Goal: Task Accomplishment & Management: Manage account settings

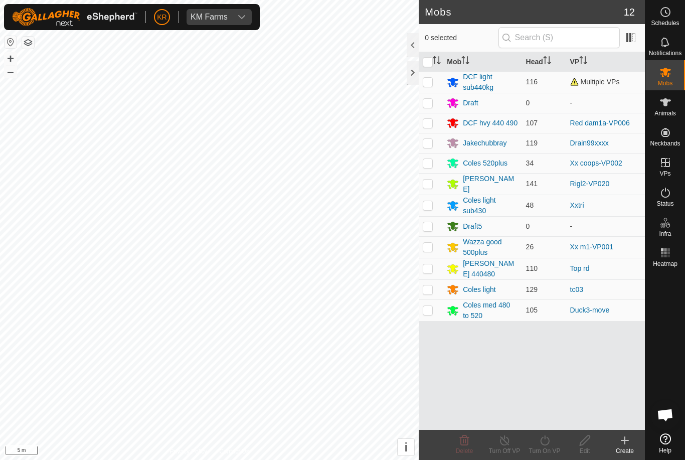
click at [430, 266] on p-checkbox at bounding box center [428, 268] width 10 height 8
checkbox input "true"
click at [551, 442] on icon at bounding box center [545, 440] width 13 height 12
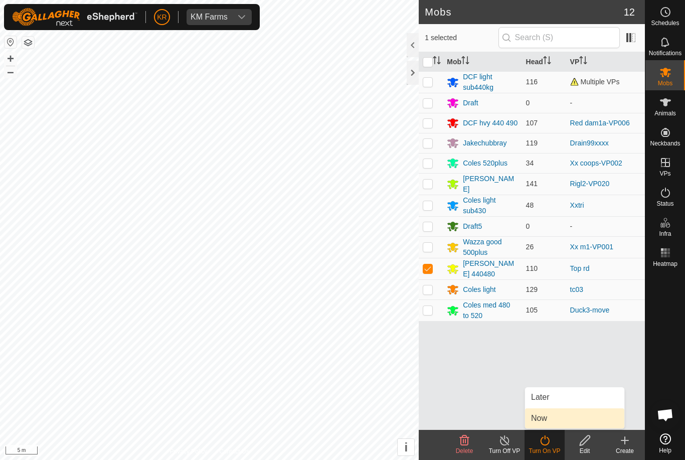
click at [552, 418] on link "Now" at bounding box center [574, 418] width 99 height 20
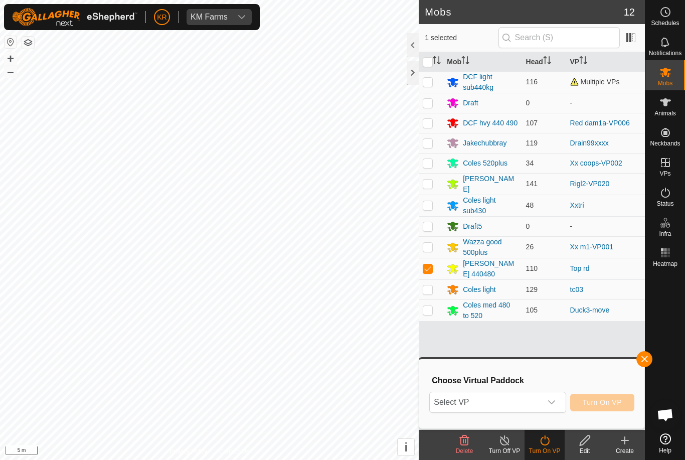
click at [515, 402] on span "Select VP" at bounding box center [485, 402] width 111 height 20
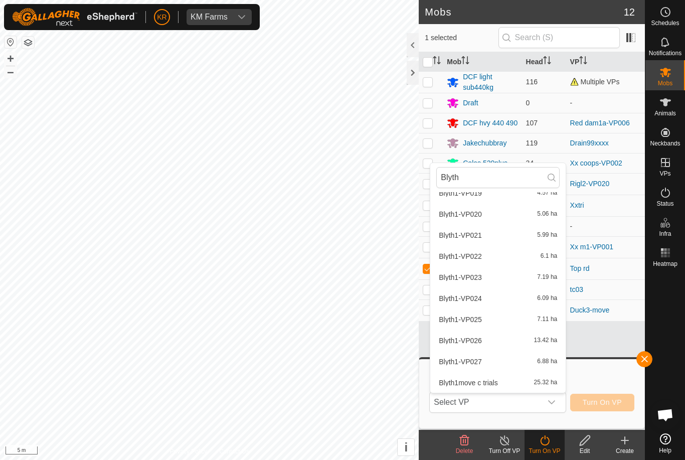
scroll to position [411, 0]
type input "Blyth"
click at [503, 378] on div "Blyth1move c trials 25.32 ha" at bounding box center [497, 383] width 123 height 12
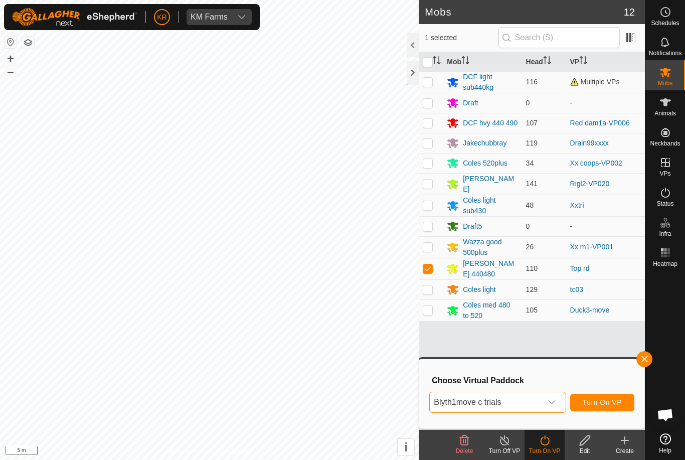
click at [613, 401] on span "Turn On VP" at bounding box center [602, 402] width 39 height 8
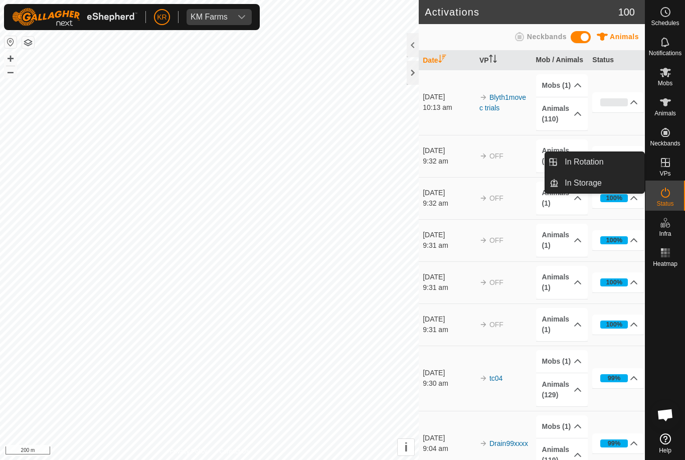
click at [620, 161] on link "In Rotation" at bounding box center [602, 162] width 86 height 20
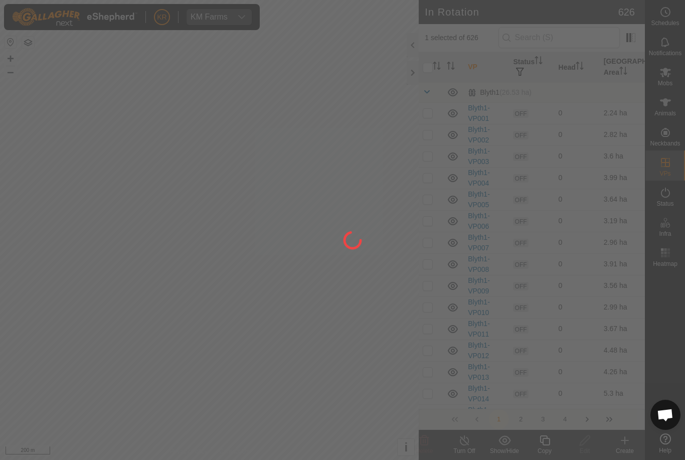
click at [604, 165] on div at bounding box center [342, 230] width 685 height 460
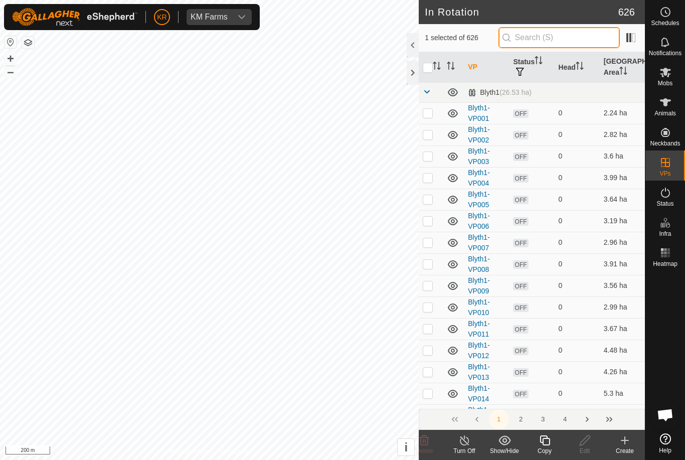
click at [598, 37] on input "text" at bounding box center [559, 37] width 121 height 21
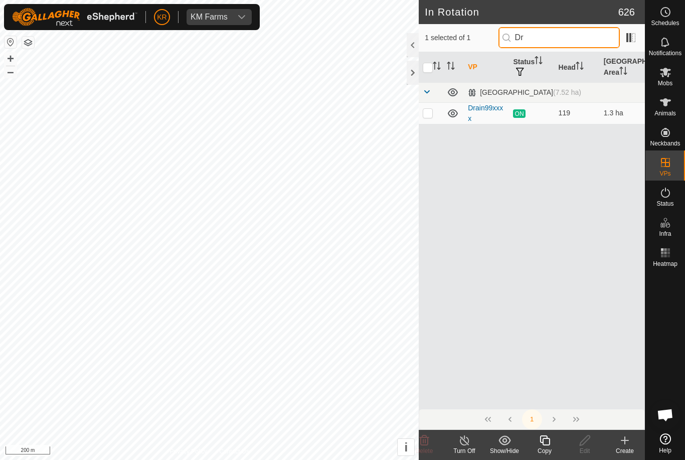
type input "D"
type input "Dr"
click at [430, 115] on p-checkbox at bounding box center [428, 113] width 10 height 8
checkbox input "true"
click at [409, 38] on div at bounding box center [413, 45] width 12 height 24
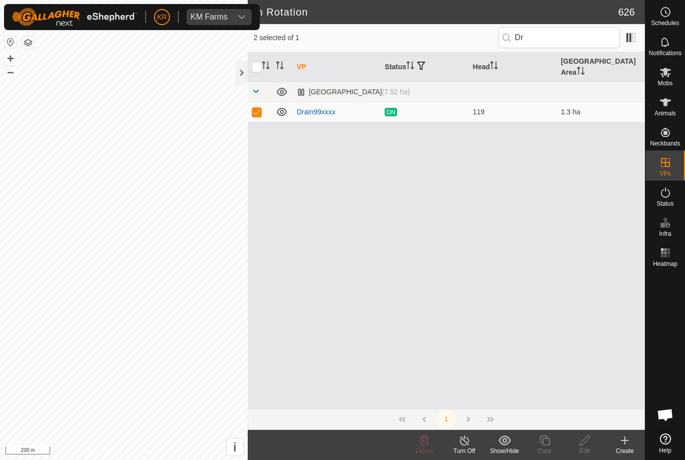
click at [428, 61] on button "button" at bounding box center [421, 66] width 14 height 10
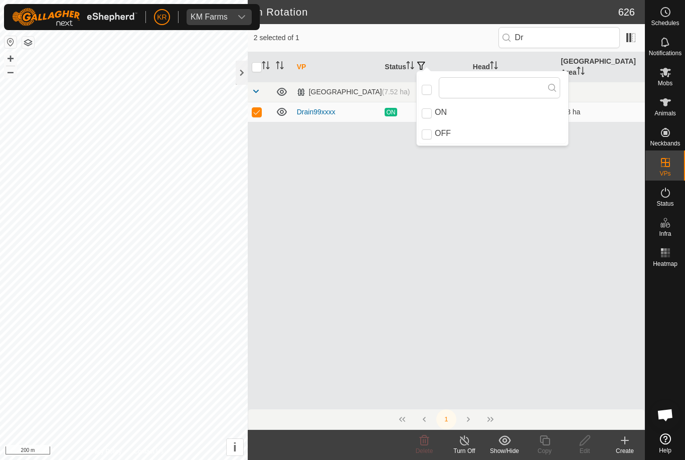
click at [249, 57] on th at bounding box center [260, 67] width 24 height 30
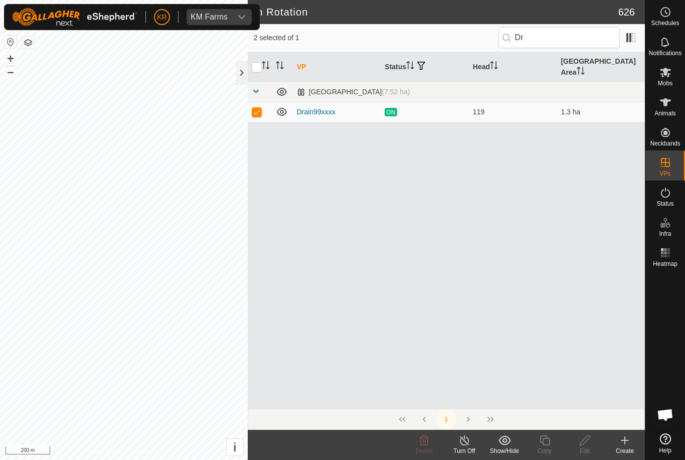
click at [256, 49] on div "2 selected of 1 Dr" at bounding box center [446, 38] width 397 height 28
click at [258, 62] on input "checkbox" at bounding box center [257, 67] width 10 height 10
checkbox input "true"
click at [240, 67] on div at bounding box center [242, 73] width 12 height 24
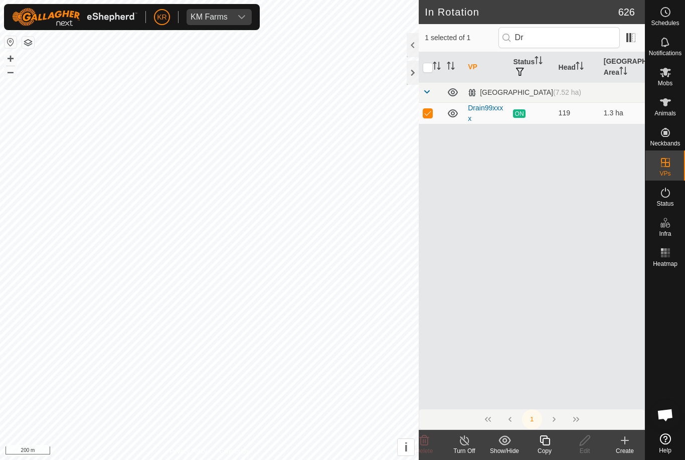
click at [433, 65] on icon "Activate to sort" at bounding box center [437, 66] width 8 height 8
click at [548, 437] on icon at bounding box center [545, 440] width 13 height 12
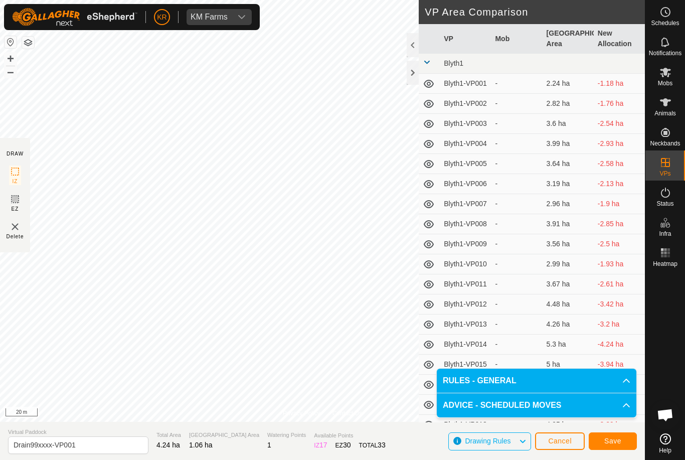
click at [612, 438] on span "Save" at bounding box center [612, 441] width 17 height 8
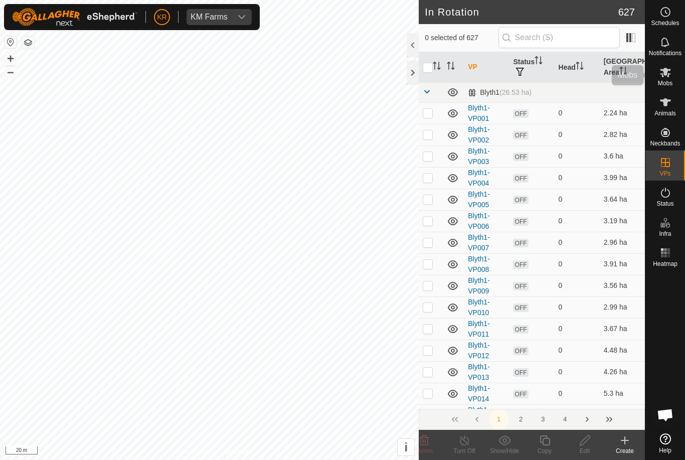
click at [672, 75] on es-mob-svg-icon at bounding box center [666, 72] width 18 height 16
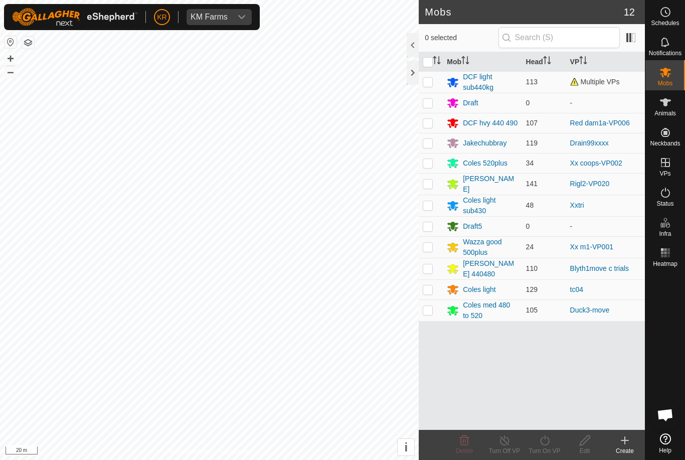
click at [423, 139] on p-checkbox at bounding box center [428, 143] width 10 height 8
checkbox input "true"
click at [552, 440] on turn-on-svg-icon at bounding box center [545, 440] width 40 height 12
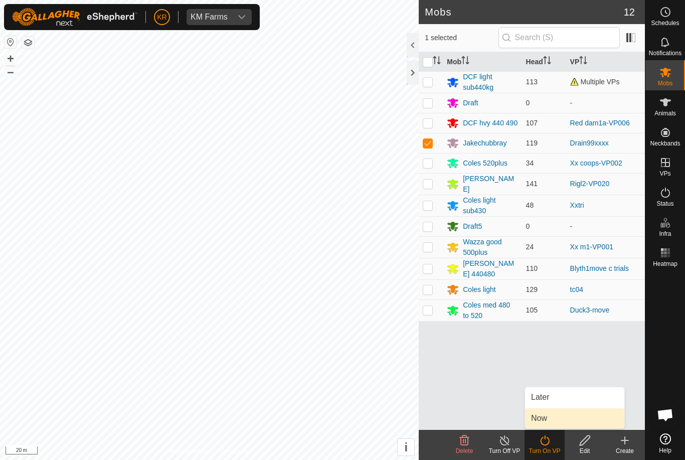
click at [562, 415] on link "Now" at bounding box center [574, 418] width 99 height 20
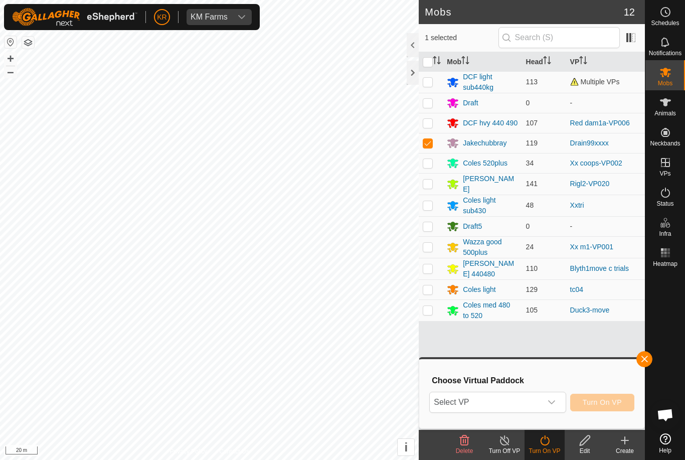
click at [538, 412] on span "Select VP" at bounding box center [485, 402] width 111 height 20
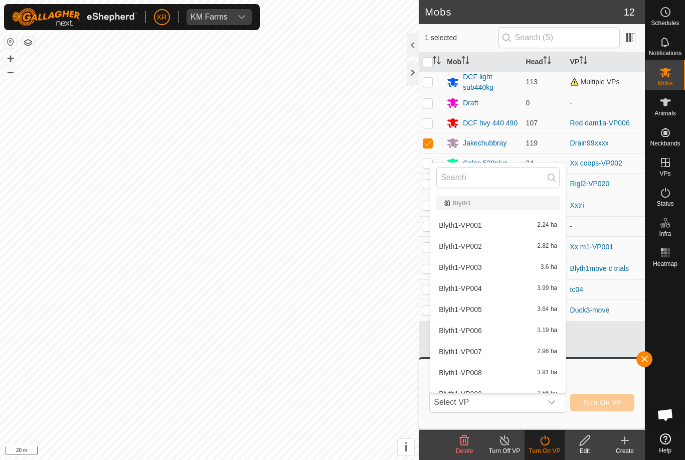
type input "/"
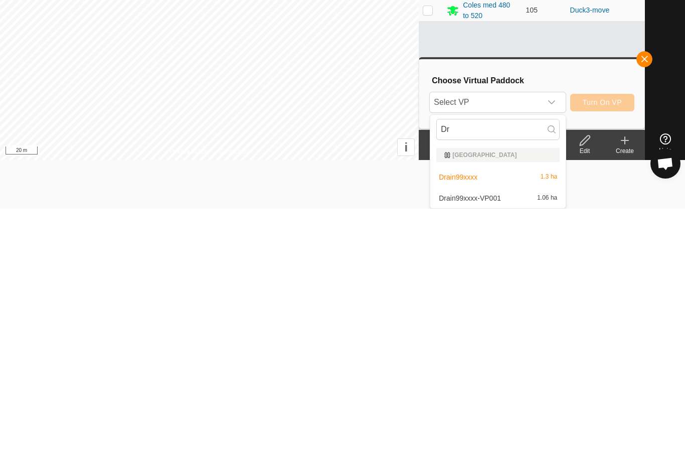
scroll to position [49, 0]
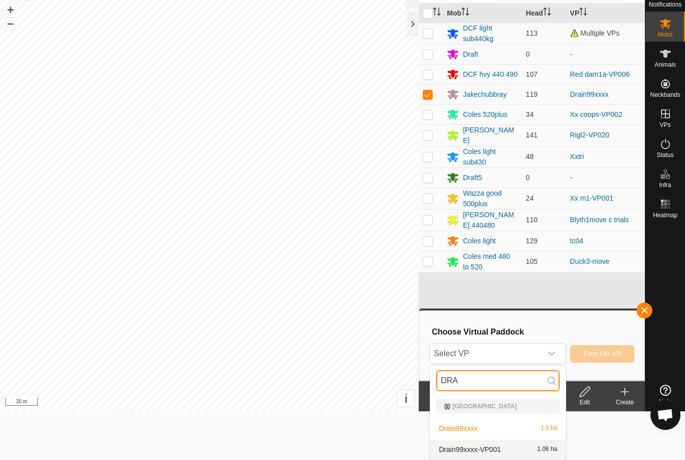
type input "DRA"
click at [518, 444] on div "Drain99xxxx-VP001 1.06 ha" at bounding box center [497, 449] width 123 height 12
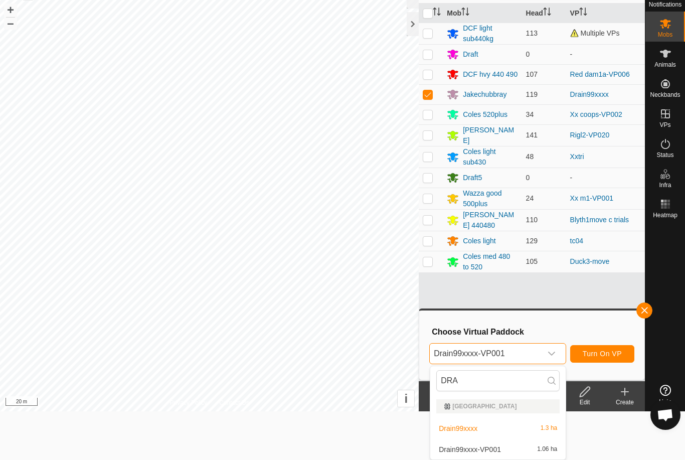
scroll to position [0, 0]
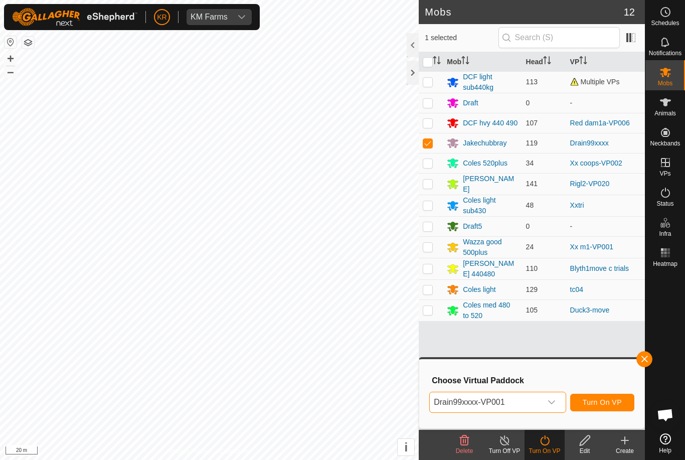
click at [604, 401] on span "Turn On VP" at bounding box center [602, 402] width 39 height 8
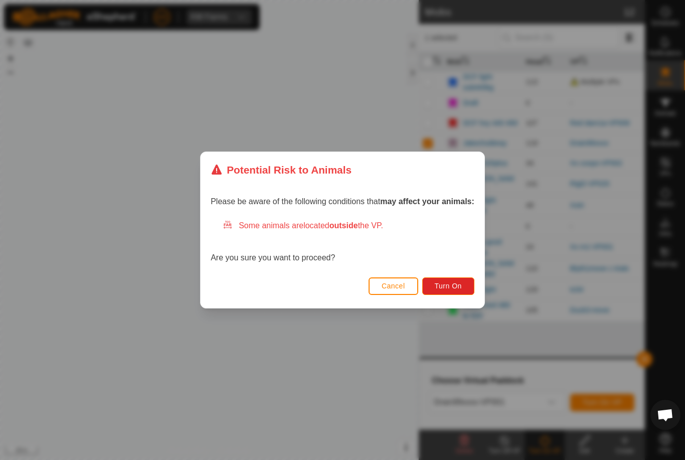
click at [452, 286] on span "Turn On" at bounding box center [448, 286] width 27 height 8
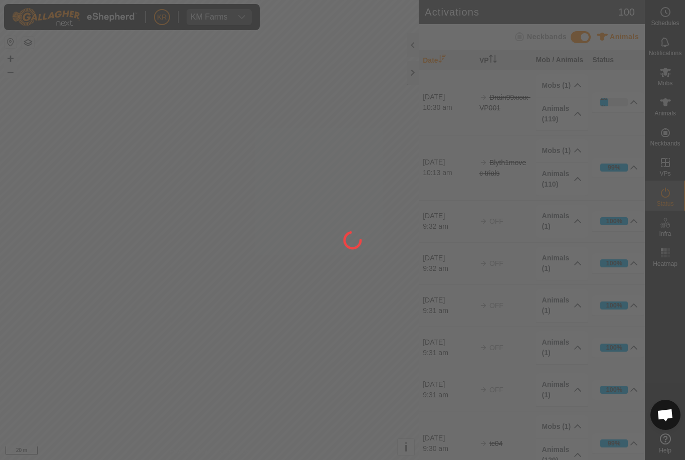
click at [14, 329] on div at bounding box center [342, 230] width 685 height 460
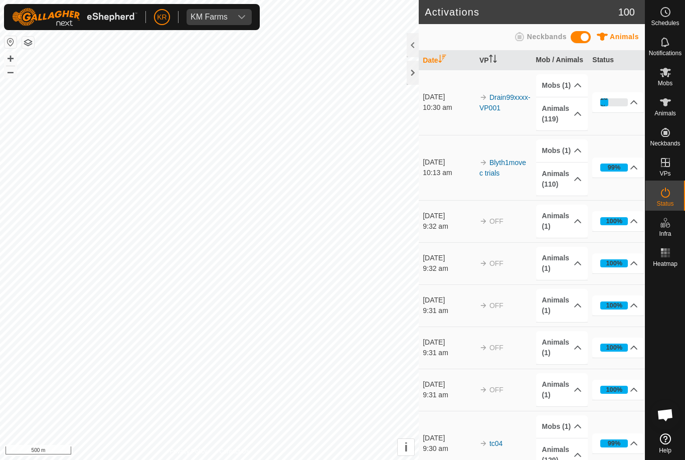
click at [669, 439] on icon at bounding box center [665, 438] width 11 height 11
click at [674, 64] on es-mob-svg-icon at bounding box center [666, 72] width 18 height 16
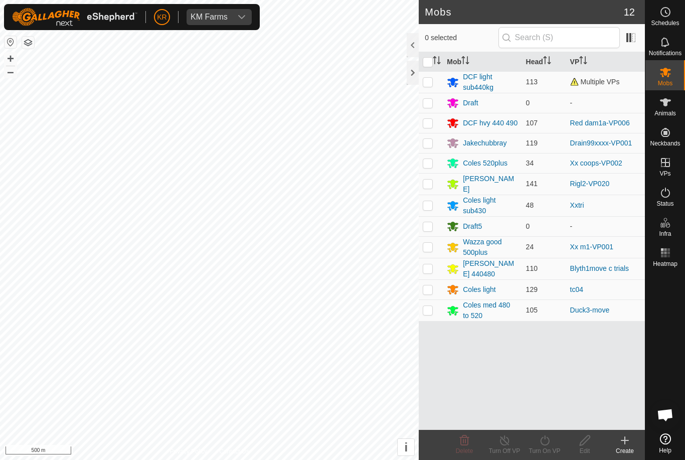
click at [672, 439] on link "Help" at bounding box center [666, 443] width 40 height 28
click at [672, 112] on span "Animals" at bounding box center [666, 113] width 22 height 6
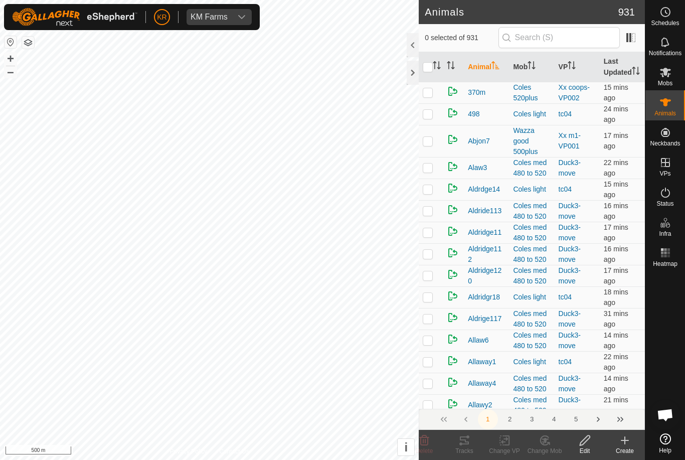
click at [627, 441] on icon at bounding box center [625, 440] width 12 height 12
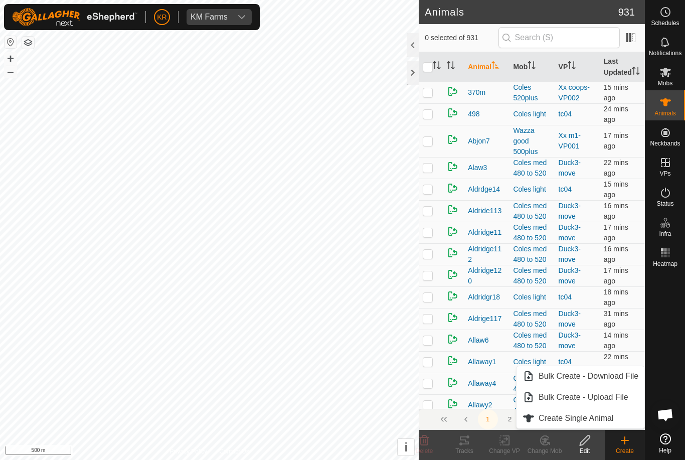
click at [613, 420] on span "Create Single Animal" at bounding box center [576, 418] width 75 height 12
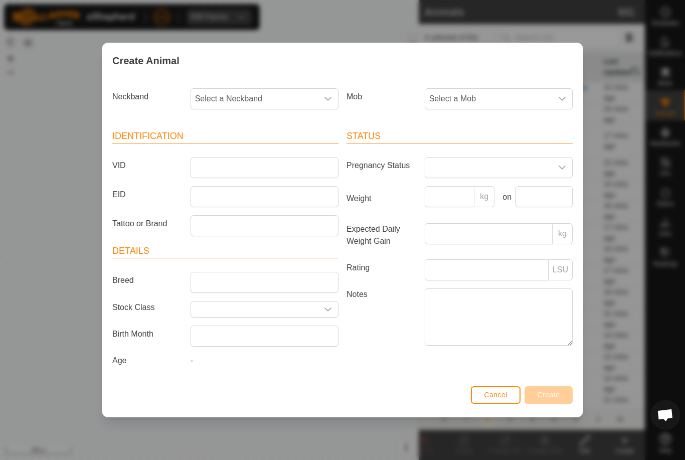
click at [282, 94] on span "Select a Neckband" at bounding box center [254, 99] width 127 height 20
type input "22173"
click at [270, 143] on li "2217394828" at bounding box center [265, 150] width 147 height 20
click at [499, 93] on span "Select a Mob" at bounding box center [488, 99] width 127 height 20
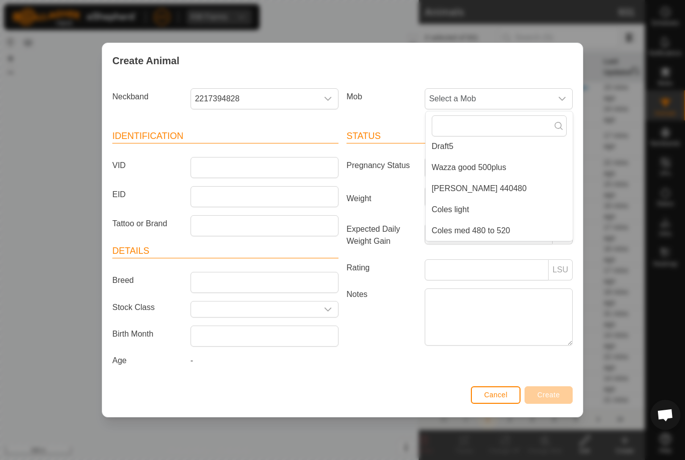
scroll to position [173, 0]
click at [486, 180] on li "[PERSON_NAME] 440480" at bounding box center [499, 189] width 147 height 20
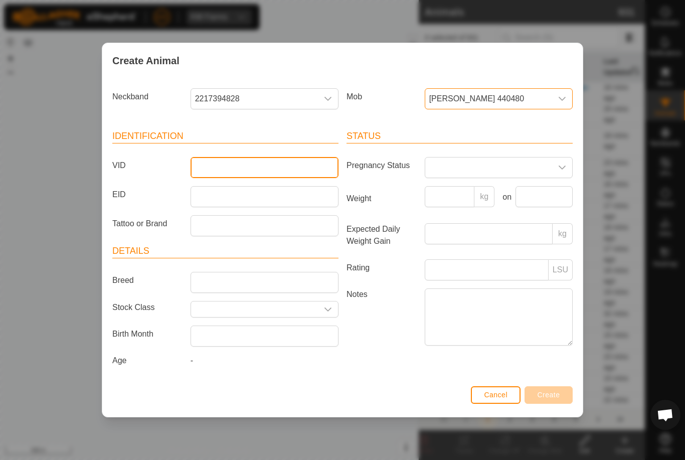
click at [249, 160] on input "VID" at bounding box center [265, 167] width 148 height 21
type input "Mb16"
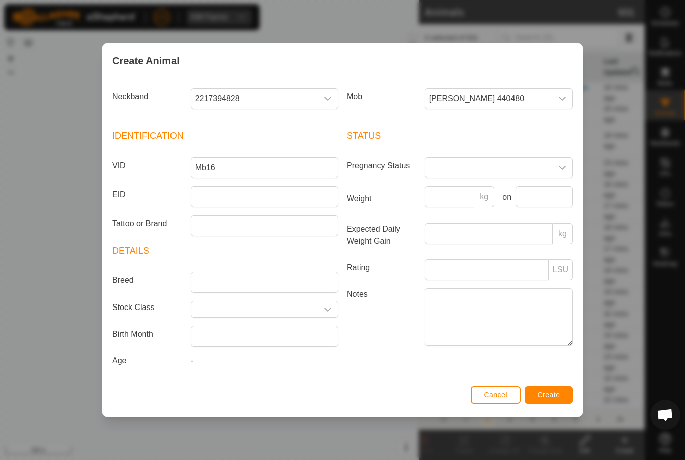
click at [523, 92] on span "[PERSON_NAME] 440480" at bounding box center [488, 99] width 127 height 20
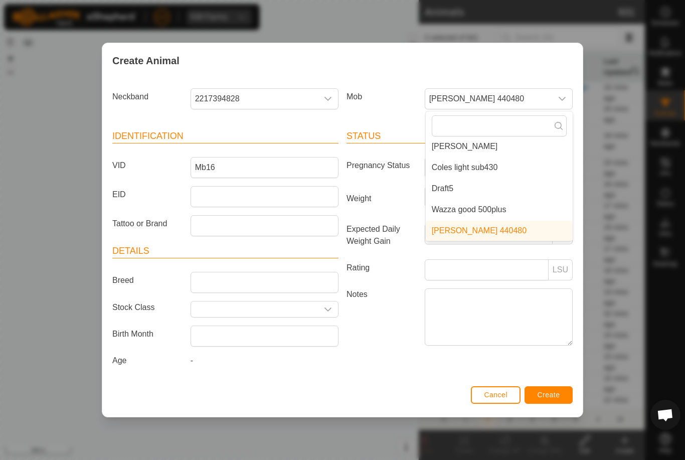
click at [481, 157] on li "Coles light sub430" at bounding box center [499, 167] width 147 height 20
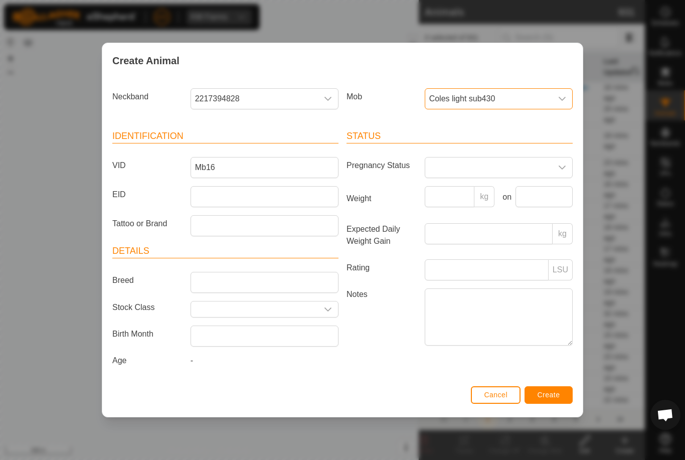
click at [560, 402] on button "Create" at bounding box center [549, 395] width 48 height 18
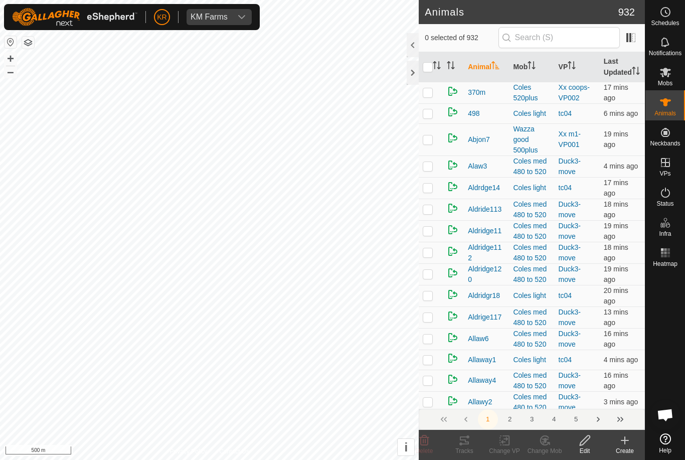
click at [632, 442] on create-svg-icon at bounding box center [625, 440] width 40 height 12
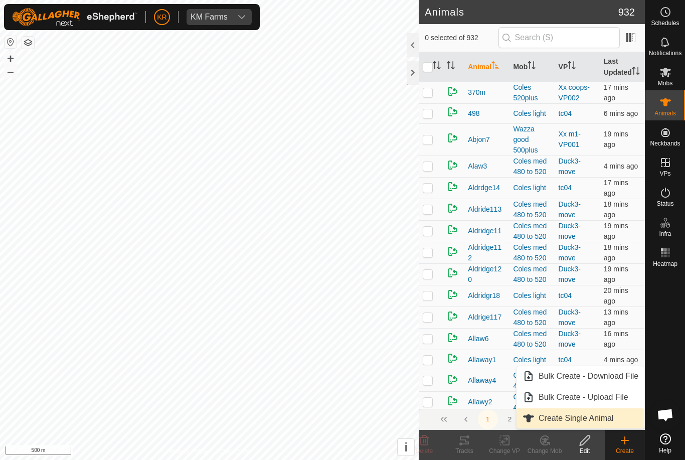
click at [609, 419] on span "Create Single Animal" at bounding box center [576, 418] width 75 height 12
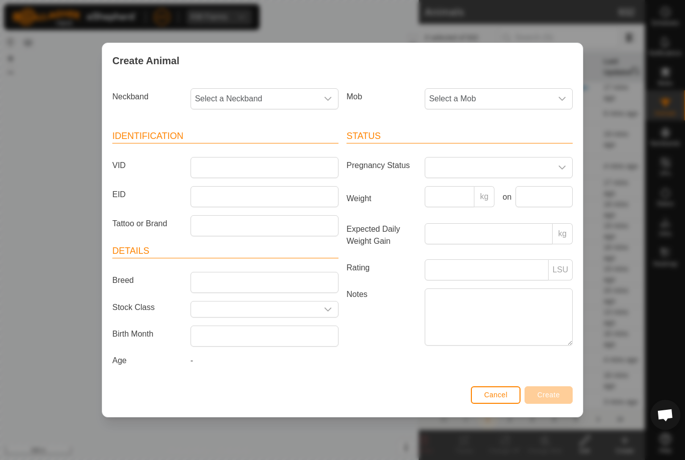
click at [488, 94] on span "Select a Mob" at bounding box center [488, 99] width 127 height 20
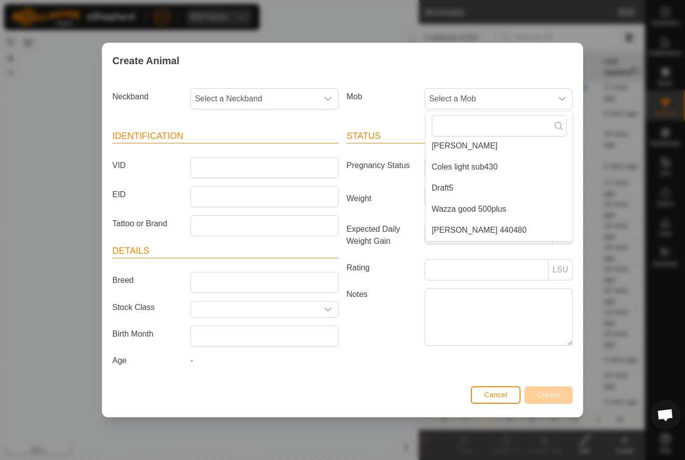
click at [499, 162] on li "Coles light sub430" at bounding box center [499, 167] width 147 height 20
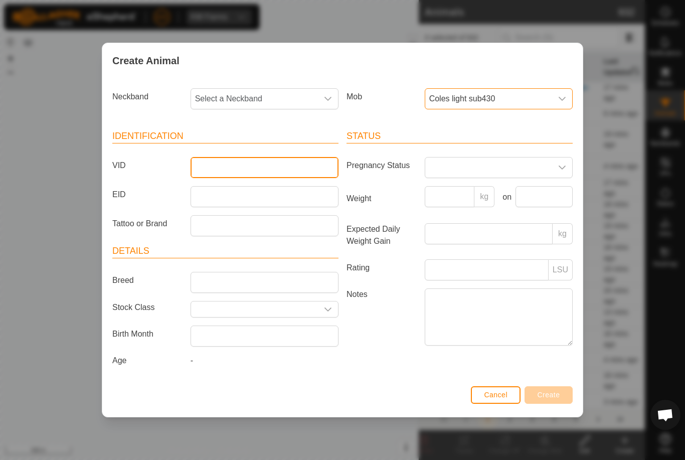
click at [252, 165] on input "VID" at bounding box center [265, 167] width 148 height 21
type input "Mb19"
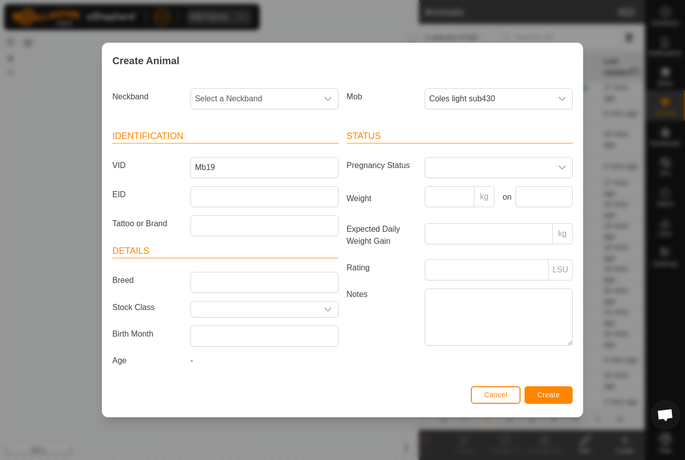
click at [250, 93] on span "Select a Neckband" at bounding box center [254, 99] width 127 height 20
type input "28026"
click at [268, 141] on li "2802610584" at bounding box center [265, 150] width 147 height 20
click at [564, 399] on button "Create" at bounding box center [549, 395] width 48 height 18
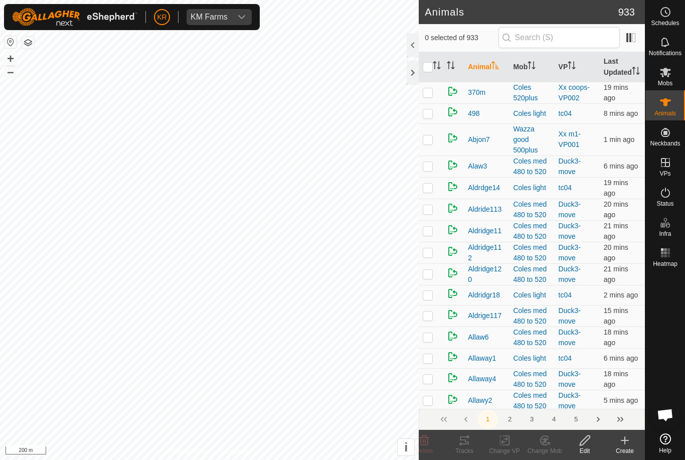
click at [625, 445] on icon at bounding box center [625, 440] width 12 height 12
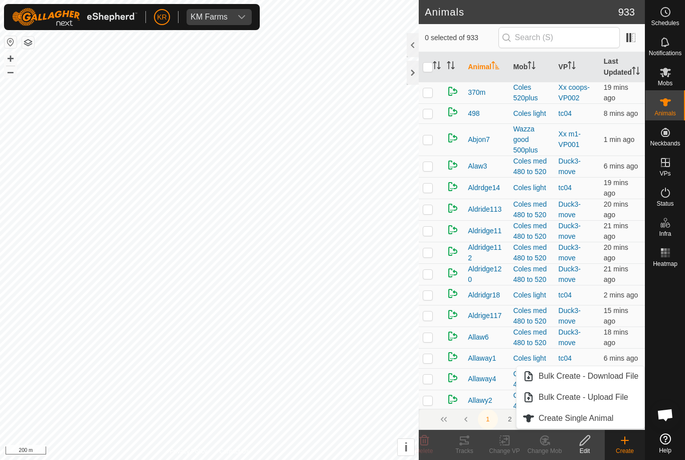
click at [604, 420] on span "Create Single Animal" at bounding box center [576, 418] width 75 height 12
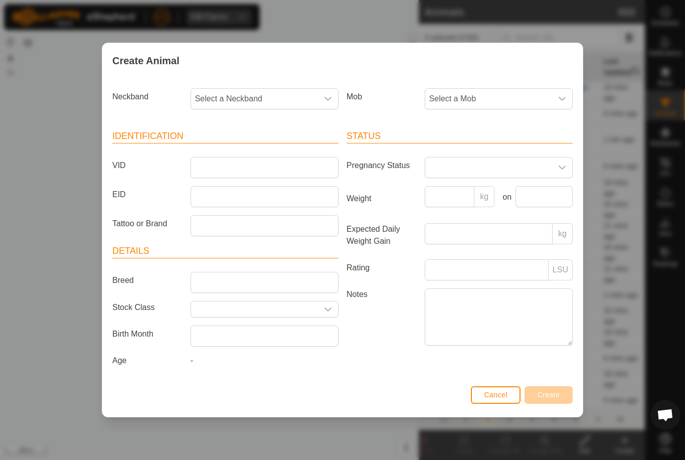
click at [511, 90] on span "Select a Mob" at bounding box center [488, 99] width 127 height 20
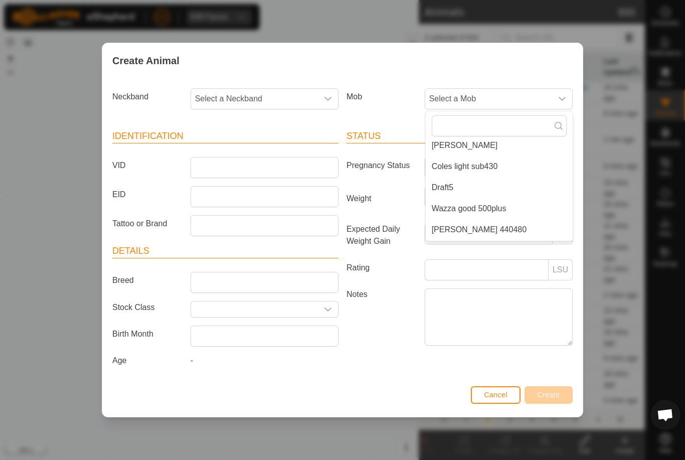
scroll to position [132, 0]
click at [257, 164] on input "VID" at bounding box center [265, 167] width 148 height 21
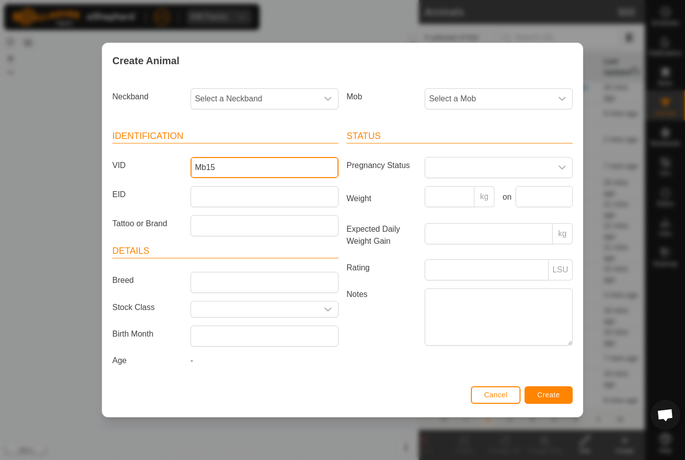
type input "Mb15"
click at [279, 89] on span "Select a Neckband" at bounding box center [254, 99] width 127 height 20
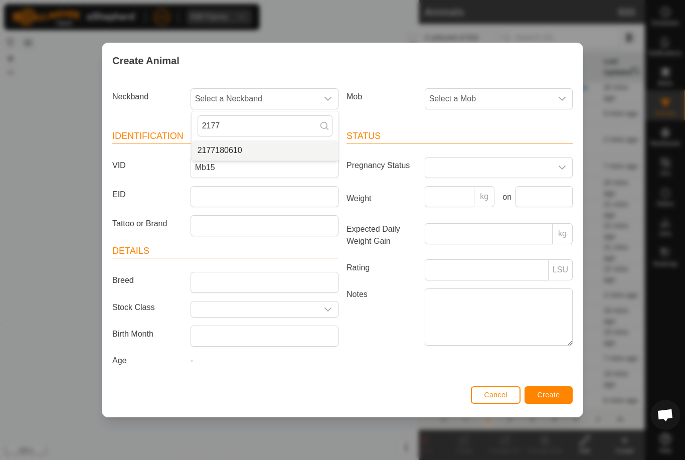
type input "2177"
click at [255, 144] on li "2177180610" at bounding box center [265, 150] width 147 height 20
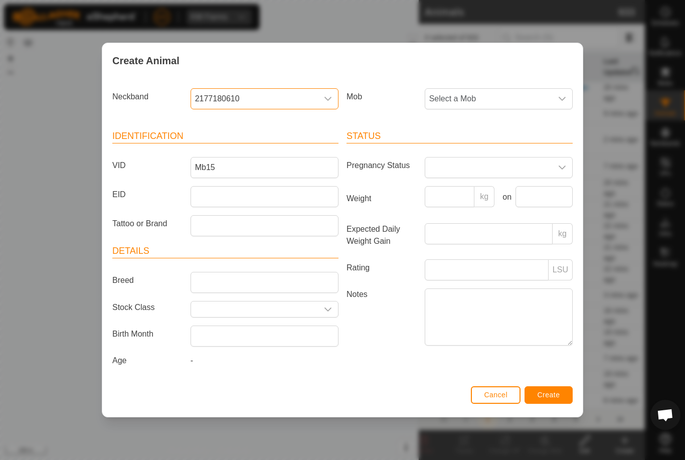
click at [562, 95] on icon "dropdown trigger" at bounding box center [562, 99] width 8 height 8
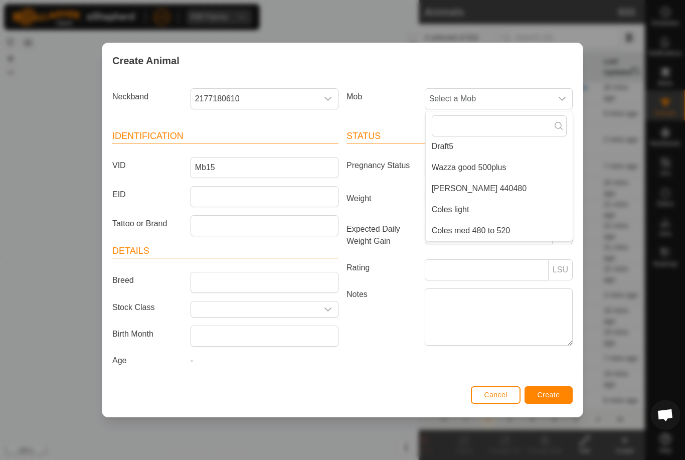
scroll to position [173, 0]
click at [529, 192] on li "[PERSON_NAME] 440480" at bounding box center [499, 189] width 147 height 20
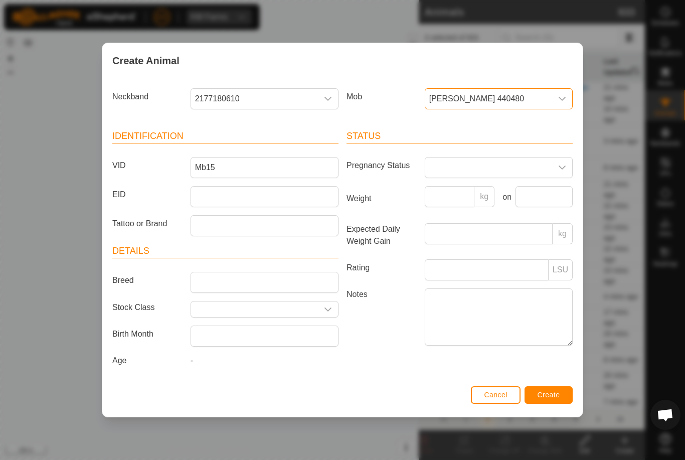
click at [560, 395] on button "Create" at bounding box center [549, 395] width 48 height 18
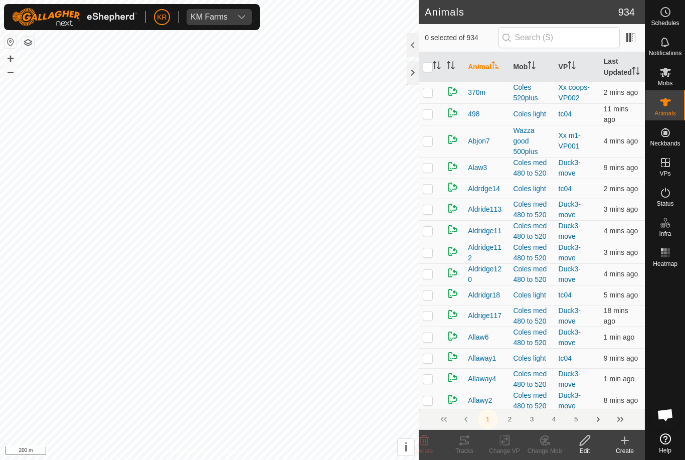
click at [626, 443] on icon at bounding box center [625, 440] width 12 height 12
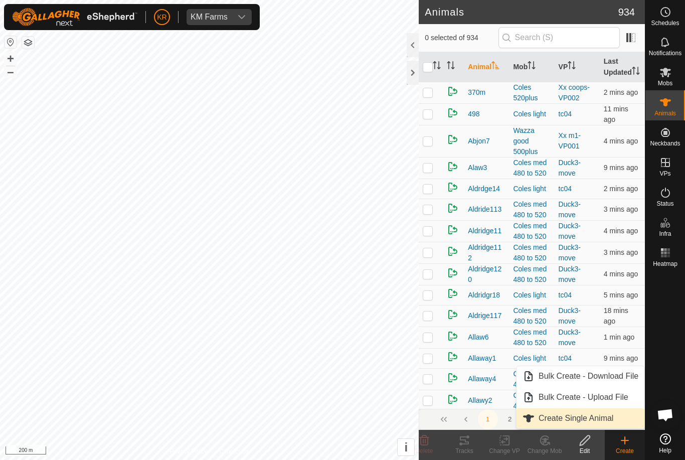
click at [619, 417] on link "Create Single Animal" at bounding box center [581, 418] width 128 height 20
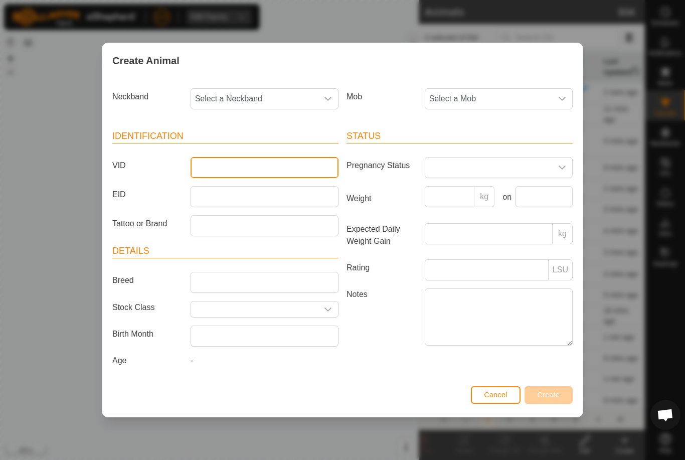
click at [254, 162] on input "VID" at bounding box center [265, 167] width 148 height 21
click at [515, 91] on span "Select a Mob" at bounding box center [488, 99] width 127 height 20
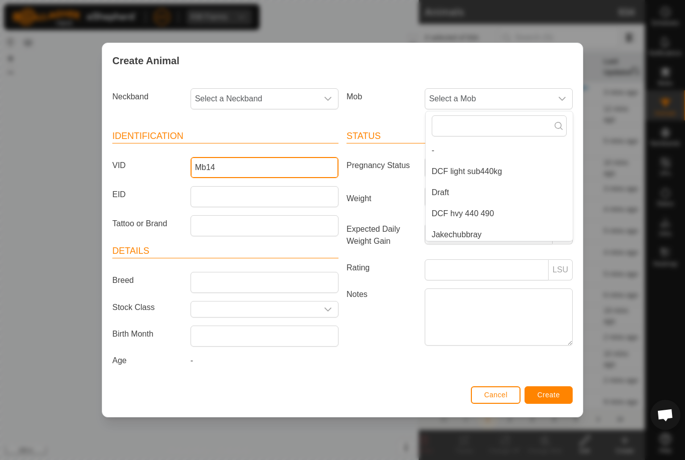
click at [250, 157] on input "Mb14" at bounding box center [265, 167] width 148 height 21
click at [252, 163] on input "Mb14" at bounding box center [265, 167] width 148 height 21
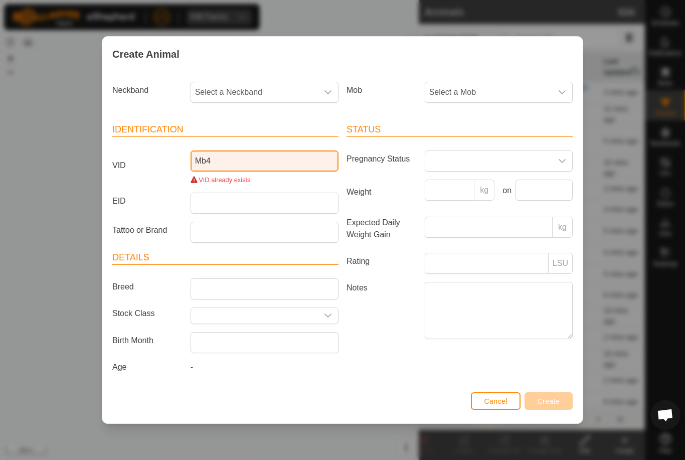
type input "Mb4"
click at [528, 82] on span "Select a Mob" at bounding box center [488, 92] width 127 height 20
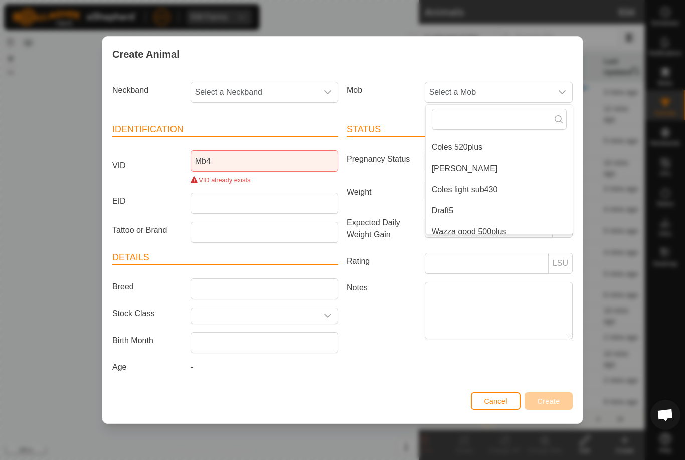
scroll to position [139, 0]
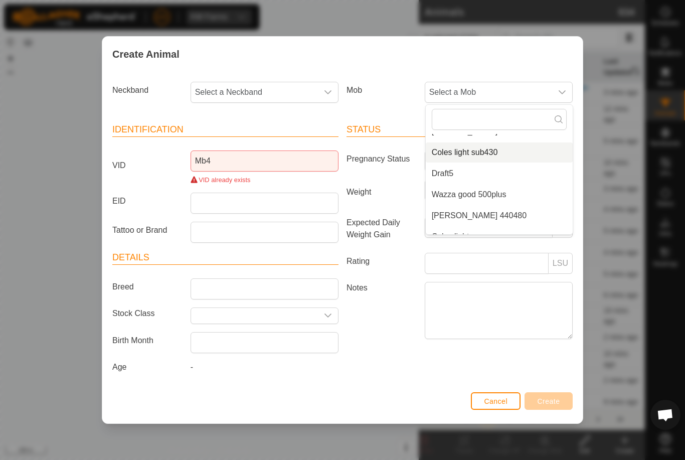
click at [490, 149] on span "Coles light sub430" at bounding box center [465, 152] width 66 height 12
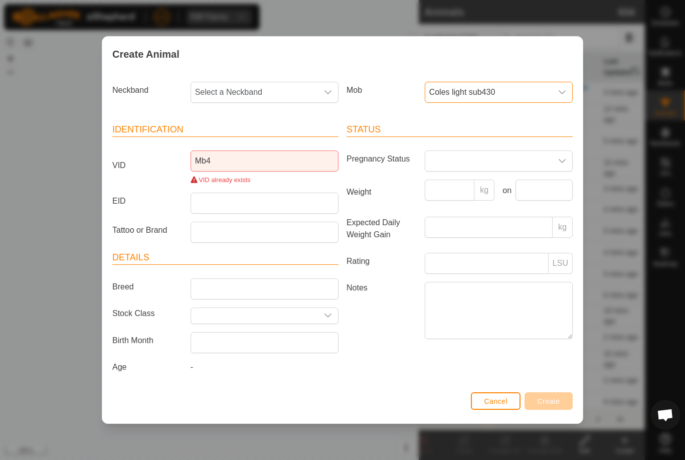
click at [274, 96] on span "Select a Neckband" at bounding box center [254, 92] width 127 height 20
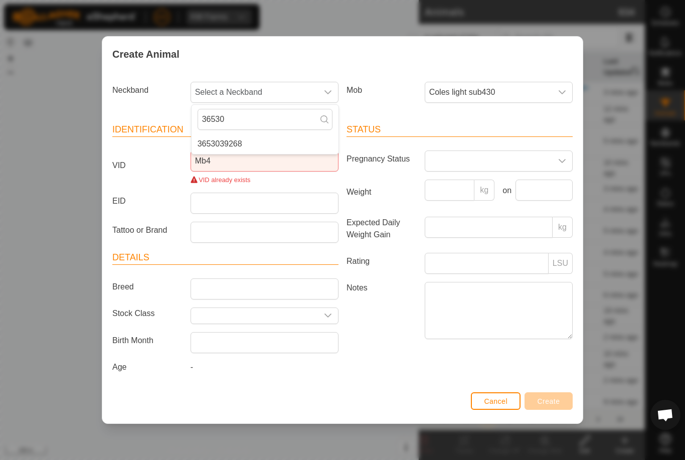
type input "36530"
click at [263, 135] on li "3653039268" at bounding box center [265, 144] width 147 height 20
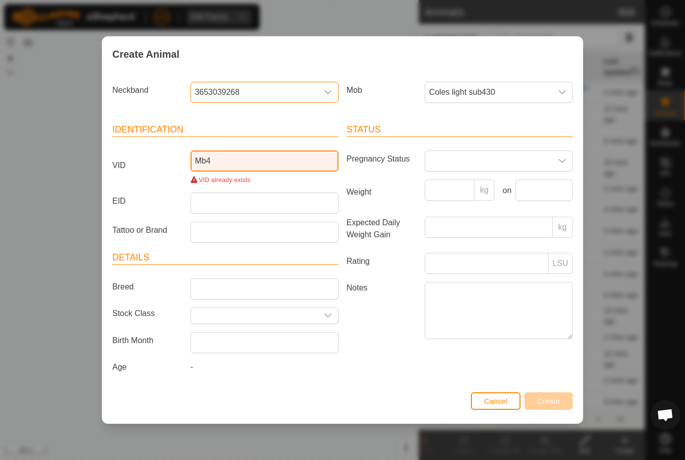
click at [246, 153] on input "Mb4" at bounding box center [265, 160] width 148 height 21
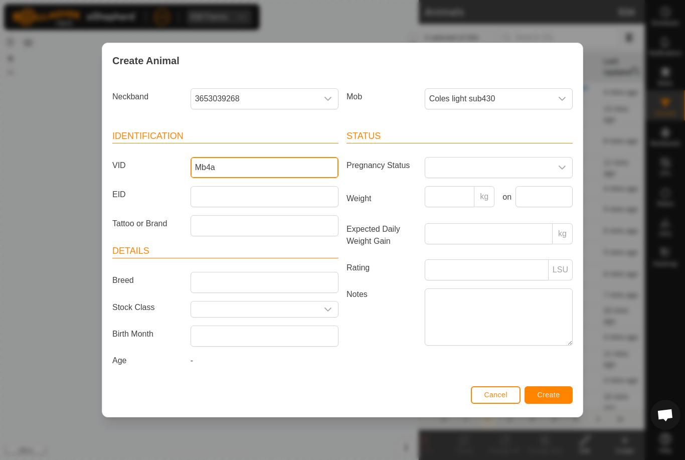
type input "Mb4a"
click at [557, 398] on span "Create" at bounding box center [549, 395] width 23 height 8
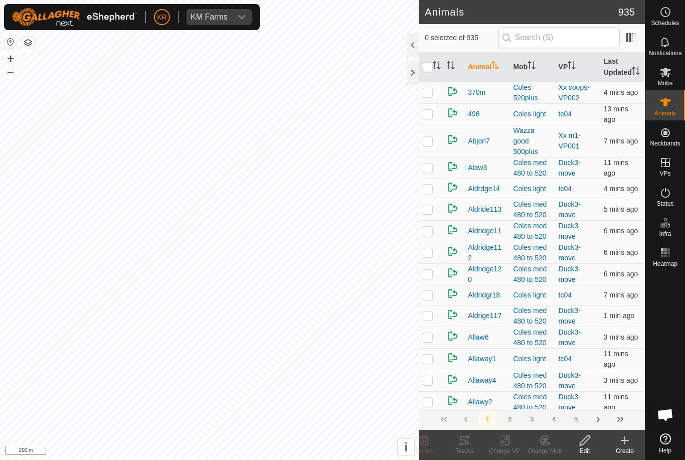
click at [628, 439] on icon at bounding box center [625, 440] width 12 height 12
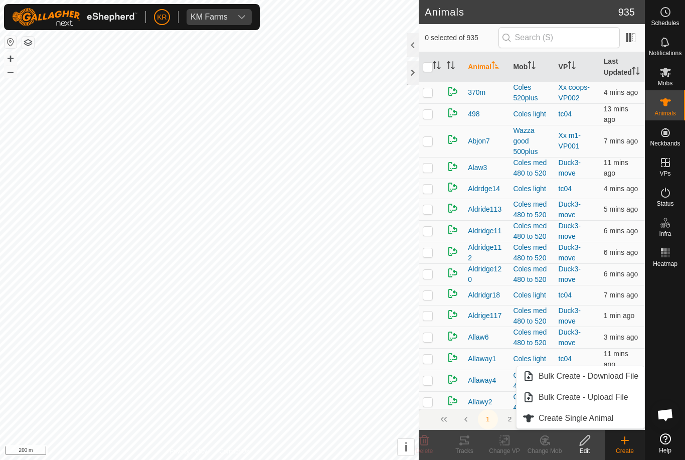
click at [605, 420] on span "Create Single Animal" at bounding box center [576, 418] width 75 height 12
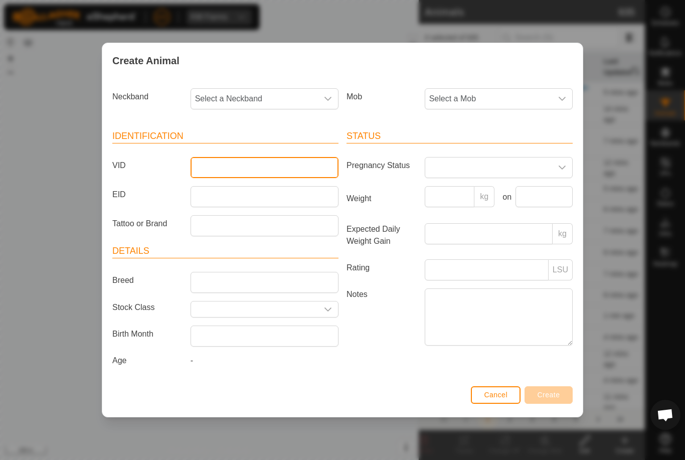
click at [259, 166] on input "VID" at bounding box center [265, 167] width 148 height 21
type input "Mb14"
click at [510, 91] on span "Select a Mob" at bounding box center [488, 99] width 127 height 20
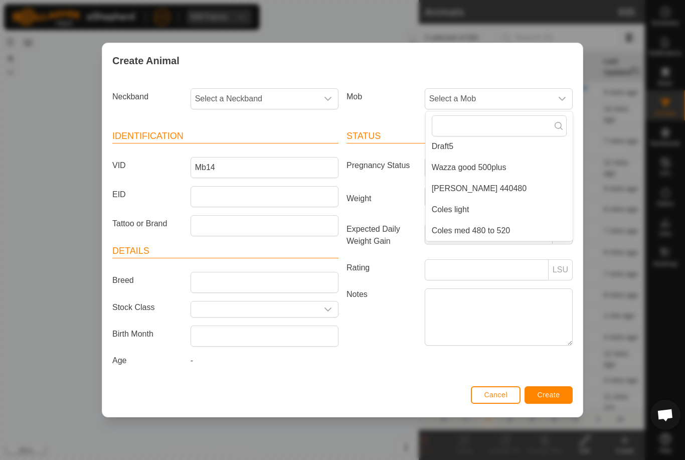
scroll to position [173, 0]
click at [501, 185] on li "[PERSON_NAME] 440480" at bounding box center [499, 189] width 147 height 20
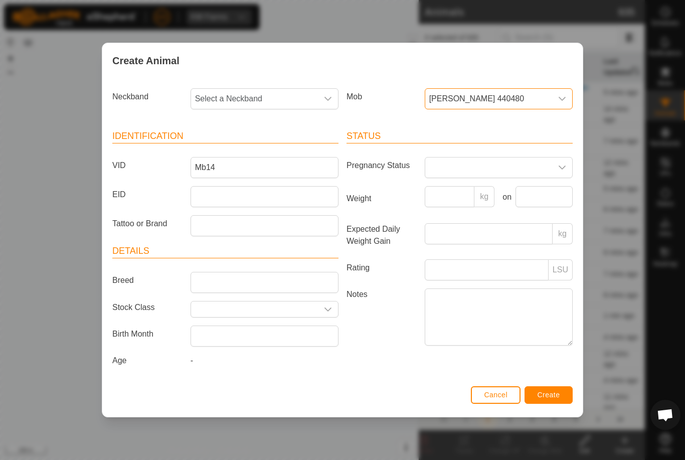
click at [260, 92] on span "Select a Neckband" at bounding box center [254, 99] width 127 height 20
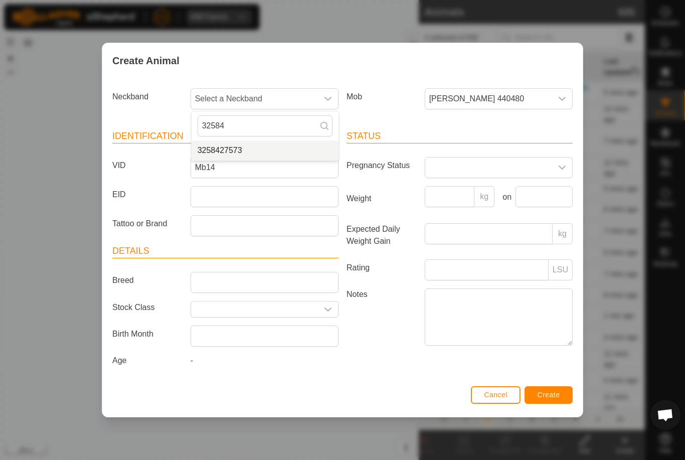
type input "32584"
click at [259, 142] on li "3258427573" at bounding box center [265, 150] width 147 height 20
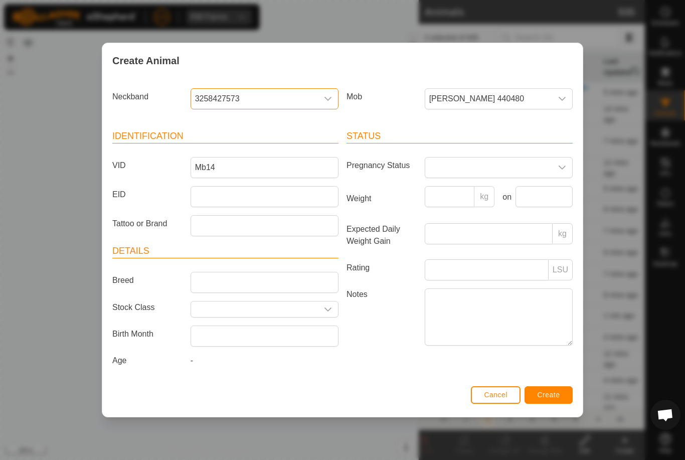
click at [555, 393] on span "Create" at bounding box center [549, 395] width 23 height 8
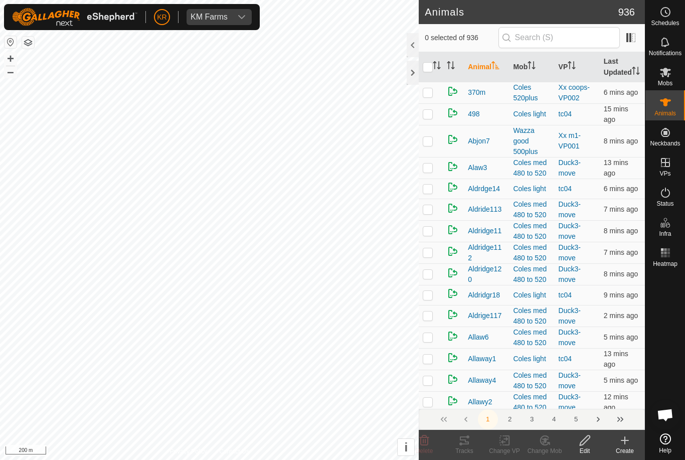
click at [629, 443] on icon at bounding box center [625, 440] width 12 height 12
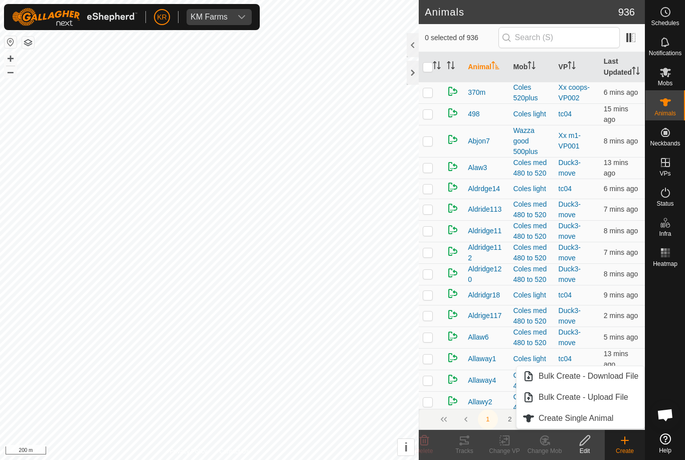
click at [606, 413] on span "Create Single Animal" at bounding box center [576, 418] width 75 height 12
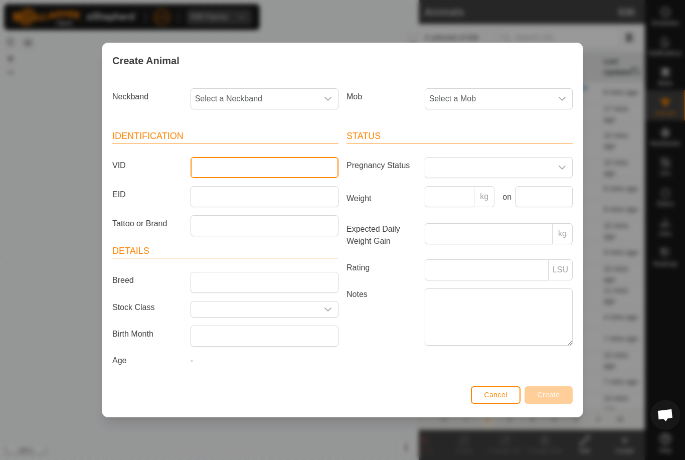
click at [267, 170] on input "VID" at bounding box center [265, 167] width 148 height 21
type input "Gmc27"
click at [503, 97] on span "Select a Mob" at bounding box center [488, 99] width 127 height 20
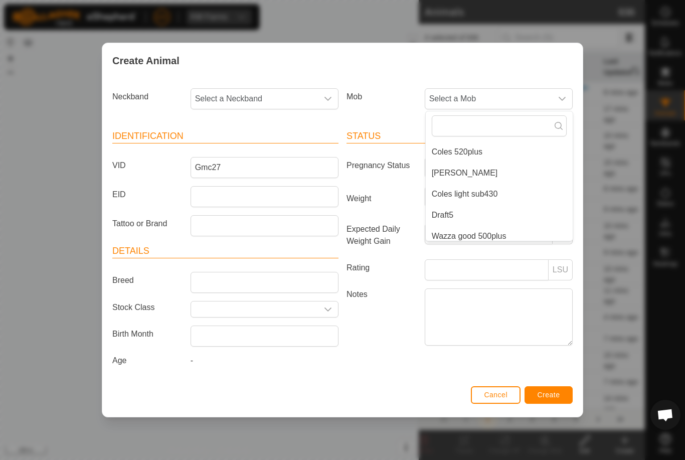
scroll to position [105, 0]
click at [495, 187] on span "Coles light sub430" at bounding box center [465, 193] width 66 height 12
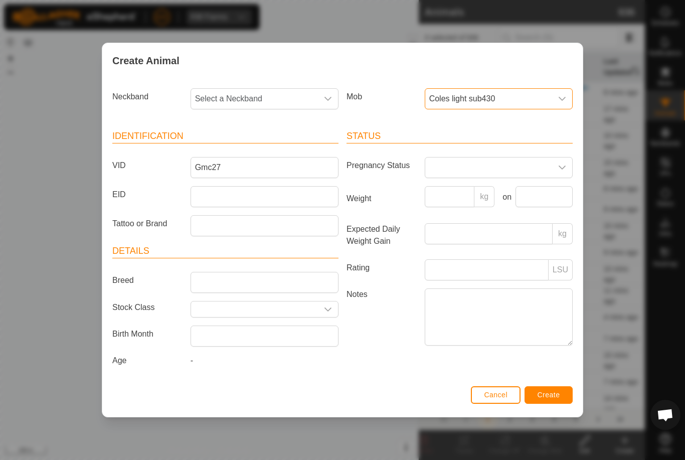
click at [293, 90] on span "Select a Neckband" at bounding box center [254, 99] width 127 height 20
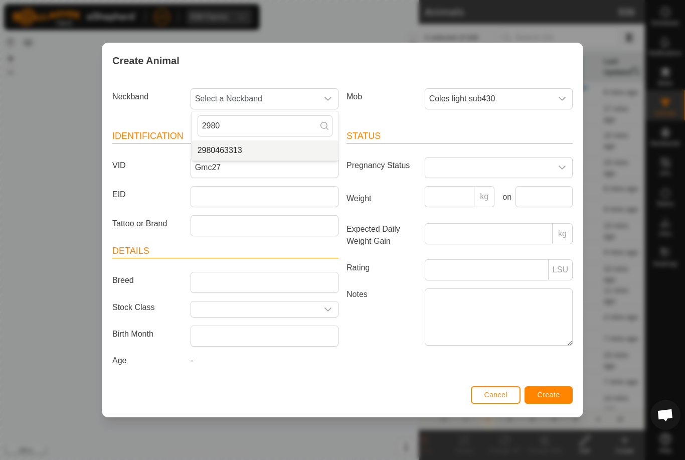
type input "2980"
click at [262, 140] on li "2980463313" at bounding box center [265, 150] width 147 height 20
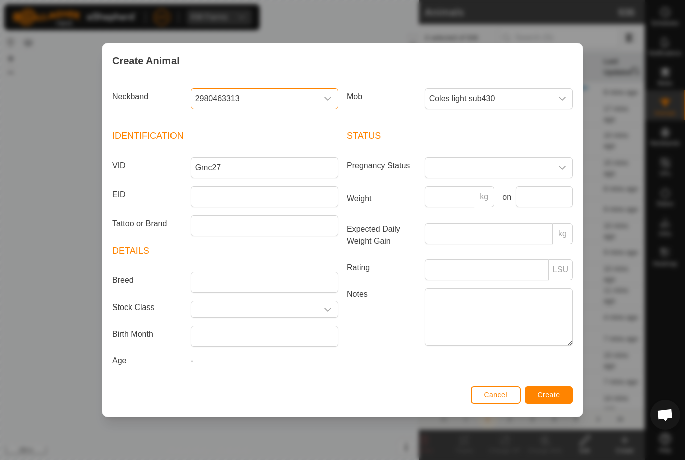
click at [562, 395] on button "Create" at bounding box center [549, 395] width 48 height 18
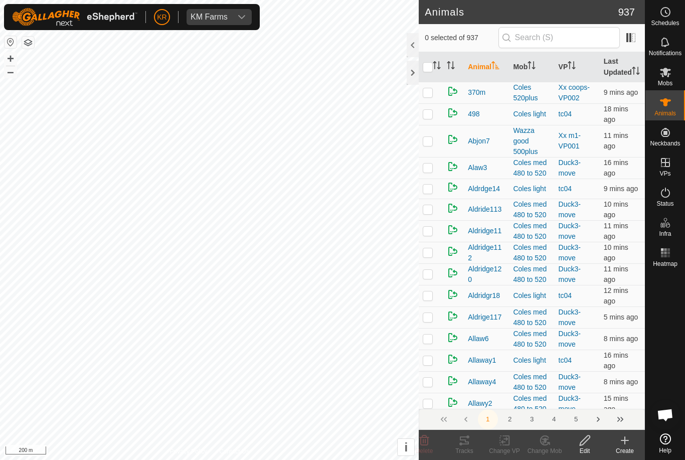
click at [629, 442] on icon at bounding box center [625, 440] width 12 height 12
click at [630, 442] on icon at bounding box center [625, 440] width 12 height 12
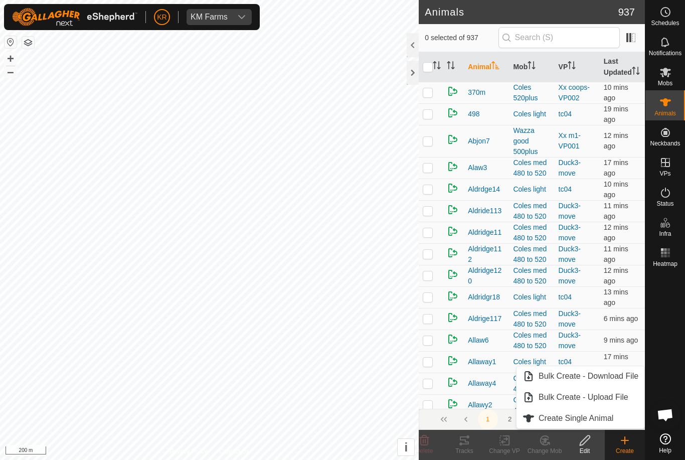
click at [606, 421] on span "Create Single Animal" at bounding box center [576, 418] width 75 height 12
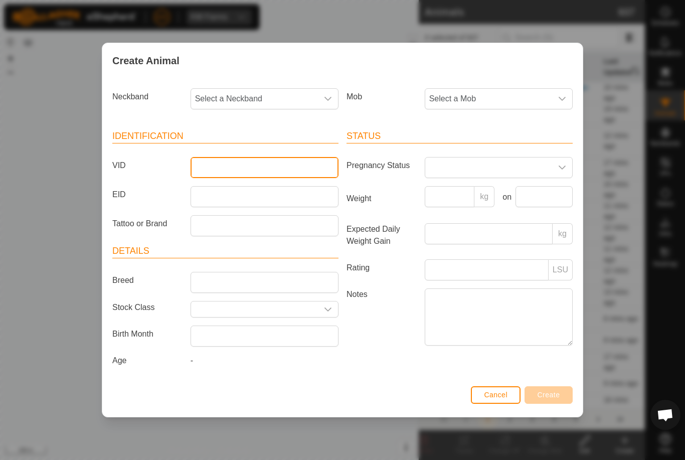
click at [243, 160] on input "VID" at bounding box center [265, 167] width 148 height 21
type input "Casia7"
click at [517, 95] on span "Select a Mob" at bounding box center [488, 99] width 127 height 20
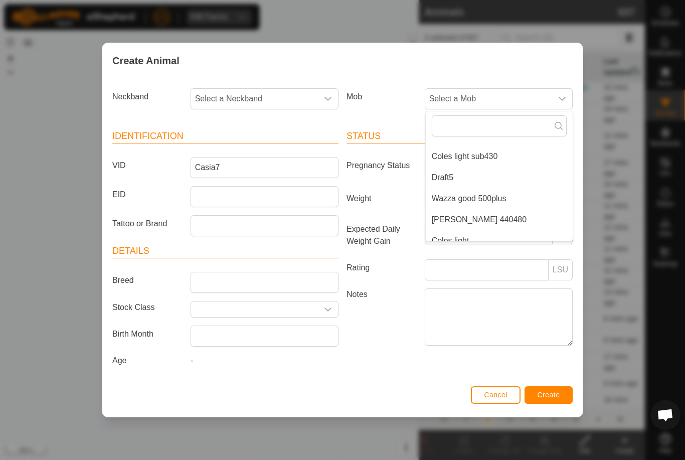
scroll to position [144, 0]
click at [495, 147] on span "Coles light sub430" at bounding box center [465, 153] width 66 height 12
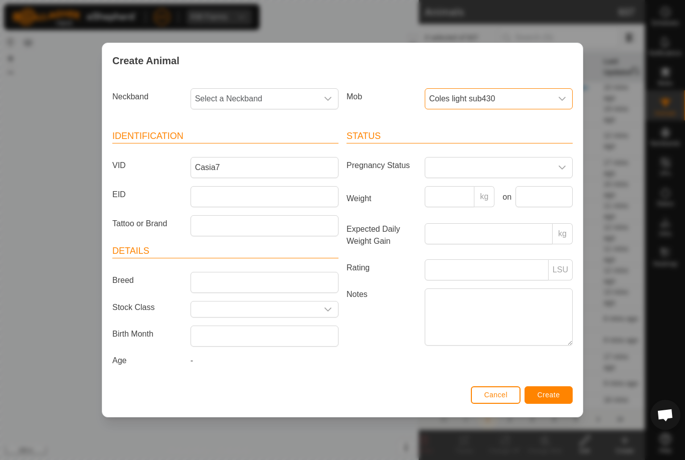
click at [269, 95] on span "Select a Neckband" at bounding box center [254, 99] width 127 height 20
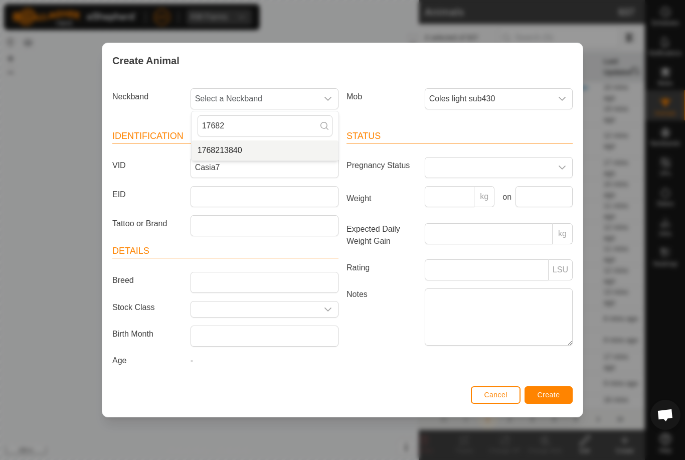
type input "17682"
click at [255, 147] on li "1768213840" at bounding box center [265, 150] width 147 height 20
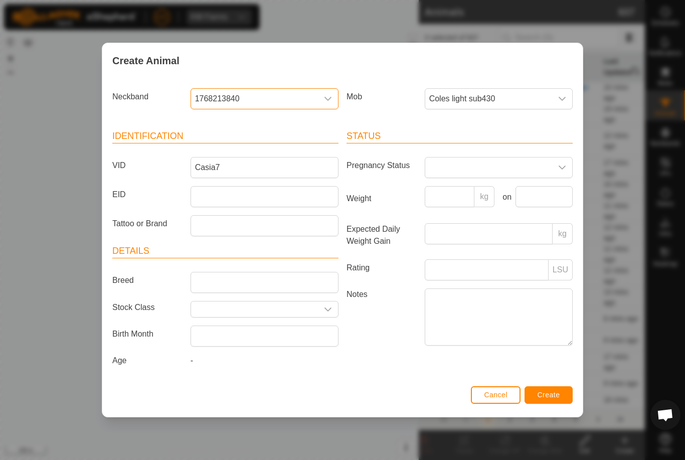
click at [558, 395] on span "Create" at bounding box center [549, 395] width 23 height 8
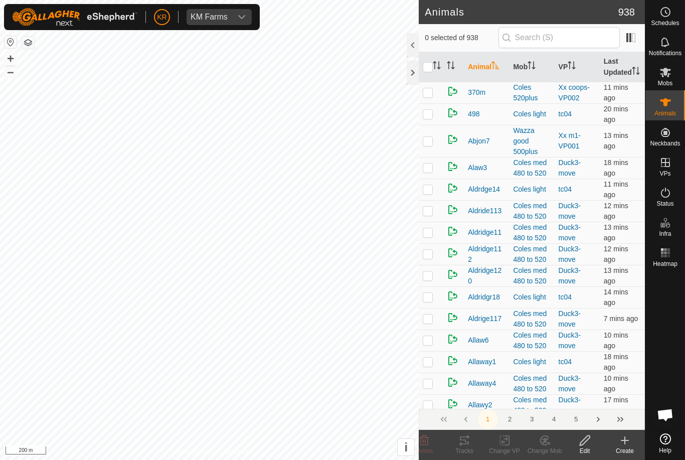
click at [628, 444] on icon at bounding box center [625, 440] width 12 height 12
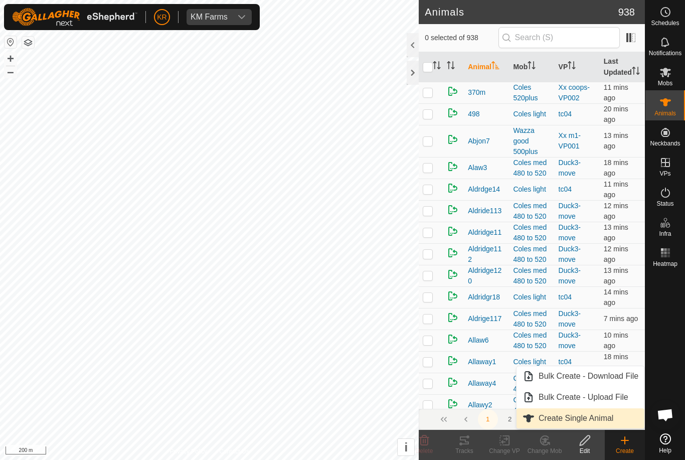
click at [604, 417] on span "Create Single Animal" at bounding box center [576, 418] width 75 height 12
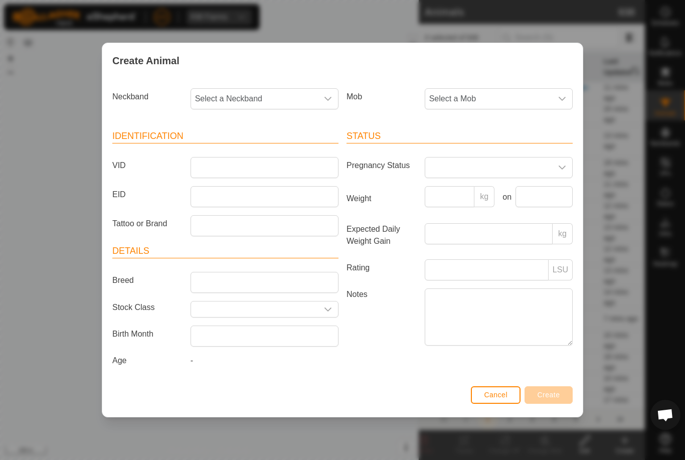
click at [268, 151] on article "Identification VID EID Tattoo or Brand" at bounding box center [225, 182] width 226 height 107
click at [270, 165] on input "VID" at bounding box center [265, 167] width 148 height 21
type input "Mb1a"
click at [501, 96] on span "Select a Mob" at bounding box center [488, 99] width 127 height 20
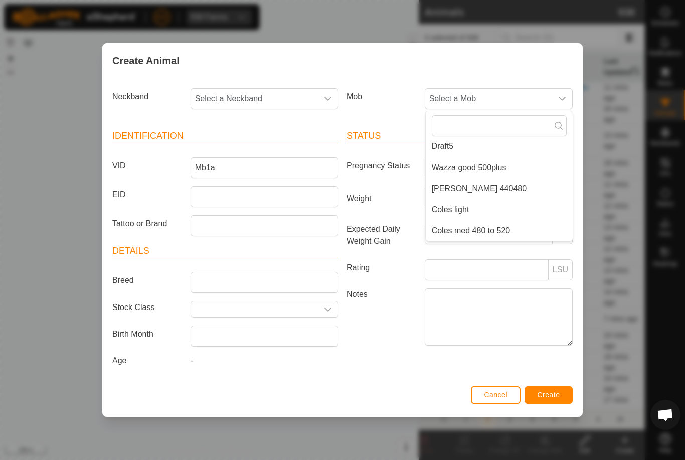
scroll to position [173, 0]
click at [482, 183] on span "[PERSON_NAME] 440480" at bounding box center [479, 189] width 95 height 12
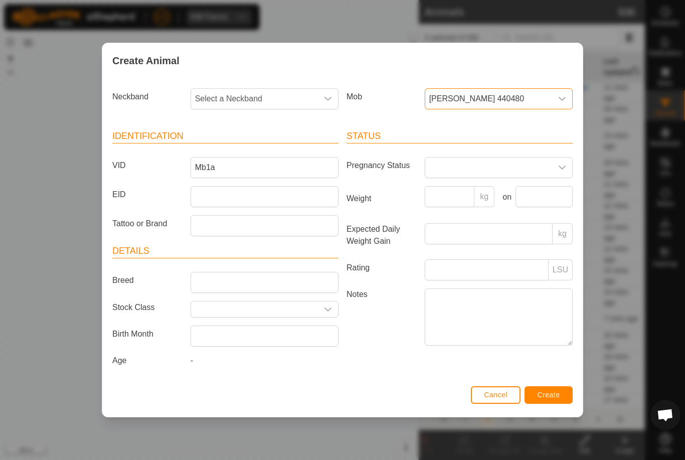
click at [275, 90] on span "Select a Neckband" at bounding box center [254, 99] width 127 height 20
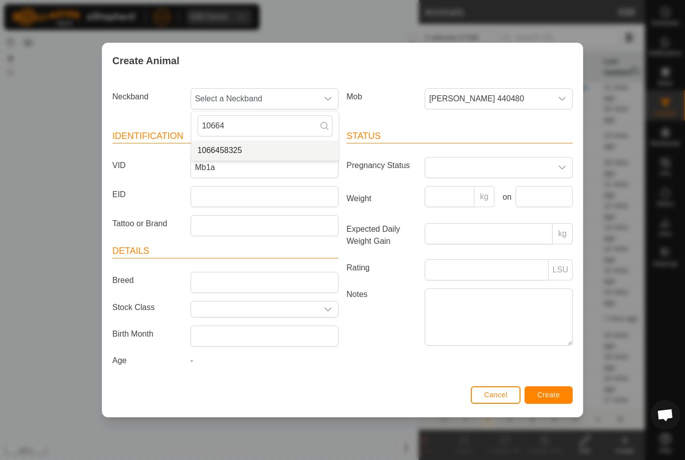
type input "10664"
click at [239, 140] on li "1066458325" at bounding box center [265, 150] width 147 height 20
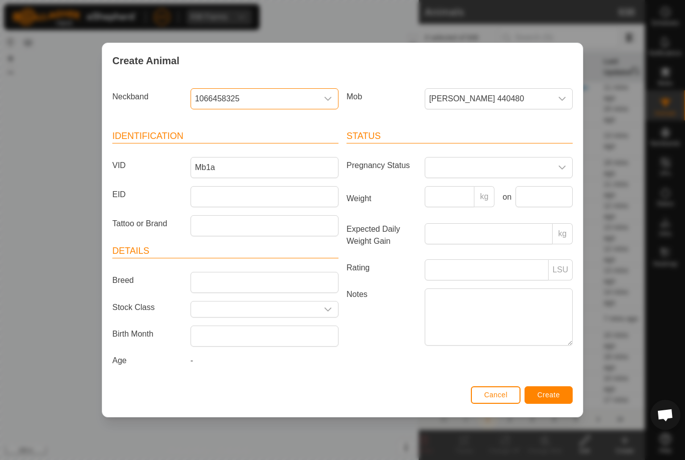
click at [555, 391] on button "Create" at bounding box center [549, 395] width 48 height 18
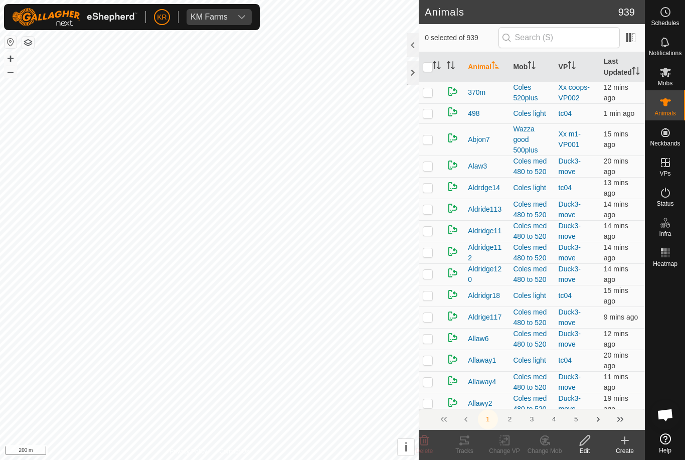
click at [625, 442] on icon at bounding box center [625, 440] width 0 height 7
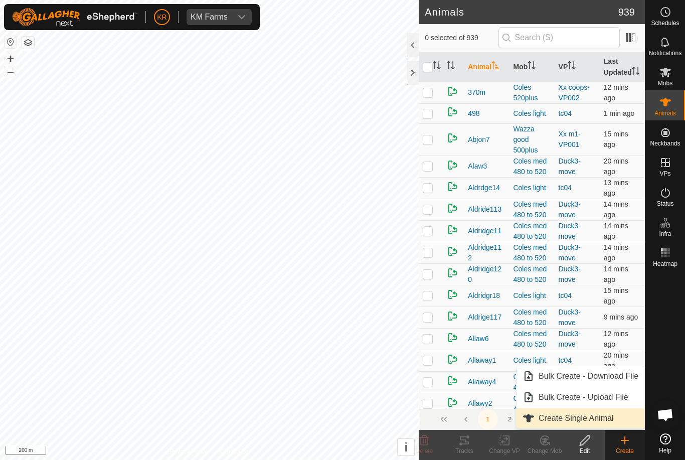
click at [606, 420] on span "Create Single Animal" at bounding box center [576, 418] width 75 height 12
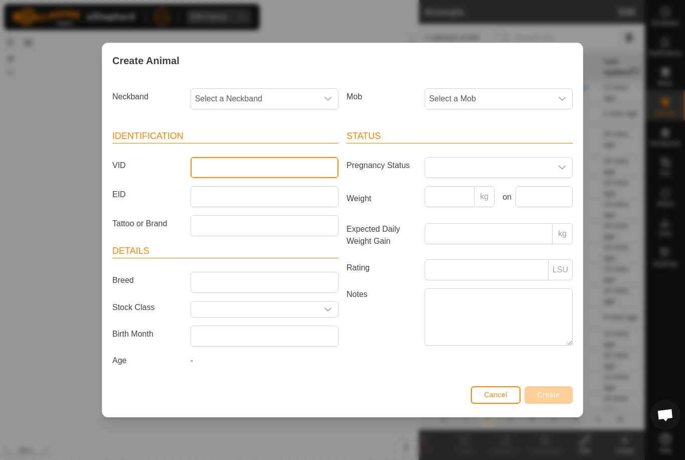
click at [253, 159] on input "VID" at bounding box center [265, 167] width 148 height 21
type input "Luke2"
click at [517, 92] on span "Select a Mob" at bounding box center [488, 99] width 127 height 20
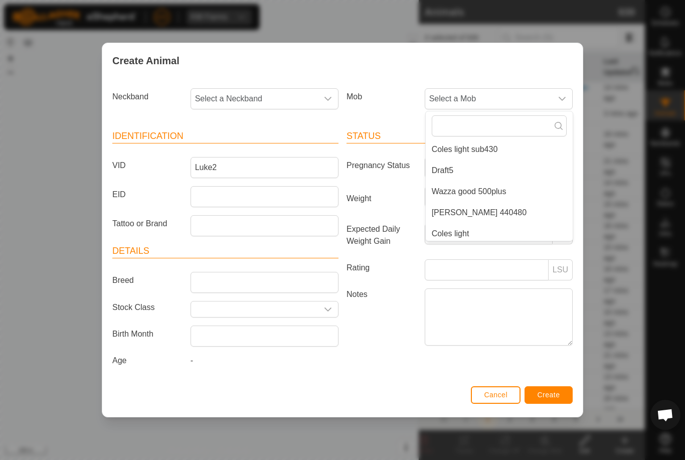
scroll to position [149, 0]
click at [519, 210] on li "[PERSON_NAME] 440480" at bounding box center [499, 212] width 147 height 20
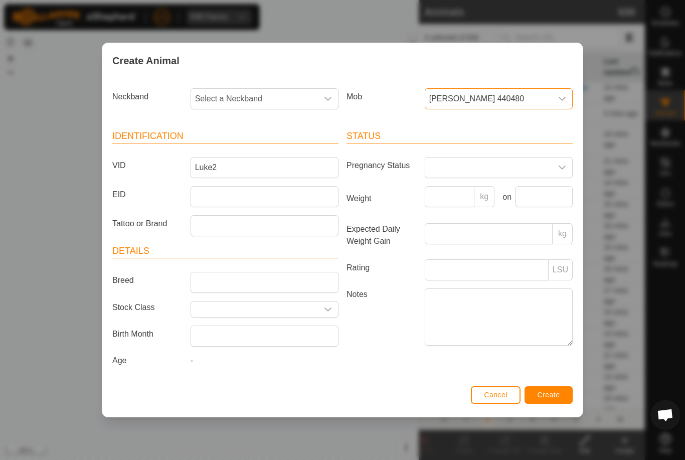
click at [282, 91] on span "Select a Neckband" at bounding box center [254, 99] width 127 height 20
type input "3857"
click at [253, 141] on li "3857550724" at bounding box center [265, 150] width 147 height 20
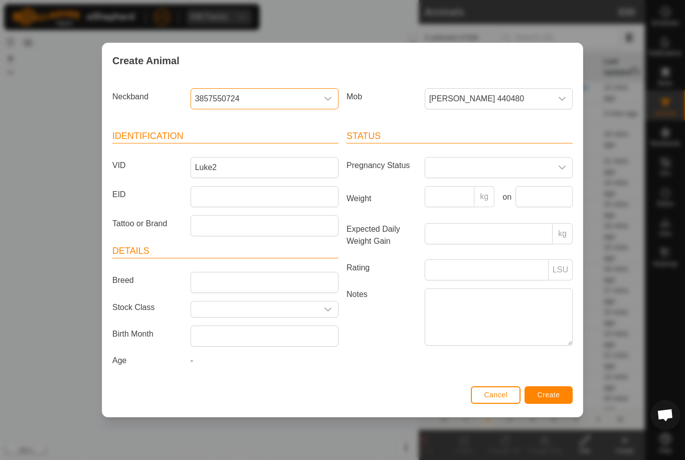
click at [570, 394] on button "Create" at bounding box center [549, 395] width 48 height 18
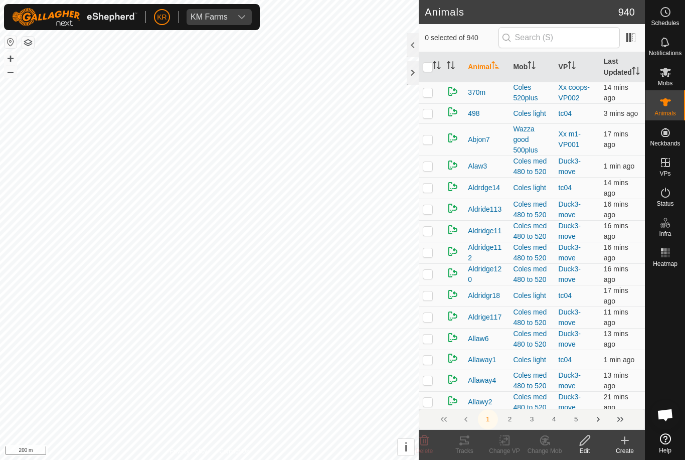
click at [622, 450] on div "Create" at bounding box center [625, 450] width 40 height 9
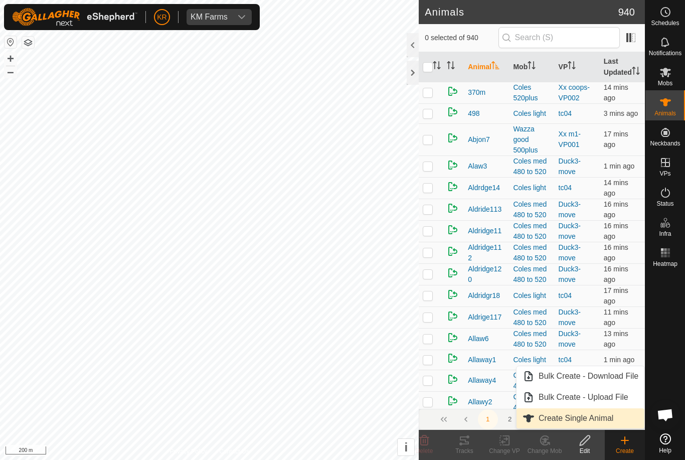
click at [613, 422] on span "Create Single Animal" at bounding box center [576, 418] width 75 height 12
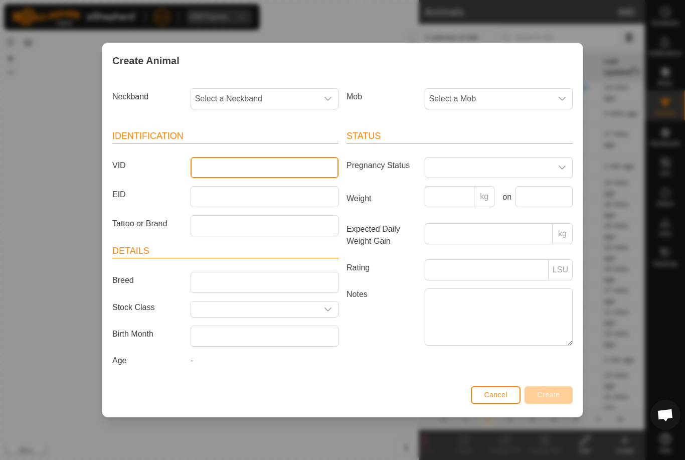
click at [305, 157] on input "VID" at bounding box center [265, 167] width 148 height 21
type input "Jake004"
click at [534, 94] on span "Select a Mob" at bounding box center [488, 99] width 127 height 20
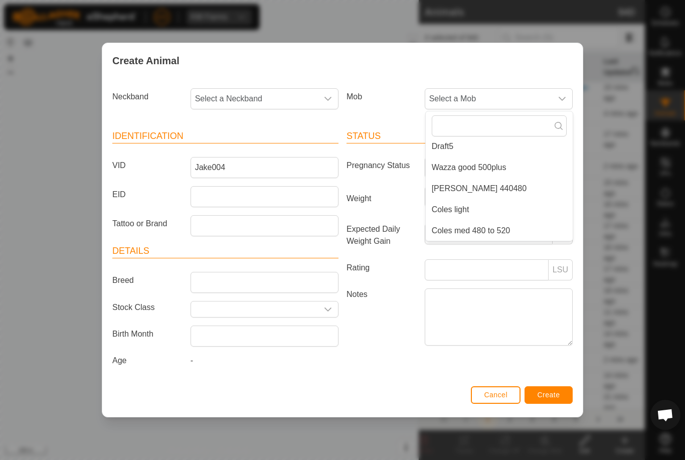
scroll to position [173, 0]
click at [481, 180] on li "[PERSON_NAME] 440480" at bounding box center [499, 189] width 147 height 20
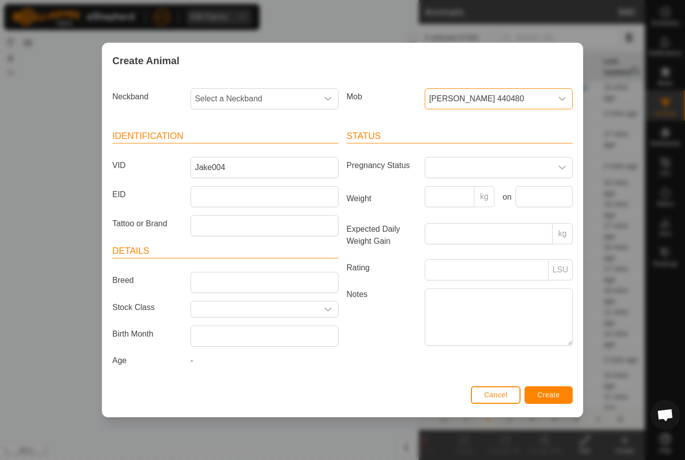
click at [260, 89] on span "Select a Neckband" at bounding box center [254, 99] width 127 height 20
type input "2579"
click at [294, 142] on li "2579251284" at bounding box center [265, 150] width 147 height 20
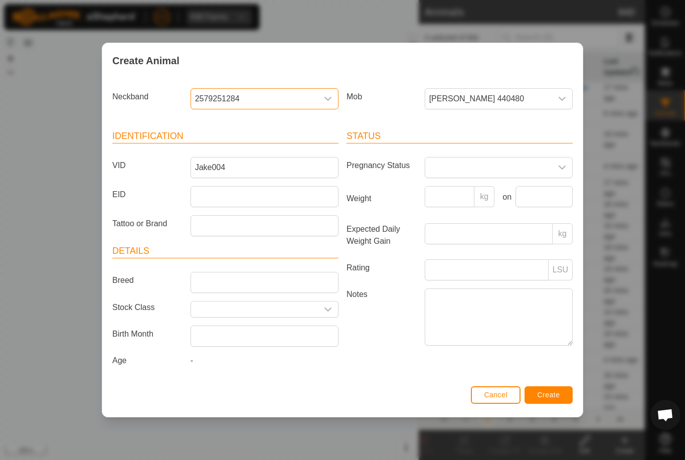
click at [564, 393] on button "Create" at bounding box center [549, 395] width 48 height 18
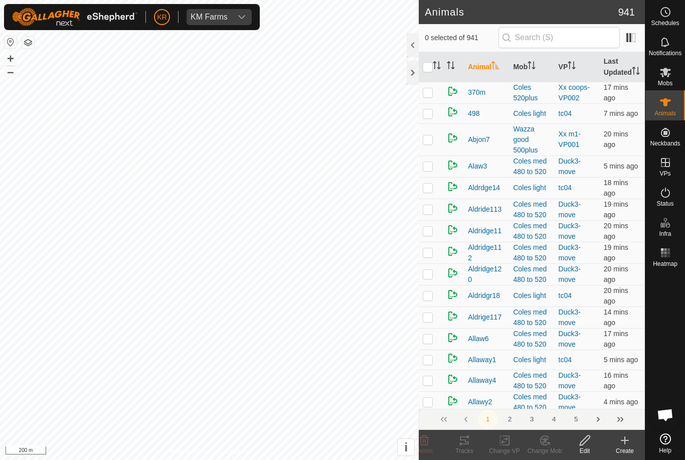
click at [623, 447] on div "Create" at bounding box center [625, 450] width 40 height 9
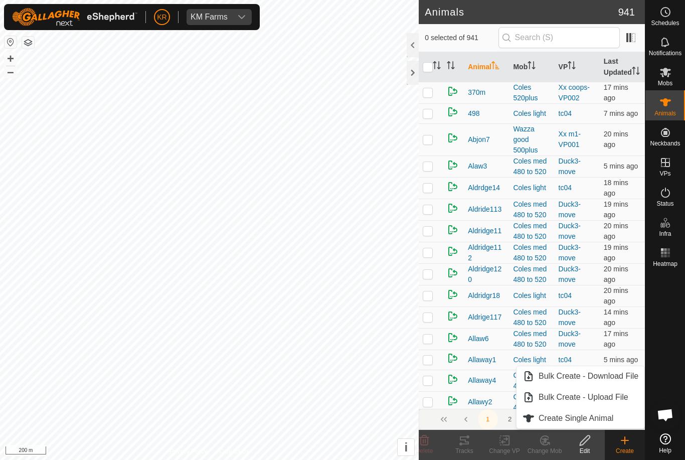
click at [615, 414] on link "Create Single Animal" at bounding box center [581, 418] width 128 height 20
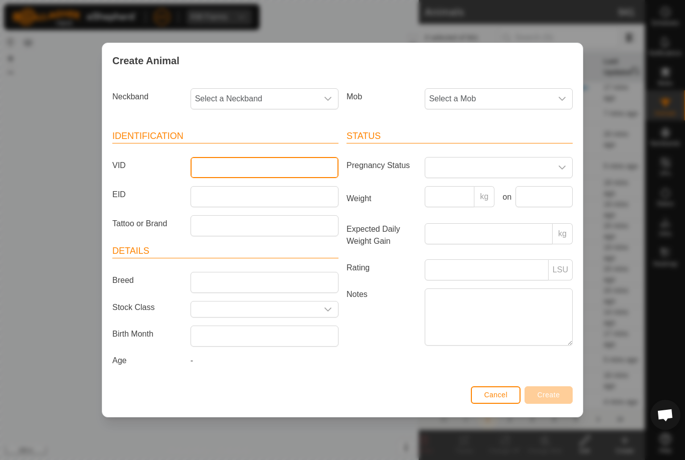
click at [257, 160] on input "VID" at bounding box center [265, 167] width 148 height 21
type input "Garcia11"
click at [490, 93] on span "Select a Mob" at bounding box center [488, 99] width 127 height 20
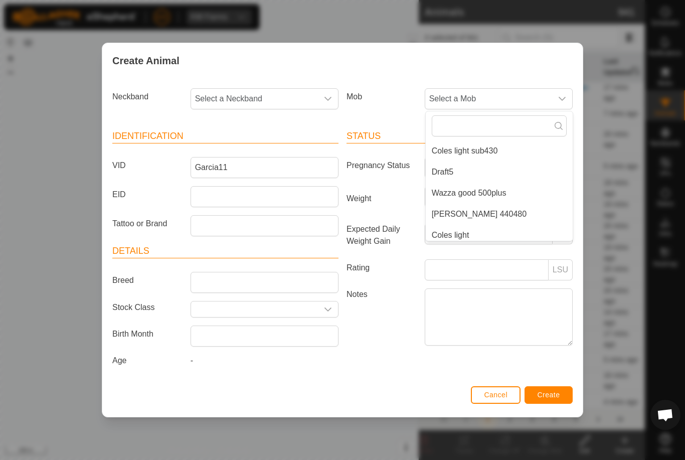
scroll to position [148, 0]
click at [495, 204] on li "[PERSON_NAME] 440480" at bounding box center [499, 213] width 147 height 20
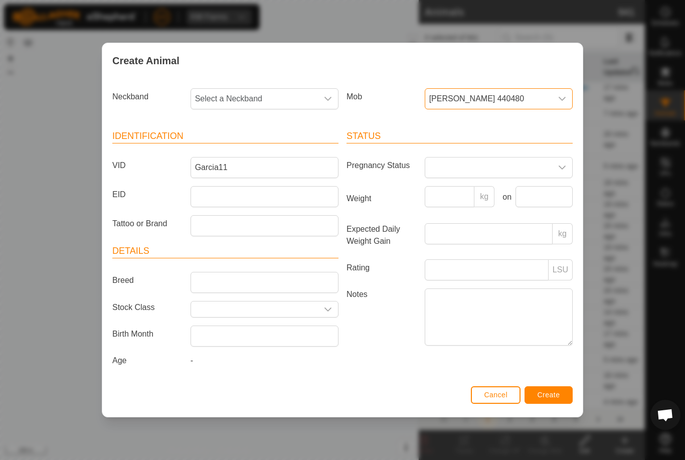
click at [262, 89] on span "Select a Neckband" at bounding box center [254, 99] width 127 height 20
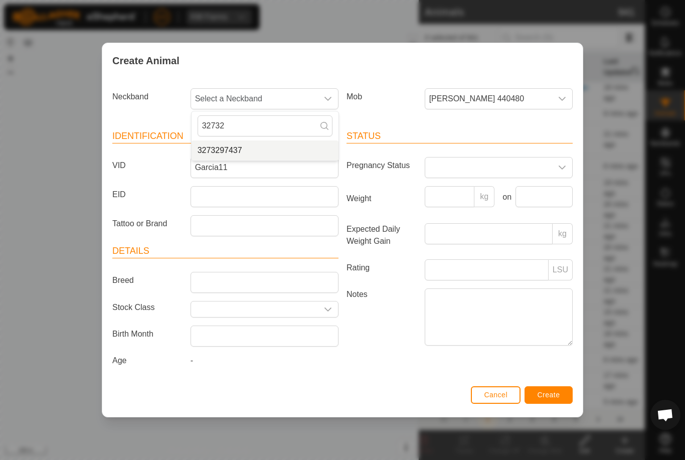
type input "32732"
click at [262, 143] on li "3273297437" at bounding box center [265, 150] width 147 height 20
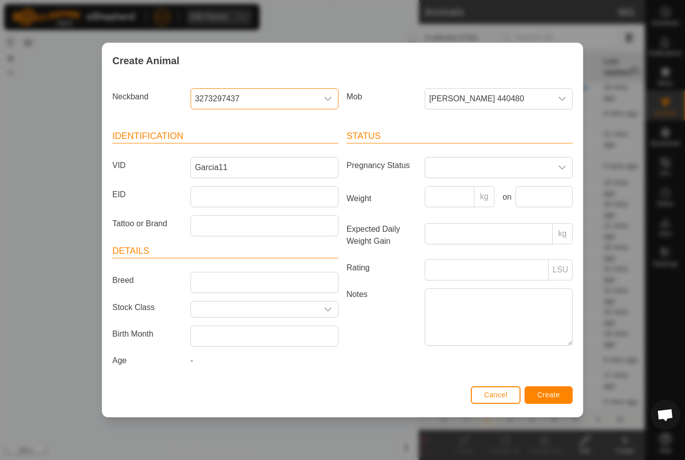
click at [551, 404] on button "Create" at bounding box center [549, 395] width 48 height 18
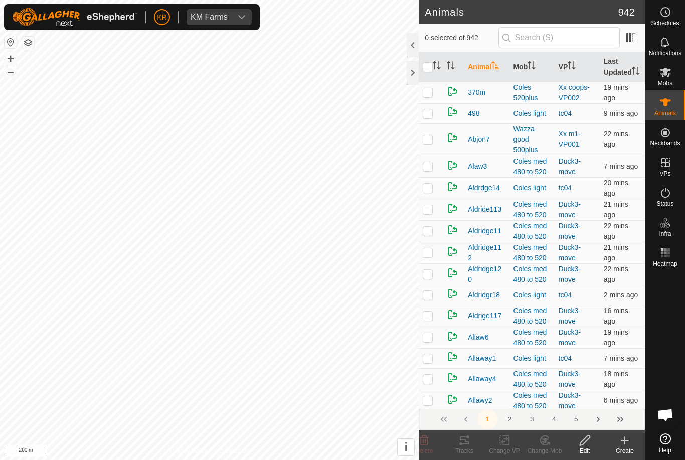
click at [620, 446] on icon at bounding box center [625, 440] width 12 height 12
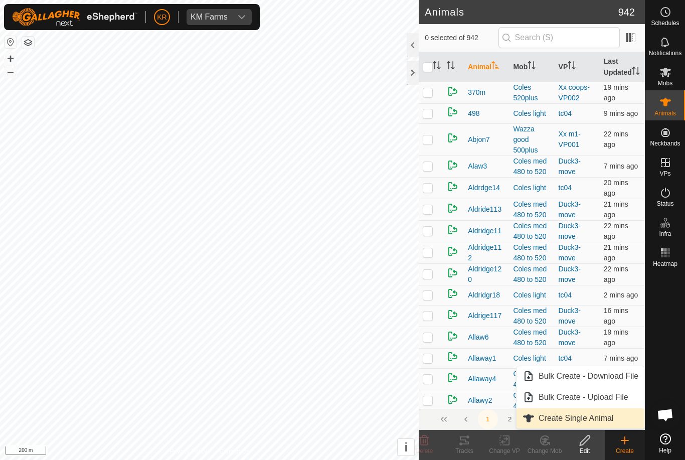
click at [607, 419] on span "Create Single Animal" at bounding box center [576, 418] width 75 height 12
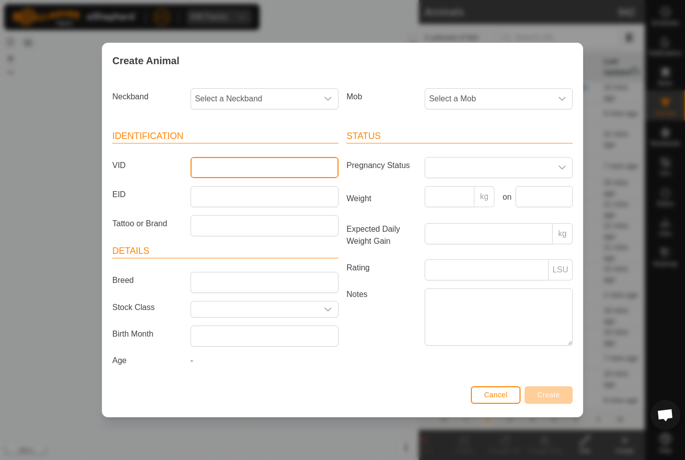
click at [245, 170] on input "VID" at bounding box center [265, 167] width 148 height 21
type input "Gmc22"
click at [495, 89] on span "Select a Mob" at bounding box center [488, 99] width 127 height 20
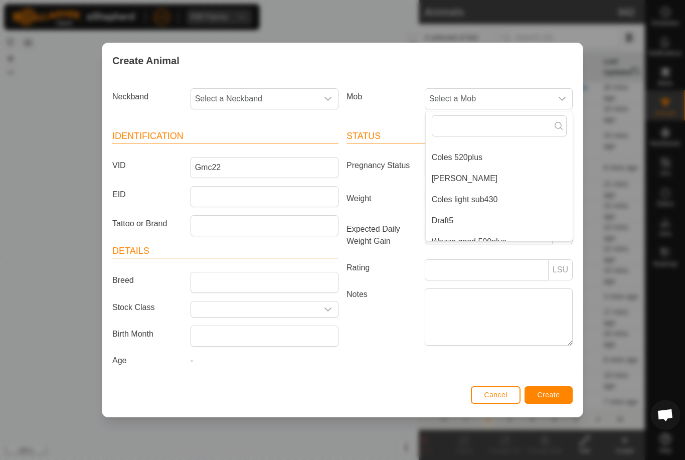
scroll to position [102, 0]
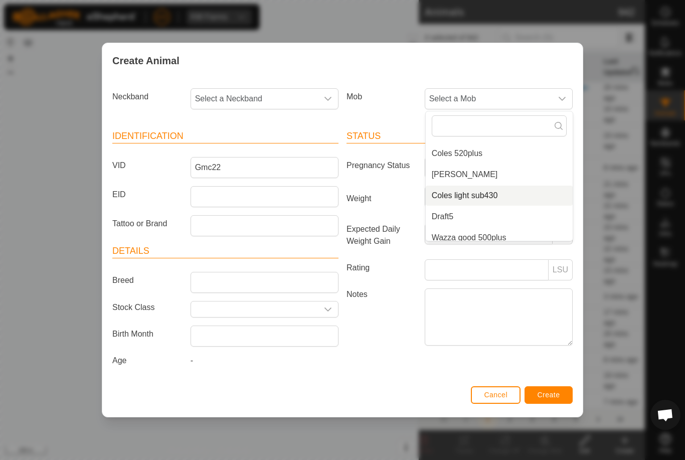
click at [491, 190] on span "Coles light sub430" at bounding box center [465, 196] width 66 height 12
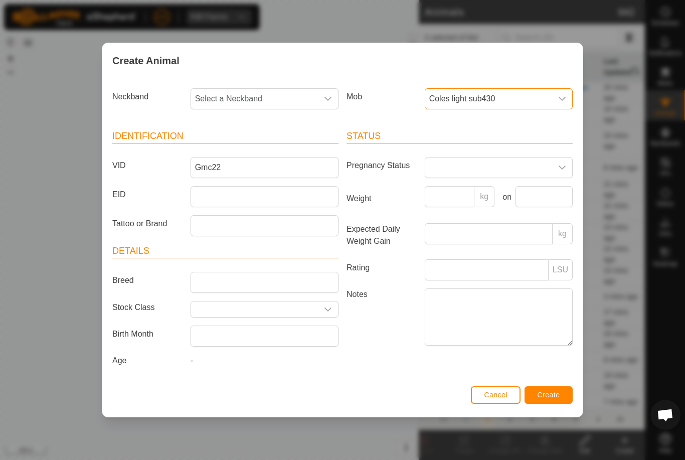
click at [270, 93] on span "Select a Neckband" at bounding box center [254, 99] width 127 height 20
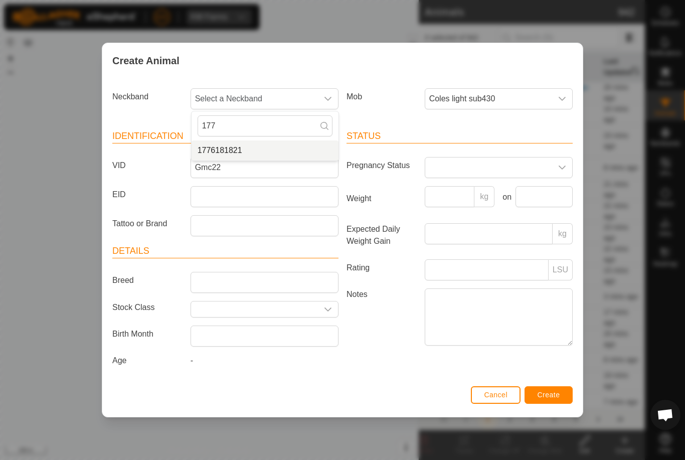
type input "177"
click at [244, 140] on li "1776181821" at bounding box center [265, 150] width 147 height 20
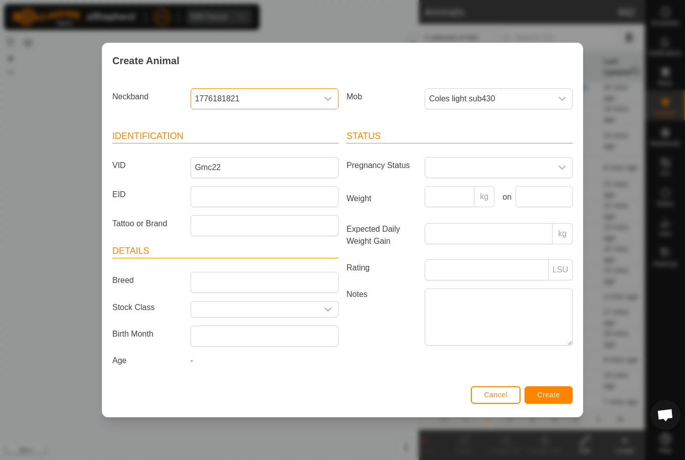
click at [560, 391] on button "Create" at bounding box center [549, 395] width 48 height 18
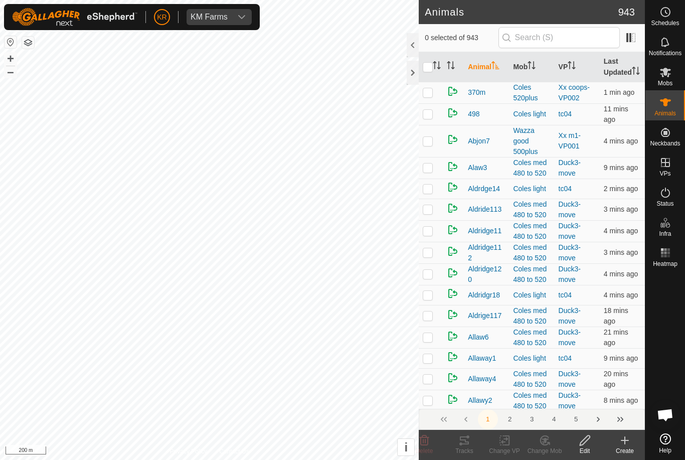
click at [629, 443] on icon at bounding box center [625, 440] width 12 height 12
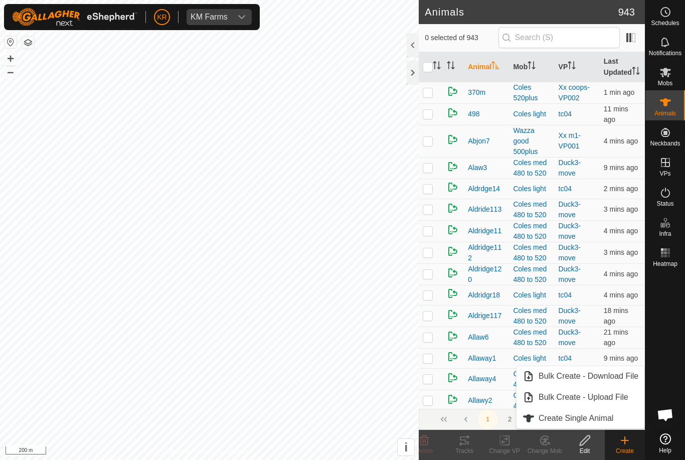
click at [605, 418] on span "Create Single Animal" at bounding box center [576, 418] width 75 height 12
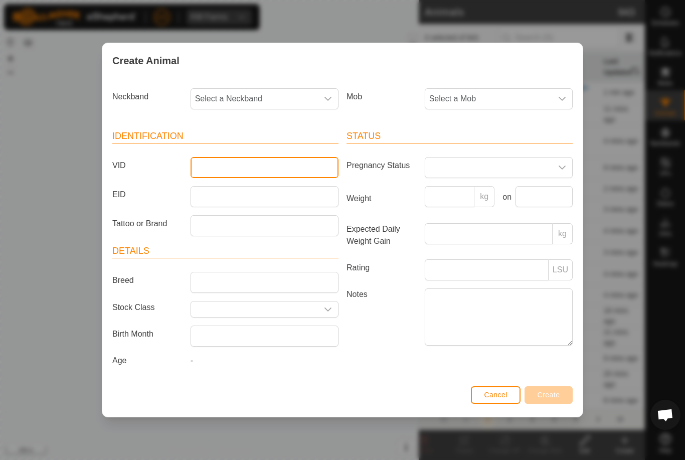
click at [254, 165] on input "VID" at bounding box center [265, 167] width 148 height 21
type input "M"
type input "Gmc8"
click at [521, 89] on span "Select a Mob" at bounding box center [488, 99] width 127 height 20
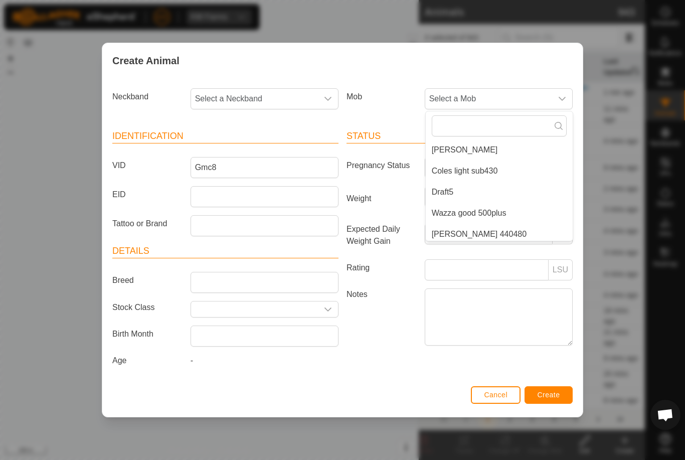
scroll to position [130, 0]
click at [498, 163] on span "Coles light sub430" at bounding box center [465, 168] width 66 height 12
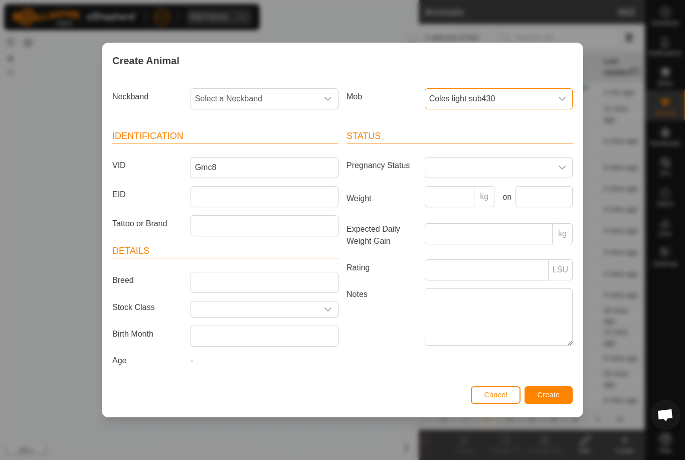
click at [284, 98] on span "Select a Neckband" at bounding box center [254, 99] width 127 height 20
type input "21431"
click at [264, 143] on li "2143174828" at bounding box center [265, 150] width 147 height 20
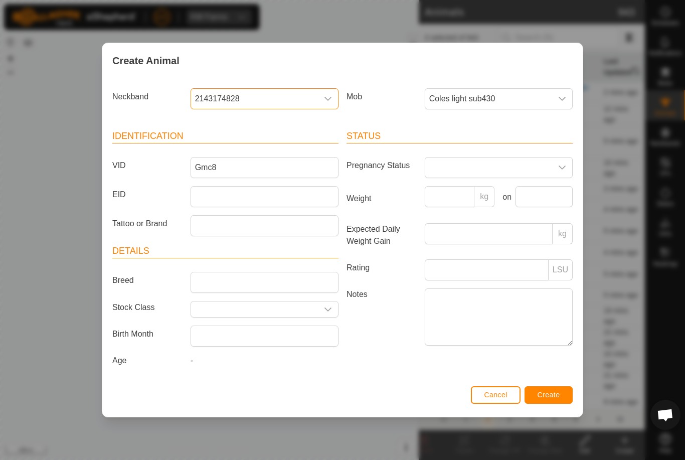
click at [561, 393] on button "Create" at bounding box center [549, 395] width 48 height 18
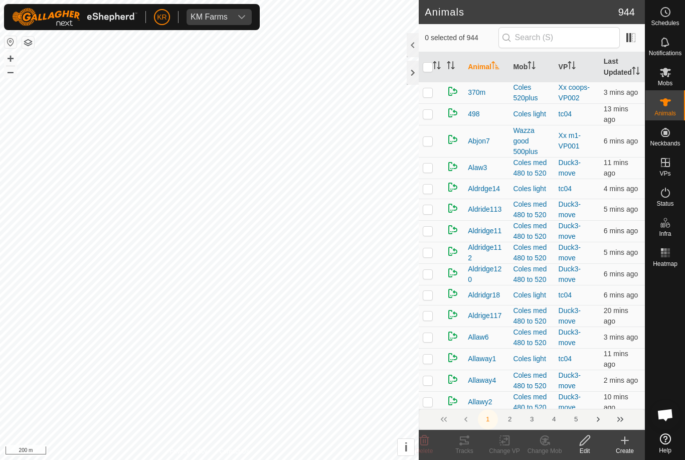
click at [626, 445] on icon at bounding box center [625, 440] width 12 height 12
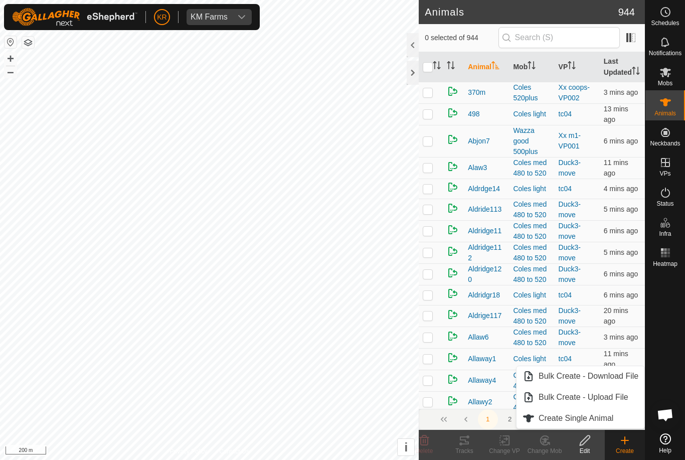
click at [591, 415] on span "Create Single Animal" at bounding box center [576, 418] width 75 height 12
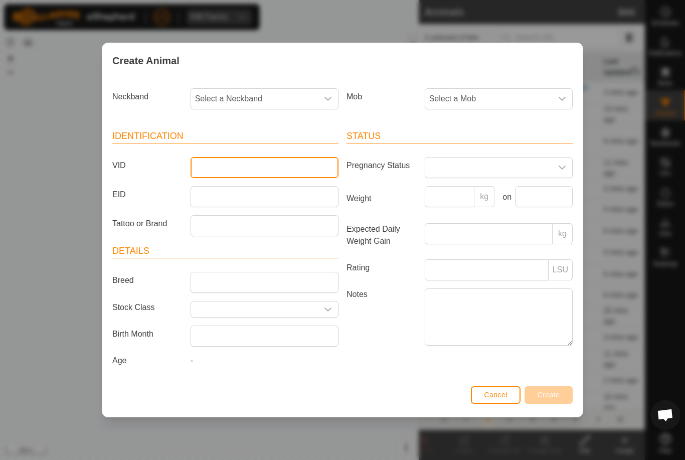
click at [264, 166] on input "VID" at bounding box center [265, 167] width 148 height 21
type input "Mb6"
click at [481, 90] on span "Select a Mob" at bounding box center [488, 99] width 127 height 20
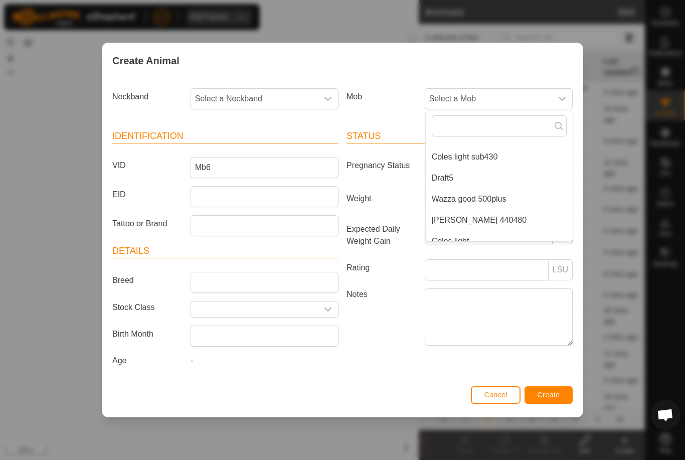
scroll to position [141, 0]
click at [505, 212] on li "[PERSON_NAME] 440480" at bounding box center [499, 220] width 147 height 20
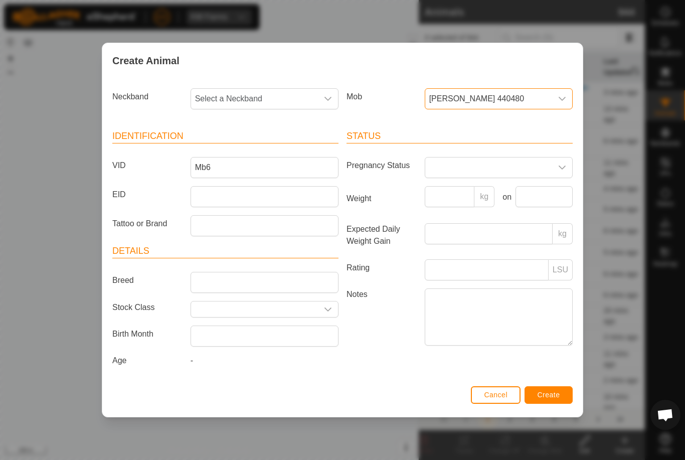
click at [278, 92] on span "Select a Neckband" at bounding box center [254, 99] width 127 height 20
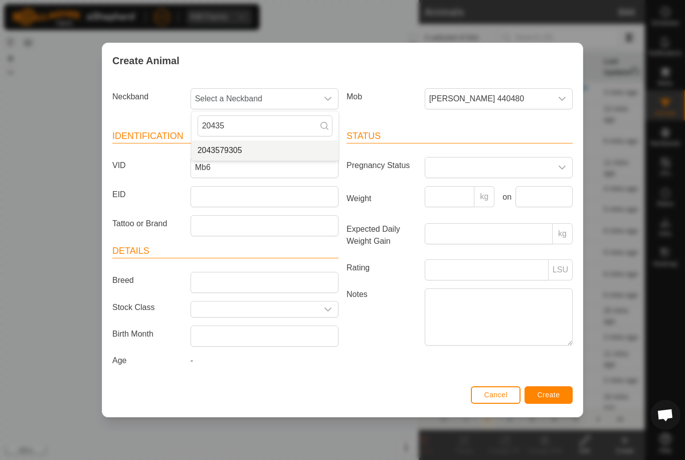
type input "20435"
click at [270, 144] on li "2043579305" at bounding box center [265, 150] width 147 height 20
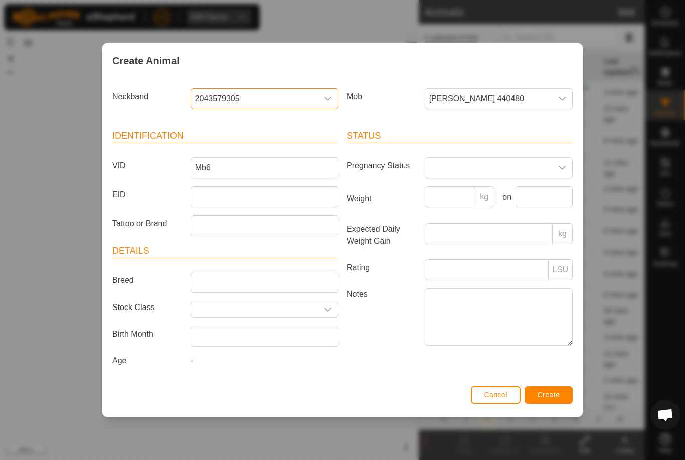
click at [548, 388] on button "Create" at bounding box center [549, 395] width 48 height 18
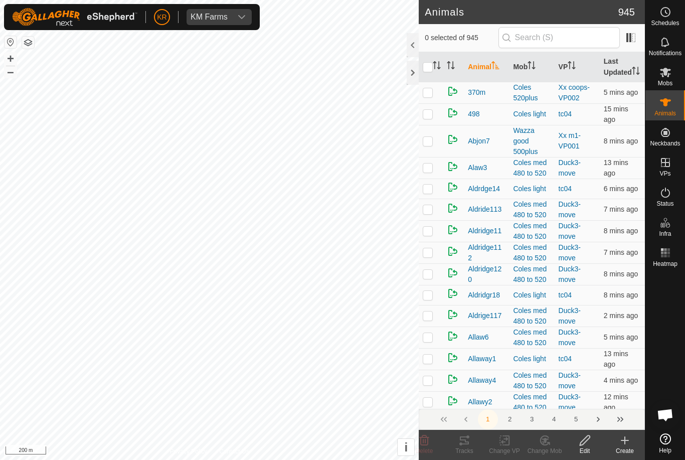
click at [628, 452] on div "Create" at bounding box center [625, 450] width 40 height 9
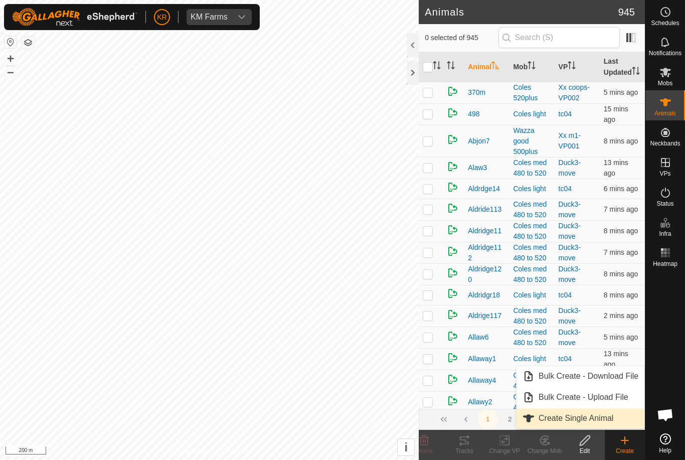
click at [612, 419] on span "Create Single Animal" at bounding box center [576, 418] width 75 height 12
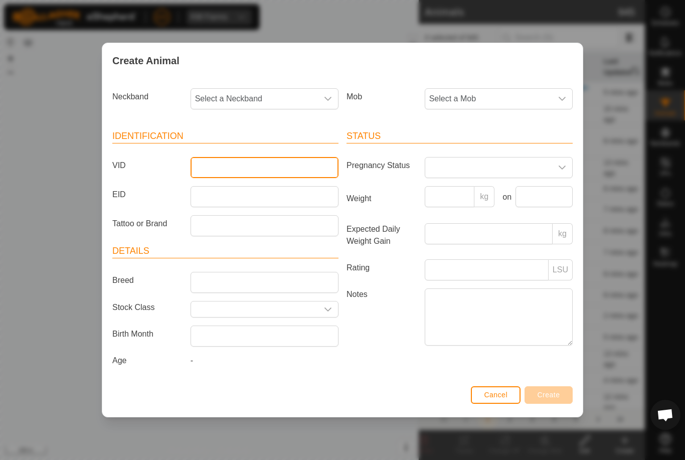
click at [226, 158] on input "VID" at bounding box center [265, 167] width 148 height 21
type input "Gmc12a"
click at [525, 98] on span "Select a Mob" at bounding box center [488, 99] width 127 height 20
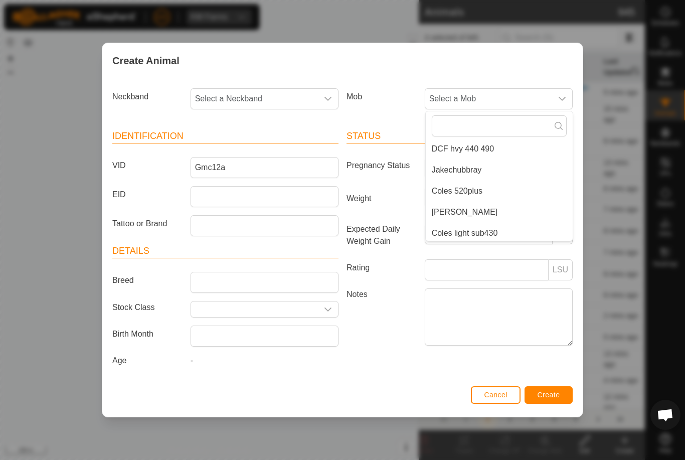
scroll to position [73, 0]
click at [489, 219] on span "Coles light sub430" at bounding box center [465, 225] width 66 height 12
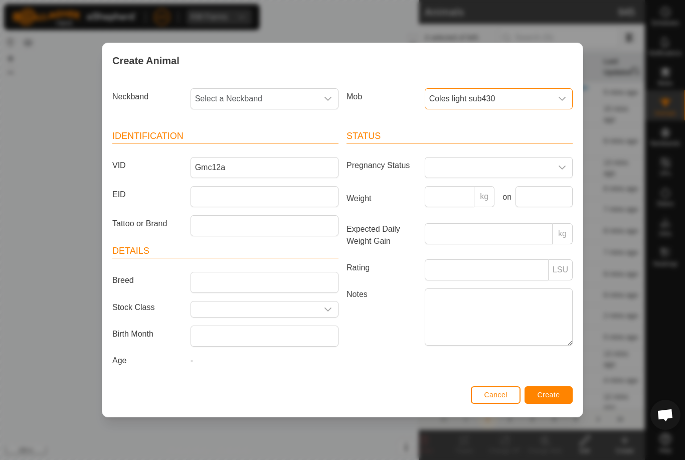
click at [274, 91] on span "Select a Neckband" at bounding box center [254, 99] width 127 height 20
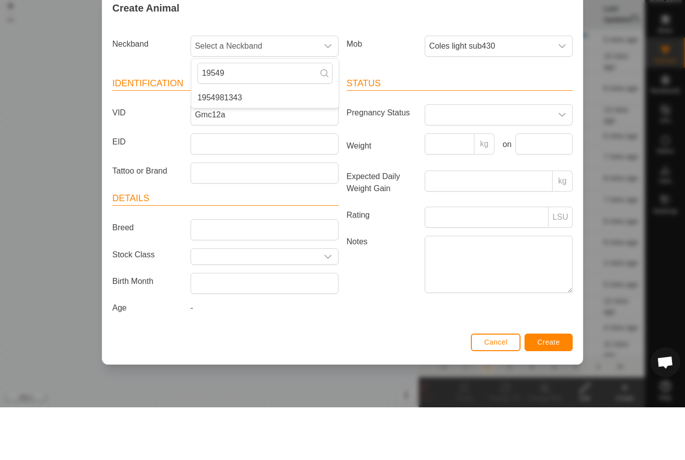
type input "19549"
click at [272, 140] on li "1954981343" at bounding box center [265, 150] width 147 height 20
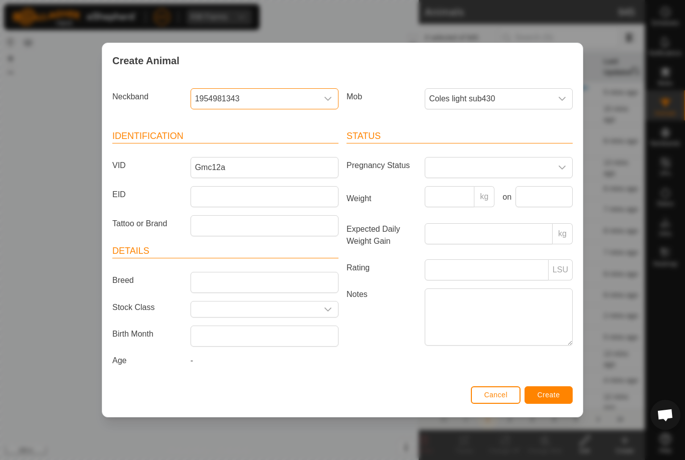
click at [566, 399] on button "Create" at bounding box center [549, 395] width 48 height 18
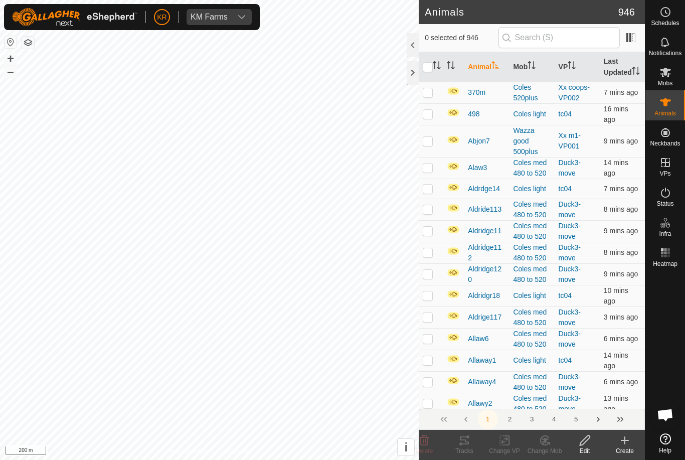
click at [621, 448] on div "Create" at bounding box center [625, 450] width 40 height 9
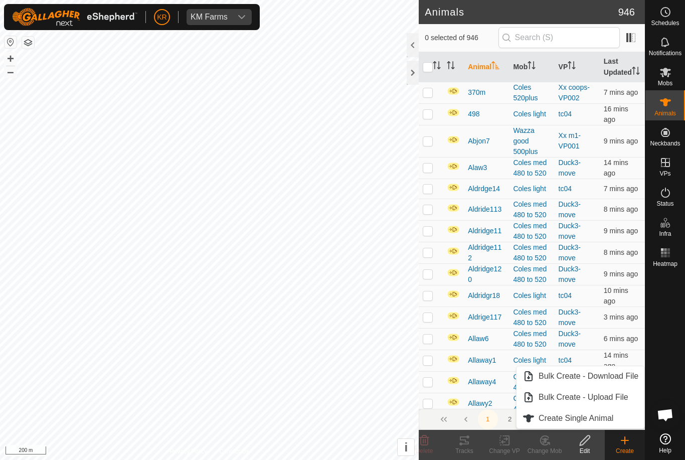
click at [610, 420] on span "Create Single Animal" at bounding box center [576, 418] width 75 height 12
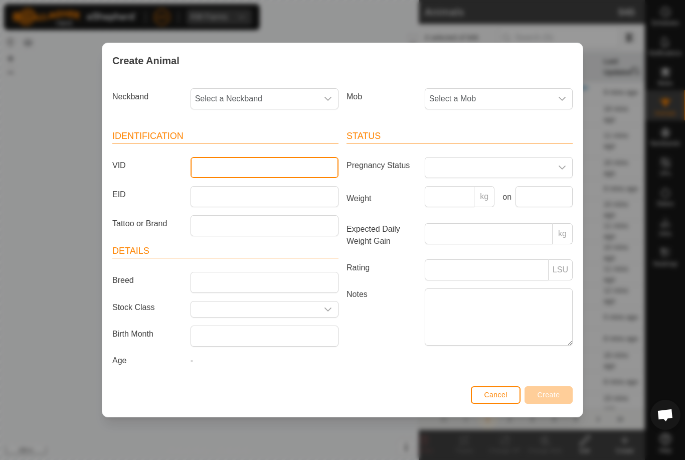
click at [249, 166] on input "VID" at bounding box center [265, 167] width 148 height 21
type input "Mb13"
click at [517, 94] on span "Select a Mob" at bounding box center [488, 99] width 127 height 20
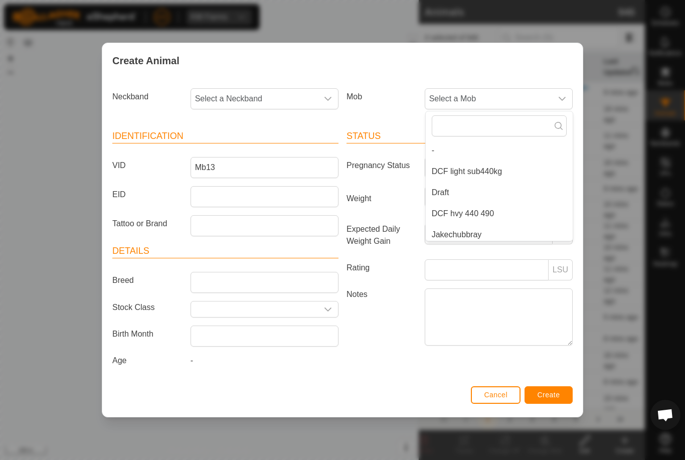
click at [244, 103] on span "Select a Neckband" at bounding box center [254, 99] width 127 height 20
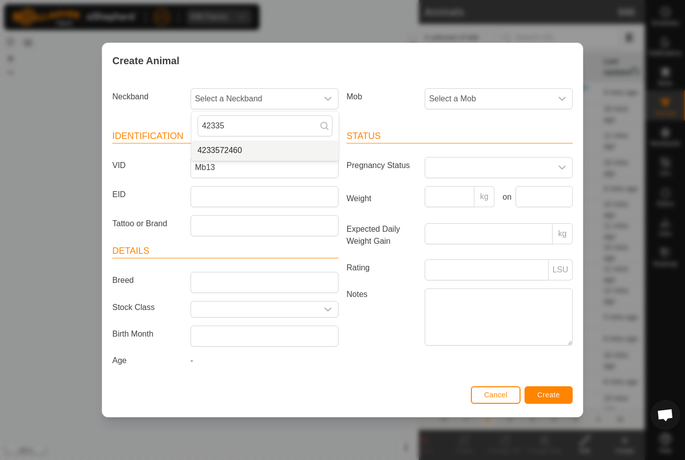
type input "42335"
click at [251, 140] on li "4233572460" at bounding box center [265, 150] width 147 height 20
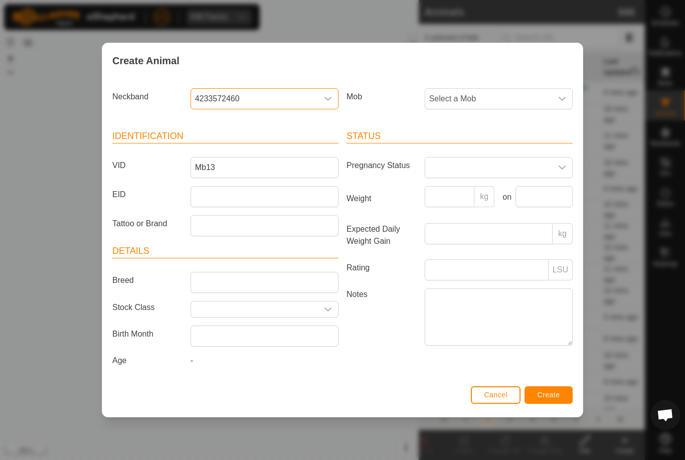
click at [515, 89] on span "Select a Mob" at bounding box center [488, 99] width 127 height 20
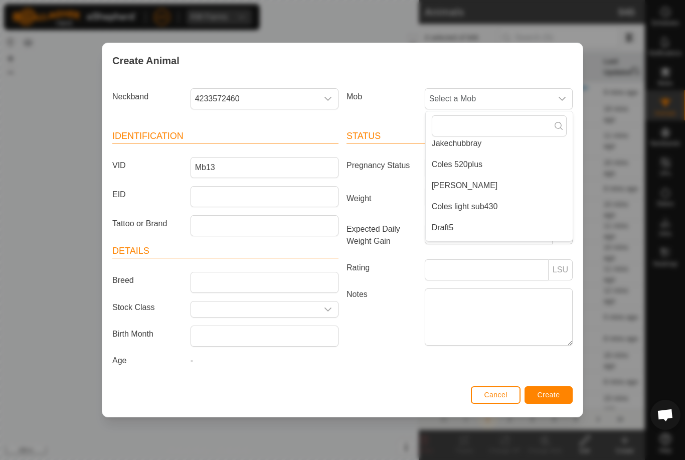
scroll to position [93, 0]
click at [490, 201] on span "Coles light sub430" at bounding box center [465, 205] width 66 height 12
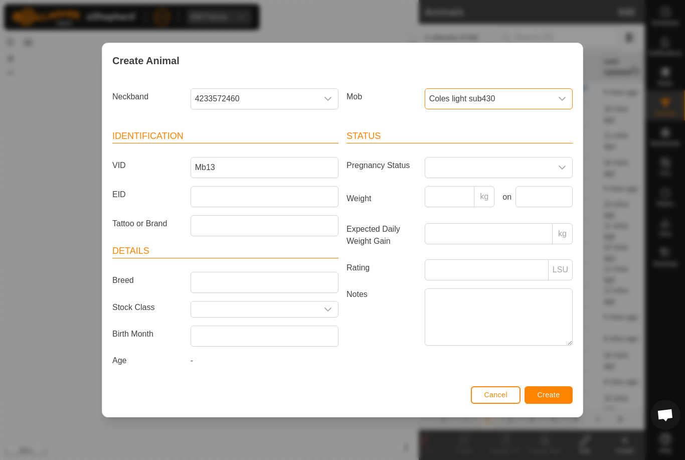
click at [572, 398] on button "Create" at bounding box center [549, 395] width 48 height 18
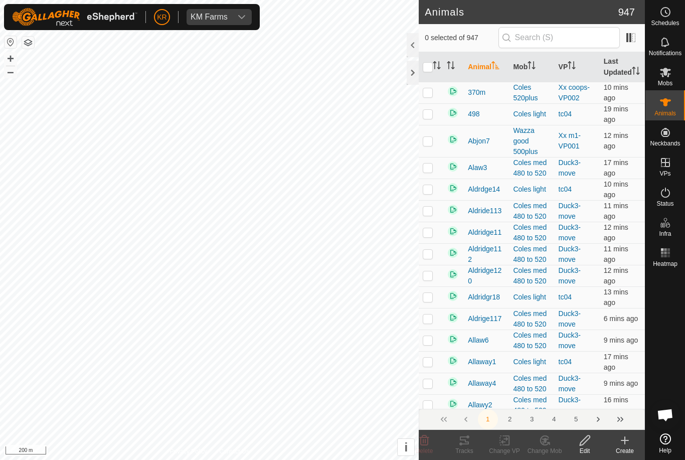
click at [628, 451] on div "Create" at bounding box center [625, 450] width 40 height 9
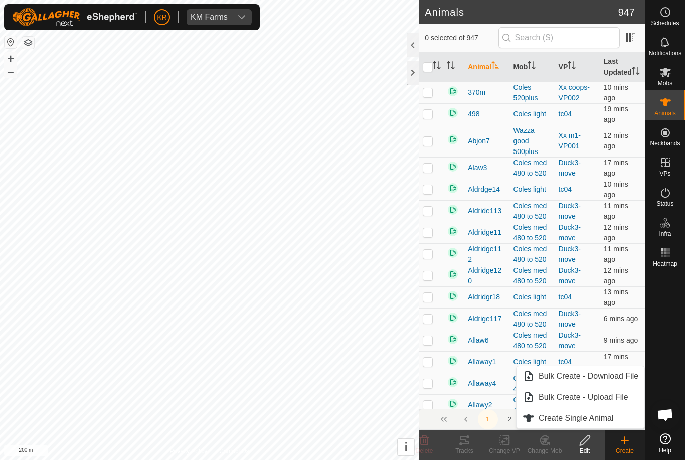
click at [619, 417] on link "Create Single Animal" at bounding box center [581, 418] width 128 height 20
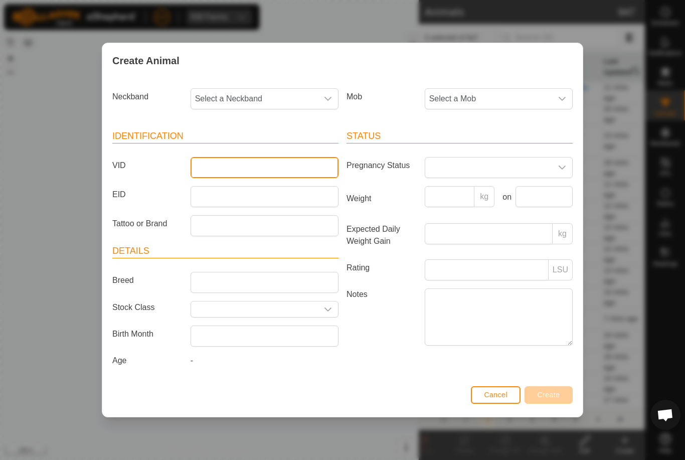
click at [264, 167] on input "VID" at bounding box center [265, 167] width 148 height 21
type input "Mb7"
click at [507, 93] on span "Select a Mob" at bounding box center [488, 99] width 127 height 20
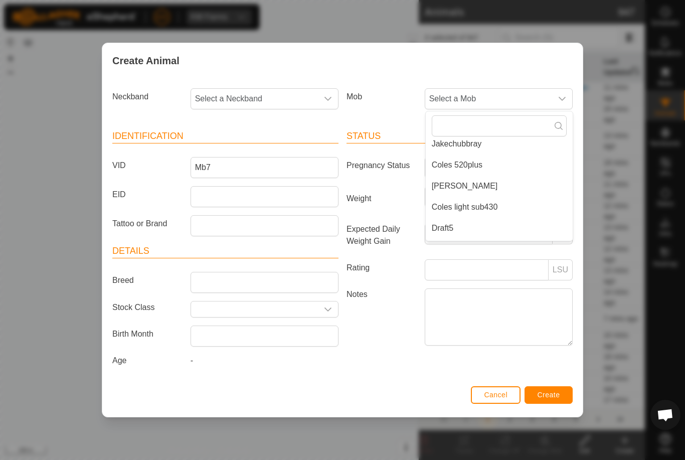
scroll to position [93, 0]
click at [500, 200] on li "Coles light sub430" at bounding box center [499, 205] width 147 height 20
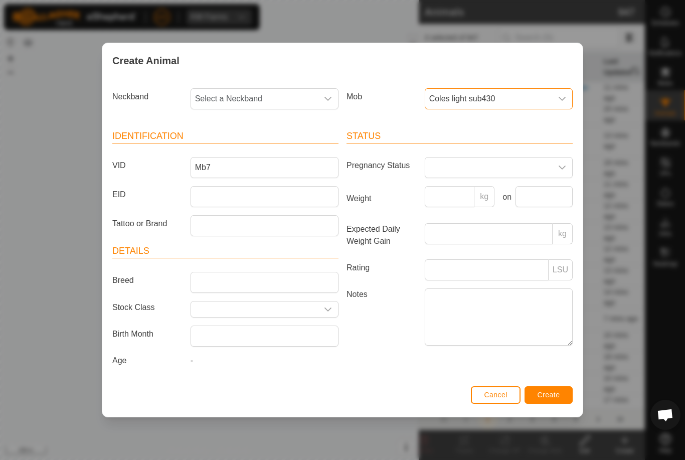
click at [282, 95] on span "Select a Neckband" at bounding box center [254, 99] width 127 height 20
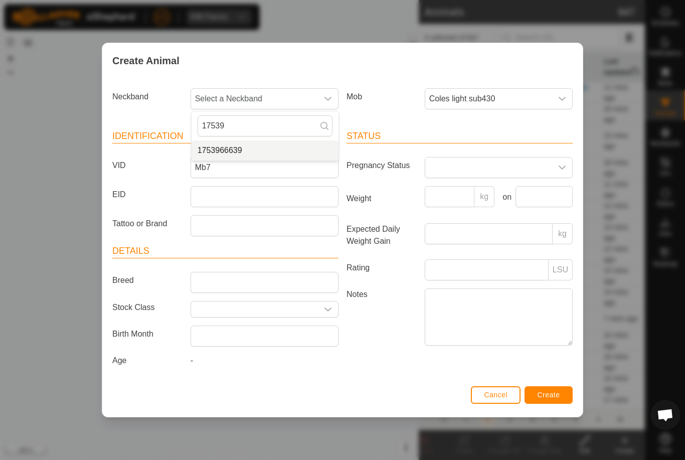
type input "17539"
click at [255, 140] on li "1753966639" at bounding box center [265, 150] width 147 height 20
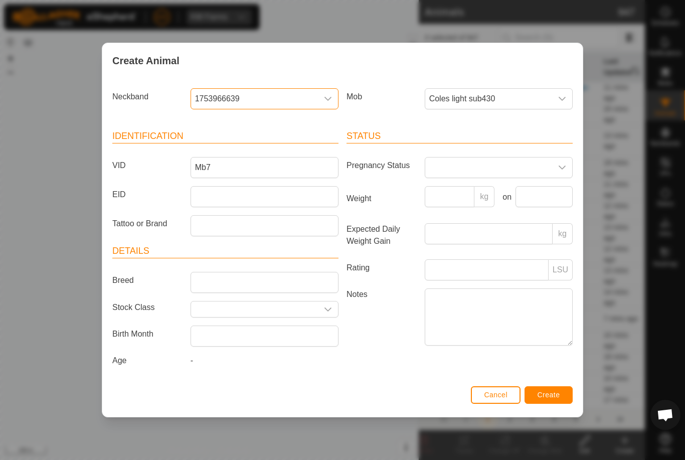
click at [562, 395] on button "Create" at bounding box center [549, 395] width 48 height 18
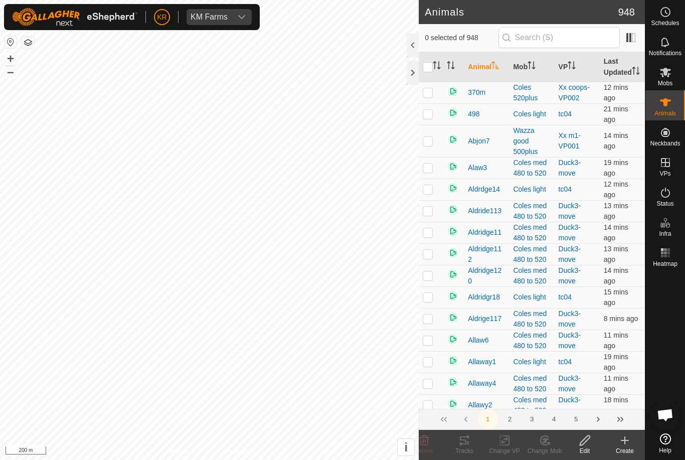
click at [631, 444] on create-svg-icon at bounding box center [625, 440] width 40 height 12
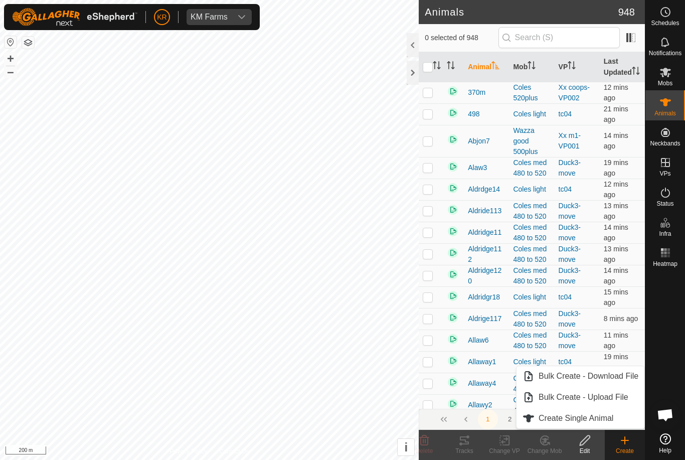
click at [605, 418] on span "Create Single Animal" at bounding box center [576, 418] width 75 height 12
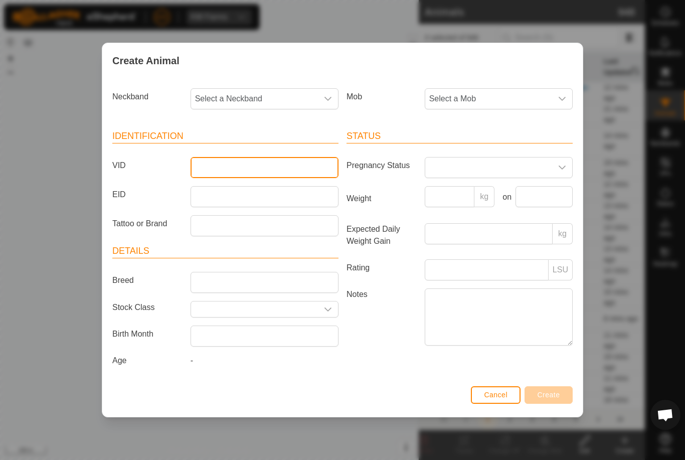
click at [288, 164] on input "VID" at bounding box center [265, 167] width 148 height 21
type input "Mb10"
click at [493, 93] on span "Select a Mob" at bounding box center [488, 99] width 127 height 20
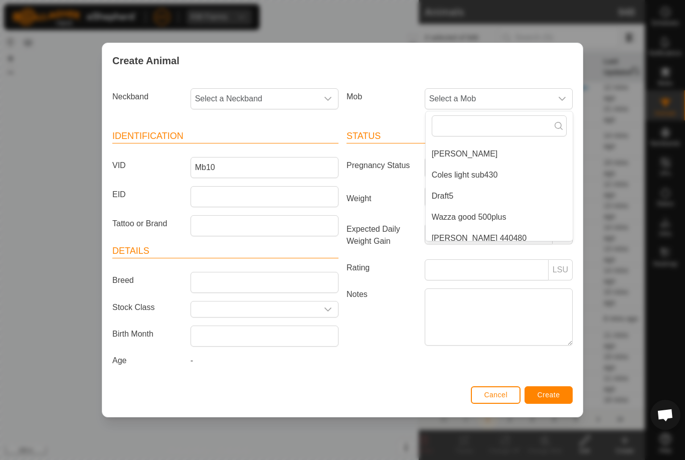
scroll to position [123, 0]
click at [487, 169] on span "Coles light sub430" at bounding box center [465, 175] width 66 height 12
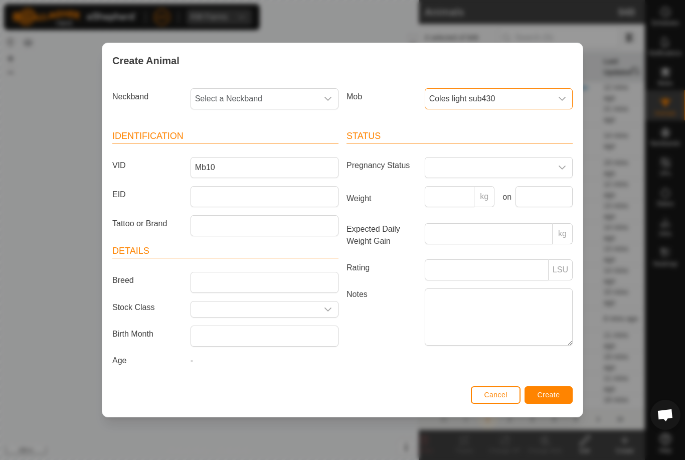
click at [272, 93] on span "Select a Neckband" at bounding box center [254, 99] width 127 height 20
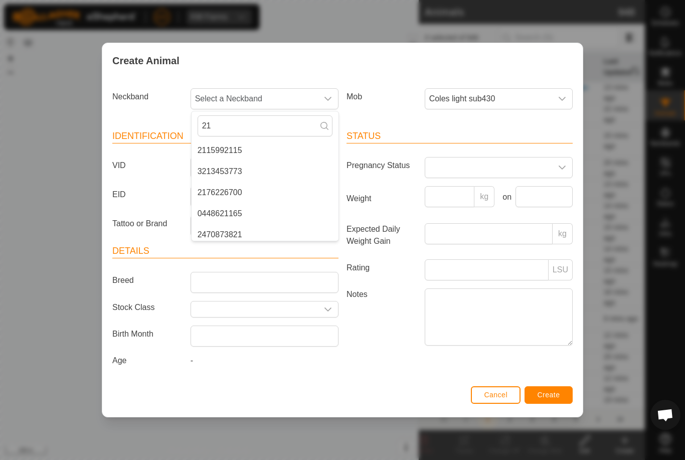
type input "2"
type input "217"
click at [267, 145] on li "2176226700" at bounding box center [265, 150] width 147 height 20
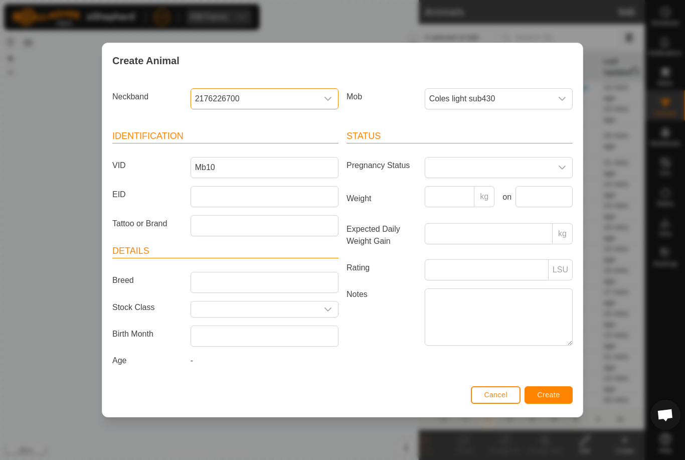
click at [561, 400] on button "Create" at bounding box center [549, 395] width 48 height 18
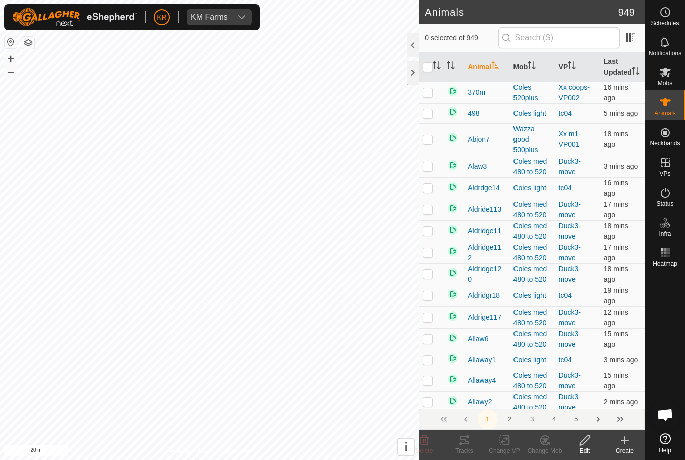
click at [629, 446] on div "Create" at bounding box center [625, 450] width 40 height 9
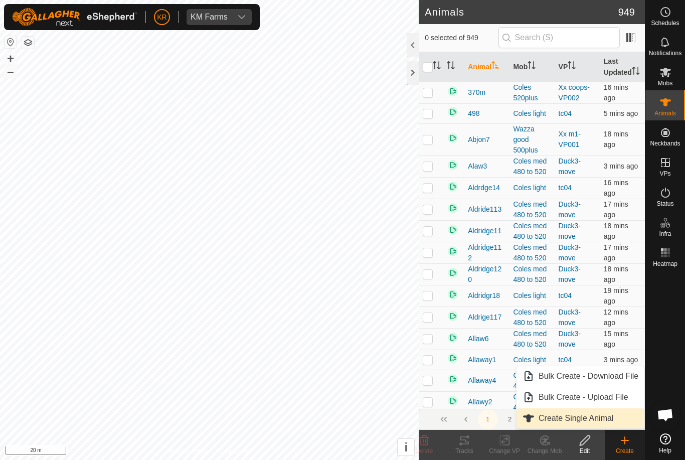
click at [603, 417] on span "Create Single Animal" at bounding box center [576, 418] width 75 height 12
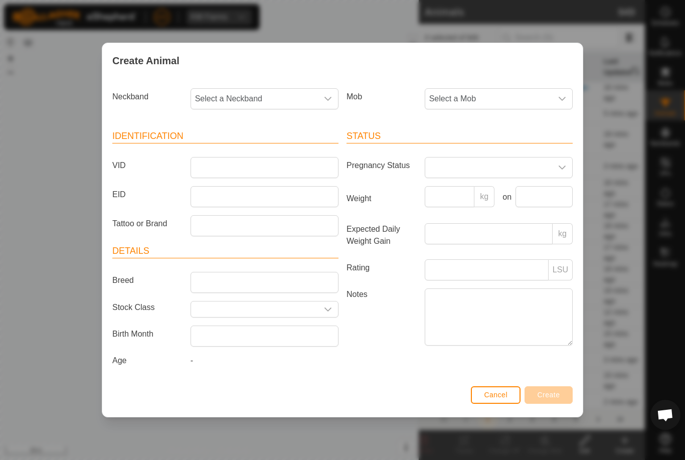
click at [551, 101] on span "Select a Mob" at bounding box center [488, 99] width 127 height 20
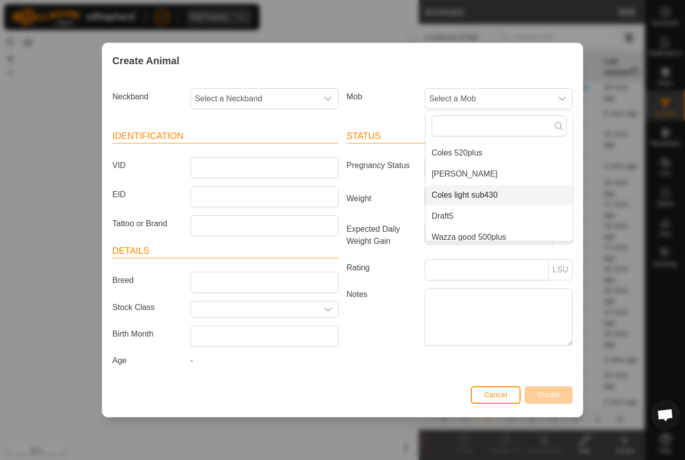
click at [529, 201] on li "Coles light sub430" at bounding box center [499, 195] width 147 height 20
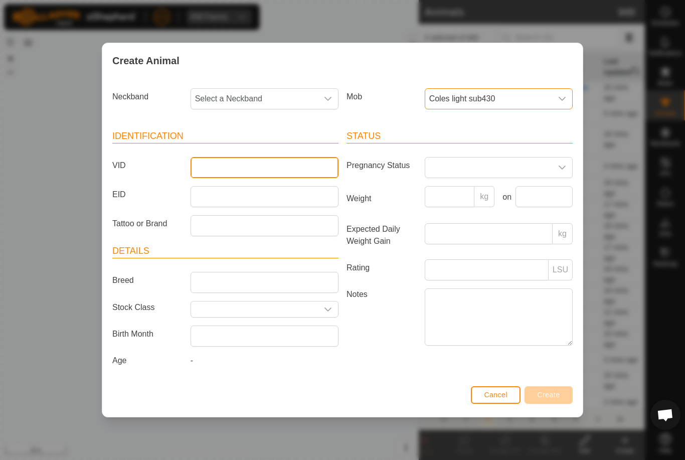
click at [273, 160] on input "VID" at bounding box center [265, 167] width 148 height 21
type input "Mb17"
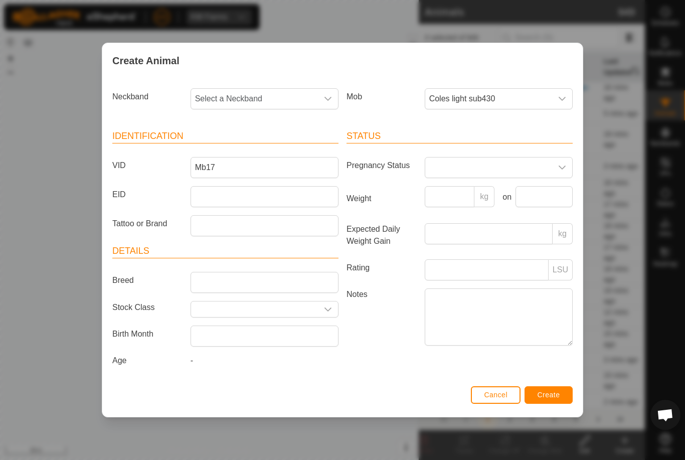
click at [263, 89] on span "Select a Neckband" at bounding box center [254, 99] width 127 height 20
type input "048"
click at [277, 142] on li "0481247153" at bounding box center [265, 150] width 147 height 20
click at [572, 404] on button "Create" at bounding box center [549, 395] width 48 height 18
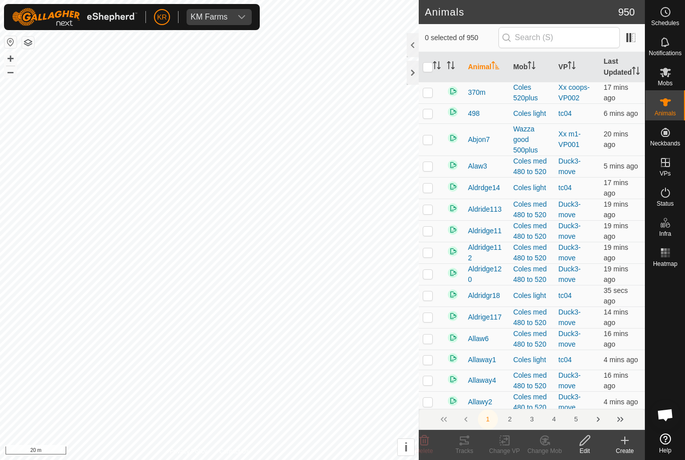
click at [626, 451] on div "Create" at bounding box center [625, 450] width 40 height 9
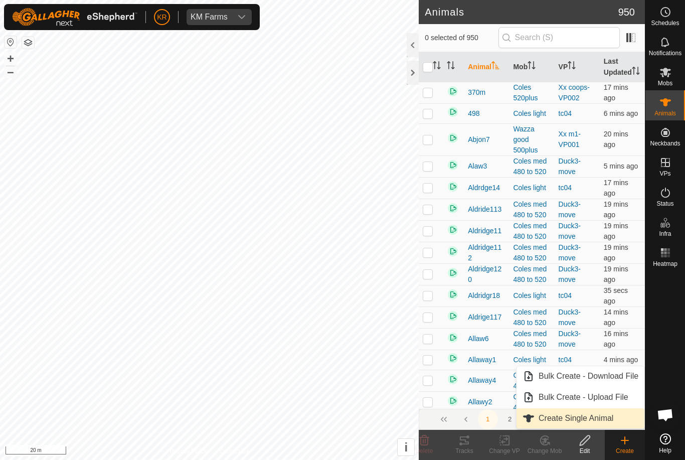
click at [607, 415] on span "Create Single Animal" at bounding box center [576, 418] width 75 height 12
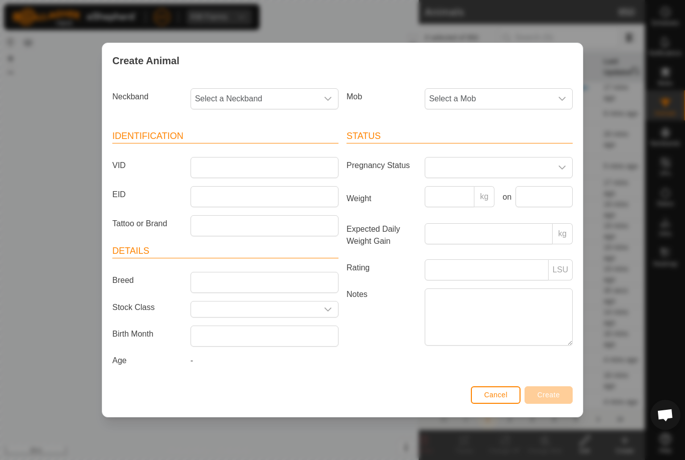
click at [495, 399] on span "Cancel" at bounding box center [496, 395] width 24 height 8
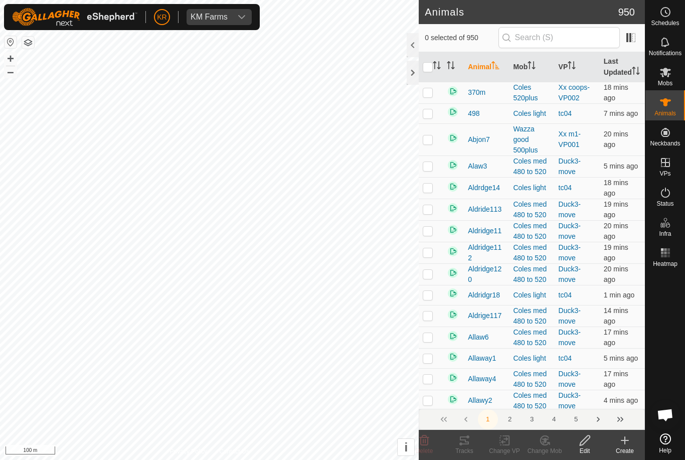
click at [622, 447] on div "Create" at bounding box center [625, 450] width 40 height 9
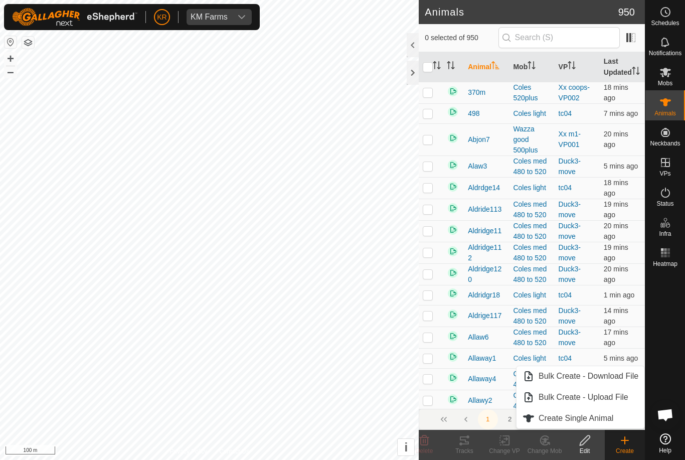
click at [614, 427] on link "Create Single Animal" at bounding box center [581, 418] width 128 height 20
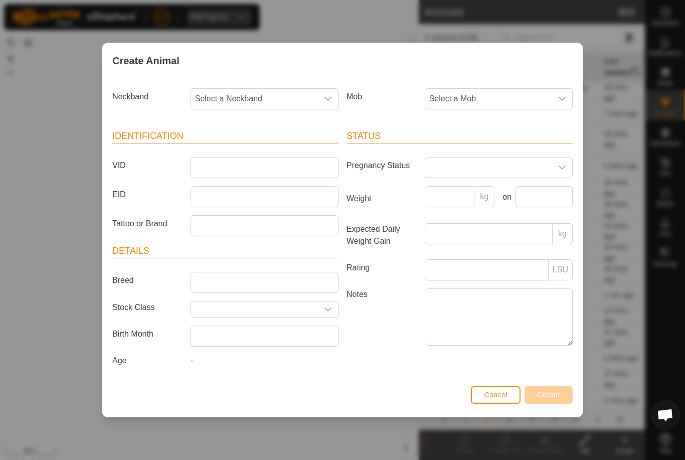
click at [247, 97] on span "Select a Neckband" at bounding box center [254, 99] width 127 height 20
type input "277"
click at [256, 141] on li "2771680605" at bounding box center [265, 150] width 147 height 20
click at [507, 89] on span "Select a Mob" at bounding box center [488, 99] width 127 height 20
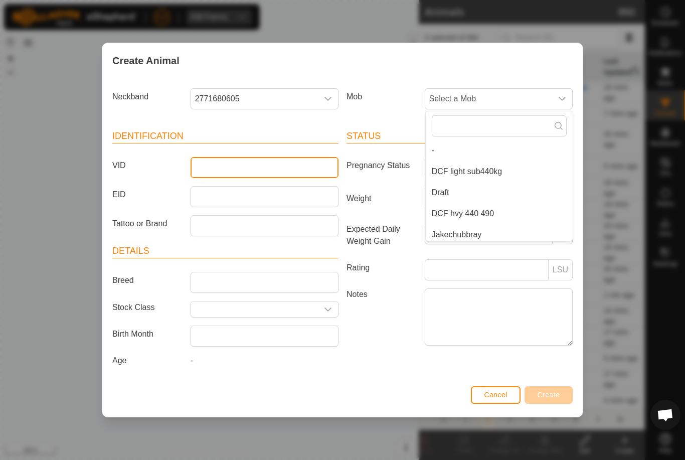
click at [254, 161] on input "VID" at bounding box center [265, 167] width 148 height 21
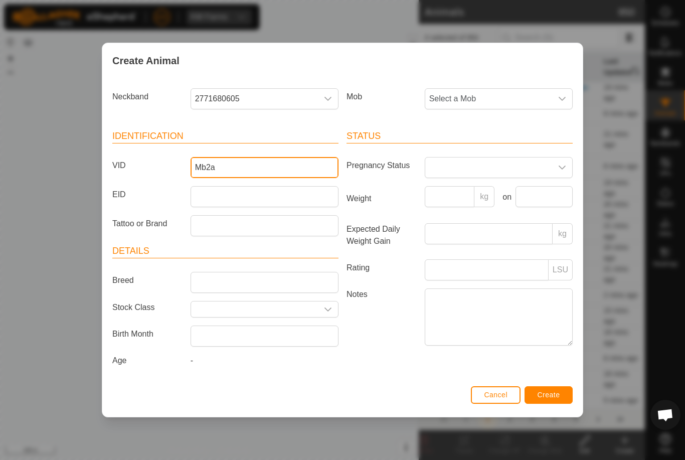
type input "Mb2a"
click at [492, 93] on span "Select a Mob" at bounding box center [488, 99] width 127 height 20
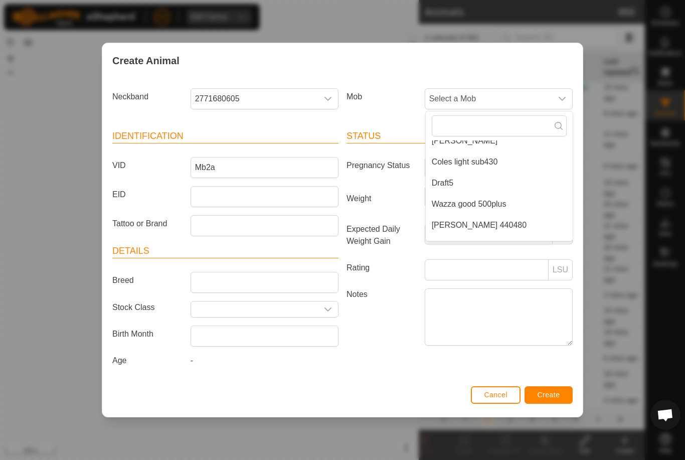
scroll to position [141, 0]
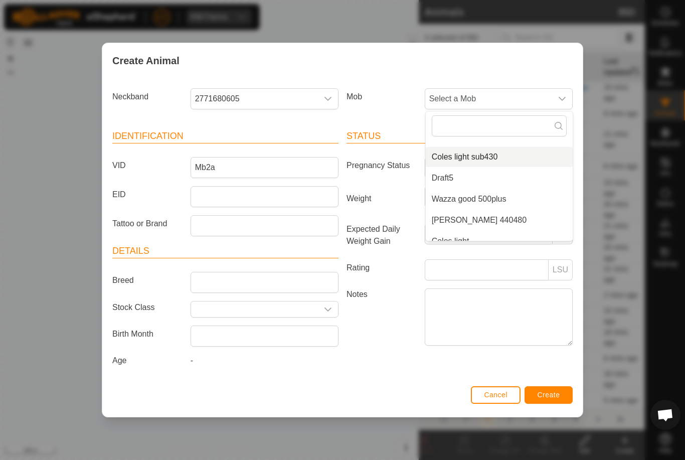
click at [494, 148] on li "Coles light sub430" at bounding box center [499, 157] width 147 height 20
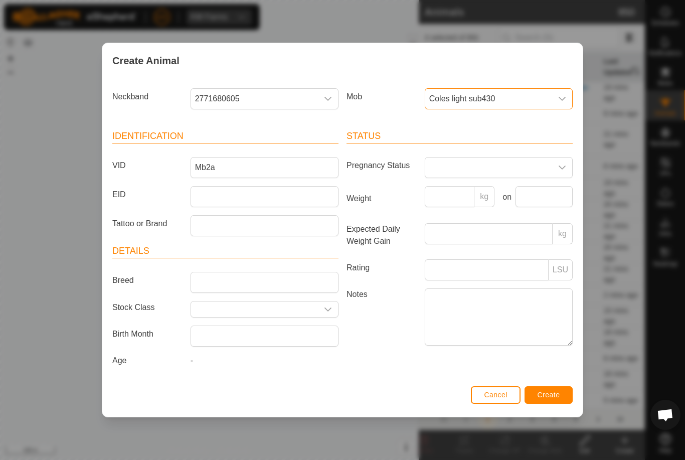
click at [549, 383] on div "Status Pregnancy Status Weight kg on Expected Daily Weight Gain kg Rating LSU N…" at bounding box center [460, 249] width 234 height 265
click at [557, 399] on span "Create" at bounding box center [549, 395] width 23 height 8
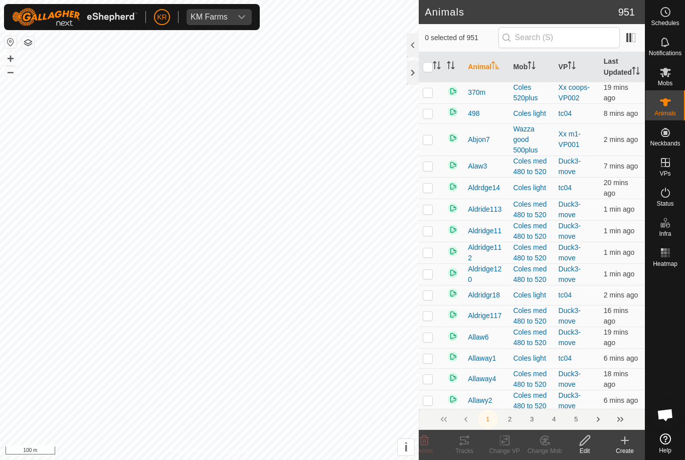
click at [629, 442] on icon at bounding box center [625, 440] width 12 height 12
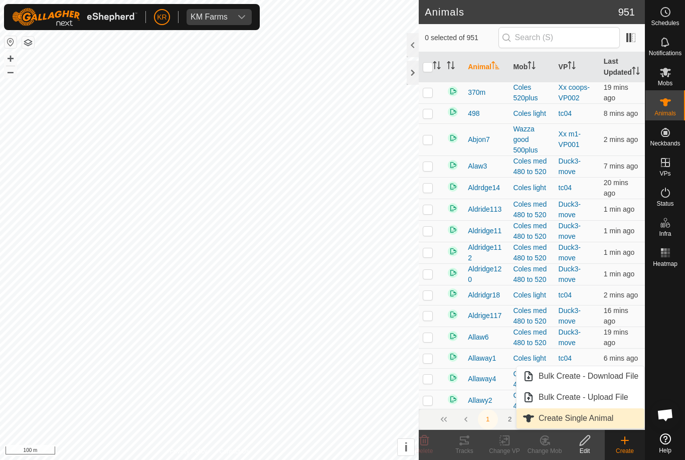
click at [605, 418] on span "Create Single Animal" at bounding box center [576, 418] width 75 height 12
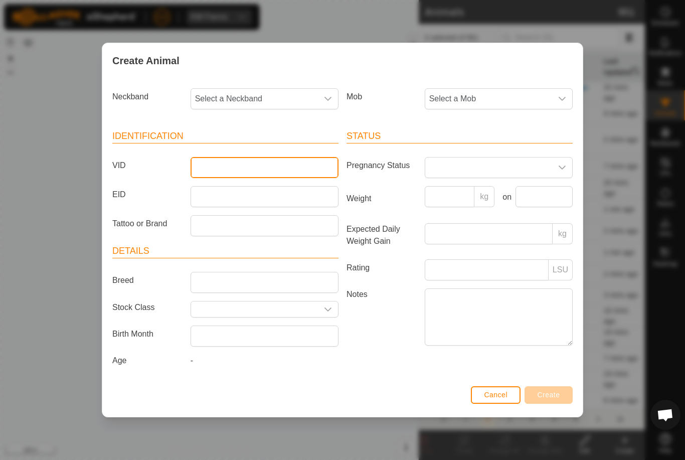
click at [237, 167] on input "VID" at bounding box center [265, 167] width 148 height 21
type input "Mb11"
click at [507, 95] on span "Select a Mob" at bounding box center [488, 99] width 127 height 20
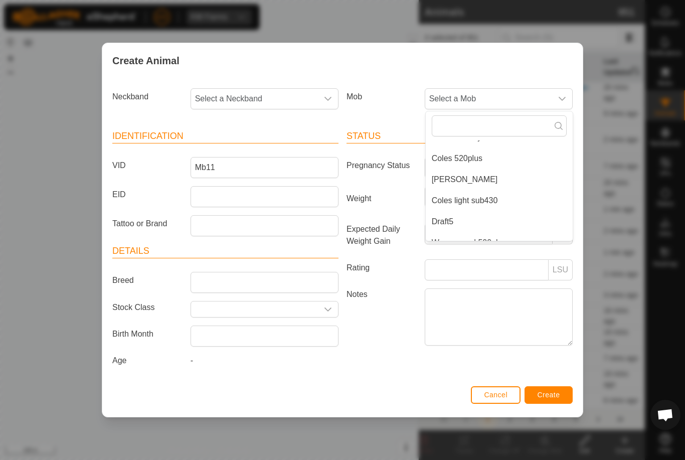
scroll to position [87, 0]
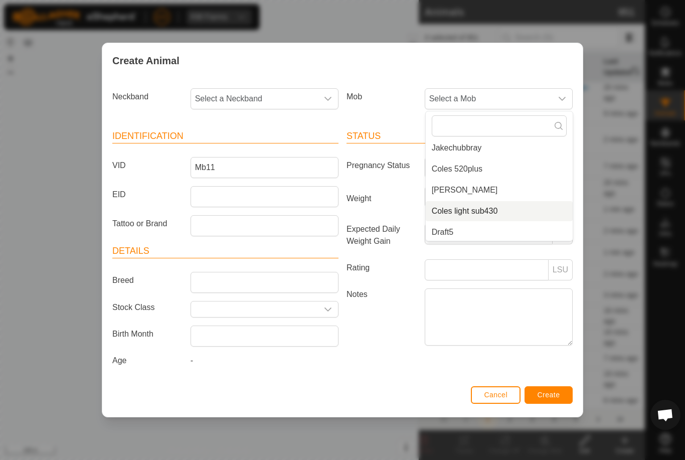
click at [499, 204] on li "Coles light sub430" at bounding box center [499, 211] width 147 height 20
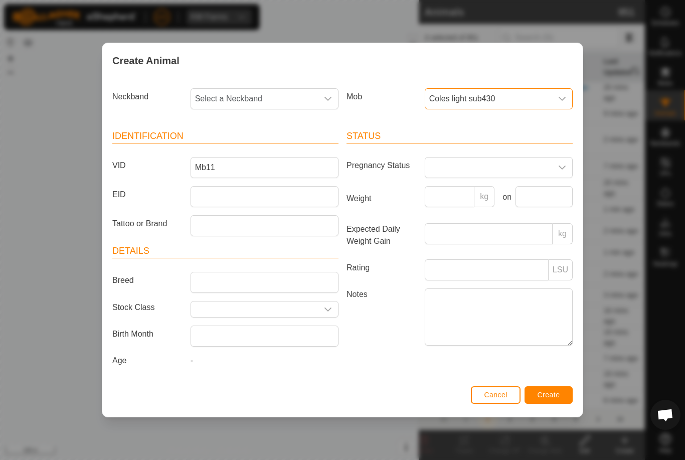
click at [269, 94] on span "Select a Neckband" at bounding box center [254, 99] width 127 height 20
click at [246, 133] on input "37964" at bounding box center [265, 125] width 135 height 21
type input "37964"
click at [249, 143] on li "3796410366" at bounding box center [265, 150] width 147 height 20
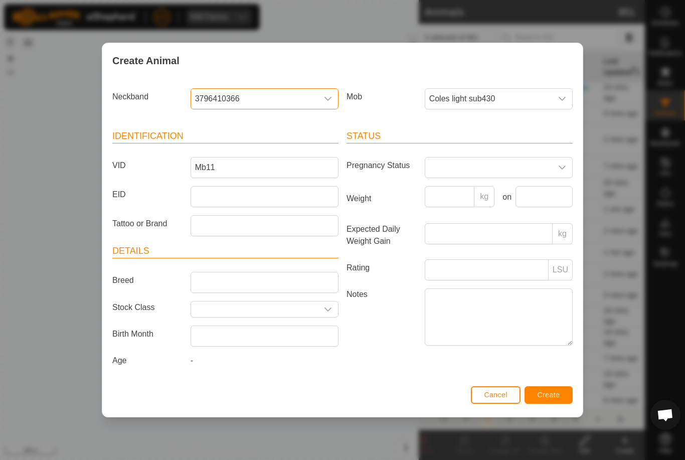
click at [564, 395] on button "Create" at bounding box center [549, 395] width 48 height 18
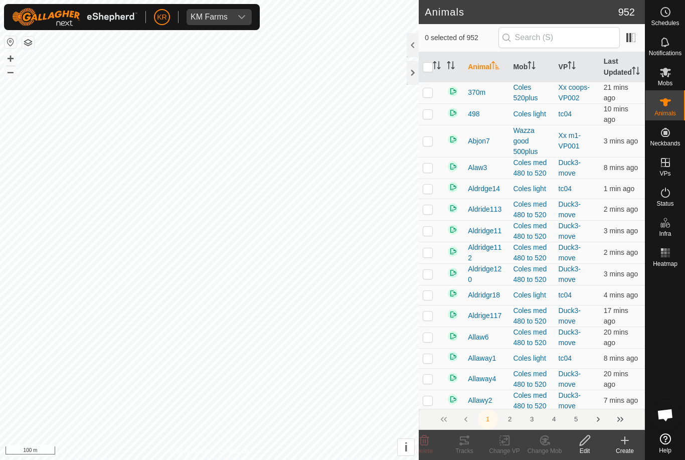
click at [629, 439] on icon at bounding box center [625, 440] width 12 height 12
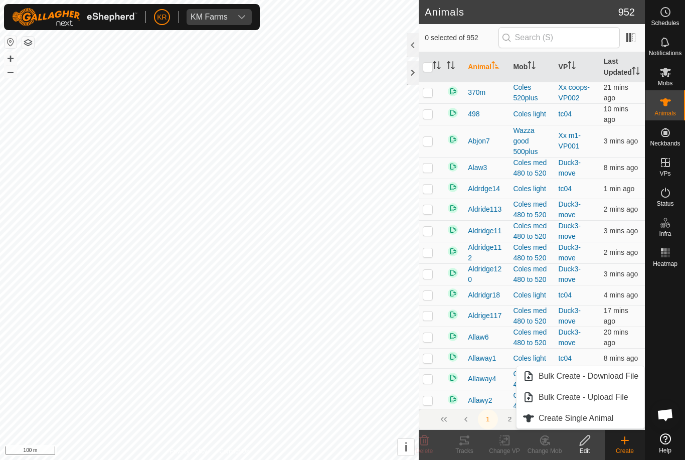
click at [613, 419] on span "Create Single Animal" at bounding box center [576, 418] width 75 height 12
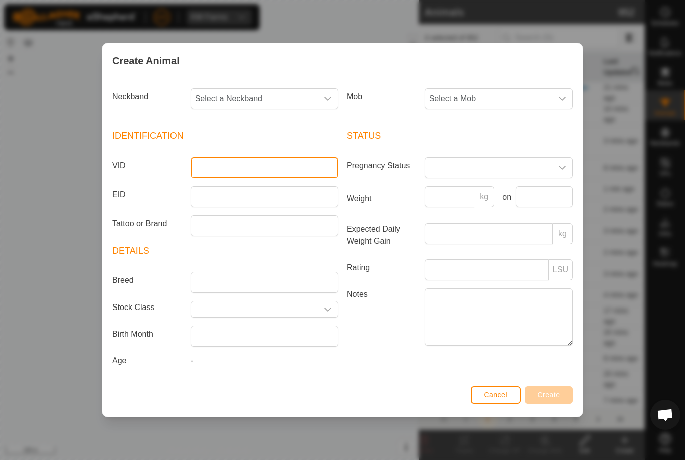
click at [256, 169] on input "VID" at bounding box center [265, 167] width 148 height 21
type input "Mb12"
click at [510, 90] on span "Select a Mob" at bounding box center [488, 99] width 127 height 20
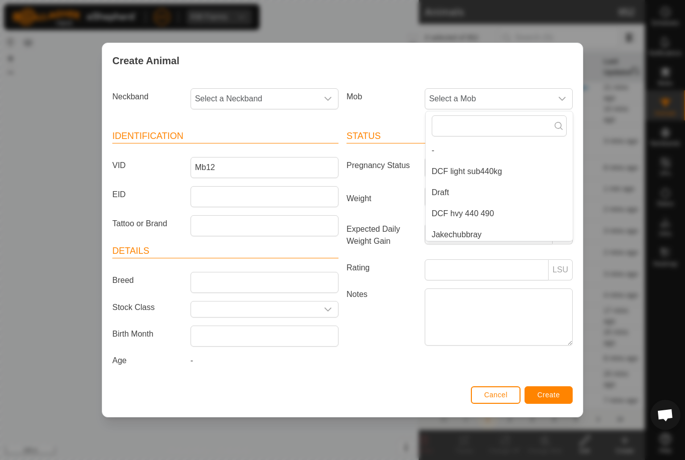
click at [277, 91] on span "Select a Neckband" at bounding box center [254, 99] width 127 height 20
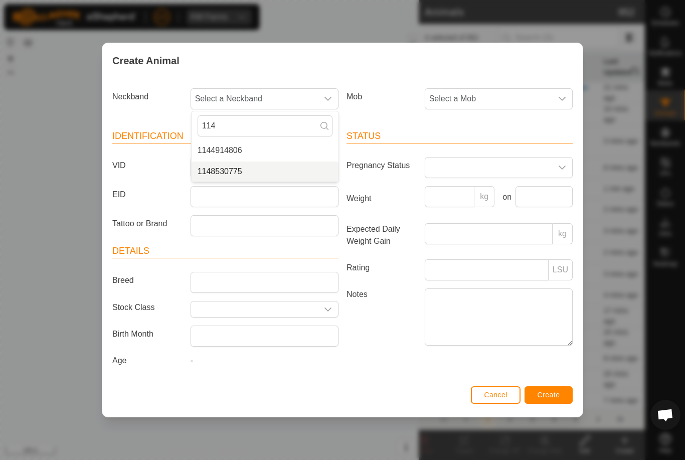
type input "114"
click at [256, 162] on li "1148530775" at bounding box center [265, 172] width 147 height 20
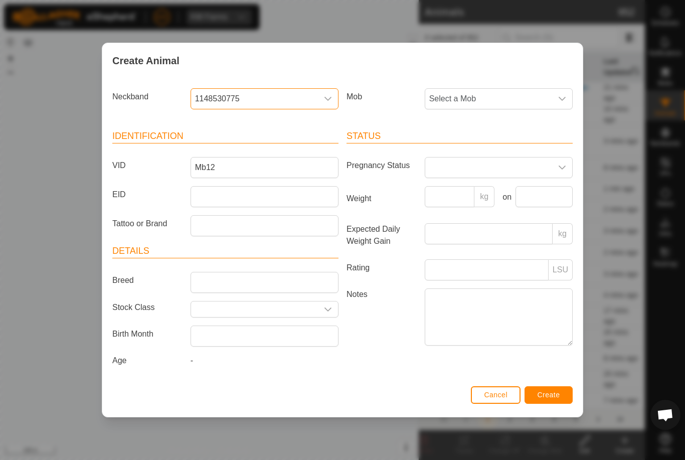
click at [547, 94] on span "Select a Mob" at bounding box center [488, 99] width 127 height 20
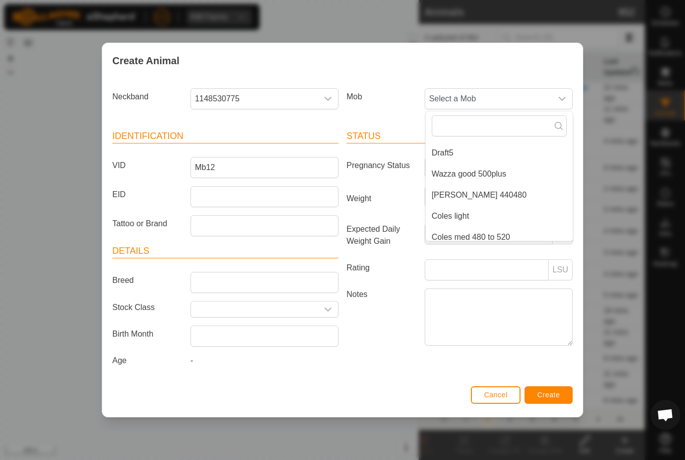
scroll to position [169, 0]
click at [538, 197] on li "[PERSON_NAME] 440480" at bounding box center [499, 193] width 147 height 20
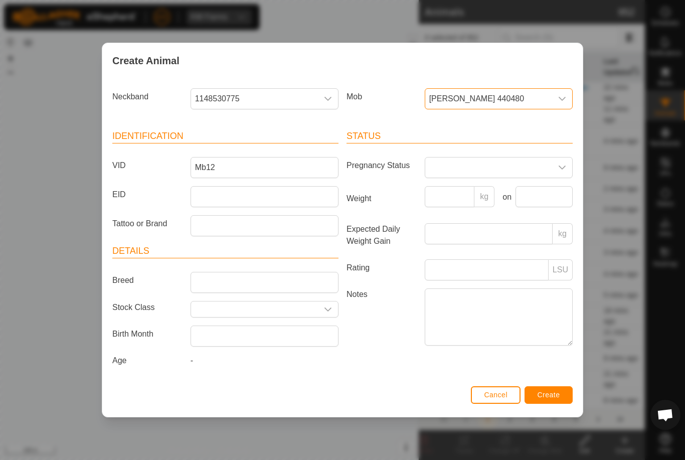
click at [561, 395] on button "Create" at bounding box center [549, 395] width 48 height 18
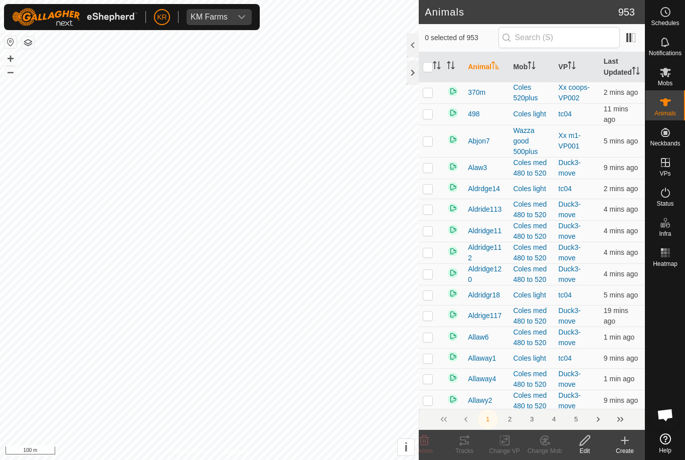
click at [628, 442] on icon at bounding box center [625, 440] width 12 height 12
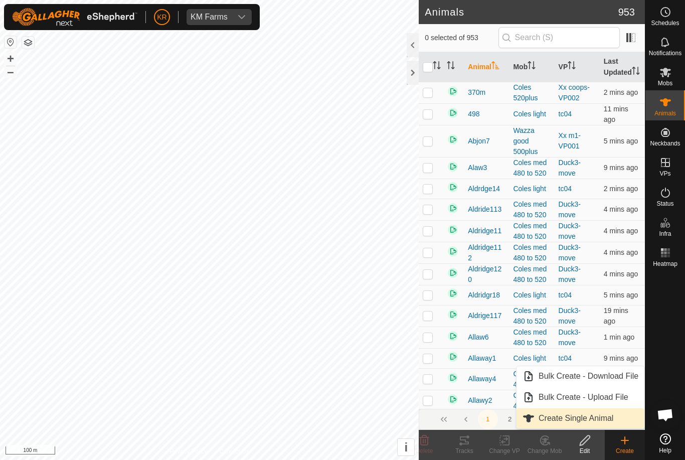
click at [610, 421] on span "Create Single Animal" at bounding box center [576, 418] width 75 height 12
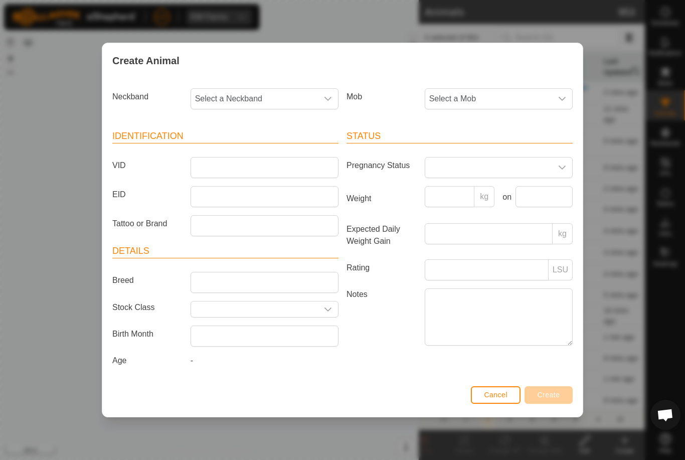
click at [506, 89] on span "Select a Mob" at bounding box center [488, 99] width 127 height 20
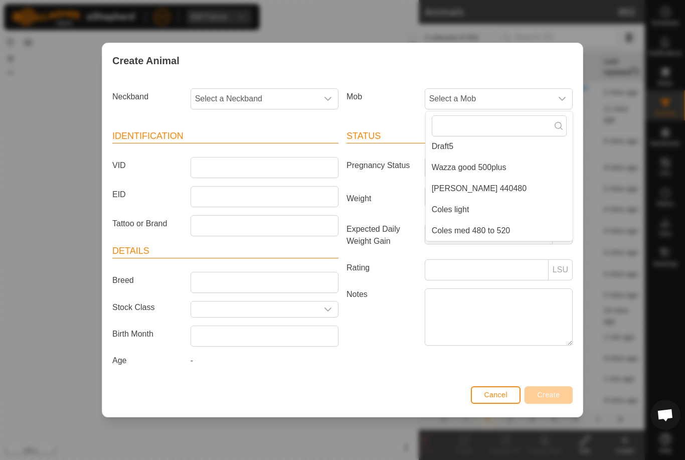
scroll to position [173, 0]
click at [528, 166] on li "Wazza good 500plus" at bounding box center [499, 167] width 147 height 20
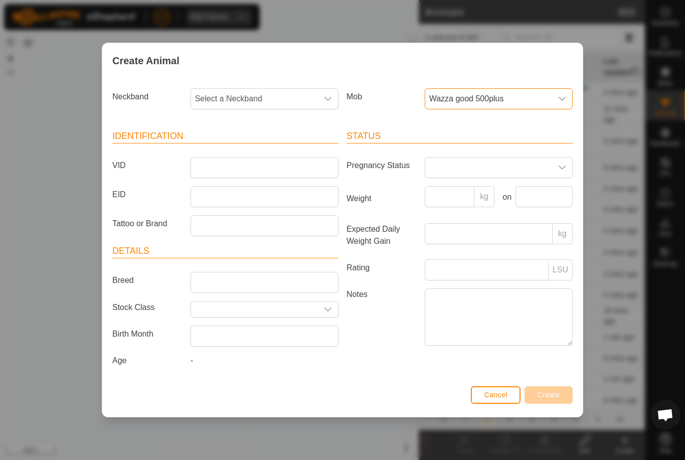
click at [525, 99] on span "Wazza good 500plus" at bounding box center [488, 99] width 127 height 20
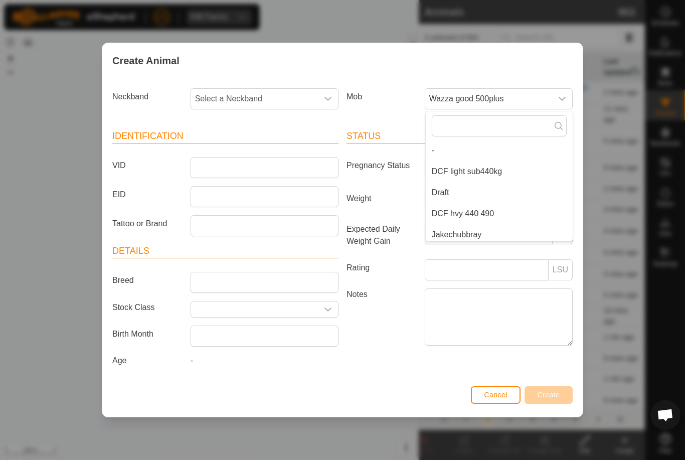
scroll to position [109, 0]
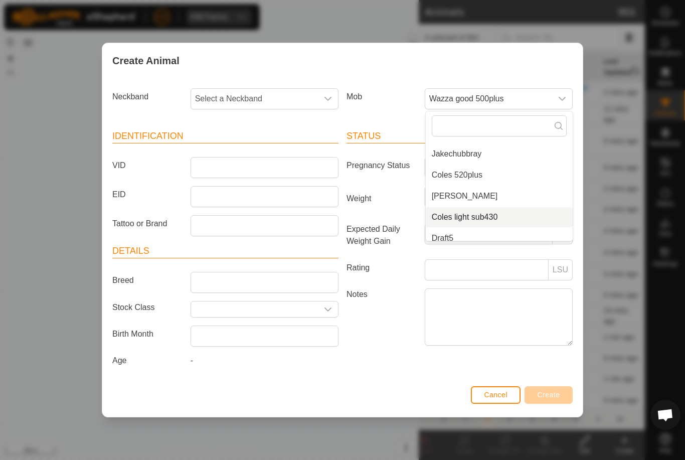
click at [501, 210] on li "Coles light sub430" at bounding box center [499, 217] width 147 height 20
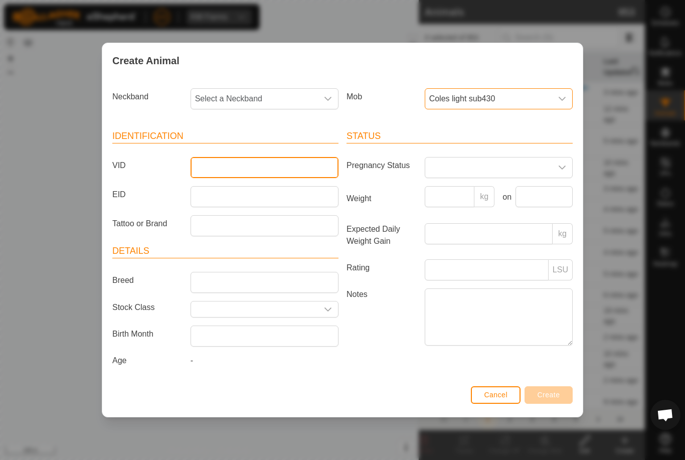
click at [257, 161] on input "VID" at bounding box center [265, 167] width 148 height 21
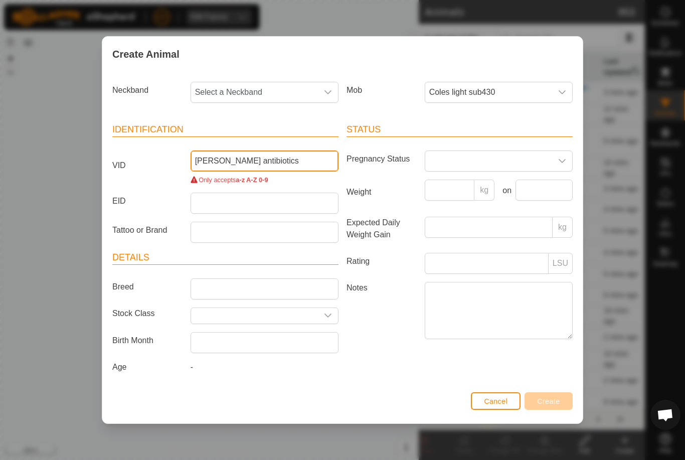
click at [210, 160] on input "Cody antibiotics" at bounding box center [265, 160] width 148 height 21
click at [214, 152] on input "Cody antibiotics" at bounding box center [265, 160] width 148 height 21
click at [213, 153] on input "Cody antibiotics" at bounding box center [265, 160] width 148 height 21
type input "Codyantibiotics"
click at [275, 82] on span "Select a Neckband" at bounding box center [254, 92] width 127 height 20
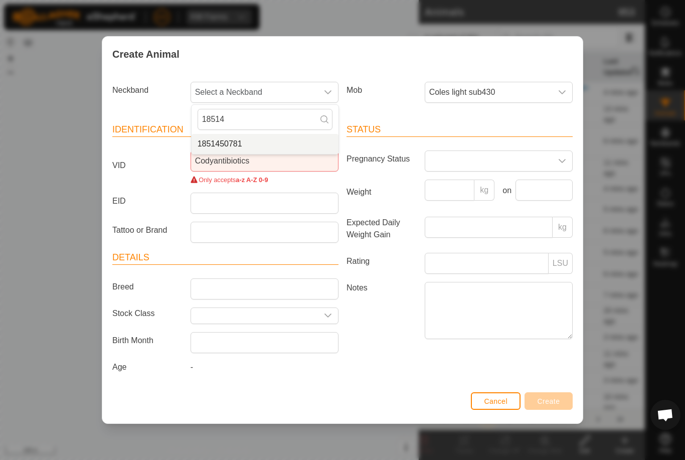
type input "18514"
click at [272, 135] on li "1851450781" at bounding box center [265, 144] width 147 height 20
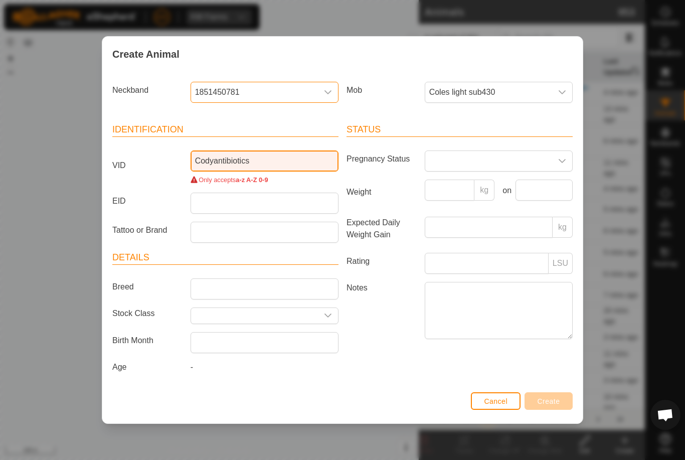
click at [297, 157] on input "Codyantibiotics" at bounding box center [265, 160] width 148 height 21
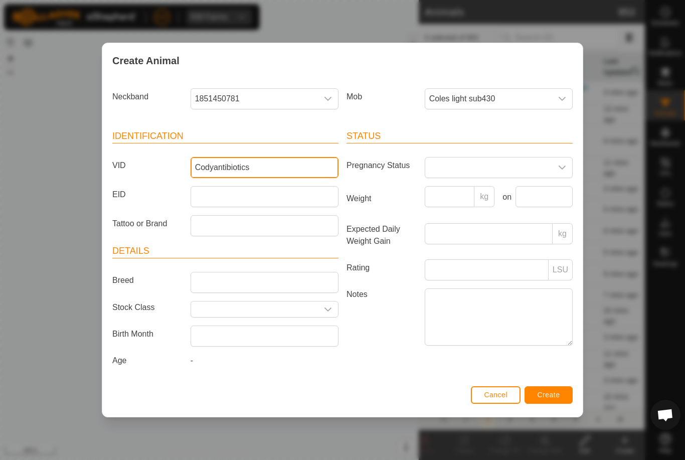
type input "Codyantibiotics"
click at [563, 397] on button "Create" at bounding box center [549, 395] width 48 height 18
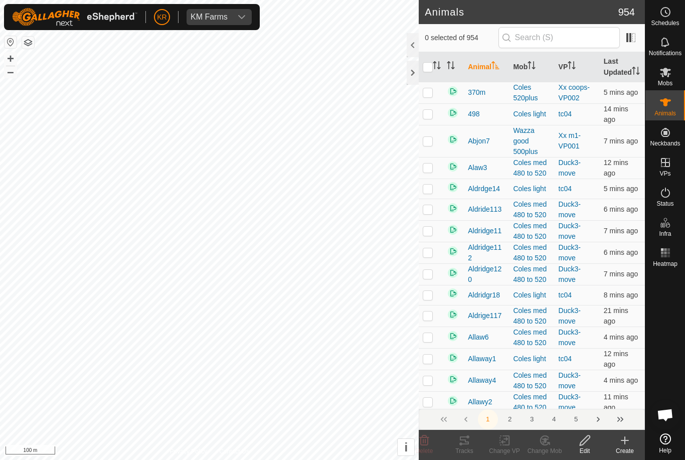
click at [625, 444] on icon at bounding box center [625, 440] width 0 height 7
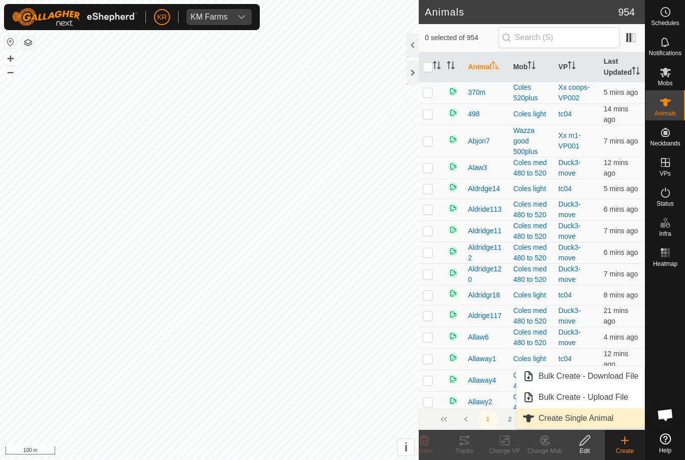
click at [600, 418] on span "Create Single Animal" at bounding box center [576, 418] width 75 height 12
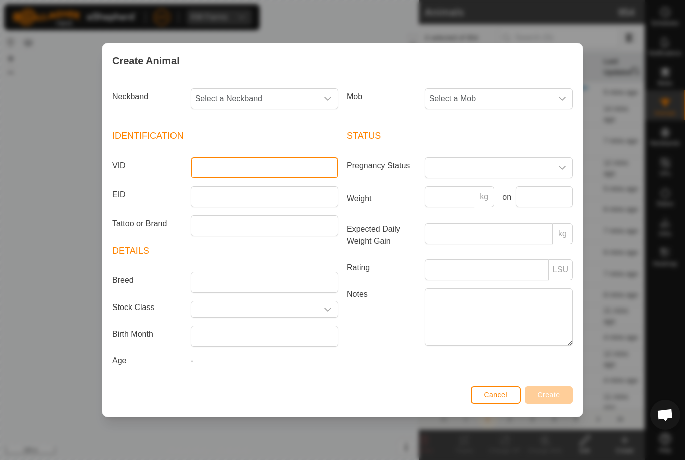
click at [256, 160] on input "VID" at bounding box center [265, 167] width 148 height 21
type input "Cody7"
click at [504, 98] on span "Select a Mob" at bounding box center [488, 99] width 127 height 20
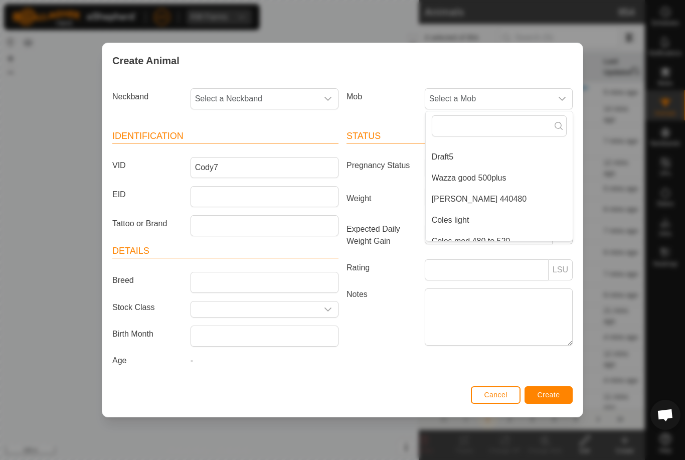
scroll to position [167, 0]
click at [496, 188] on li "[PERSON_NAME] 440480" at bounding box center [499, 194] width 147 height 20
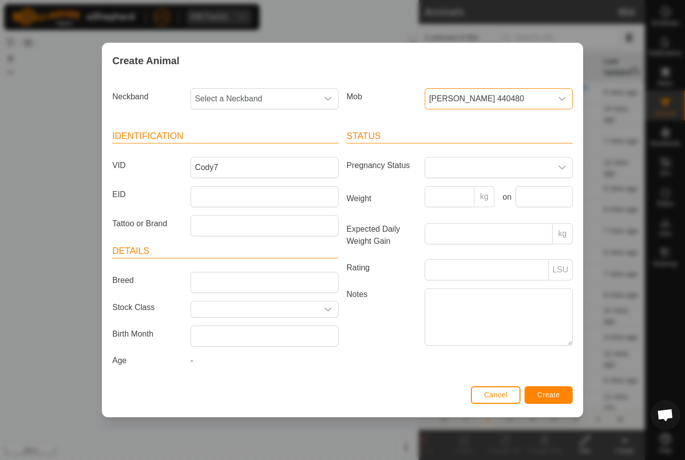
click at [262, 92] on span "Select a Neckband" at bounding box center [254, 99] width 127 height 20
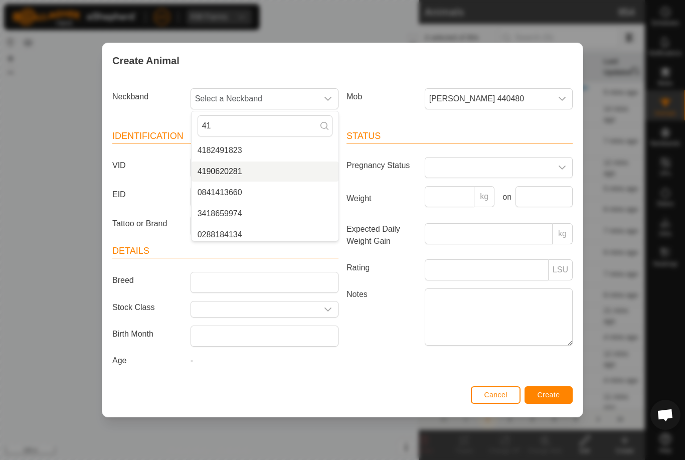
type input "41"
click at [248, 169] on li "4190620281" at bounding box center [265, 172] width 147 height 20
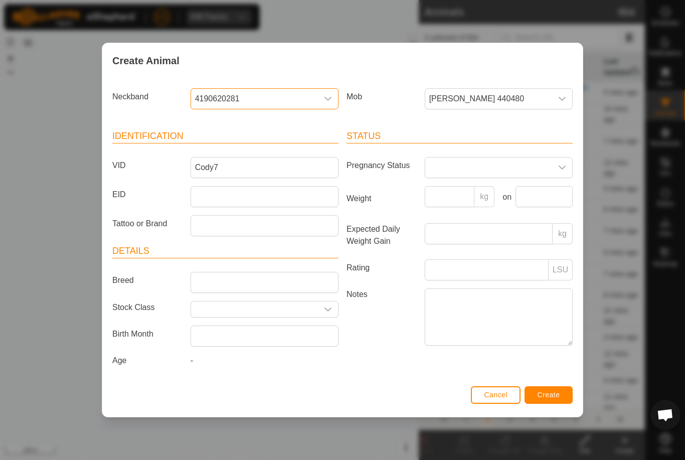
click at [551, 388] on button "Create" at bounding box center [549, 395] width 48 height 18
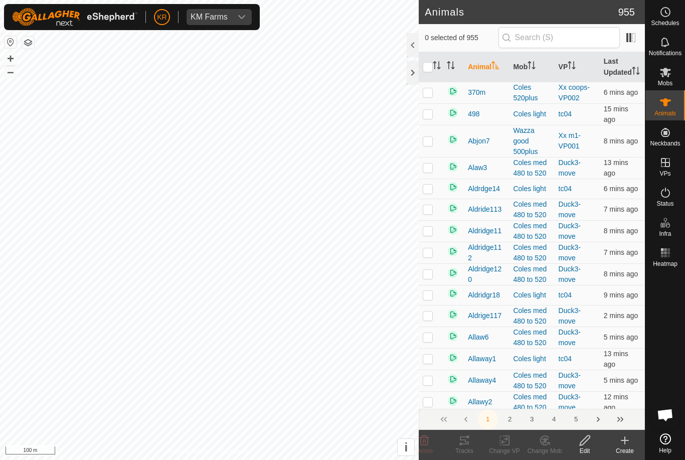
click at [622, 442] on icon at bounding box center [625, 440] width 12 height 12
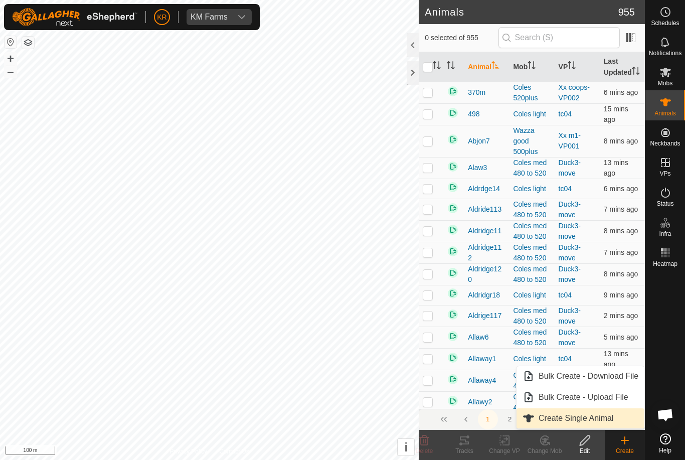
click at [600, 421] on span "Create Single Animal" at bounding box center [576, 418] width 75 height 12
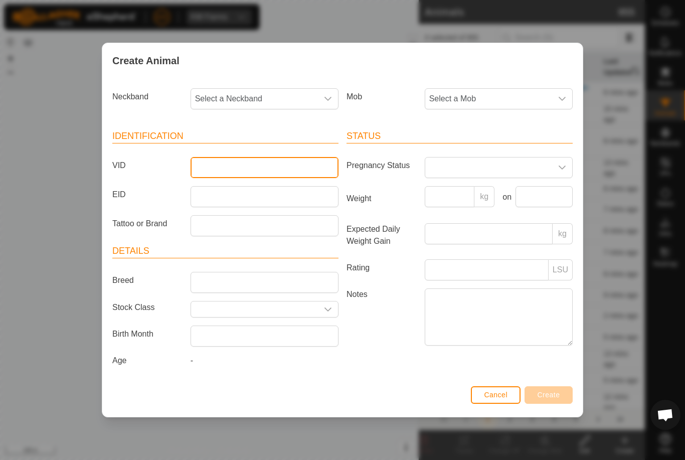
click at [249, 168] on input "VID" at bounding box center [265, 167] width 148 height 21
type input "Mb5a"
click at [529, 105] on span "Select a Mob" at bounding box center [488, 99] width 127 height 20
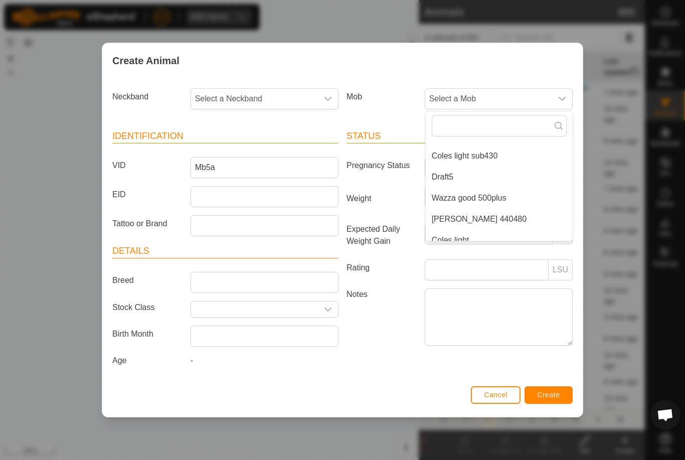
scroll to position [143, 0]
click at [509, 212] on li "[PERSON_NAME] 440480" at bounding box center [499, 218] width 147 height 20
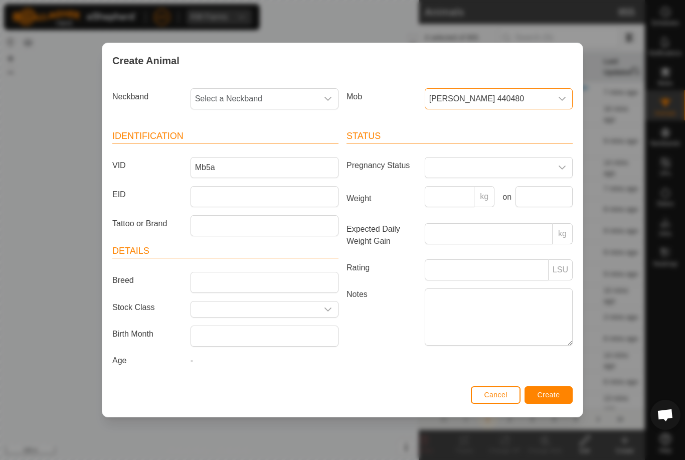
click at [252, 91] on span "Select a Neckband" at bounding box center [254, 99] width 127 height 20
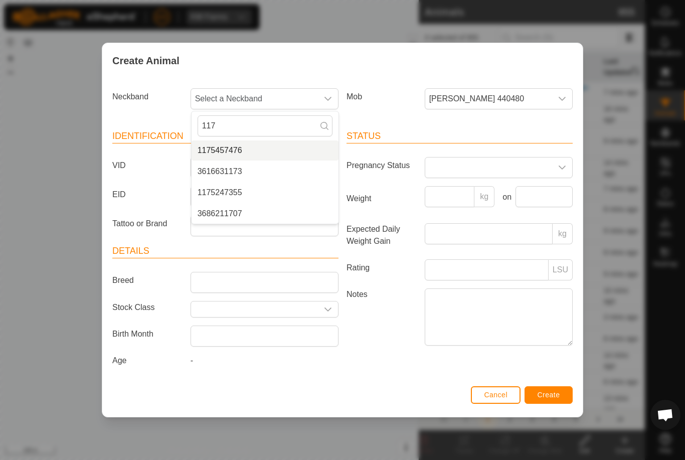
type input "117"
click at [235, 146] on span "1175457476" at bounding box center [220, 150] width 45 height 12
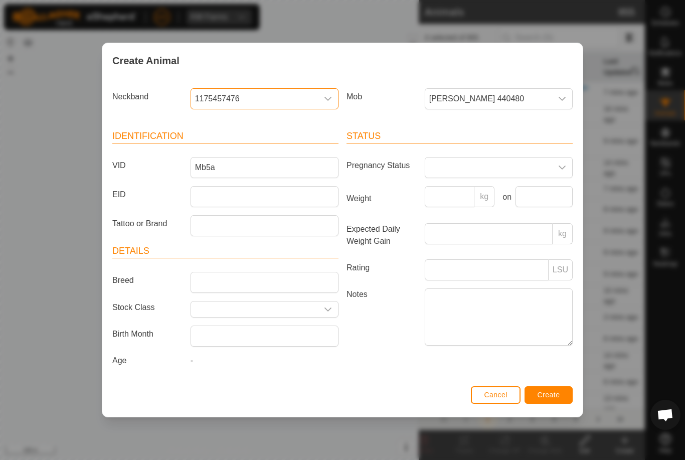
click at [549, 390] on button "Create" at bounding box center [549, 395] width 48 height 18
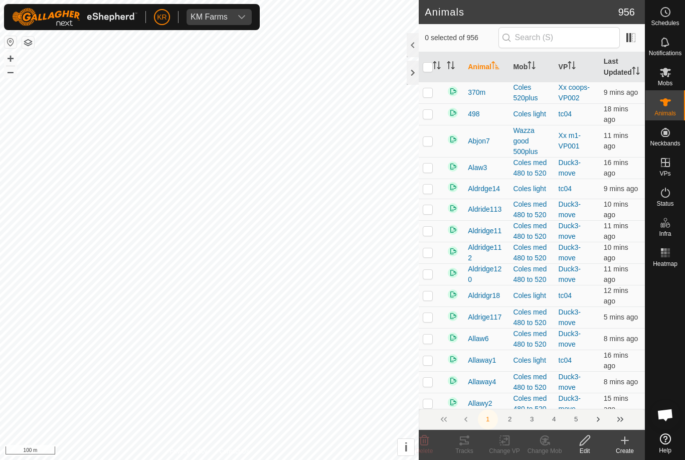
click at [629, 449] on div "Create" at bounding box center [625, 450] width 40 height 9
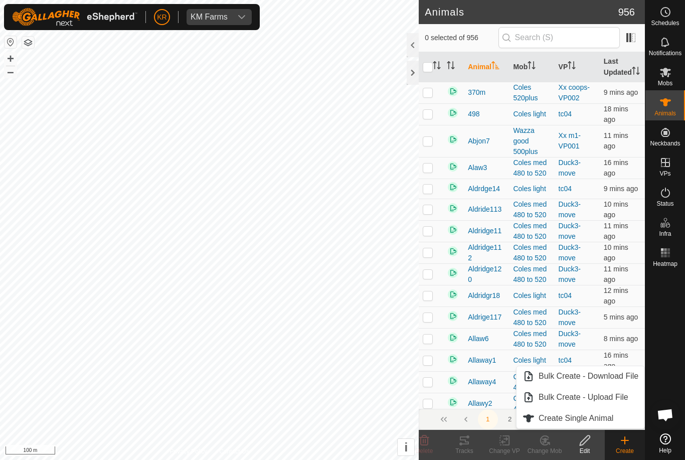
click at [601, 418] on span "Create Single Animal" at bounding box center [576, 418] width 75 height 12
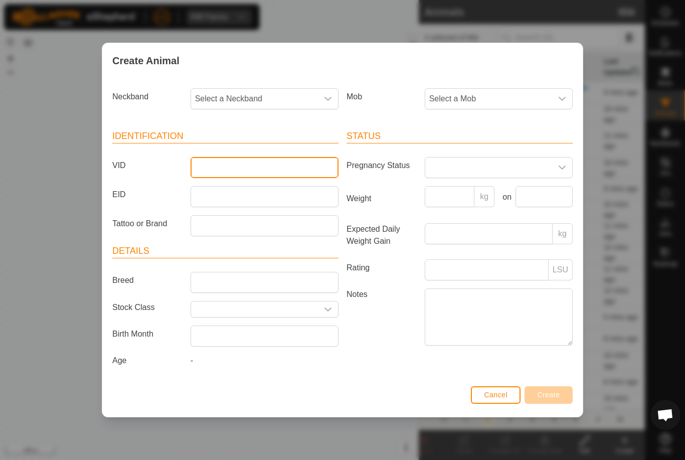
click at [239, 157] on input "VID" at bounding box center [265, 167] width 148 height 21
type input "Jake002"
click at [279, 91] on span "Select a Neckband" at bounding box center [254, 99] width 127 height 20
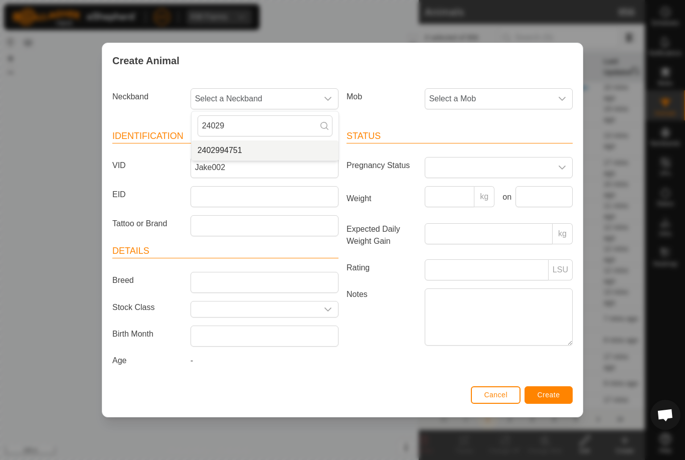
type input "24029"
click at [270, 145] on li "2402994751" at bounding box center [265, 150] width 147 height 20
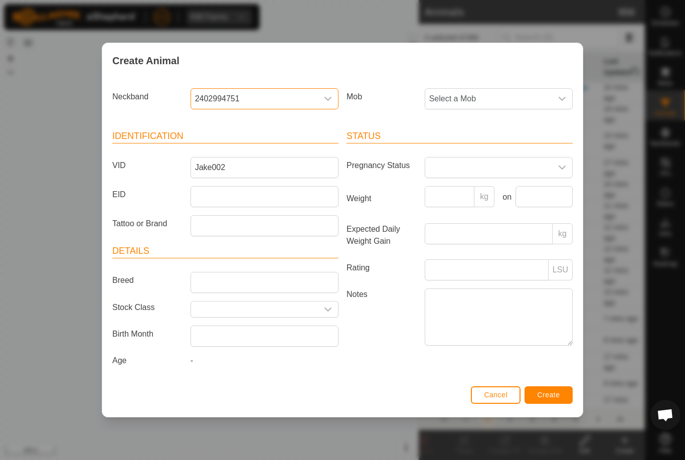
click at [503, 92] on span "Select a Mob" at bounding box center [488, 99] width 127 height 20
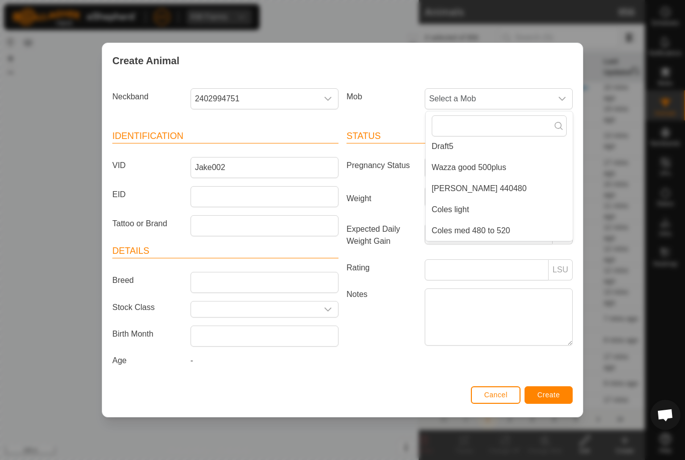
scroll to position [173, 0]
click at [481, 183] on span "[PERSON_NAME] 440480" at bounding box center [479, 189] width 95 height 12
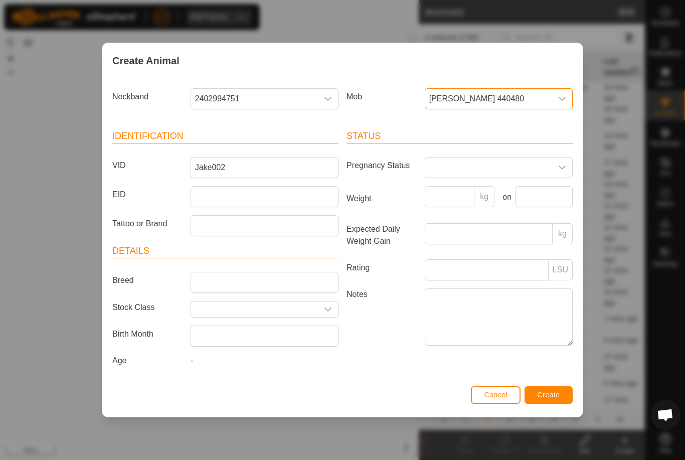
click at [551, 397] on span "Create" at bounding box center [549, 395] width 23 height 8
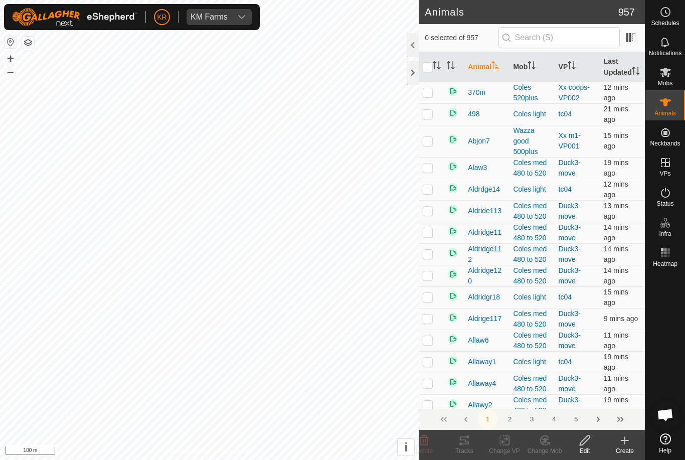
click at [627, 442] on icon at bounding box center [625, 440] width 12 height 12
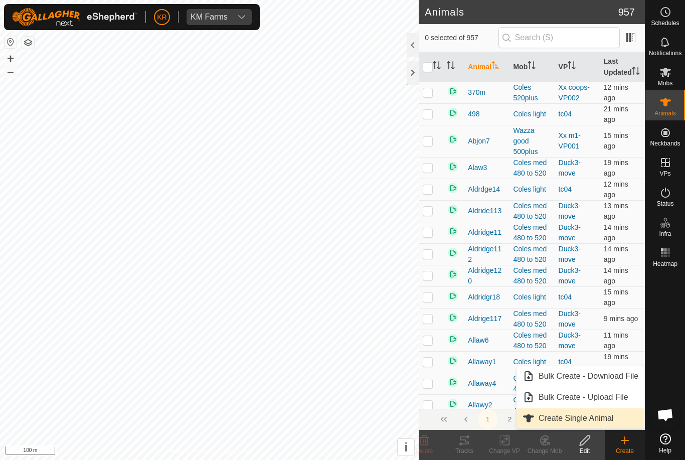
click at [614, 413] on link "Create Single Animal" at bounding box center [581, 418] width 128 height 20
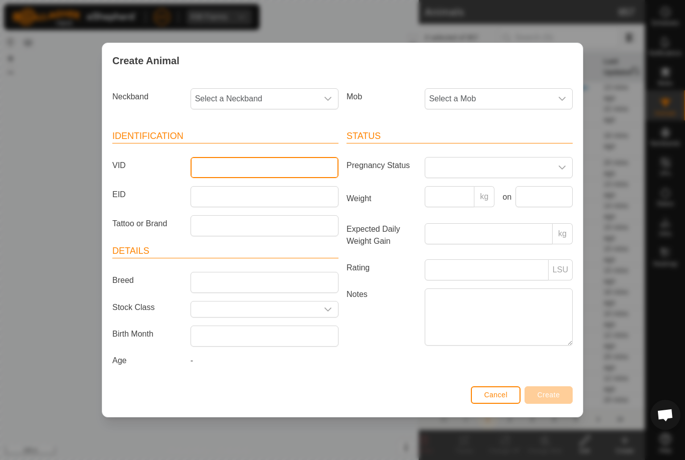
click at [260, 165] on input "VID" at bounding box center [265, 167] width 148 height 21
type input "B"
type input "Mb9"
click at [524, 95] on span "Select a Mob" at bounding box center [488, 99] width 127 height 20
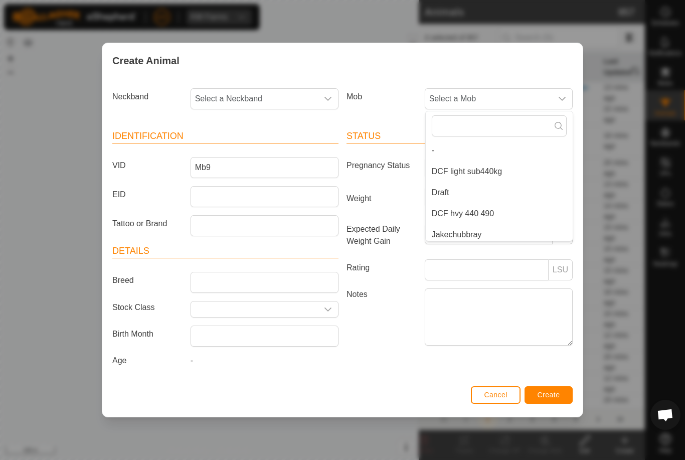
click at [239, 90] on span "Select a Neckband" at bounding box center [254, 99] width 127 height 20
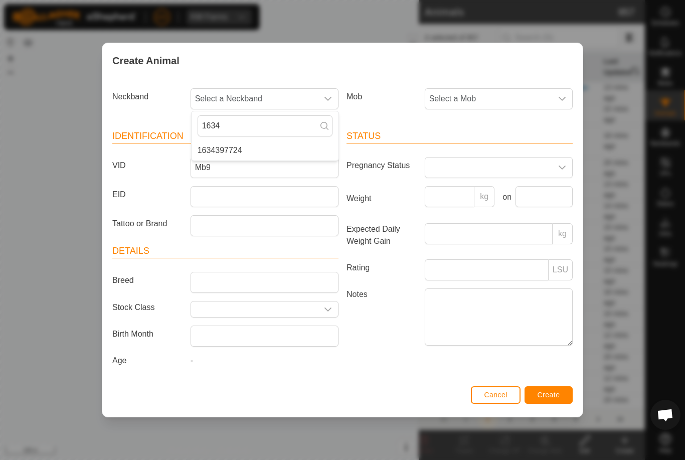
type input "1634"
click at [261, 143] on li "1634397724" at bounding box center [265, 150] width 147 height 20
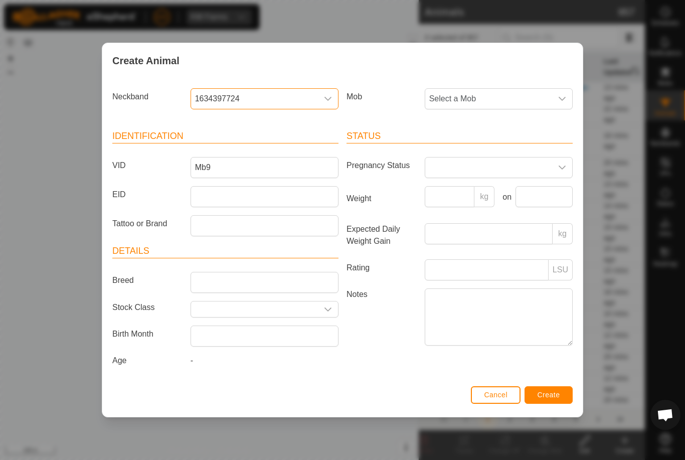
click at [512, 93] on span "Select a Mob" at bounding box center [488, 99] width 127 height 20
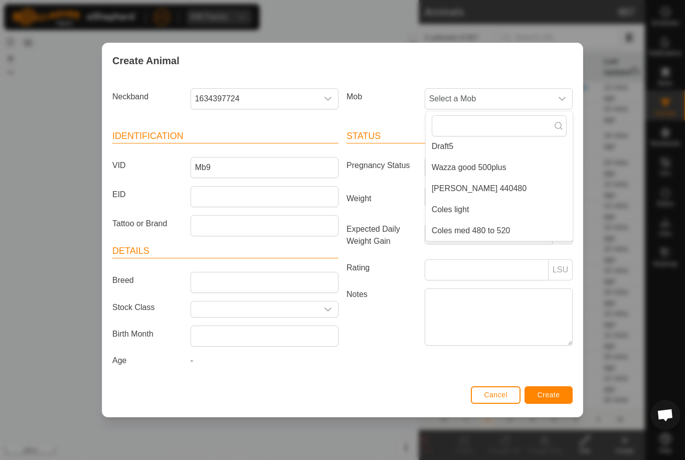
click at [496, 182] on li "[PERSON_NAME] 440480" at bounding box center [499, 189] width 147 height 20
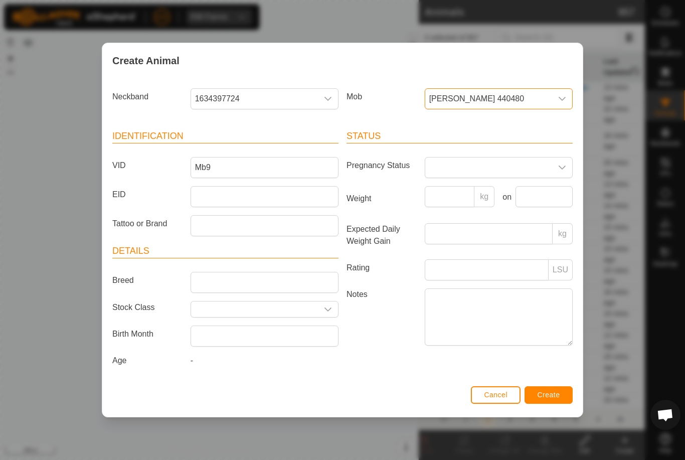
click at [555, 394] on span "Create" at bounding box center [549, 395] width 23 height 8
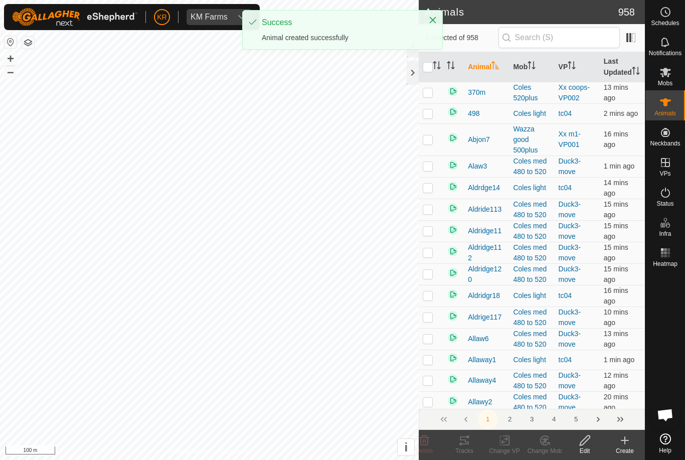
click at [629, 444] on icon at bounding box center [625, 440] width 12 height 12
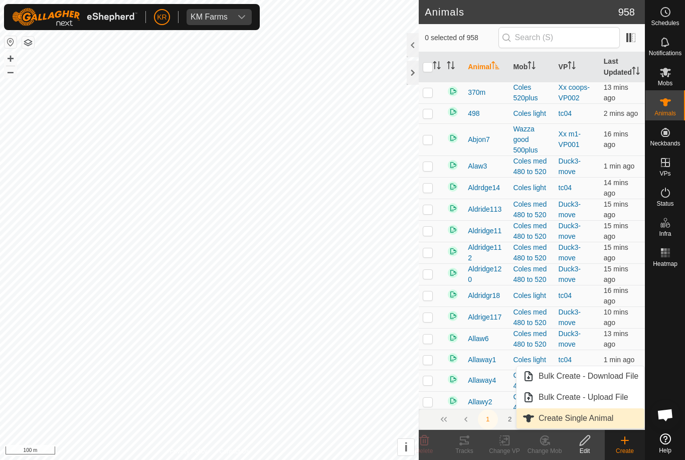
click at [600, 420] on span "Create Single Animal" at bounding box center [576, 418] width 75 height 12
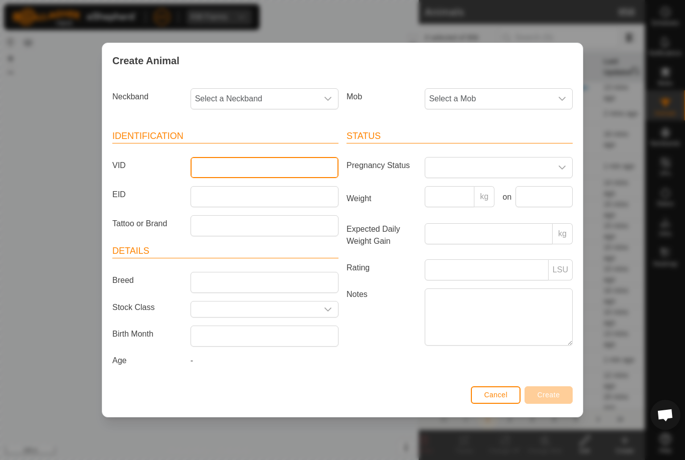
click at [253, 157] on input "VID" at bounding box center [265, 167] width 148 height 21
type input "Mb18"
click at [233, 94] on span "Select a Neckband" at bounding box center [254, 99] width 127 height 20
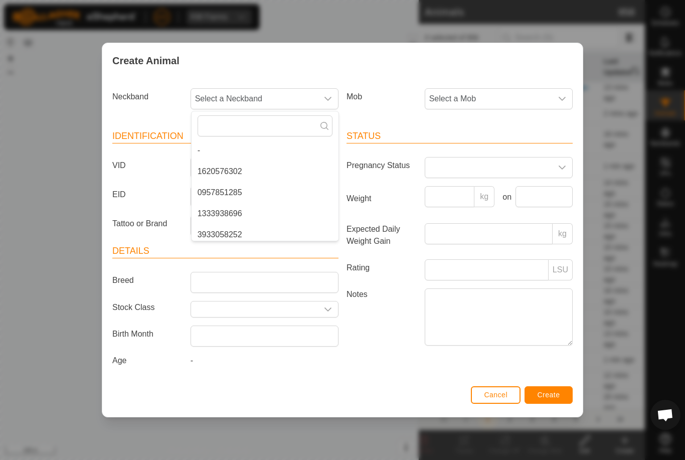
click at [537, 92] on span "Select a Mob" at bounding box center [488, 99] width 127 height 20
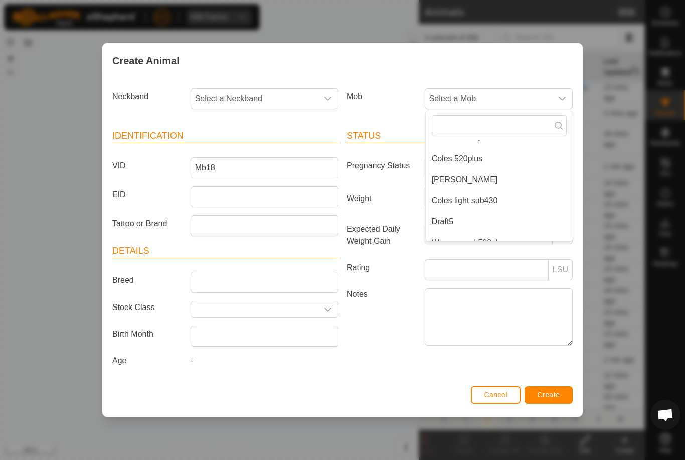
scroll to position [100, 0]
click at [503, 188] on li "Coles light sub430" at bounding box center [499, 198] width 147 height 20
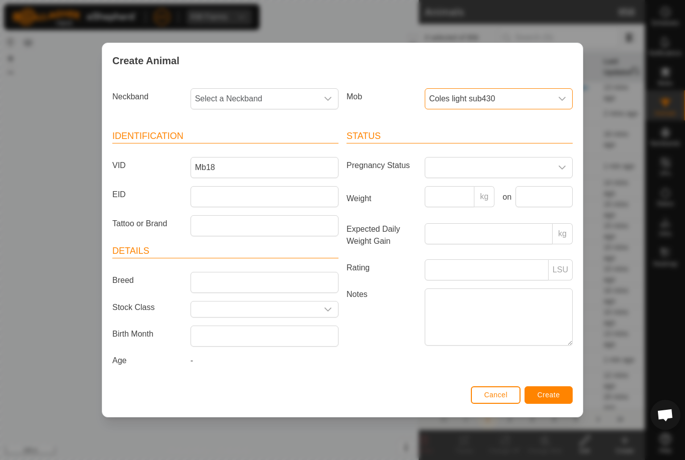
click at [291, 95] on span "Select a Neckband" at bounding box center [254, 99] width 127 height 20
type input "34186"
click at [254, 140] on li "3418659974" at bounding box center [265, 150] width 147 height 20
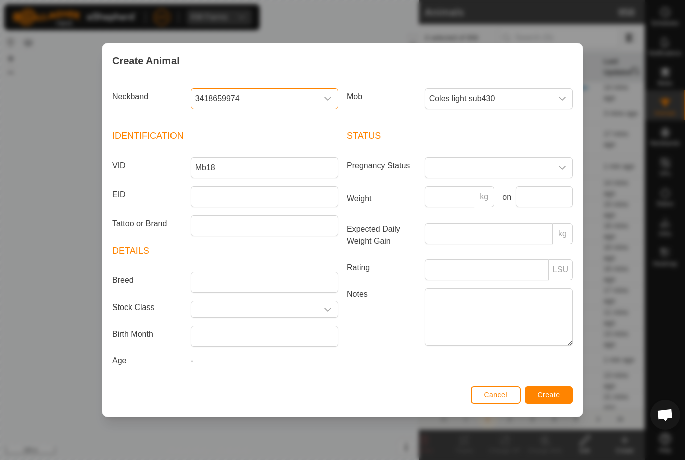
click at [564, 396] on button "Create" at bounding box center [549, 395] width 48 height 18
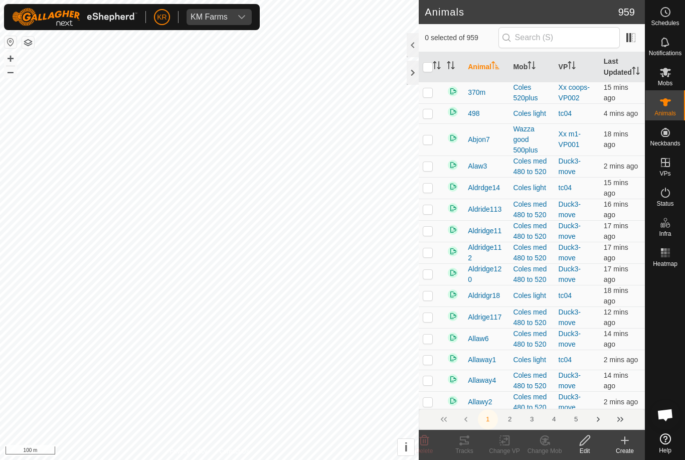
click at [638, 442] on create-svg-icon at bounding box center [625, 440] width 40 height 12
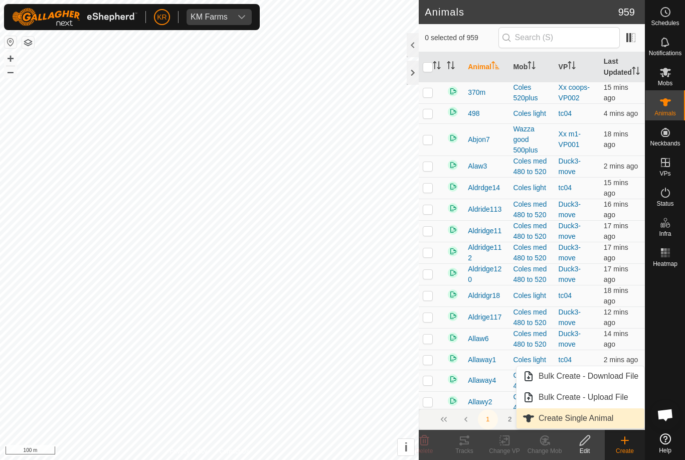
click at [612, 422] on span "Create Single Animal" at bounding box center [576, 418] width 75 height 12
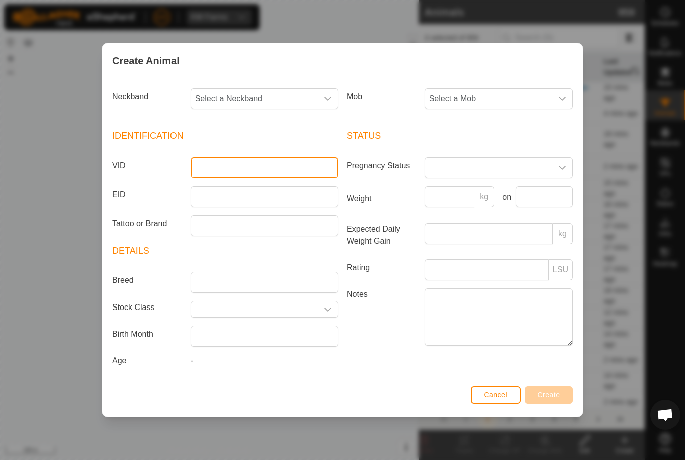
click at [291, 174] on input "VID" at bounding box center [265, 167] width 148 height 21
type input "Cody4"
click at [515, 104] on span "Select a Mob" at bounding box center [488, 99] width 127 height 20
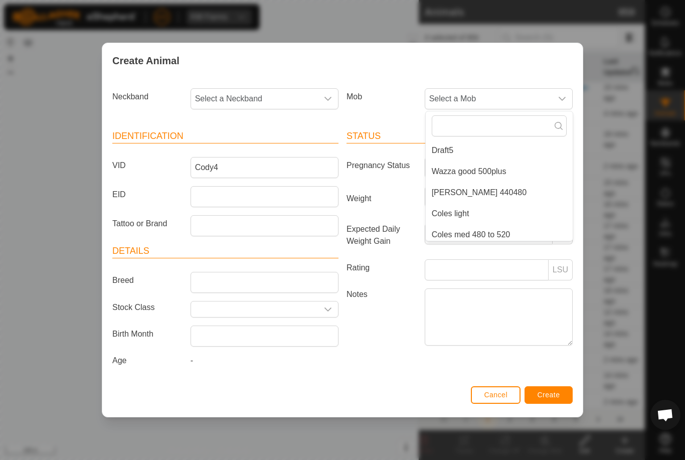
scroll to position [170, 0]
click at [502, 187] on li "[PERSON_NAME] 440480" at bounding box center [499, 191] width 147 height 20
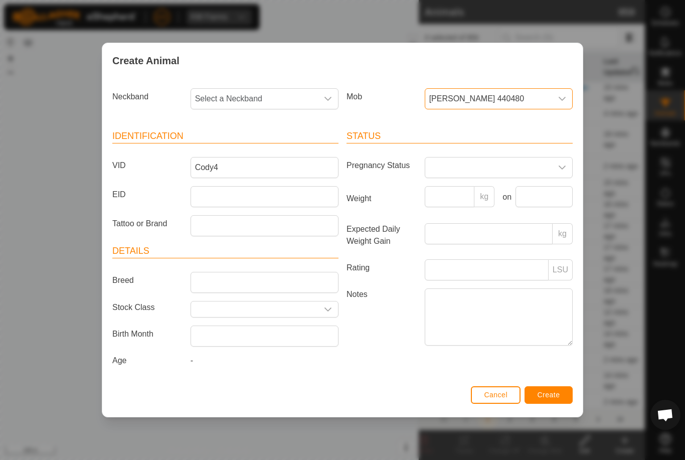
click at [289, 90] on span "Select a Neckband" at bounding box center [254, 99] width 127 height 20
type input "01626"
click at [263, 144] on li "0162627889" at bounding box center [265, 150] width 147 height 20
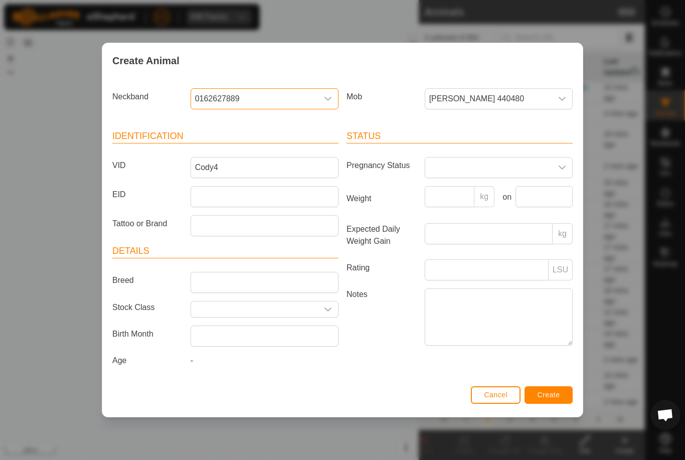
click at [560, 399] on span "Create" at bounding box center [549, 395] width 23 height 8
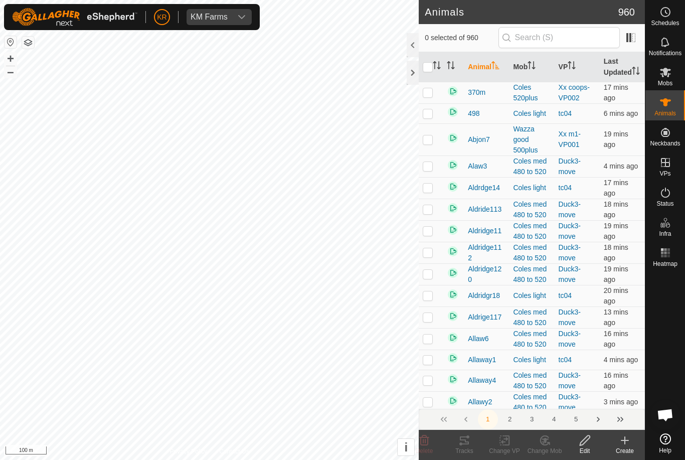
click at [630, 451] on div "Create" at bounding box center [625, 450] width 40 height 9
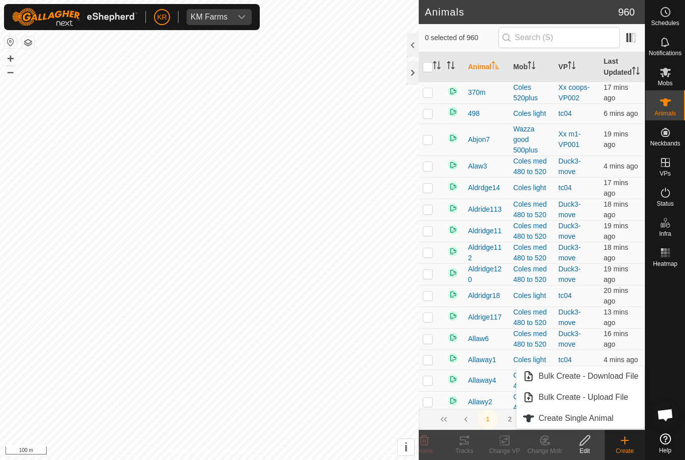
click at [631, 449] on div "Create" at bounding box center [625, 450] width 40 height 9
click at [679, 78] on div "Mobs" at bounding box center [666, 75] width 40 height 30
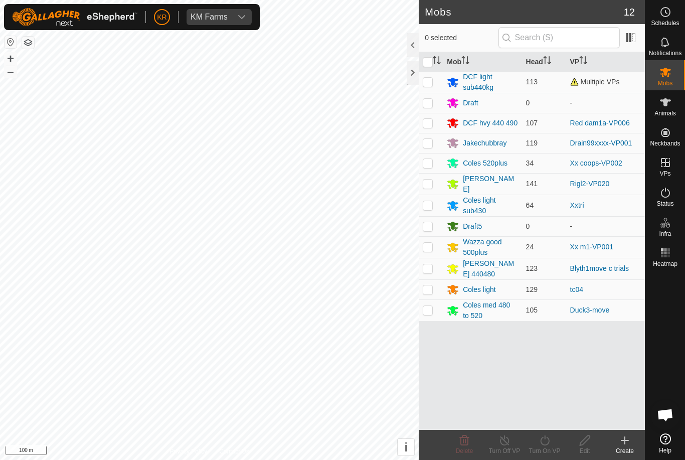
click at [485, 268] on div "[PERSON_NAME] 440480" at bounding box center [490, 268] width 55 height 21
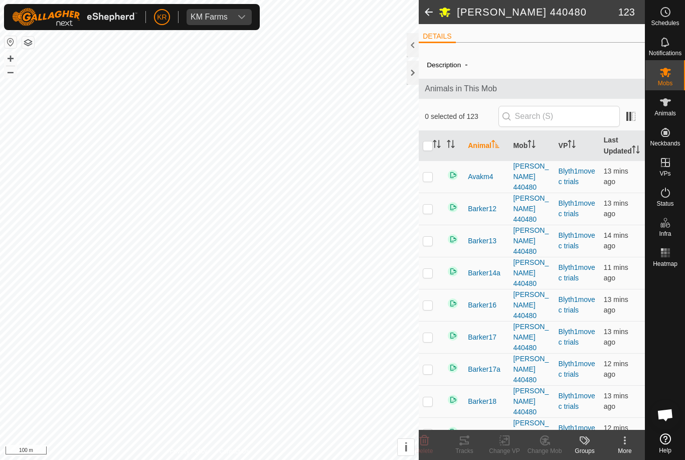
click at [432, 149] on input "checkbox" at bounding box center [428, 146] width 10 height 10
checkbox input "true"
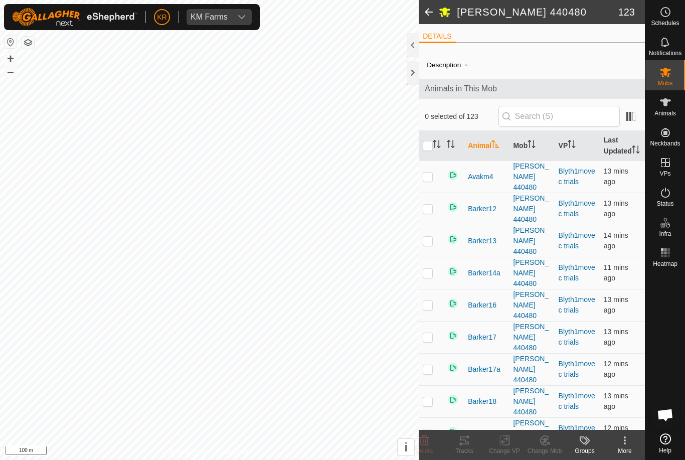
checkbox input "true"
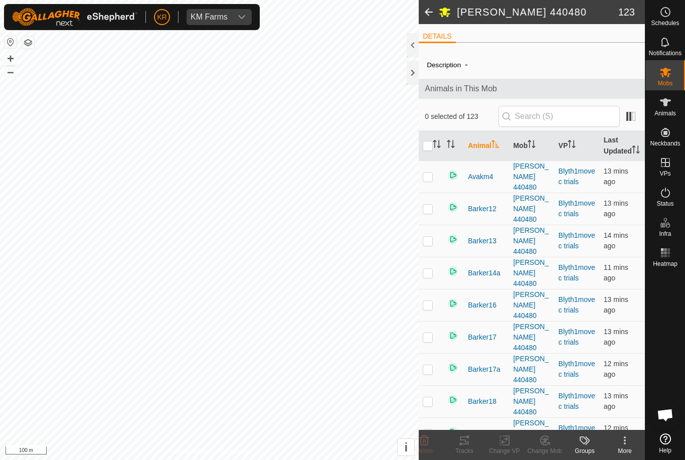
checkbox input "true"
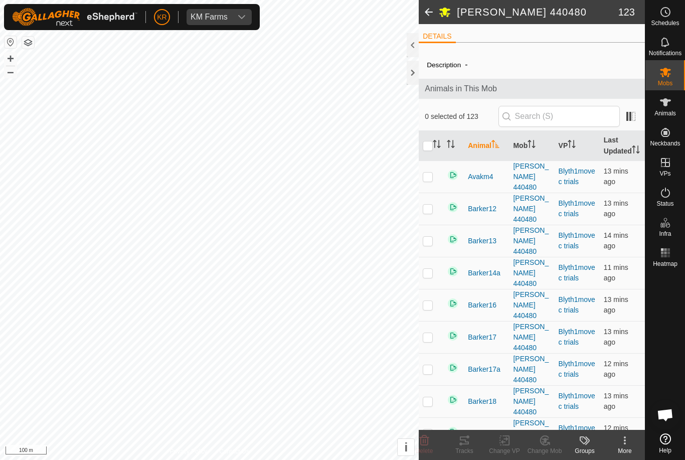
checkbox input "true"
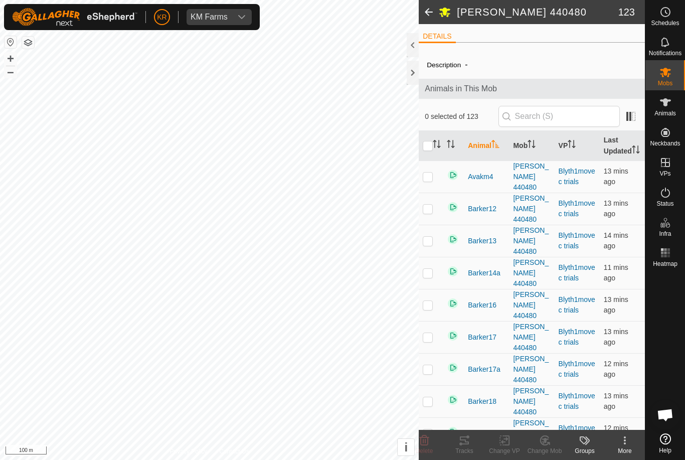
checkbox input "true"
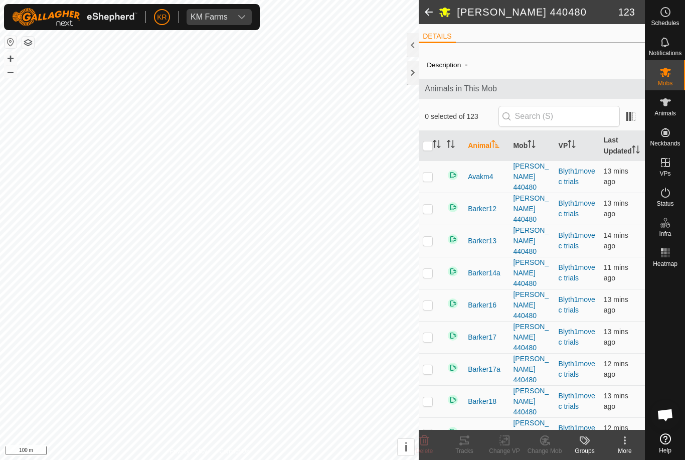
checkbox input "true"
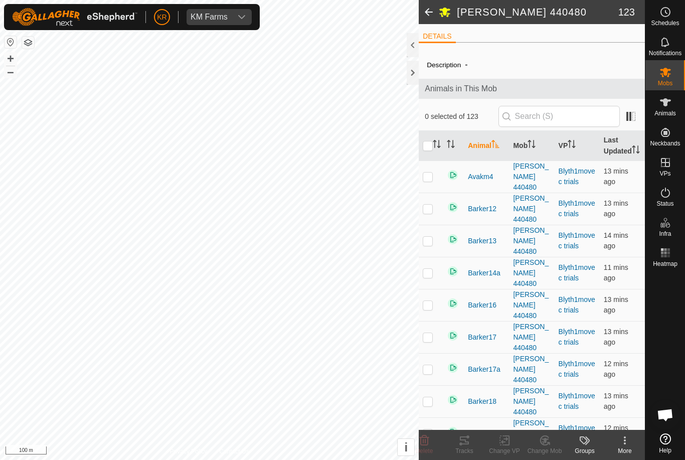
checkbox input "true"
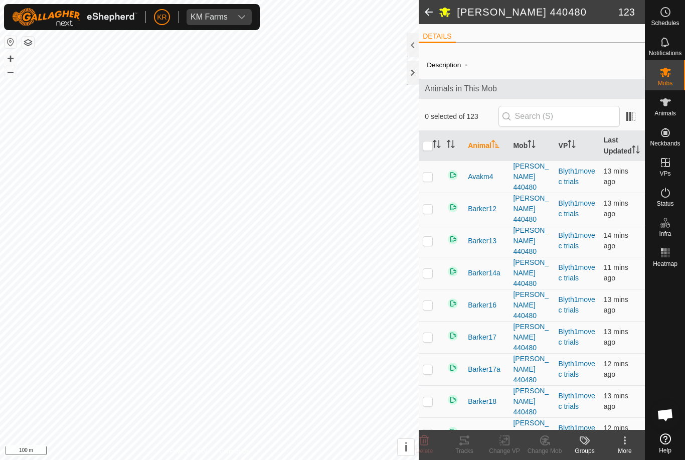
checkbox input "true"
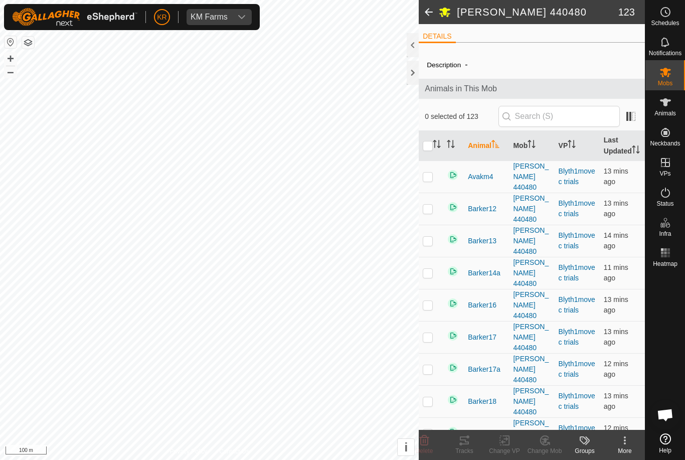
checkbox input "true"
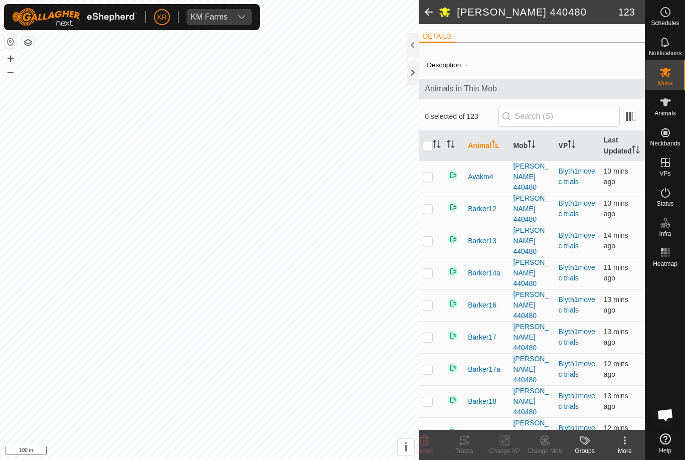
checkbox input "true"
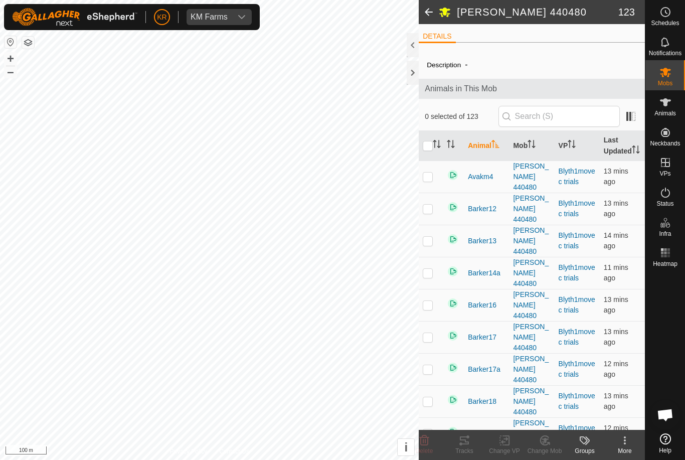
checkbox input "true"
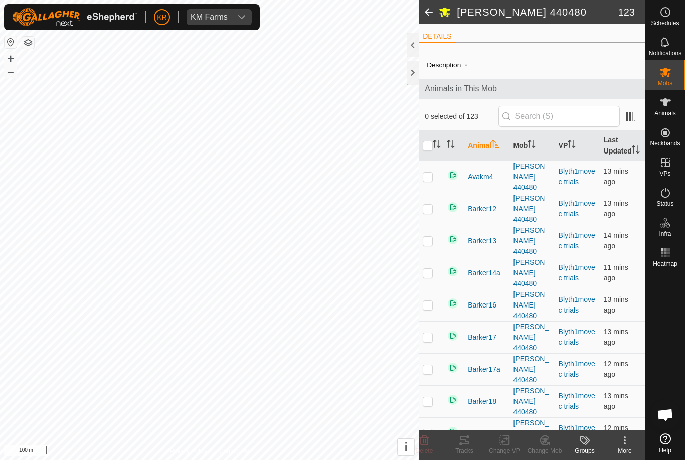
checkbox input "true"
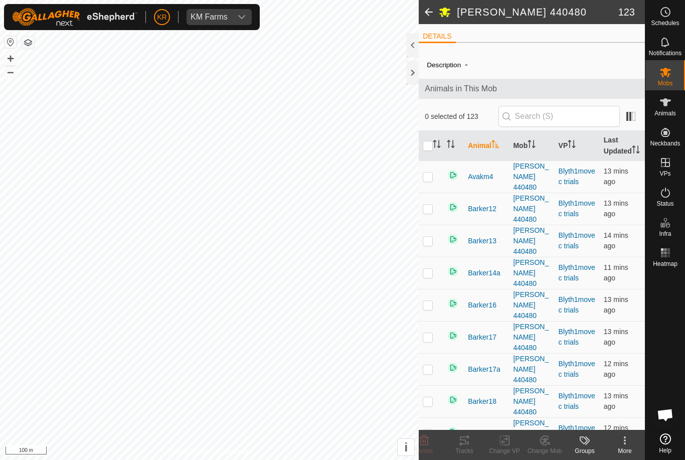
checkbox input "true"
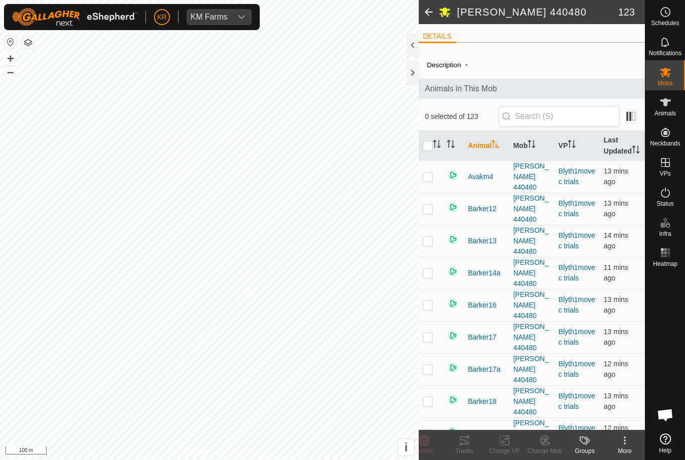
checkbox input "true"
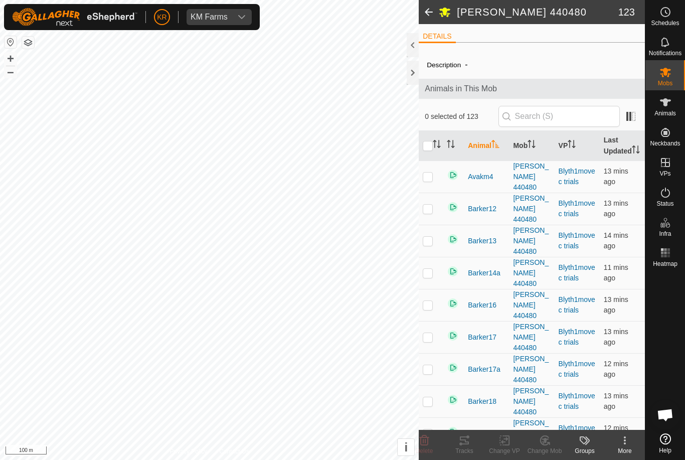
checkbox input "true"
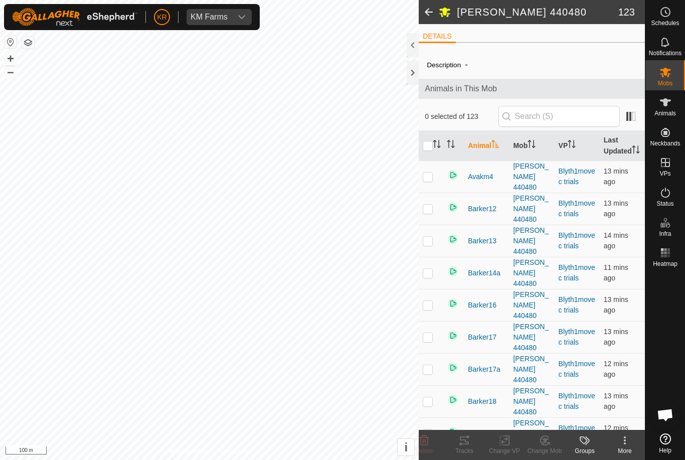
checkbox input "true"
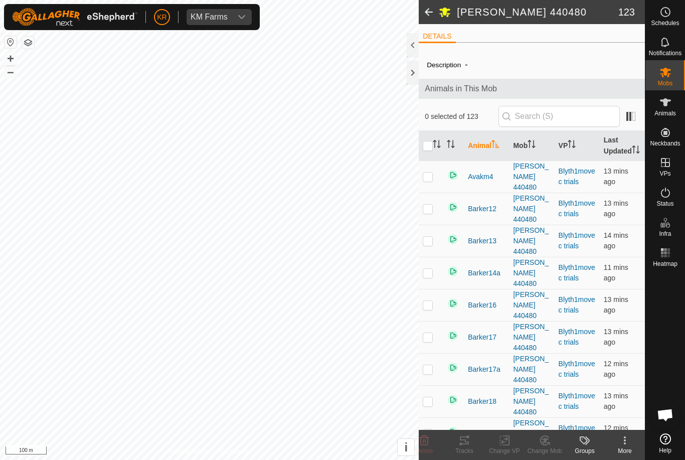
checkbox input "true"
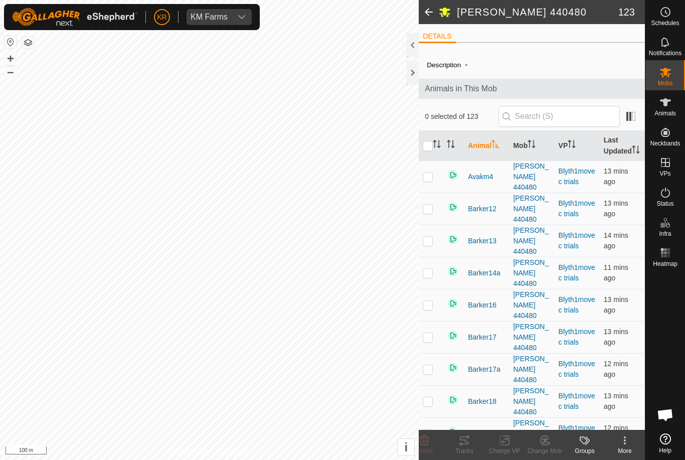
checkbox input "true"
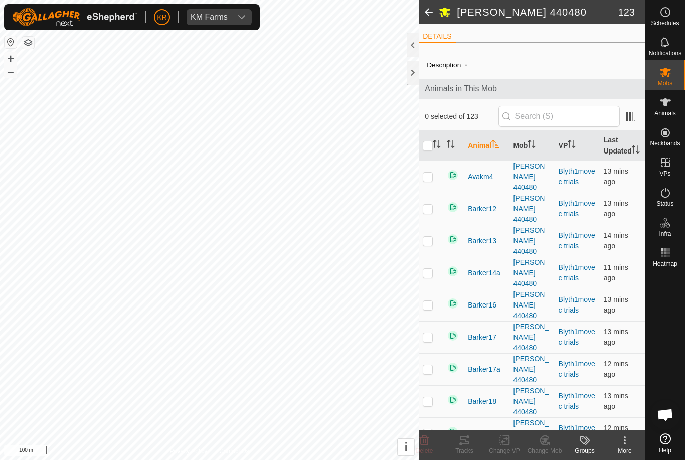
checkbox input "true"
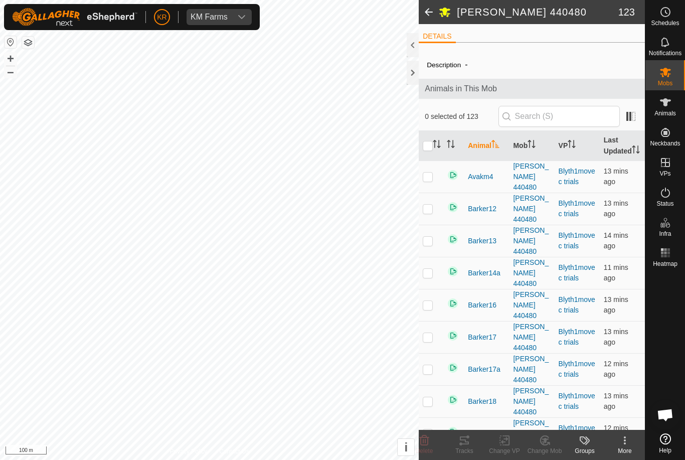
checkbox input "true"
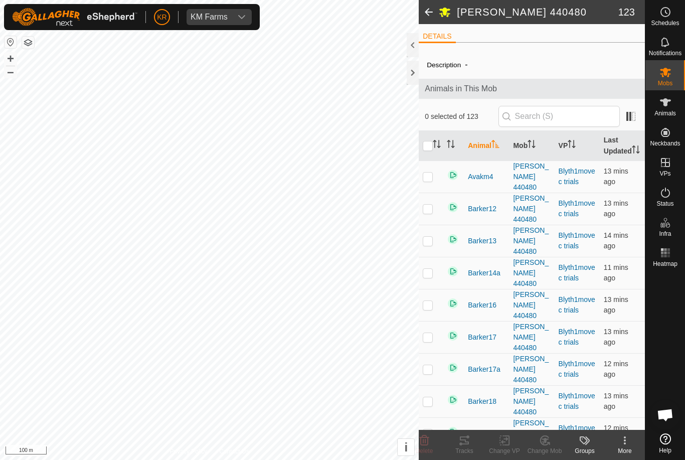
checkbox input "true"
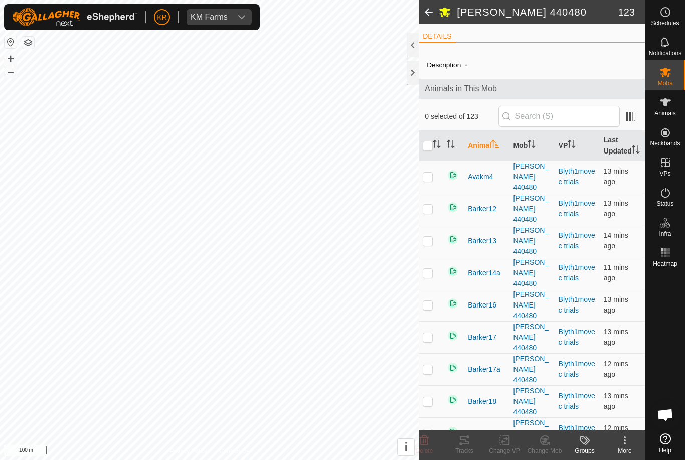
checkbox input "true"
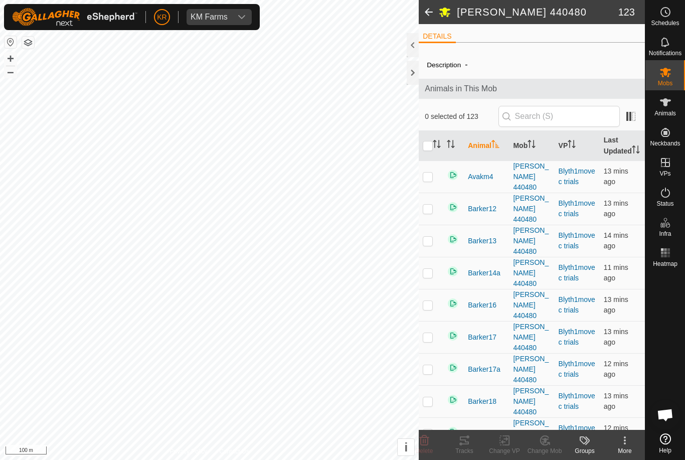
checkbox input "true"
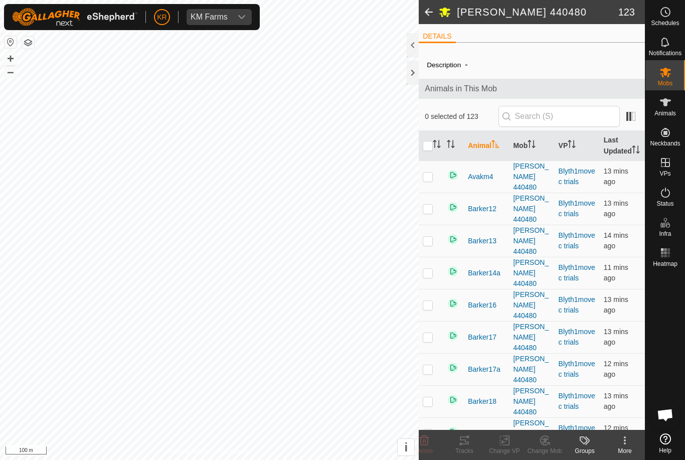
checkbox input "true"
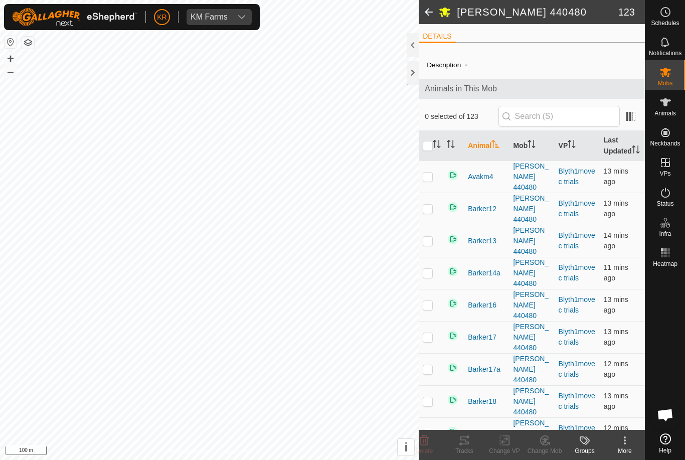
checkbox input "true"
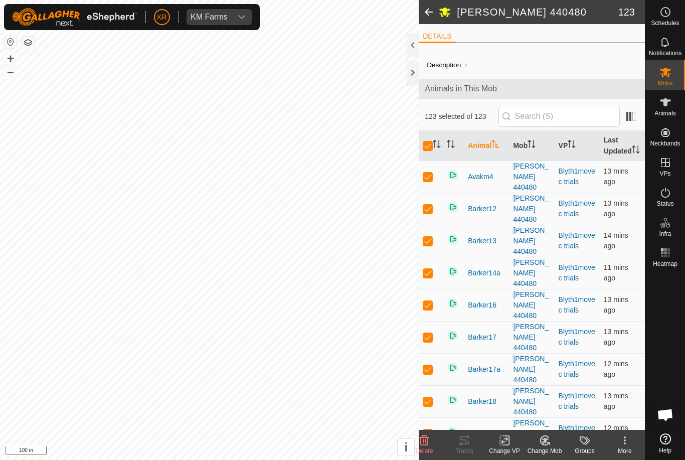
click at [631, 448] on div "More" at bounding box center [625, 450] width 40 height 9
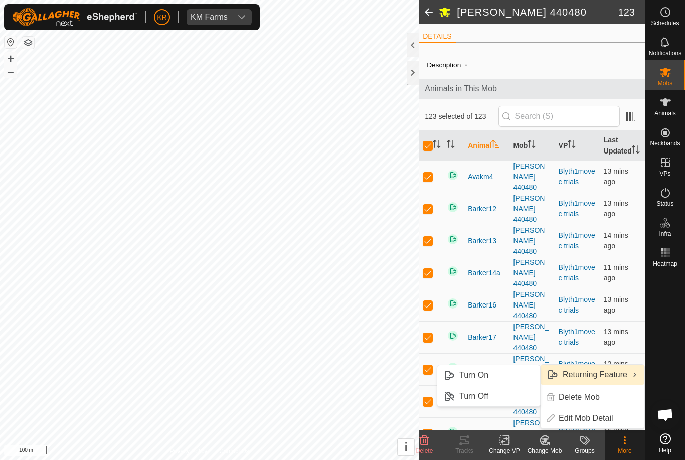
click at [521, 397] on link "Turn Off" at bounding box center [488, 396] width 103 height 20
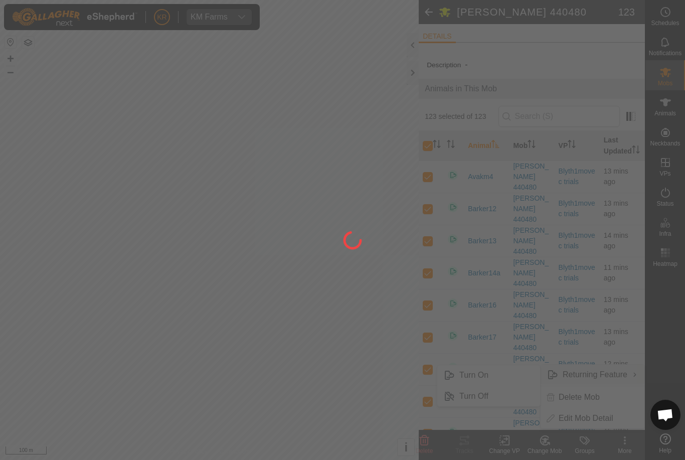
checkbox input "false"
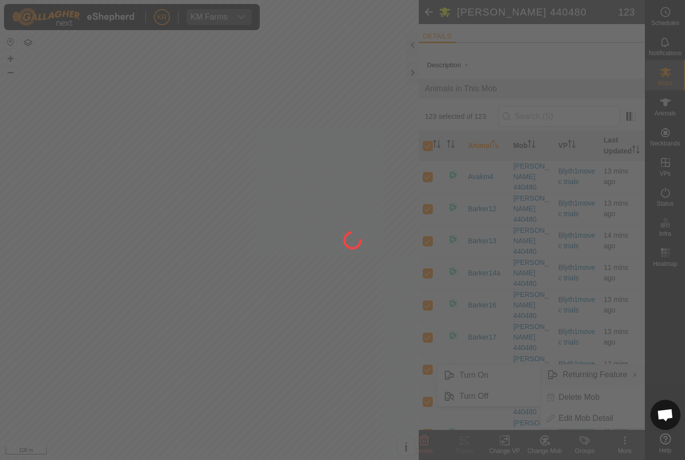
checkbox input "false"
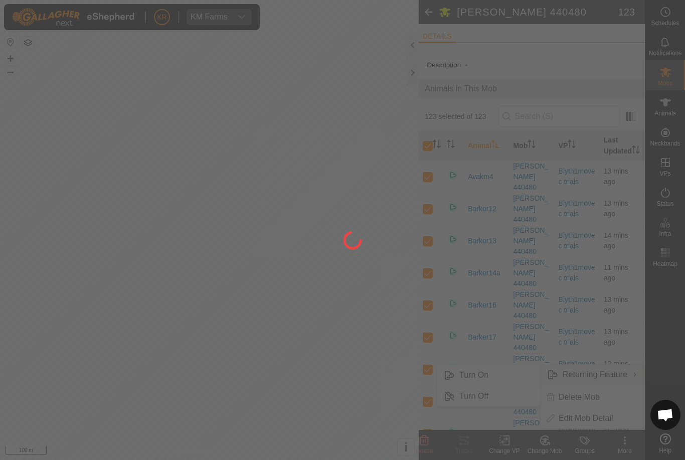
checkbox input "false"
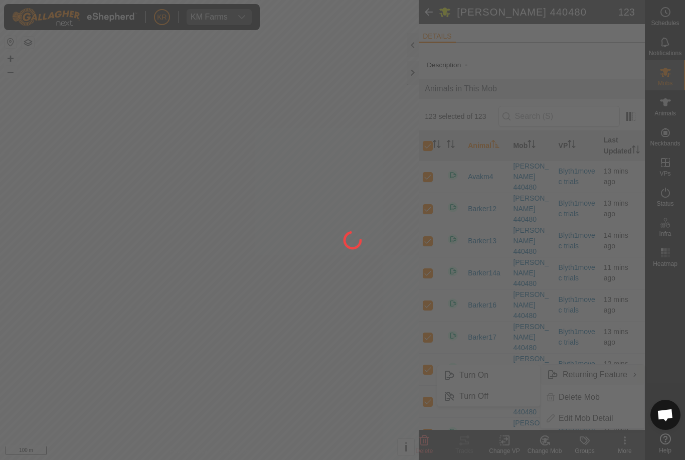
checkbox input "false"
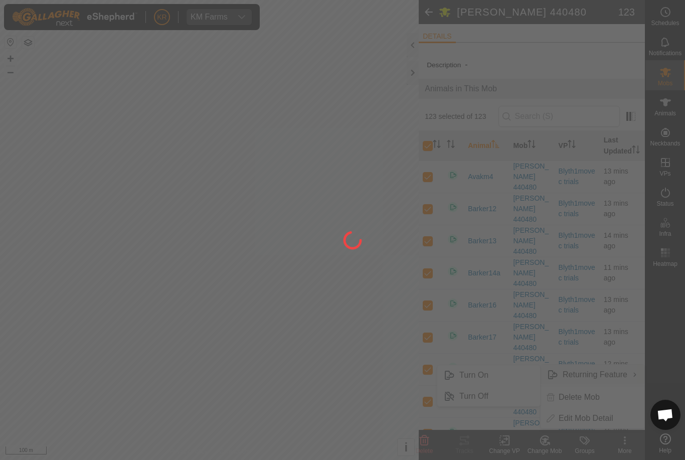
checkbox input "false"
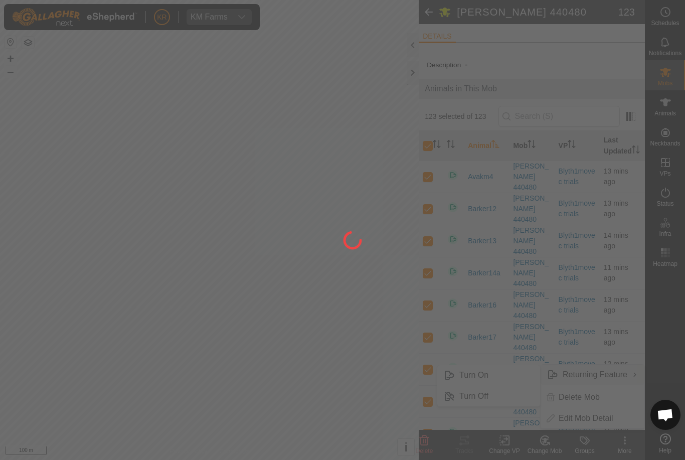
checkbox input "false"
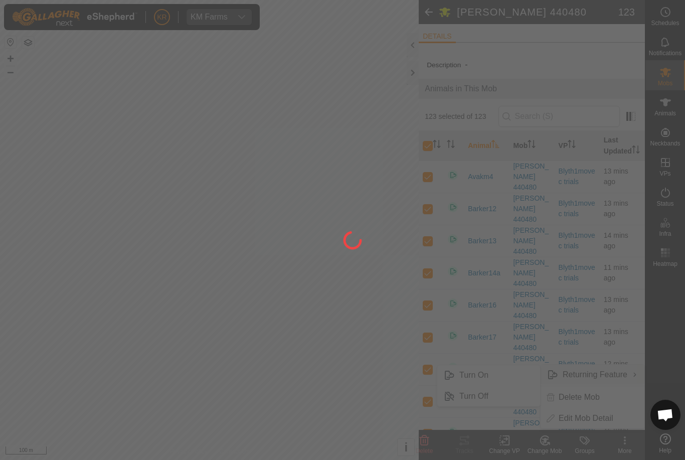
checkbox input "false"
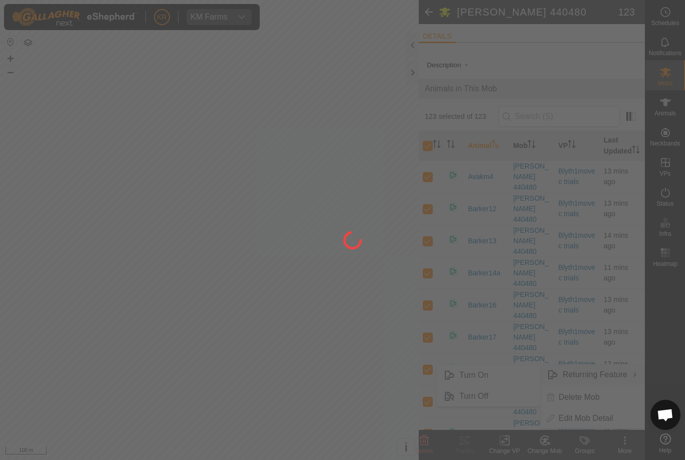
checkbox input "false"
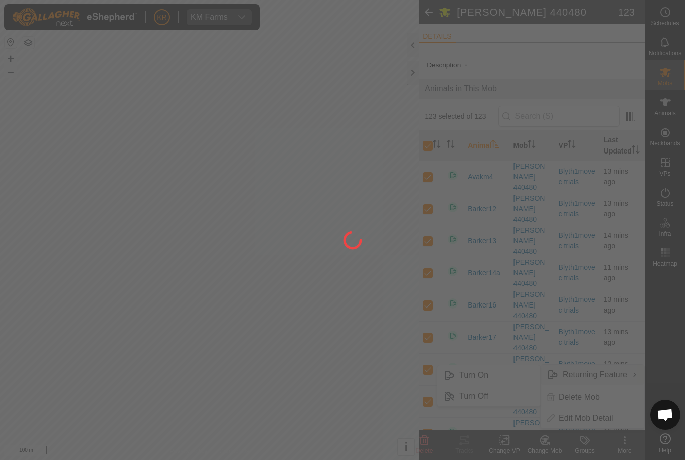
checkbox input "false"
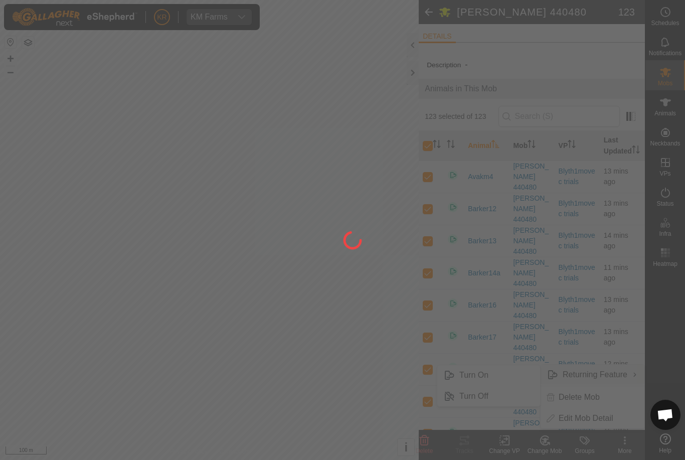
checkbox input "false"
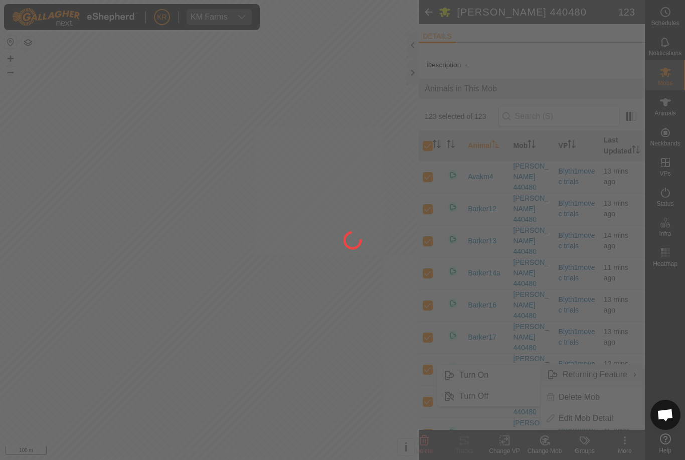
checkbox input "false"
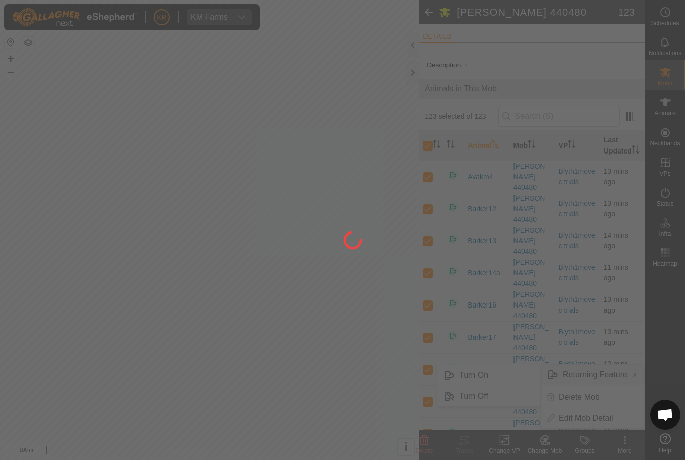
checkbox input "false"
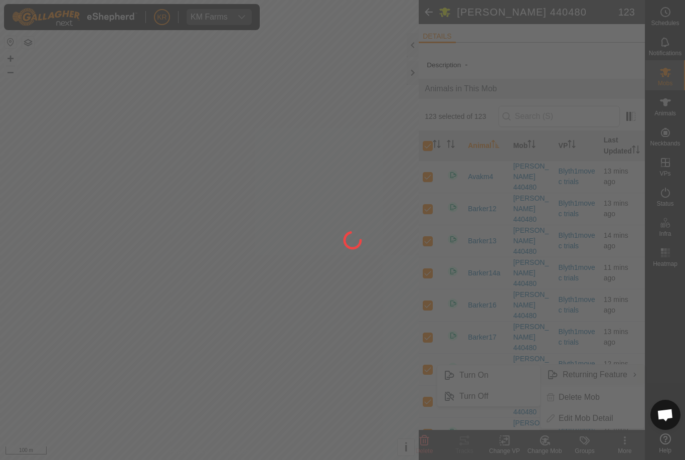
checkbox input "false"
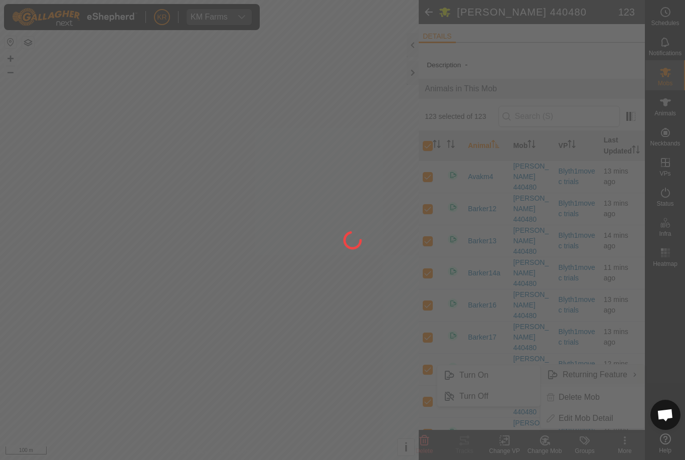
checkbox input "false"
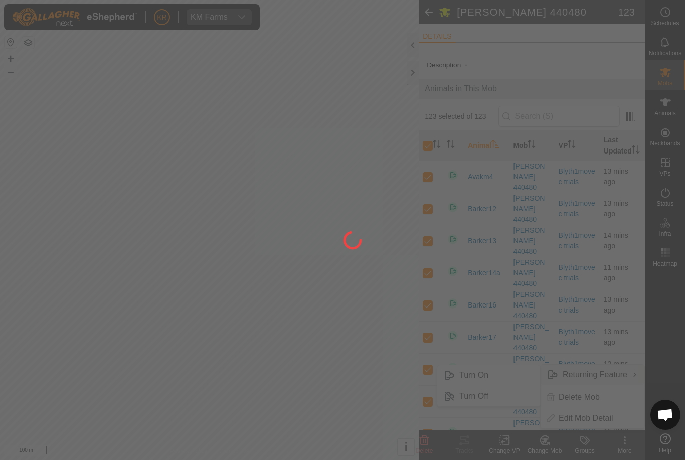
checkbox input "false"
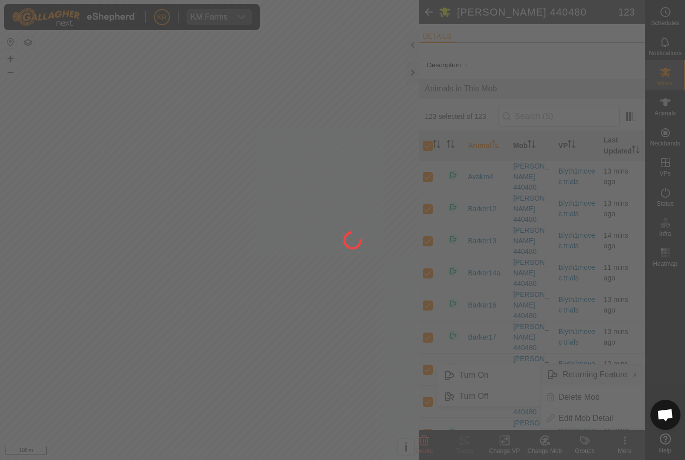
checkbox input "false"
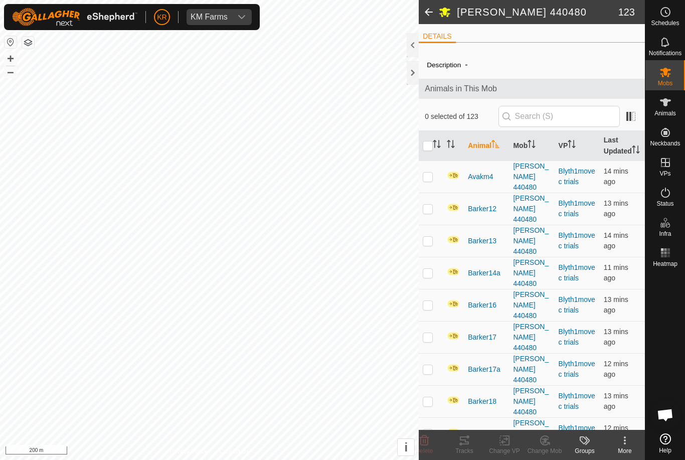
click at [669, 322] on div at bounding box center [666, 350] width 40 height 158
click at [679, 105] on div "Animals" at bounding box center [666, 105] width 40 height 30
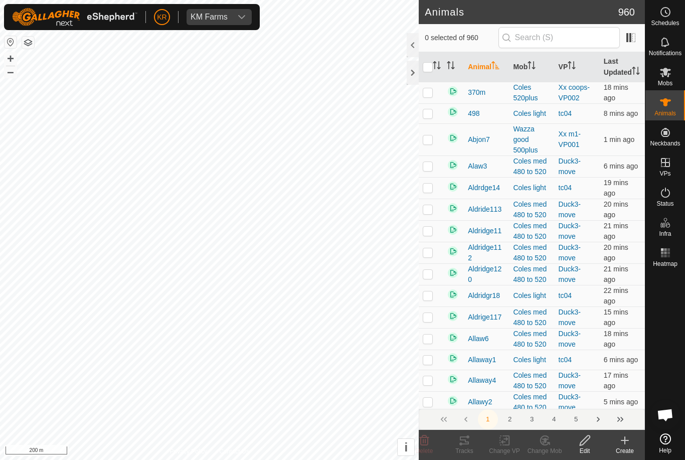
click at [631, 450] on div "Create" at bounding box center [625, 450] width 40 height 9
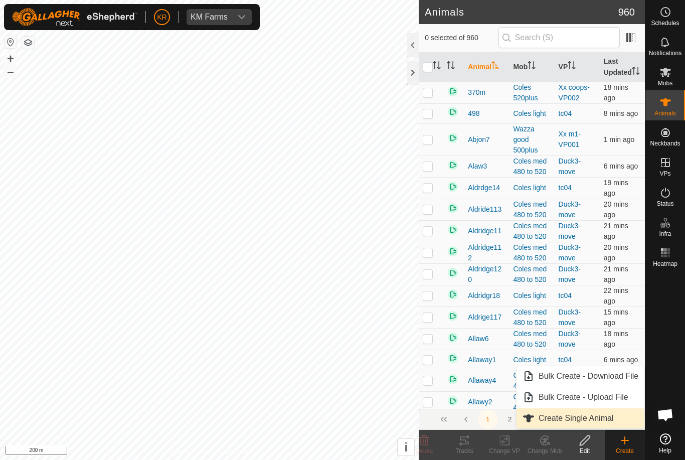
click at [620, 418] on link "Create Single Animal" at bounding box center [581, 418] width 128 height 20
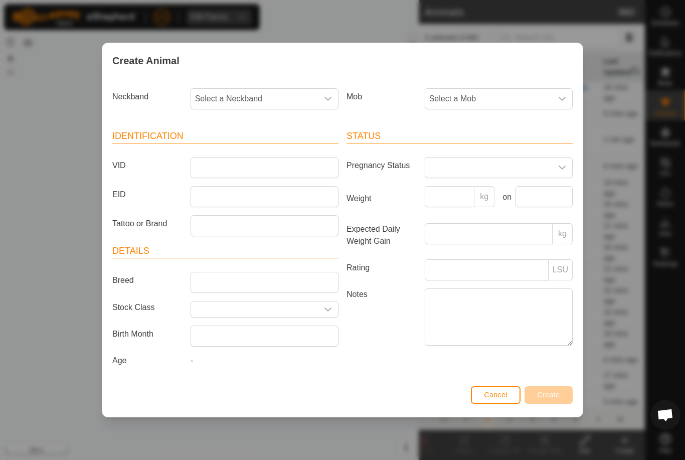
click at [499, 75] on div "Create Animal" at bounding box center [342, 60] width 480 height 35
click at [514, 89] on span "Select a Mob" at bounding box center [488, 99] width 127 height 20
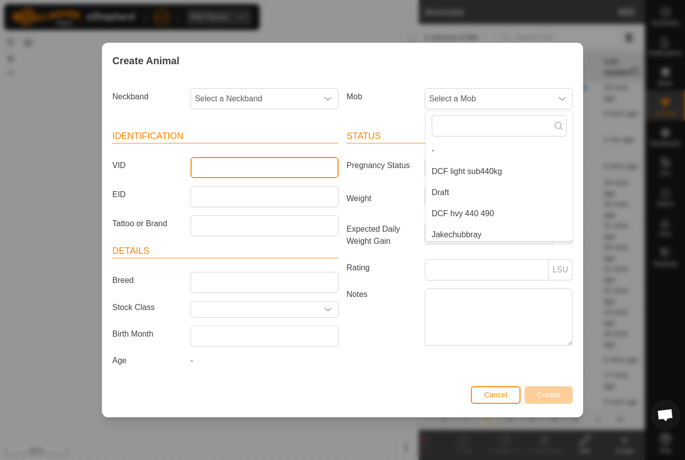
click at [252, 157] on input "VID" at bounding box center [265, 167] width 148 height 21
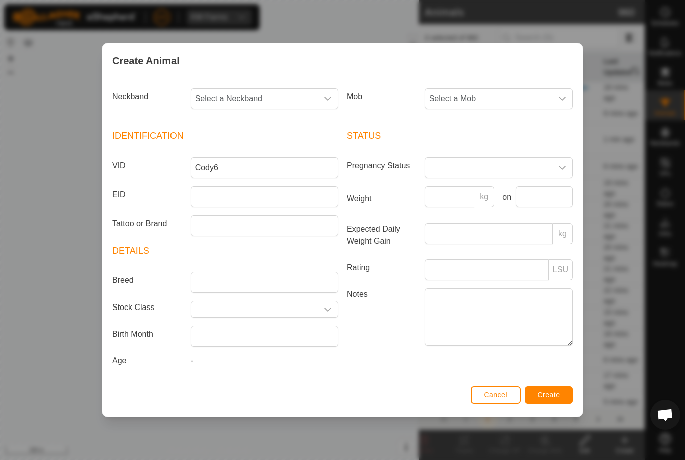
click at [528, 89] on span "Select a Mob" at bounding box center [488, 99] width 127 height 20
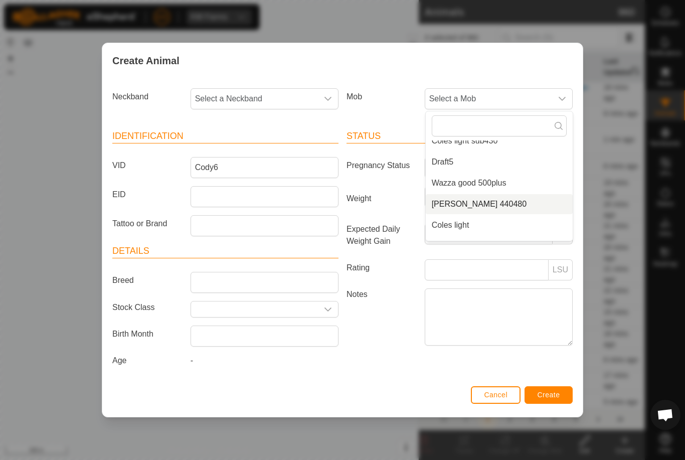
click at [513, 198] on li "[PERSON_NAME] 440480" at bounding box center [499, 204] width 147 height 20
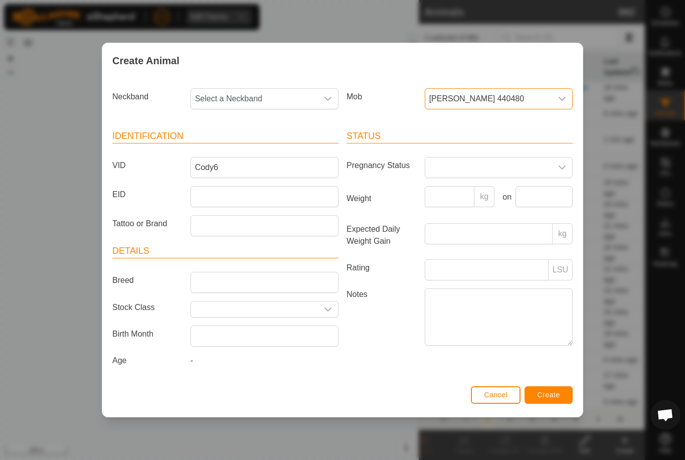
click at [283, 90] on span "Select a Neckband" at bounding box center [254, 99] width 127 height 20
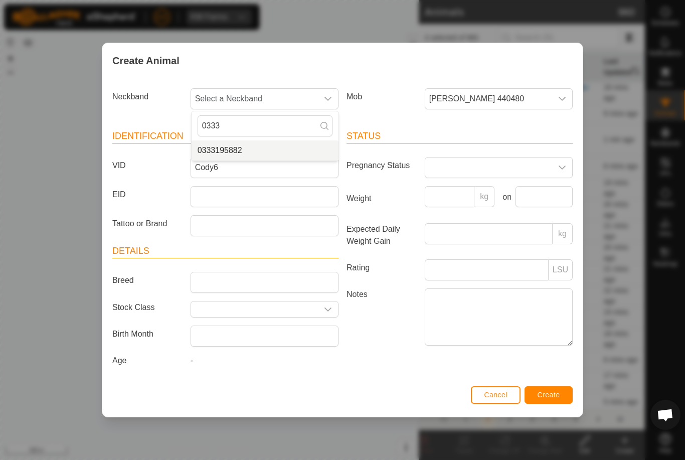
click at [258, 145] on li "0333195882" at bounding box center [265, 150] width 147 height 20
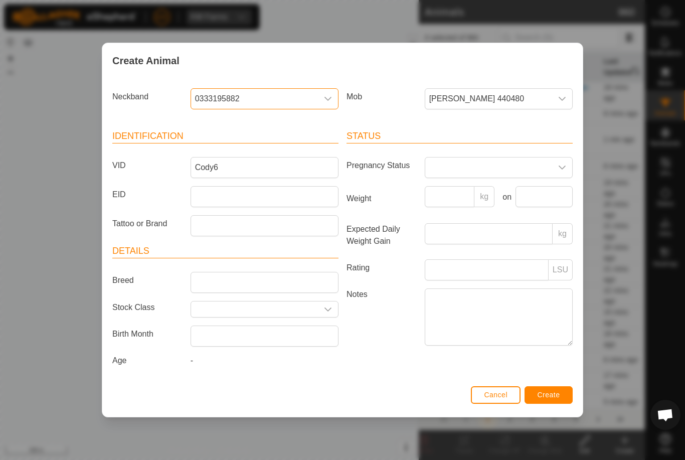
click at [552, 393] on span "Create" at bounding box center [549, 395] width 23 height 8
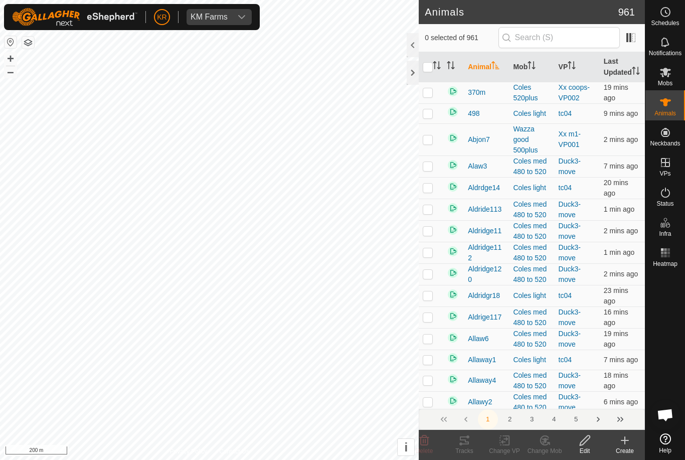
click at [624, 444] on icon at bounding box center [625, 440] width 12 height 12
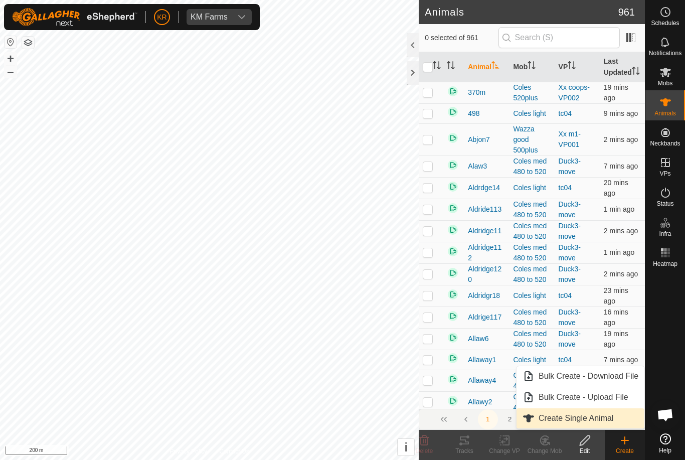
click at [601, 417] on span "Create Single Animal" at bounding box center [576, 418] width 75 height 12
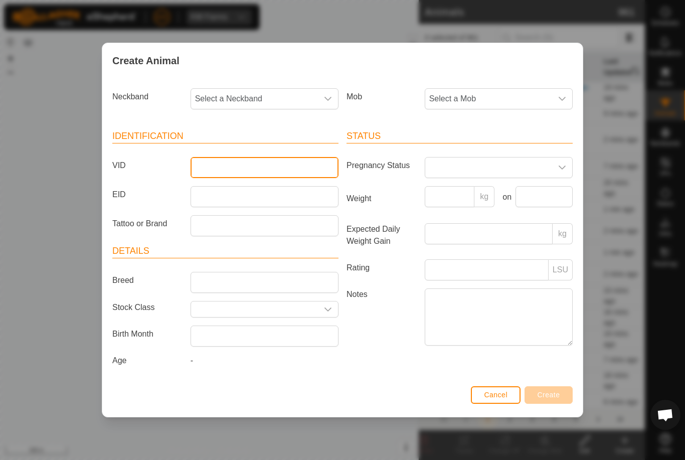
click at [259, 172] on input "VID" at bounding box center [265, 167] width 148 height 21
click at [526, 99] on span "Select a Mob" at bounding box center [488, 99] width 127 height 20
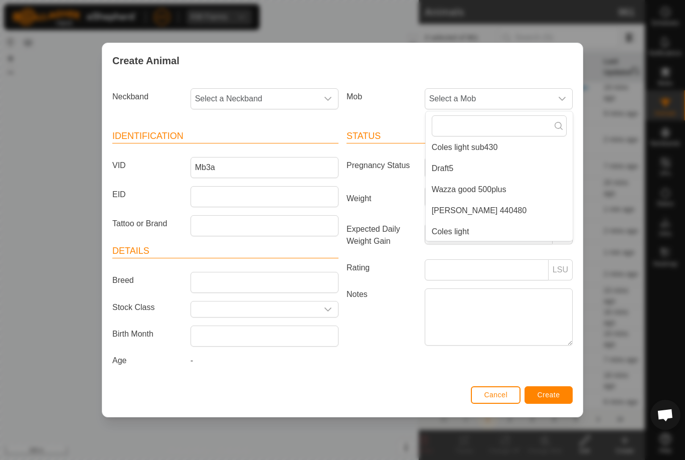
scroll to position [151, 0]
click at [489, 209] on li "[PERSON_NAME] 440480" at bounding box center [499, 210] width 147 height 20
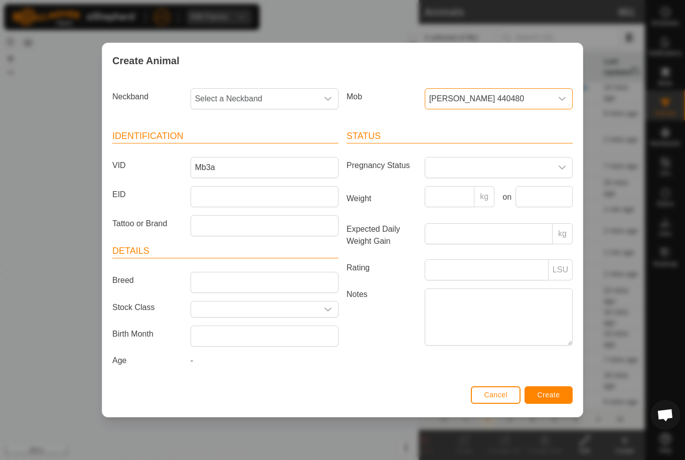
click at [289, 93] on span "Select a Neckband" at bounding box center [254, 99] width 127 height 20
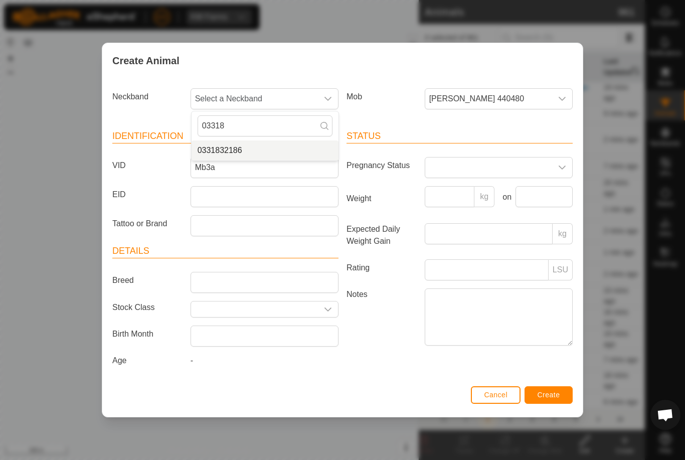
click at [265, 150] on li "0331832186" at bounding box center [265, 150] width 147 height 20
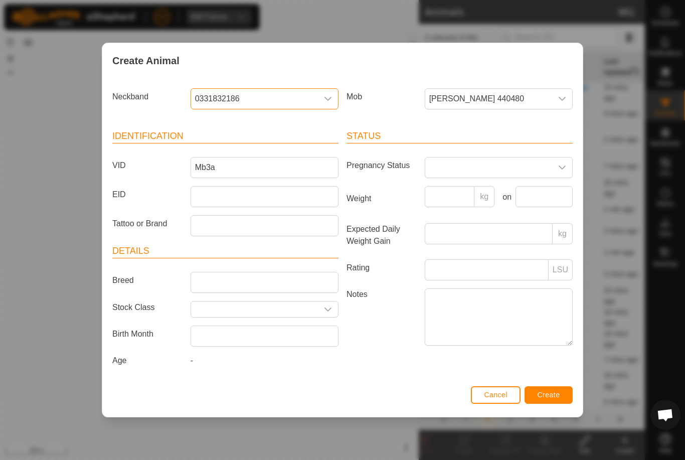
click at [559, 399] on span "Create" at bounding box center [549, 395] width 23 height 8
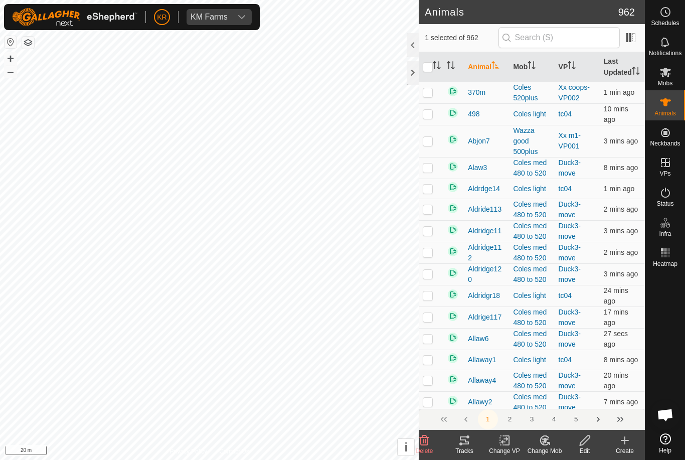
click at [544, 444] on icon at bounding box center [544, 440] width 9 height 9
click at [583, 401] on span "Choose Mob..." at bounding box center [573, 397] width 52 height 12
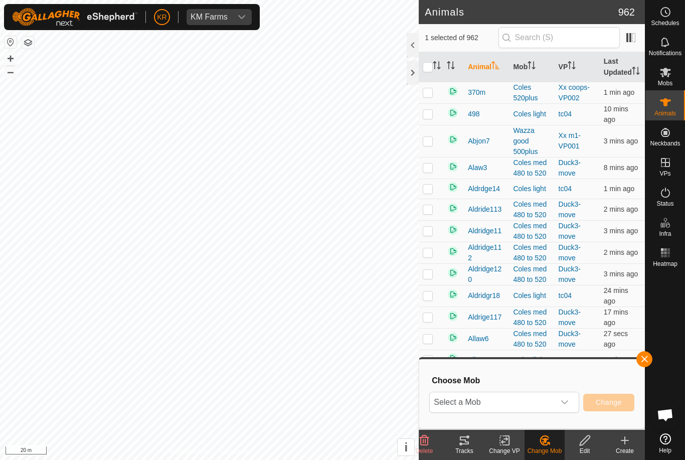
click at [562, 403] on icon "dropdown trigger" at bounding box center [565, 402] width 8 height 8
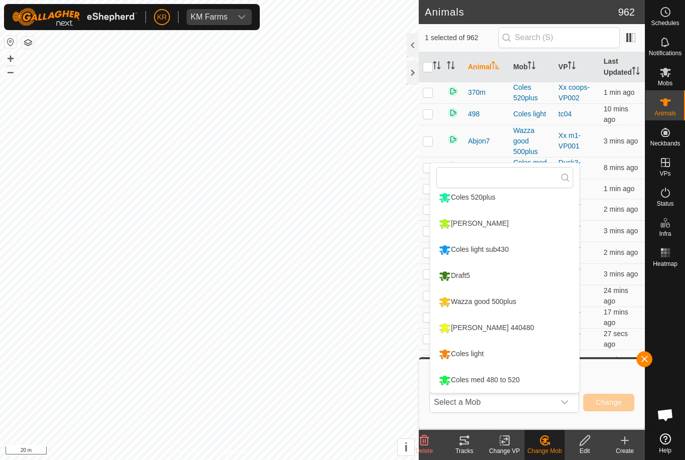
scroll to position [111, 0]
click at [532, 329] on li "[PERSON_NAME] 440480" at bounding box center [504, 327] width 149 height 25
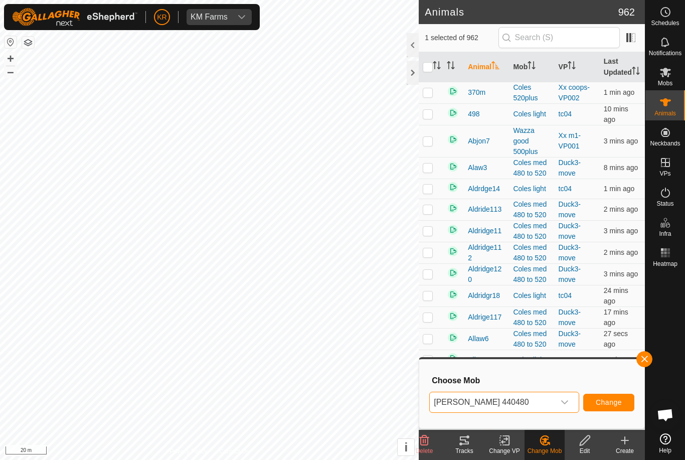
click at [617, 402] on span "Change" at bounding box center [609, 402] width 26 height 8
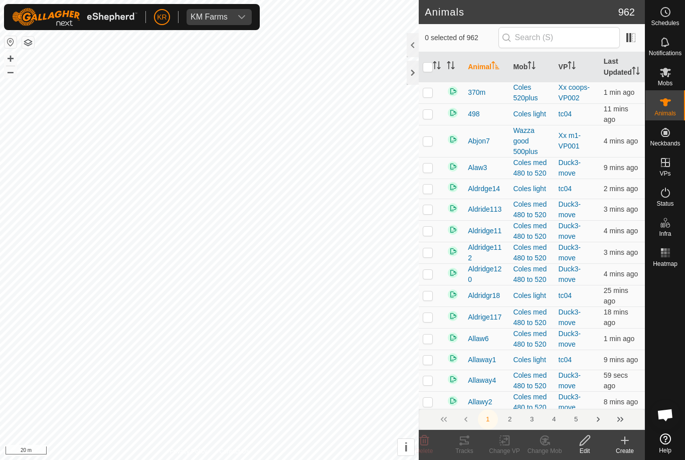
click at [625, 450] on div "Create" at bounding box center [625, 450] width 40 height 9
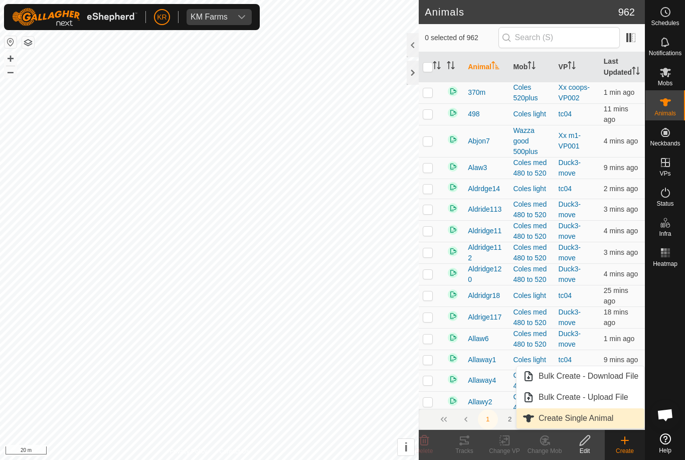
click at [611, 421] on span "Create Single Animal" at bounding box center [576, 418] width 75 height 12
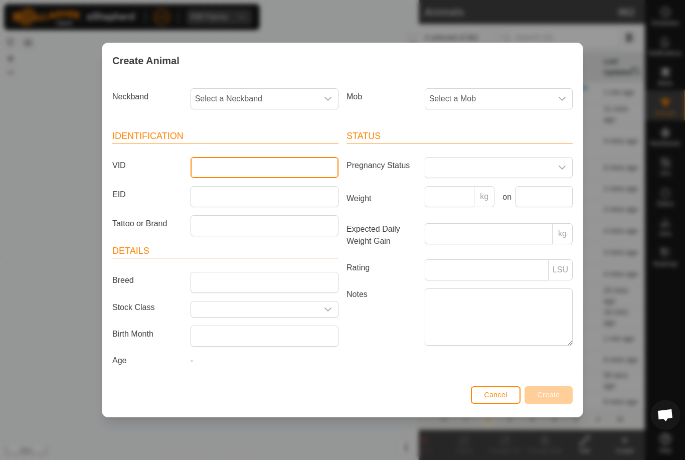
click at [262, 165] on input "VID" at bounding box center [265, 167] width 148 height 21
click at [250, 95] on span "Select a Neckband" at bounding box center [254, 99] width 127 height 20
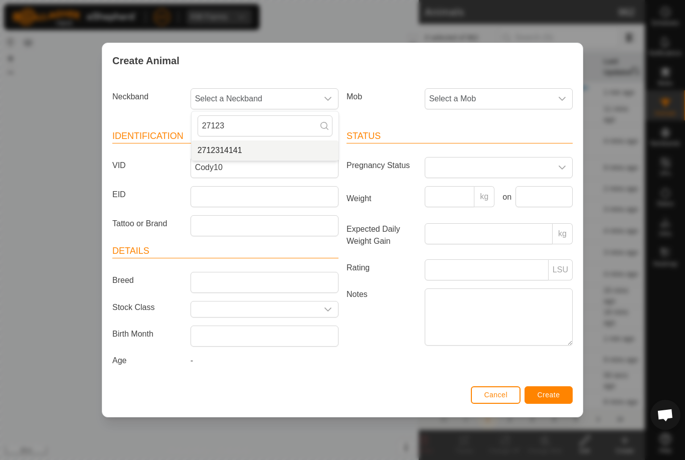
click at [268, 146] on li "2712314141" at bounding box center [265, 150] width 147 height 20
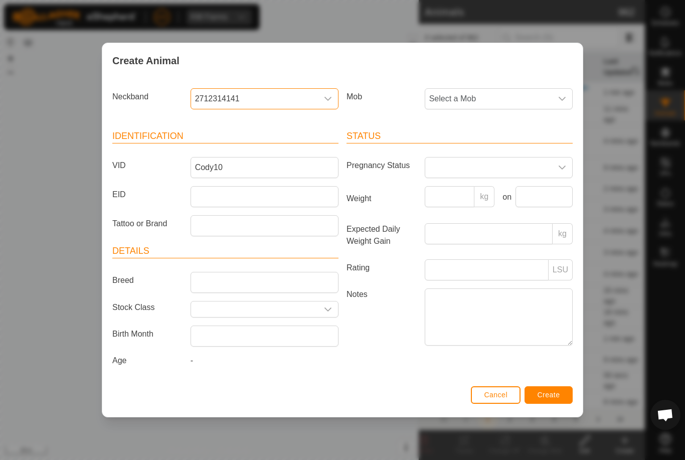
click at [520, 103] on span "Select a Mob" at bounding box center [488, 99] width 127 height 20
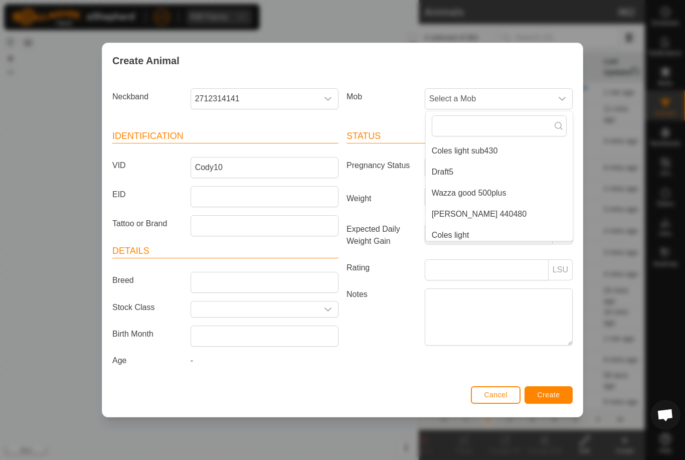
scroll to position [149, 0]
click at [505, 205] on li "[PERSON_NAME] 440480" at bounding box center [499, 212] width 147 height 20
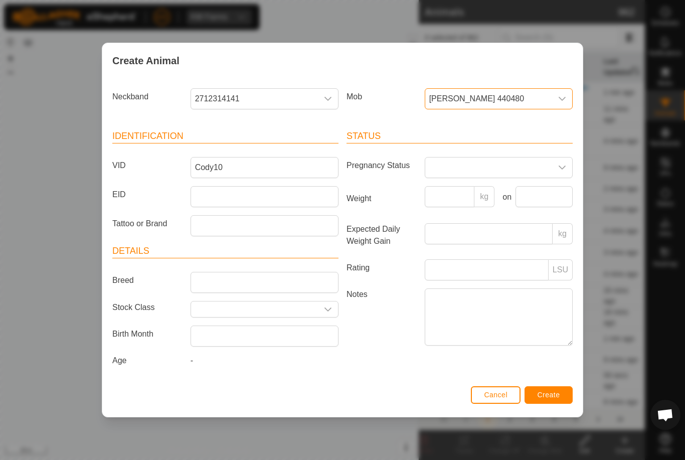
click at [559, 398] on span "Create" at bounding box center [549, 395] width 23 height 8
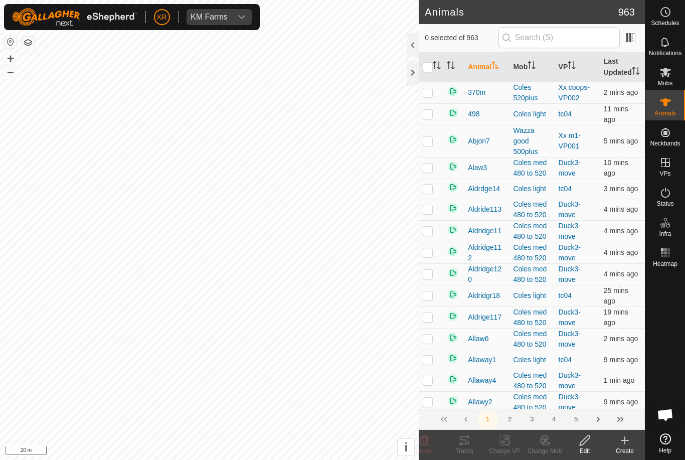
click at [672, 291] on div at bounding box center [666, 350] width 40 height 158
click at [635, 446] on create-svg-icon at bounding box center [625, 440] width 40 height 12
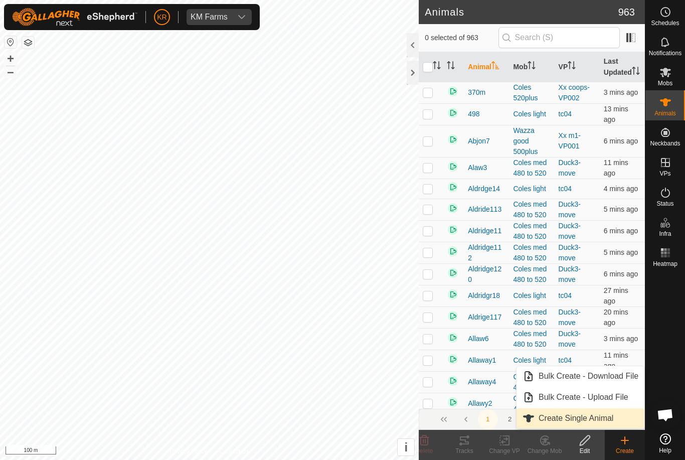
click at [602, 418] on span "Create Single Animal" at bounding box center [576, 418] width 75 height 12
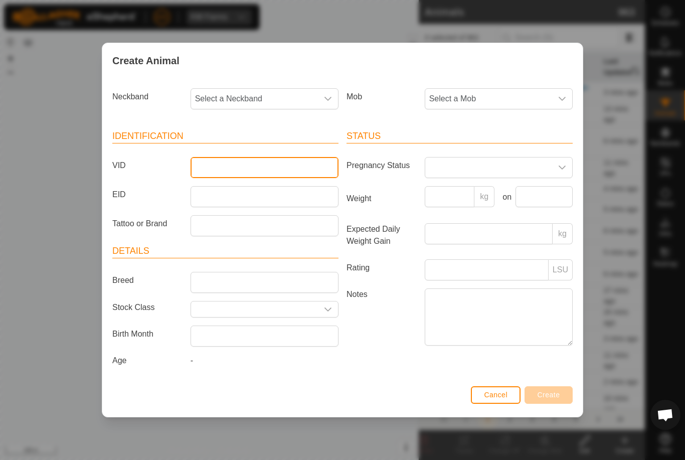
click at [262, 162] on input "VID" at bounding box center [265, 167] width 148 height 21
click at [524, 90] on span "Select a Mob" at bounding box center [488, 99] width 127 height 20
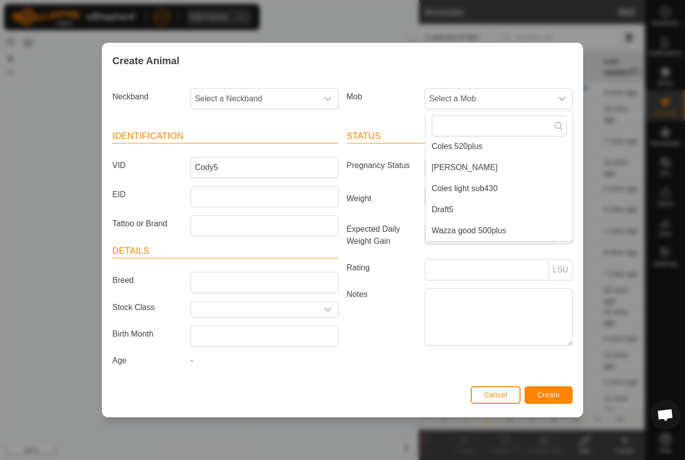
scroll to position [112, 0]
click at [503, 180] on li "Coles light sub430" at bounding box center [499, 186] width 147 height 20
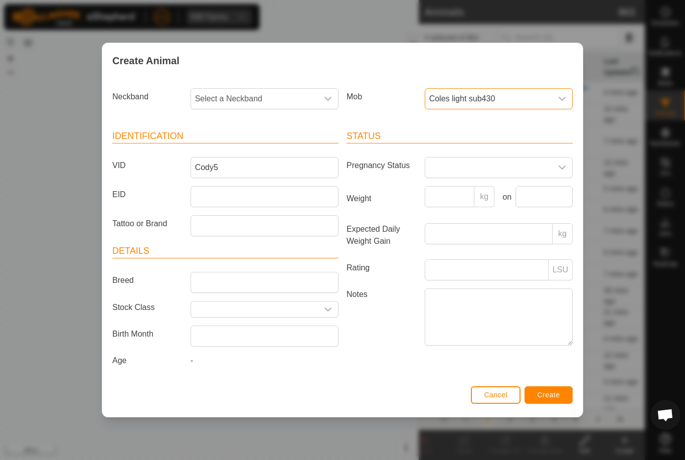
click at [289, 92] on span "Select a Neckband" at bounding box center [254, 99] width 127 height 20
click at [258, 144] on li "2108860812" at bounding box center [265, 150] width 147 height 20
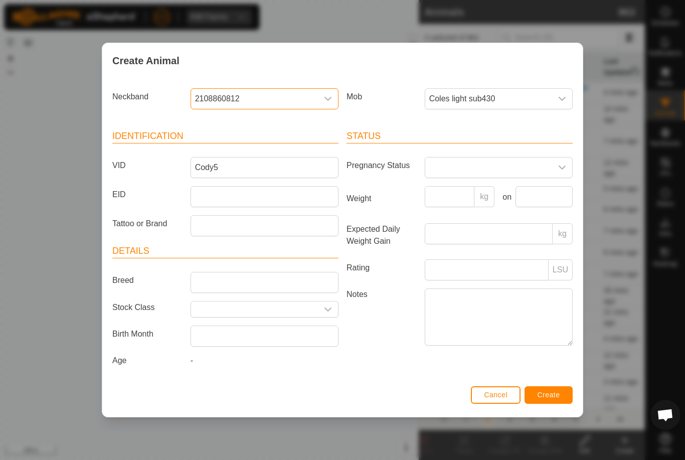
click at [558, 388] on button "Create" at bounding box center [549, 395] width 48 height 18
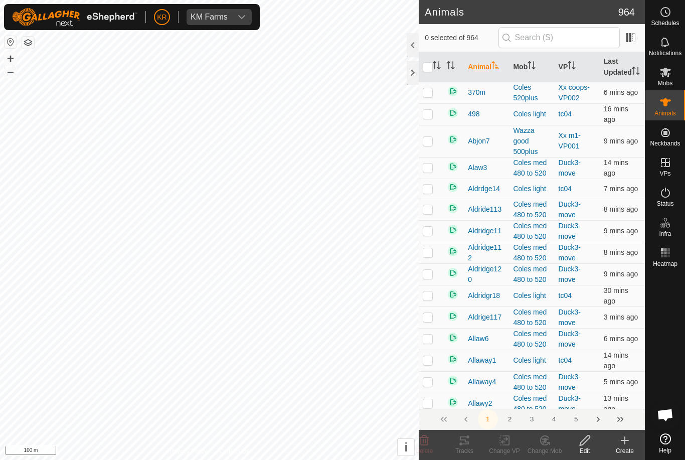
click at [628, 449] on div "Create" at bounding box center [625, 450] width 40 height 9
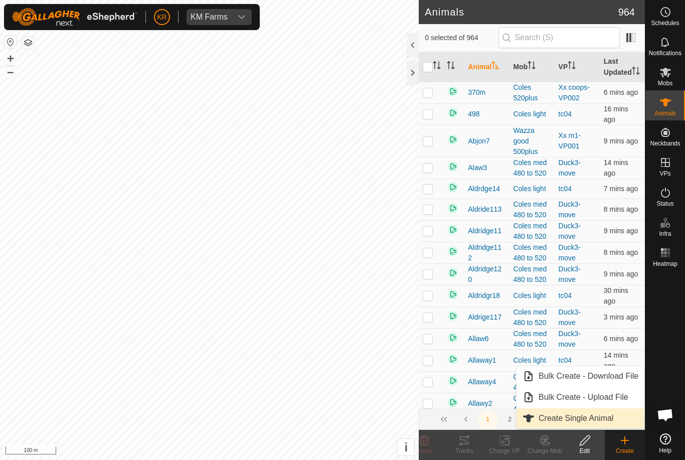
click at [617, 415] on link "Create Single Animal" at bounding box center [581, 418] width 128 height 20
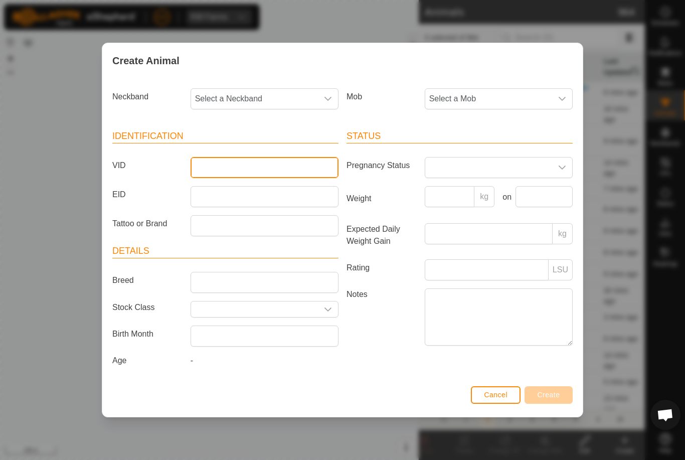
click at [282, 163] on input "VID" at bounding box center [265, 167] width 148 height 21
click at [514, 95] on span "Select a Mob" at bounding box center [488, 99] width 127 height 20
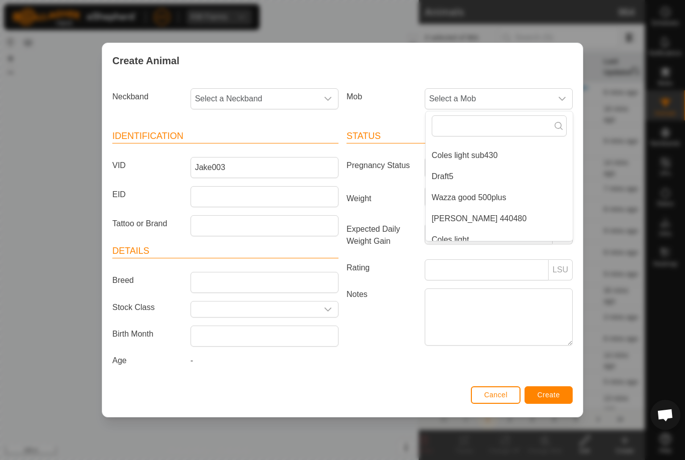
scroll to position [146, 0]
click at [505, 211] on li "[PERSON_NAME] 440480" at bounding box center [499, 215] width 147 height 20
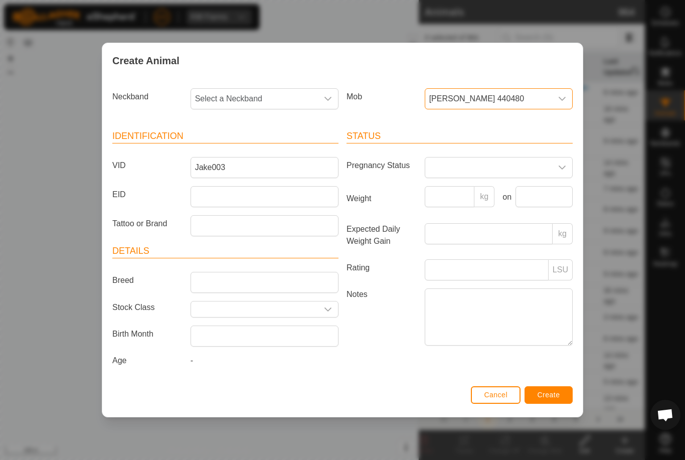
click at [275, 91] on span "Select a Neckband" at bounding box center [254, 99] width 127 height 20
click at [251, 133] on input "1169" at bounding box center [265, 125] width 135 height 21
click at [254, 132] on input "1169" at bounding box center [265, 125] width 135 height 21
click at [247, 142] on li "1169830050" at bounding box center [265, 150] width 147 height 20
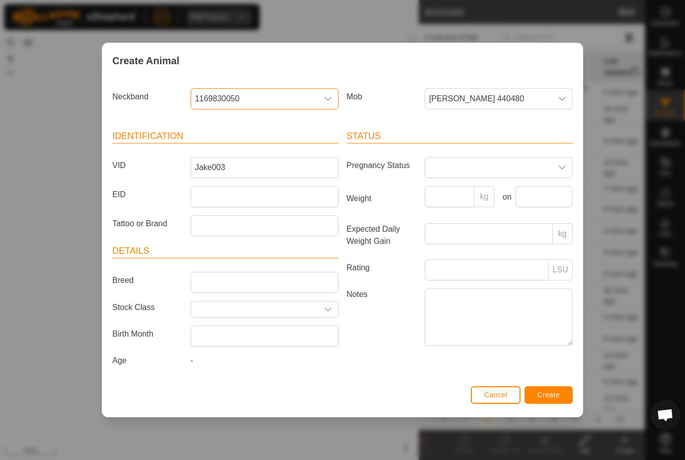
click at [558, 397] on span "Create" at bounding box center [549, 395] width 23 height 8
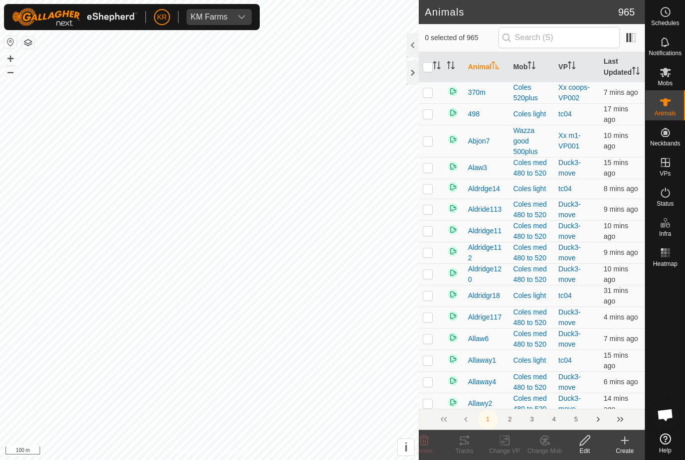
click at [625, 439] on icon at bounding box center [625, 440] width 0 height 7
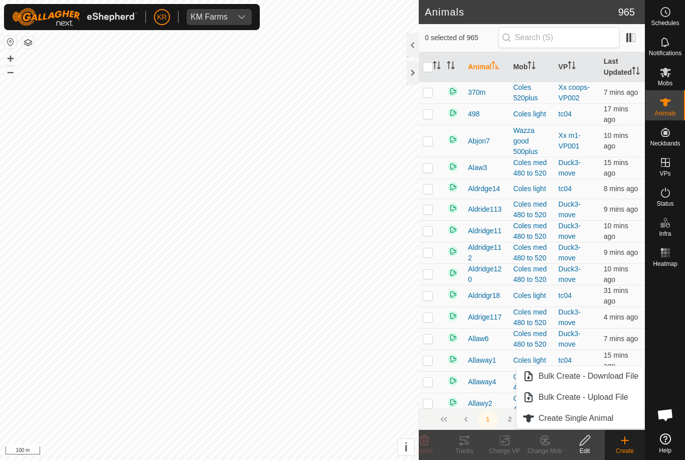
click at [609, 415] on span "Create Single Animal" at bounding box center [576, 418] width 75 height 12
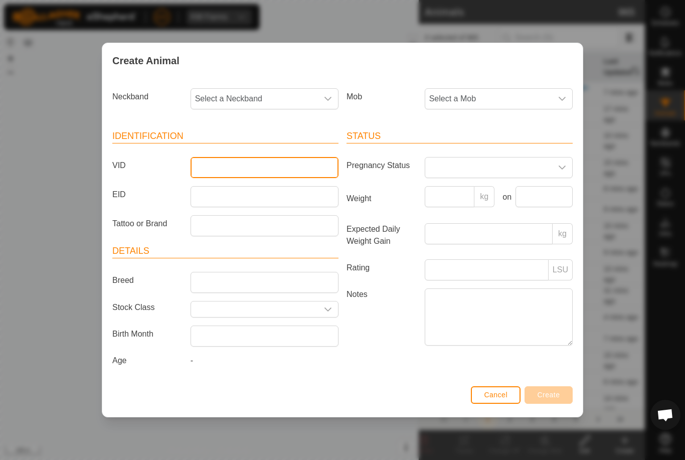
click at [271, 157] on input "VID" at bounding box center [265, 167] width 148 height 21
click at [519, 90] on span "Select a Mob" at bounding box center [488, 99] width 127 height 20
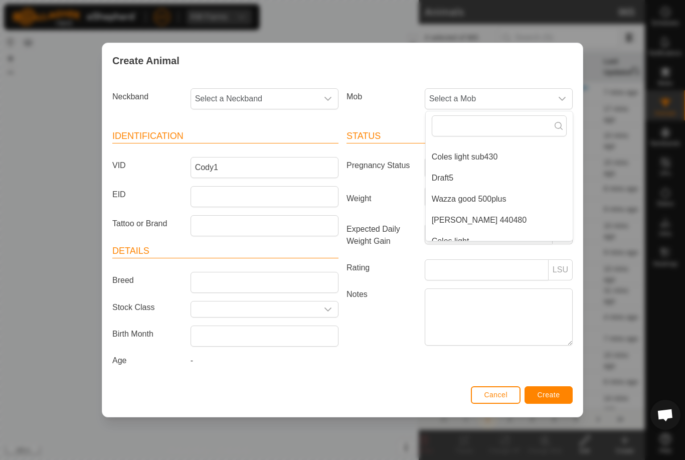
scroll to position [144, 0]
click at [516, 212] on li "[PERSON_NAME] 440480" at bounding box center [499, 217] width 147 height 20
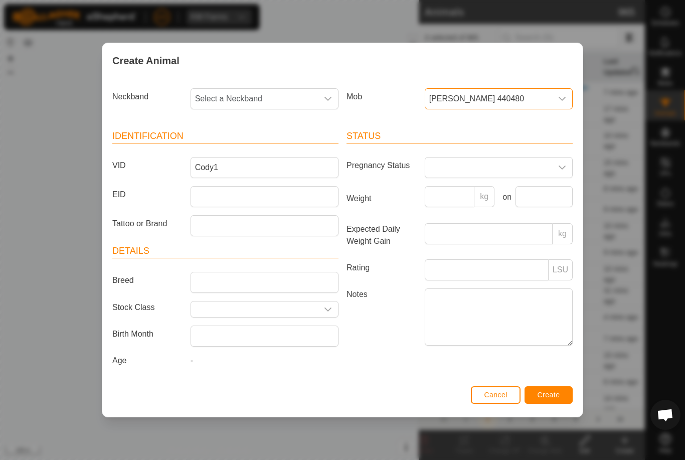
click at [278, 91] on span "Select a Neckband" at bounding box center [254, 99] width 127 height 20
click at [252, 143] on li "1830627658" at bounding box center [265, 150] width 147 height 20
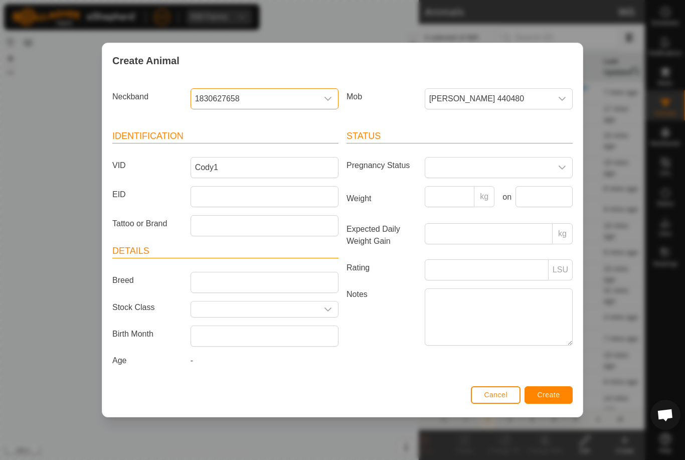
click at [563, 399] on button "Create" at bounding box center [549, 395] width 48 height 18
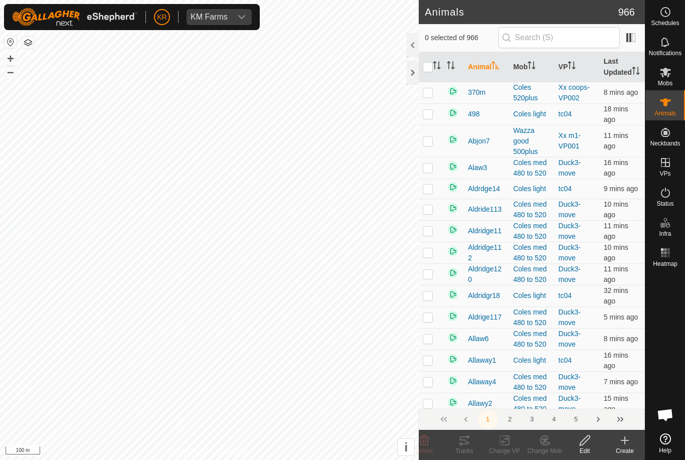
click at [623, 449] on div "Create" at bounding box center [625, 450] width 40 height 9
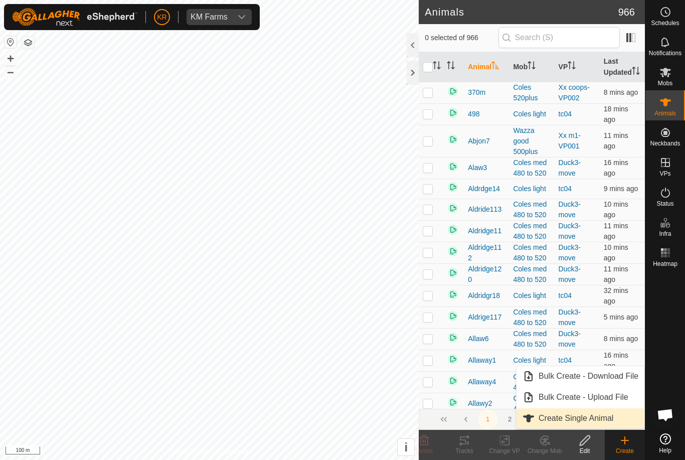
click at [601, 417] on span "Create Single Animal" at bounding box center [576, 418] width 75 height 12
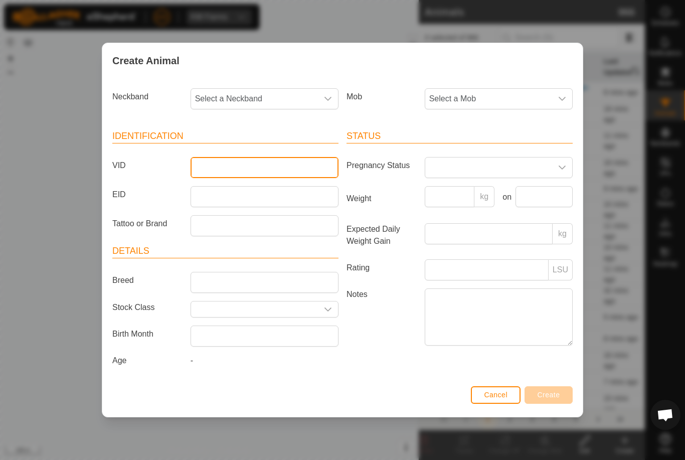
click at [248, 166] on input "VID" at bounding box center [265, 167] width 148 height 21
click at [487, 89] on span "Select a Mob" at bounding box center [488, 99] width 127 height 20
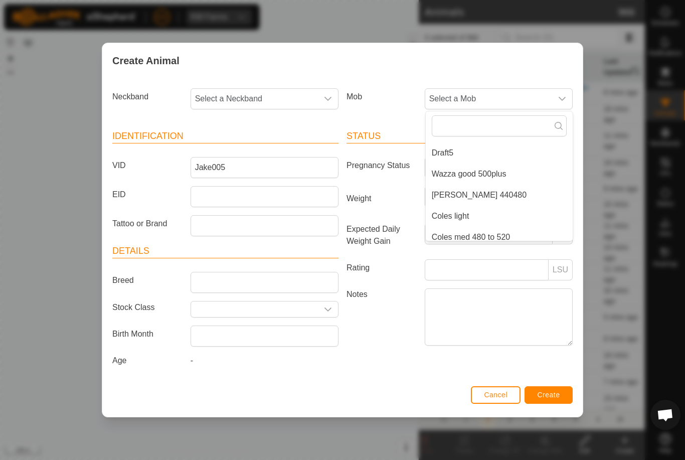
scroll to position [167, 0]
click at [508, 190] on li "[PERSON_NAME] 440480" at bounding box center [499, 194] width 147 height 20
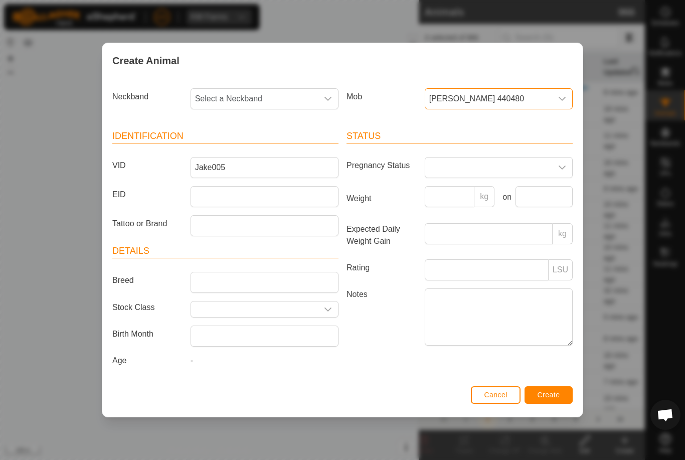
click at [269, 99] on span "Select a Neckband" at bounding box center [254, 99] width 127 height 20
click at [274, 142] on li "3901717825" at bounding box center [265, 150] width 147 height 20
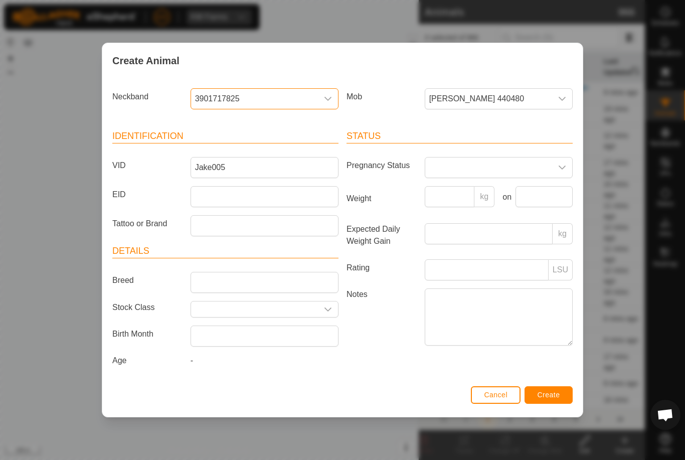
click at [557, 383] on div "Status Pregnancy Status Weight kg on Expected Daily Weight Gain kg Rating LSU N…" at bounding box center [460, 249] width 234 height 265
click at [616, 382] on div "Create Animal Neckband 3901717825 Mob Cole’s 440480 Identification VID Jake005 …" at bounding box center [342, 230] width 685 height 460
click at [551, 399] on span "Create" at bounding box center [549, 395] width 23 height 8
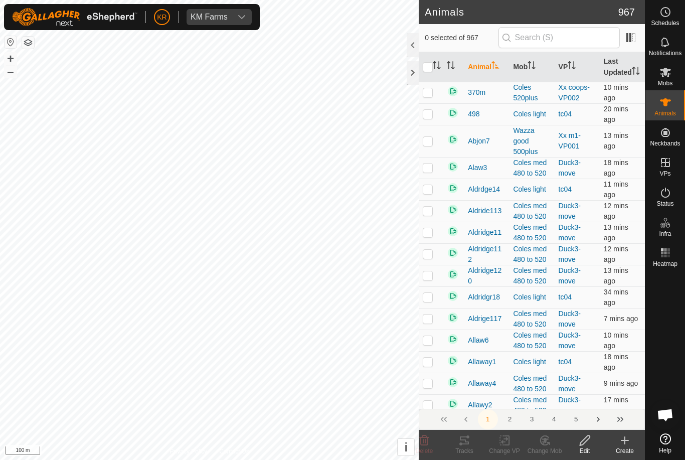
click at [629, 444] on icon at bounding box center [625, 440] width 12 height 12
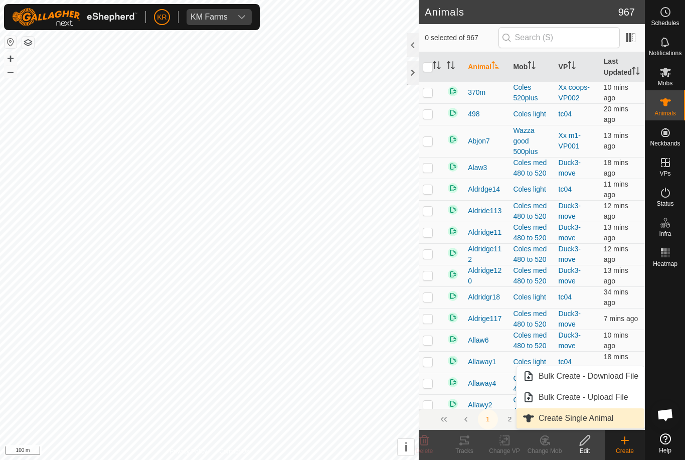
click at [610, 415] on span "Create Single Animal" at bounding box center [576, 418] width 75 height 12
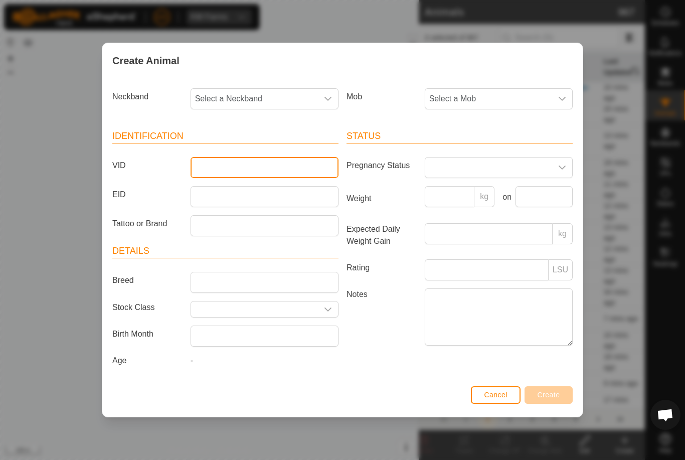
click at [262, 159] on input "VID" at bounding box center [265, 167] width 148 height 21
click at [500, 94] on span "Select a Mob" at bounding box center [488, 99] width 127 height 20
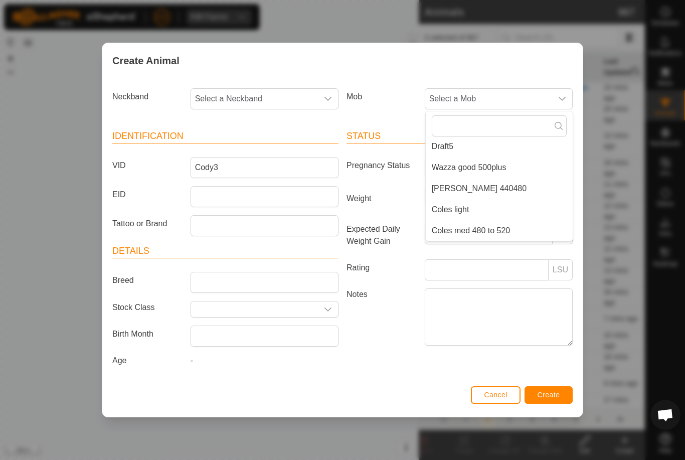
scroll to position [173, 0]
click at [521, 183] on li "[PERSON_NAME] 440480" at bounding box center [499, 189] width 147 height 20
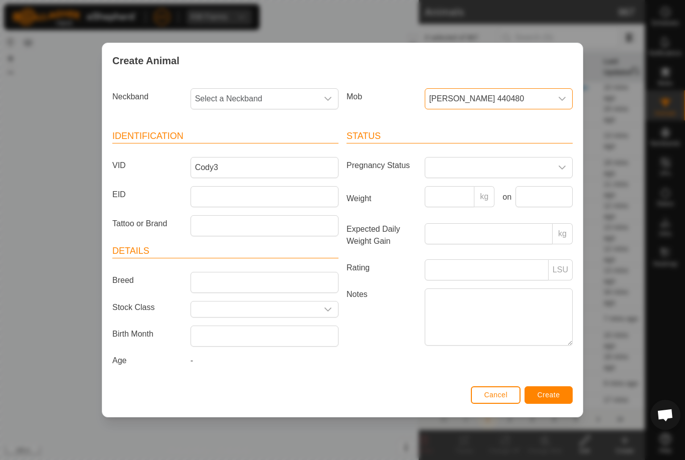
click at [292, 89] on span "Select a Neckband" at bounding box center [254, 99] width 127 height 20
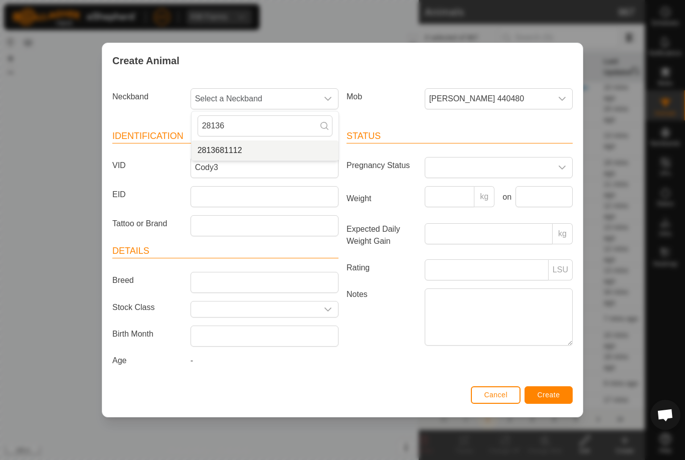
click at [274, 140] on li "2813681112" at bounding box center [265, 150] width 147 height 20
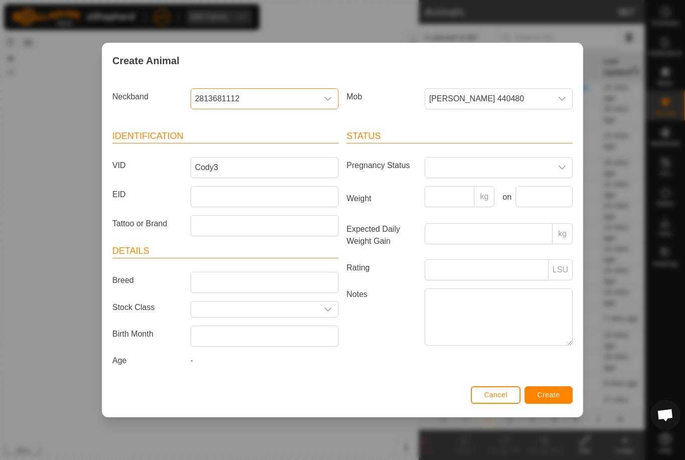
click at [557, 399] on span "Create" at bounding box center [549, 395] width 23 height 8
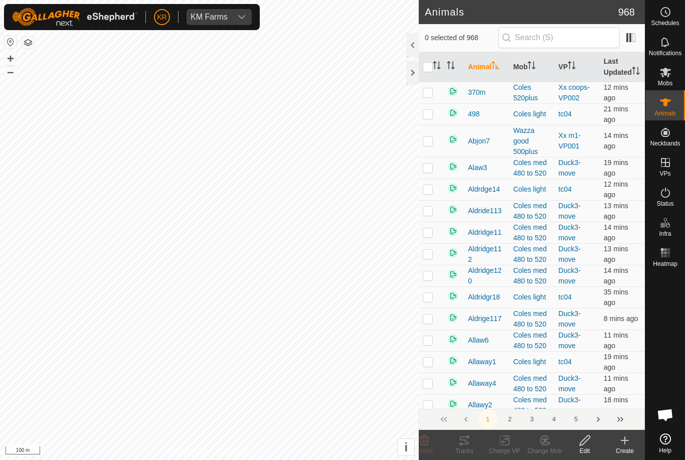
click at [623, 452] on div "Create" at bounding box center [625, 450] width 40 height 9
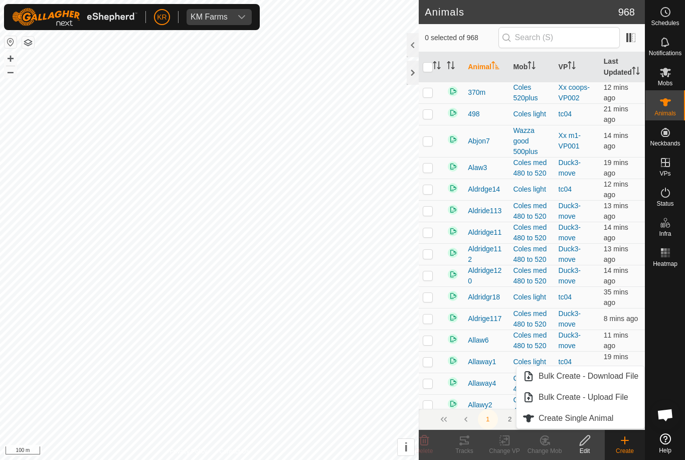
click at [614, 426] on link "Create Single Animal" at bounding box center [581, 418] width 128 height 20
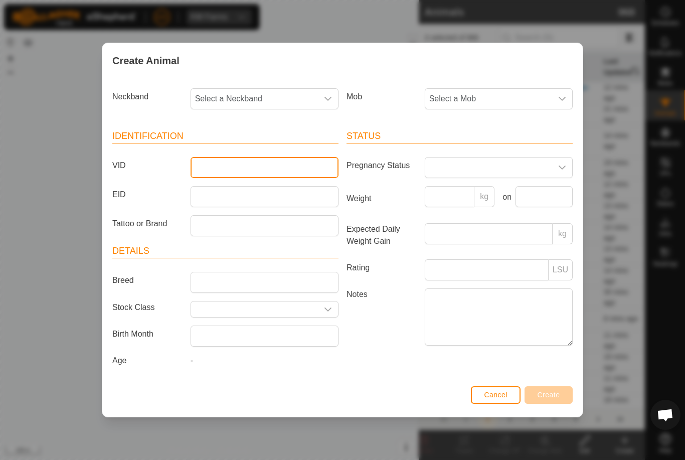
click at [266, 162] on input "VID" at bounding box center [265, 167] width 148 height 21
click at [498, 101] on span "Select a Mob" at bounding box center [488, 99] width 127 height 20
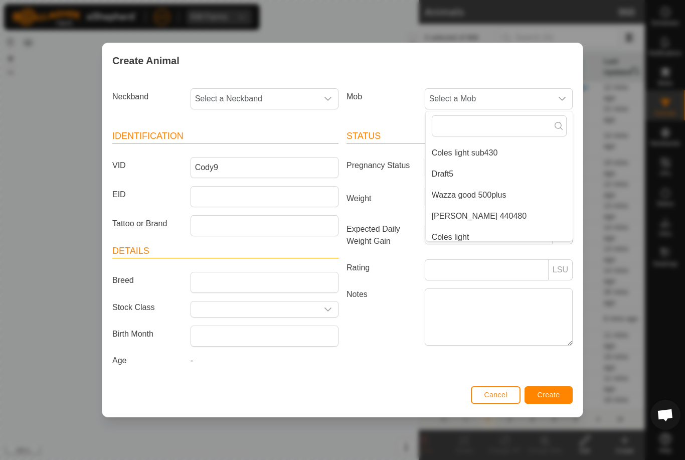
scroll to position [148, 0]
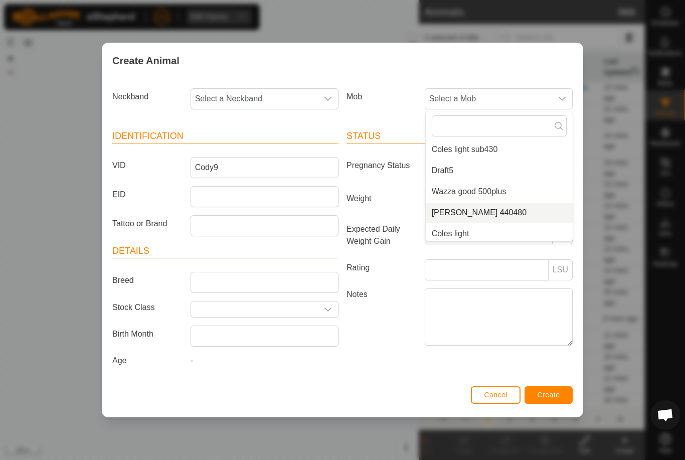
click at [513, 207] on li "[PERSON_NAME] 440480" at bounding box center [499, 213] width 147 height 20
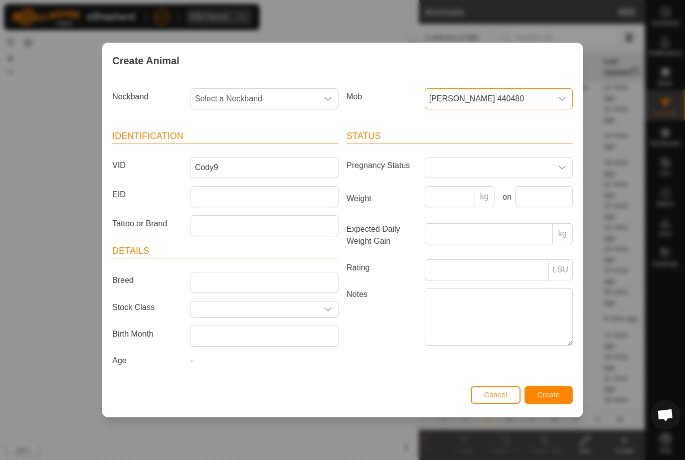
click at [275, 91] on span "Select a Neckband" at bounding box center [254, 99] width 127 height 20
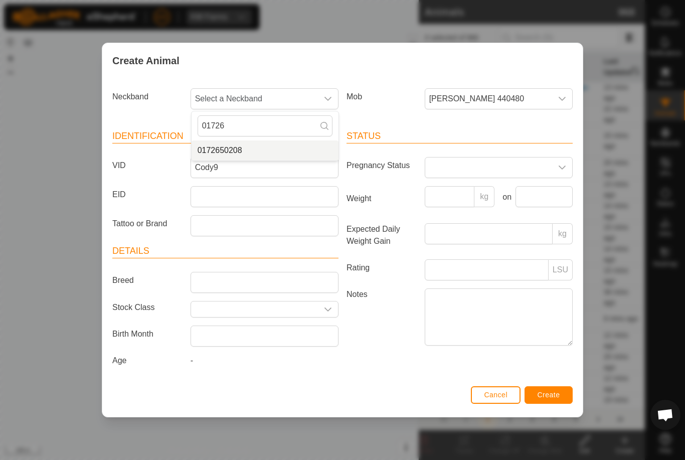
click at [265, 142] on li "0172650208" at bounding box center [265, 150] width 147 height 20
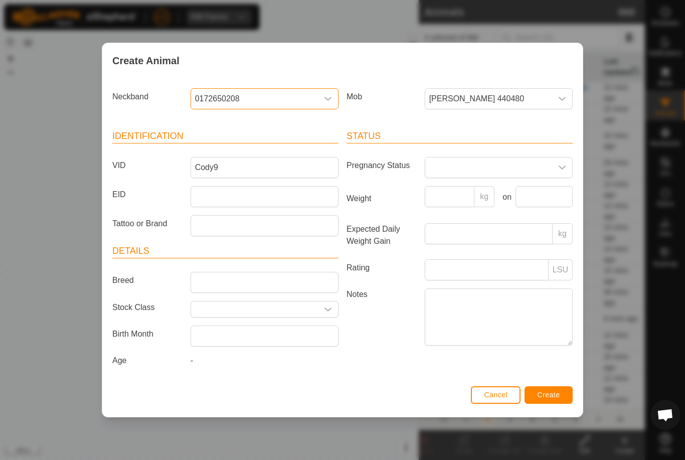
click at [562, 396] on button "Create" at bounding box center [549, 395] width 48 height 18
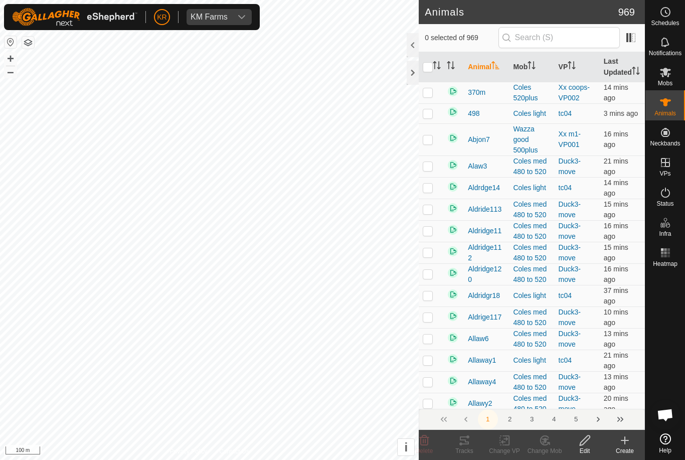
click at [630, 442] on icon at bounding box center [625, 440] width 12 height 12
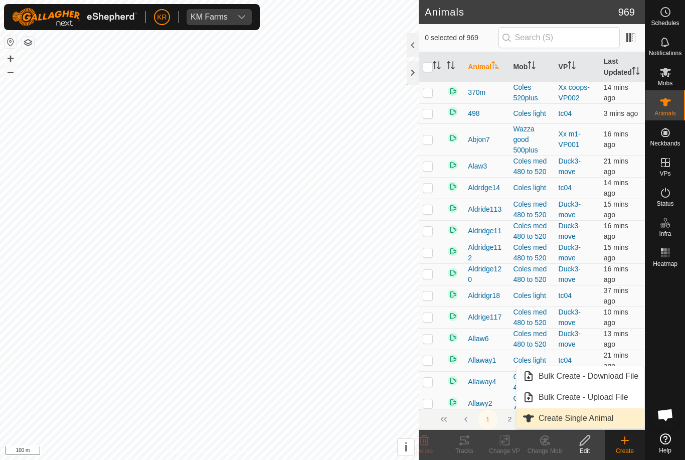
click at [604, 427] on link "Create Single Animal" at bounding box center [581, 418] width 128 height 20
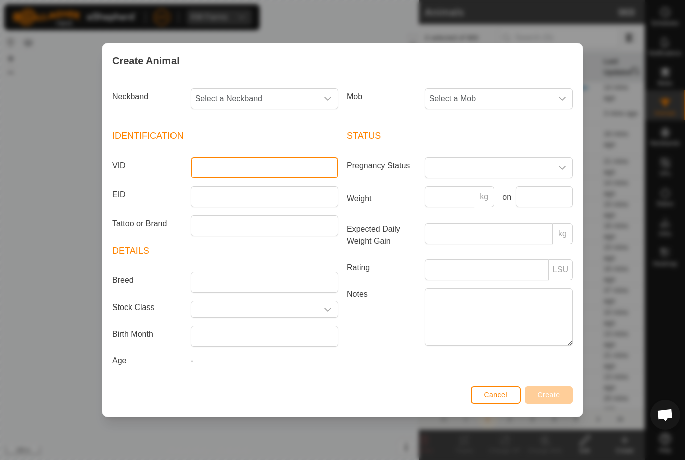
click at [265, 161] on input "VID" at bounding box center [265, 167] width 148 height 21
click at [503, 96] on span "Select a Mob" at bounding box center [488, 99] width 127 height 20
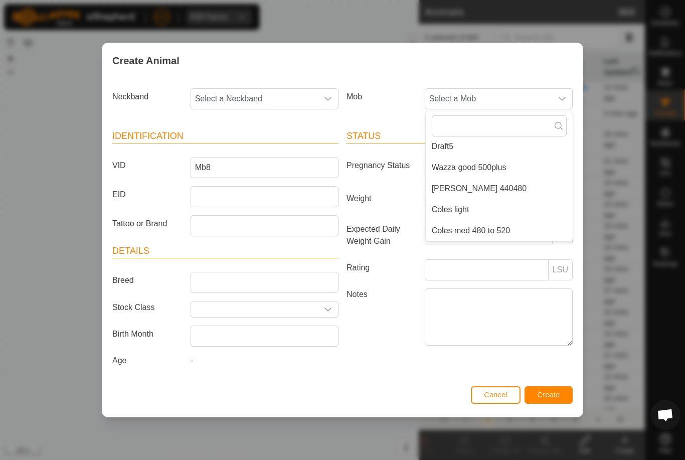
scroll to position [173, 0]
click at [501, 183] on li "[PERSON_NAME] 440480" at bounding box center [499, 189] width 147 height 20
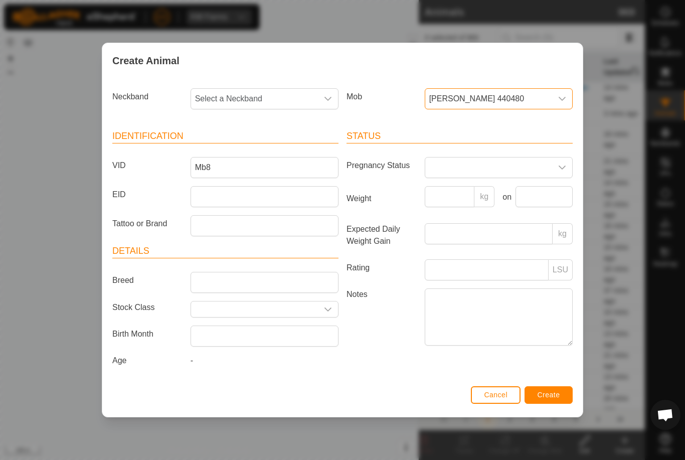
click at [269, 90] on span "Select a Neckband" at bounding box center [254, 99] width 127 height 20
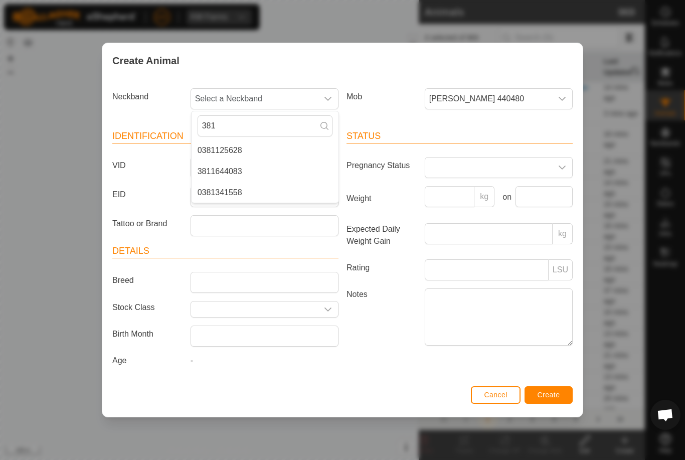
click at [252, 162] on li "3811644083" at bounding box center [265, 172] width 147 height 20
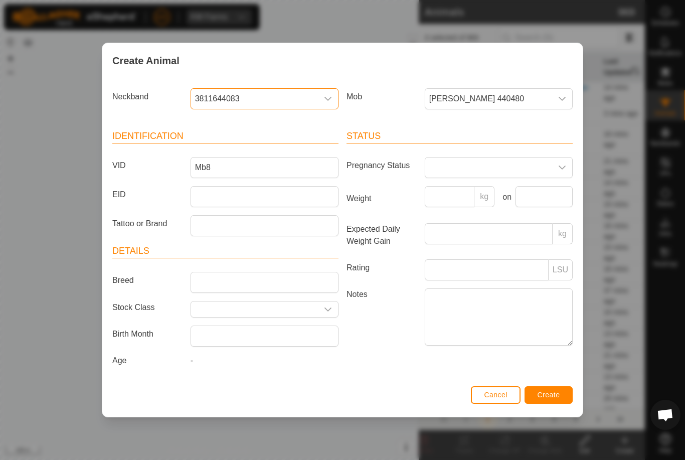
click at [557, 397] on span "Create" at bounding box center [549, 395] width 23 height 8
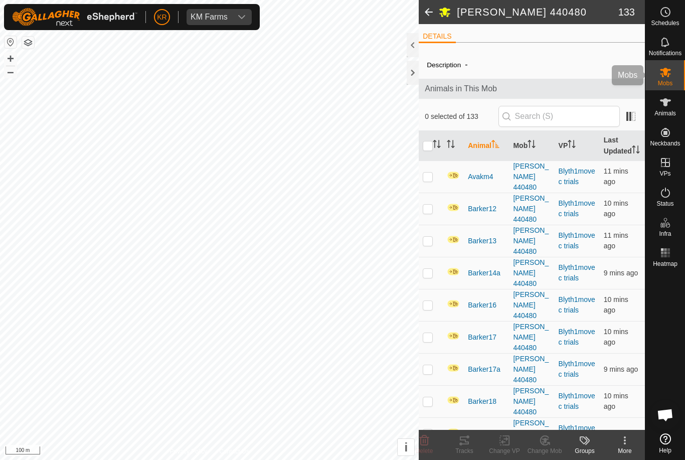
click at [671, 82] on span "Mobs" at bounding box center [665, 83] width 15 height 6
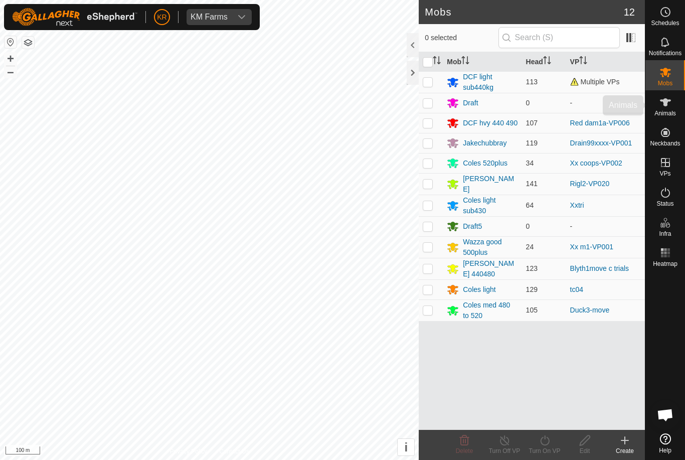
click at [676, 108] on div "Animals" at bounding box center [666, 105] width 40 height 30
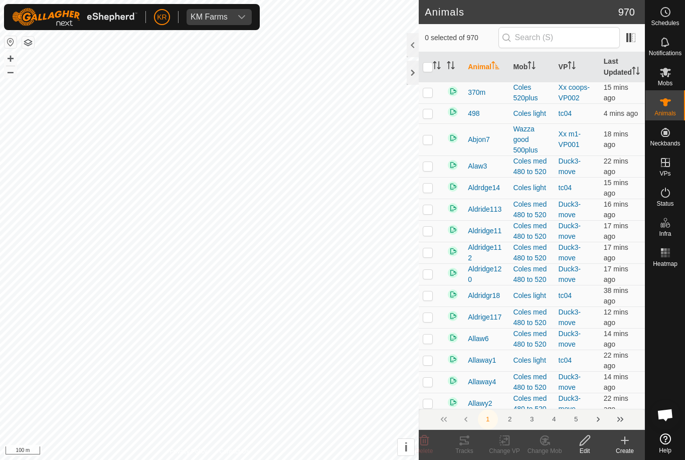
click at [628, 440] on icon at bounding box center [624, 440] width 7 height 0
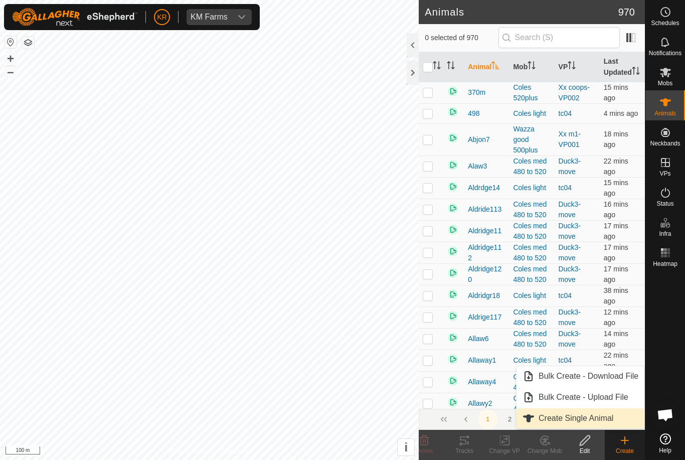
click at [615, 418] on link "Create Single Animal" at bounding box center [581, 418] width 128 height 20
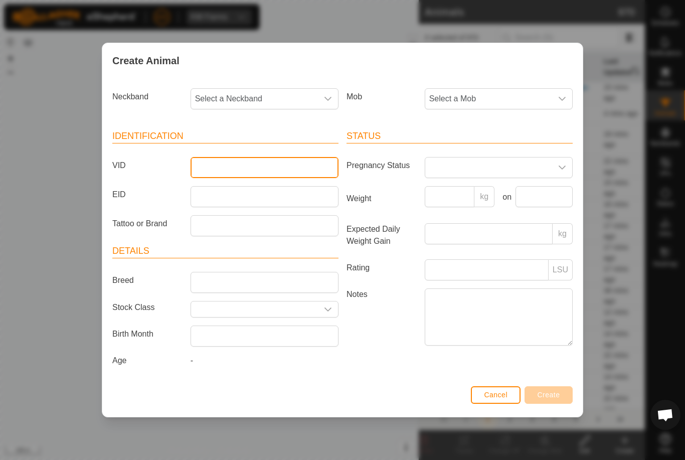
click at [264, 159] on input "VID" at bounding box center [265, 167] width 148 height 21
click at [512, 96] on span "Select a Mob" at bounding box center [488, 99] width 127 height 20
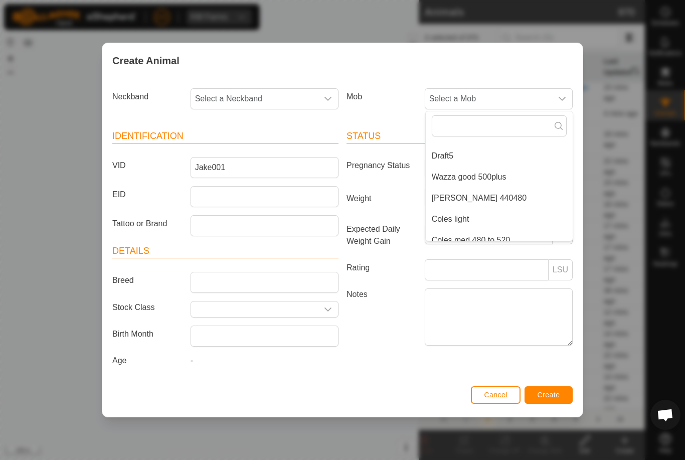
scroll to position [166, 0]
click at [522, 192] on li "[PERSON_NAME] 440480" at bounding box center [499, 196] width 147 height 20
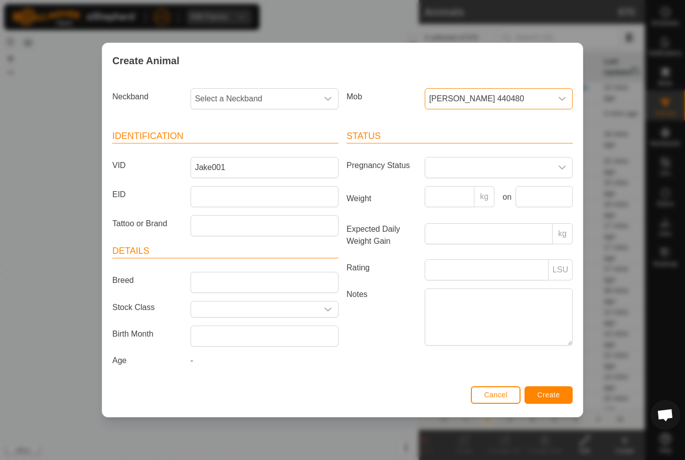
click at [277, 89] on span "Select a Neckband" at bounding box center [254, 99] width 127 height 20
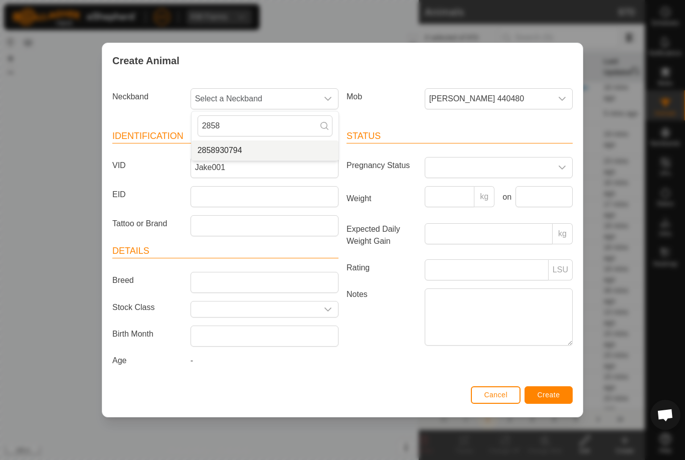
click at [270, 142] on li "2858930794" at bounding box center [265, 150] width 147 height 20
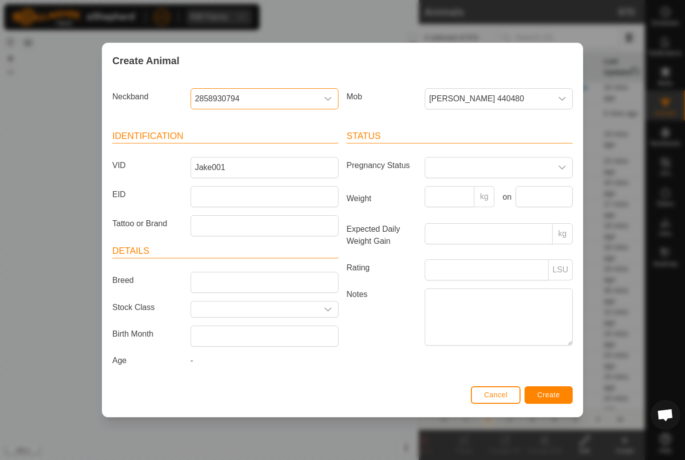
click at [559, 389] on button "Create" at bounding box center [549, 395] width 48 height 18
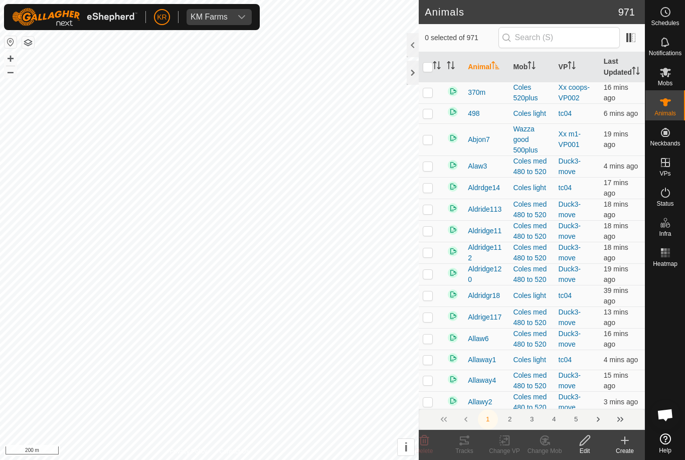
click at [11, 39] on button "button" at bounding box center [11, 42] width 12 height 12
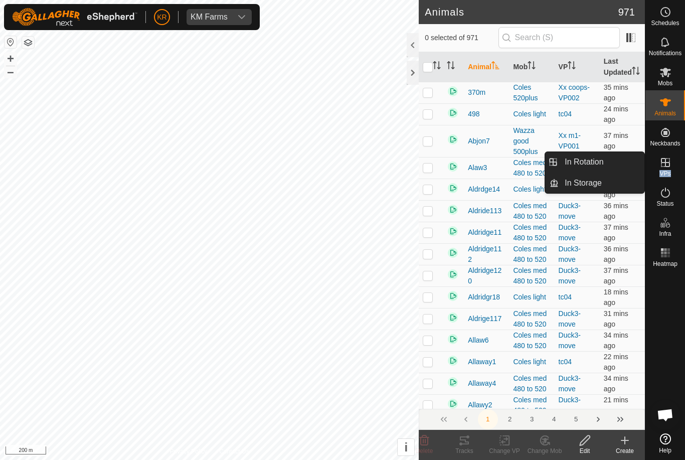
click at [633, 167] on link "In Rotation" at bounding box center [602, 162] width 86 height 20
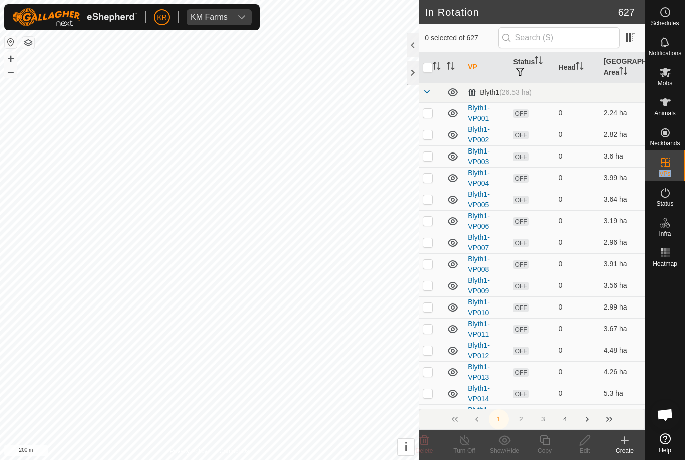
click at [609, 159] on link "In Rotation" at bounding box center [602, 162] width 86 height 20
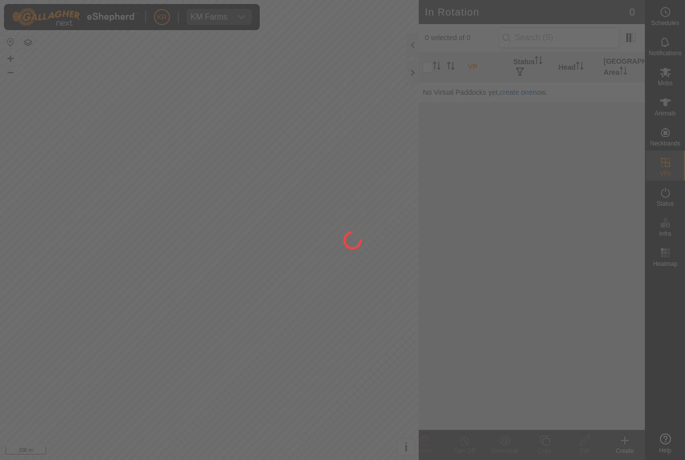
click at [572, 38] on div at bounding box center [342, 230] width 685 height 460
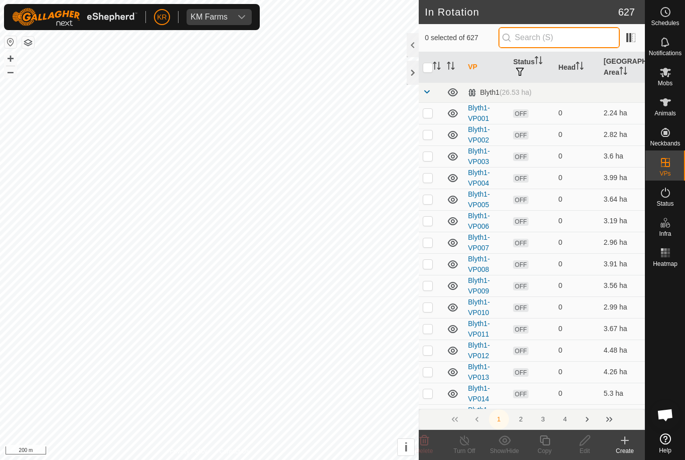
click at [575, 35] on input "text" at bounding box center [559, 37] width 121 height 21
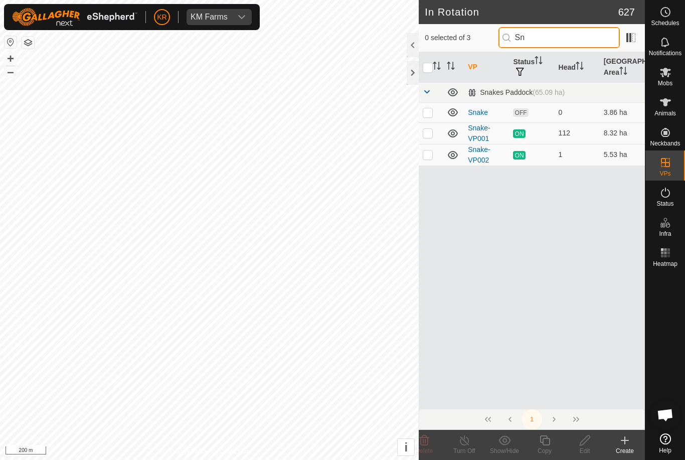
type input "Sn"
click at [423, 106] on td at bounding box center [431, 112] width 24 height 20
checkbox input "true"
click at [588, 446] on div "Edit" at bounding box center [585, 450] width 40 height 9
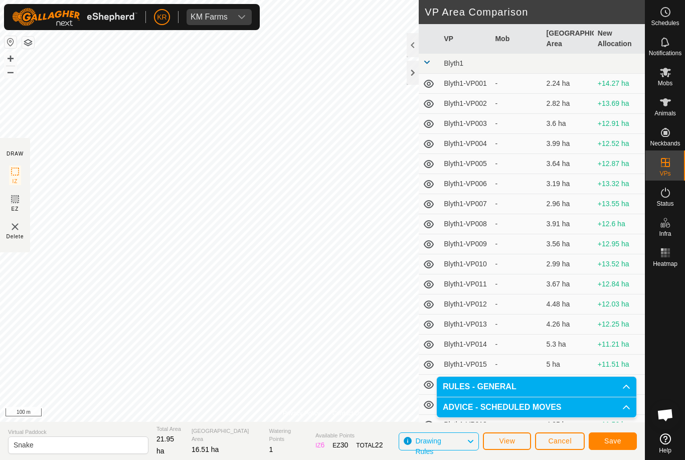
click at [626, 440] on button "Save" at bounding box center [613, 441] width 48 height 18
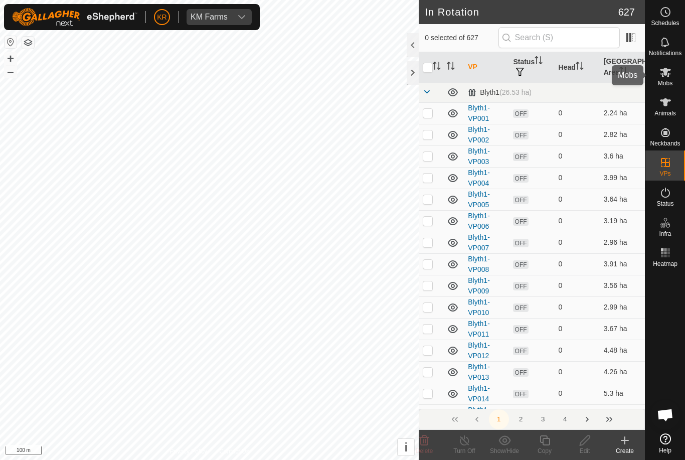
click at [669, 82] on span "Mobs" at bounding box center [665, 83] width 15 height 6
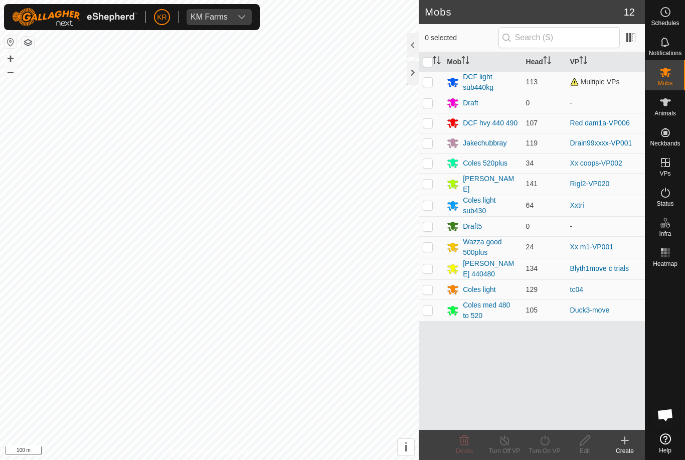
click at [435, 81] on td at bounding box center [431, 82] width 24 height 22
checkbox input "true"
click at [552, 450] on div "Turn On VP" at bounding box center [545, 450] width 40 height 9
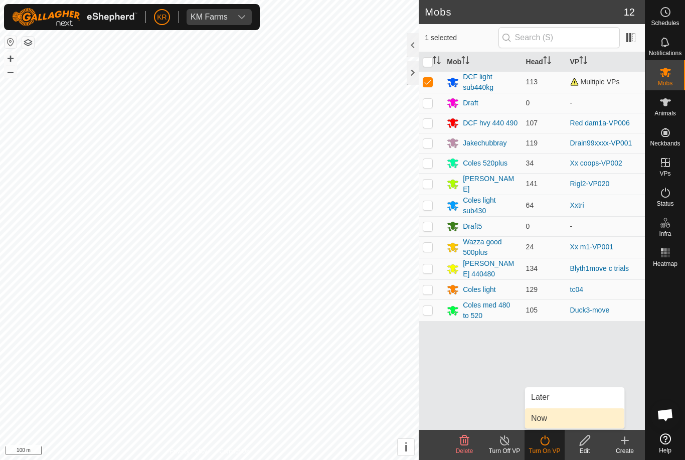
click at [559, 427] on link "Now" at bounding box center [574, 418] width 99 height 20
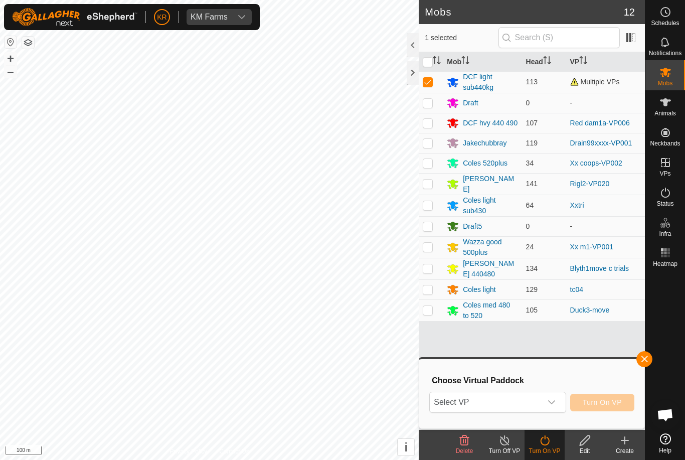
click at [551, 407] on div "dropdown trigger" at bounding box center [552, 402] width 20 height 20
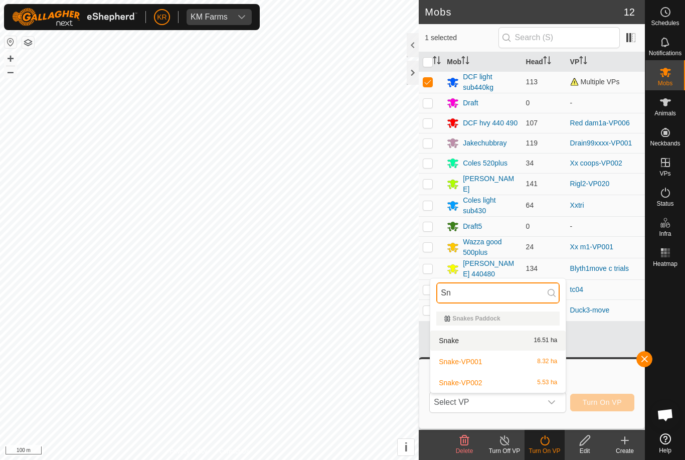
type input "Sn"
click at [494, 339] on div "Snake 16.51 ha" at bounding box center [497, 341] width 123 height 12
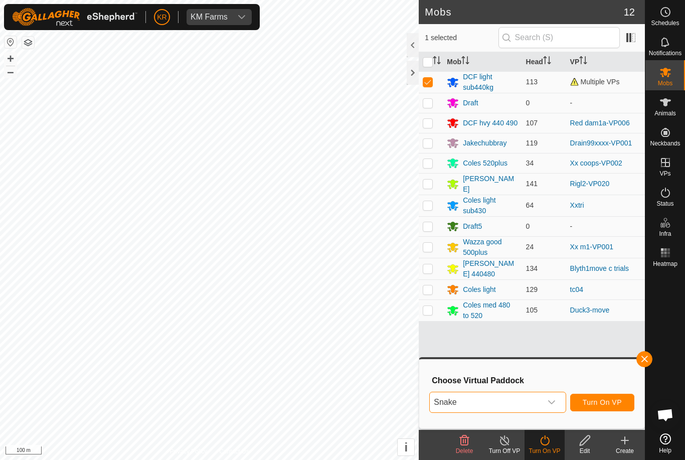
click at [610, 399] on span "Turn On VP" at bounding box center [602, 402] width 39 height 8
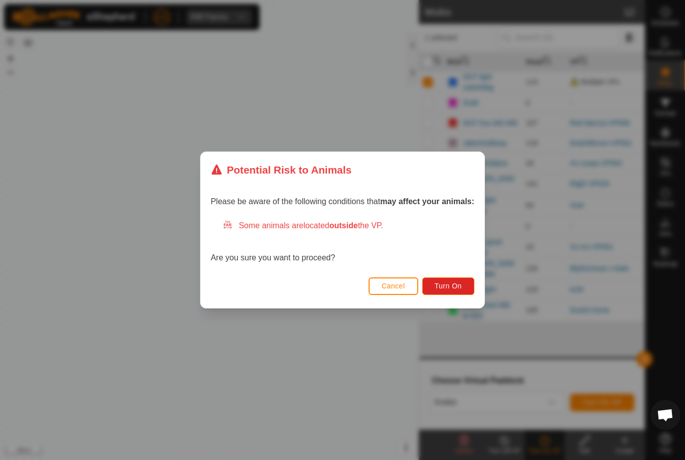
click at [443, 283] on span "Turn On" at bounding box center [448, 286] width 27 height 8
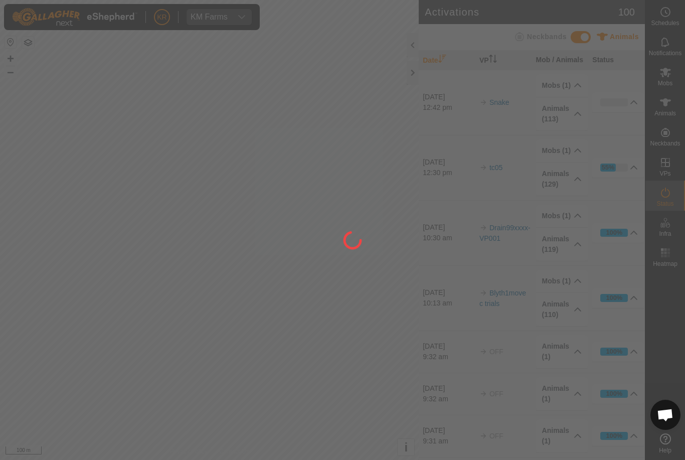
click at [14, 343] on div at bounding box center [342, 230] width 685 height 460
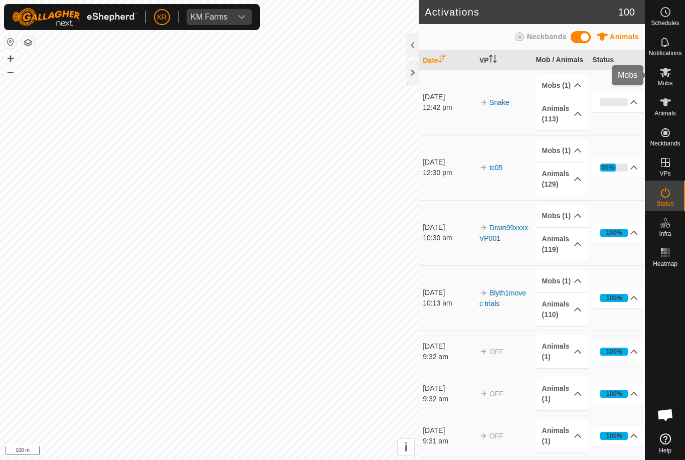
click at [681, 78] on div "Mobs" at bounding box center [666, 75] width 40 height 30
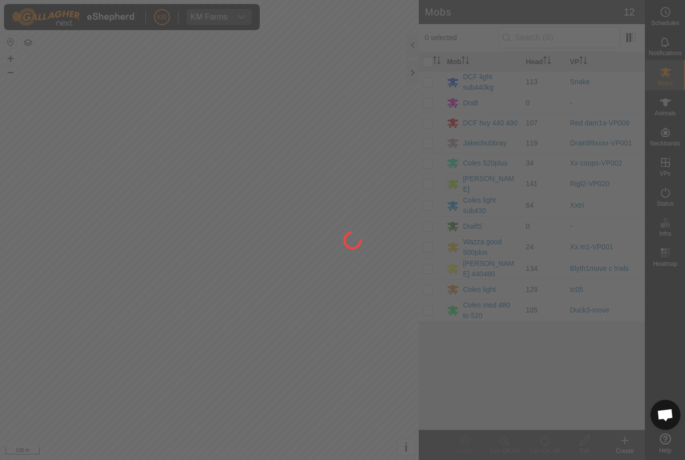
click at [493, 78] on div at bounding box center [342, 230] width 685 height 460
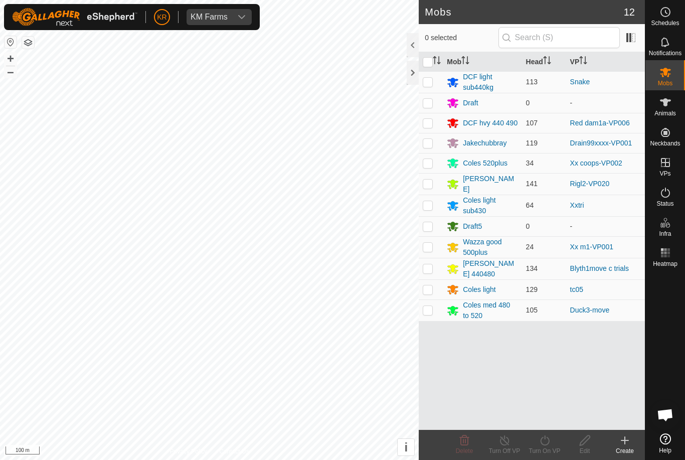
click at [484, 78] on div "DCF light sub440kg" at bounding box center [490, 82] width 55 height 21
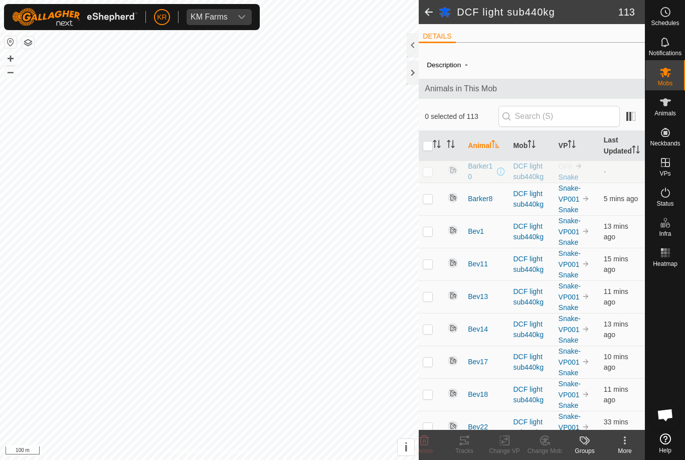
click at [622, 451] on div "More" at bounding box center [625, 450] width 40 height 9
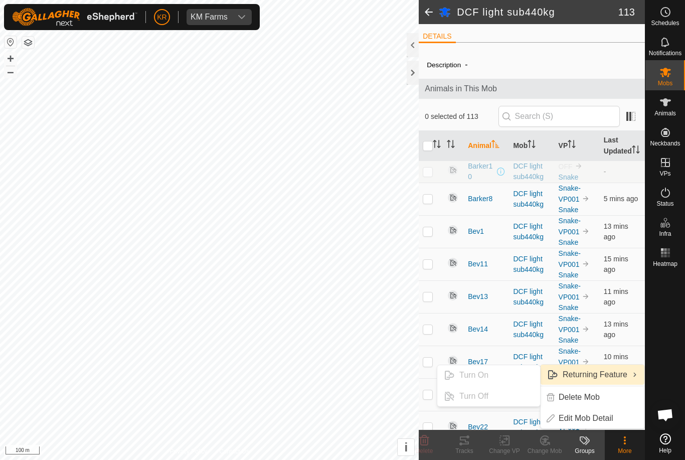
click at [432, 151] on input "checkbox" at bounding box center [428, 146] width 10 height 10
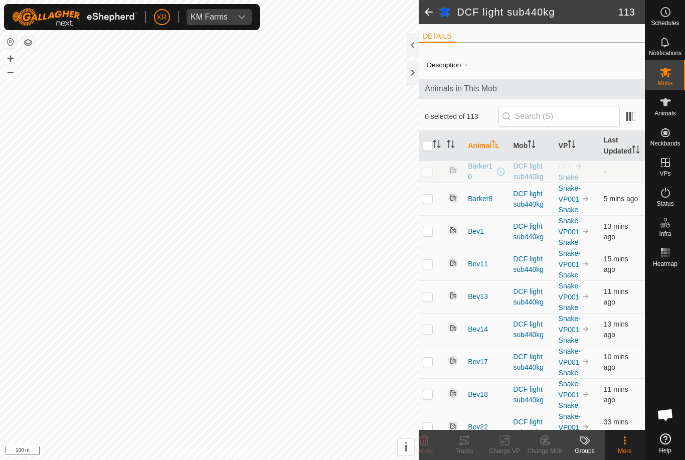
checkbox input "true"
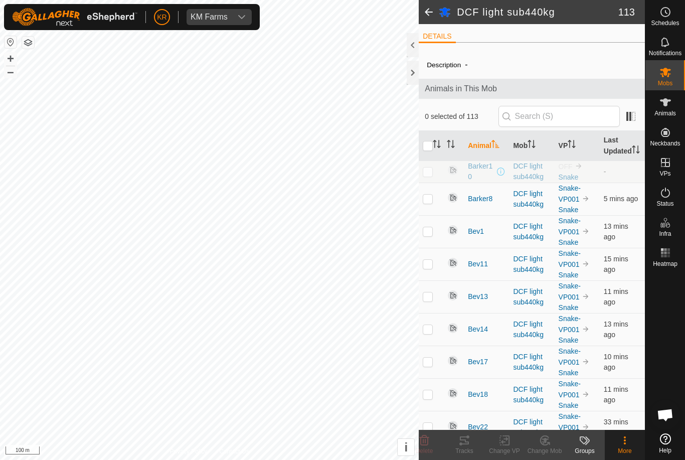
checkbox input "true"
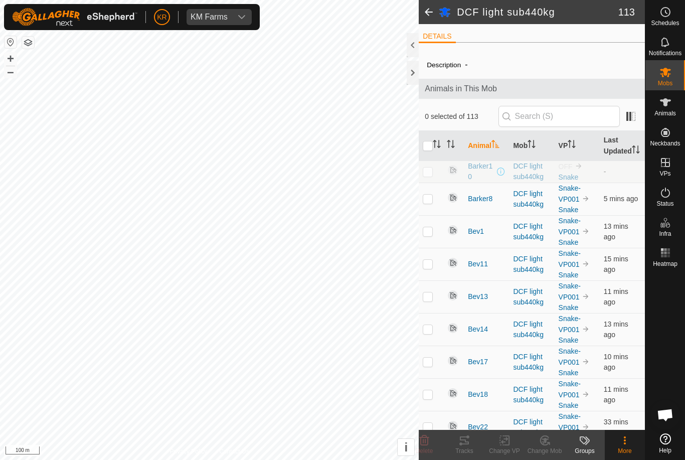
checkbox input "true"
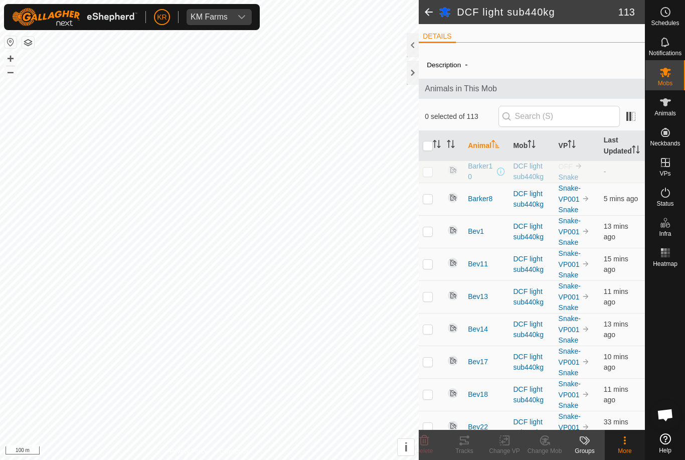
checkbox input "true"
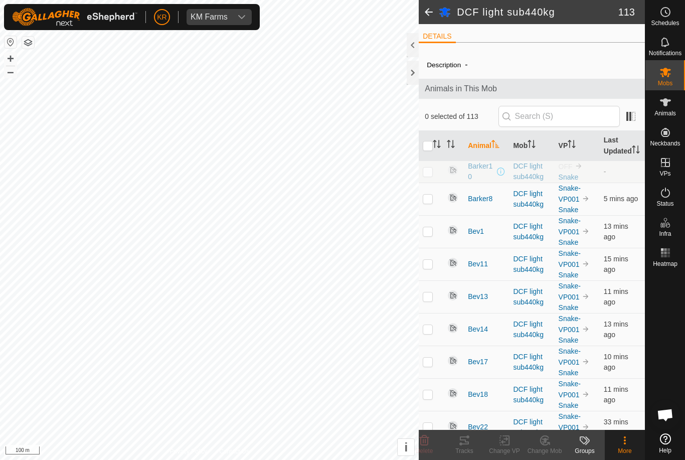
checkbox input "true"
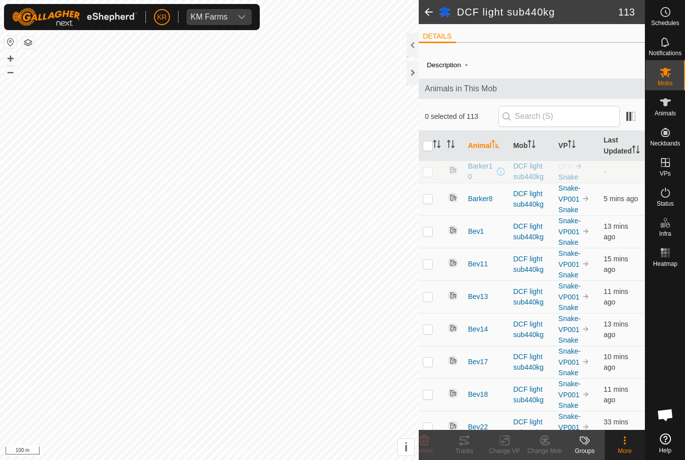
checkbox input "true"
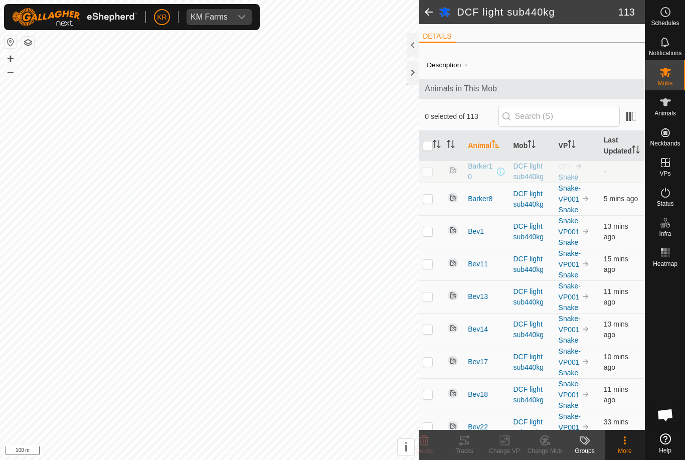
checkbox input "true"
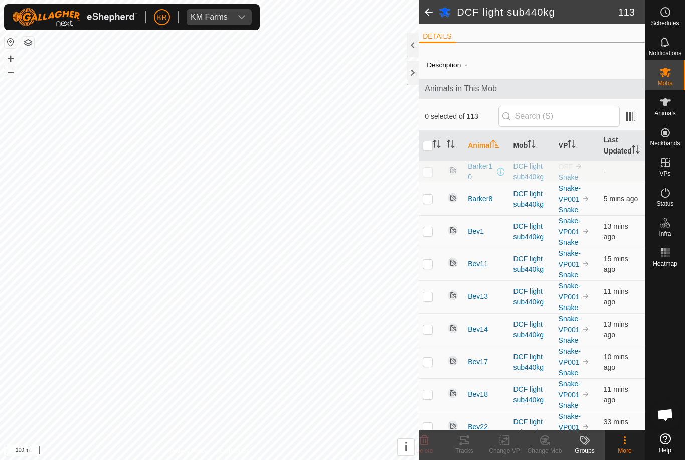
checkbox input "true"
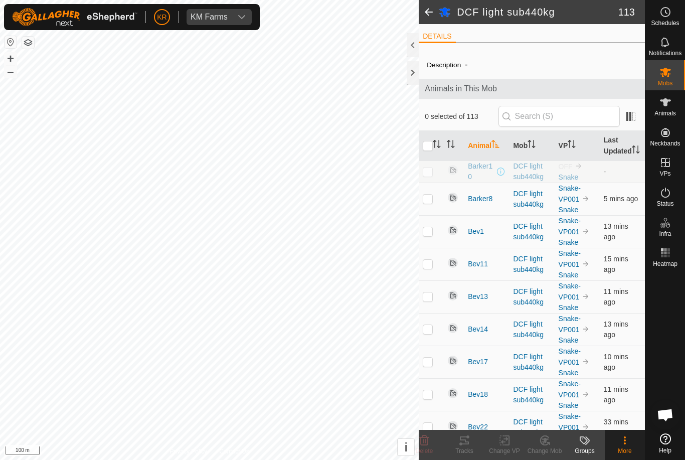
checkbox input "true"
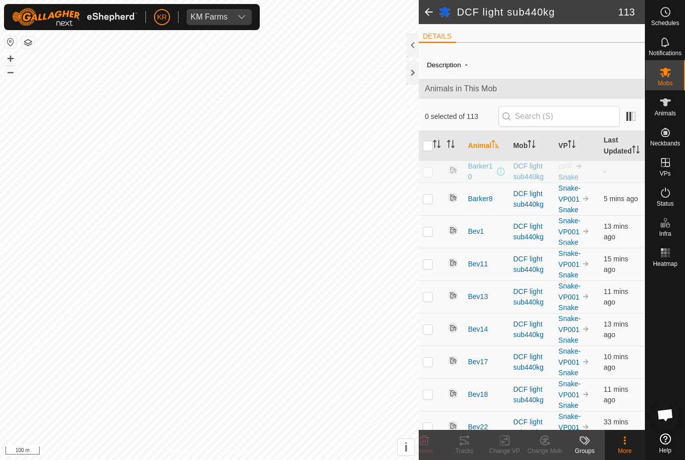
checkbox input "true"
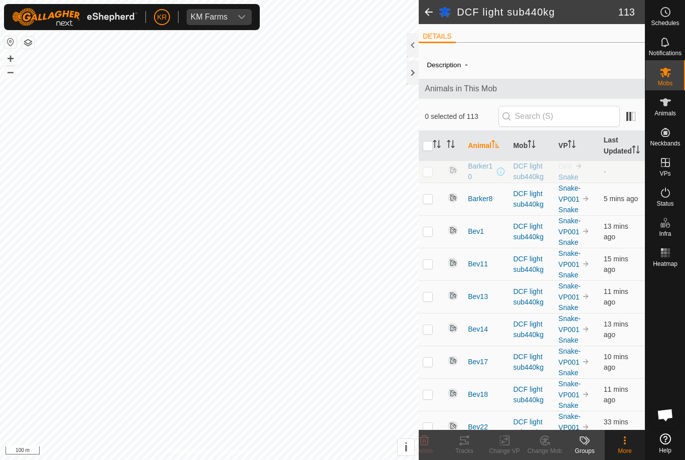
checkbox input "true"
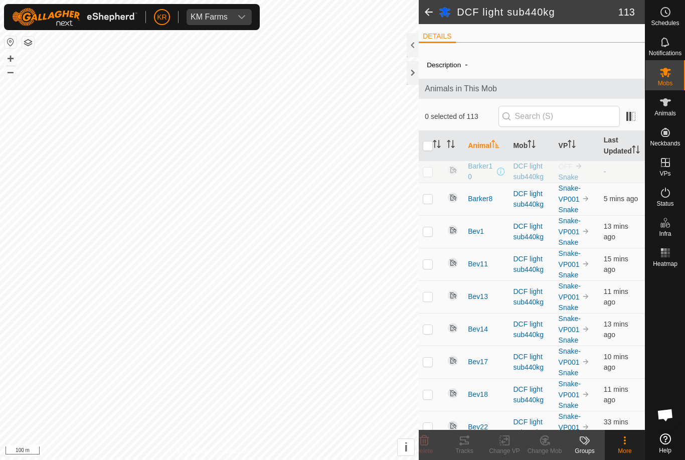
checkbox input "true"
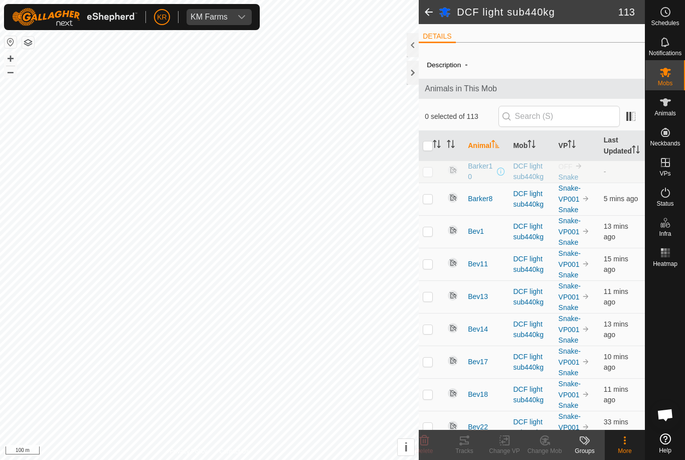
checkbox input "true"
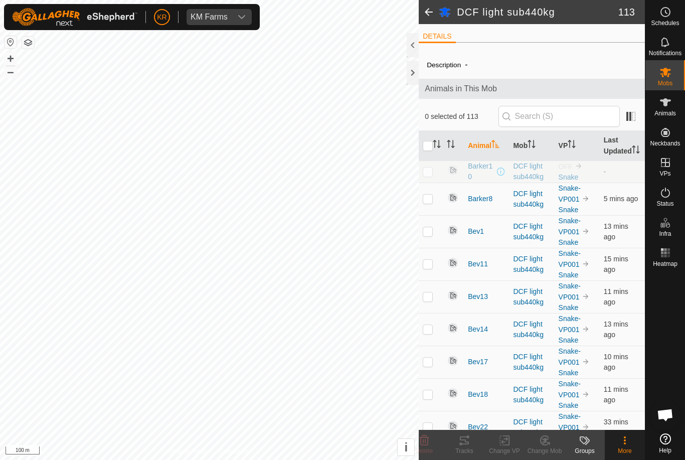
checkbox input "true"
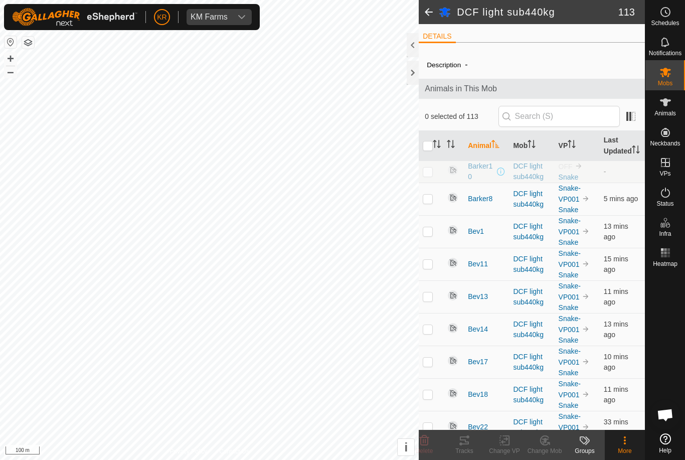
checkbox input "true"
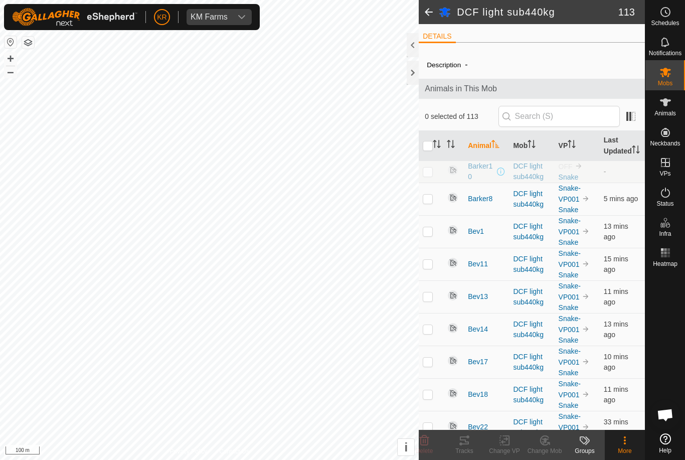
checkbox input "true"
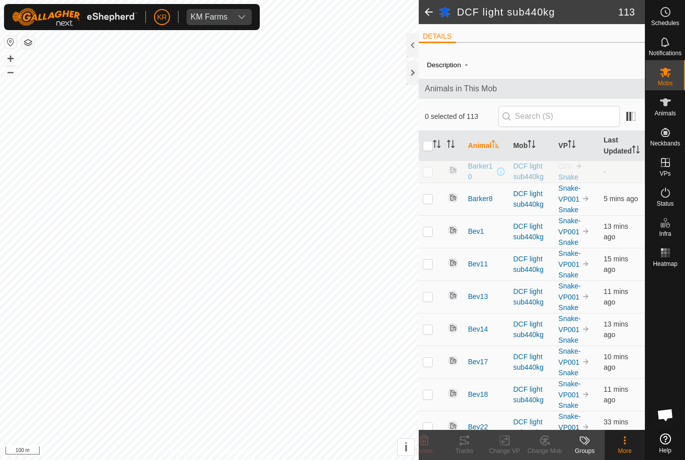
checkbox input "true"
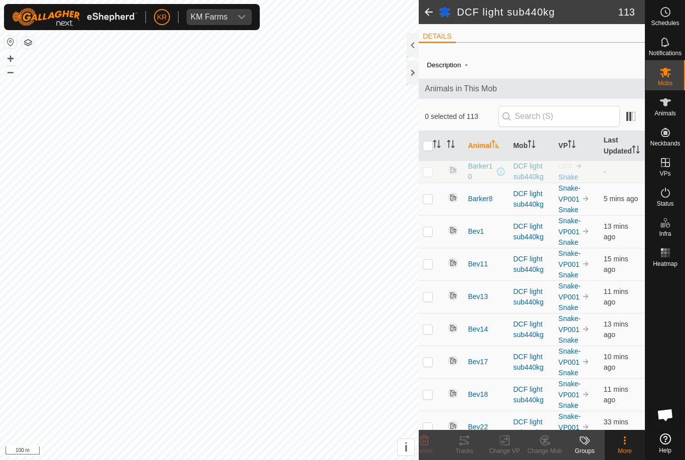
checkbox input "true"
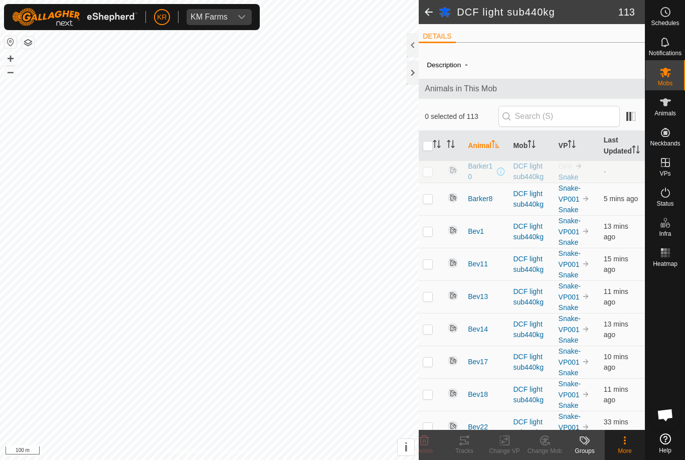
checkbox input "true"
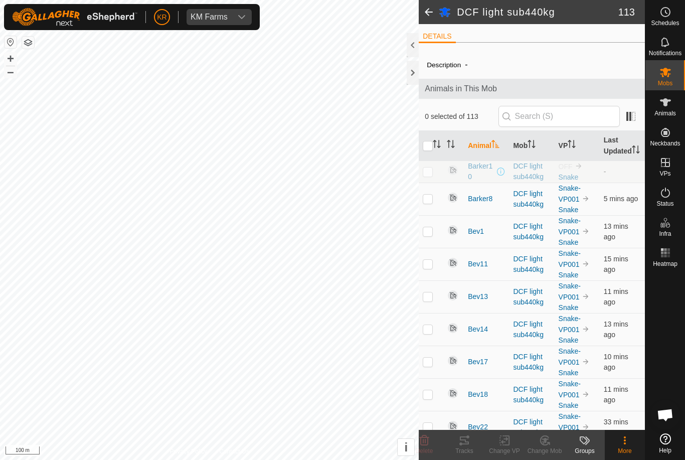
checkbox input "true"
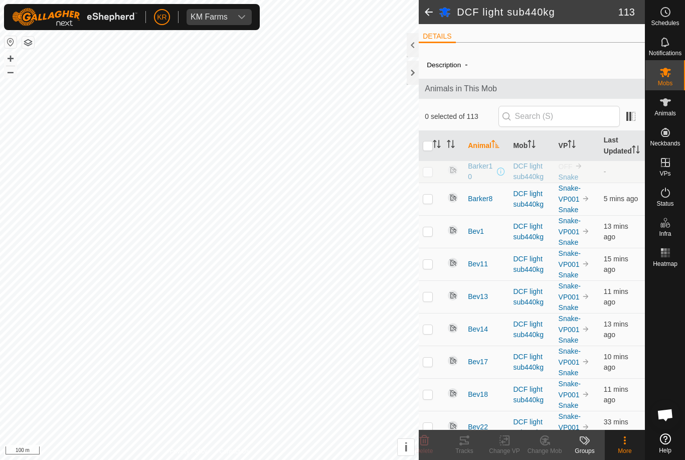
checkbox input "true"
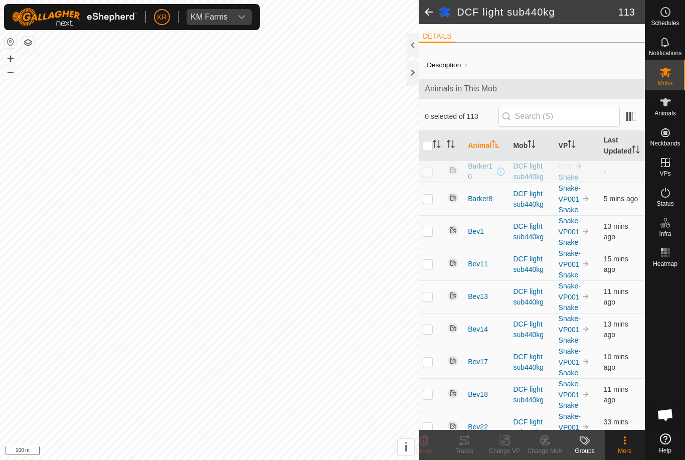
checkbox input "true"
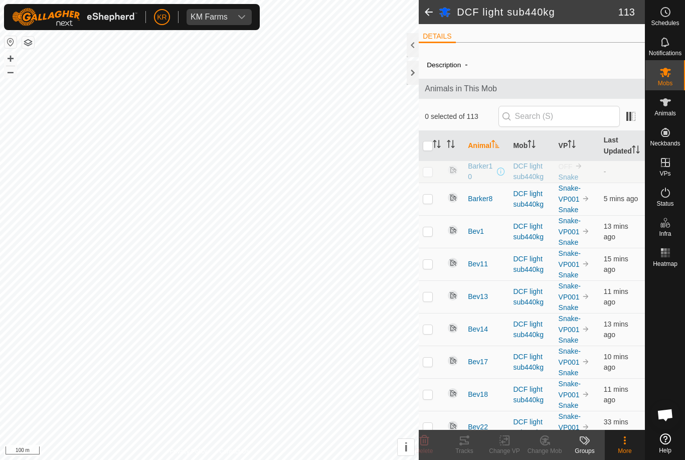
checkbox input "true"
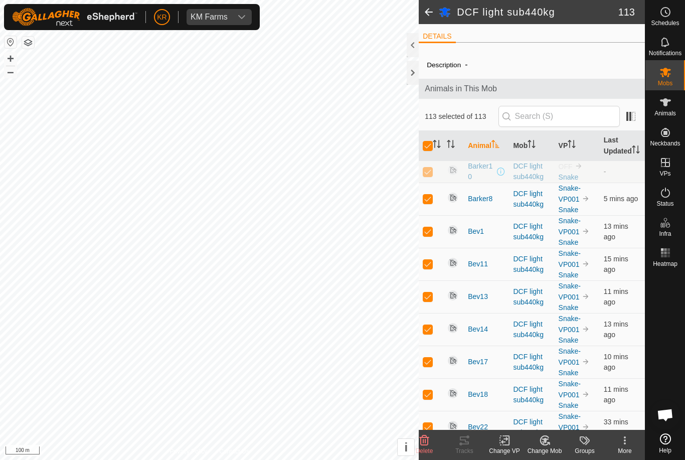
click at [627, 445] on icon at bounding box center [625, 440] width 12 height 12
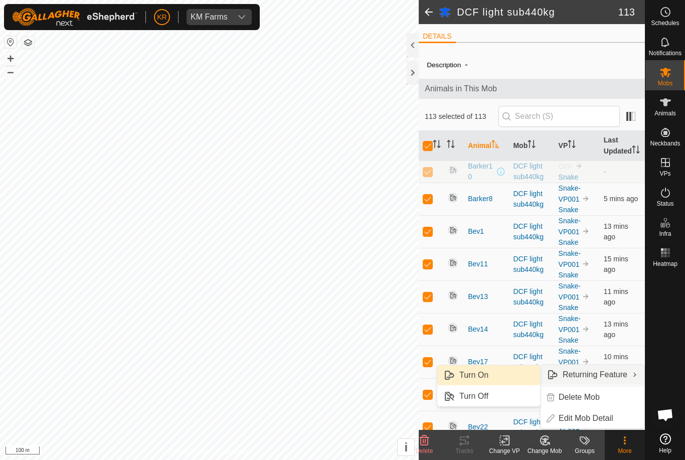
click at [500, 384] on link "Turn On" at bounding box center [488, 375] width 103 height 20
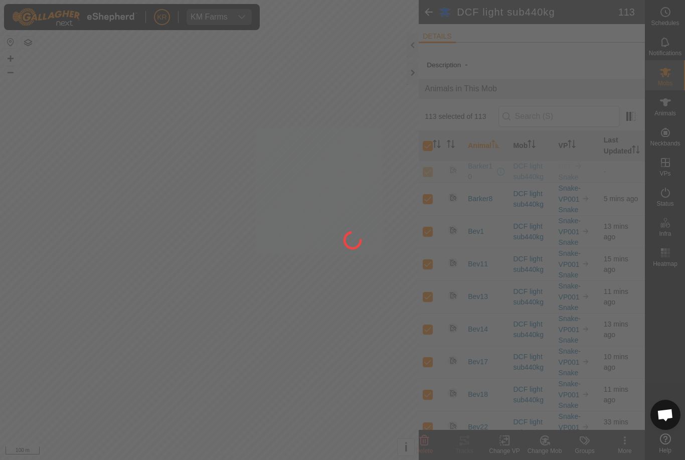
checkbox input "false"
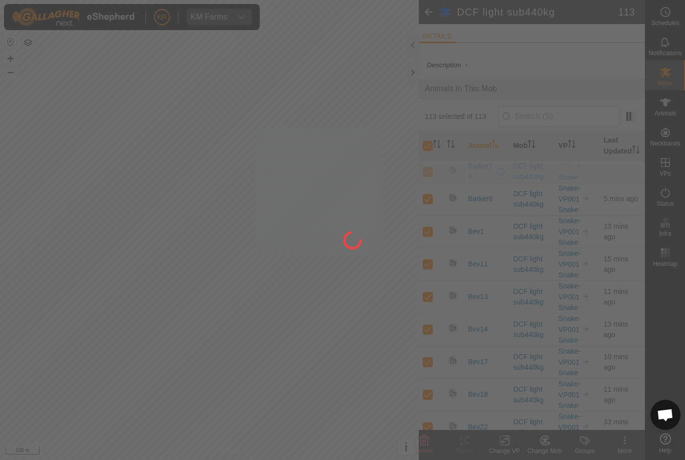
checkbox input "false"
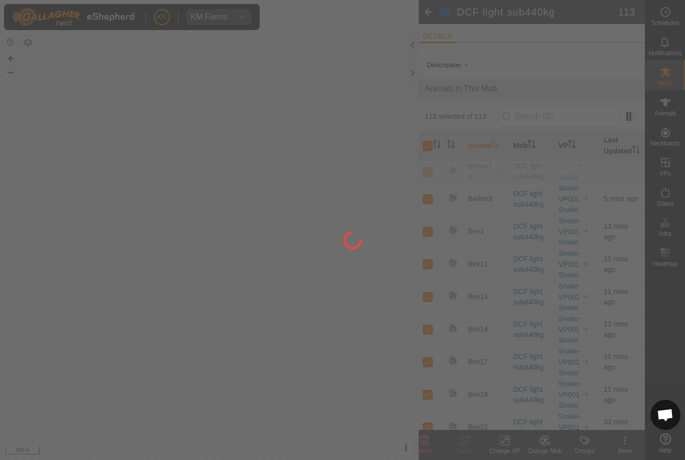
checkbox input "false"
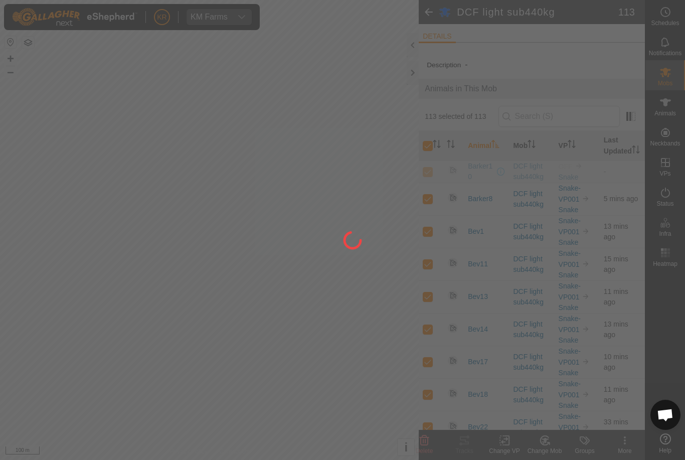
checkbox input "false"
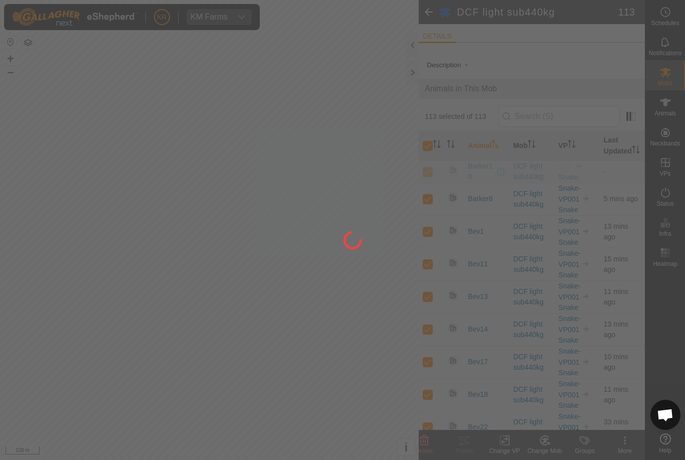
checkbox input "false"
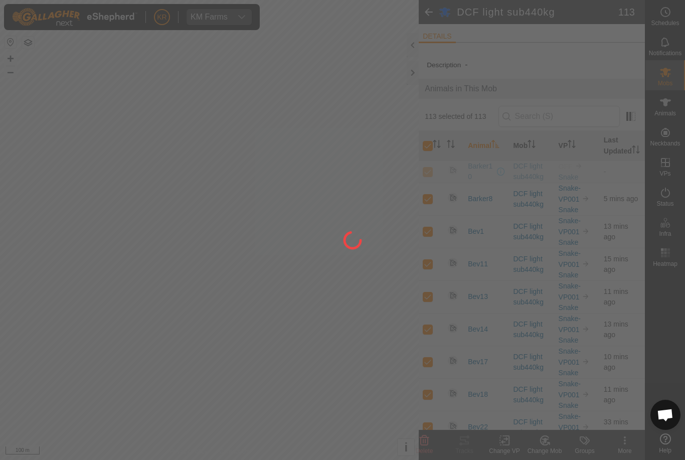
checkbox input "false"
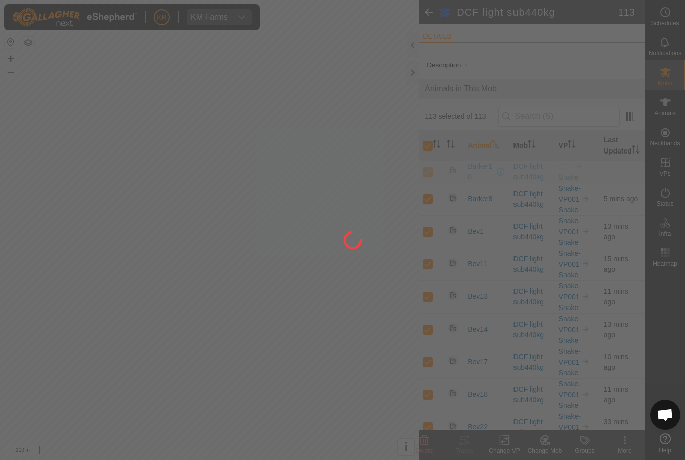
checkbox input "false"
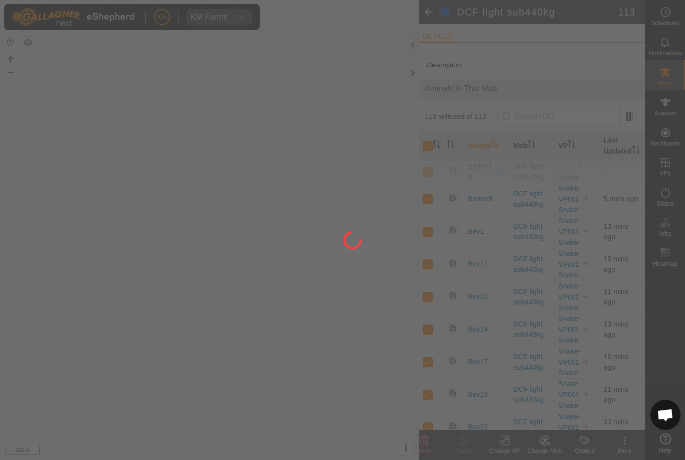
checkbox input "false"
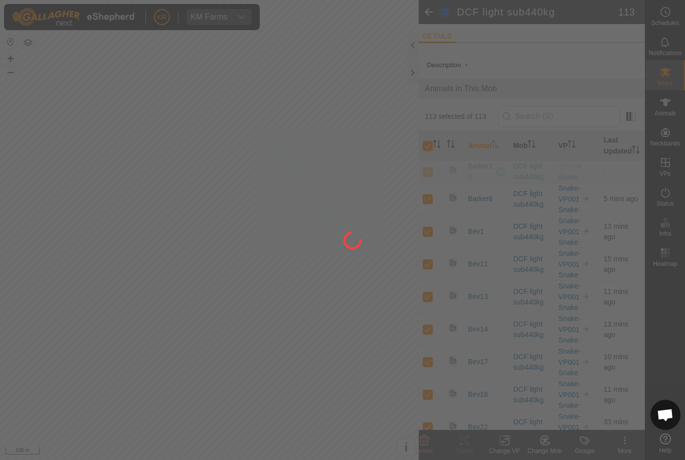
checkbox input "false"
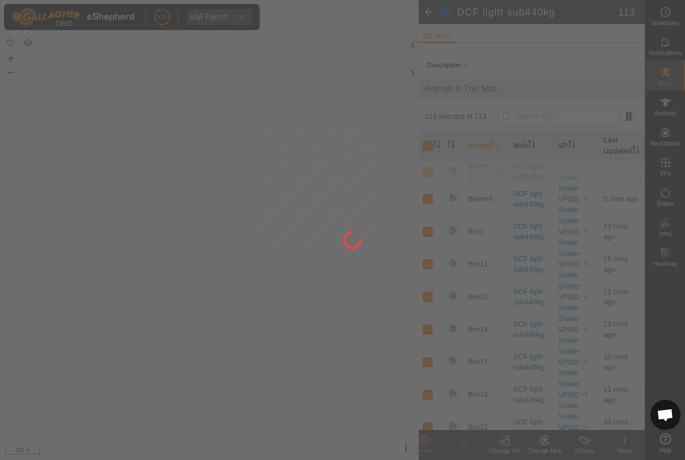
checkbox input "false"
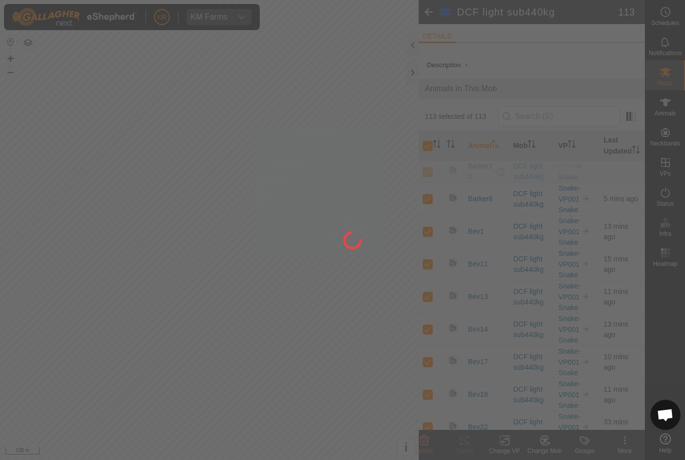
checkbox input "false"
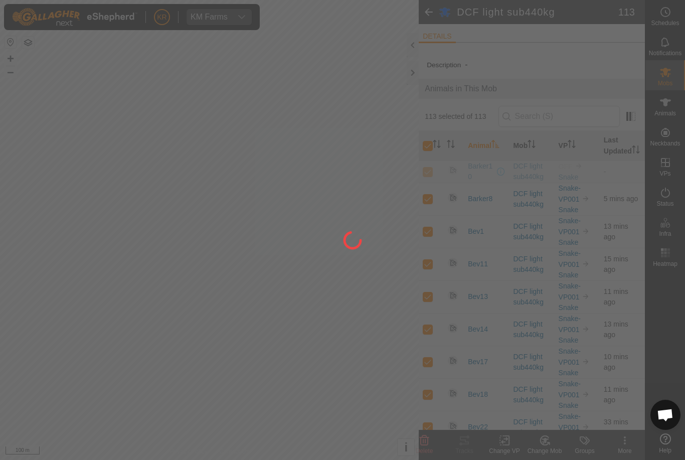
checkbox input "false"
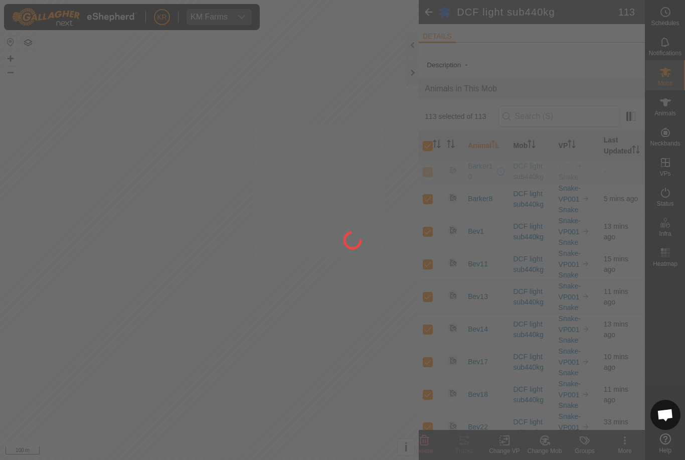
checkbox input "false"
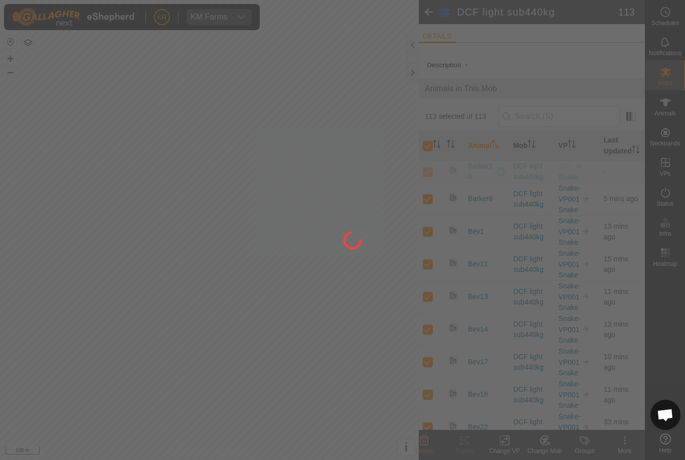
checkbox input "false"
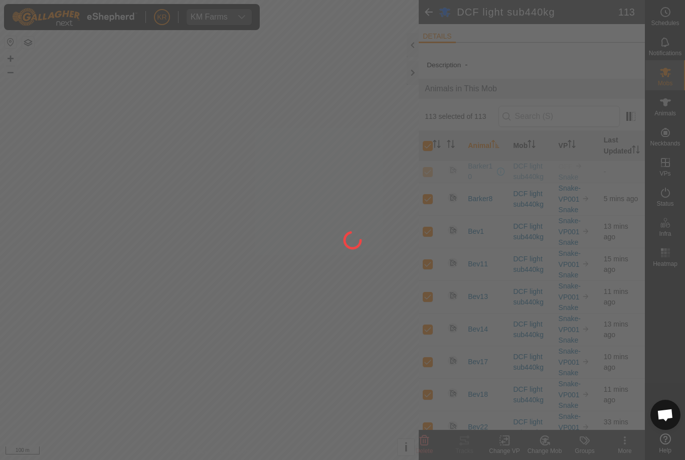
checkbox input "false"
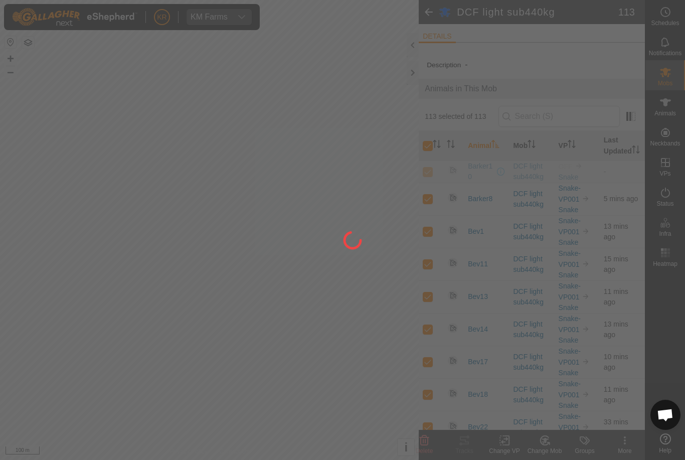
checkbox input "false"
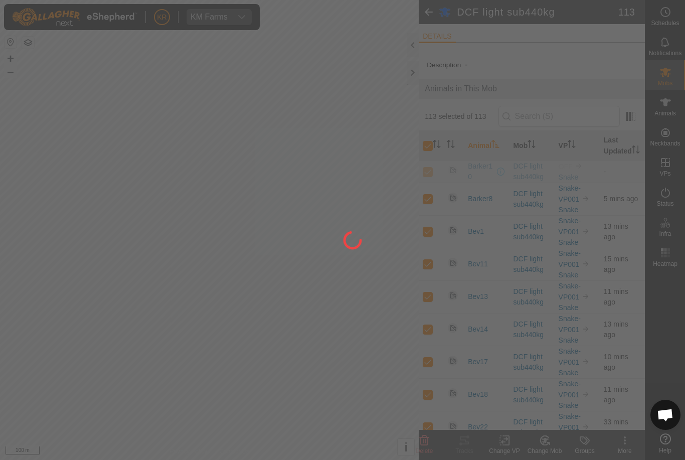
checkbox input "false"
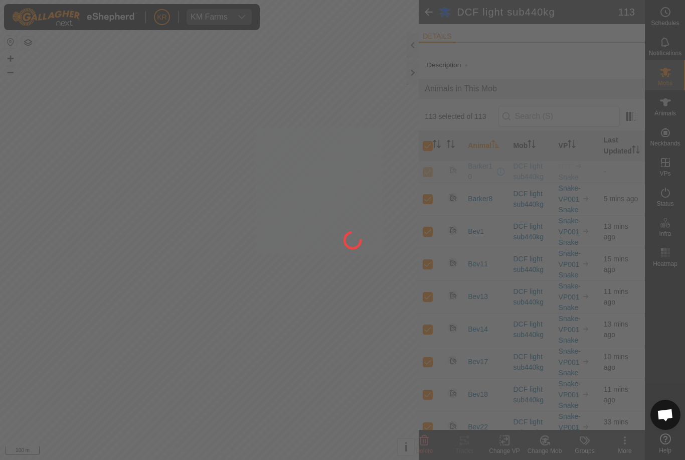
checkbox input "false"
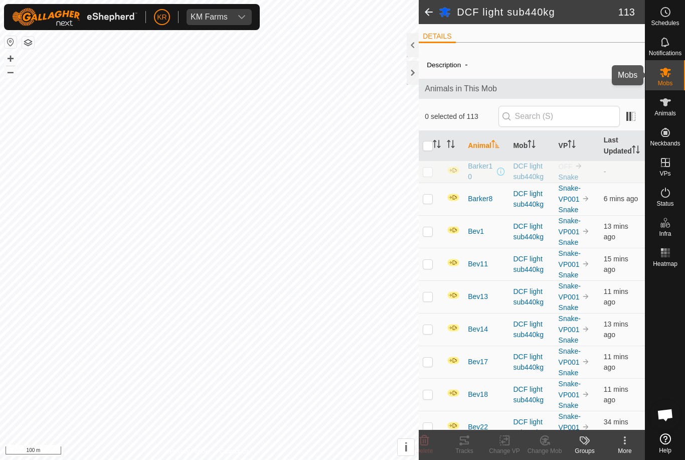
click at [673, 77] on es-mob-svg-icon at bounding box center [666, 72] width 18 height 16
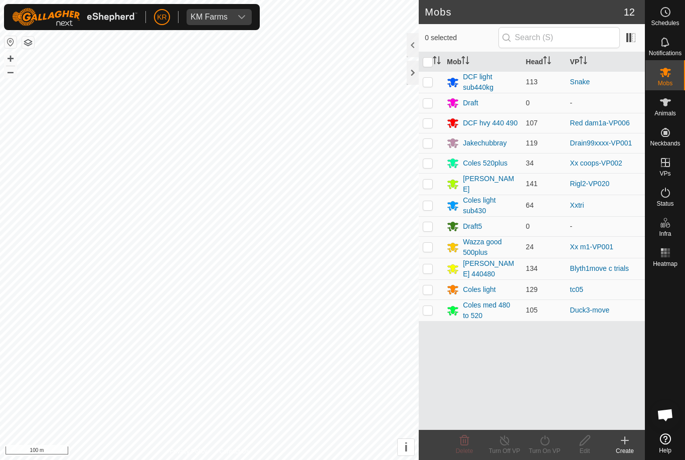
click at [430, 119] on p-checkbox at bounding box center [428, 123] width 10 height 8
click at [548, 449] on div "Turn On VP" at bounding box center [545, 450] width 40 height 9
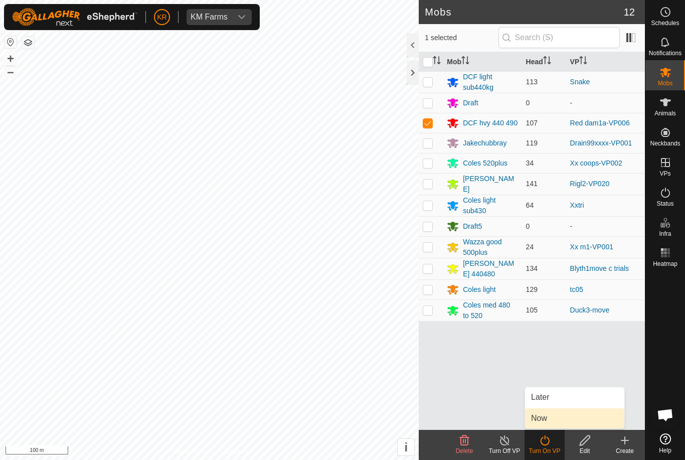
click at [565, 417] on link "Now" at bounding box center [574, 418] width 99 height 20
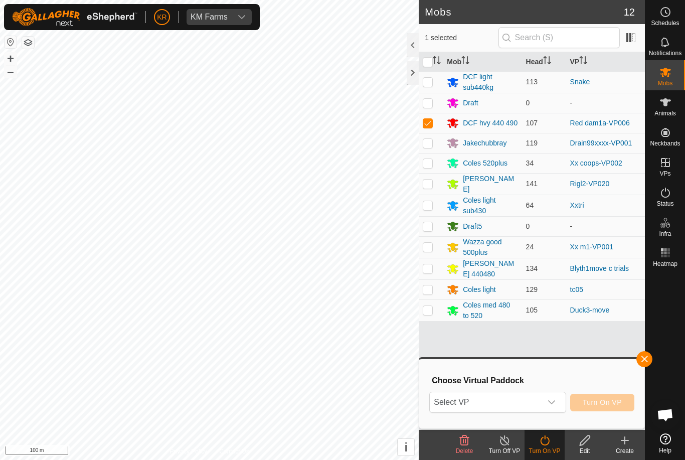
click at [552, 405] on icon "dropdown trigger" at bounding box center [552, 402] width 8 height 8
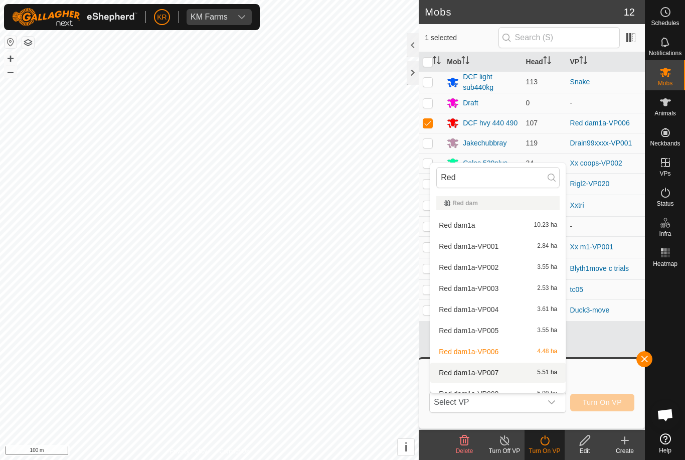
click at [508, 367] on div "Red dam1a-VP007 5.51 ha" at bounding box center [497, 373] width 123 height 12
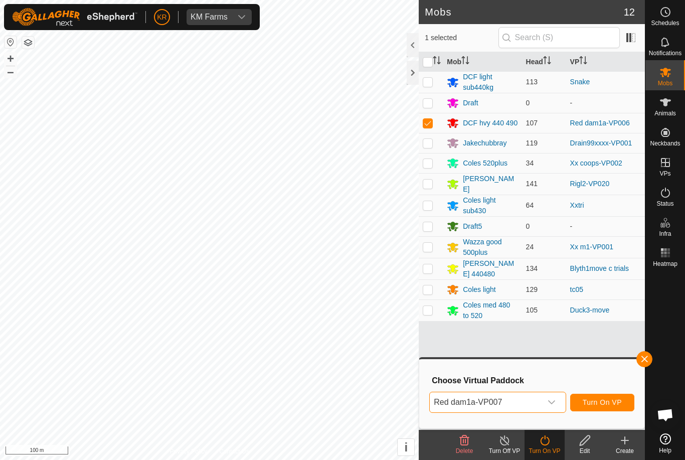
click at [612, 399] on span "Turn On VP" at bounding box center [602, 402] width 39 height 8
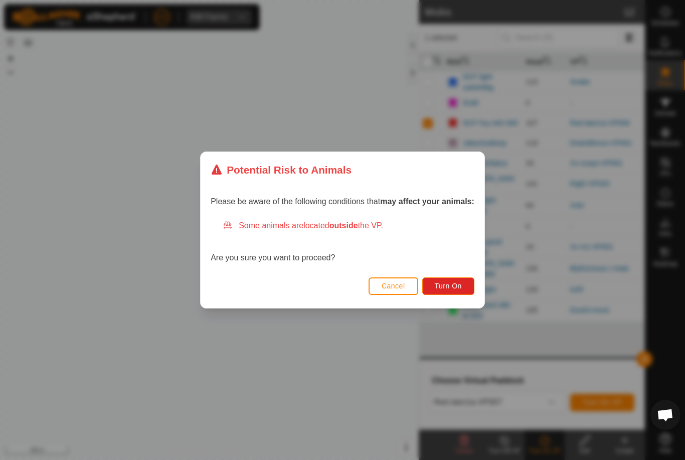
click at [459, 291] on button "Turn On" at bounding box center [448, 286] width 52 height 18
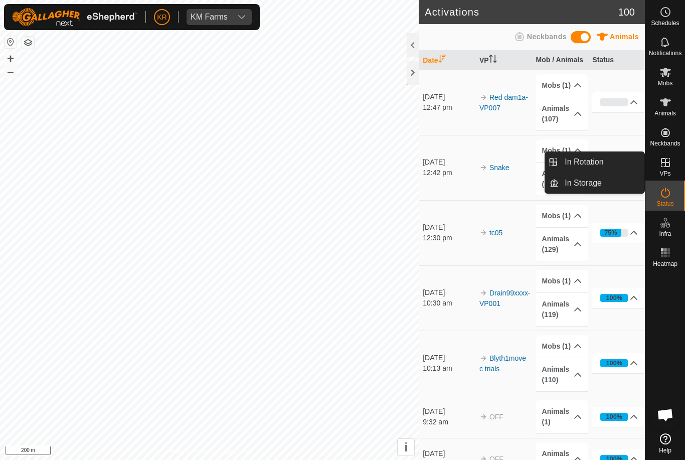
click at [614, 159] on link "In Rotation" at bounding box center [602, 162] width 86 height 20
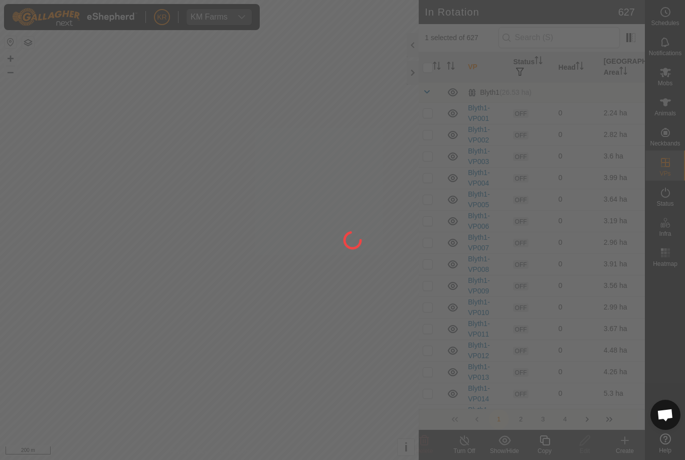
click at [615, 164] on div at bounding box center [342, 230] width 685 height 460
click at [574, 33] on div at bounding box center [342, 230] width 685 height 460
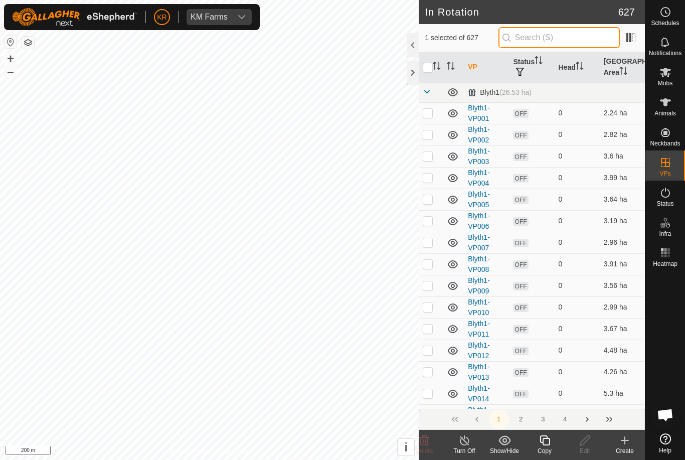
click at [600, 42] on input "text" at bounding box center [559, 37] width 121 height 21
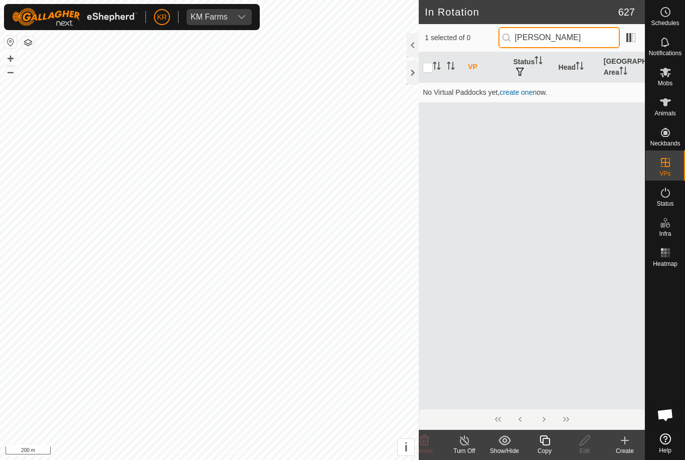
click at [602, 47] on input "Ty" at bounding box center [559, 37] width 121 height 21
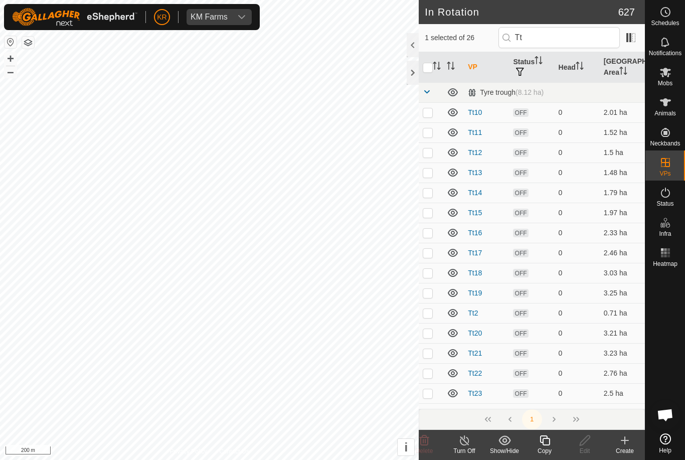
click at [432, 311] on p-checkbox at bounding box center [428, 313] width 10 height 8
click at [675, 87] on div "Mobs" at bounding box center [666, 75] width 40 height 30
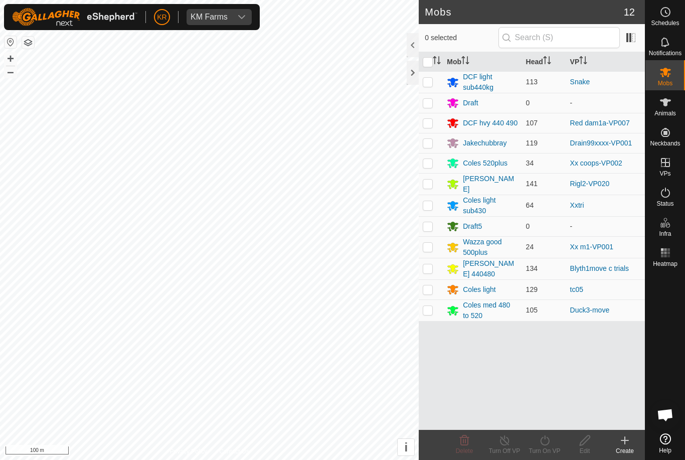
click at [427, 312] on td at bounding box center [431, 310] width 24 height 22
click at [553, 449] on div "Turn On VP" at bounding box center [545, 450] width 40 height 9
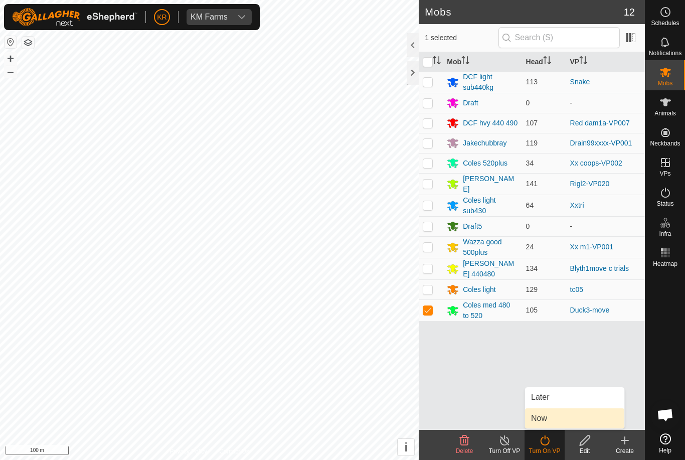
click at [559, 421] on link "Now" at bounding box center [574, 418] width 99 height 20
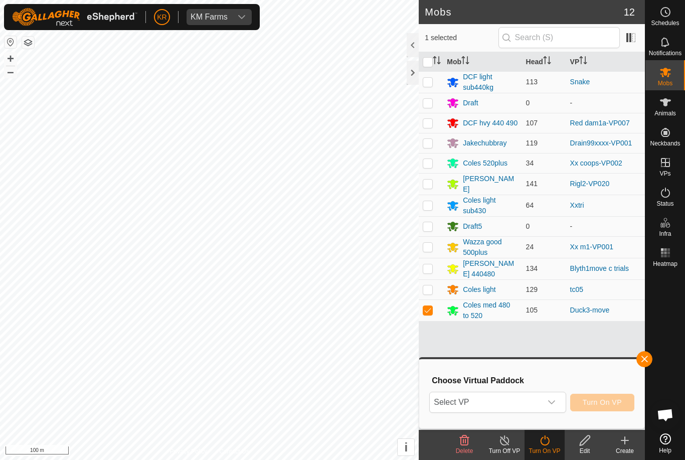
click at [541, 398] on span "Select VP" at bounding box center [485, 402] width 111 height 20
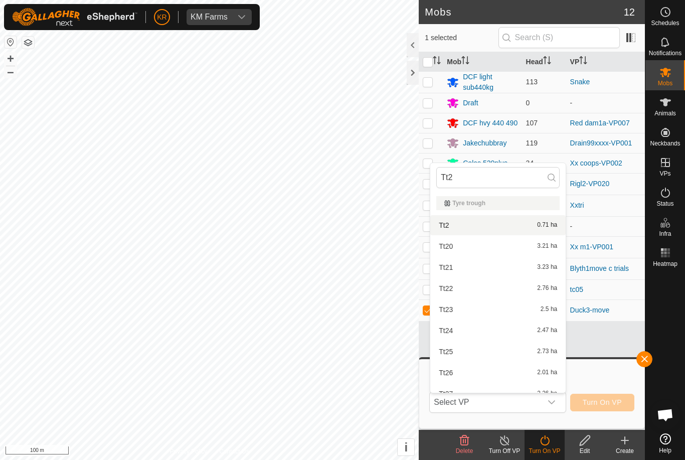
click at [542, 230] on div "Tt2 0.71 ha" at bounding box center [497, 225] width 123 height 12
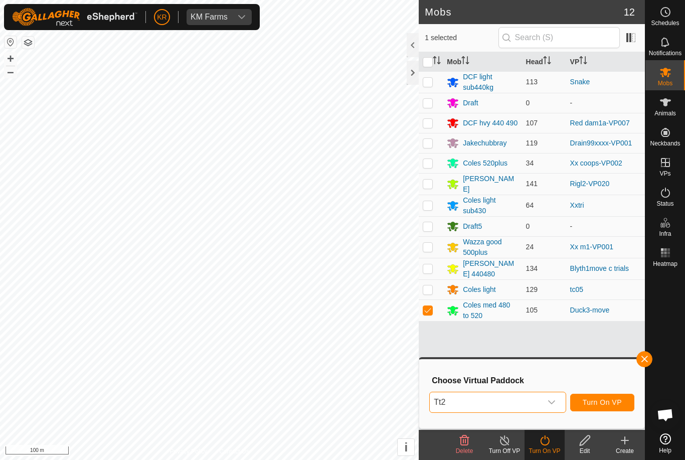
click at [618, 407] on button "Turn On VP" at bounding box center [602, 403] width 64 height 18
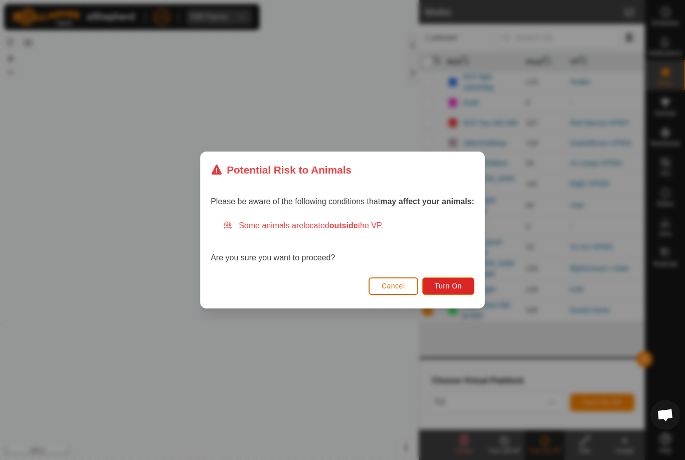
click at [462, 283] on span "Turn On" at bounding box center [448, 286] width 27 height 8
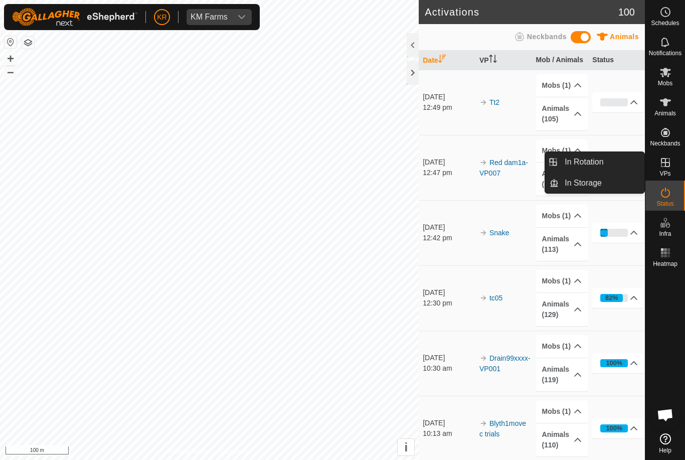
click at [616, 166] on link "In Rotation" at bounding box center [602, 162] width 86 height 20
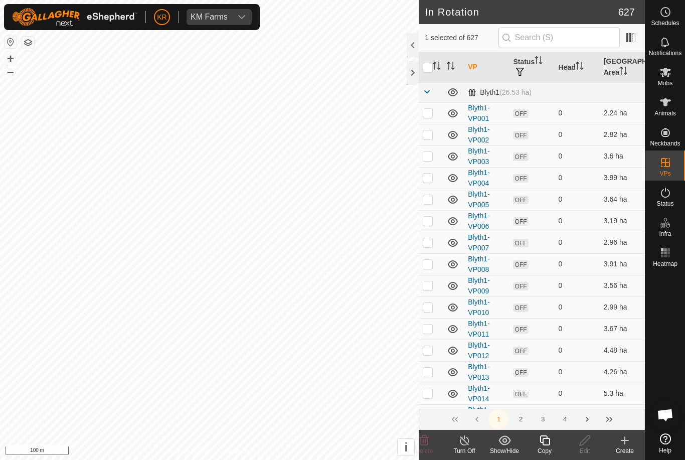
click at [627, 450] on div "Create" at bounding box center [625, 450] width 40 height 9
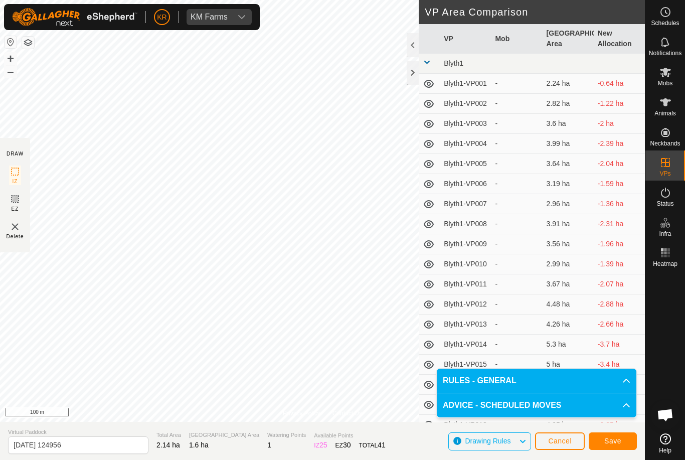
click at [622, 440] on button "Save" at bounding box center [613, 441] width 48 height 18
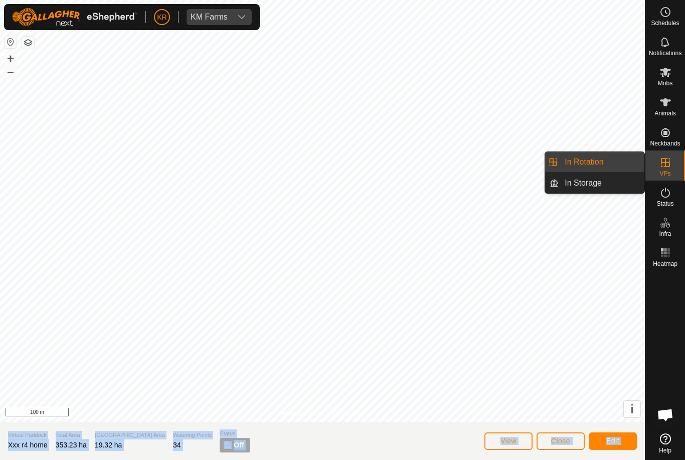
click at [620, 160] on link "In Rotation" at bounding box center [602, 162] width 86 height 20
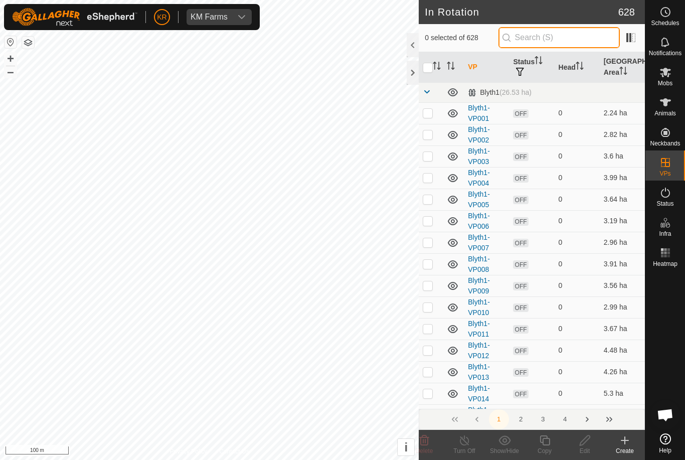
click at [566, 40] on input "text" at bounding box center [559, 37] width 121 height 21
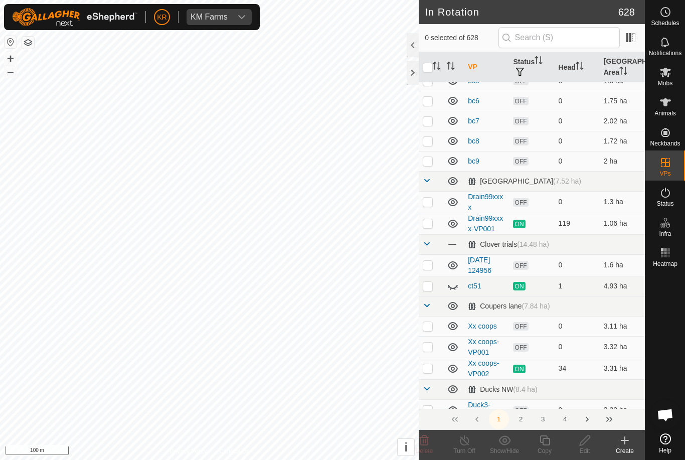
scroll to position [1381, 0]
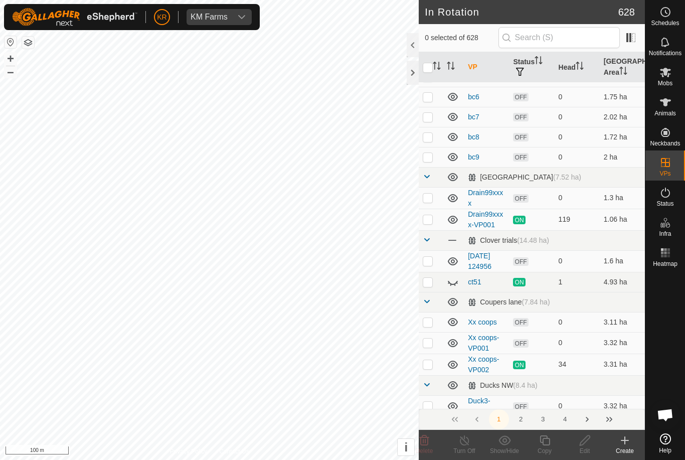
click at [429, 262] on p-checkbox at bounding box center [428, 261] width 10 height 8
click at [588, 447] on div "Edit" at bounding box center [585, 450] width 40 height 9
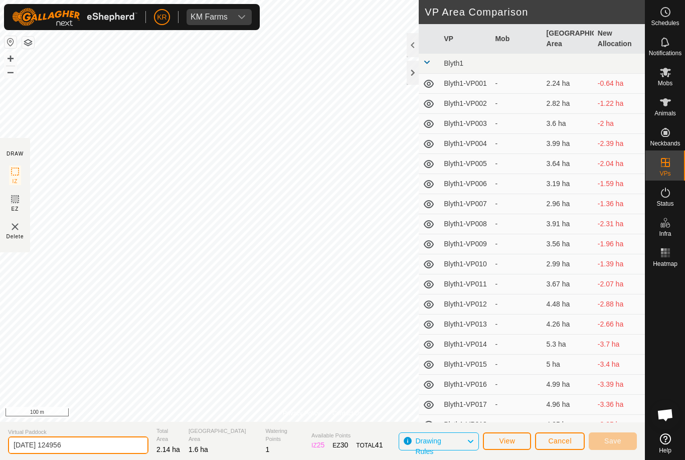
click at [98, 438] on input "2025-09-23 124956" at bounding box center [78, 445] width 140 height 18
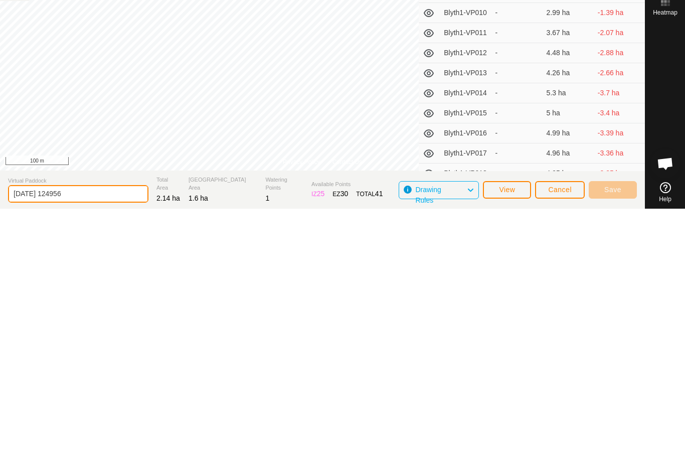
click at [107, 436] on input "2025-09-23 124956" at bounding box center [78, 445] width 140 height 18
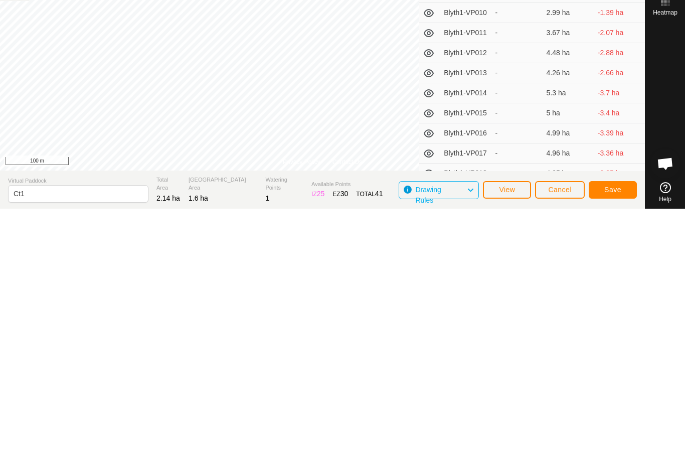
click at [615, 437] on span "Save" at bounding box center [612, 441] width 17 height 8
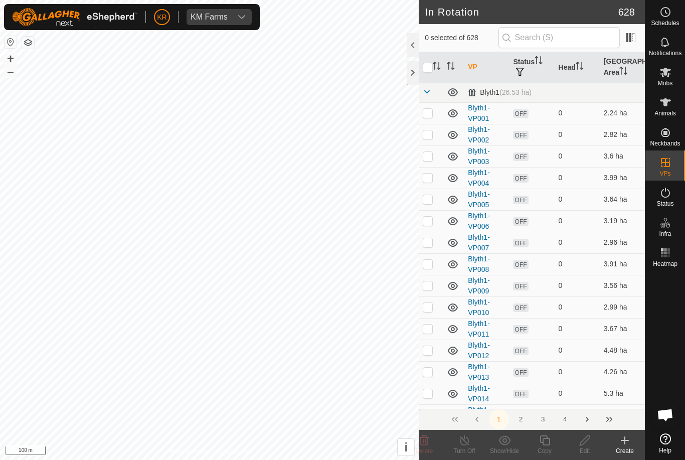
click at [627, 447] on div "Create" at bounding box center [625, 450] width 40 height 9
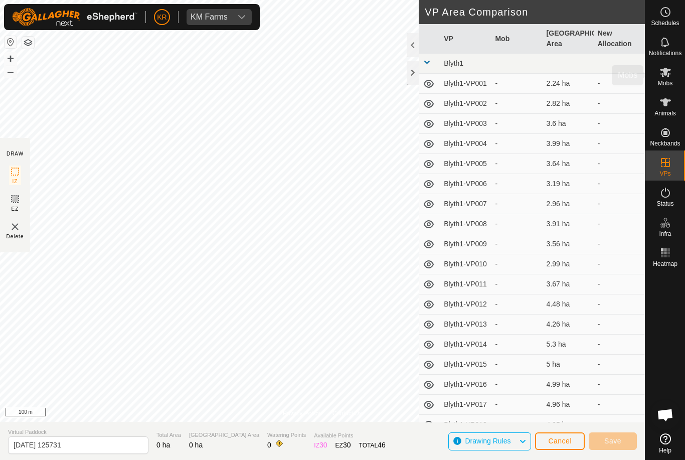
click at [679, 84] on div "Mobs" at bounding box center [666, 75] width 40 height 30
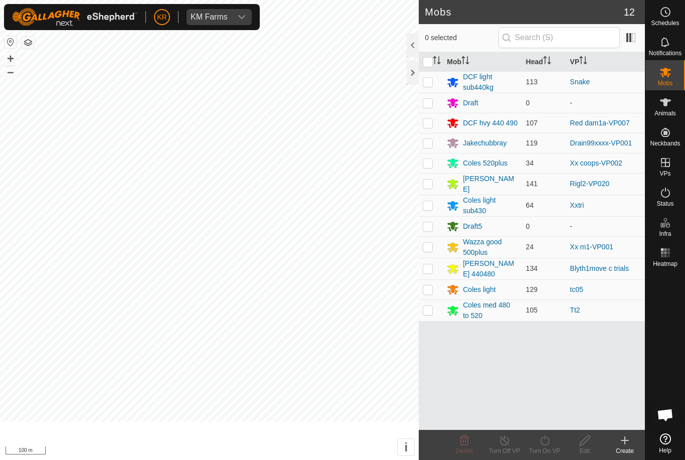
click at [677, 110] on div "Animals" at bounding box center [666, 105] width 40 height 30
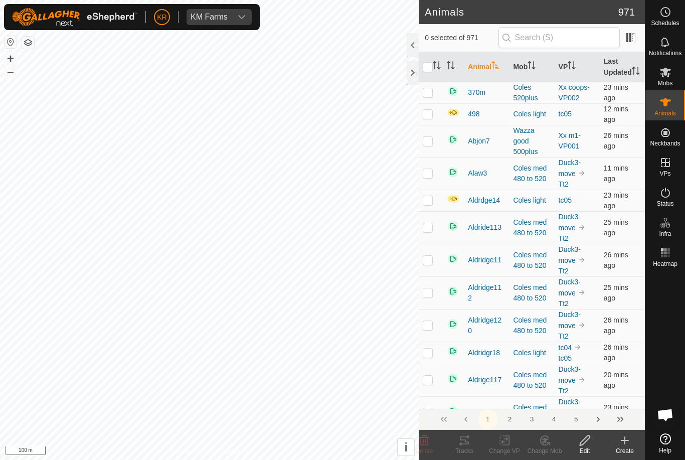
click at [668, 117] on div "Animals" at bounding box center [666, 105] width 40 height 30
click at [630, 444] on icon at bounding box center [625, 440] width 12 height 12
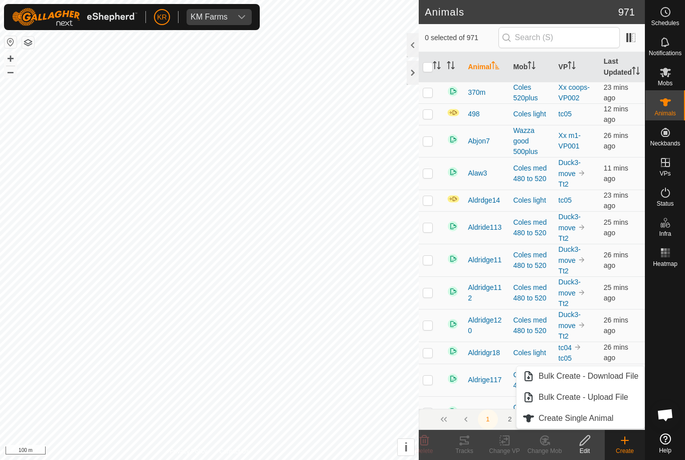
click at [610, 420] on span "Create Single Animal" at bounding box center [576, 418] width 75 height 12
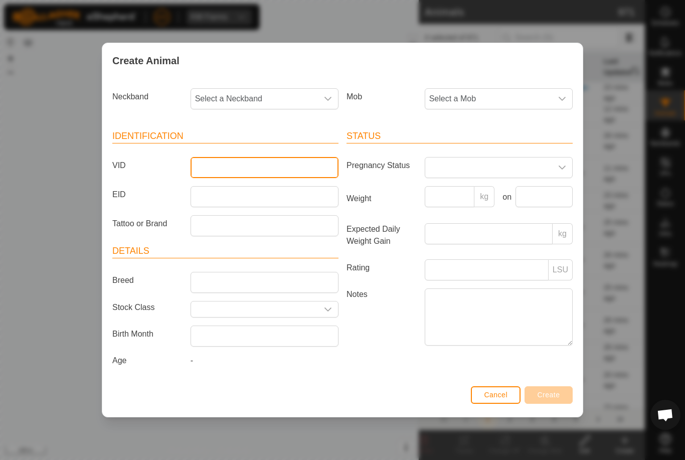
click at [264, 162] on input "VID" at bounding box center [265, 167] width 148 height 21
type input "Luke001"
click at [496, 99] on span "Select a Mob" at bounding box center [488, 99] width 127 height 20
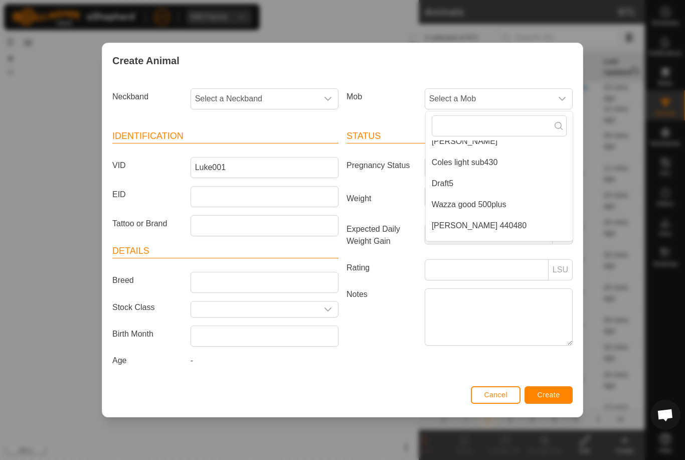
scroll to position [139, 0]
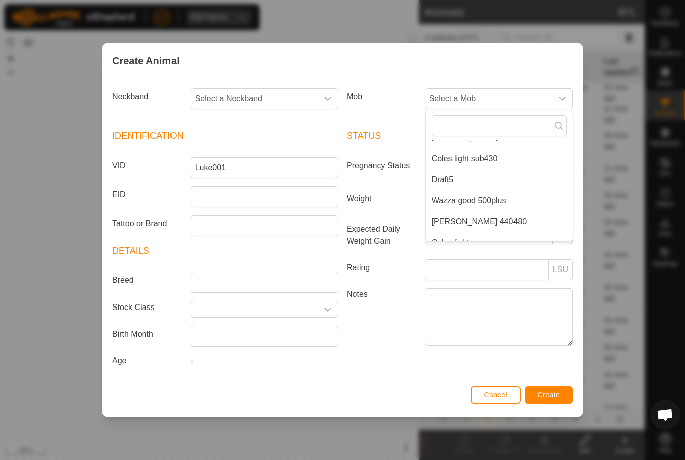
click at [493, 153] on span "Coles light sub430" at bounding box center [465, 158] width 66 height 12
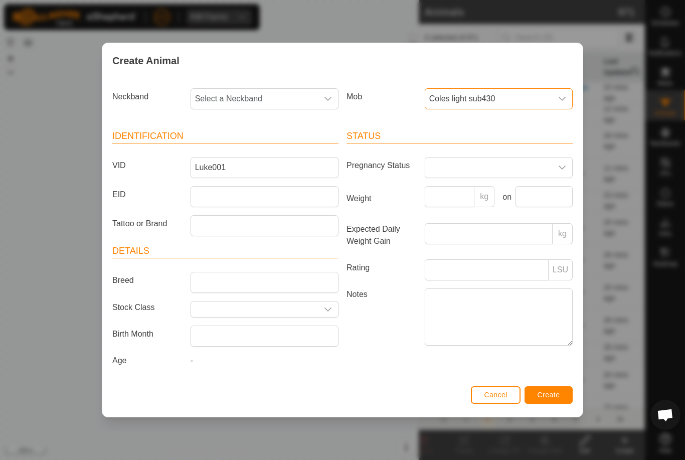
click at [281, 98] on span "Select a Neckband" at bounding box center [254, 99] width 127 height 20
type input "32228"
click at [269, 142] on li "3222817831" at bounding box center [265, 150] width 147 height 20
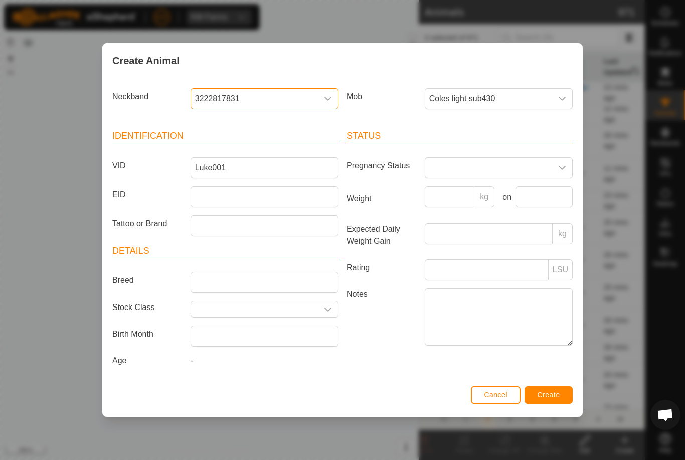
click at [565, 396] on button "Create" at bounding box center [549, 395] width 48 height 18
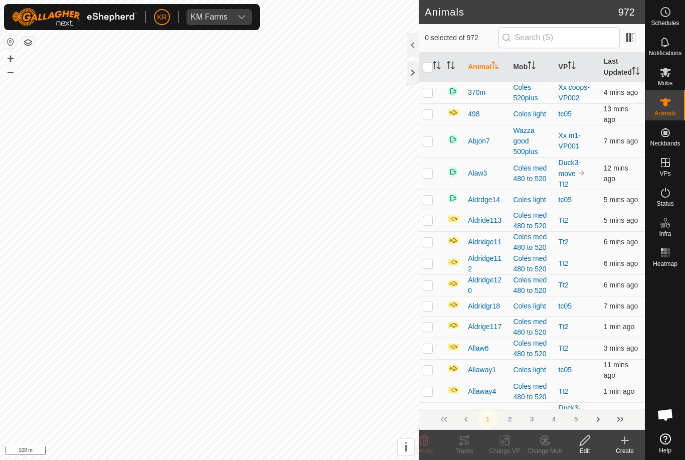
click at [634, 444] on create-svg-icon at bounding box center [625, 440] width 40 height 12
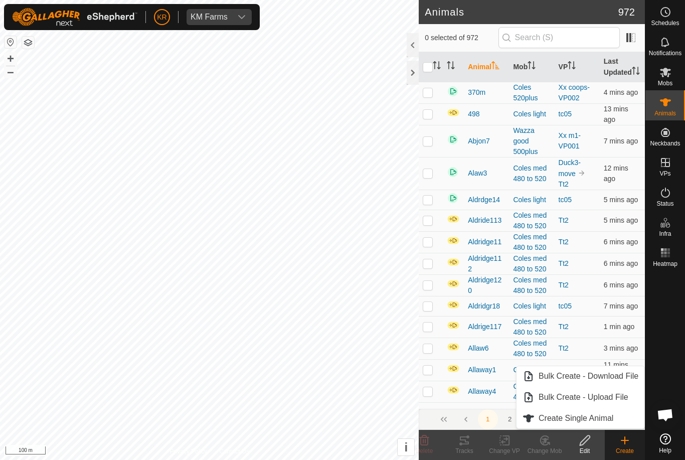
click at [616, 419] on link "Create Single Animal" at bounding box center [581, 418] width 128 height 20
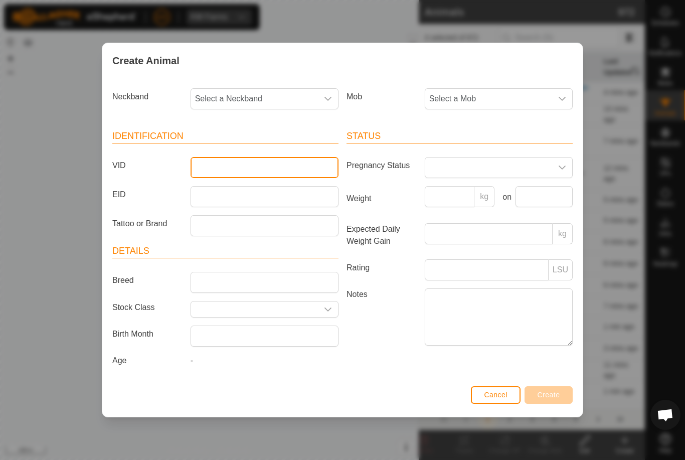
click at [265, 167] on input "VID" at bounding box center [265, 167] width 148 height 21
type input "Luke002"
click at [508, 93] on span "Select a Mob" at bounding box center [488, 99] width 127 height 20
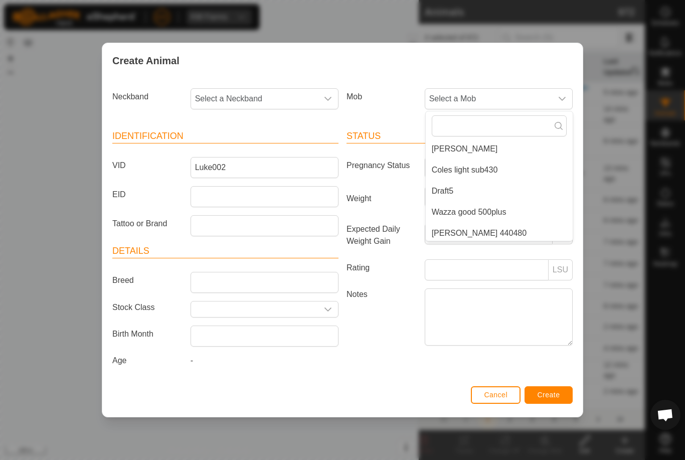
scroll to position [128, 0]
click at [484, 164] on span "Coles light sub430" at bounding box center [465, 170] width 66 height 12
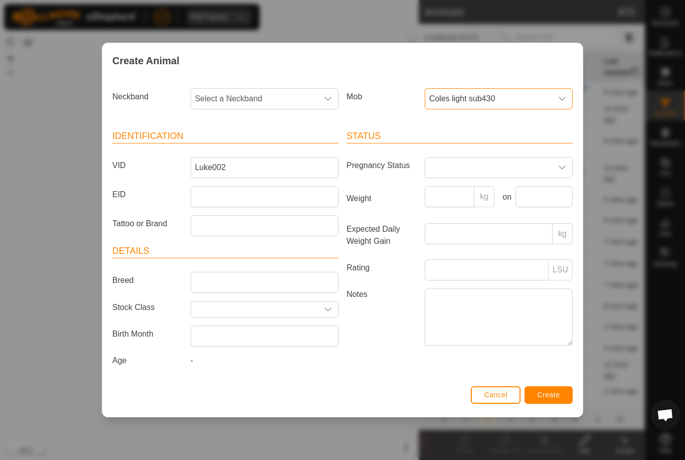
click at [288, 98] on span "Select a Neckband" at bounding box center [254, 99] width 127 height 20
type input "03534"
click at [280, 142] on li "0353416461" at bounding box center [265, 150] width 147 height 20
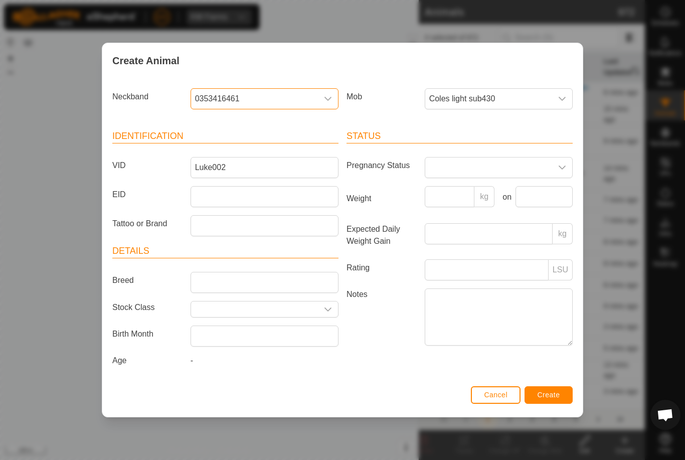
click at [558, 391] on button "Create" at bounding box center [549, 395] width 48 height 18
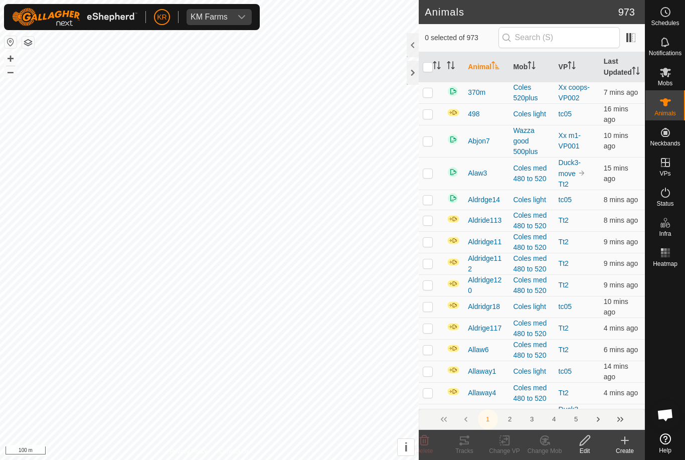
click at [629, 450] on div "Create" at bounding box center [625, 450] width 40 height 9
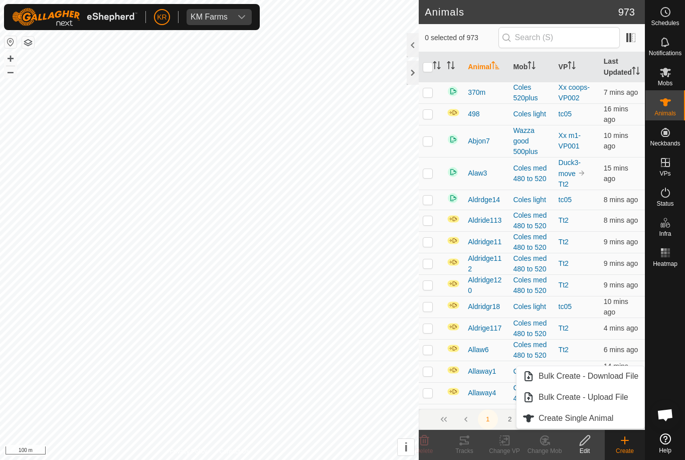
click at [621, 425] on link "Create Single Animal" at bounding box center [581, 418] width 128 height 20
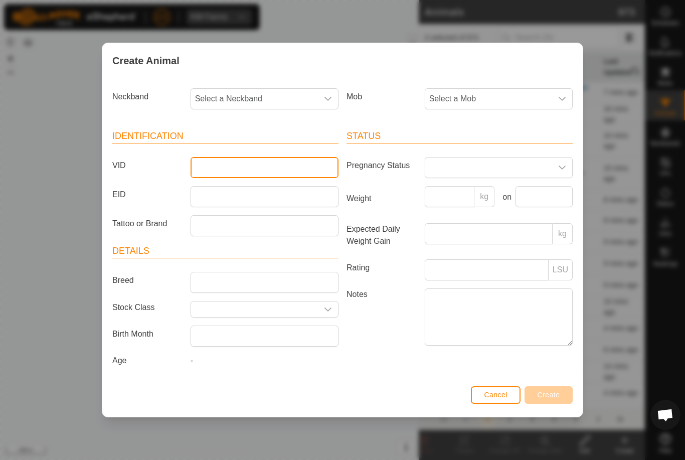
click at [289, 165] on input "VID" at bounding box center [265, 167] width 148 height 21
type input "Luke003"
click at [533, 104] on span "Select a Mob" at bounding box center [488, 99] width 127 height 20
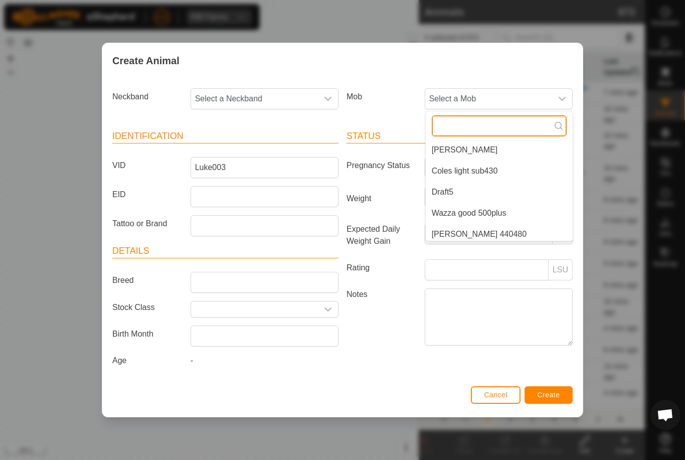
scroll to position [130, 0]
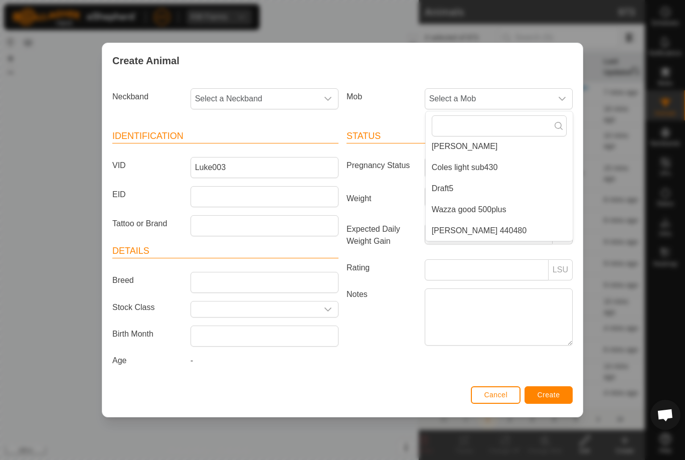
click at [531, 234] on li "[PERSON_NAME] 440480" at bounding box center [499, 231] width 147 height 20
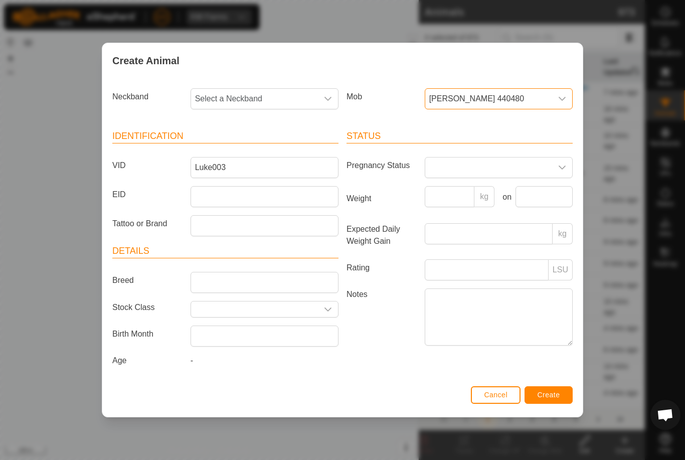
click at [251, 100] on span "Select a Neckband" at bounding box center [254, 99] width 127 height 20
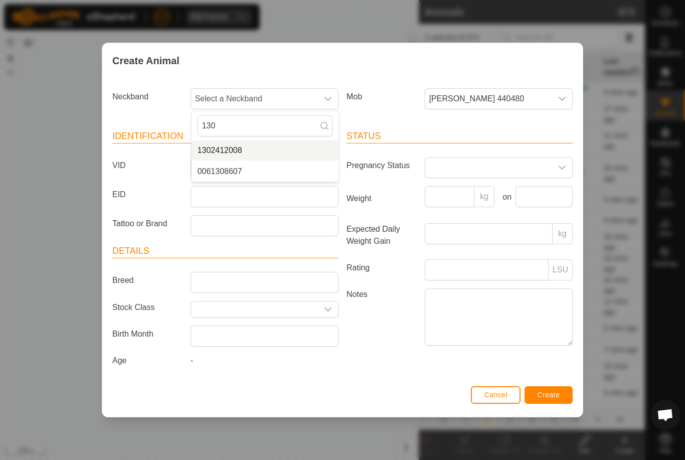
type input "130"
click at [263, 147] on li "1302412008" at bounding box center [265, 150] width 147 height 20
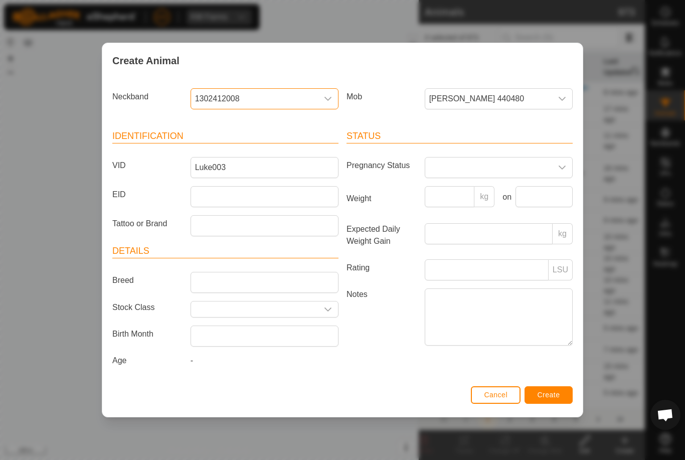
click at [284, 94] on span "1302412008" at bounding box center [254, 99] width 127 height 20
type input "139"
click at [272, 147] on li "1394193633" at bounding box center [265, 150] width 147 height 20
click at [560, 398] on button "Create" at bounding box center [549, 395] width 48 height 18
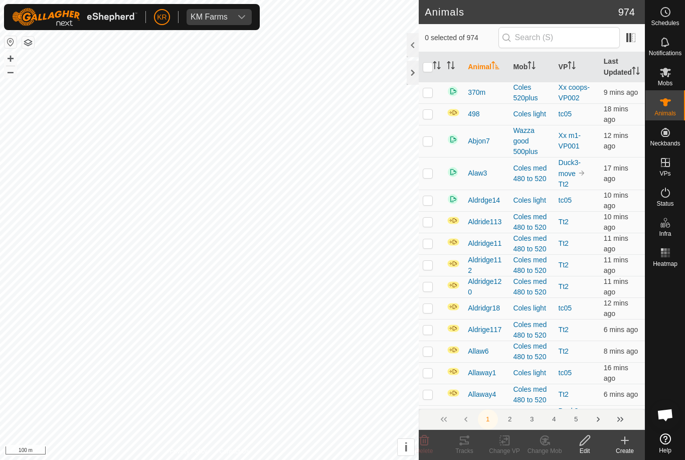
click at [629, 444] on icon at bounding box center [625, 440] width 12 height 12
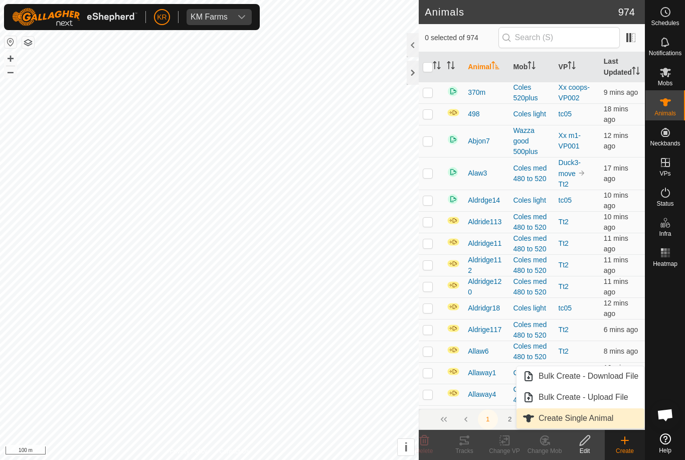
click at [612, 425] on link "Create Single Animal" at bounding box center [581, 418] width 128 height 20
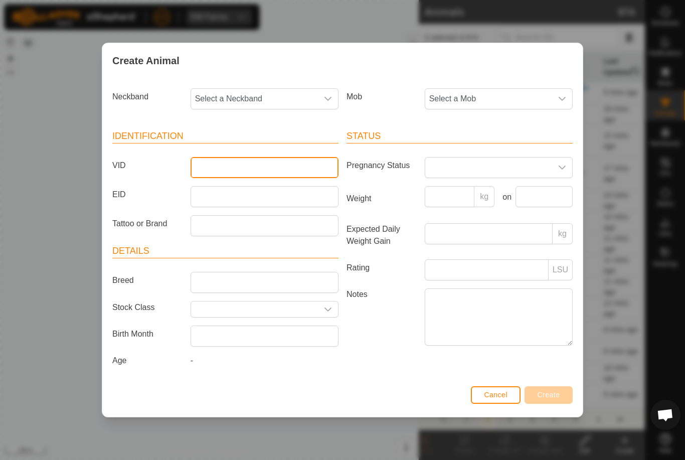
click at [273, 170] on input "VID" at bounding box center [265, 167] width 148 height 21
type input "Luke004"
click at [522, 89] on span "Select a Mob" at bounding box center [488, 99] width 127 height 20
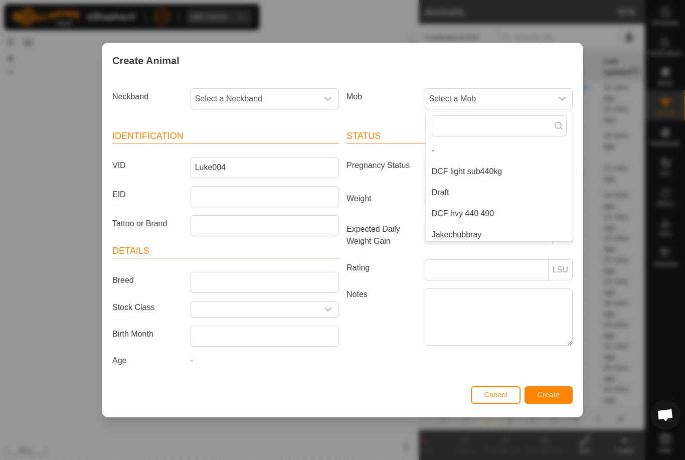
click at [496, 99] on span "Select a Mob" at bounding box center [488, 99] width 127 height 20
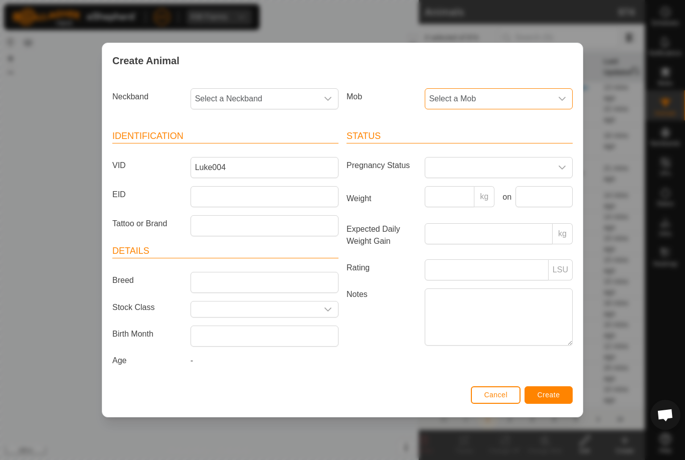
click at [503, 92] on span "Select a Mob" at bounding box center [488, 99] width 127 height 20
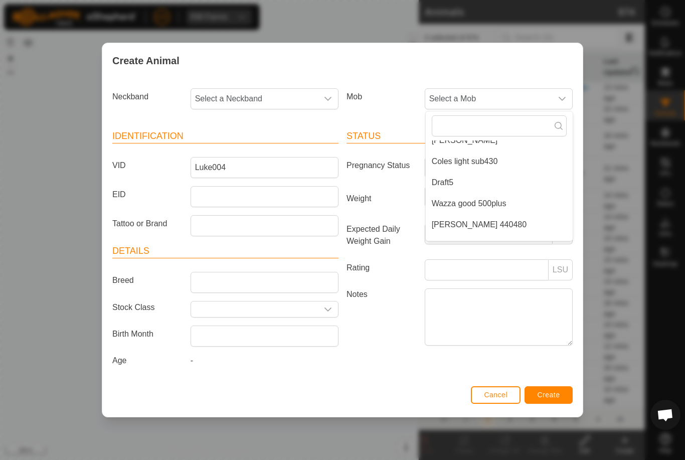
scroll to position [138, 0]
click at [488, 215] on li "[PERSON_NAME] 440480" at bounding box center [499, 223] width 147 height 20
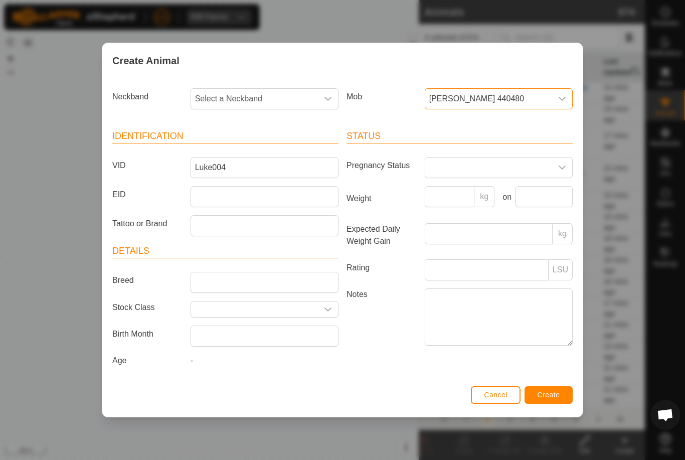
click at [303, 97] on span "Select a Neckband" at bounding box center [254, 99] width 127 height 20
type input "0844"
click at [262, 141] on li "0844256524" at bounding box center [265, 150] width 147 height 20
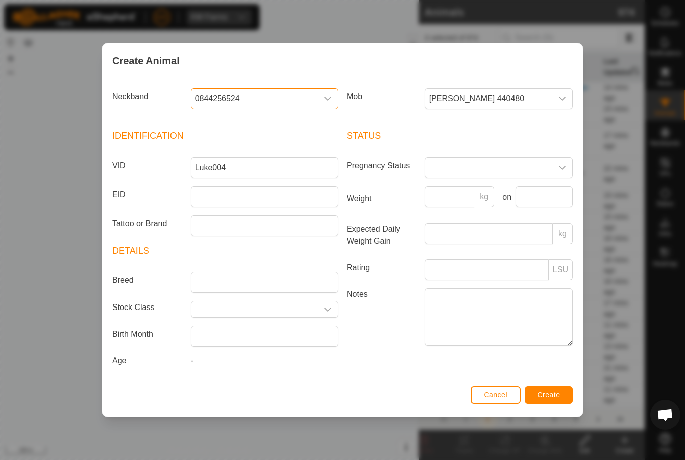
click at [557, 386] on div "Cancel Create" at bounding box center [342, 400] width 480 height 34
click at [556, 399] on span "Create" at bounding box center [549, 395] width 23 height 8
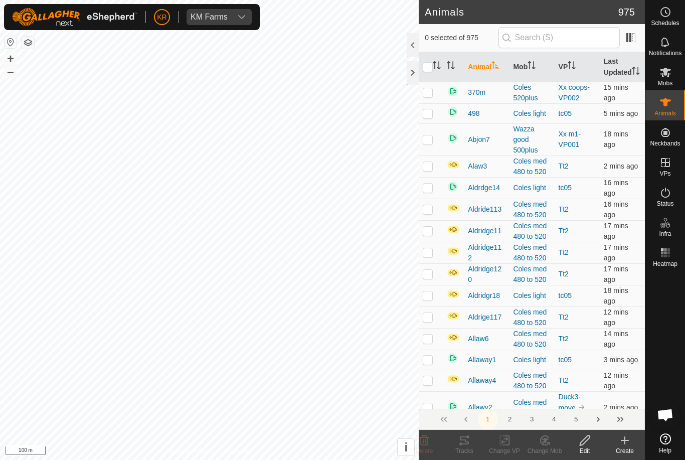
click at [624, 443] on icon at bounding box center [625, 440] width 12 height 12
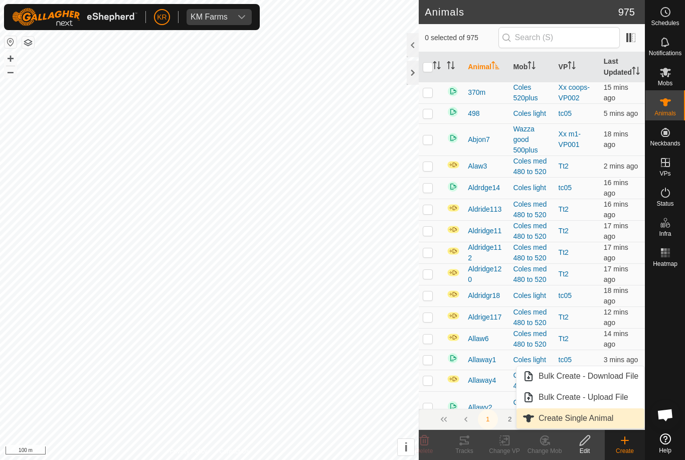
click at [609, 422] on span "Create Single Animal" at bounding box center [576, 418] width 75 height 12
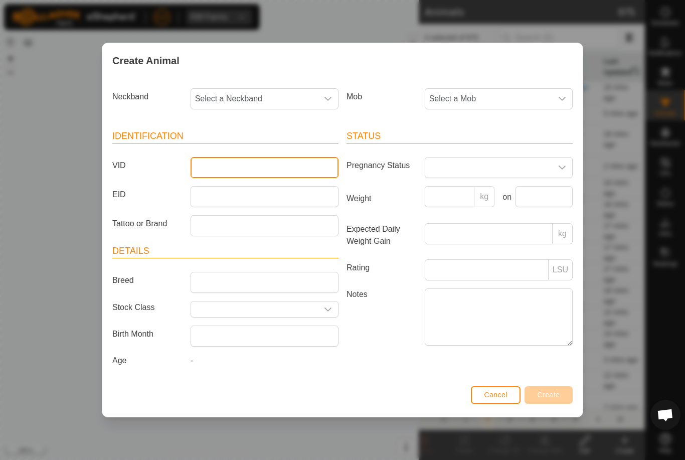
click at [265, 157] on input "VID" at bounding box center [265, 167] width 148 height 21
type input "Luke005"
click at [543, 96] on span "Select a Mob" at bounding box center [488, 99] width 127 height 20
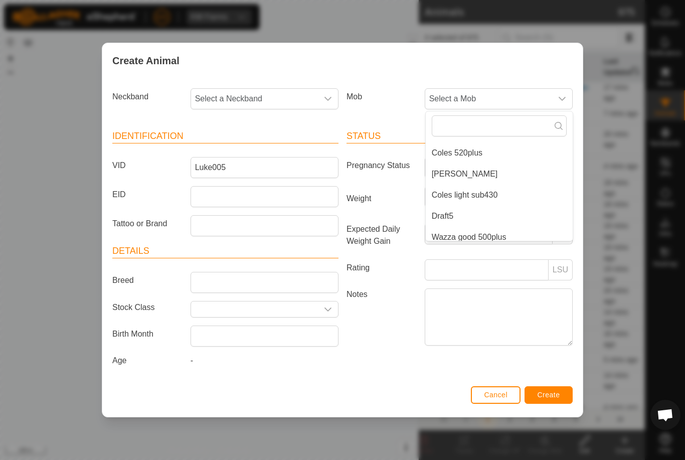
scroll to position [106, 0]
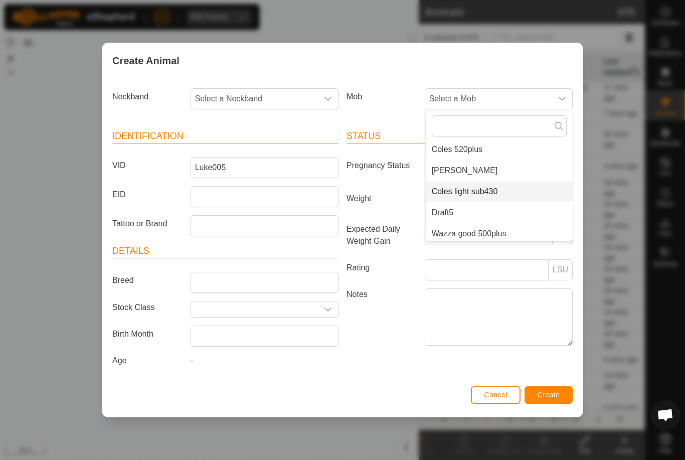
click at [500, 189] on li "Coles light sub430" at bounding box center [499, 192] width 147 height 20
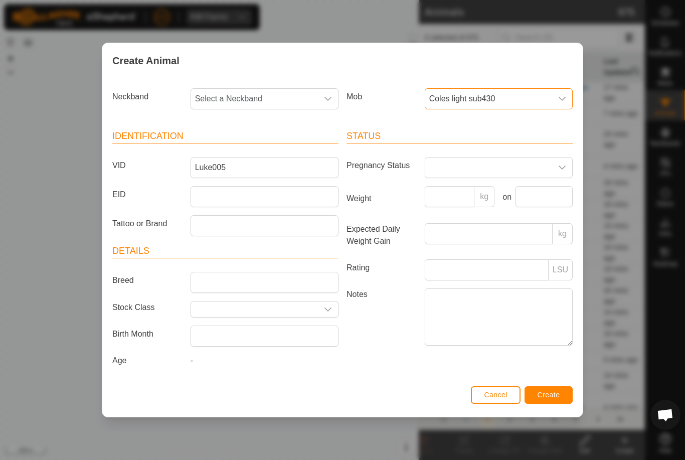
click at [285, 98] on span "Select a Neckband" at bounding box center [254, 99] width 127 height 20
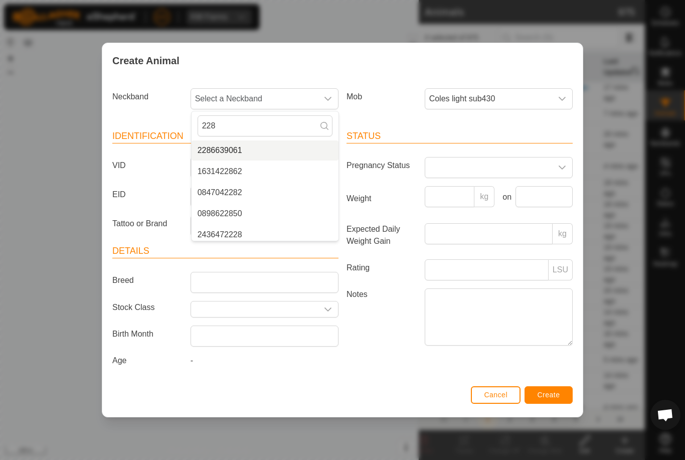
type input "228"
click at [260, 147] on li "2286639061" at bounding box center [265, 150] width 147 height 20
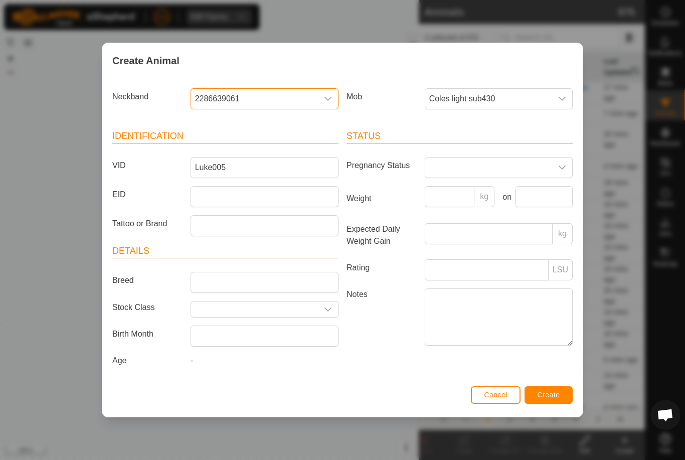
click at [560, 389] on button "Create" at bounding box center [549, 395] width 48 height 18
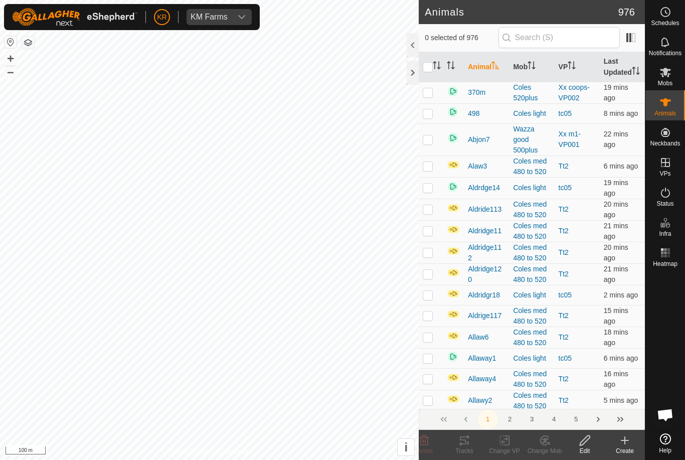
scroll to position [0, 0]
click at [626, 443] on icon at bounding box center [625, 440] width 12 height 12
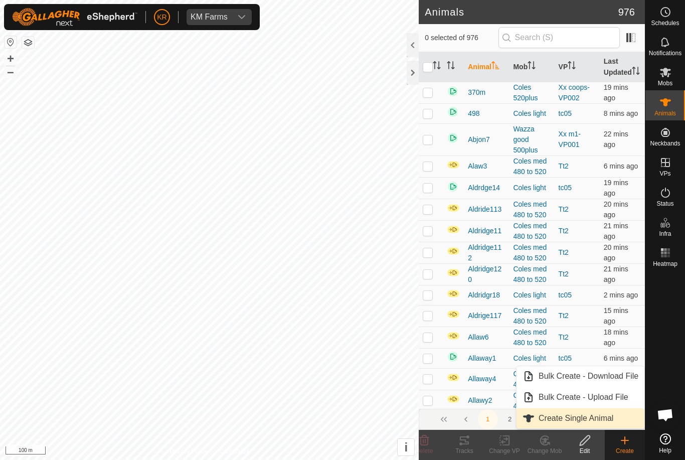
click at [607, 419] on span "Create Single Animal" at bounding box center [576, 418] width 75 height 12
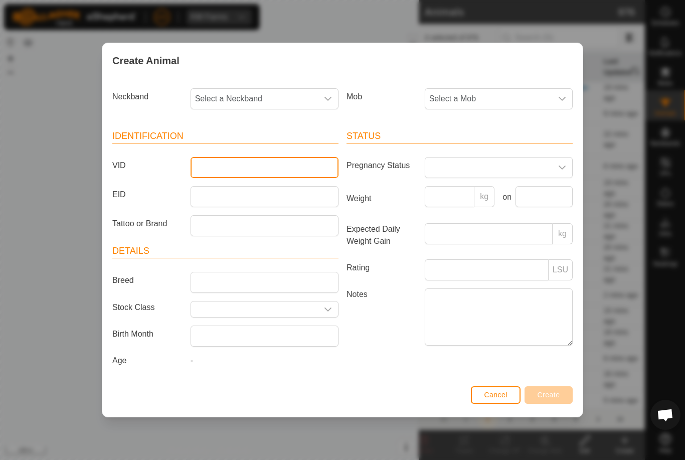
click at [281, 159] on input "VID" at bounding box center [265, 167] width 148 height 21
type input "Luke006"
click at [500, 98] on span "Select a Mob" at bounding box center [488, 99] width 127 height 20
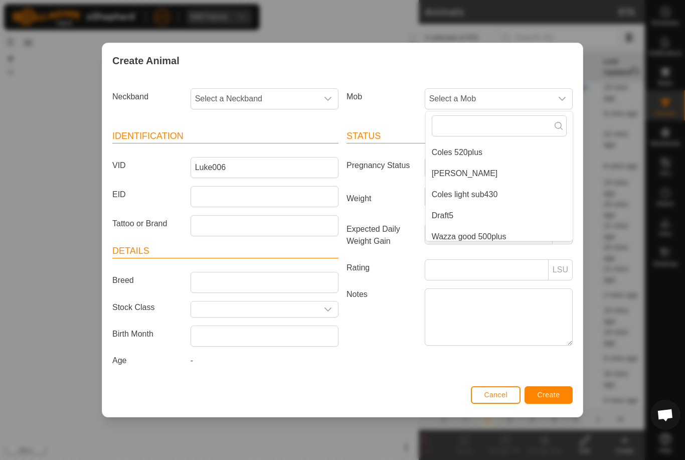
scroll to position [105, 0]
click at [499, 186] on li "Coles light sub430" at bounding box center [499, 193] width 147 height 20
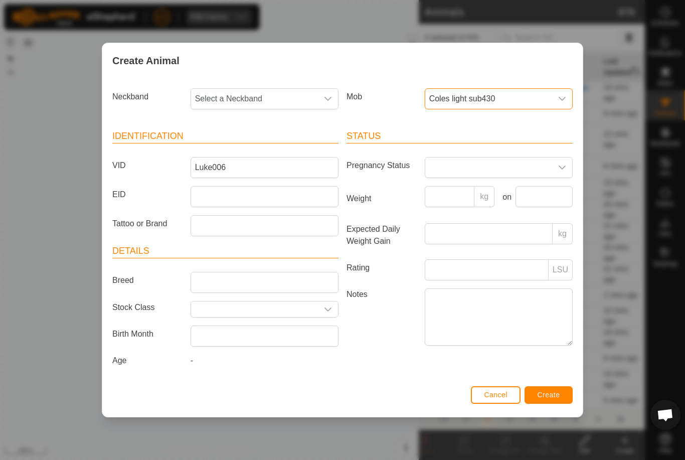
click at [285, 92] on span "Select a Neckband" at bounding box center [254, 99] width 127 height 20
type input "3728"
click at [259, 146] on li "3728145927" at bounding box center [265, 150] width 147 height 20
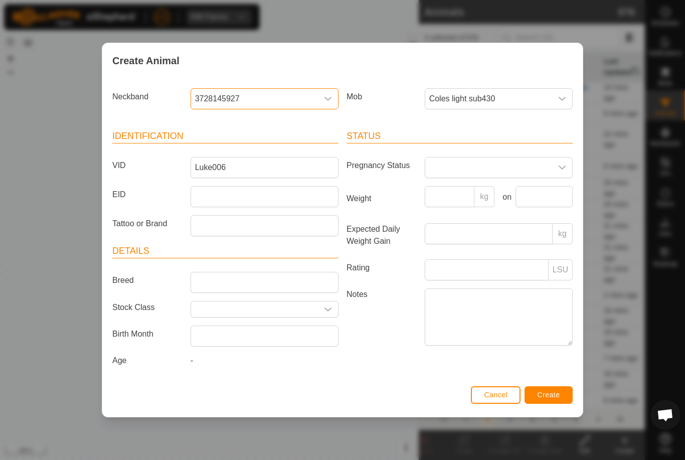
click at [549, 392] on button "Create" at bounding box center [549, 395] width 48 height 18
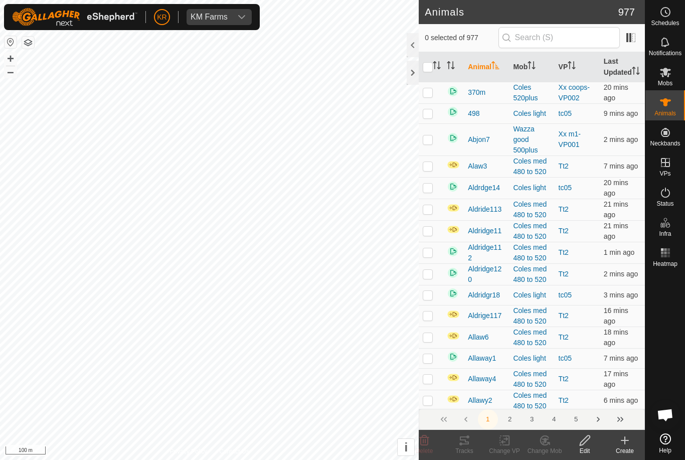
click at [626, 446] on div "Create" at bounding box center [625, 450] width 40 height 9
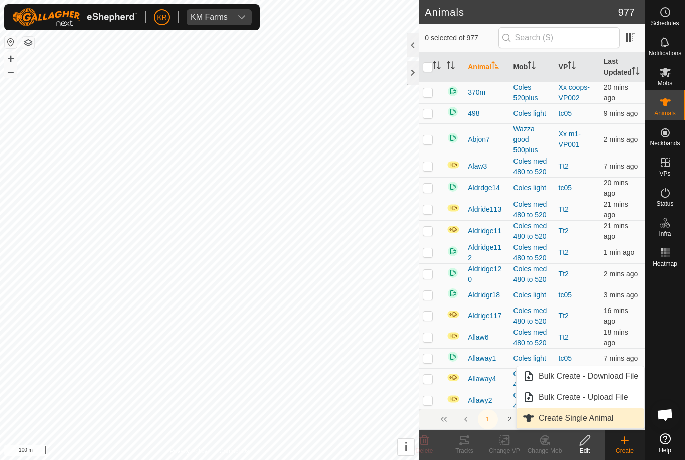
click at [613, 427] on link "Create Single Animal" at bounding box center [581, 418] width 128 height 20
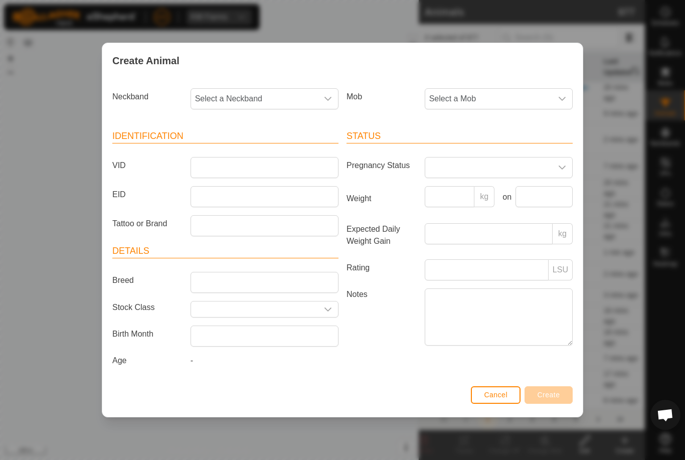
click at [507, 93] on span "Select a Mob" at bounding box center [488, 99] width 127 height 20
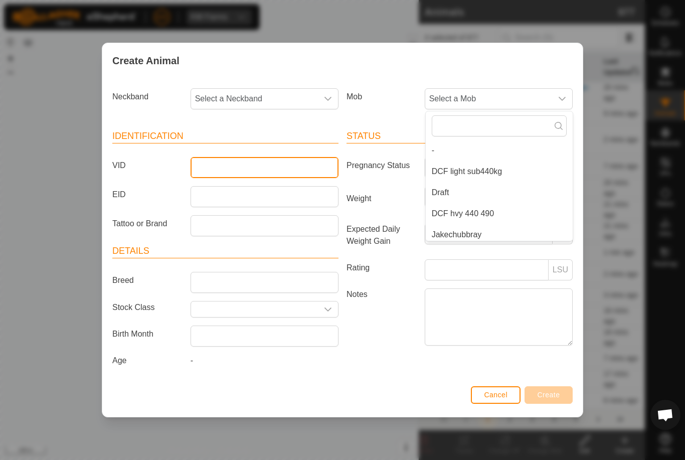
click at [277, 171] on input "VID" at bounding box center [265, 167] width 148 height 21
click at [283, 164] on input "VID" at bounding box center [265, 167] width 148 height 21
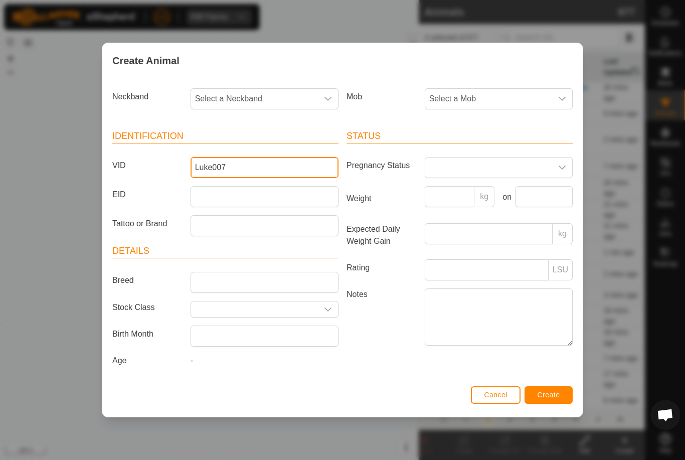
type input "Luke007"
click at [536, 91] on span "Select a Mob" at bounding box center [488, 99] width 127 height 20
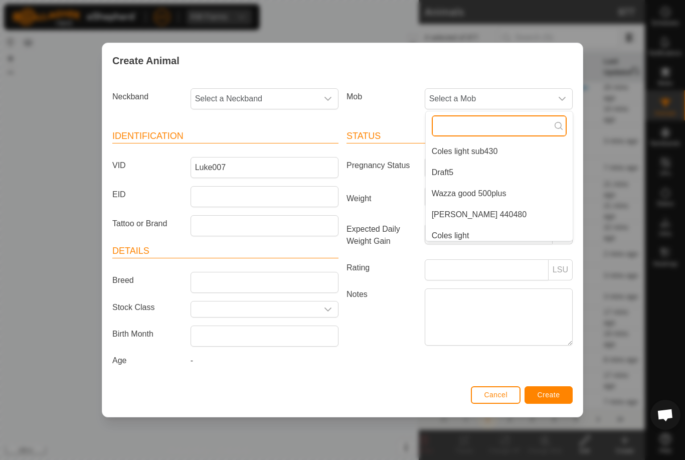
scroll to position [149, 0]
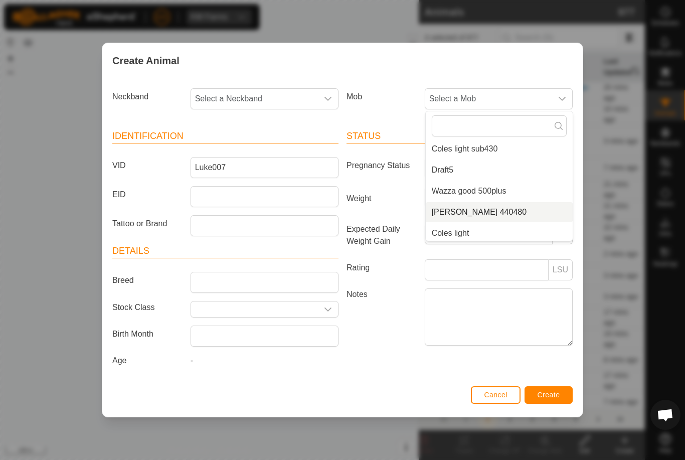
click at [467, 207] on span "[PERSON_NAME] 440480" at bounding box center [479, 212] width 95 height 12
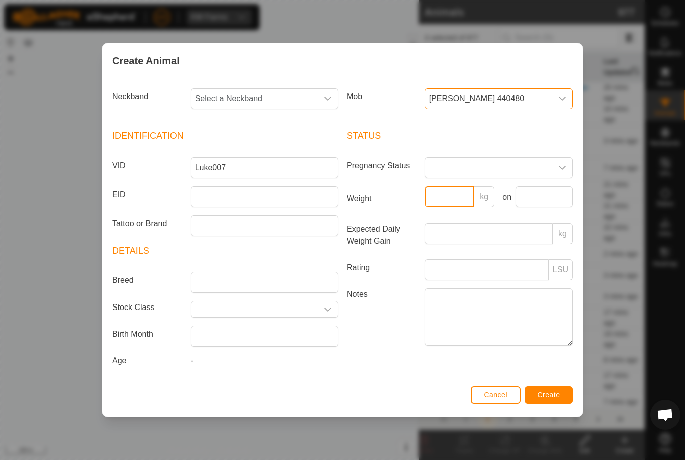
click at [466, 205] on input "Weight" at bounding box center [450, 196] width 50 height 21
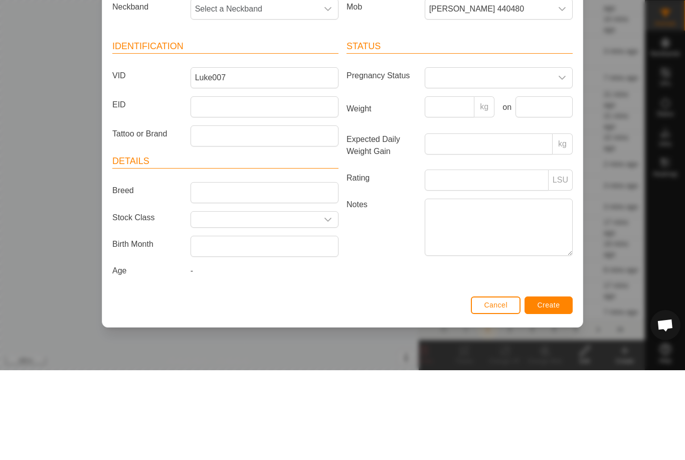
click at [398, 223] on label "Expected Daily Weight Gain" at bounding box center [382, 235] width 78 height 24
click at [425, 223] on input "Expected Daily Weight Gain" at bounding box center [489, 233] width 128 height 21
click at [282, 89] on span "Select a Neckband" at bounding box center [254, 99] width 127 height 20
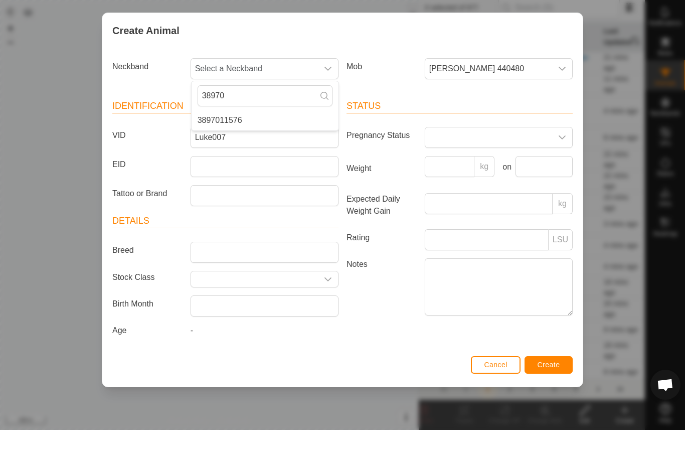
type input "38970"
click at [280, 140] on li "3897011576" at bounding box center [265, 150] width 147 height 20
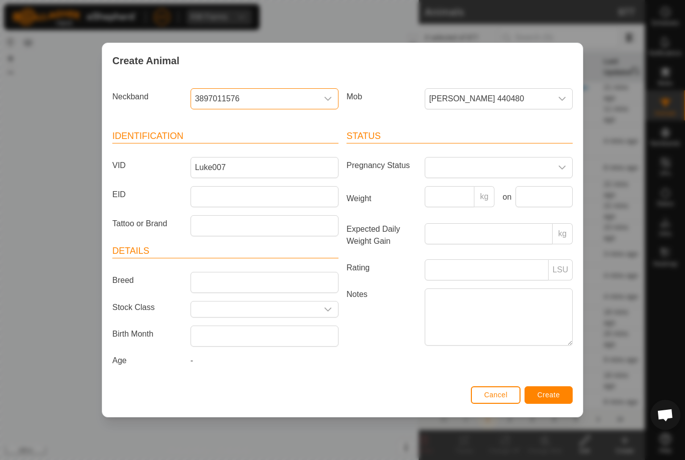
click at [562, 399] on button "Create" at bounding box center [549, 395] width 48 height 18
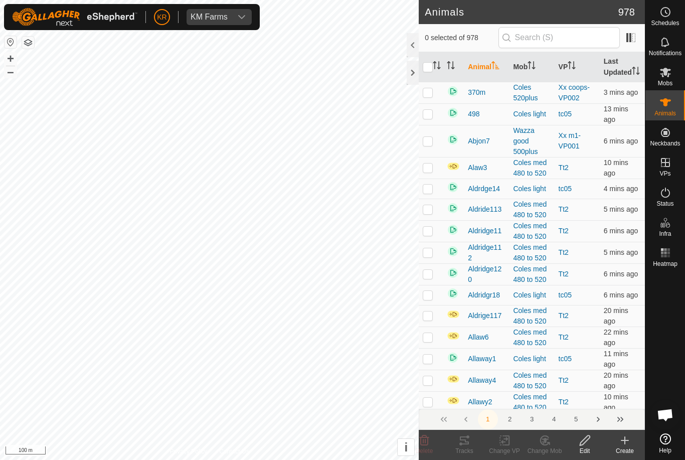
click at [628, 442] on icon at bounding box center [625, 440] width 12 height 12
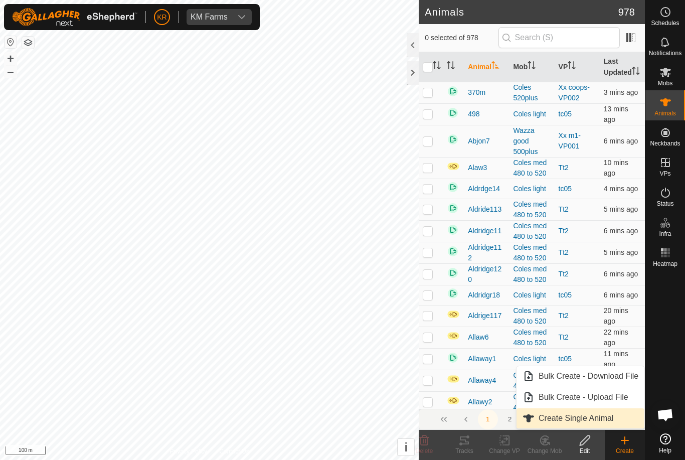
click at [606, 417] on span "Create Single Animal" at bounding box center [576, 418] width 75 height 12
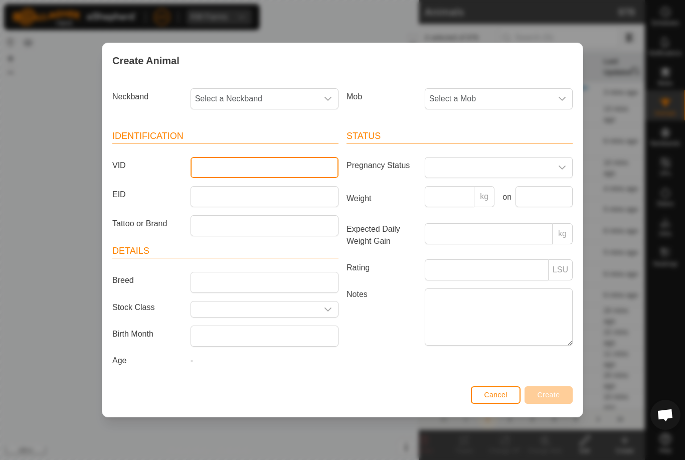
click at [264, 168] on input "VID" at bounding box center [265, 167] width 148 height 21
type input "Luke008"
click at [520, 100] on span "Select a Mob" at bounding box center [488, 99] width 127 height 20
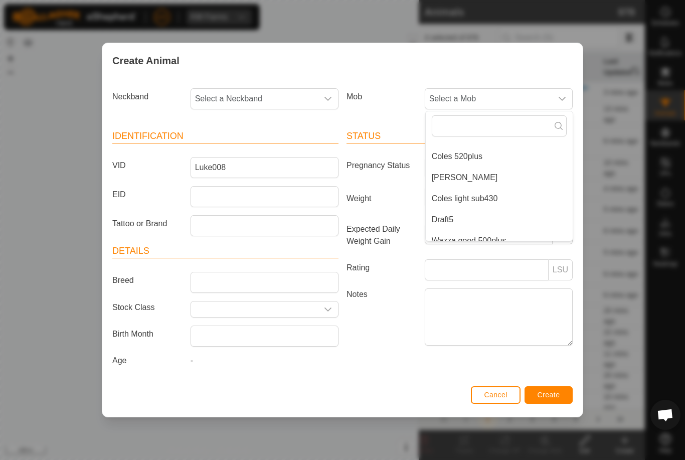
scroll to position [99, 0]
click at [522, 201] on li "Coles light sub430" at bounding box center [499, 199] width 147 height 20
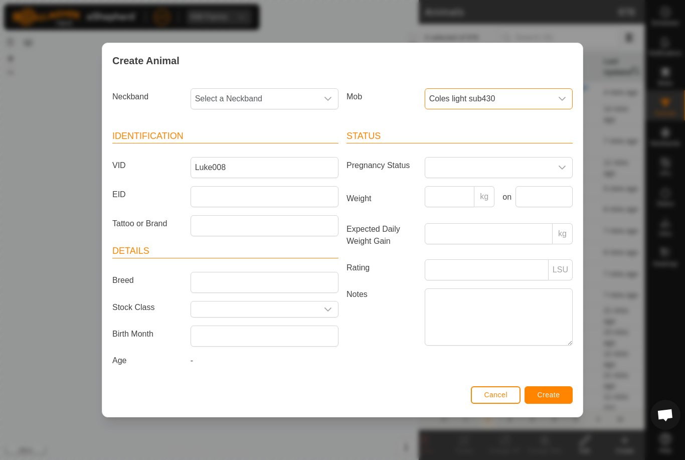
click at [273, 89] on span "Select a Neckband" at bounding box center [254, 99] width 127 height 20
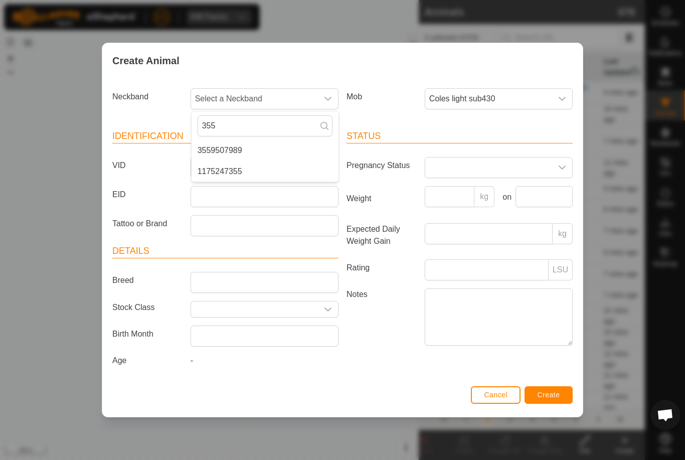
type input "355"
click at [254, 142] on li "3559507989" at bounding box center [265, 150] width 147 height 20
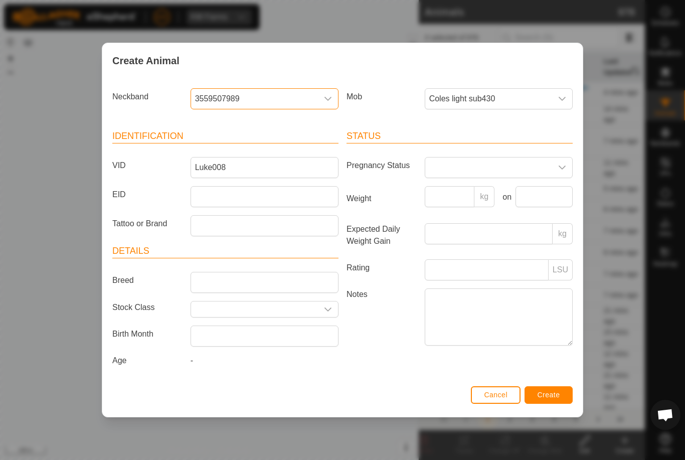
click at [559, 399] on span "Create" at bounding box center [549, 395] width 23 height 8
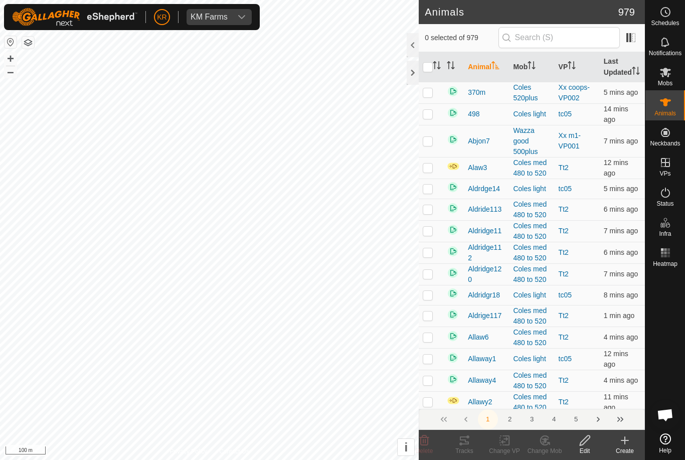
click at [627, 446] on icon at bounding box center [625, 440] width 12 height 12
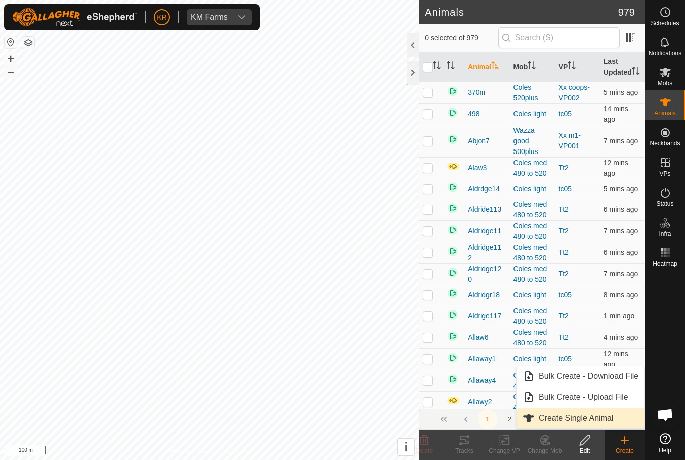
click at [613, 427] on link "Create Single Animal" at bounding box center [581, 418] width 128 height 20
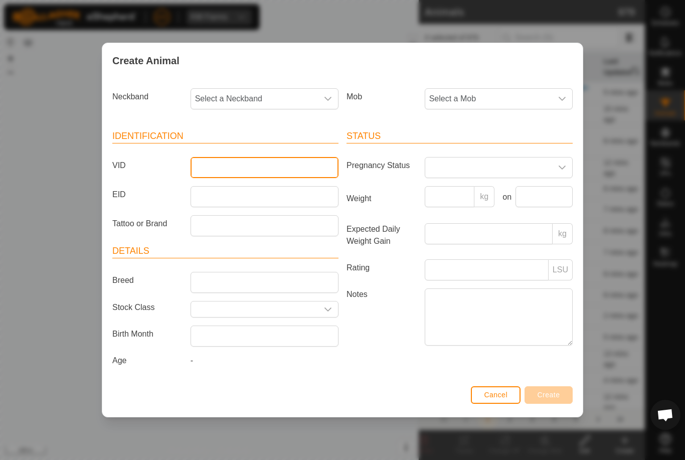
click at [279, 163] on input "VID" at bounding box center [265, 167] width 148 height 21
type input "Luke009"
click at [531, 96] on span "Select a Mob" at bounding box center [488, 99] width 127 height 20
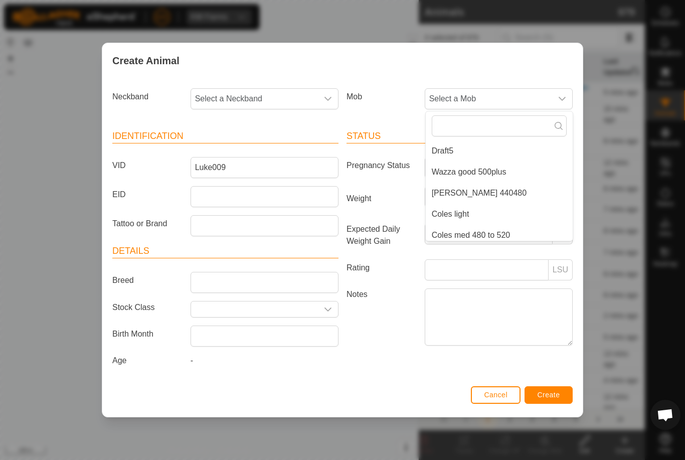
scroll to position [171, 0]
click at [504, 189] on li "[PERSON_NAME] 440480" at bounding box center [499, 190] width 147 height 20
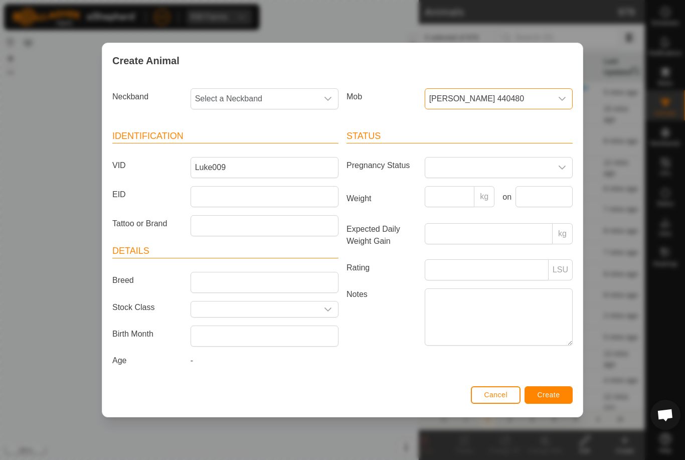
click at [558, 395] on span "Create" at bounding box center [549, 395] width 23 height 8
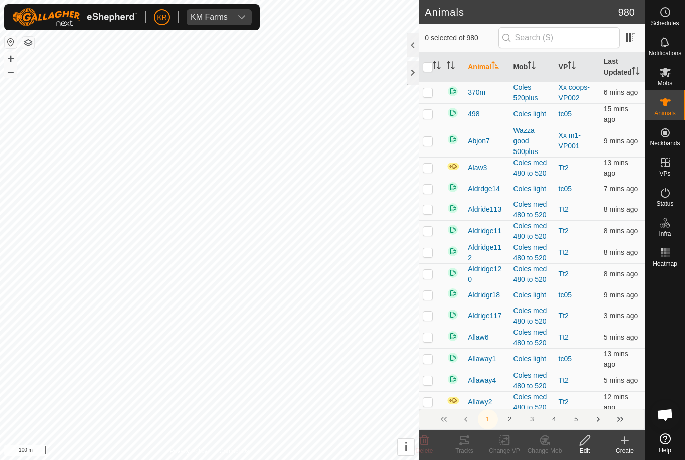
click at [623, 449] on div "Create" at bounding box center [625, 450] width 40 height 9
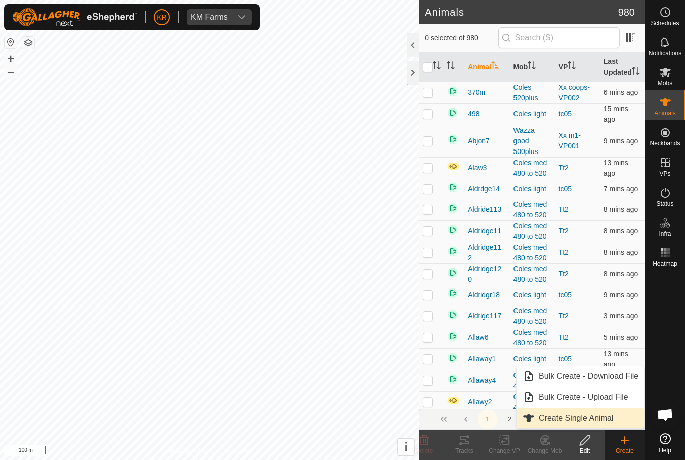
click at [612, 418] on span "Create Single Animal" at bounding box center [576, 418] width 75 height 12
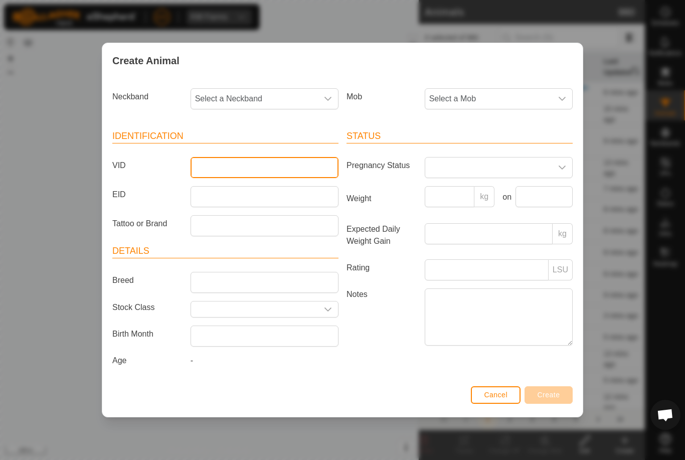
click at [303, 165] on input "VID" at bounding box center [265, 167] width 148 height 21
type input "Like009"
click at [506, 98] on span "Select a Mob" at bounding box center [488, 99] width 127 height 20
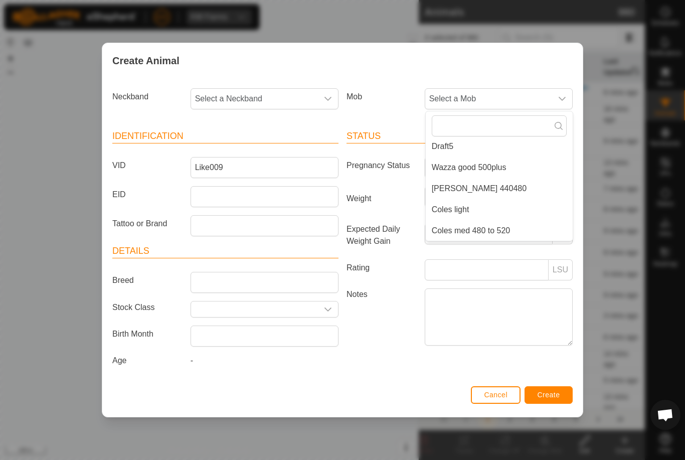
scroll to position [173, 0]
click at [501, 183] on li "[PERSON_NAME] 440480" at bounding box center [499, 189] width 147 height 20
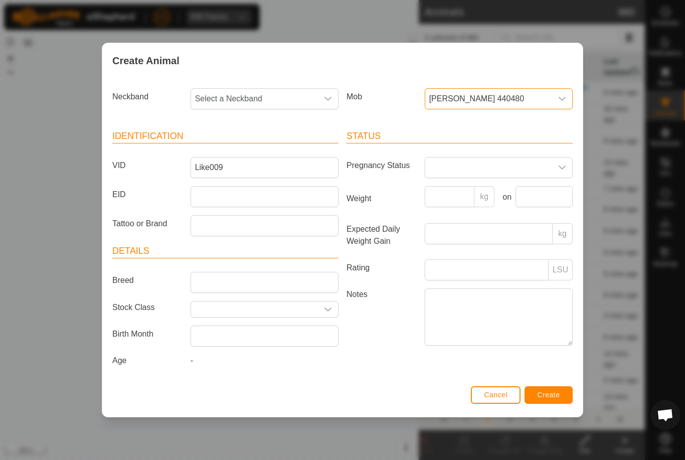
click at [294, 92] on span "Select a Neckband" at bounding box center [254, 99] width 127 height 20
type input "25746"
click at [251, 145] on li "2574697175" at bounding box center [265, 150] width 147 height 20
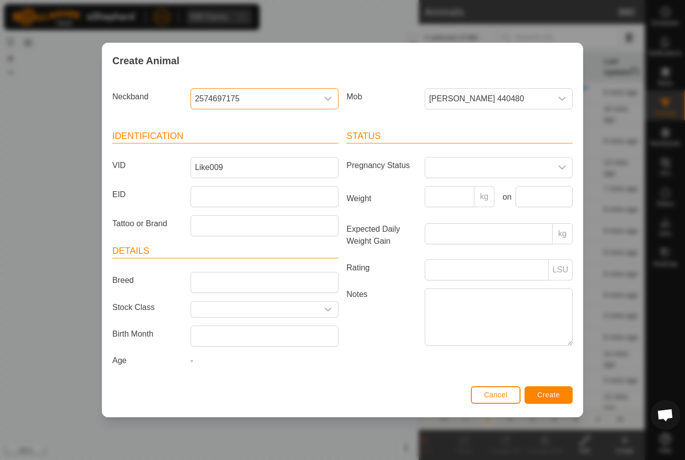
click at [559, 398] on span "Create" at bounding box center [549, 395] width 23 height 8
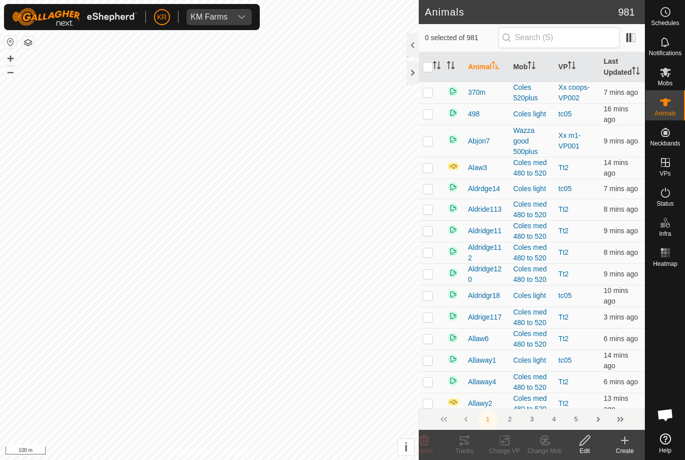
click at [630, 450] on div "Create" at bounding box center [625, 450] width 40 height 9
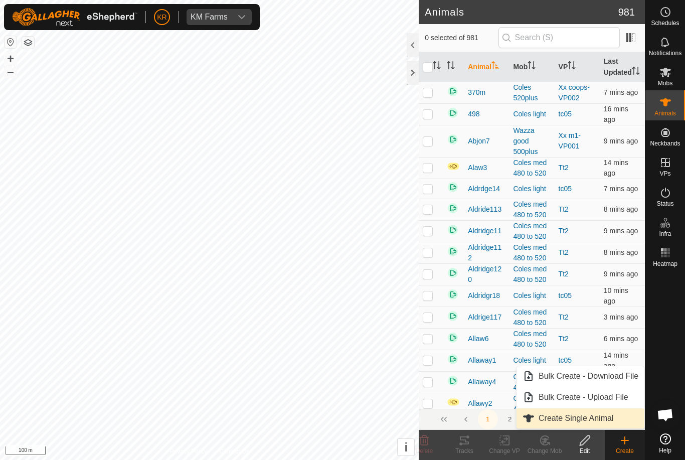
click at [621, 418] on link "Create Single Animal" at bounding box center [581, 418] width 128 height 20
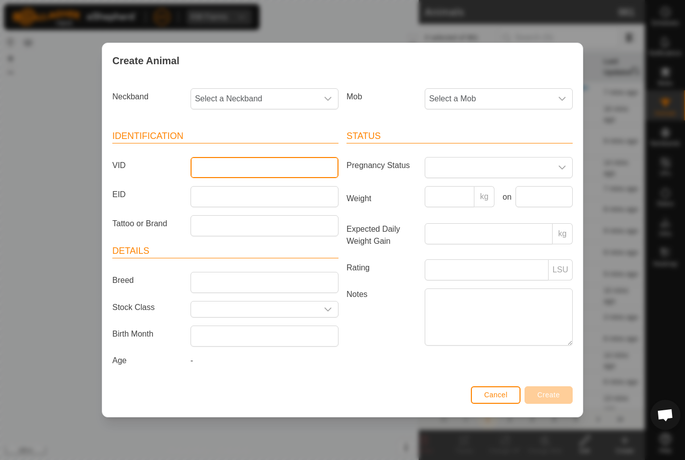
click at [279, 169] on input "VID" at bounding box center [265, 167] width 148 height 21
type input "[DEMOGRAPHIC_DATA]"
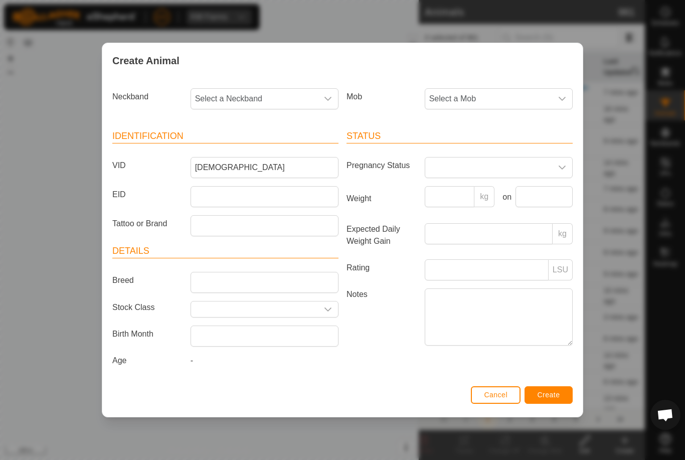
click at [502, 98] on span "Select a Mob" at bounding box center [488, 99] width 127 height 20
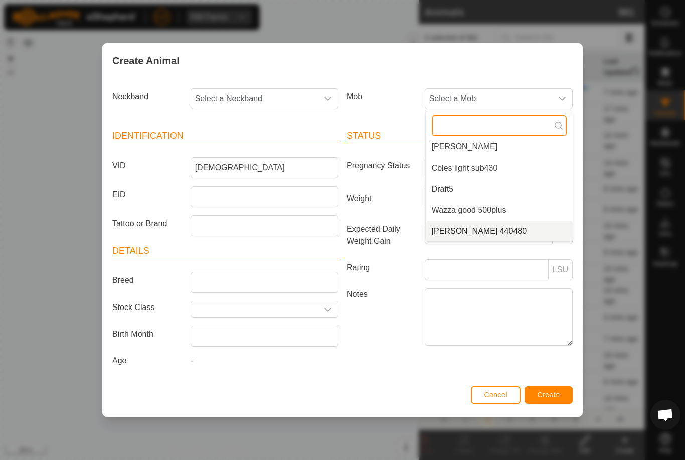
scroll to position [130, 0]
click at [533, 232] on li "[PERSON_NAME] 440480" at bounding box center [499, 231] width 147 height 20
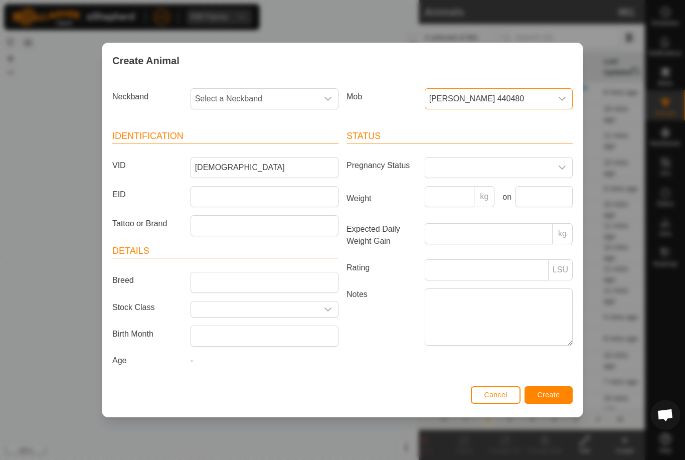
click at [274, 96] on span "Select a Neckband" at bounding box center [254, 99] width 127 height 20
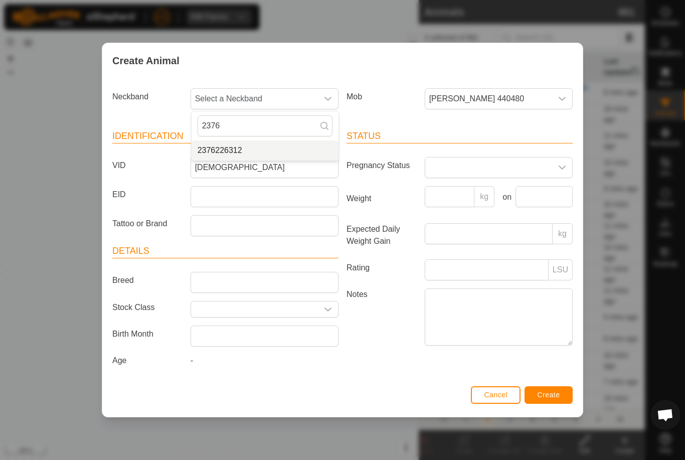
type input "2376"
click at [248, 145] on li "2376226312" at bounding box center [265, 150] width 147 height 20
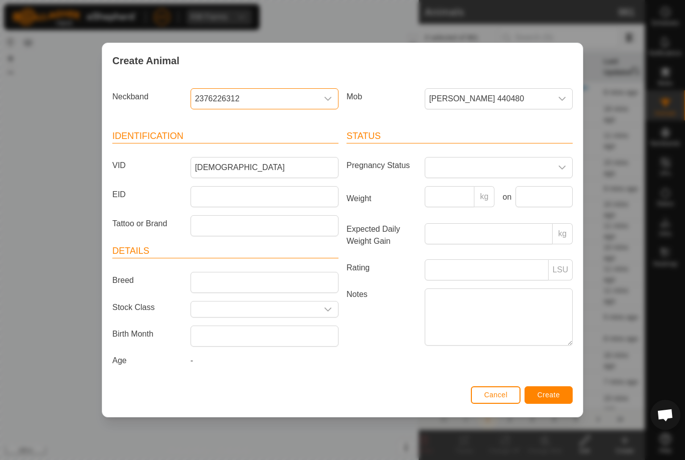
click at [561, 398] on button "Create" at bounding box center [549, 395] width 48 height 18
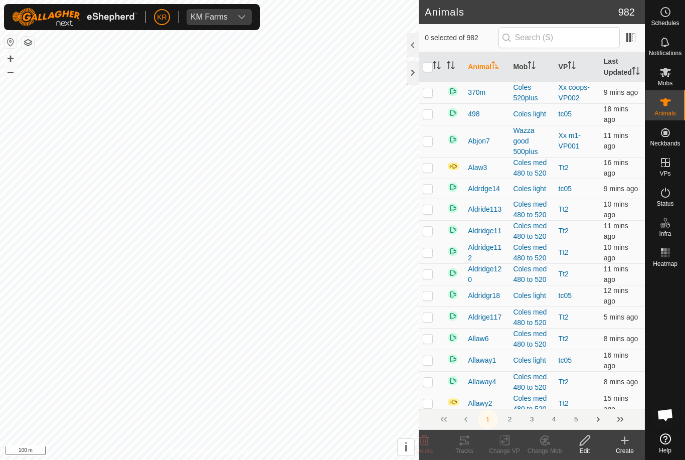
click at [628, 442] on icon at bounding box center [625, 440] width 12 height 12
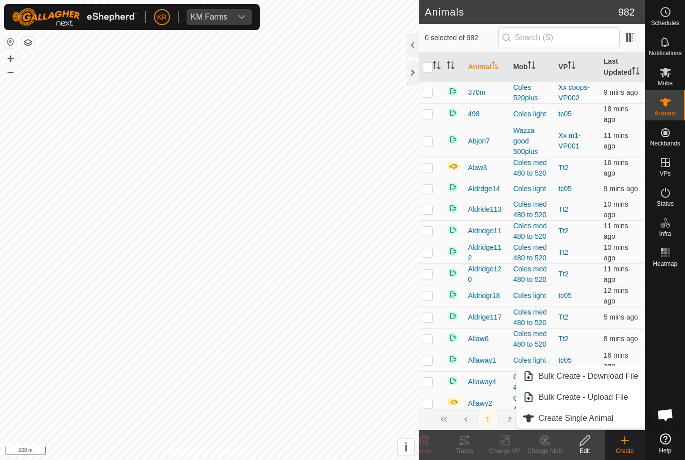
click at [629, 447] on div "Create" at bounding box center [625, 450] width 40 height 9
click at [610, 422] on span "Create Single Animal" at bounding box center [576, 418] width 75 height 12
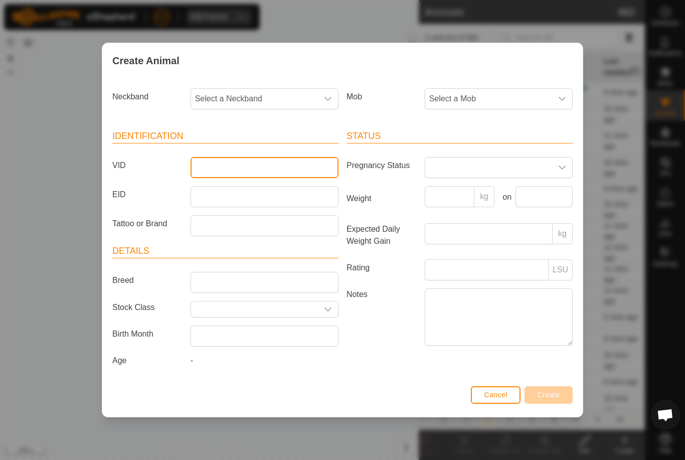
click at [282, 158] on input "VID" at bounding box center [265, 167] width 148 height 21
type input "Luke011"
click at [532, 90] on span "Select a Mob" at bounding box center [488, 99] width 127 height 20
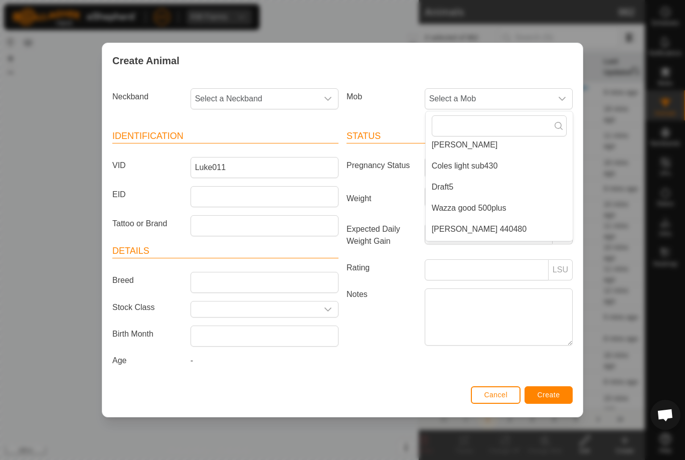
scroll to position [131, 0]
click at [494, 164] on span "Coles light sub430" at bounding box center [465, 167] width 66 height 12
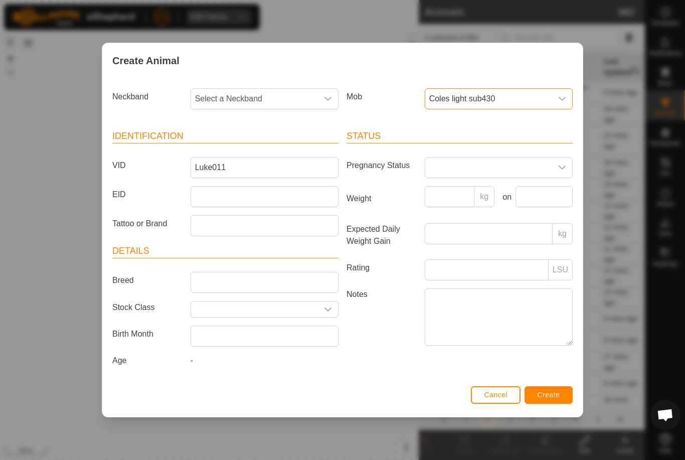
click at [278, 95] on span "Select a Neckband" at bounding box center [254, 99] width 127 height 20
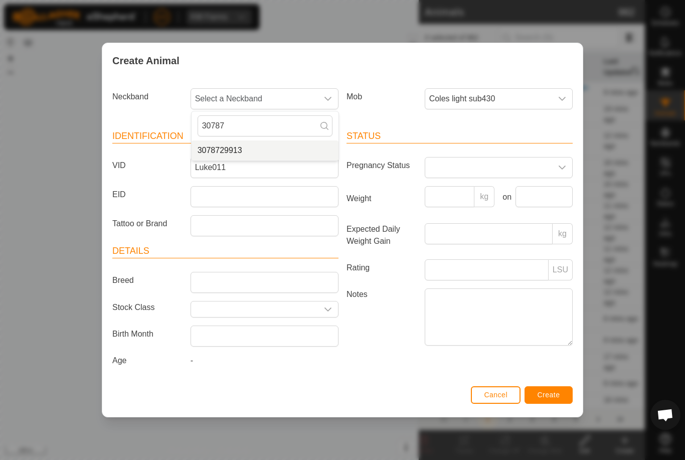
type input "30787"
click at [264, 146] on li "3078729913" at bounding box center [265, 150] width 147 height 20
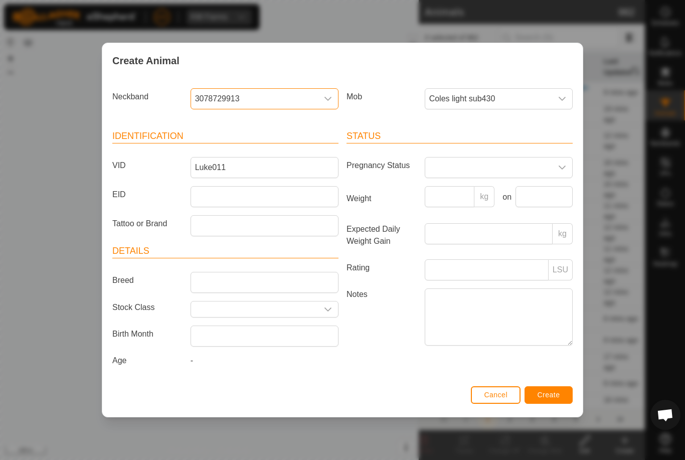
click at [553, 399] on span "Create" at bounding box center [549, 395] width 23 height 8
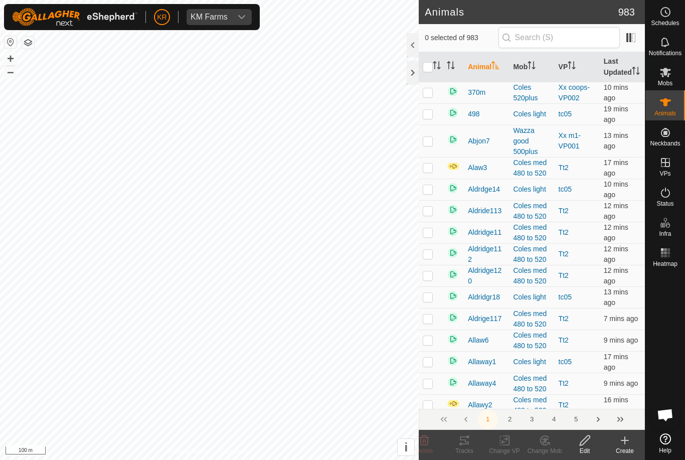
click at [625, 443] on icon at bounding box center [625, 440] width 0 height 7
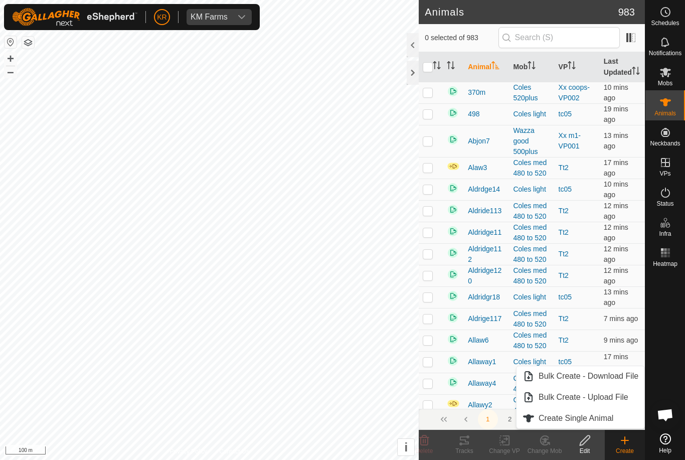
click at [621, 418] on link "Create Single Animal" at bounding box center [581, 418] width 128 height 20
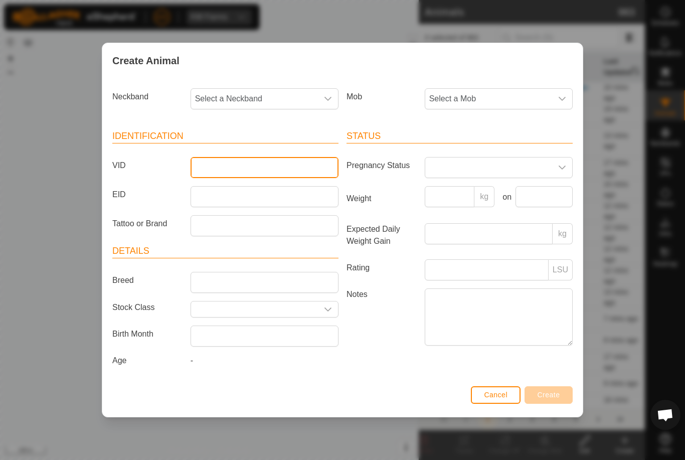
click at [288, 157] on input "VID" at bounding box center [265, 167] width 148 height 21
type input "Luke012"
click at [528, 95] on span "Select a Mob" at bounding box center [488, 99] width 127 height 20
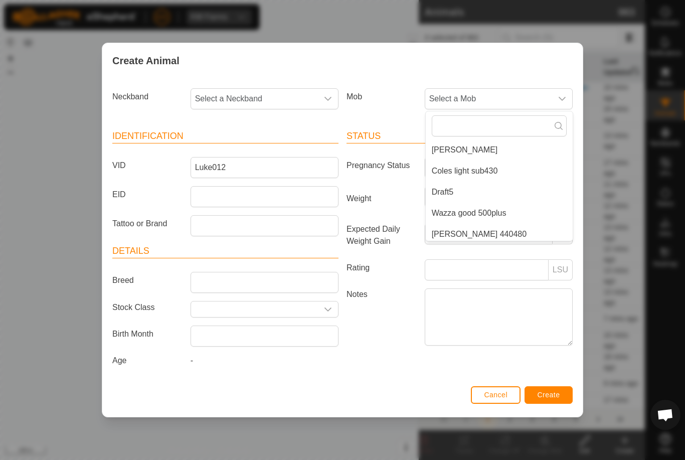
scroll to position [145, 0]
click at [524, 217] on li "[PERSON_NAME] 440480" at bounding box center [499, 216] width 147 height 20
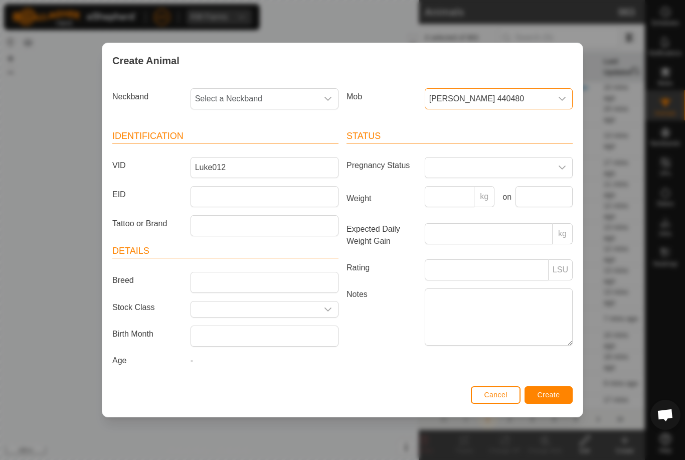
click at [262, 96] on span "Select a Neckband" at bounding box center [254, 99] width 127 height 20
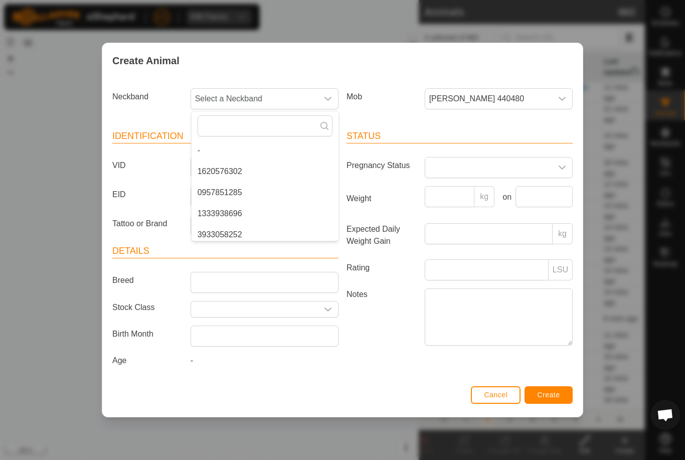
type input "-"
type input "04486"
click at [258, 146] on li "0448621165" at bounding box center [265, 150] width 147 height 20
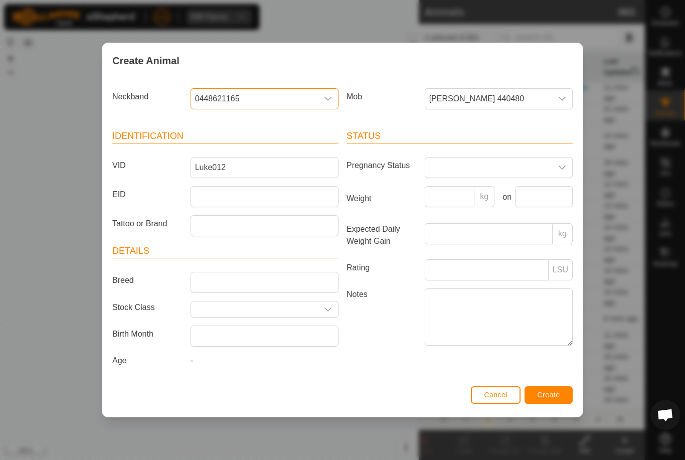
click at [561, 394] on button "Create" at bounding box center [549, 395] width 48 height 18
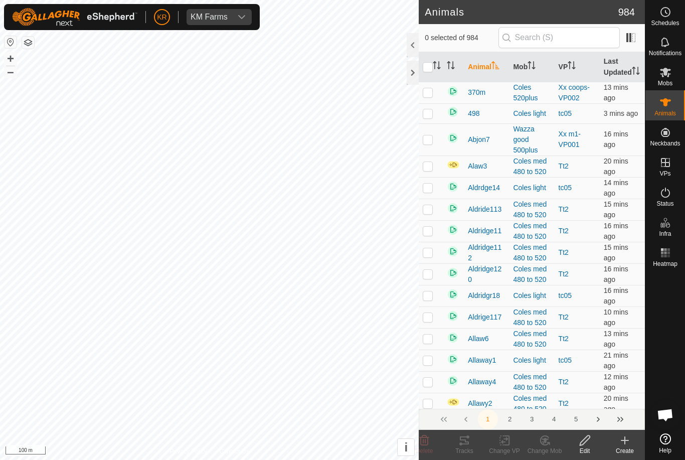
click at [624, 444] on icon at bounding box center [625, 440] width 12 height 12
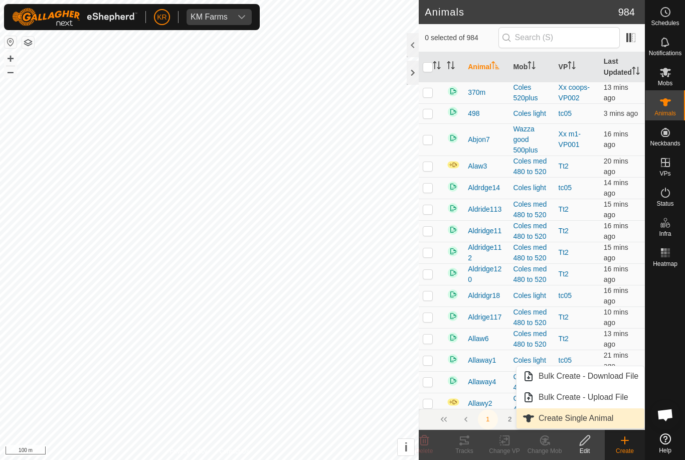
click at [611, 422] on span "Create Single Animal" at bounding box center [576, 418] width 75 height 12
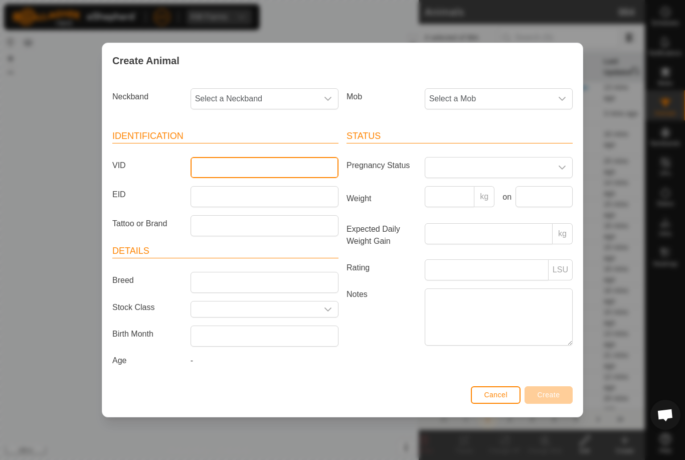
click at [266, 165] on input "VID" at bounding box center [265, 167] width 148 height 21
type input "Luke013"
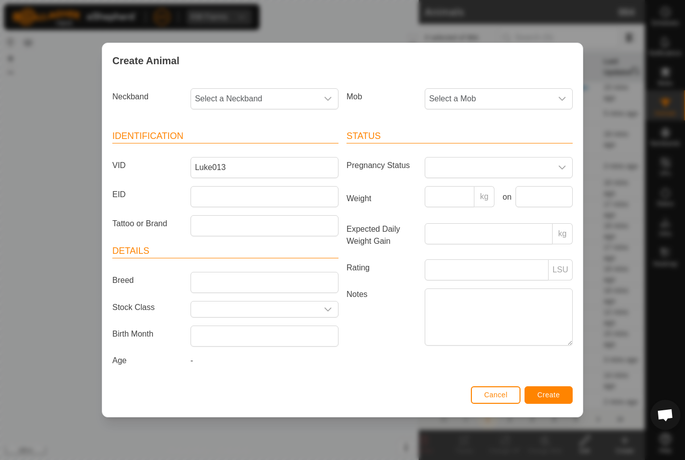
click at [529, 98] on span "Select a Mob" at bounding box center [488, 99] width 127 height 20
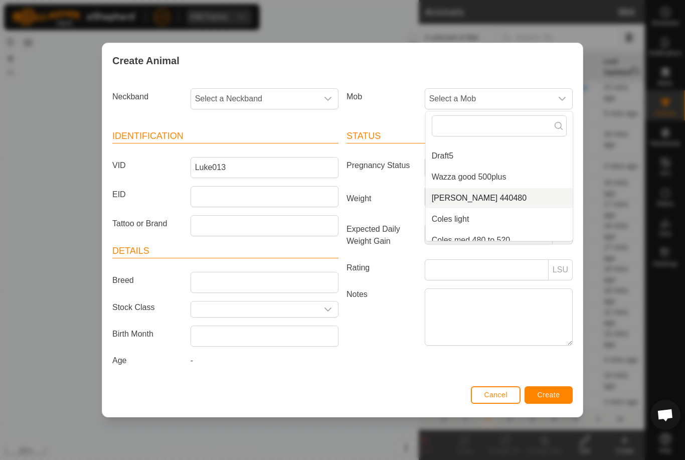
click at [511, 196] on li "[PERSON_NAME] 440480" at bounding box center [499, 198] width 147 height 20
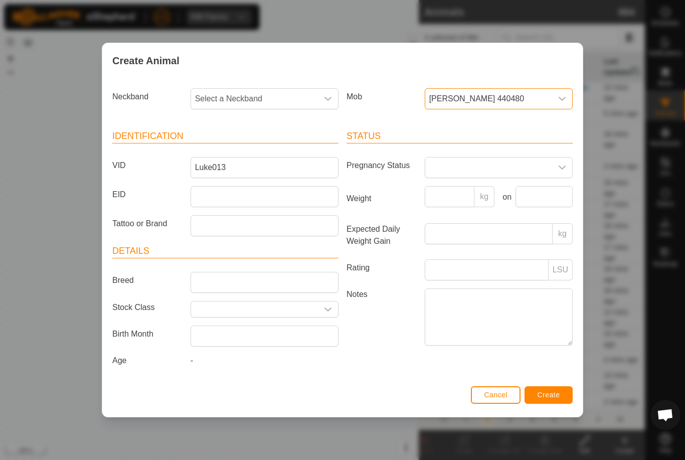
click at [287, 93] on span "Select a Neckband" at bounding box center [254, 99] width 127 height 20
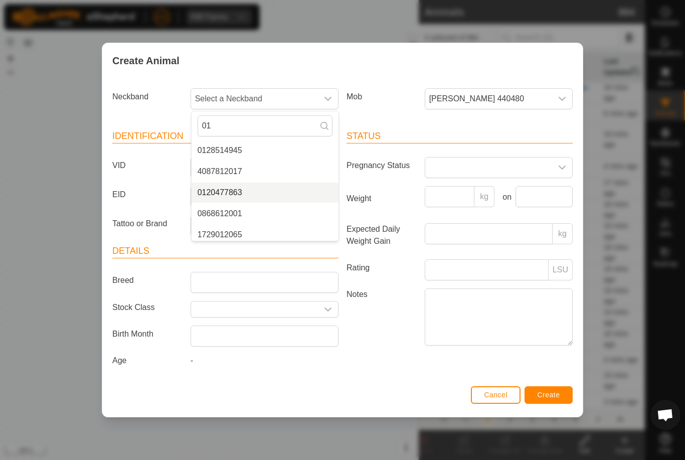
type input "01"
click at [246, 186] on li "0120477863" at bounding box center [265, 193] width 147 height 20
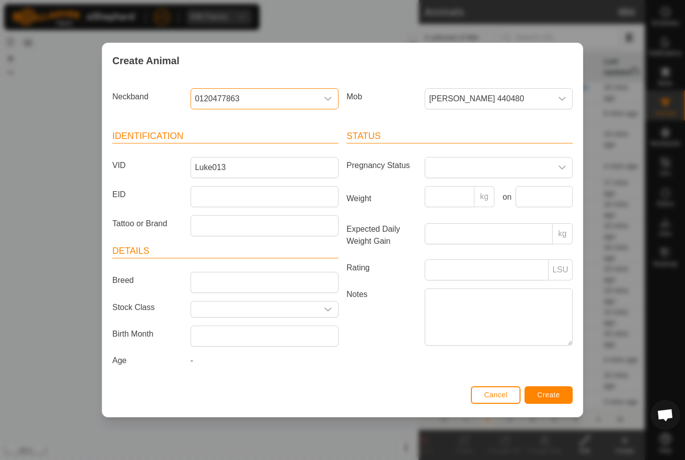
click at [553, 392] on button "Create" at bounding box center [549, 395] width 48 height 18
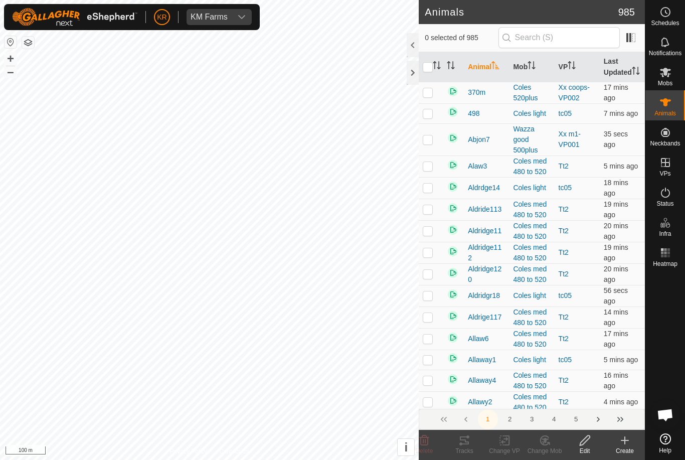
click at [628, 443] on icon at bounding box center [625, 440] width 12 height 12
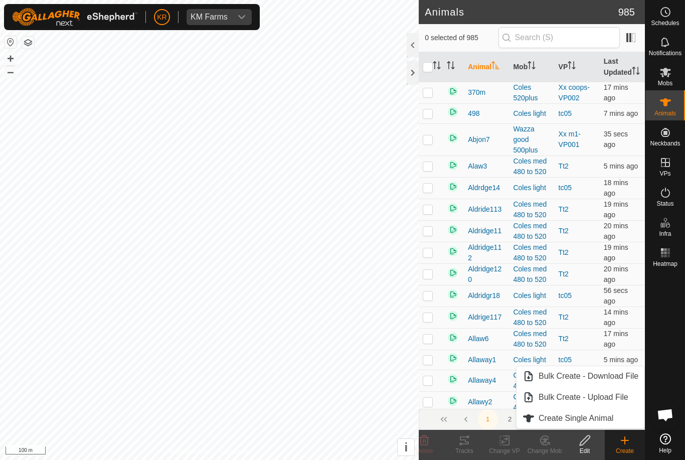
click at [613, 419] on span "Create Single Animal" at bounding box center [576, 418] width 75 height 12
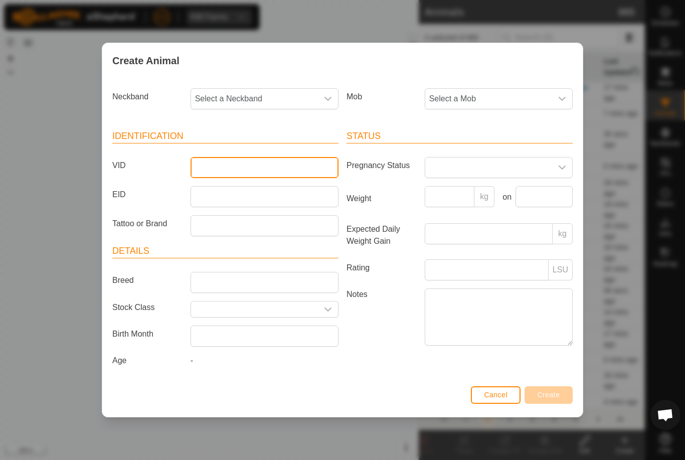
click at [250, 175] on input "VID" at bounding box center [265, 167] width 148 height 21
type input "Luke014"
click at [529, 100] on span "Select a Mob" at bounding box center [488, 99] width 127 height 20
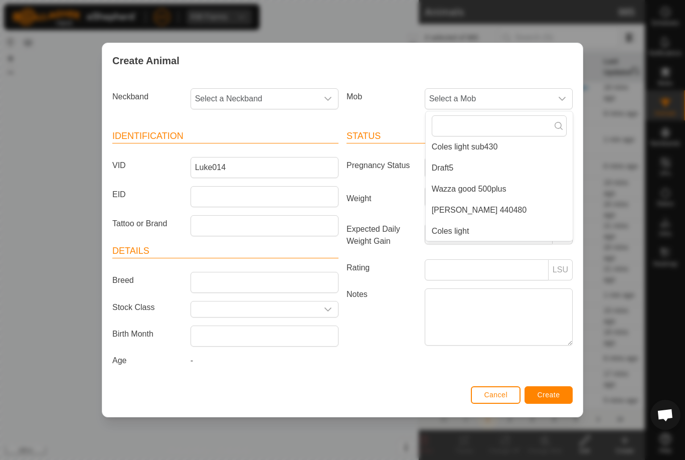
scroll to position [156, 0]
click at [513, 201] on li "[PERSON_NAME] 440480" at bounding box center [499, 205] width 147 height 20
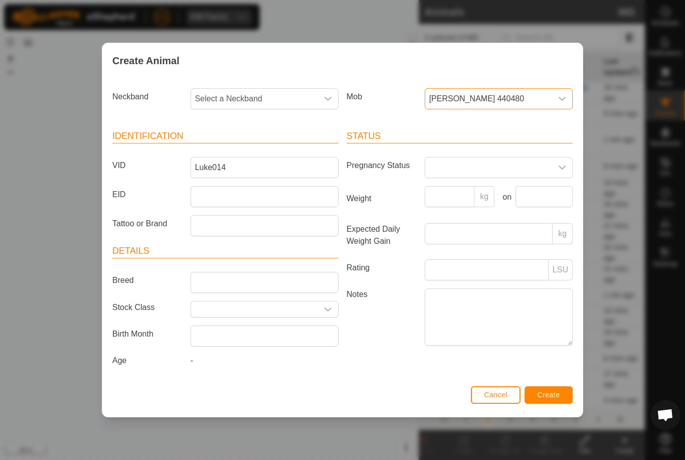
click at [243, 95] on span "Select a Neckband" at bounding box center [254, 99] width 127 height 20
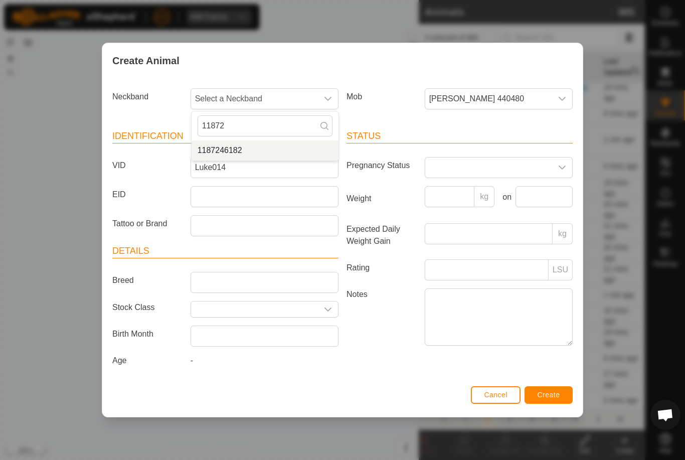
type input "11872"
click at [269, 145] on li "1187246182" at bounding box center [265, 150] width 147 height 20
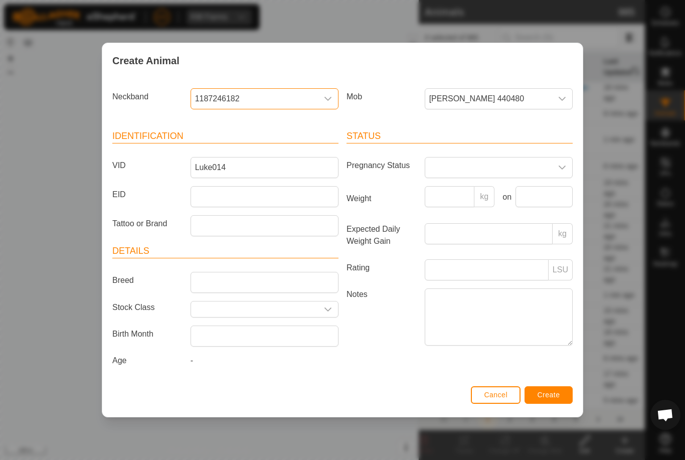
click at [556, 398] on span "Create" at bounding box center [549, 395] width 23 height 8
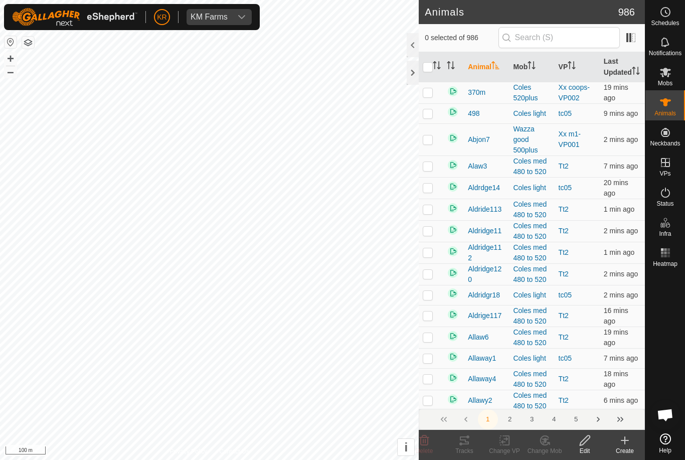
click at [630, 445] on icon at bounding box center [625, 440] width 12 height 12
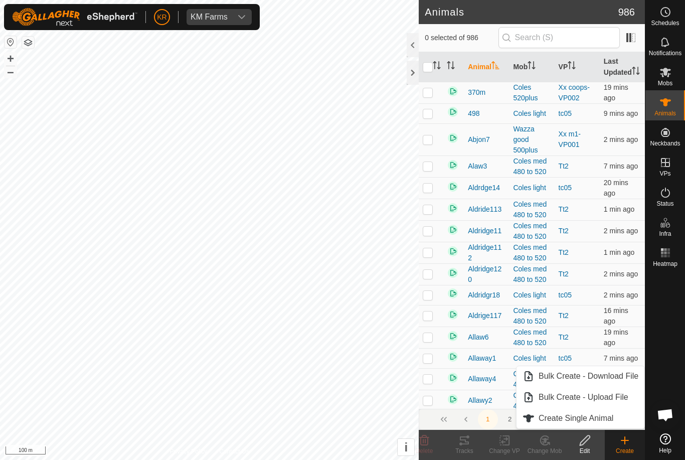
click at [610, 421] on span "Create Single Animal" at bounding box center [576, 418] width 75 height 12
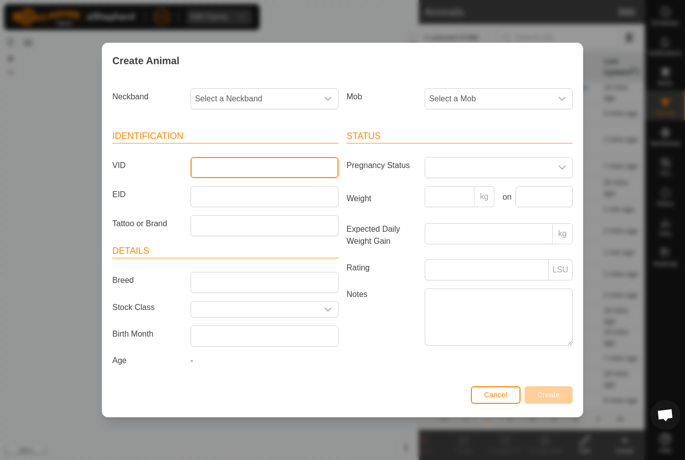
click at [267, 166] on input "VID" at bounding box center [265, 167] width 148 height 21
type input "Luke015"
click at [311, 92] on span "Select a Neckband" at bounding box center [254, 99] width 127 height 20
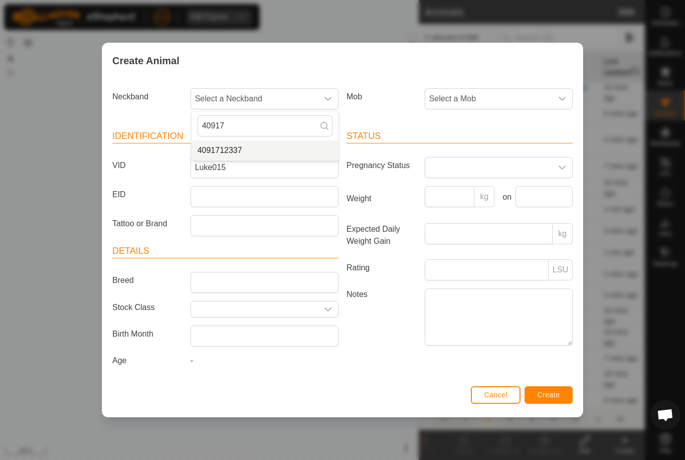
type input "40917"
click at [265, 145] on li "4091712337" at bounding box center [265, 150] width 147 height 20
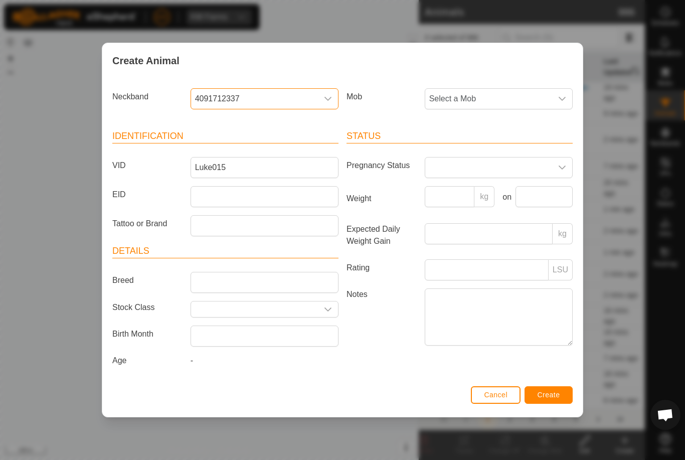
click at [471, 91] on span "Select a Mob" at bounding box center [488, 99] width 127 height 20
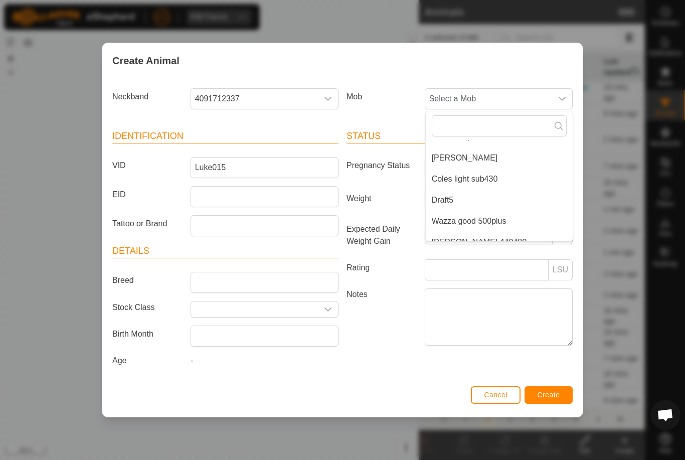
scroll to position [118, 0]
click at [483, 174] on span "Coles light sub430" at bounding box center [465, 180] width 66 height 12
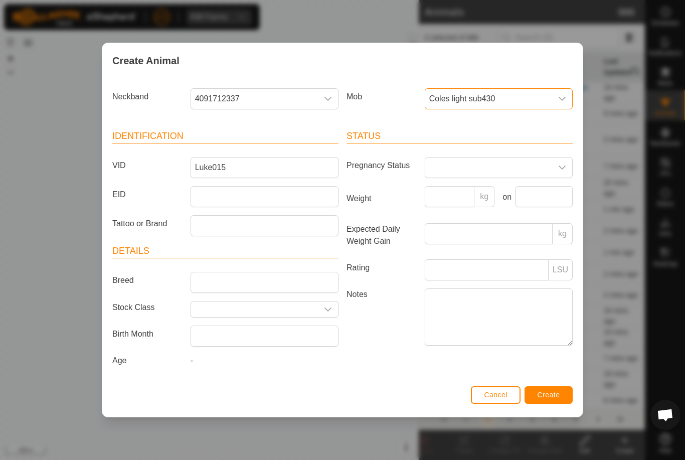
click at [556, 395] on span "Create" at bounding box center [549, 395] width 23 height 8
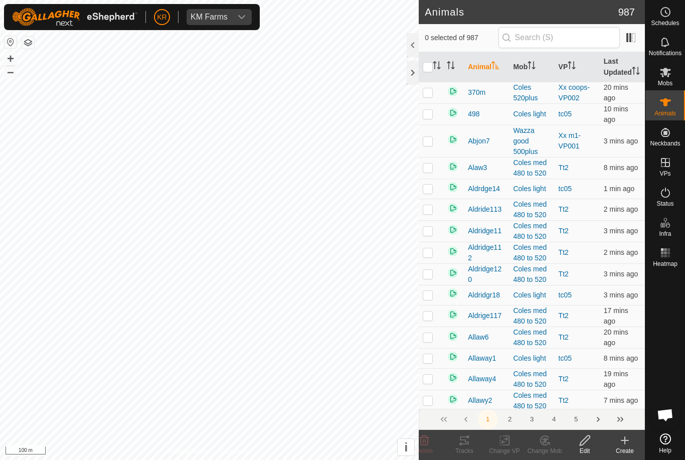
click at [623, 446] on div "Create" at bounding box center [625, 450] width 40 height 9
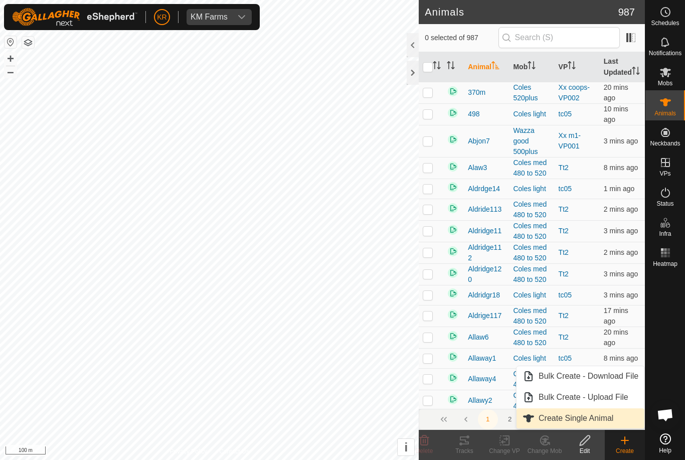
click at [610, 422] on span "Create Single Animal" at bounding box center [576, 418] width 75 height 12
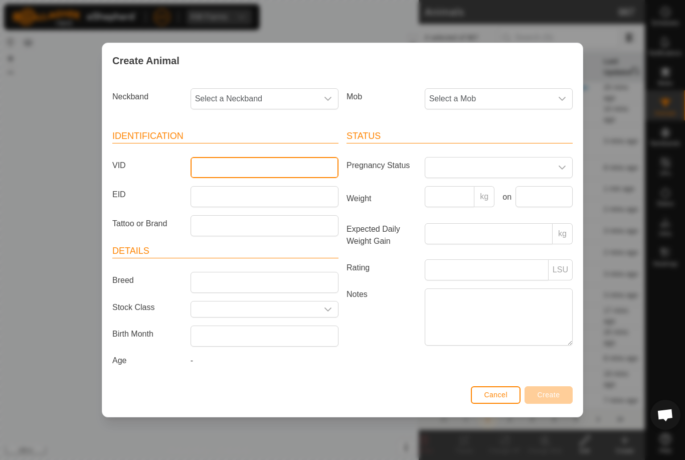
click at [265, 168] on input "VID" at bounding box center [265, 167] width 148 height 21
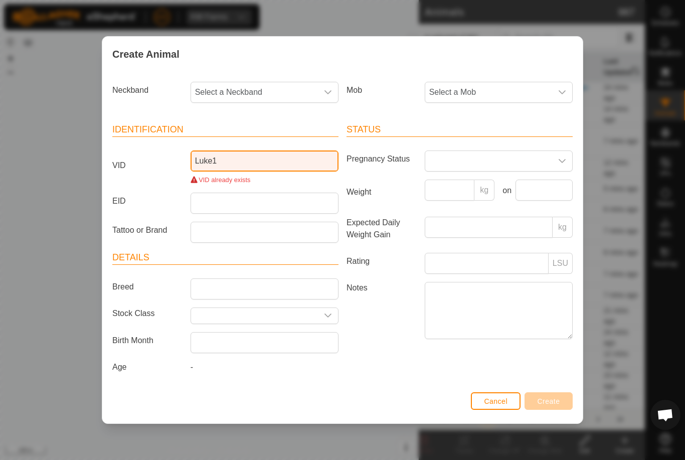
click at [285, 167] on input "Luke1" at bounding box center [265, 160] width 148 height 21
click at [285, 166] on input "Luke1" at bounding box center [265, 160] width 148 height 21
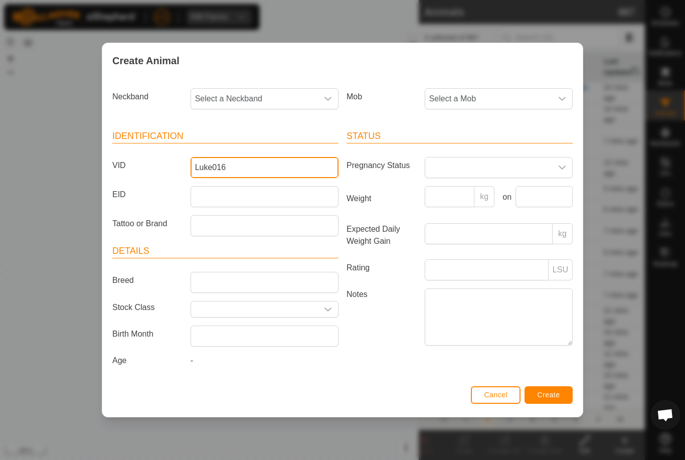
type input "Luke016"
click at [219, 117] on div "Identification VID Luke016 EID Tattoo or Brand Details Breed Stock Class Birth …" at bounding box center [225, 249] width 234 height 265
click at [269, 97] on span "Select a Neckband" at bounding box center [254, 99] width 127 height 20
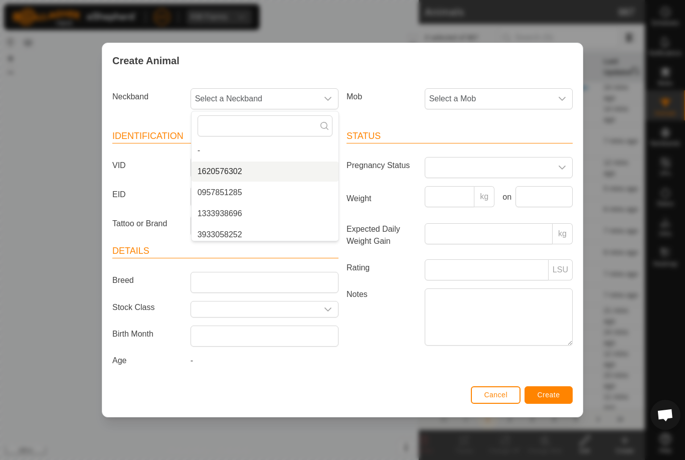
click at [244, 162] on li "1620576302" at bounding box center [265, 172] width 147 height 20
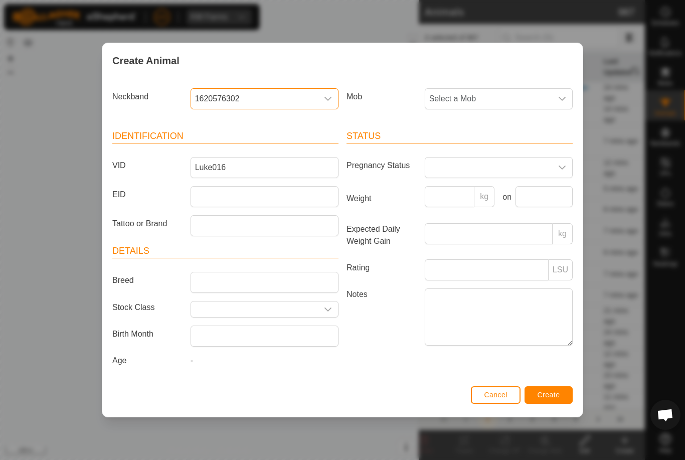
click at [570, 95] on div "dropdown trigger" at bounding box center [562, 99] width 20 height 20
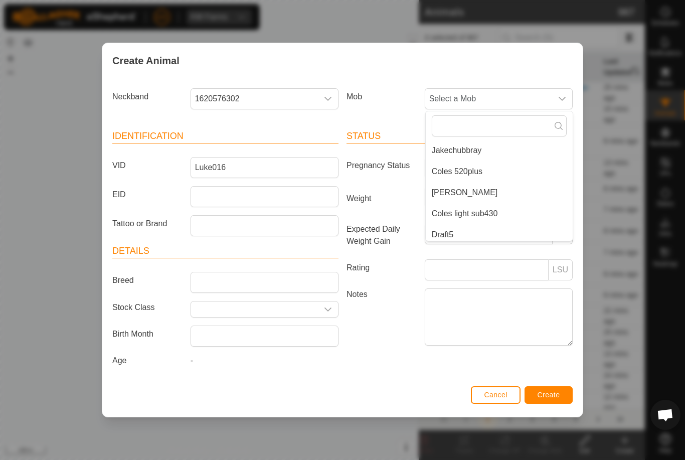
scroll to position [87, 0]
click at [532, 211] on li "Coles light sub430" at bounding box center [499, 211] width 147 height 20
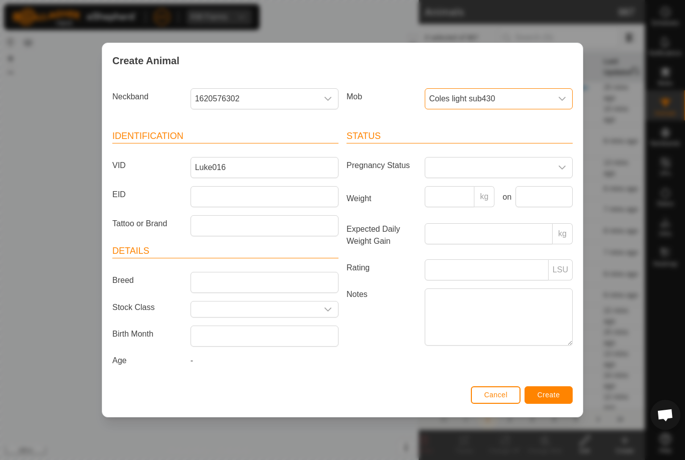
click at [565, 400] on button "Create" at bounding box center [549, 395] width 48 height 18
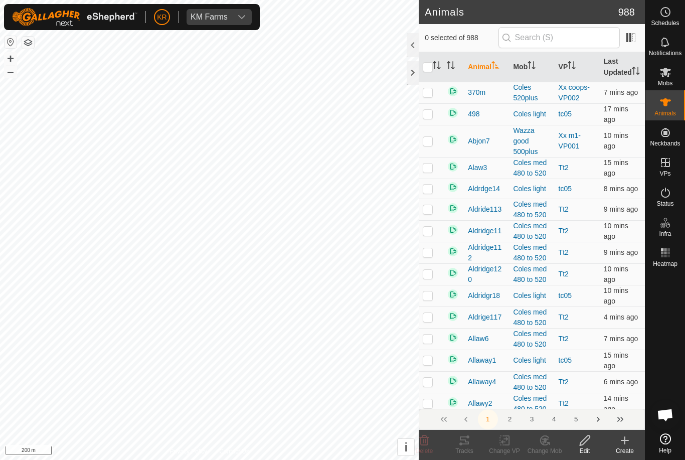
click at [630, 451] on div "Create" at bounding box center [625, 450] width 40 height 9
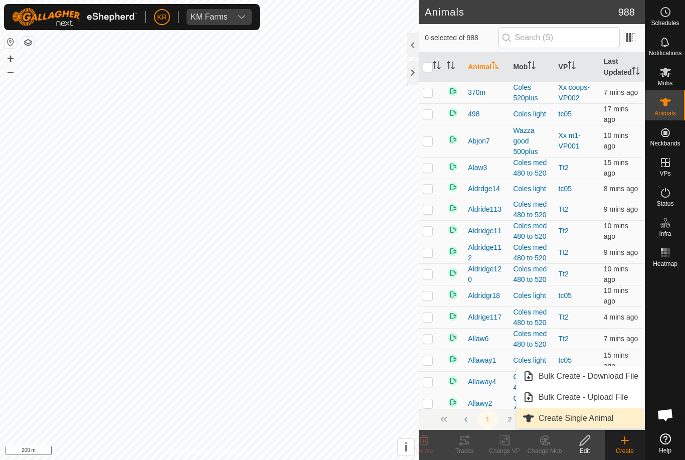
click at [620, 426] on link "Create Single Animal" at bounding box center [581, 418] width 128 height 20
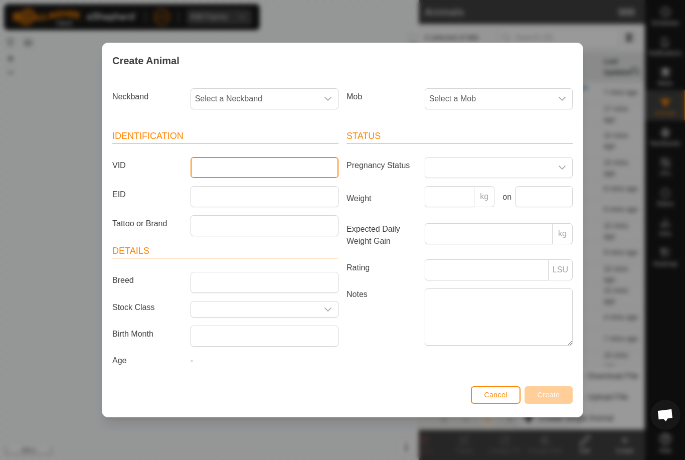
click at [261, 159] on input "VID" at bounding box center [265, 167] width 148 height 21
type input "Luke017"
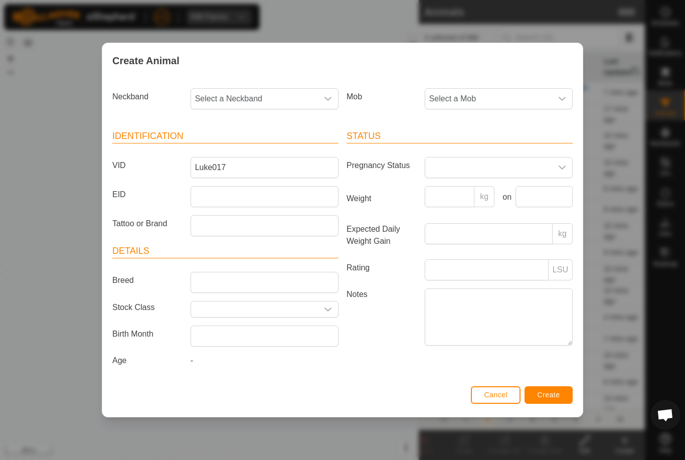
click at [509, 91] on span "Select a Mob" at bounding box center [488, 99] width 127 height 20
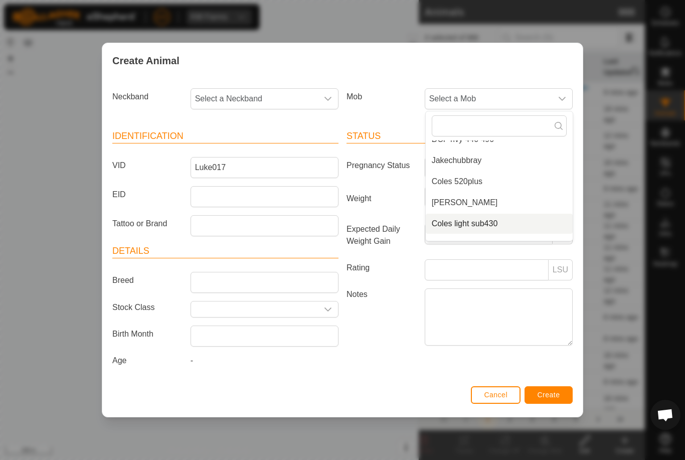
click at [522, 224] on li "Coles light sub430" at bounding box center [499, 224] width 147 height 20
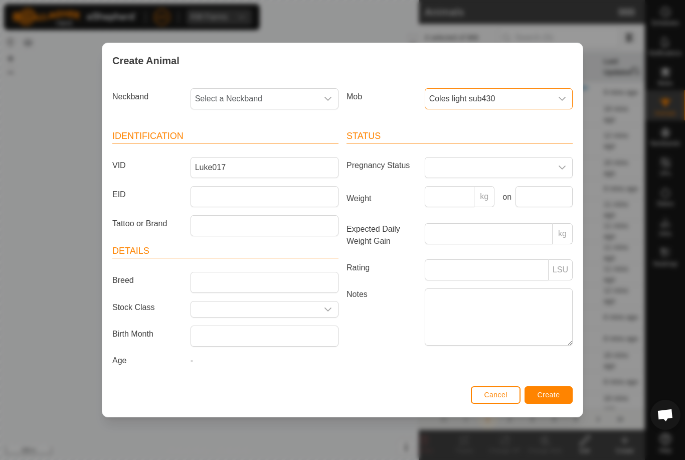
click at [289, 97] on span "Select a Neckband" at bounding box center [254, 99] width 127 height 20
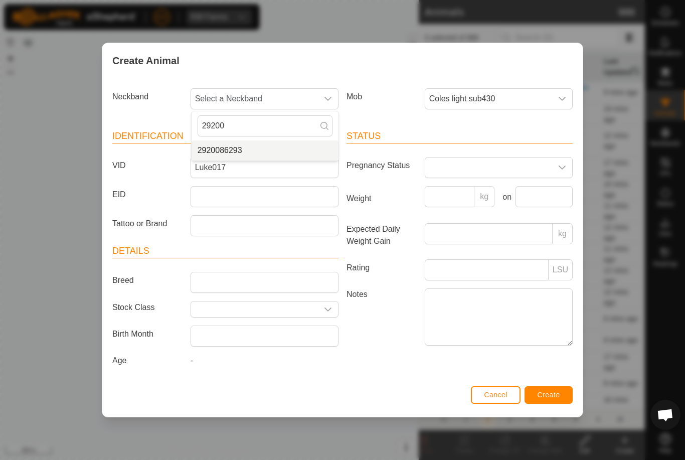
type input "29200"
click at [260, 146] on li "2920086293" at bounding box center [265, 150] width 147 height 20
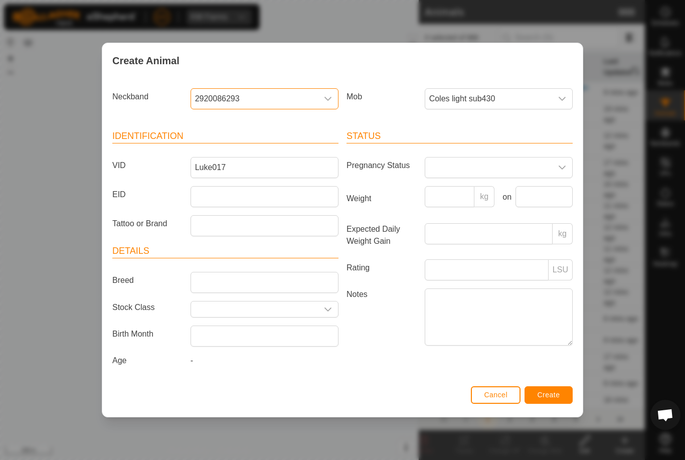
click at [553, 389] on button "Create" at bounding box center [549, 395] width 48 height 18
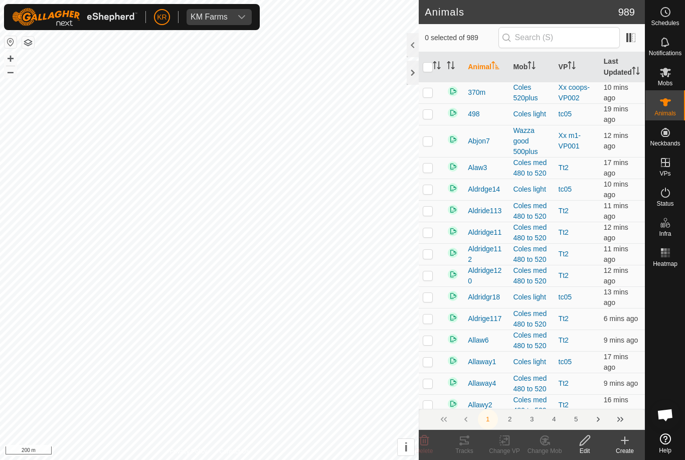
click at [633, 447] on div "Create" at bounding box center [625, 450] width 40 height 9
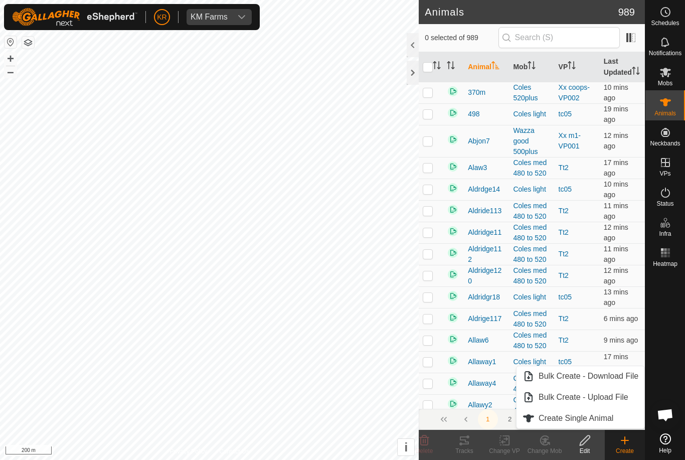
click at [616, 418] on link "Create Single Animal" at bounding box center [581, 418] width 128 height 20
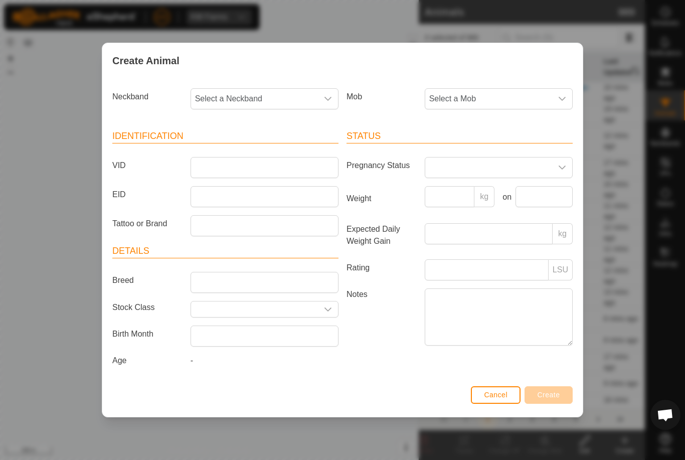
click at [287, 90] on span "Select a Neckband" at bounding box center [254, 99] width 127 height 20
click at [170, 160] on label "VID" at bounding box center [147, 165] width 78 height 17
click at [191, 160] on input "VID" at bounding box center [265, 167] width 148 height 21
type input "Luke018"
click at [531, 100] on span "Select a Mob" at bounding box center [488, 99] width 127 height 20
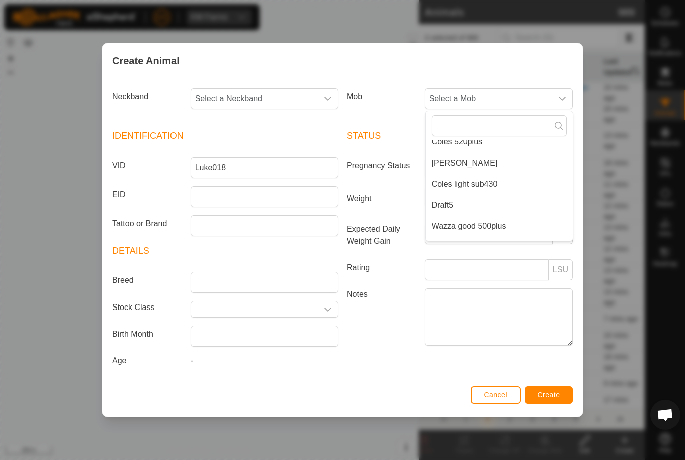
scroll to position [116, 0]
click at [500, 175] on li "Coles light sub430" at bounding box center [499, 182] width 147 height 20
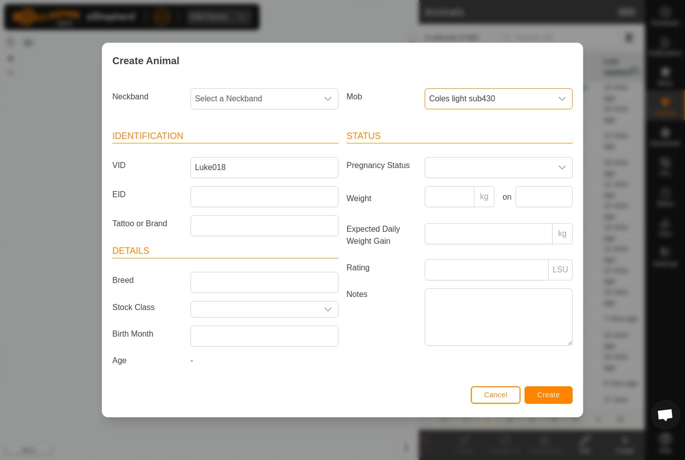
click at [301, 94] on span "Select a Neckband" at bounding box center [254, 99] width 127 height 20
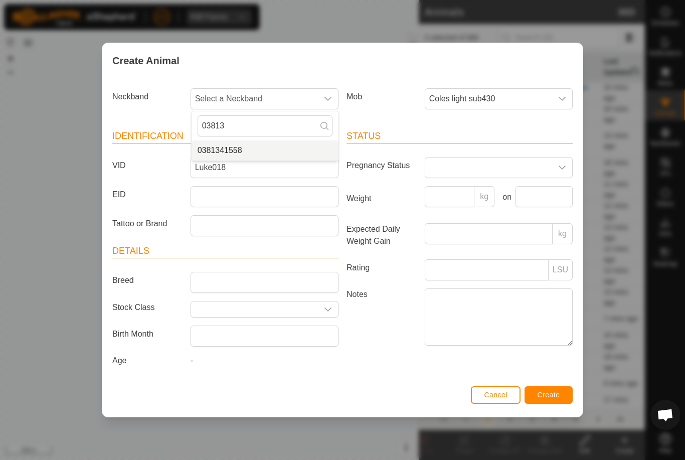
type input "03813"
click at [256, 148] on li "0381341558" at bounding box center [265, 150] width 147 height 20
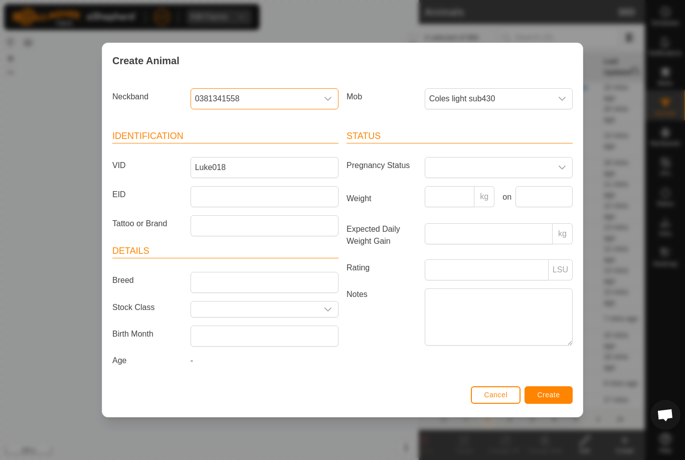
click at [563, 401] on button "Create" at bounding box center [549, 395] width 48 height 18
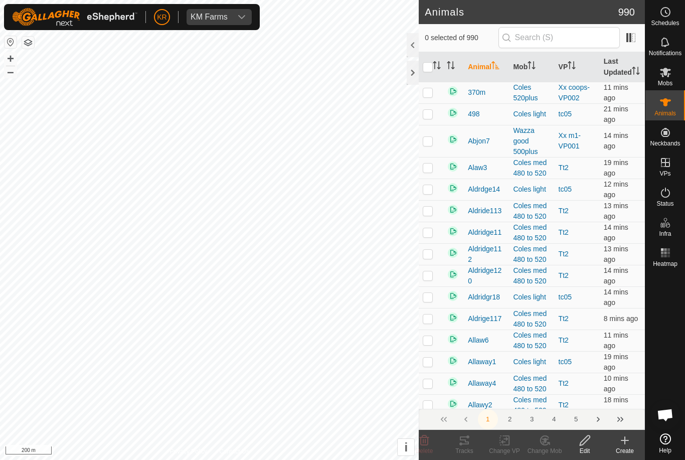
click at [633, 450] on div "Create" at bounding box center [625, 450] width 40 height 9
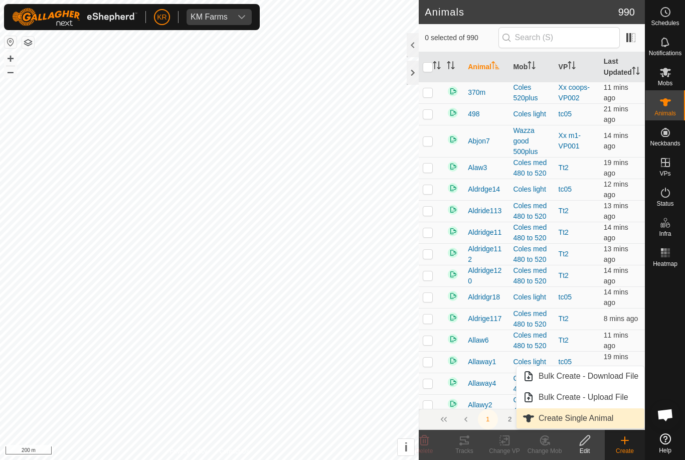
click at [601, 417] on span "Create Single Animal" at bounding box center [576, 418] width 75 height 12
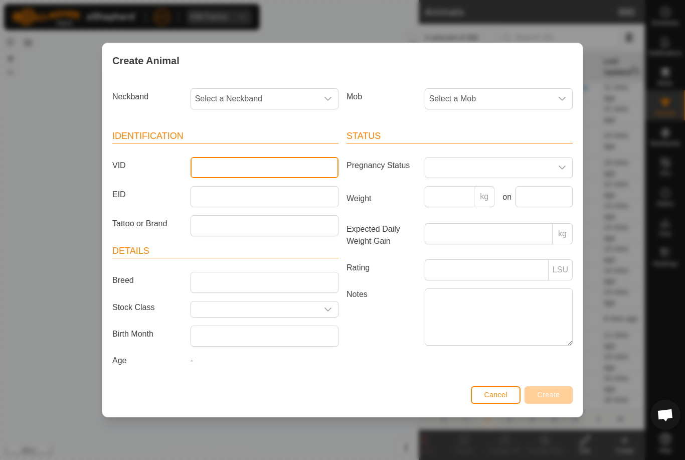
click at [253, 166] on input "VID" at bounding box center [265, 167] width 148 height 21
type input "Luke019"
click at [557, 98] on div "dropdown trigger" at bounding box center [562, 99] width 20 height 20
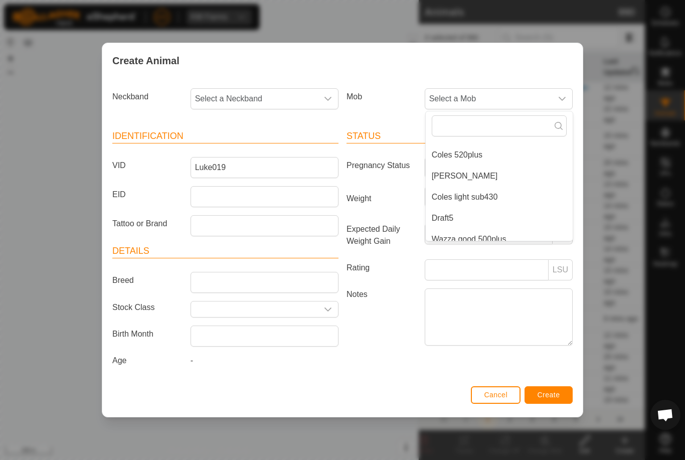
scroll to position [103, 0]
click at [533, 198] on li "Coles light sub430" at bounding box center [499, 195] width 147 height 20
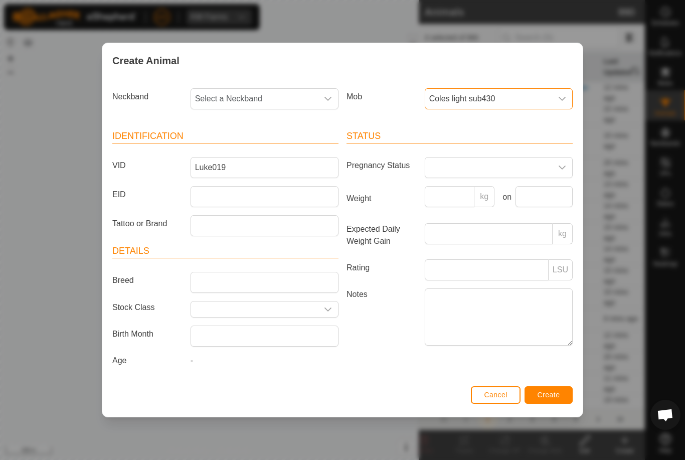
click at [258, 104] on span "Select a Neckband" at bounding box center [254, 99] width 127 height 20
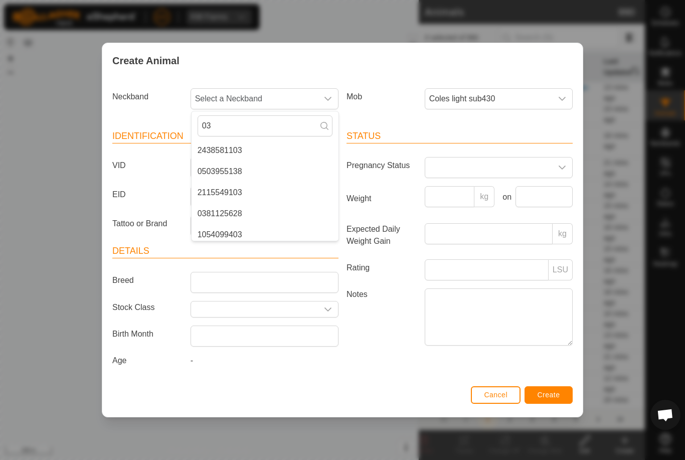
type input "0"
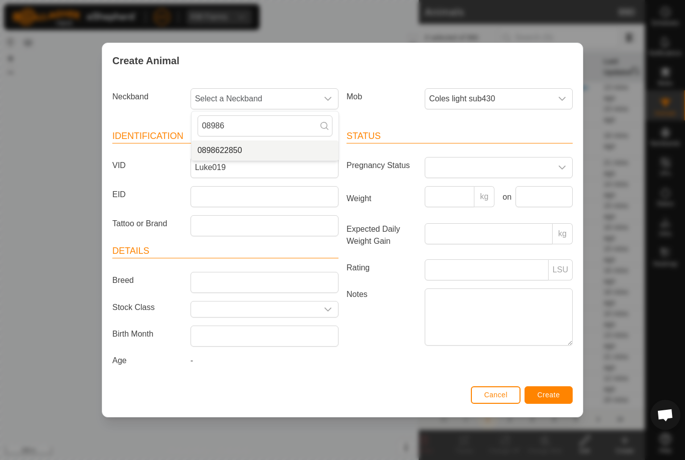
type input "08986"
click at [270, 140] on li "0898622850" at bounding box center [265, 150] width 147 height 20
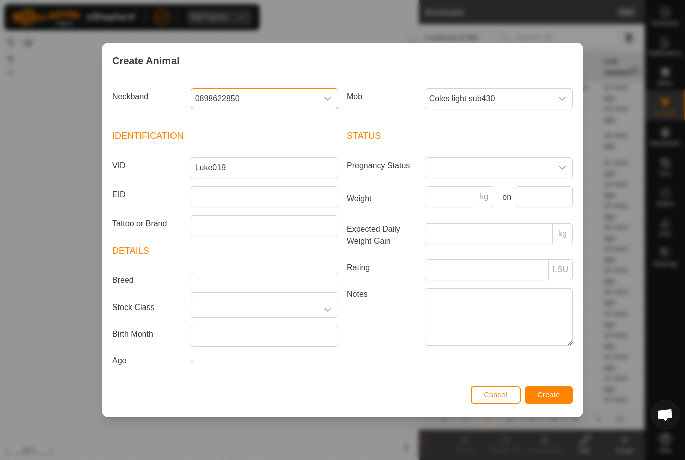
click at [560, 399] on span "Create" at bounding box center [549, 395] width 23 height 8
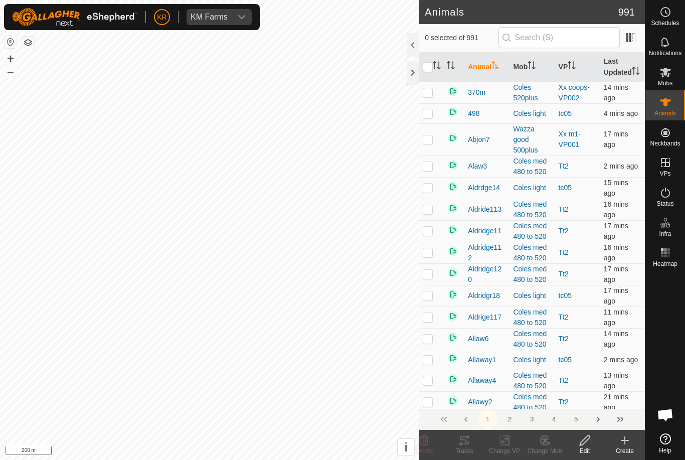
click at [626, 448] on div "Create" at bounding box center [625, 450] width 40 height 9
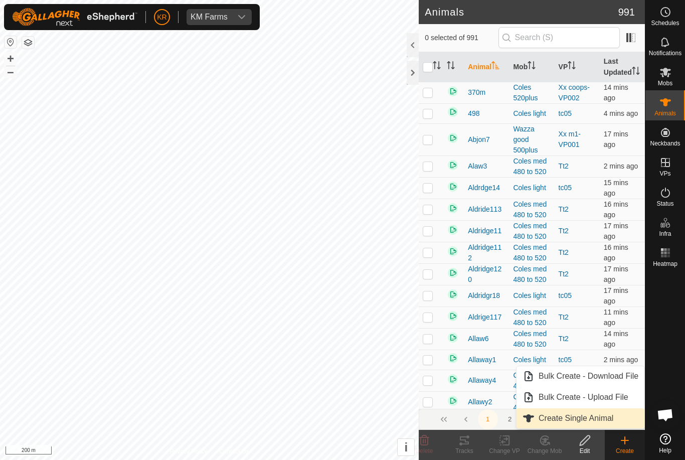
click at [601, 421] on span "Create Single Animal" at bounding box center [576, 418] width 75 height 12
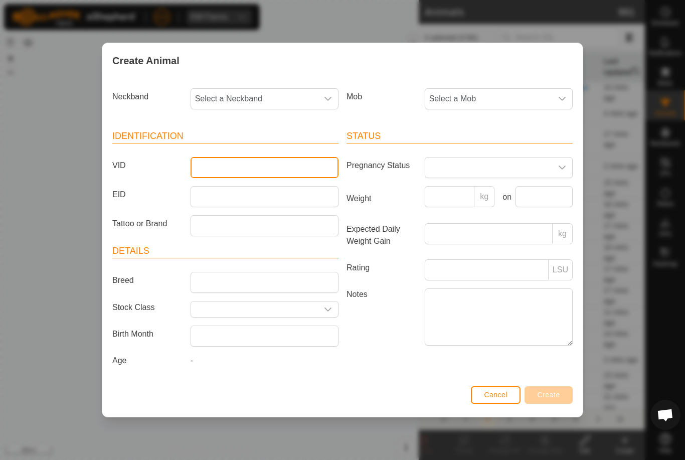
click at [265, 167] on input "VID" at bounding box center [265, 167] width 148 height 21
type input "Luke020"
click at [533, 93] on span "Select a Mob" at bounding box center [488, 99] width 127 height 20
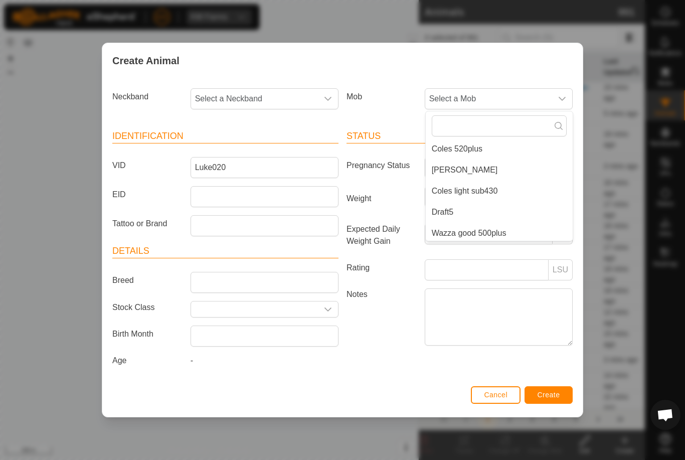
scroll to position [108, 0]
click at [506, 188] on li "Coles light sub430" at bounding box center [499, 190] width 147 height 20
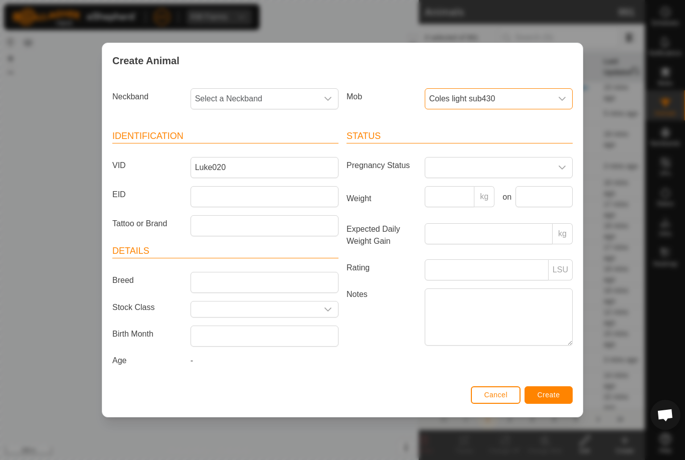
click at [277, 103] on span "Select a Neckband" at bounding box center [254, 99] width 127 height 20
type input "14641"
click at [280, 142] on li "1464122001" at bounding box center [265, 150] width 147 height 20
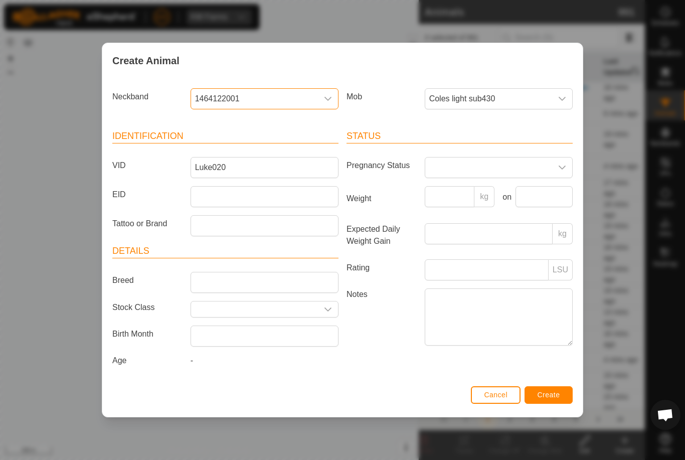
click at [562, 400] on button "Create" at bounding box center [549, 395] width 48 height 18
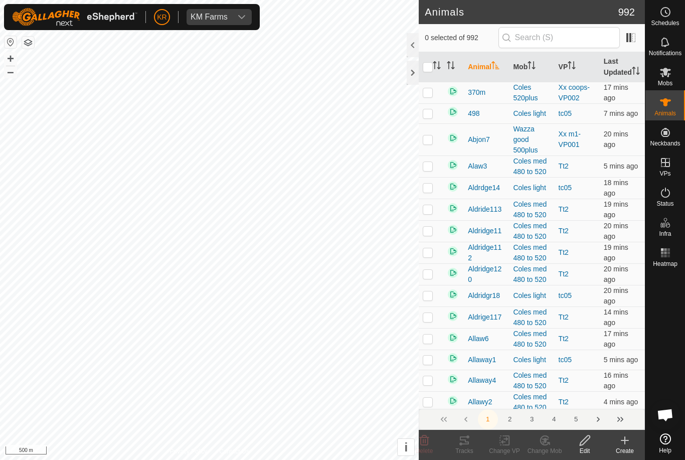
click at [627, 445] on icon at bounding box center [625, 440] width 12 height 12
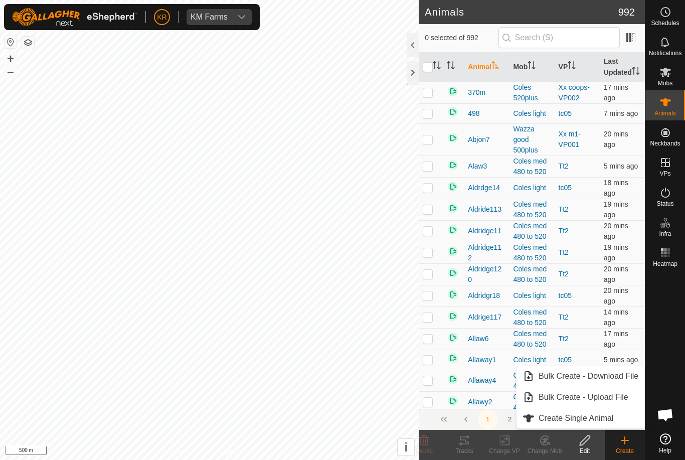
click at [607, 421] on span "Create Single Animal" at bounding box center [576, 418] width 75 height 12
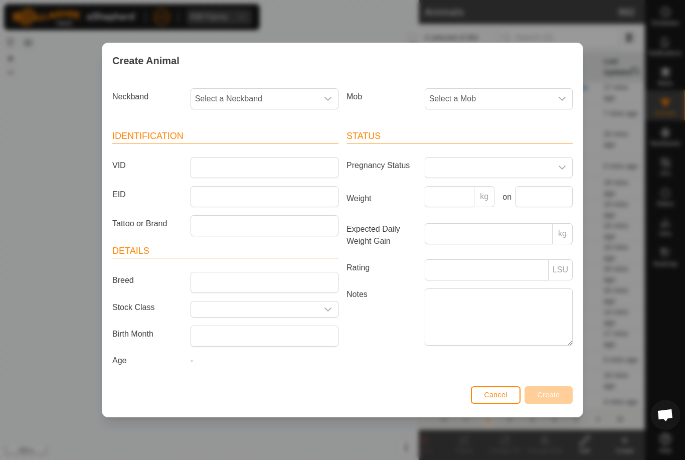
click at [517, 94] on span "Select a Mob" at bounding box center [488, 99] width 127 height 20
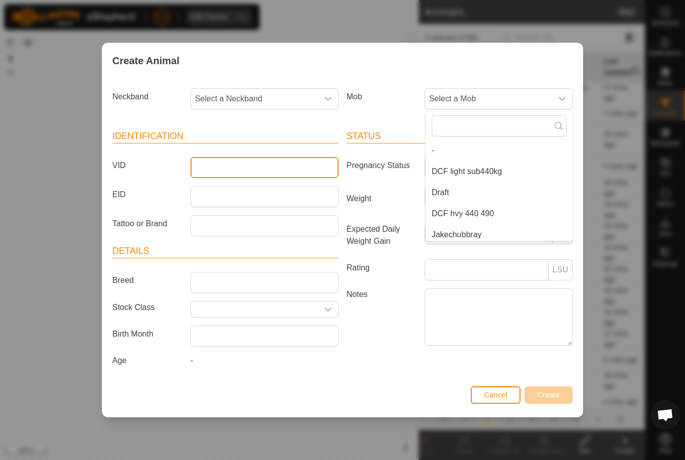
click at [277, 164] on input "VID" at bounding box center [265, 167] width 148 height 21
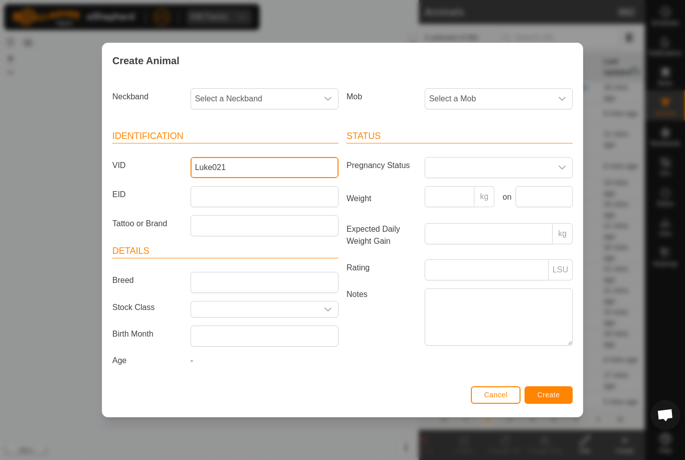
type input "Luke021"
click at [523, 89] on span "Select a Mob" at bounding box center [488, 99] width 127 height 20
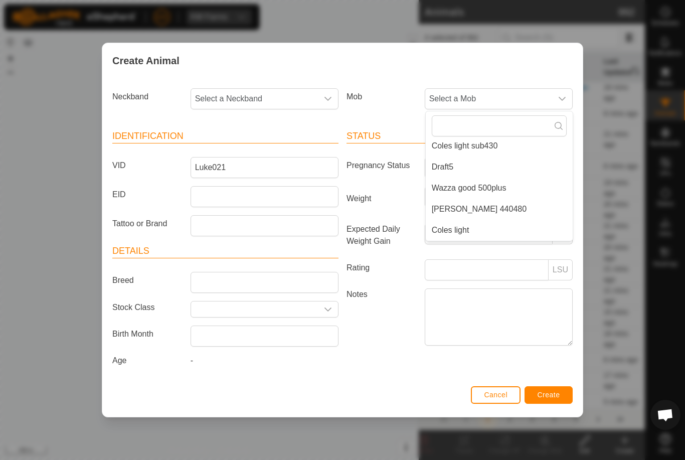
scroll to position [152, 0]
click at [517, 209] on li "[PERSON_NAME] 440480" at bounding box center [499, 209] width 147 height 20
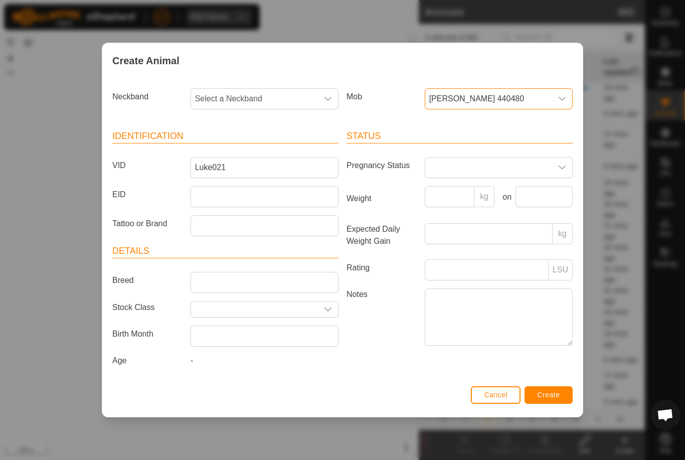
click at [273, 91] on span "Select a Neckband" at bounding box center [254, 99] width 127 height 20
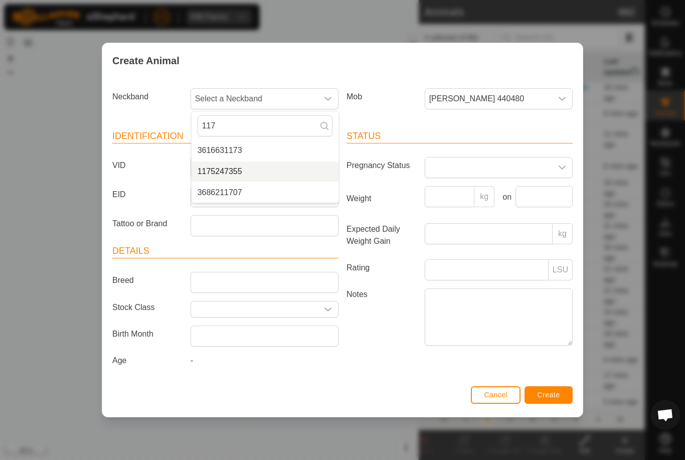
type input "117"
click at [248, 169] on li "1175247355" at bounding box center [265, 172] width 147 height 20
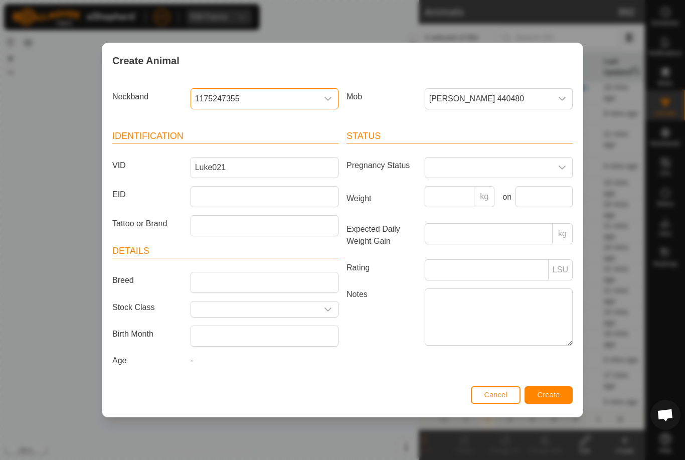
click at [565, 399] on button "Create" at bounding box center [549, 395] width 48 height 18
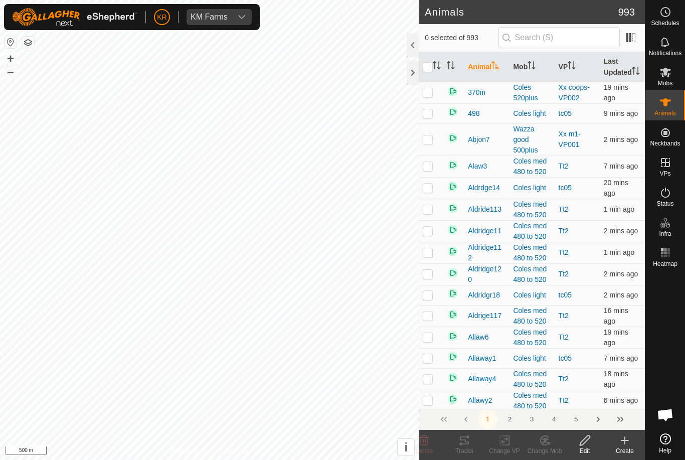
click at [627, 445] on icon at bounding box center [625, 440] width 12 height 12
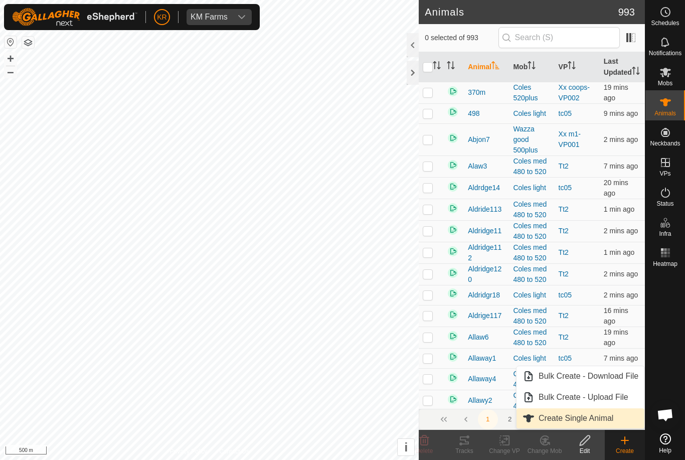
click at [615, 416] on link "Create Single Animal" at bounding box center [581, 418] width 128 height 20
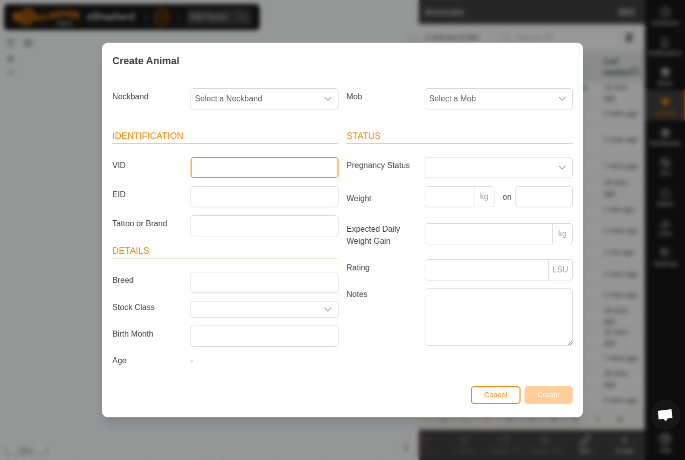
click at [279, 166] on input "VID" at bounding box center [265, 167] width 148 height 21
type input "Luke022"
click at [561, 100] on icon "dropdown trigger" at bounding box center [562, 99] width 8 height 8
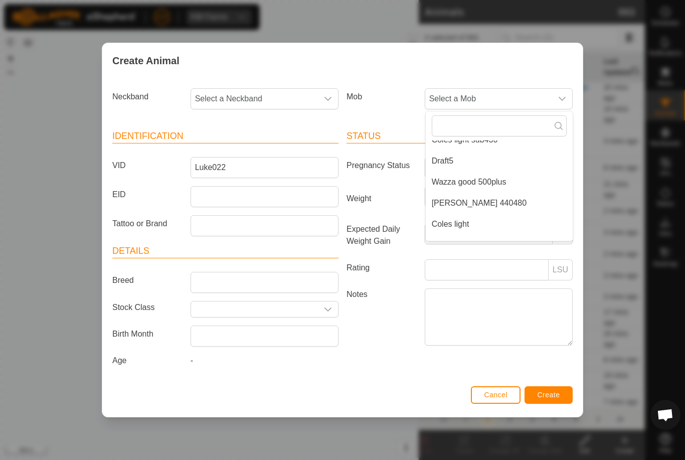
scroll to position [164, 0]
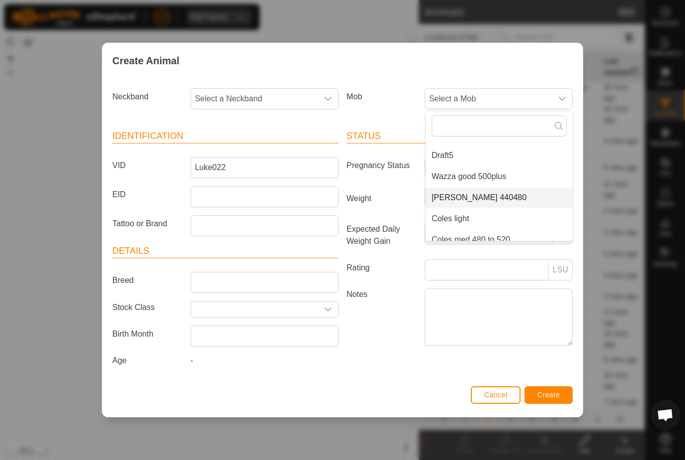
click at [536, 200] on li "[PERSON_NAME] 440480" at bounding box center [499, 198] width 147 height 20
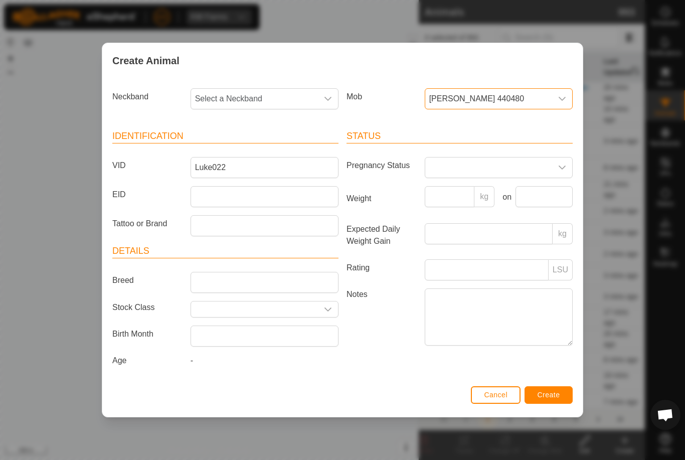
click at [282, 91] on span "Select a Neckband" at bounding box center [254, 99] width 127 height 20
type input "0503"
click at [268, 144] on li "0503955138" at bounding box center [265, 150] width 147 height 20
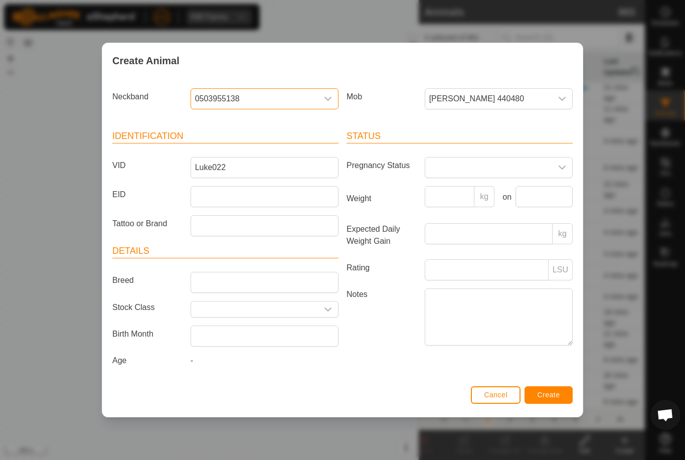
click at [560, 399] on span "Create" at bounding box center [549, 395] width 23 height 8
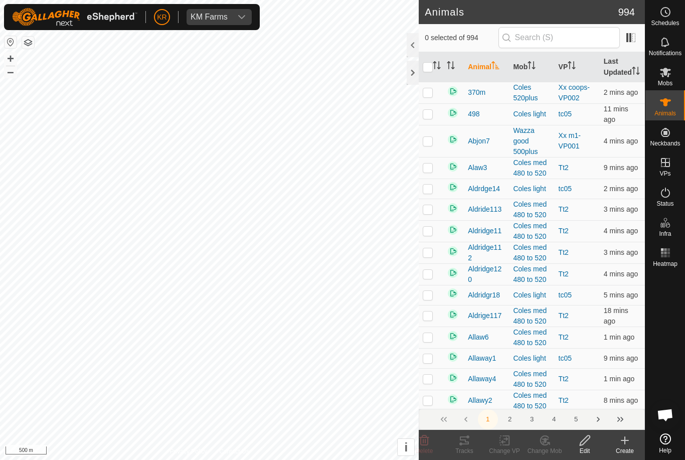
click at [621, 446] on div "Create" at bounding box center [625, 450] width 40 height 9
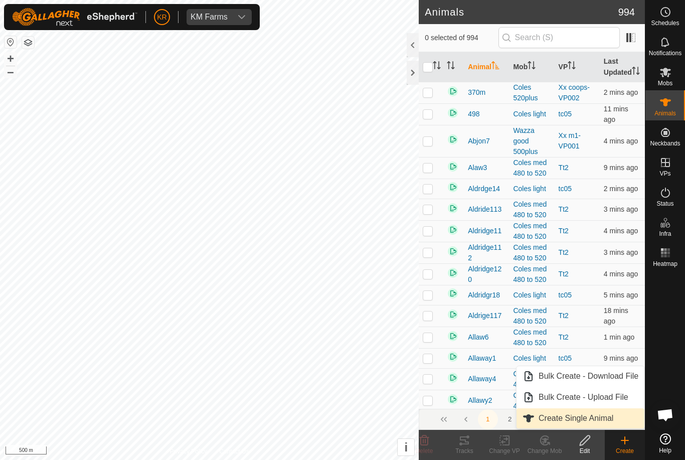
click at [620, 425] on link "Create Single Animal" at bounding box center [581, 418] width 128 height 20
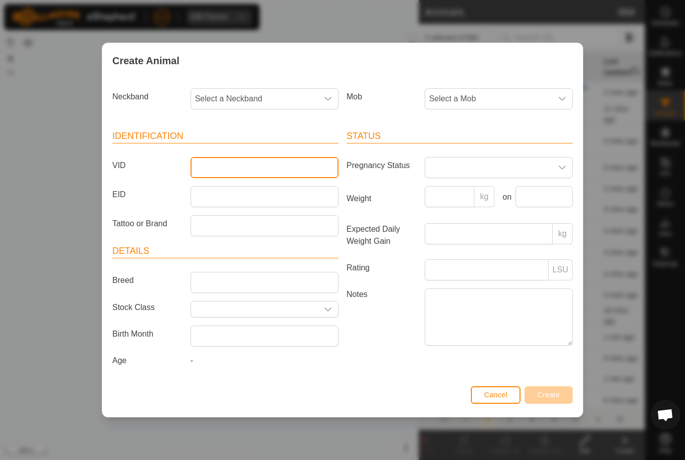
click at [276, 166] on input "VID" at bounding box center [265, 167] width 148 height 21
type input "Luke023"
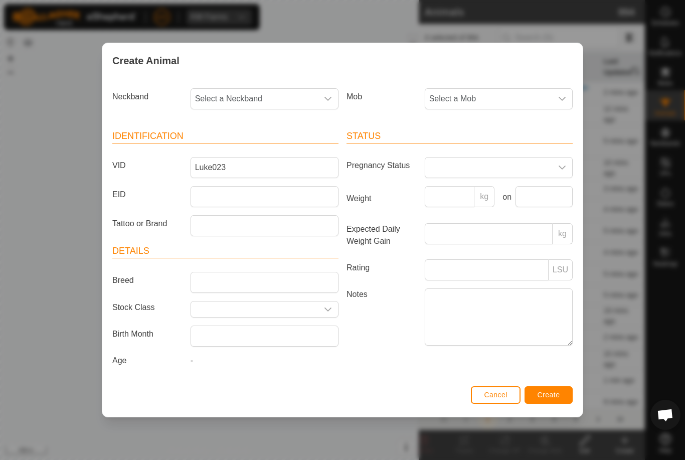
click at [561, 99] on icon "dropdown trigger" at bounding box center [562, 99] width 8 height 8
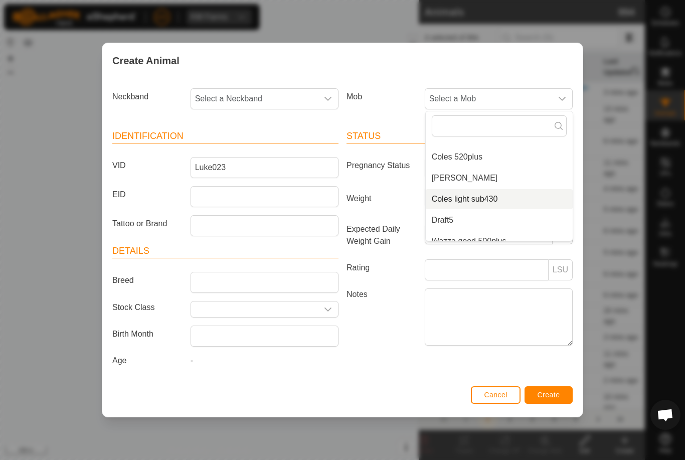
click at [539, 202] on li "Coles light sub430" at bounding box center [499, 199] width 147 height 20
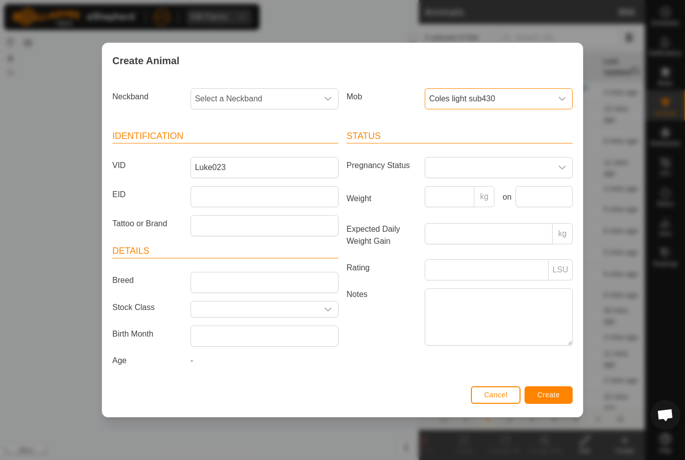
click at [272, 93] on span "Select a Neckband" at bounding box center [254, 99] width 127 height 20
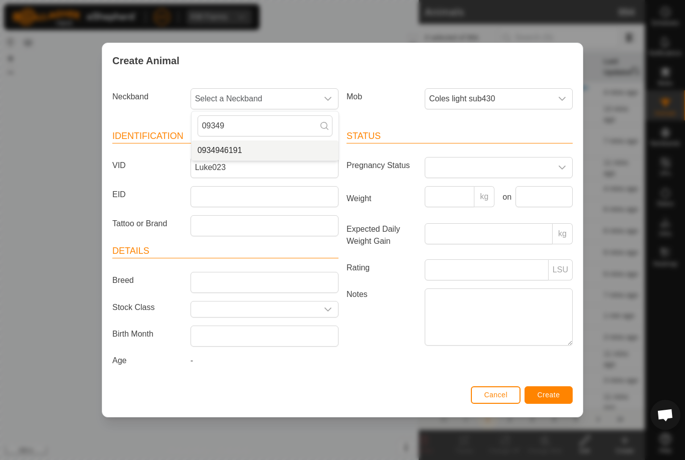
type input "09349"
click at [279, 145] on li "0934946191" at bounding box center [265, 150] width 147 height 20
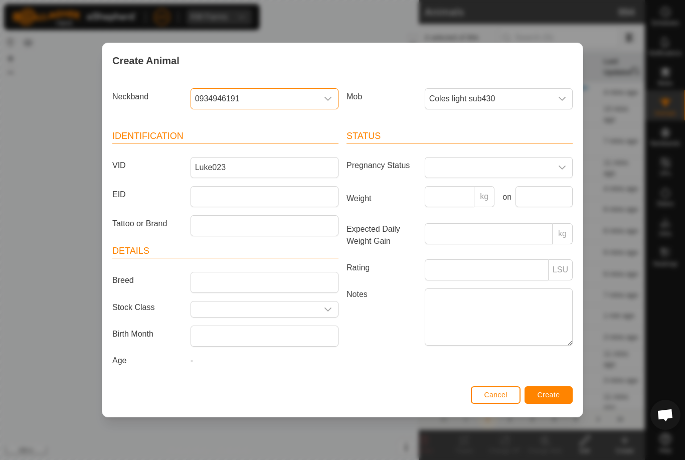
click at [554, 396] on span "Create" at bounding box center [549, 395] width 23 height 8
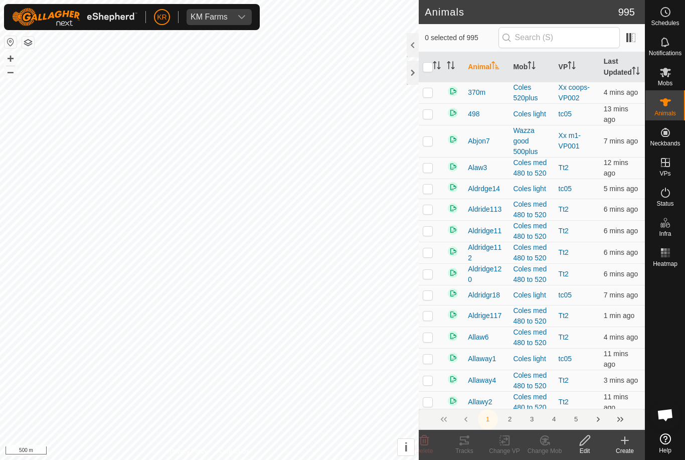
click at [630, 448] on div "Create" at bounding box center [625, 450] width 40 height 9
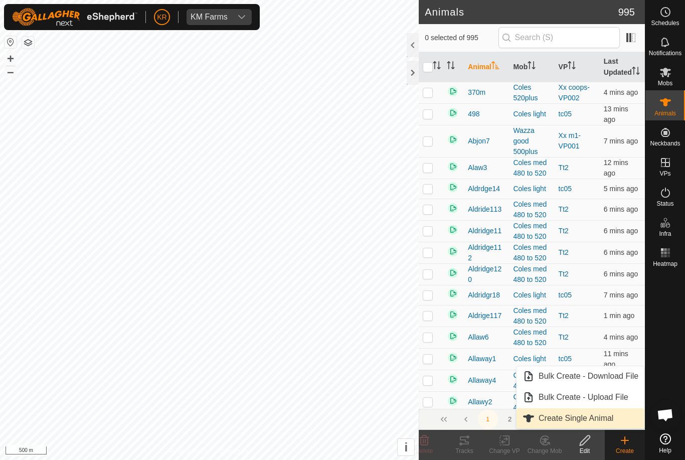
click at [609, 418] on span "Create Single Animal" at bounding box center [576, 418] width 75 height 12
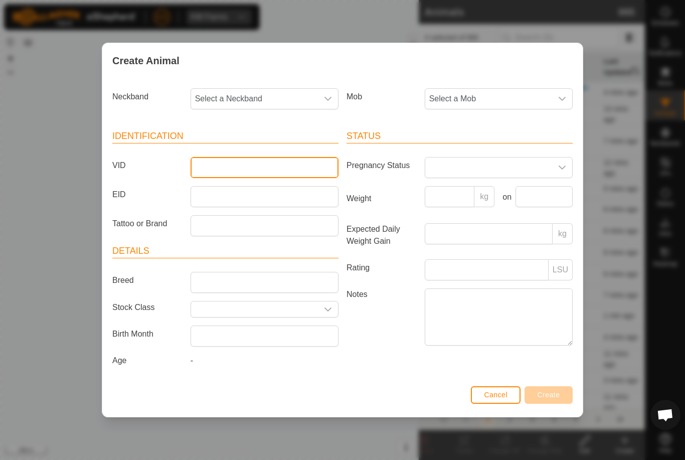
click at [268, 163] on input "VID" at bounding box center [265, 167] width 148 height 21
type input "Luke024"
click at [511, 99] on span "Select a Mob" at bounding box center [488, 99] width 127 height 20
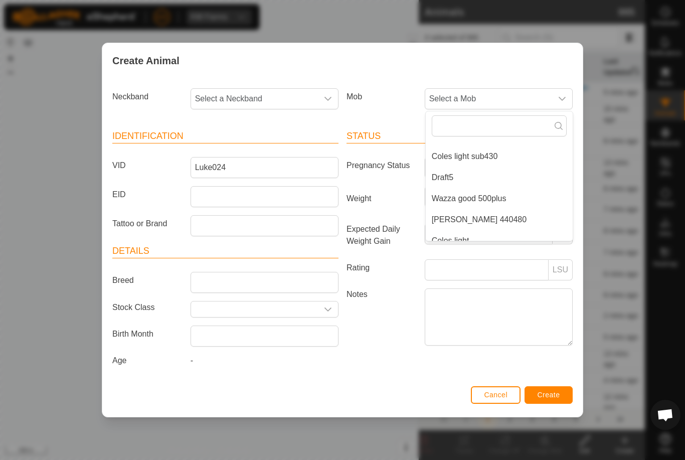
scroll to position [136, 0]
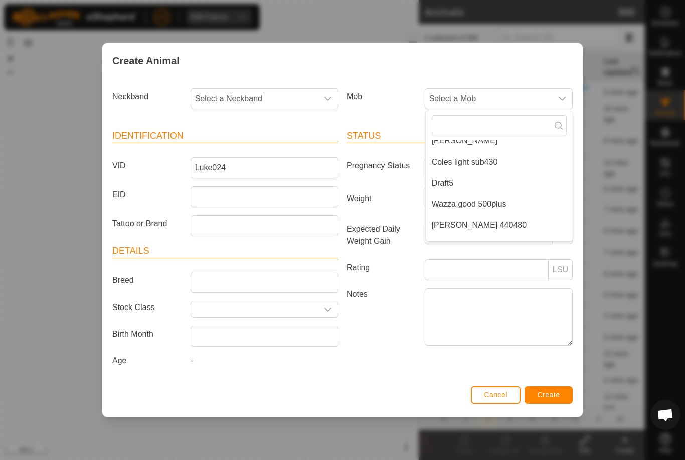
click at [500, 224] on li "[PERSON_NAME] 440480" at bounding box center [499, 225] width 147 height 20
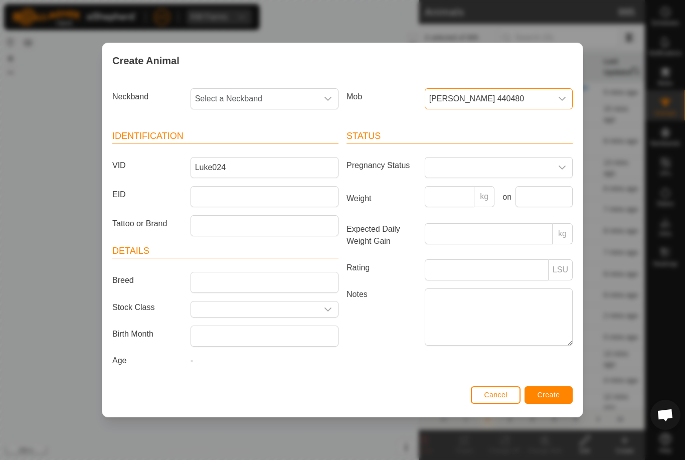
click at [278, 94] on span "Select a Neckband" at bounding box center [254, 99] width 127 height 20
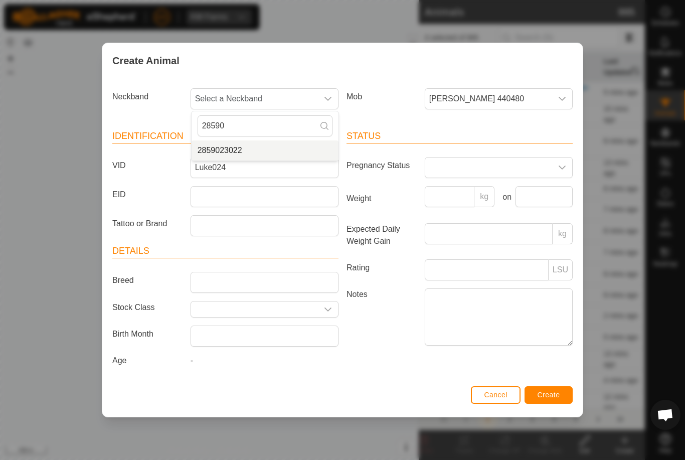
type input "28590"
click at [277, 146] on li "2859023022" at bounding box center [265, 150] width 147 height 20
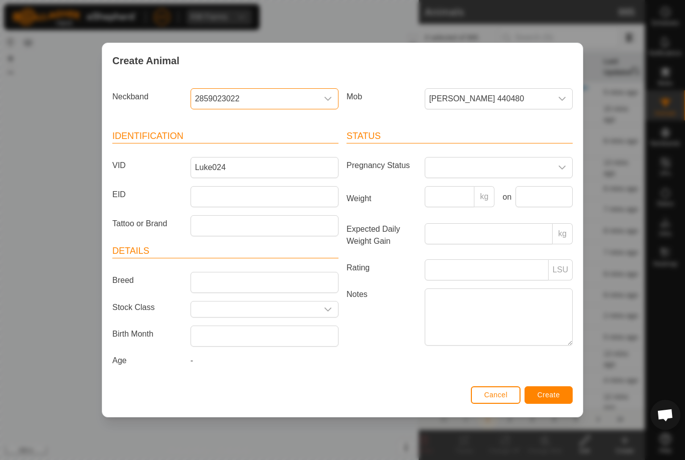
click at [560, 399] on span "Create" at bounding box center [549, 395] width 23 height 8
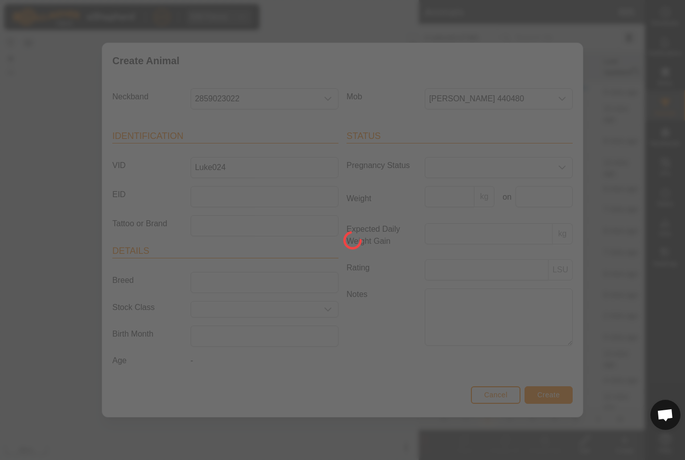
click at [561, 399] on div at bounding box center [342, 230] width 685 height 460
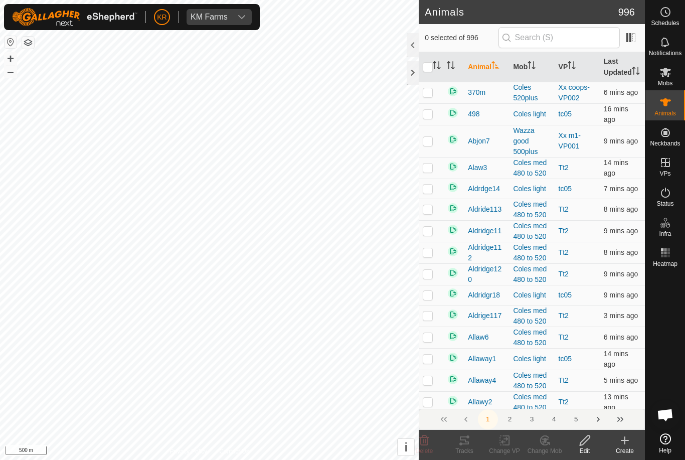
click at [633, 438] on create-svg-icon at bounding box center [625, 440] width 40 height 12
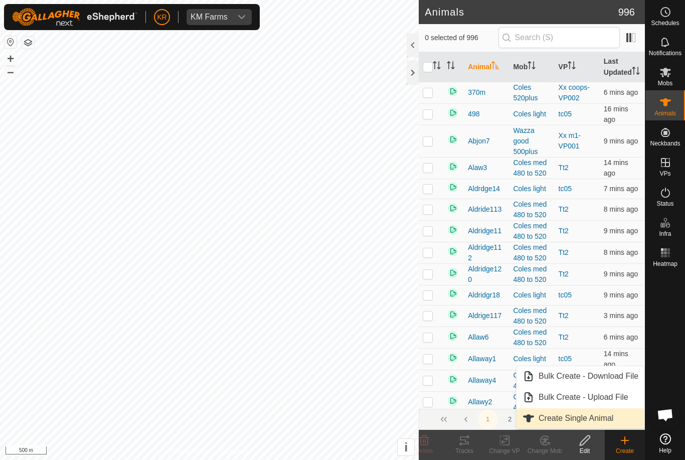
click at [611, 418] on span "Create Single Animal" at bounding box center [576, 418] width 75 height 12
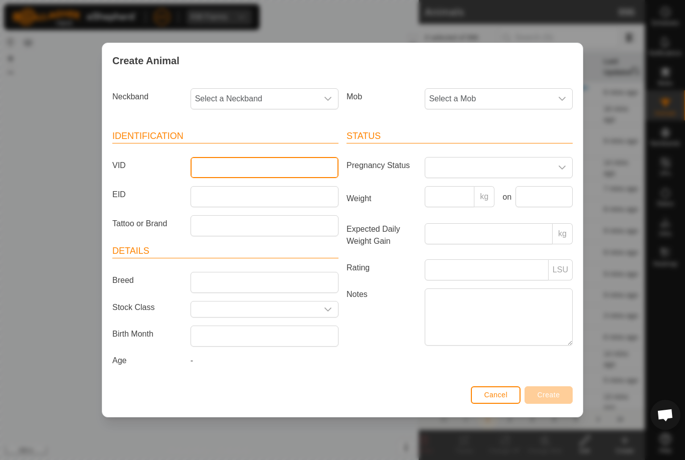
click at [238, 171] on input "VID" at bounding box center [265, 167] width 148 height 21
type input "Luke025"
click at [524, 94] on span "Select a Mob" at bounding box center [488, 99] width 127 height 20
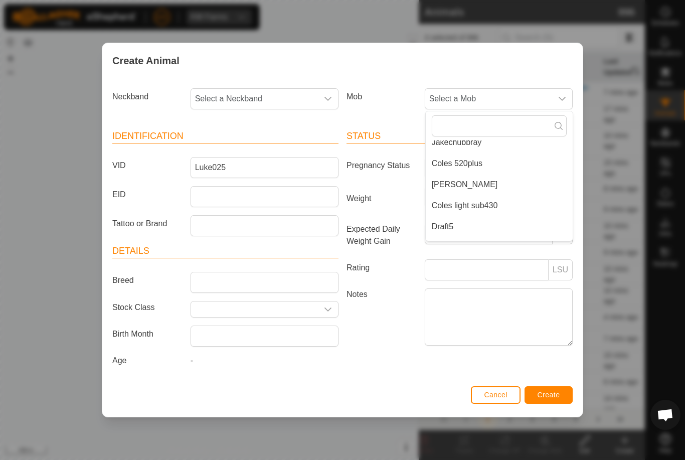
scroll to position [96, 0]
click at [544, 202] on li "Coles light sub430" at bounding box center [499, 202] width 147 height 20
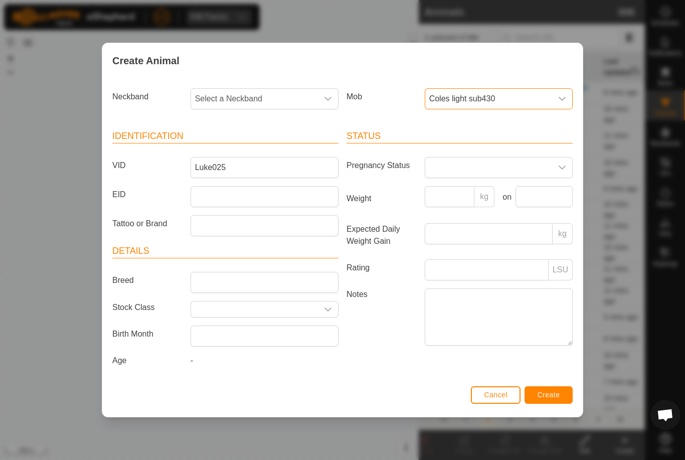
click at [268, 98] on span "Select a Neckband" at bounding box center [254, 99] width 127 height 20
type input "07390"
click at [274, 145] on li "0739084556" at bounding box center [265, 150] width 147 height 20
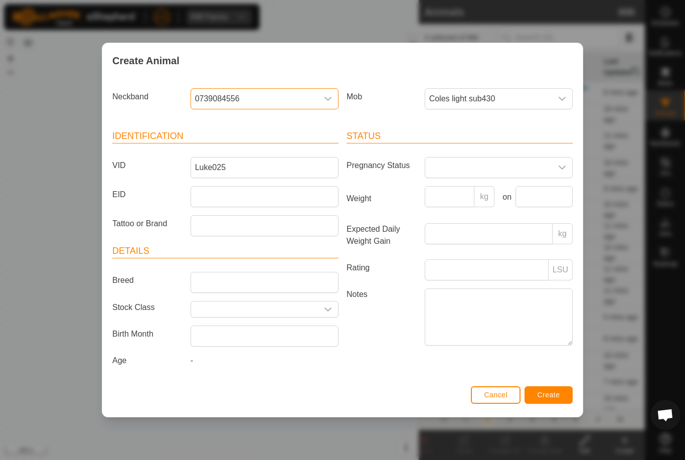
click at [558, 390] on button "Create" at bounding box center [549, 395] width 48 height 18
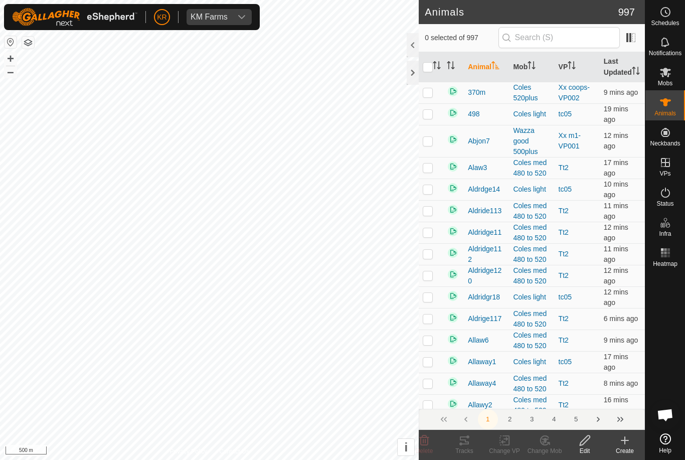
click at [631, 452] on div "Create" at bounding box center [625, 450] width 40 height 9
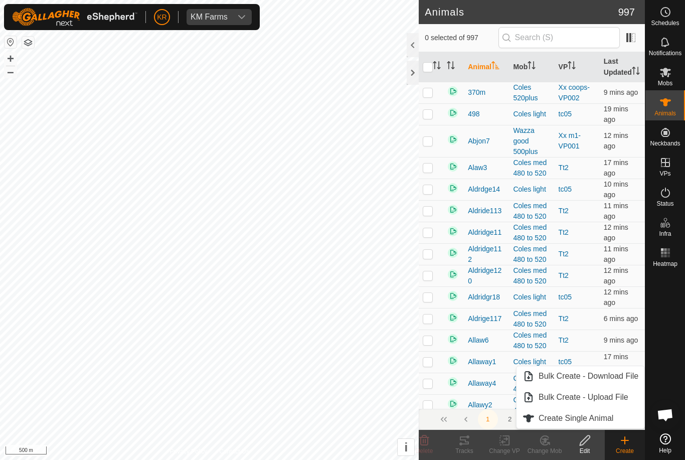
click at [611, 421] on span "Create Single Animal" at bounding box center [576, 418] width 75 height 12
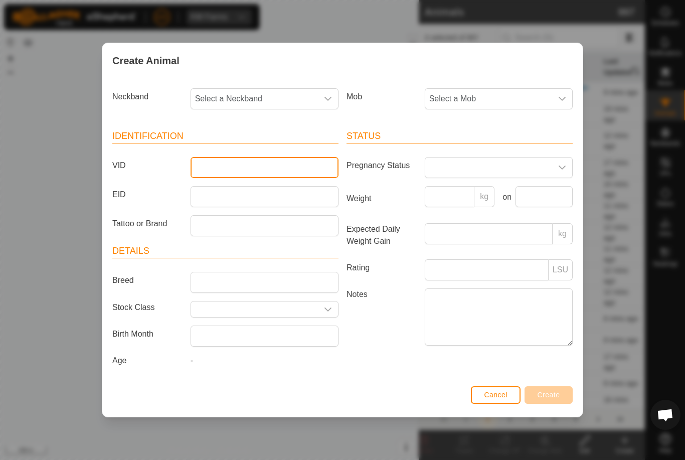
click at [280, 173] on input "VID" at bounding box center [265, 167] width 148 height 21
type input "Luke026"
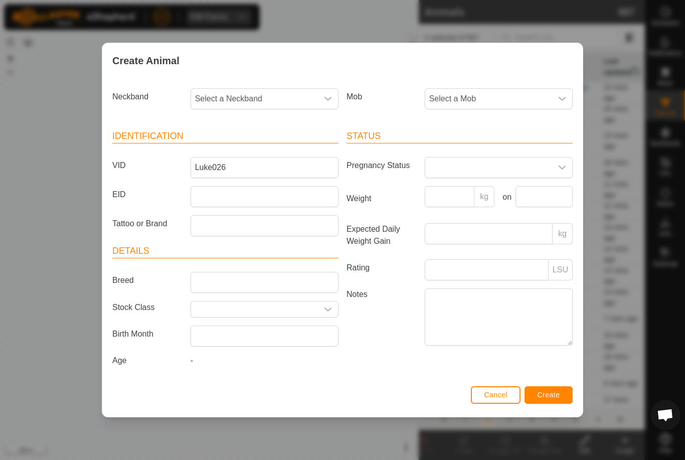
click at [516, 101] on span "Select a Mob" at bounding box center [488, 99] width 127 height 20
click at [496, 182] on li "Coles light sub430" at bounding box center [499, 191] width 147 height 20
click at [286, 98] on span "Select a Neckband" at bounding box center [254, 99] width 127 height 20
type input "3214"
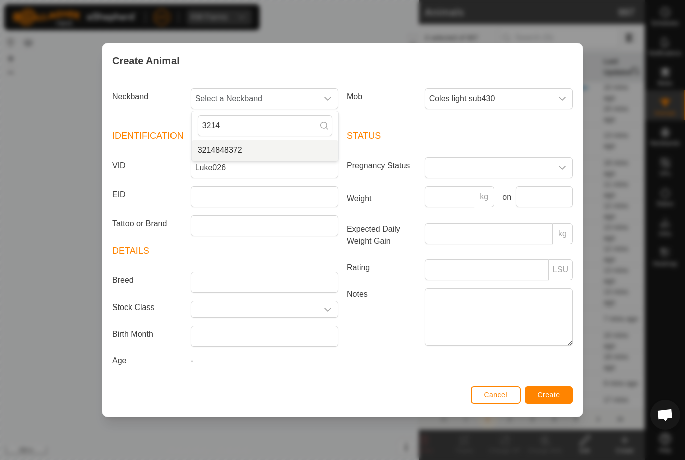
click at [270, 142] on li "3214848372" at bounding box center [265, 150] width 147 height 20
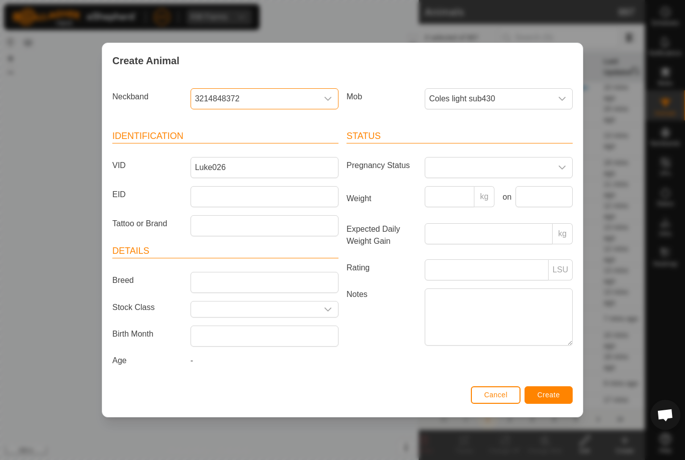
click at [557, 399] on span "Create" at bounding box center [549, 395] width 23 height 8
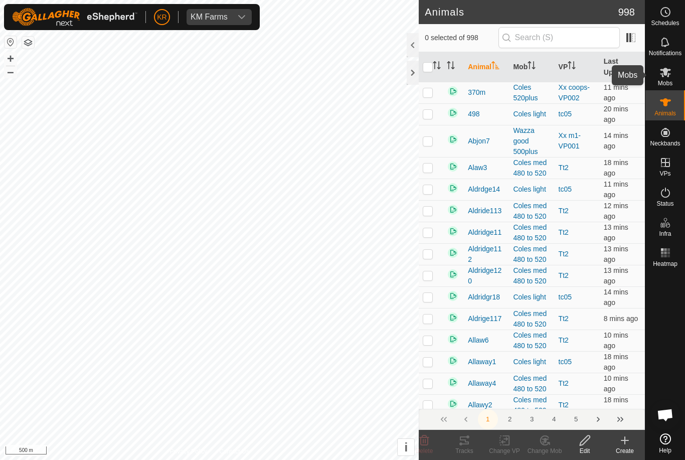
click at [676, 71] on div "Mobs" at bounding box center [666, 75] width 40 height 30
click at [550, 449] on div "Change Mob" at bounding box center [545, 450] width 40 height 9
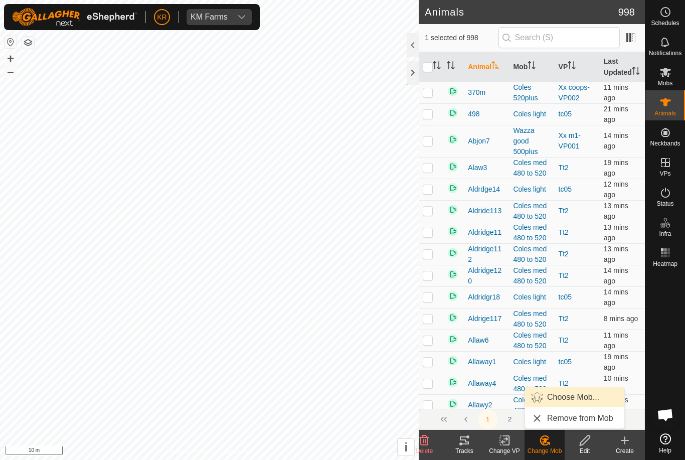
click at [575, 403] on link "Choose Mob..." at bounding box center [574, 397] width 99 height 20
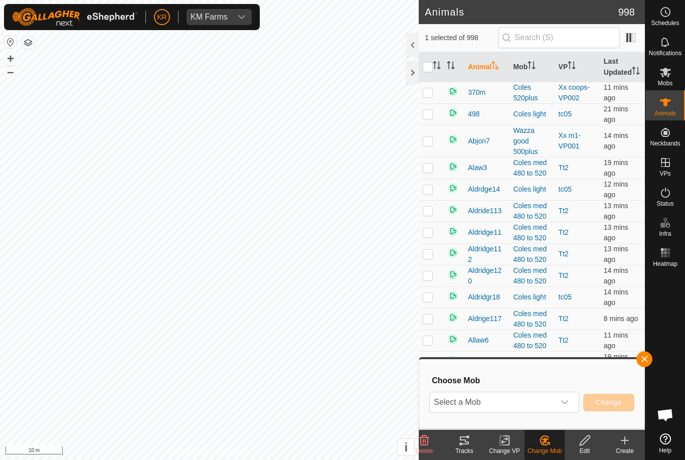
click at [570, 404] on div "dropdown trigger" at bounding box center [565, 402] width 20 height 20
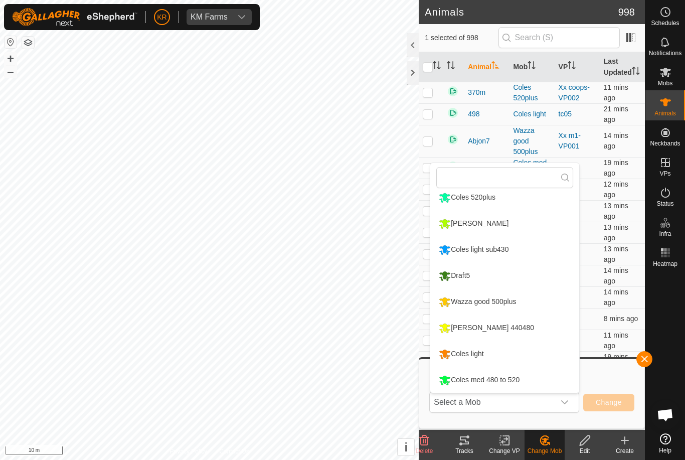
scroll to position [111, 0]
click at [523, 331] on li "[PERSON_NAME] 440480" at bounding box center [504, 327] width 149 height 25
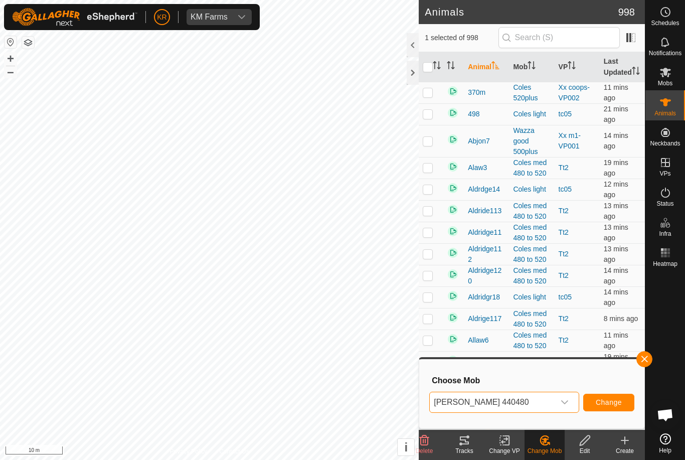
click at [614, 410] on button "Change" at bounding box center [608, 403] width 51 height 18
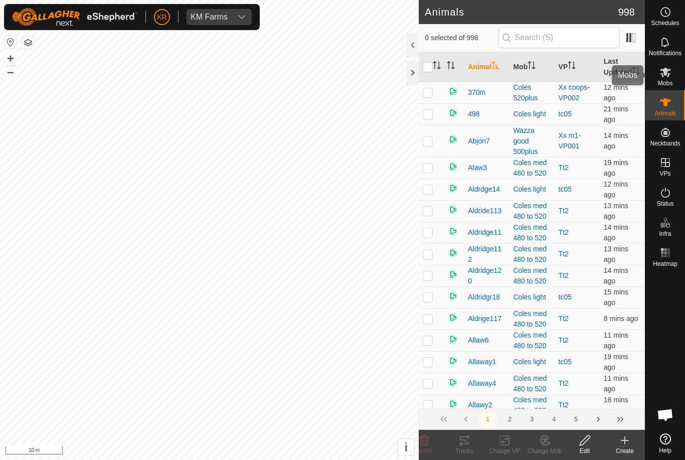
click at [669, 78] on es-mob-svg-icon at bounding box center [666, 72] width 18 height 16
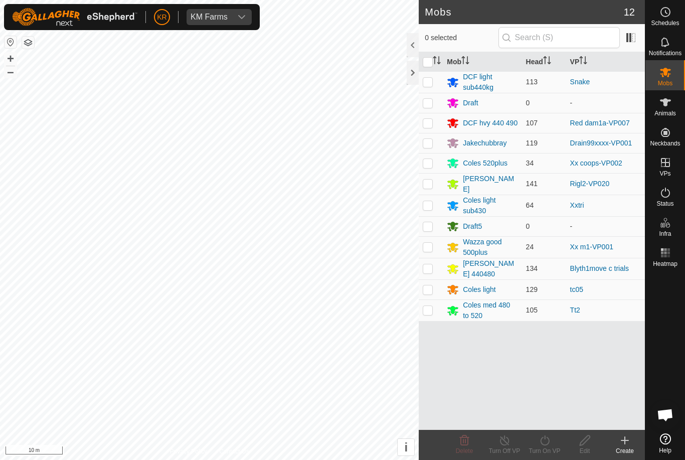
click at [495, 264] on div "[PERSON_NAME] 440480" at bounding box center [490, 268] width 55 height 21
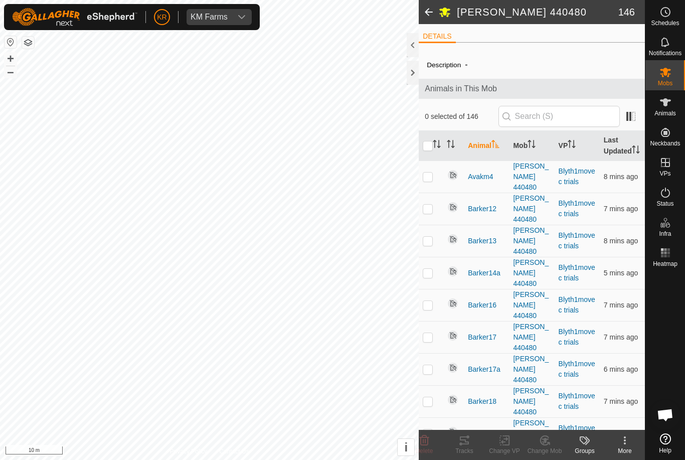
click at [432, 148] on input "checkbox" at bounding box center [428, 146] width 10 height 10
checkbox input "true"
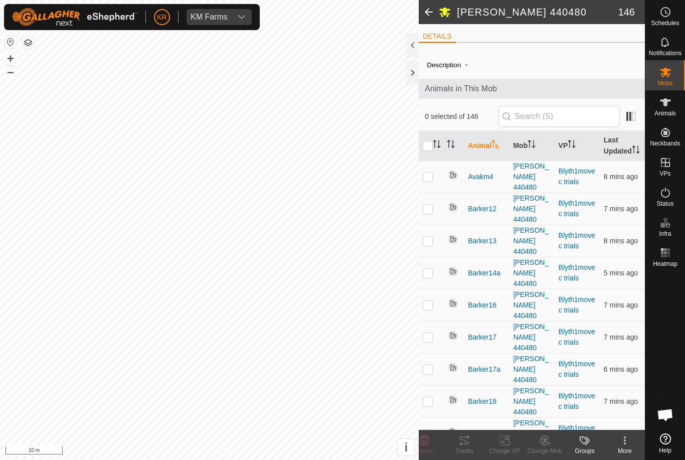
checkbox input "true"
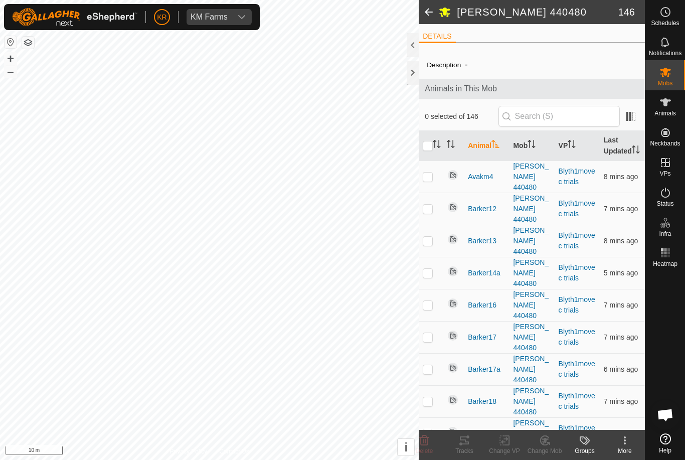
checkbox input "true"
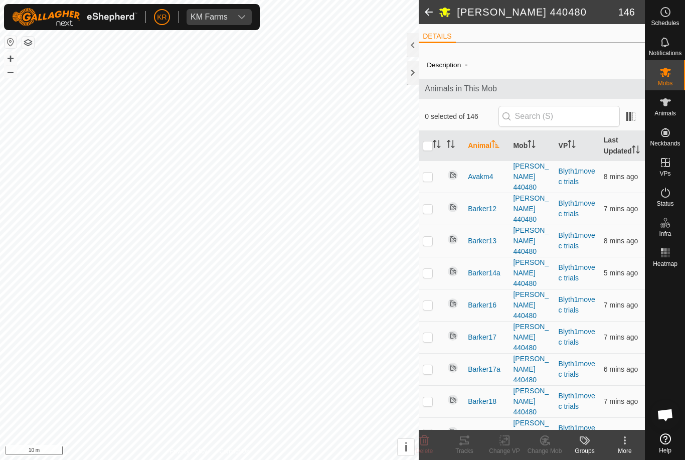
checkbox input "true"
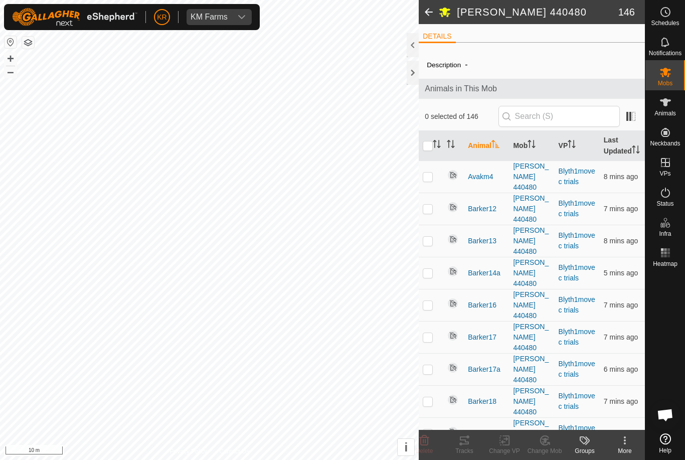
checkbox input "true"
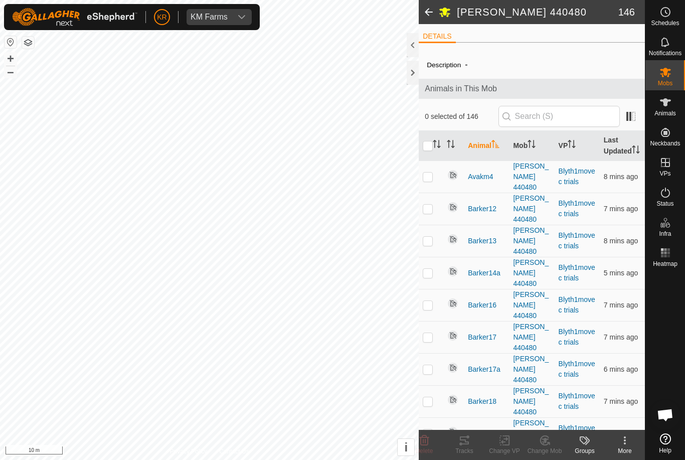
checkbox input "true"
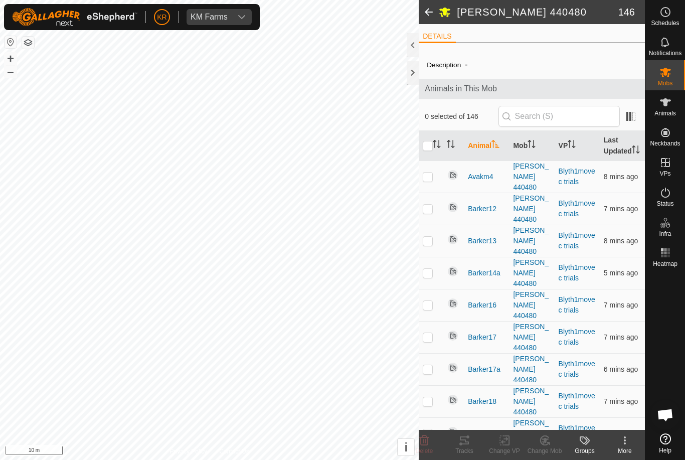
checkbox input "true"
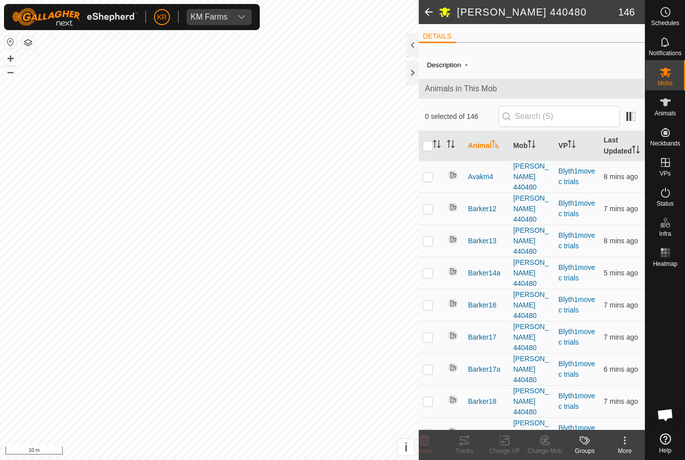
checkbox input "true"
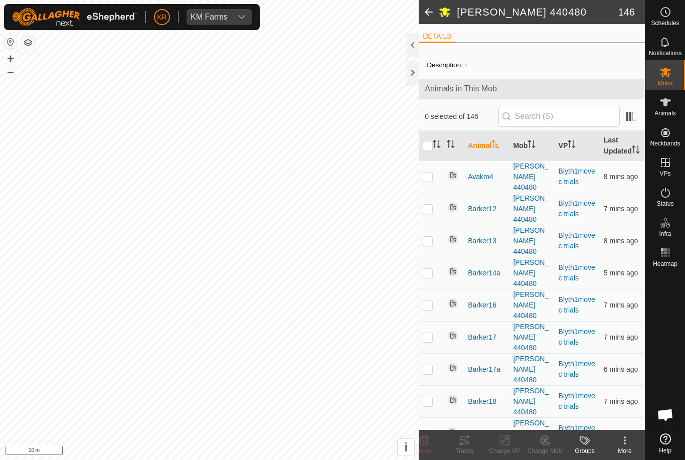
checkbox input "true"
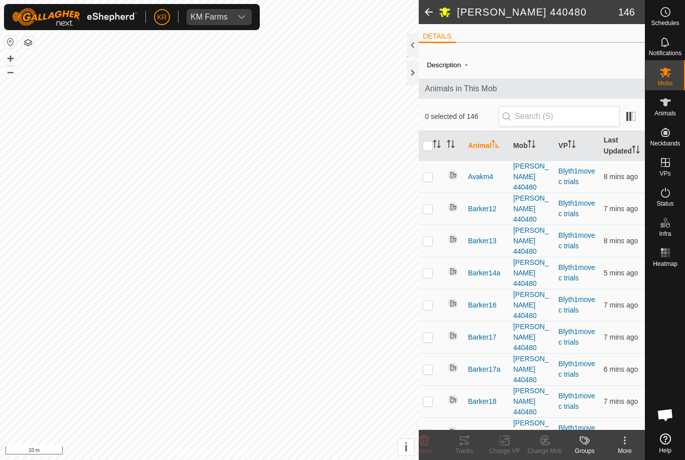
checkbox input "true"
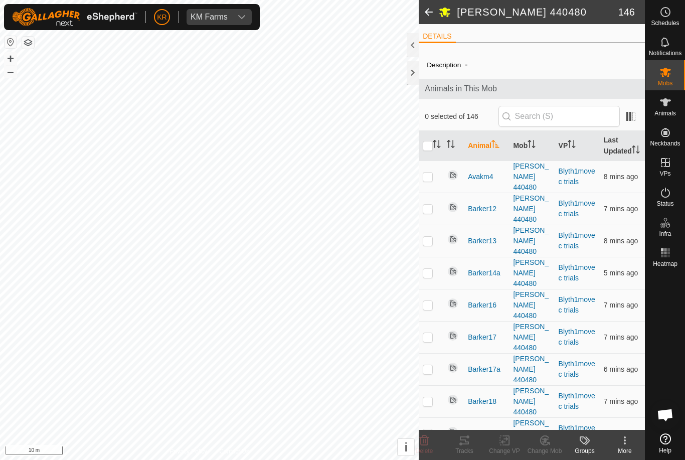
checkbox input "true"
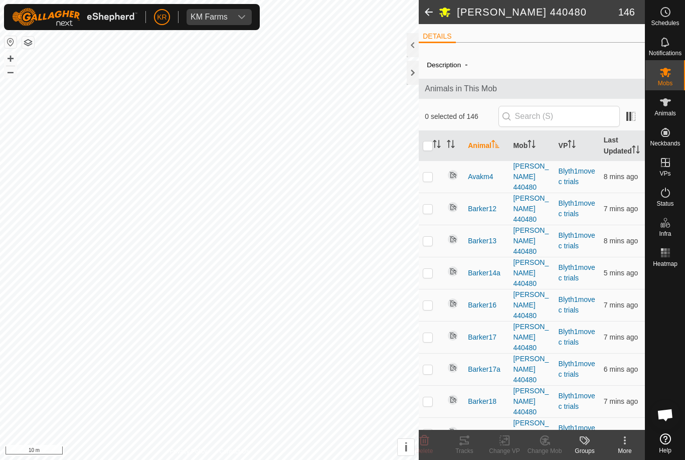
checkbox input "true"
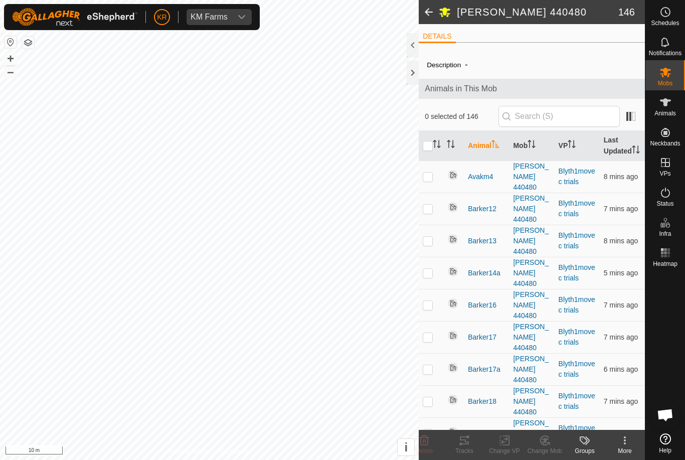
checkbox input "true"
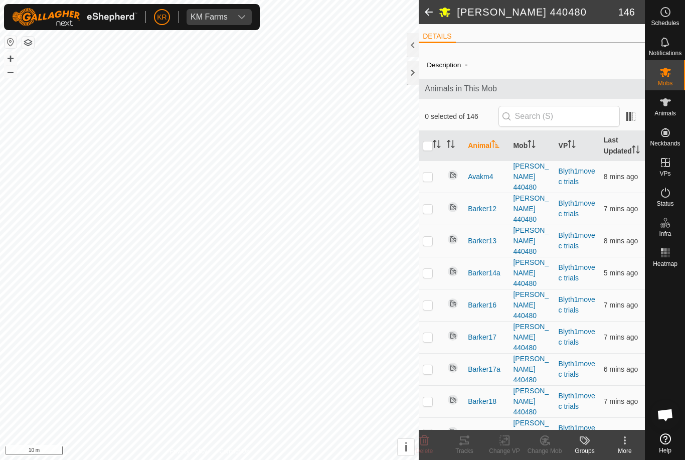
checkbox input "true"
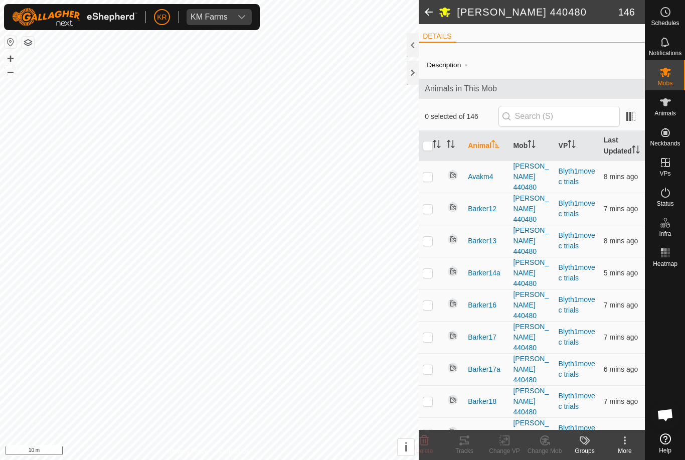
checkbox input "true"
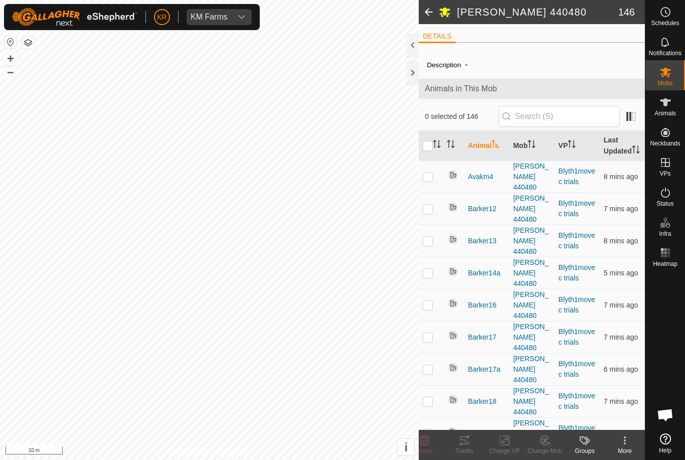
checkbox input "true"
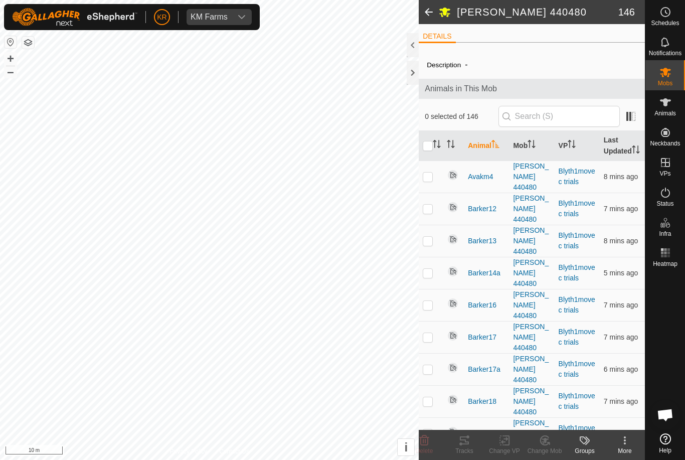
checkbox input "true"
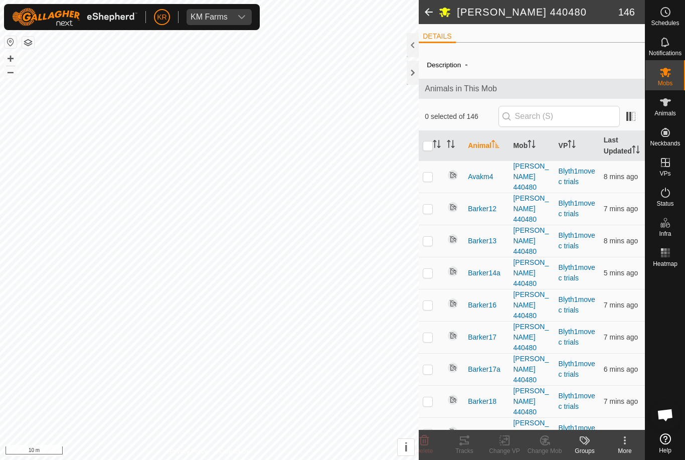
checkbox input "true"
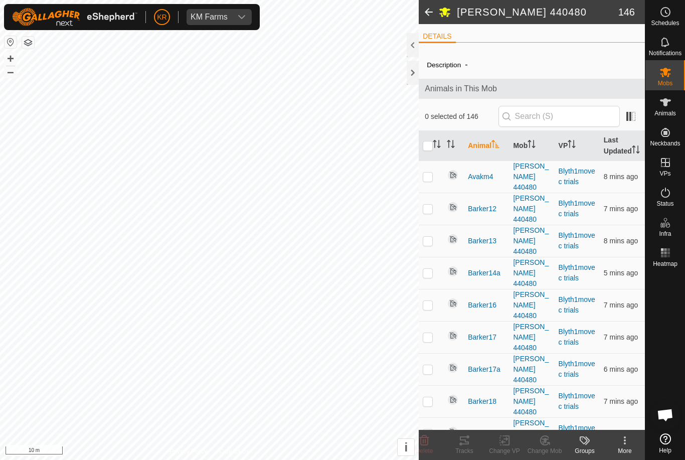
checkbox input "true"
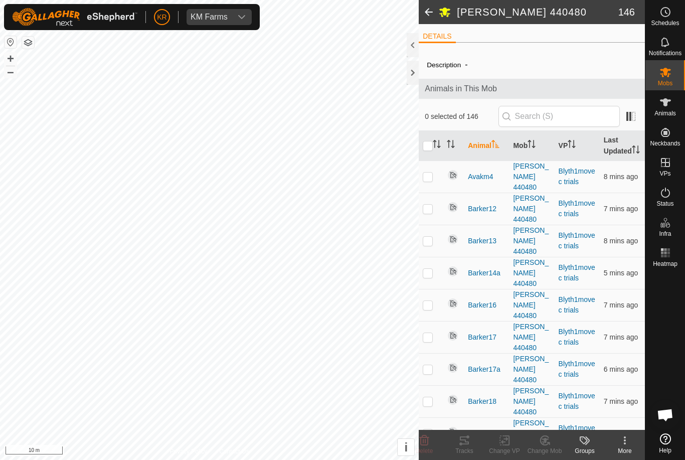
checkbox input "true"
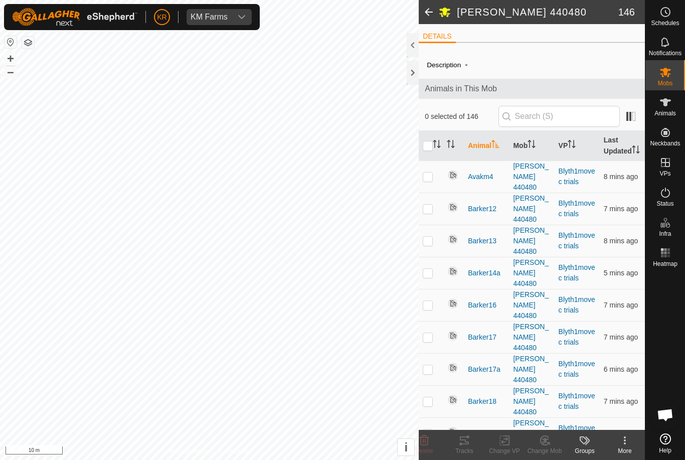
checkbox input "true"
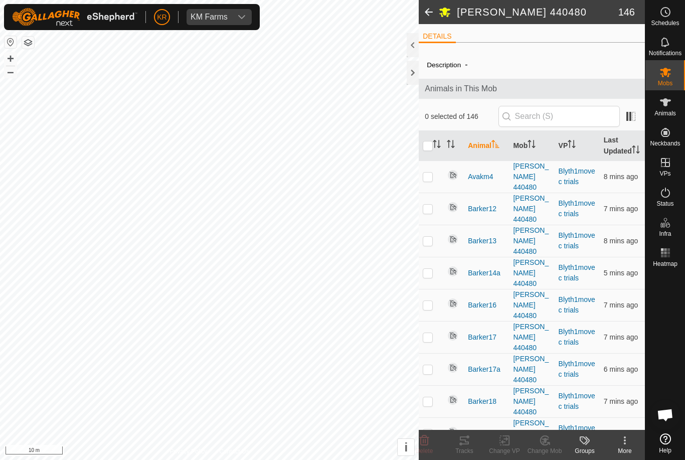
checkbox input "true"
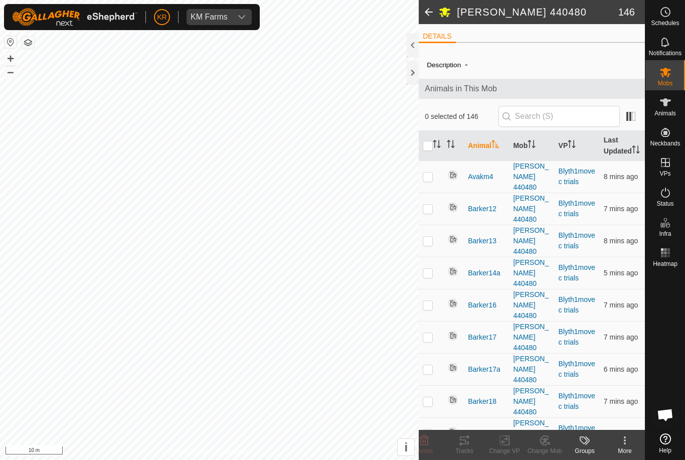
checkbox input "true"
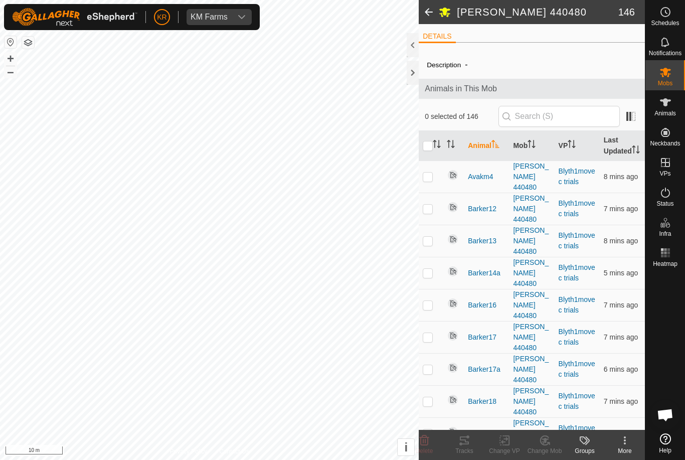
checkbox input "true"
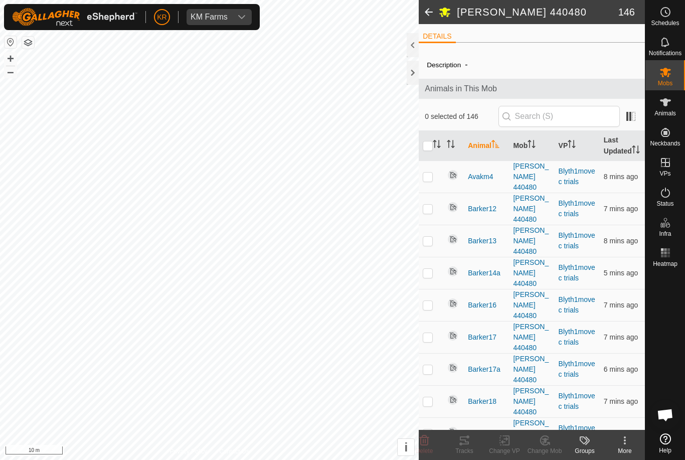
checkbox input "true"
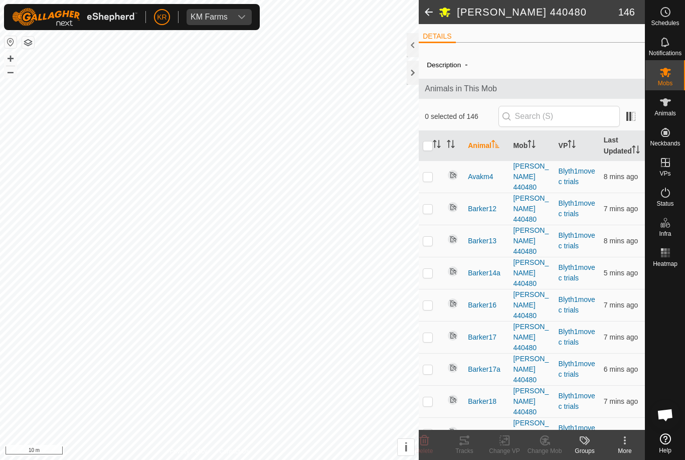
checkbox input "true"
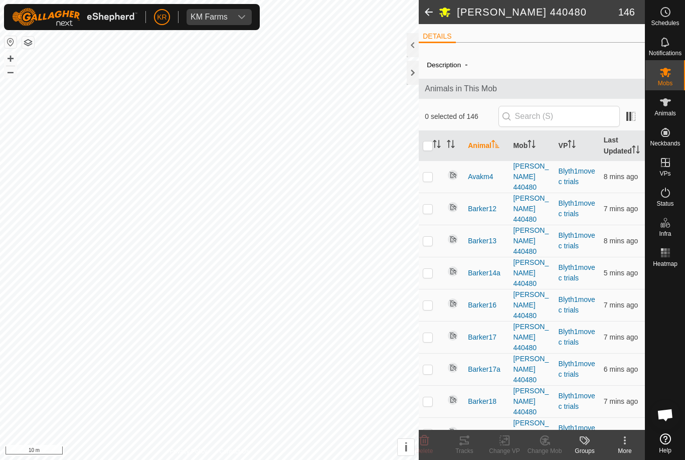
checkbox input "true"
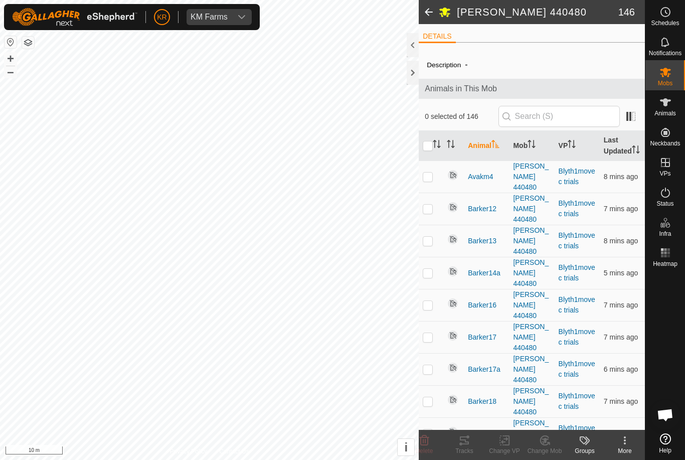
checkbox input "true"
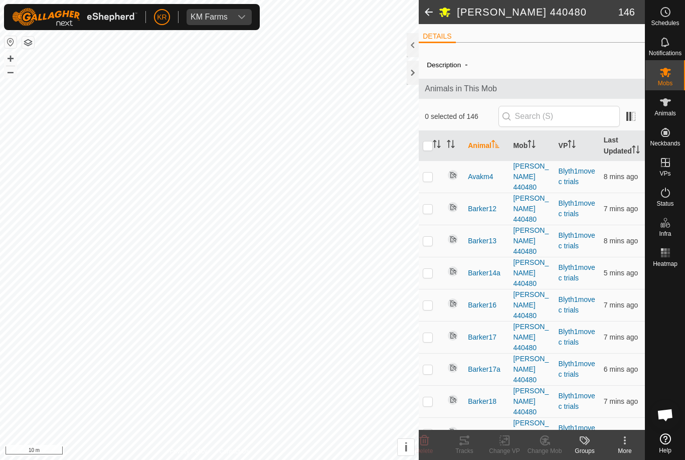
checkbox input "true"
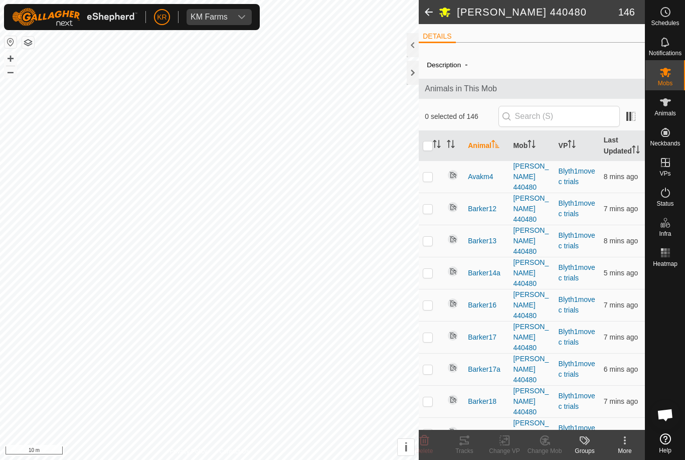
checkbox input "true"
click at [622, 447] on div "More" at bounding box center [625, 450] width 40 height 9
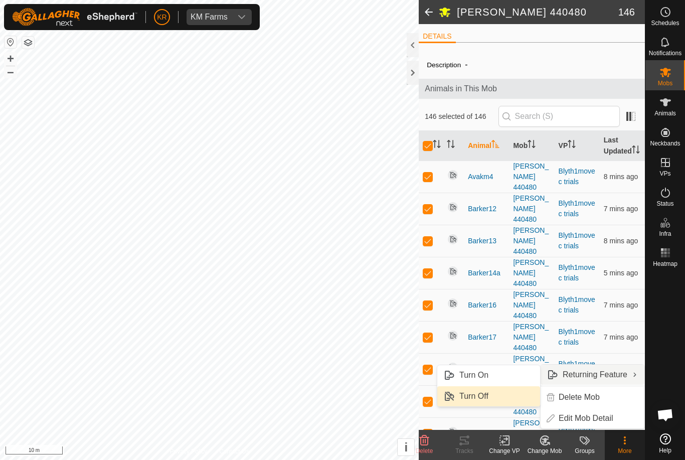
click at [514, 399] on link "Turn Off" at bounding box center [488, 396] width 103 height 20
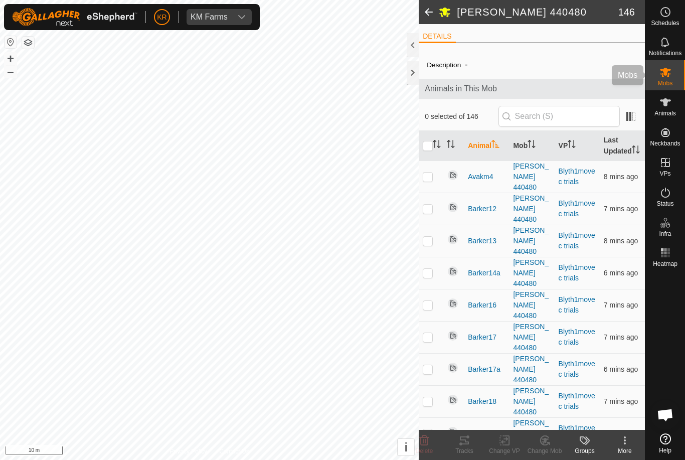
click at [675, 82] on div "Mobs" at bounding box center [666, 75] width 40 height 30
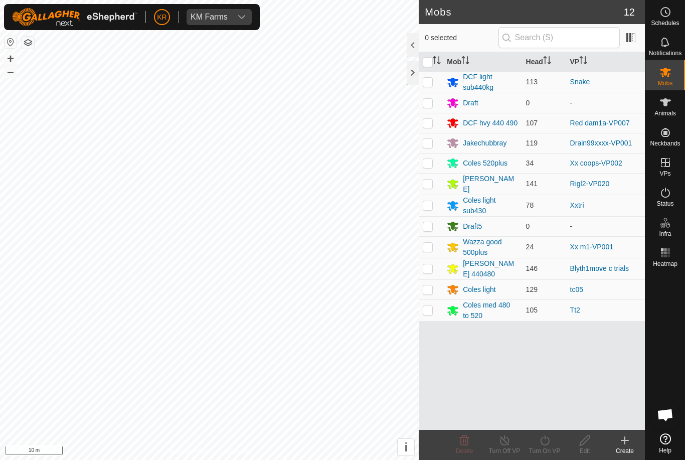
click at [424, 268] on p-checkbox at bounding box center [428, 268] width 10 height 8
click at [549, 444] on icon at bounding box center [545, 440] width 13 height 12
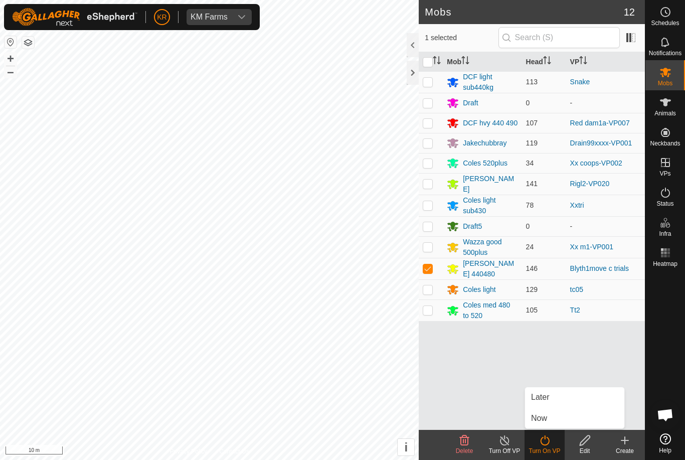
click at [546, 448] on div "Turn On VP" at bounding box center [545, 450] width 40 height 9
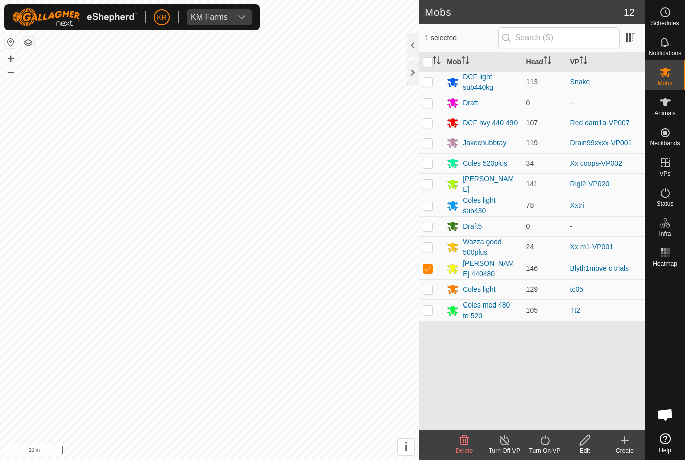
click at [549, 445] on icon at bounding box center [545, 440] width 13 height 12
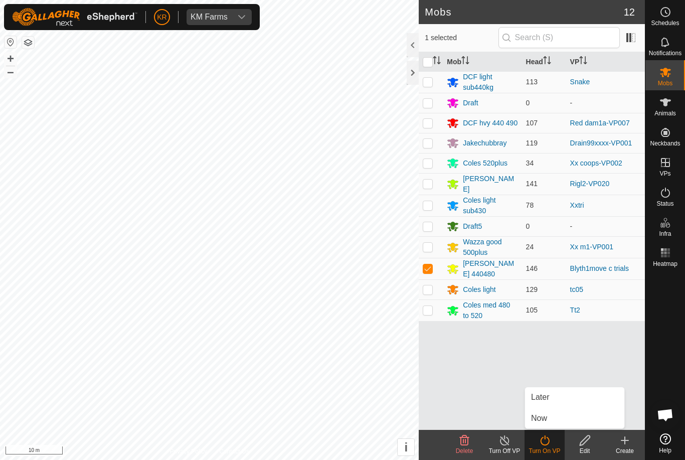
click at [556, 424] on link "Now" at bounding box center [574, 418] width 99 height 20
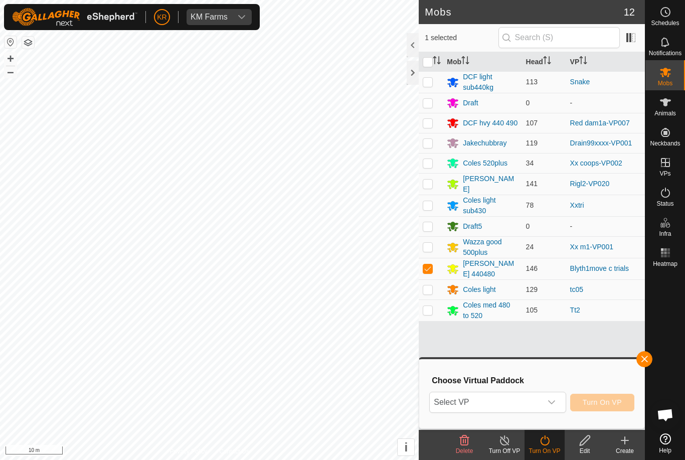
click at [549, 411] on div "dropdown trigger" at bounding box center [552, 402] width 20 height 20
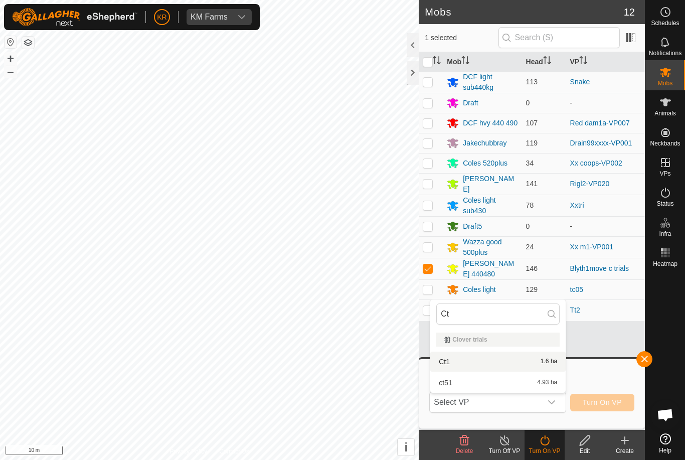
click at [545, 364] on span "1.6 ha" at bounding box center [549, 361] width 17 height 7
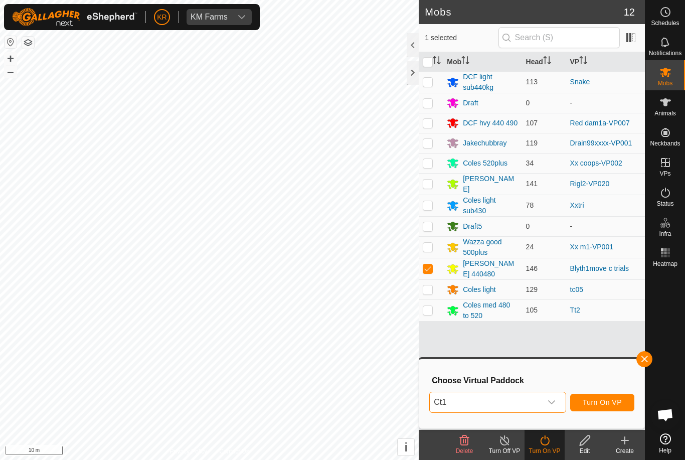
click at [613, 401] on span "Turn On VP" at bounding box center [602, 402] width 39 height 8
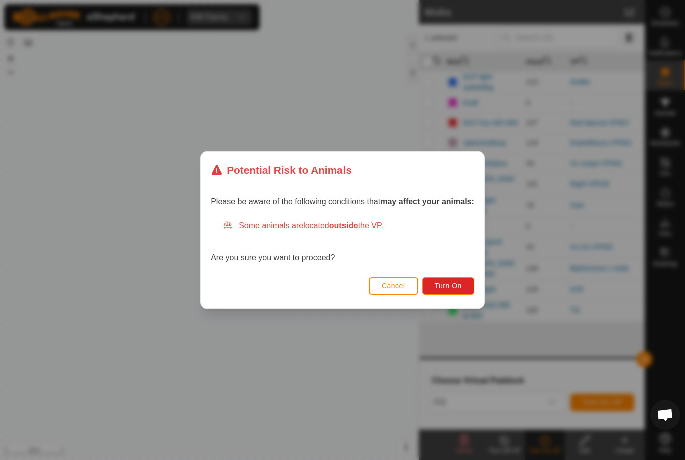
click at [458, 282] on span "Turn On" at bounding box center [448, 286] width 27 height 8
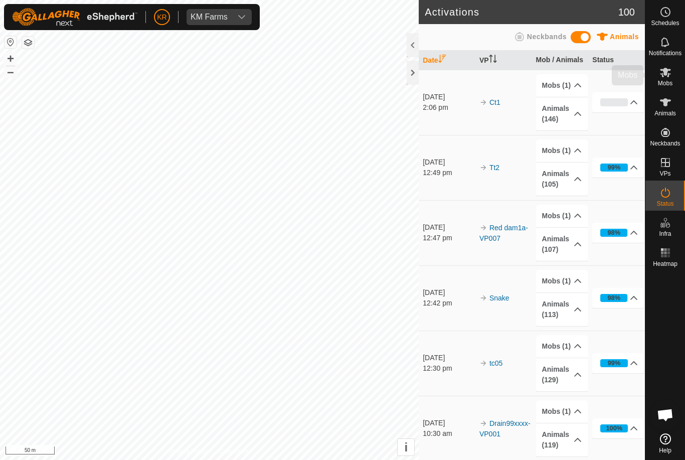
click at [674, 84] on div "Mobs" at bounding box center [666, 75] width 40 height 30
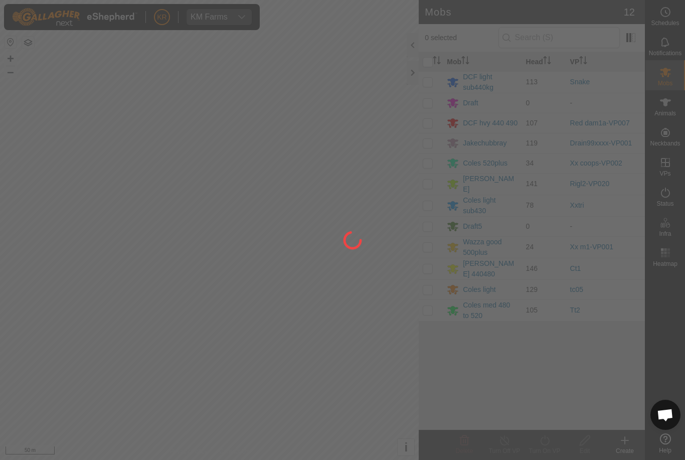
click at [23, 314] on div at bounding box center [342, 230] width 685 height 460
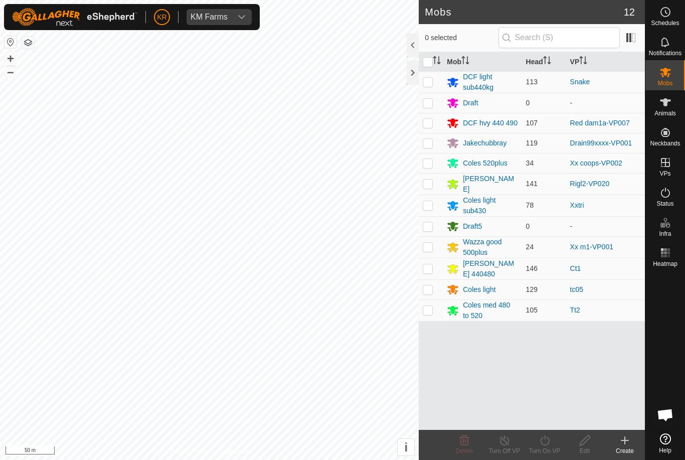
click at [580, 269] on link "Ct1" at bounding box center [575, 268] width 11 height 8
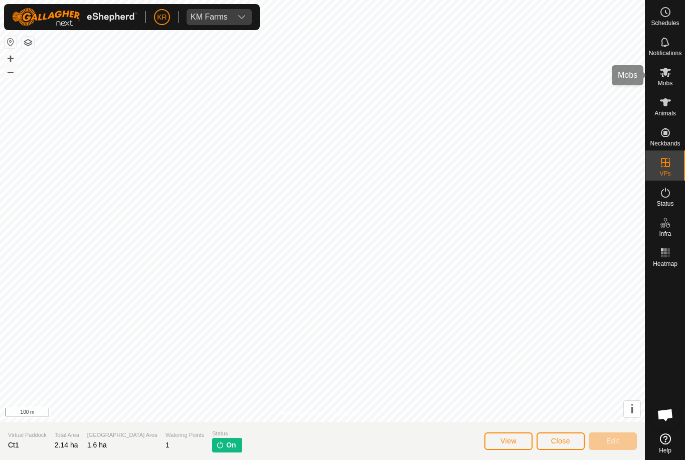
click at [675, 84] on div "Mobs" at bounding box center [666, 75] width 40 height 30
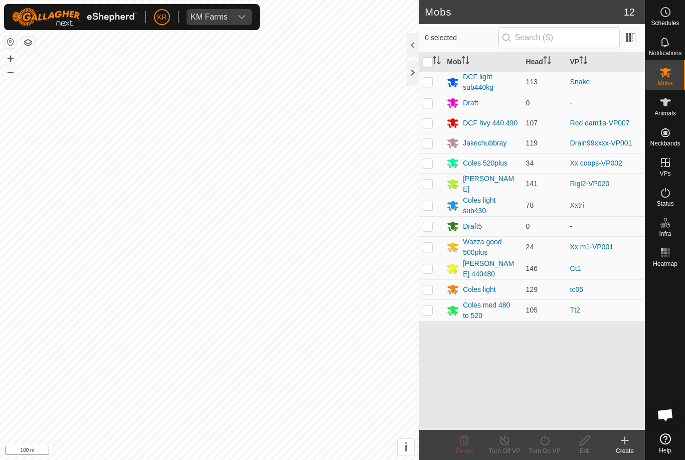
click at [431, 205] on p-checkbox at bounding box center [428, 205] width 10 height 8
click at [627, 442] on icon at bounding box center [625, 440] width 12 height 12
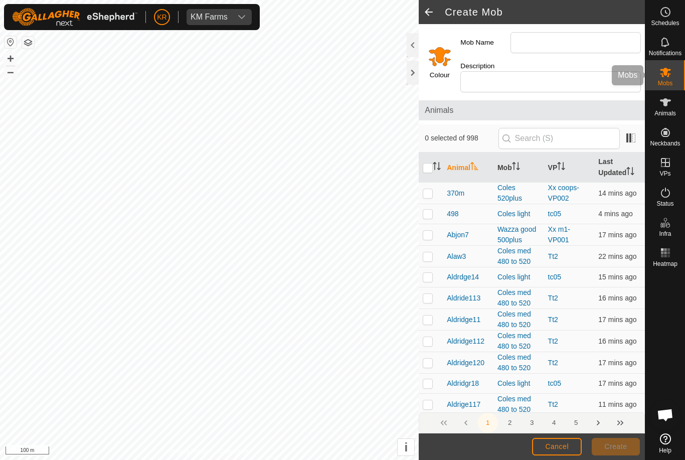
click at [669, 72] on icon at bounding box center [666, 72] width 12 height 12
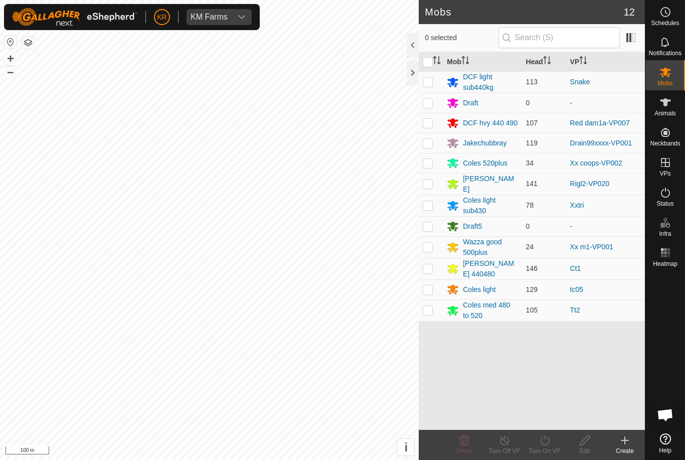
click at [477, 208] on div "Coles light sub430" at bounding box center [490, 205] width 55 height 21
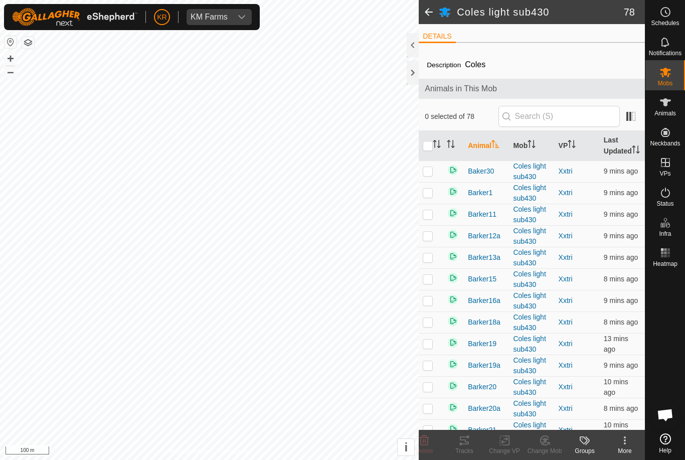
click at [624, 450] on div "More" at bounding box center [625, 450] width 40 height 9
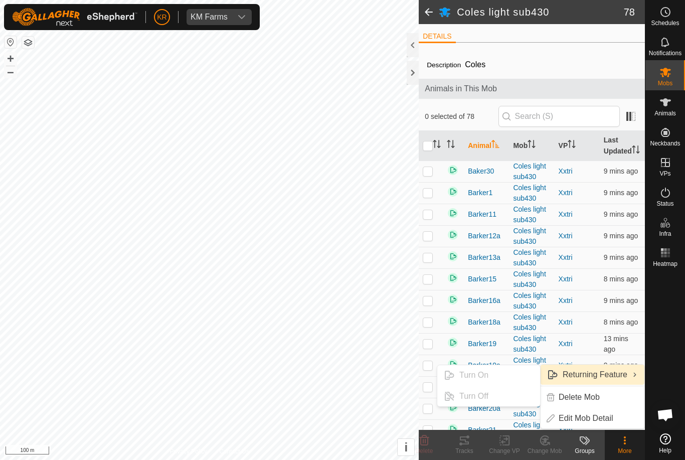
click at [433, 151] on input "checkbox" at bounding box center [428, 146] width 10 height 10
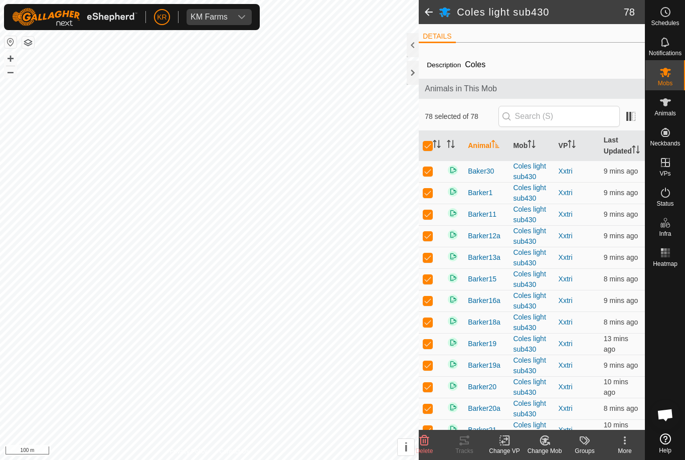
click at [622, 449] on div "More" at bounding box center [625, 450] width 40 height 9
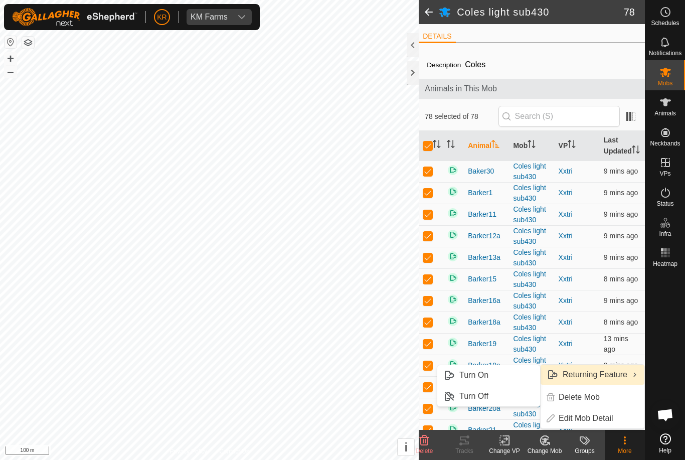
click at [528, 398] on link "Turn Off" at bounding box center [488, 396] width 103 height 20
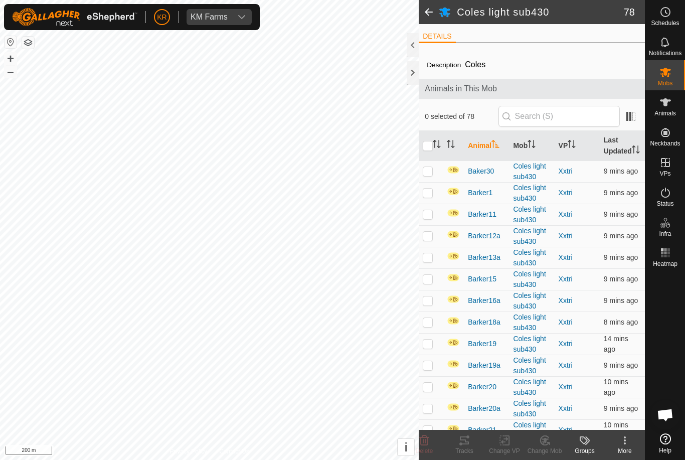
click at [432, 151] on input "checkbox" at bounding box center [428, 146] width 10 height 10
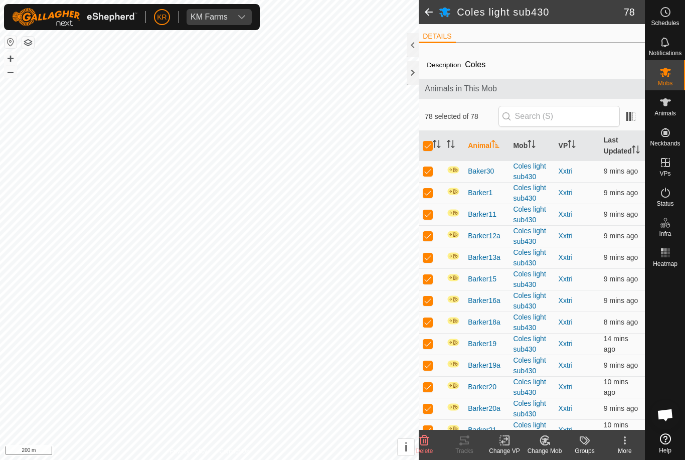
click at [509, 444] on icon at bounding box center [507, 440] width 5 height 9
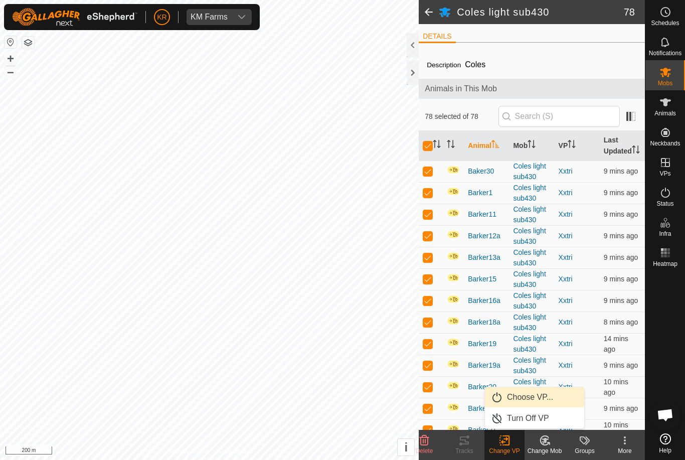
click at [537, 404] on link "Choose VP..." at bounding box center [534, 397] width 99 height 20
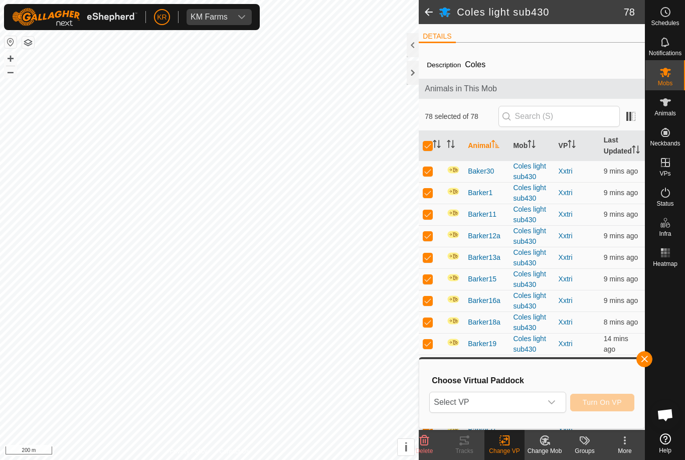
click at [533, 409] on span "Select VP" at bounding box center [485, 402] width 111 height 20
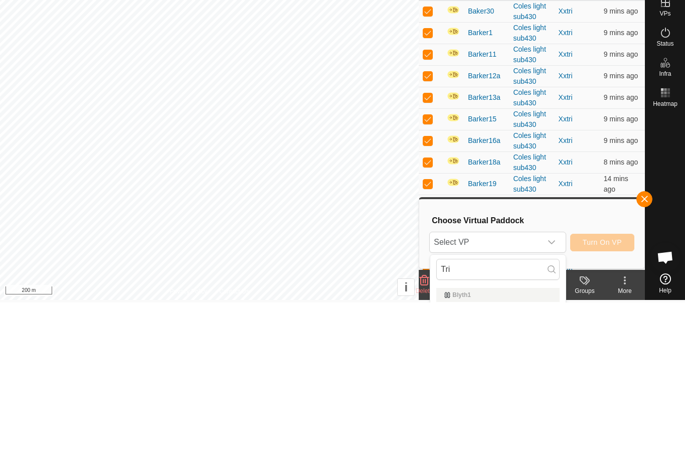
scroll to position [72, 0]
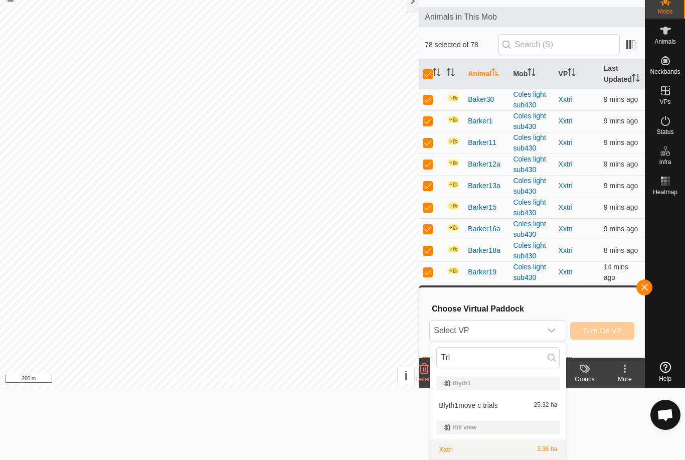
click at [547, 450] on span "3.36 ha" at bounding box center [547, 449] width 20 height 7
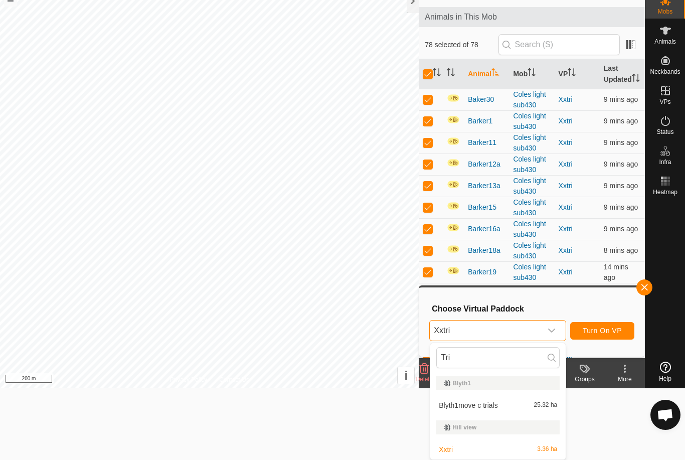
scroll to position [0, 0]
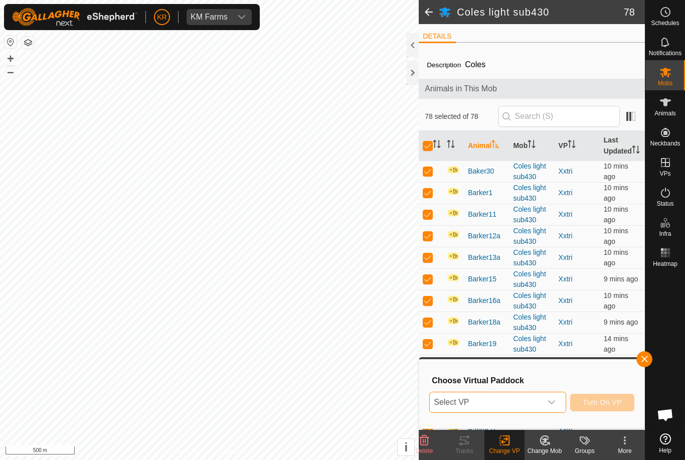
click at [541, 401] on span "Select VP" at bounding box center [485, 402] width 111 height 20
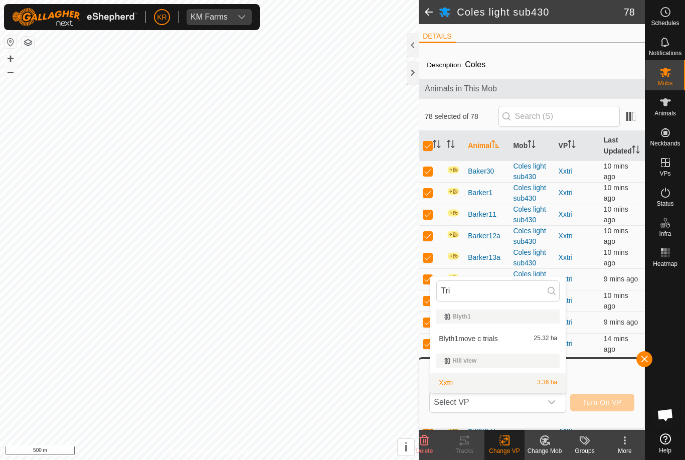
click at [507, 378] on div "Xxtri 3.36 ha" at bounding box center [497, 383] width 123 height 12
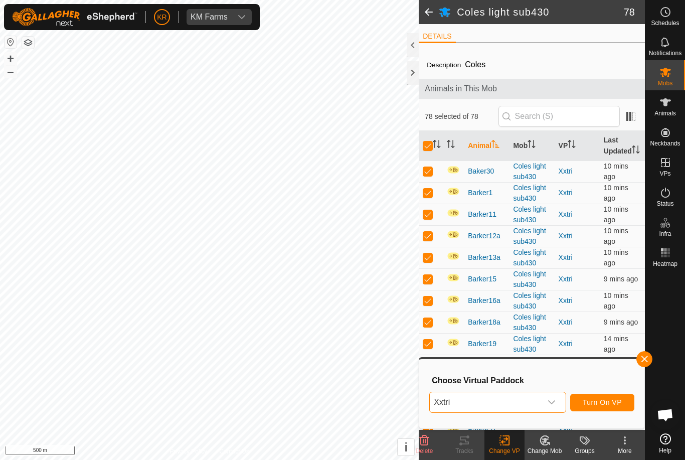
click at [605, 409] on button "Turn On VP" at bounding box center [602, 403] width 64 height 18
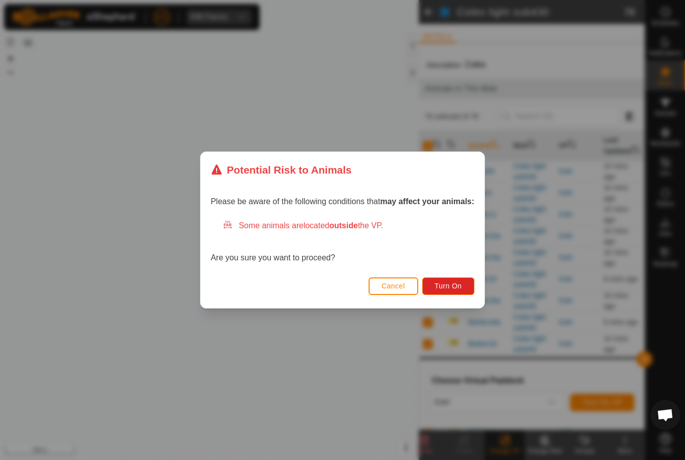
click at [449, 289] on span "Turn On" at bounding box center [448, 286] width 27 height 8
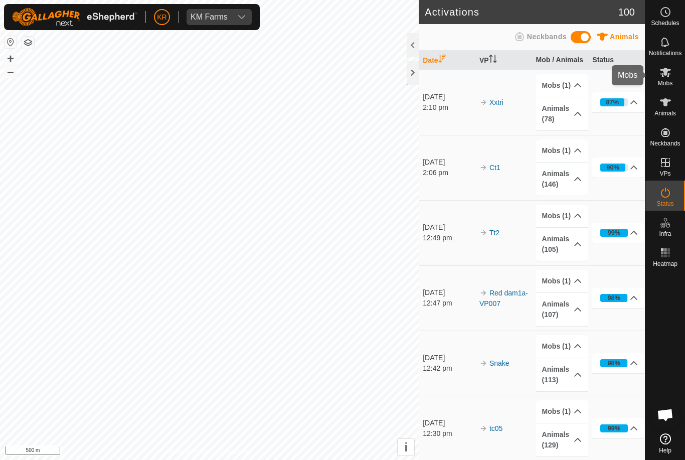
click at [679, 78] on div "Mobs" at bounding box center [666, 75] width 40 height 30
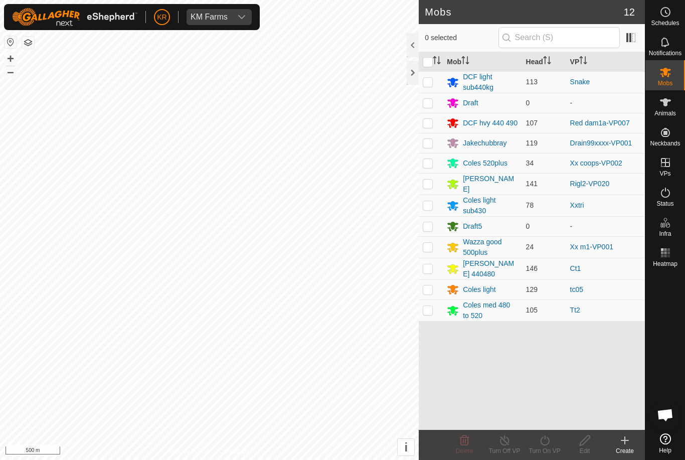
click at [443, 82] on td at bounding box center [431, 82] width 24 height 22
checkbox input "true"
click at [444, 83] on td "DCF light sub440kg" at bounding box center [482, 82] width 79 height 22
click at [510, 444] on icon at bounding box center [505, 440] width 13 height 12
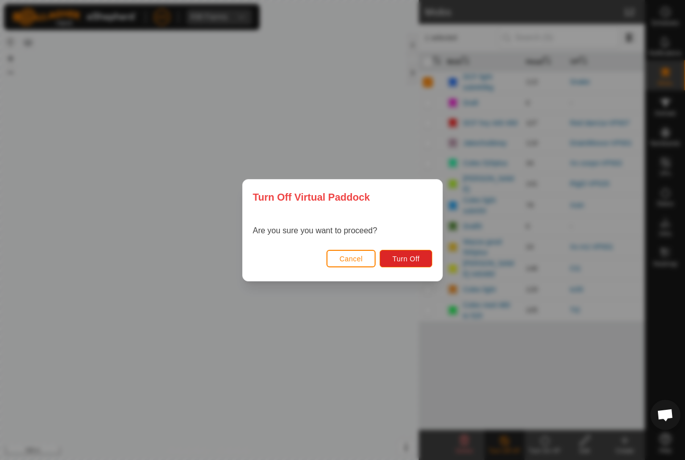
click at [406, 260] on span "Turn Off" at bounding box center [406, 259] width 28 height 8
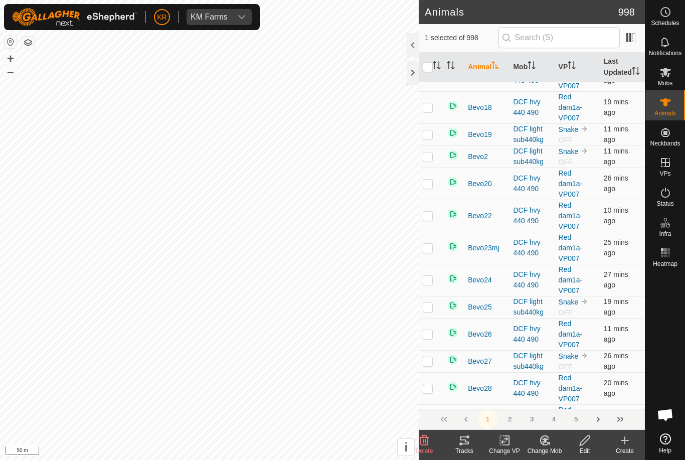
scroll to position [4578, 0]
click at [518, 424] on button "2" at bounding box center [510, 419] width 20 height 20
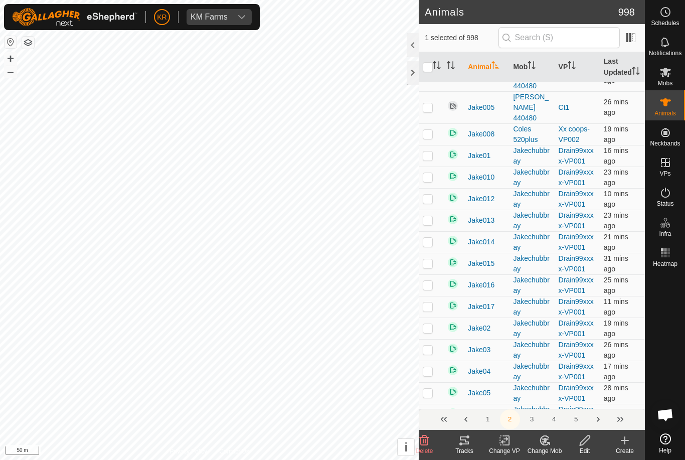
scroll to position [4418, 0]
click at [540, 421] on button "3" at bounding box center [532, 419] width 20 height 20
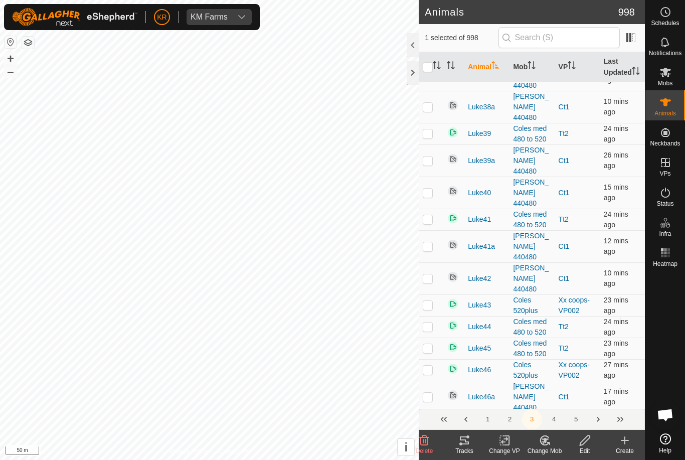
scroll to position [4192, 0]
click at [558, 423] on button "4" at bounding box center [554, 419] width 20 height 20
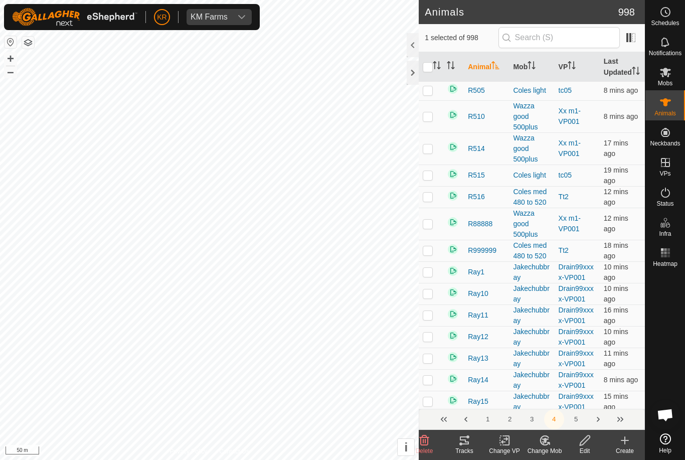
scroll to position [4222, 0]
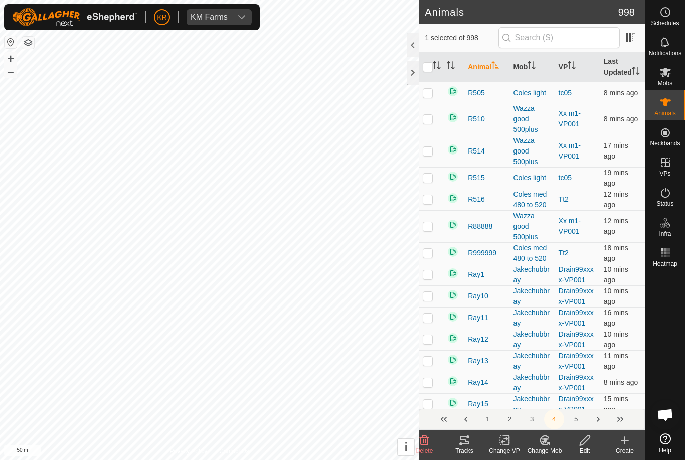
click at [579, 422] on button "5" at bounding box center [576, 419] width 20 height 20
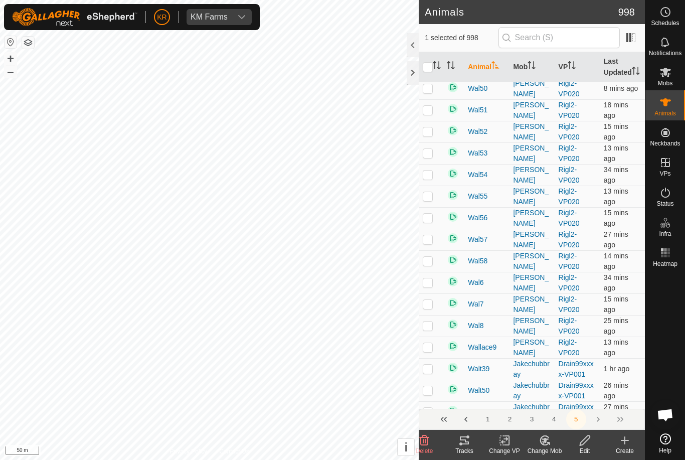
scroll to position [4077, 0]
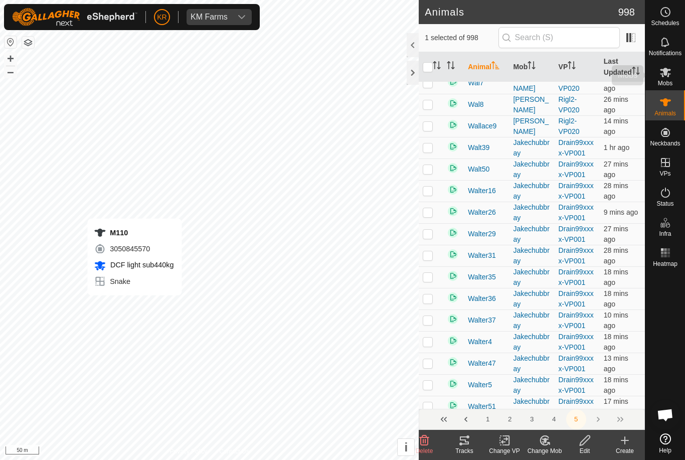
click at [671, 82] on span "Mobs" at bounding box center [665, 83] width 15 height 6
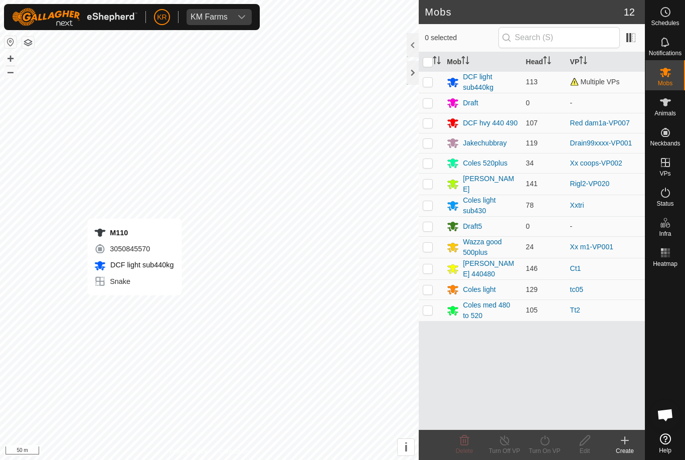
click at [479, 74] on div "DCF light sub440kg" at bounding box center [490, 82] width 55 height 21
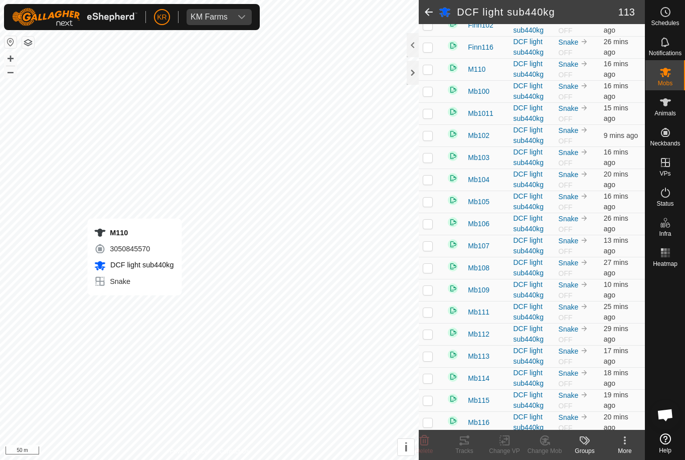
scroll to position [2119, 0]
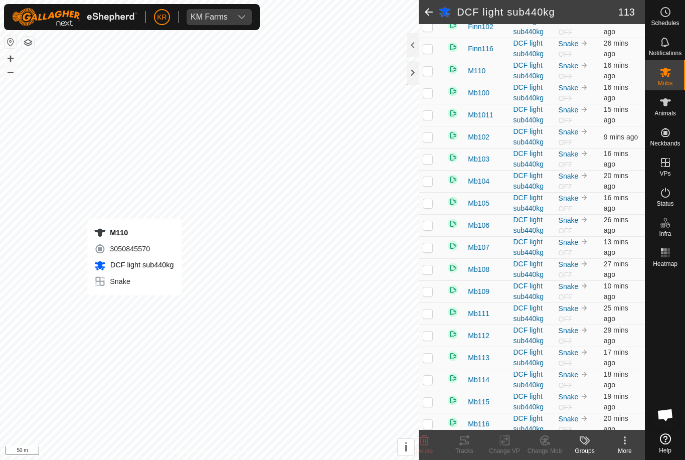
click at [427, 75] on p-checkbox at bounding box center [428, 71] width 10 height 8
checkbox input "true"
click at [491, 76] on div "M110" at bounding box center [486, 71] width 37 height 11
click at [480, 76] on span "M110" at bounding box center [477, 71] width 18 height 11
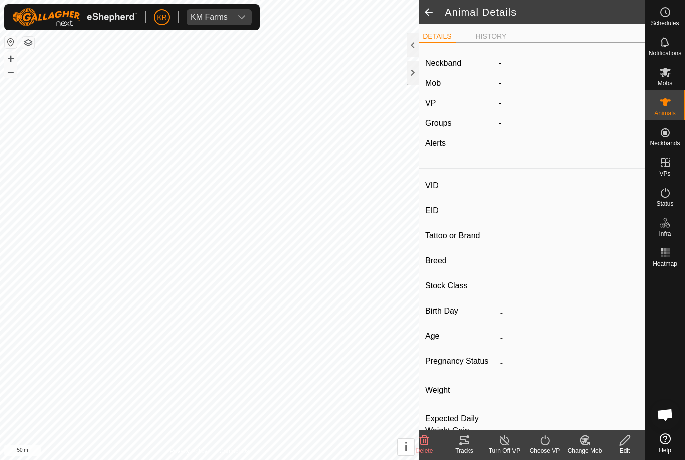
type input "M110"
type input "-"
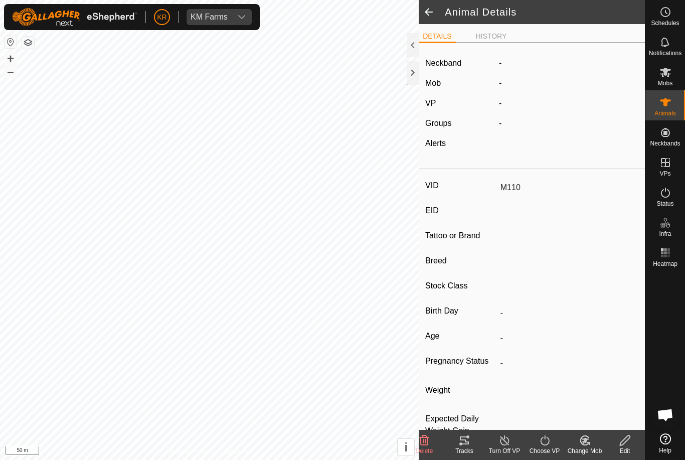
type input "0 kg"
type input "-"
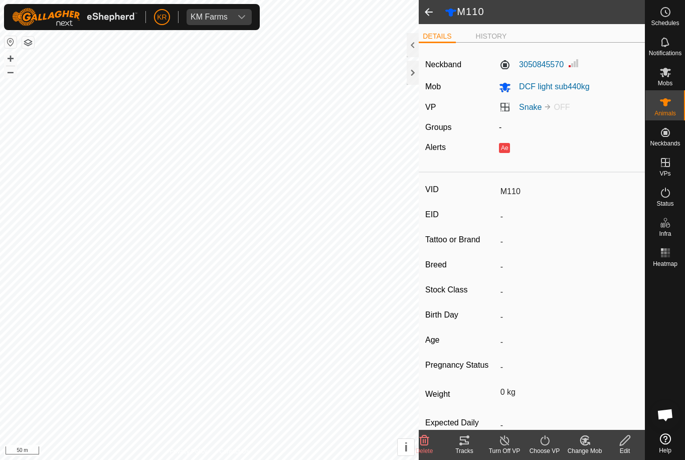
click at [507, 152] on button "Ae" at bounding box center [504, 148] width 11 height 10
click at [509, 152] on button "Ae" at bounding box center [504, 148] width 11 height 10
click at [507, 152] on button "Ae" at bounding box center [504, 148] width 11 height 10
click at [508, 153] on button "Ae" at bounding box center [504, 148] width 11 height 10
click at [508, 150] on button "Ae" at bounding box center [504, 148] width 11 height 10
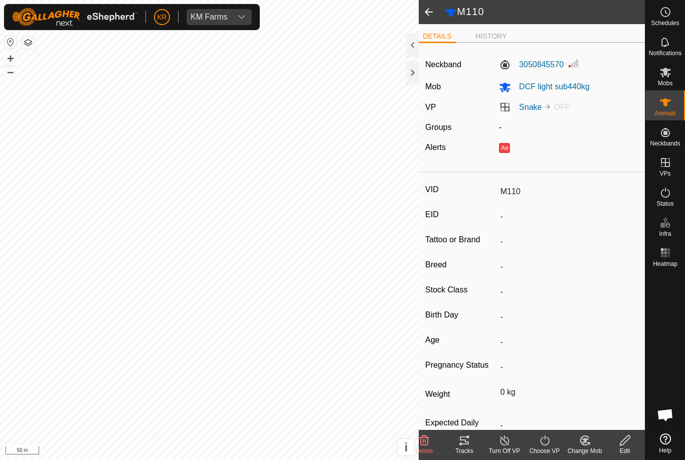
click at [508, 150] on button "Ae" at bounding box center [504, 148] width 11 height 10
click at [509, 151] on button "Ae" at bounding box center [504, 148] width 11 height 10
click at [512, 154] on div "Neckband 3050845570 Mob DCF light sub440kg VP Snake OFF Groups - Alerts Ae" at bounding box center [532, 109] width 226 height 117
click at [510, 153] on button "Ae" at bounding box center [504, 148] width 11 height 10
click at [668, 77] on icon at bounding box center [666, 72] width 12 height 12
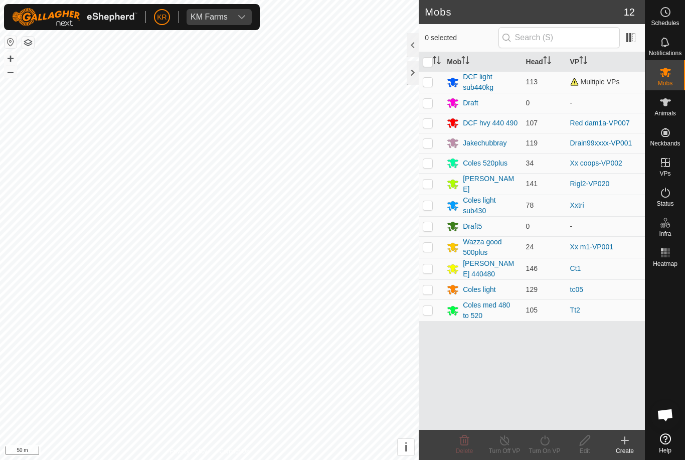
click at [477, 77] on div "DCF light sub440kg" at bounding box center [490, 82] width 55 height 21
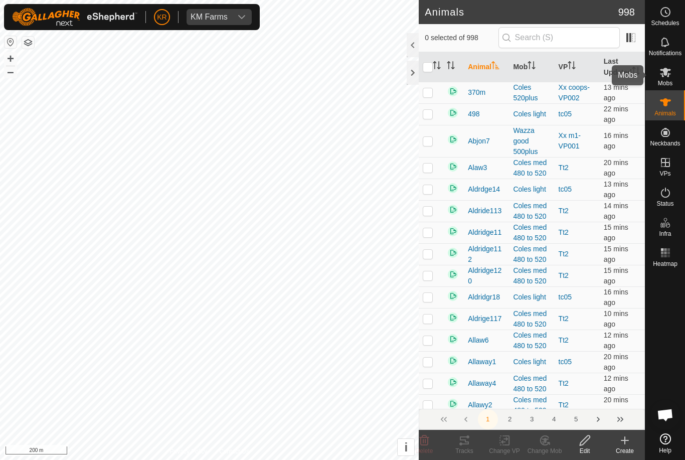
click at [680, 68] on div "Mobs" at bounding box center [666, 75] width 40 height 30
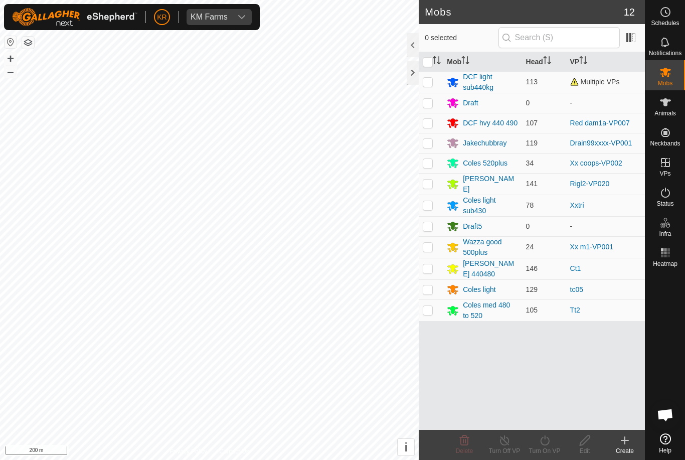
click at [431, 75] on td at bounding box center [431, 82] width 24 height 22
checkbox input "true"
click at [552, 440] on turn-on-svg-icon at bounding box center [545, 440] width 40 height 12
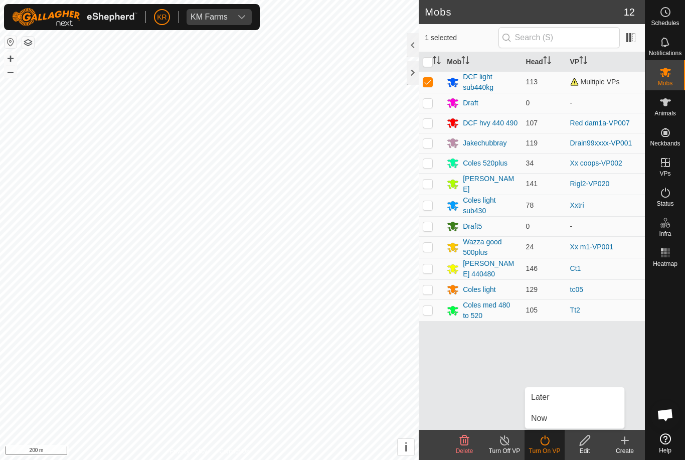
click at [563, 415] on link "Now" at bounding box center [574, 418] width 99 height 20
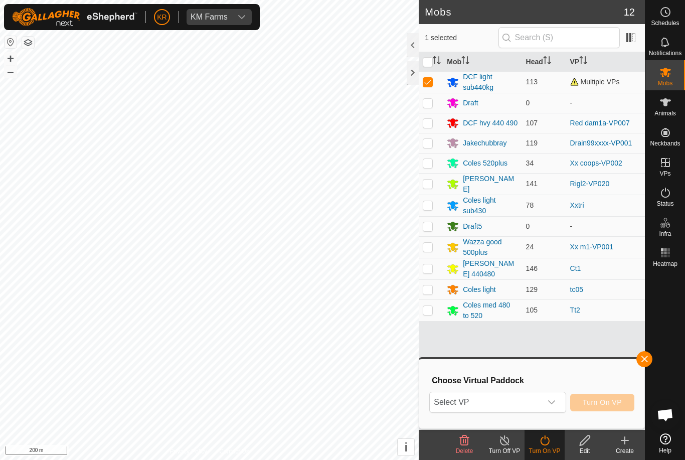
click at [553, 404] on icon "dropdown trigger" at bounding box center [552, 402] width 8 height 8
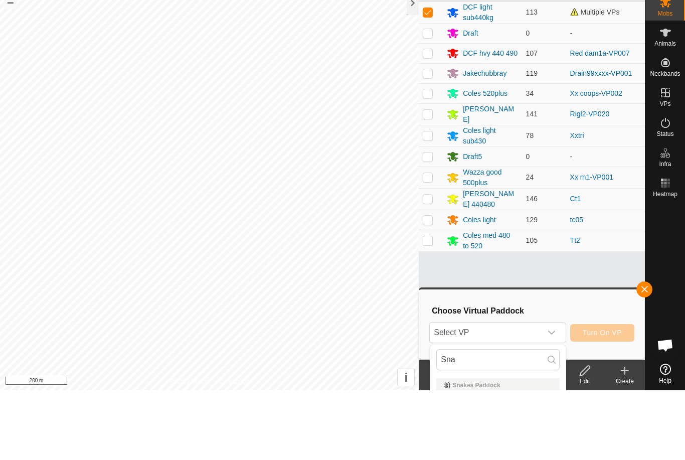
scroll to position [70, 0]
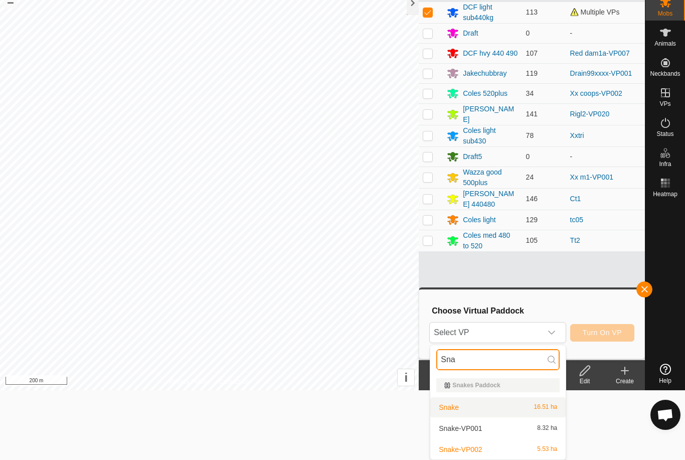
type input "Sna"
click at [538, 404] on span "16.51 ha" at bounding box center [546, 407] width 24 height 7
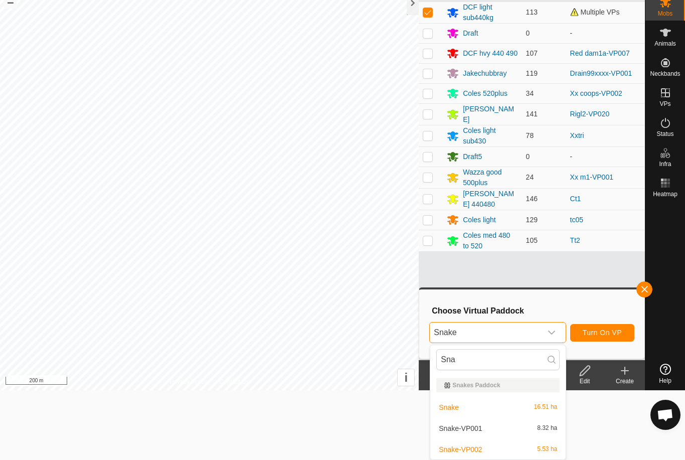
scroll to position [0, 0]
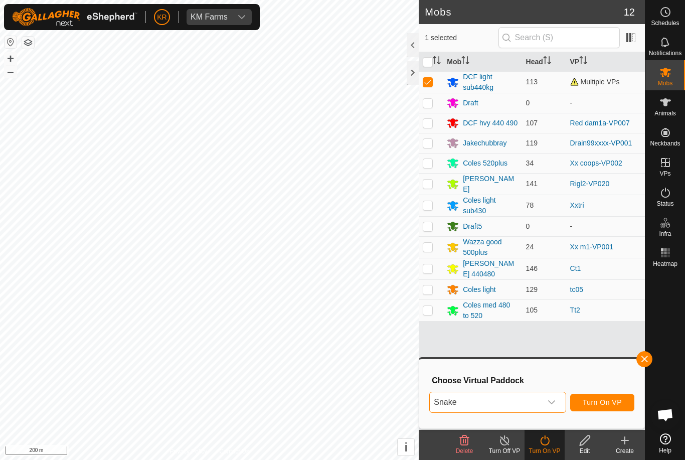
click at [610, 399] on span "Turn On VP" at bounding box center [602, 402] width 39 height 8
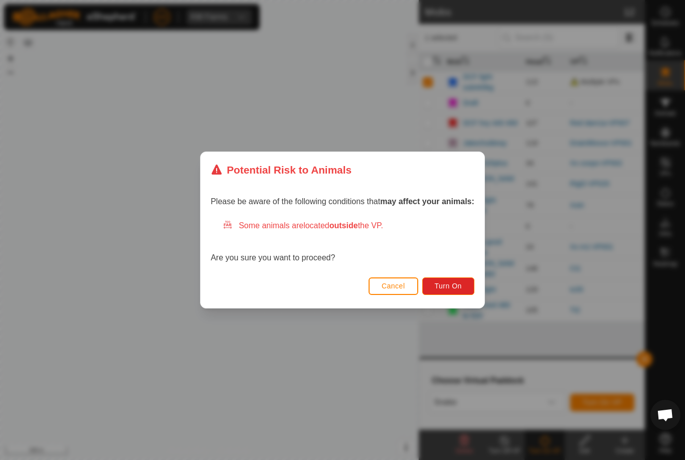
click at [455, 277] on button "Turn On" at bounding box center [448, 286] width 52 height 18
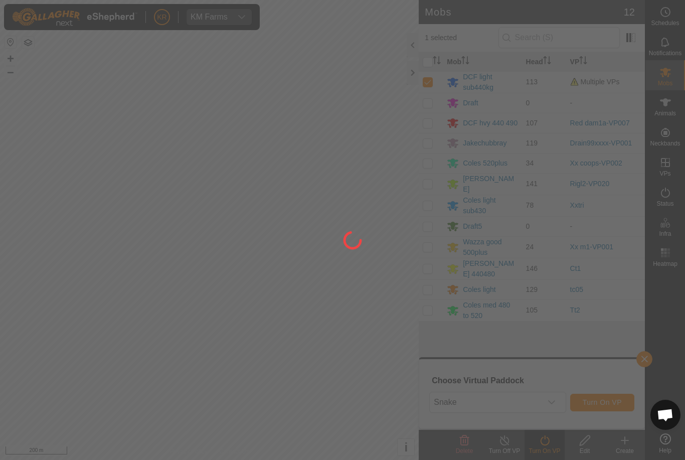
click at [455, 278] on div at bounding box center [342, 230] width 685 height 460
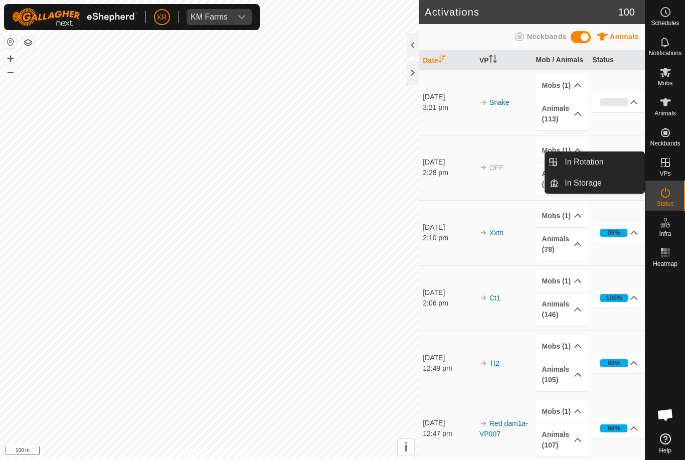
click at [627, 164] on link "In Rotation" at bounding box center [602, 162] width 86 height 20
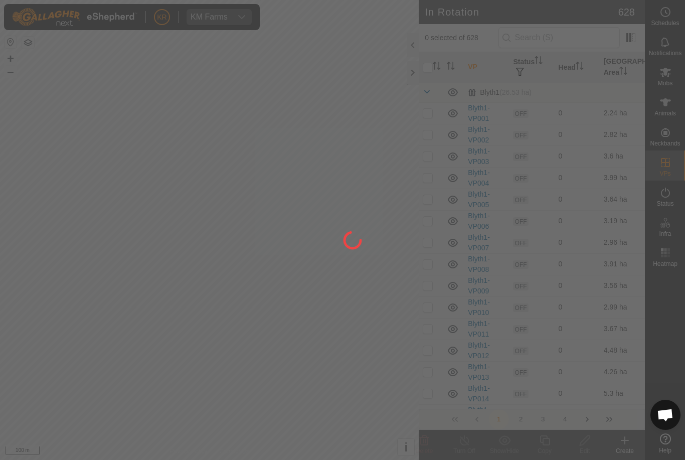
click at [621, 162] on div at bounding box center [342, 230] width 685 height 460
click at [589, 166] on div at bounding box center [342, 230] width 685 height 460
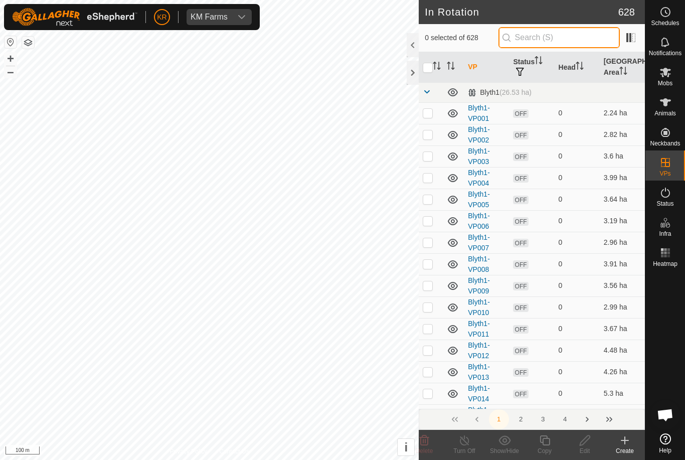
click at [576, 41] on input "text" at bounding box center [559, 37] width 121 height 21
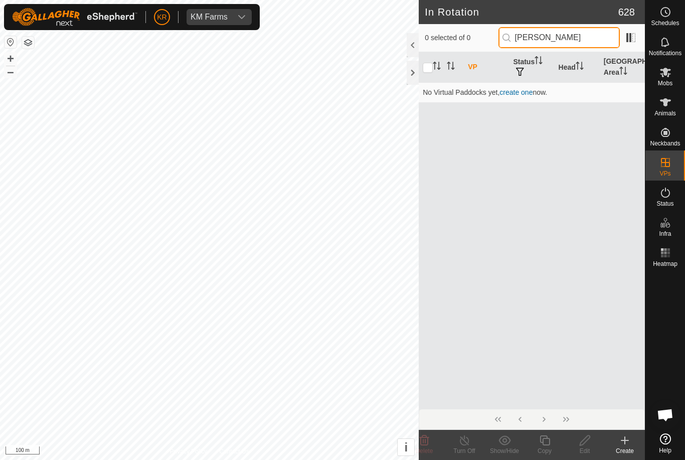
click at [573, 35] on input "Rigg" at bounding box center [559, 37] width 121 height 21
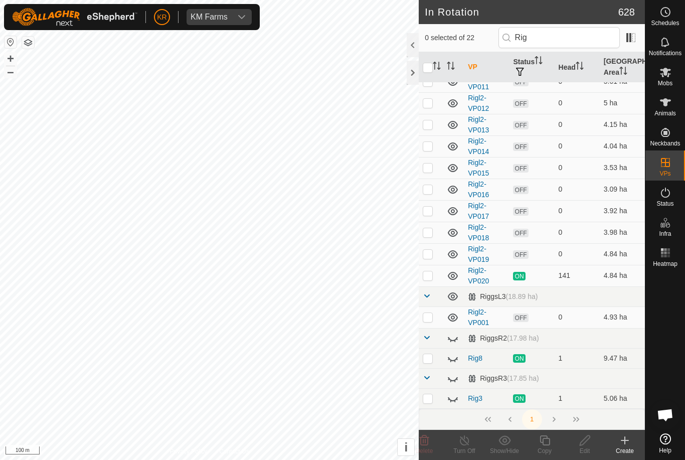
scroll to position [225, 0]
type input "Rig"
click at [448, 394] on tbody "RiggsL2 (18.25 ha) Rigl2-VP002 OFF 0 3.29 ha Rigl2-VP003 OFF 0 3.52 ha Rigl2-VP…" at bounding box center [532, 133] width 226 height 552
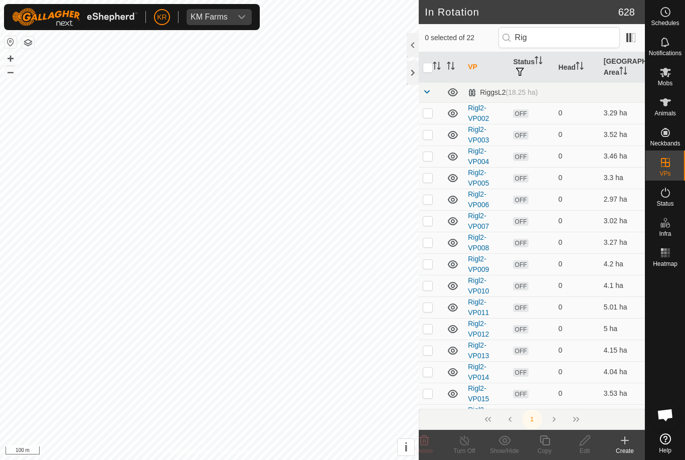
scroll to position [0, 0]
click at [426, 118] on td at bounding box center [431, 113] width 24 height 22
checkbox input "true"
click at [433, 139] on td at bounding box center [431, 135] width 24 height 22
checkbox input "true"
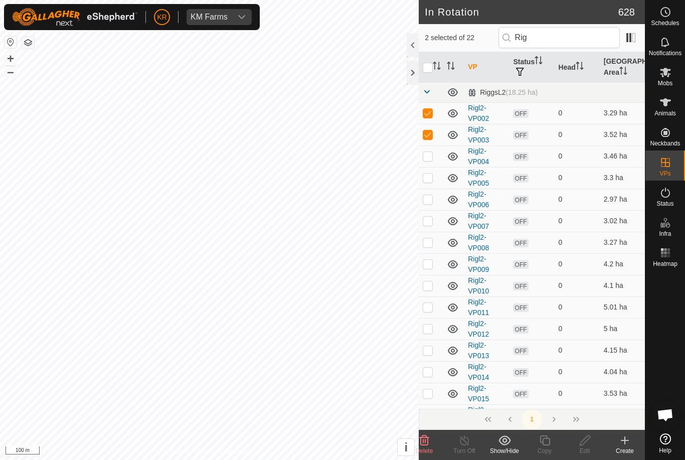
click at [433, 161] on td at bounding box center [431, 156] width 24 height 22
checkbox input "true"
click at [439, 214] on td at bounding box center [431, 221] width 24 height 22
click at [434, 223] on td at bounding box center [431, 221] width 24 height 22
checkbox input "false"
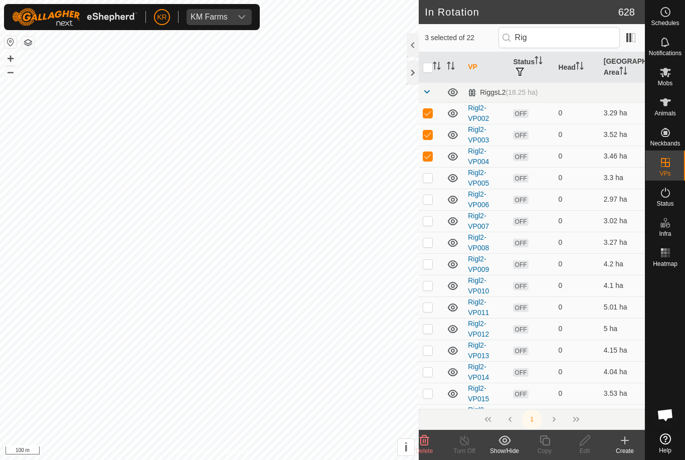
click at [436, 199] on td at bounding box center [431, 200] width 24 height 22
checkbox input "true"
click at [436, 178] on td at bounding box center [431, 178] width 24 height 22
checkbox input "true"
click at [435, 216] on td at bounding box center [431, 221] width 24 height 22
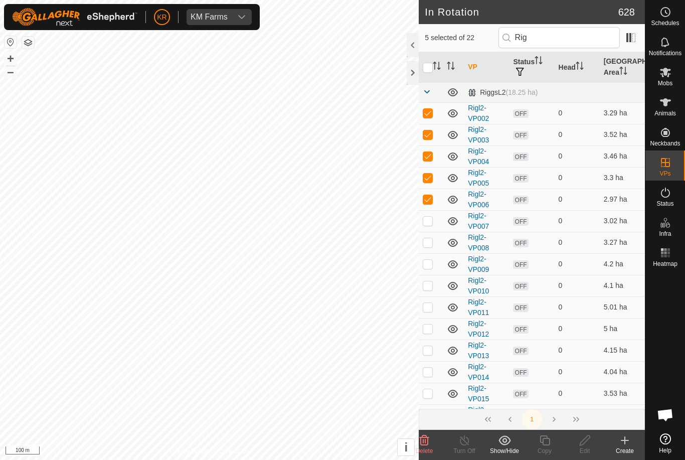
checkbox input "true"
click at [431, 239] on p-checkbox at bounding box center [428, 242] width 10 height 8
checkbox input "true"
click at [430, 261] on p-checkbox at bounding box center [428, 264] width 10 height 8
checkbox input "true"
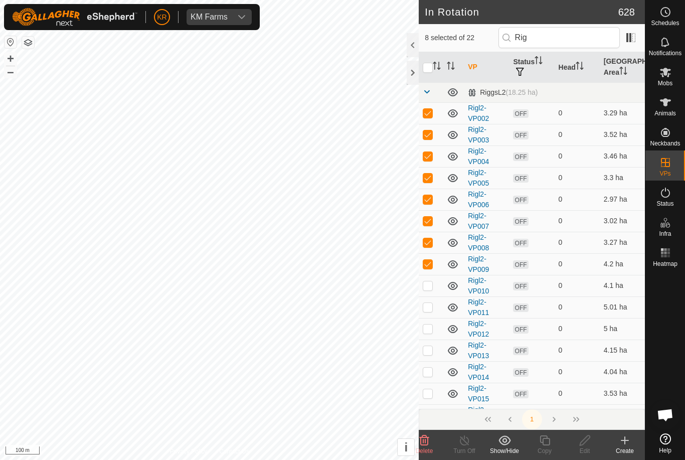
click at [428, 284] on p-checkbox at bounding box center [428, 285] width 10 height 8
checkbox input "true"
click at [431, 313] on td at bounding box center [431, 307] width 24 height 22
checkbox input "true"
click at [431, 328] on p-checkbox at bounding box center [428, 329] width 10 height 8
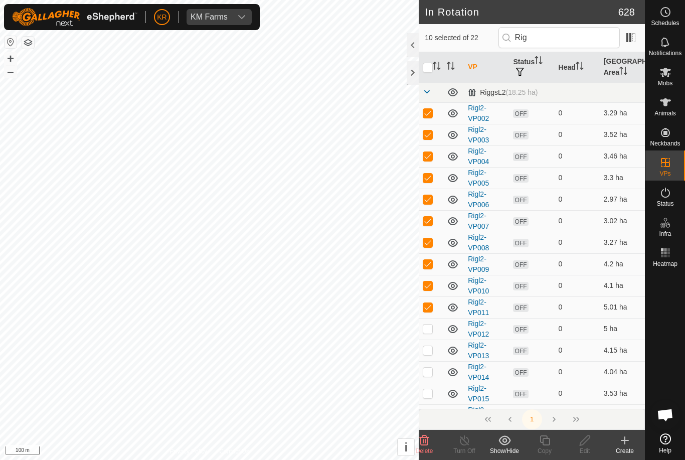
checkbox input "true"
click at [430, 348] on p-checkbox at bounding box center [428, 350] width 10 height 8
checkbox input "true"
click at [431, 375] on p-checkbox at bounding box center [428, 372] width 10 height 8
checkbox input "true"
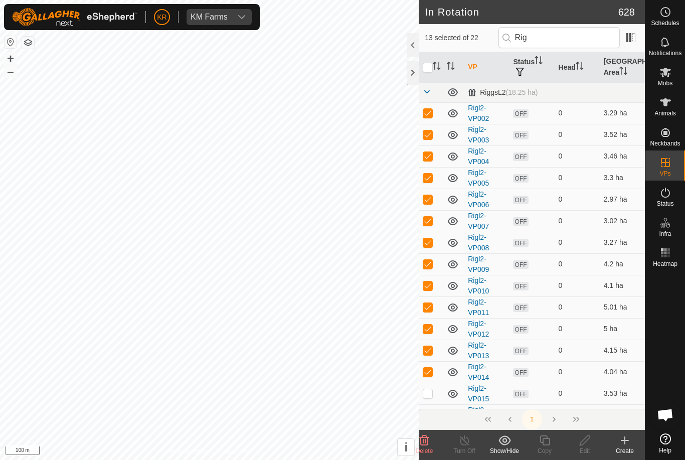
click at [436, 391] on td at bounding box center [431, 394] width 24 height 22
checkbox input "true"
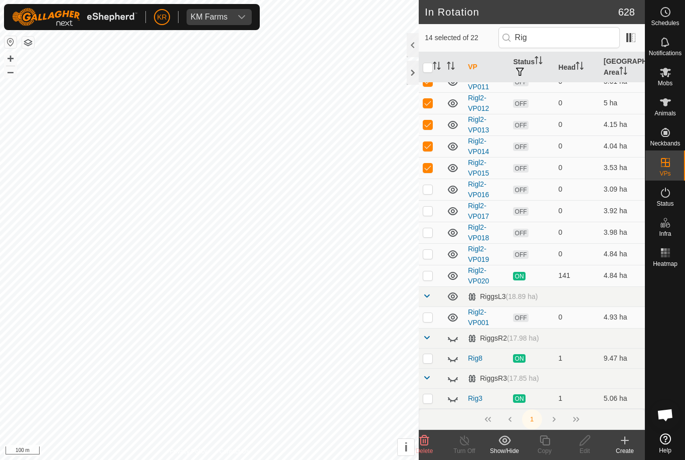
scroll to position [225, 0]
click at [423, 440] on icon at bounding box center [425, 440] width 10 height 10
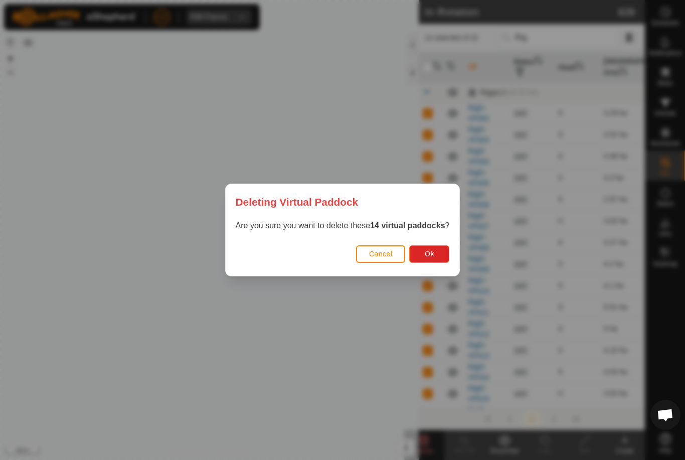
click at [433, 257] on span "Ok" at bounding box center [430, 254] width 10 height 8
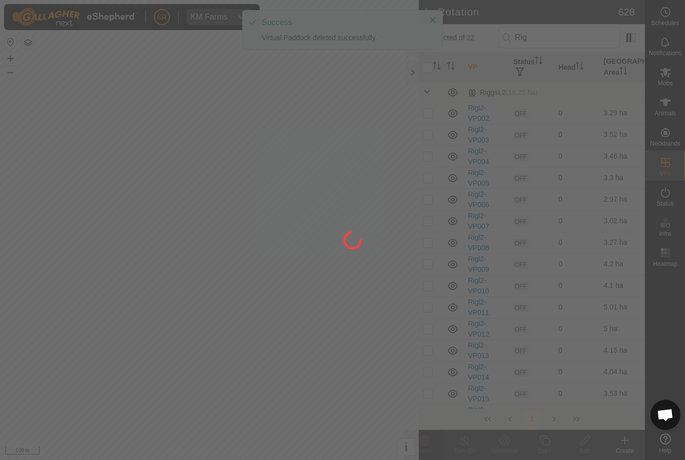
checkbox input "false"
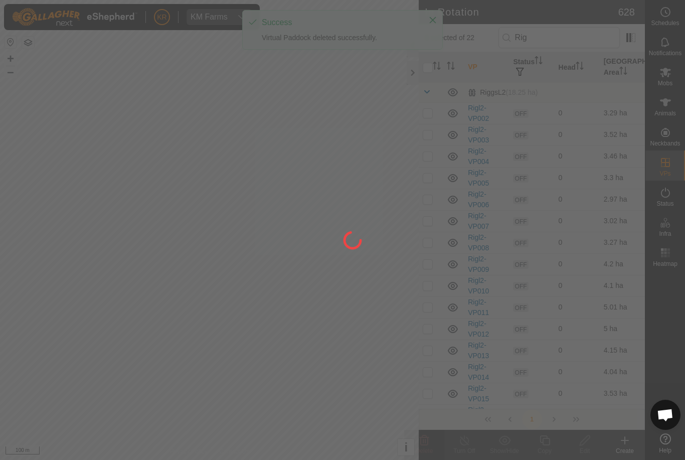
checkbox input "false"
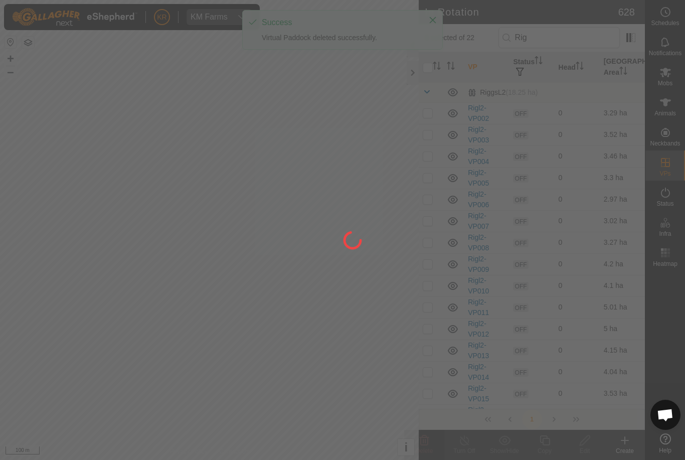
checkbox input "false"
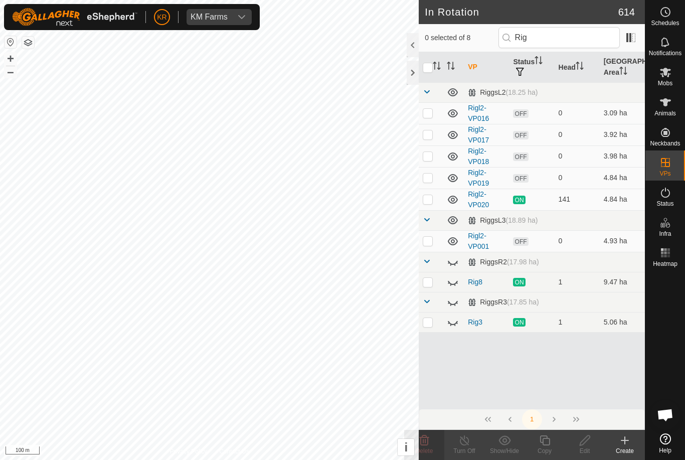
click at [430, 199] on p-checkbox at bounding box center [428, 199] width 10 height 8
checkbox input "true"
click at [553, 449] on div "Copy" at bounding box center [545, 450] width 40 height 9
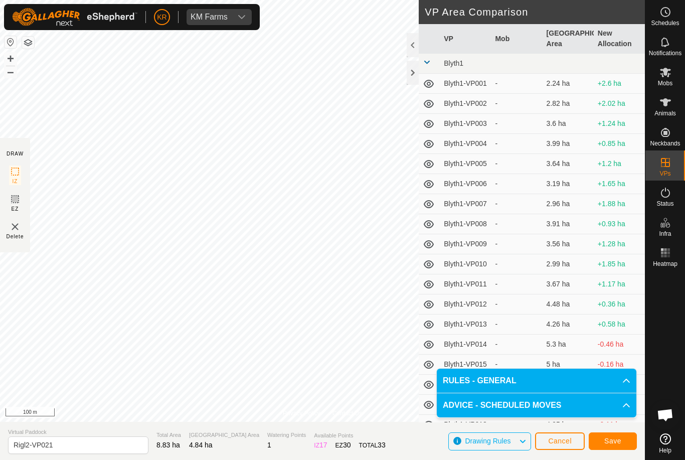
click at [620, 440] on span "Save" at bounding box center [612, 441] width 17 height 8
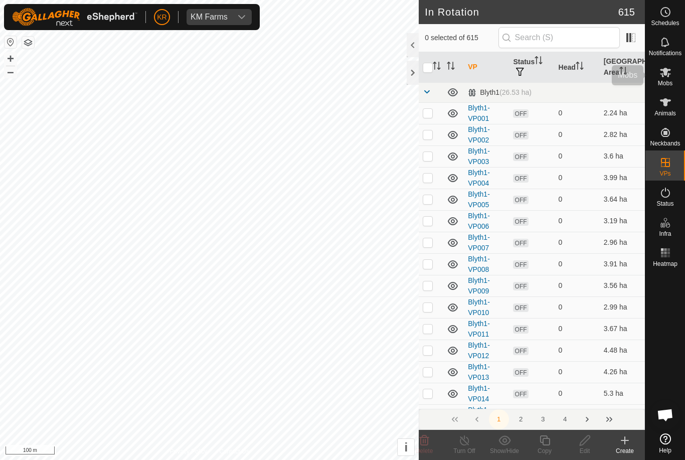
click at [679, 79] on div "Mobs" at bounding box center [666, 75] width 40 height 30
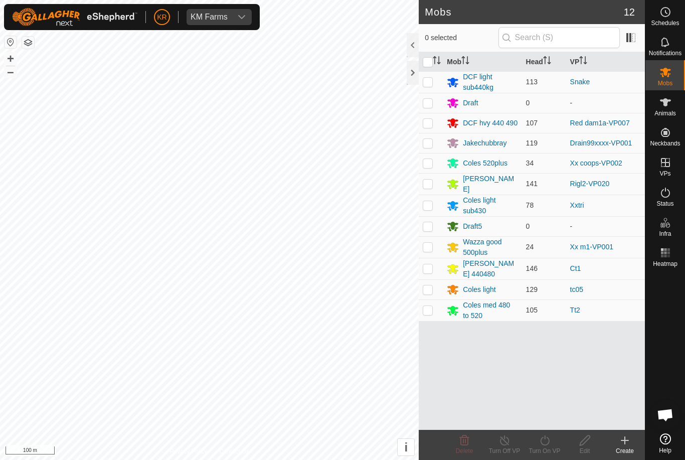
click at [432, 180] on p-checkbox at bounding box center [428, 184] width 10 height 8
checkbox input "true"
click at [542, 435] on icon at bounding box center [545, 440] width 13 height 12
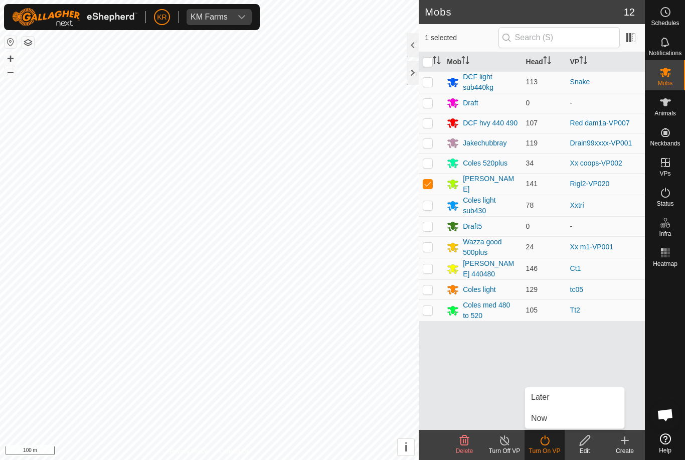
click at [546, 415] on span "Now" at bounding box center [539, 418] width 16 height 12
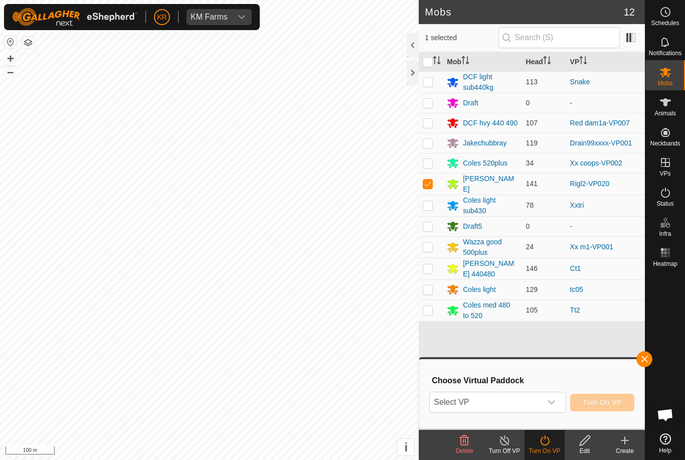
click at [514, 396] on span "Select VP" at bounding box center [485, 402] width 111 height 20
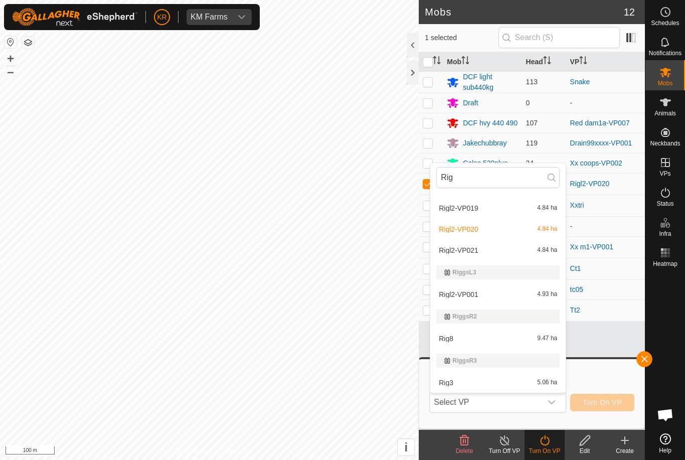
scroll to position [80, 0]
type input "Rig"
click at [515, 293] on div "Rigl2-VP001 4.93 ha" at bounding box center [497, 294] width 123 height 12
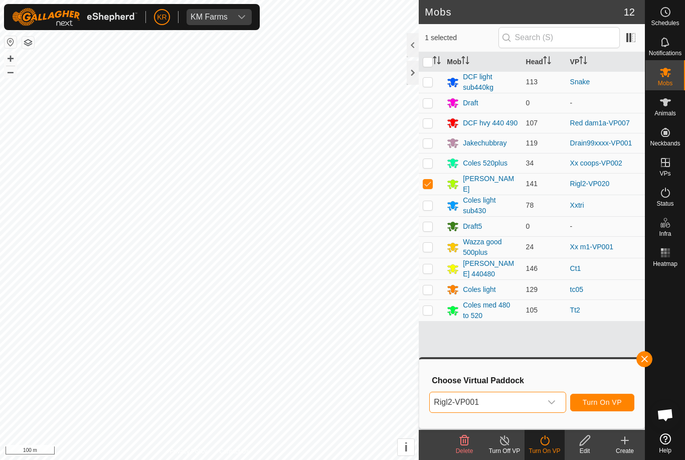
click at [554, 407] on div "dropdown trigger" at bounding box center [552, 402] width 20 height 20
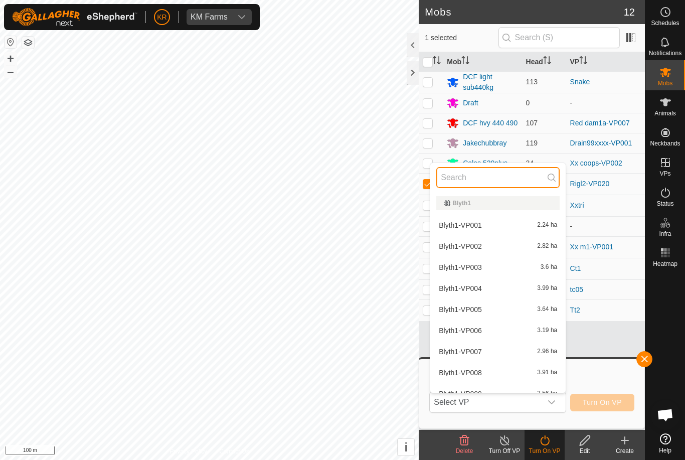
click at [478, 174] on input "text" at bounding box center [497, 177] width 123 height 21
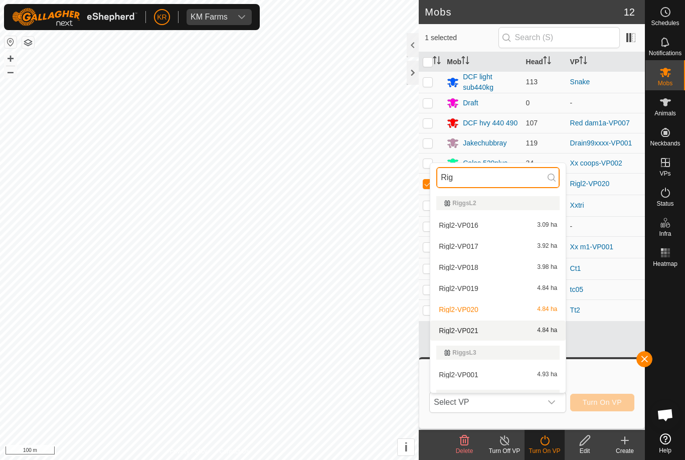
type input "Rig"
click at [535, 334] on div "Rigl2-VP021 4.84 ha" at bounding box center [497, 331] width 123 height 12
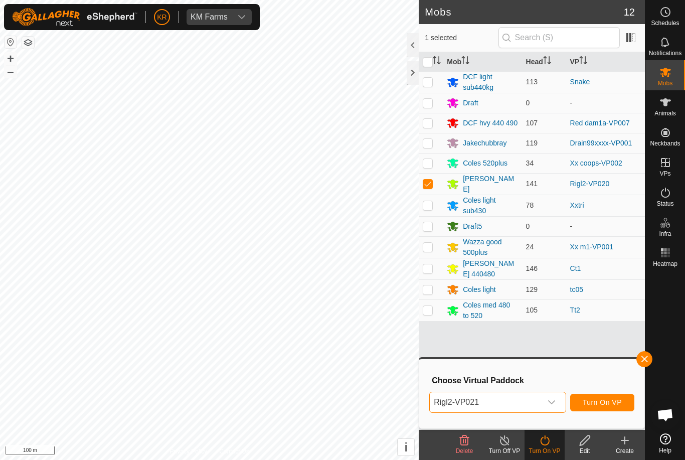
click at [604, 404] on span "Turn On VP" at bounding box center [602, 402] width 39 height 8
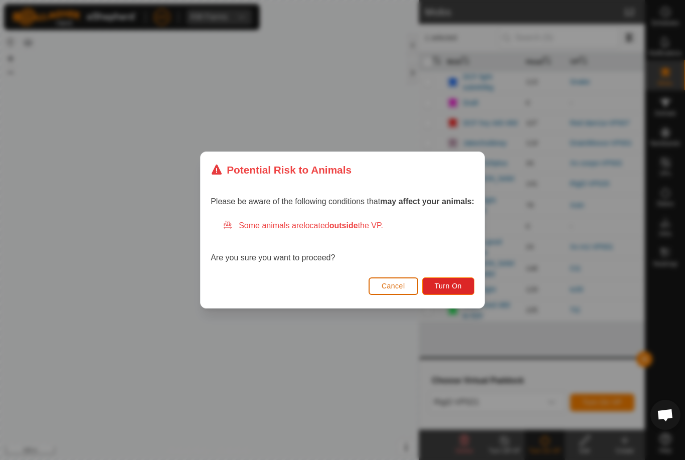
click at [456, 283] on span "Turn On" at bounding box center [448, 286] width 27 height 8
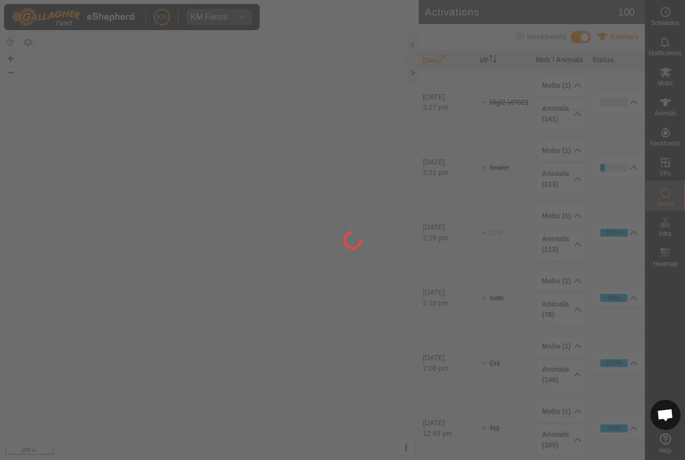
click at [20, 347] on div at bounding box center [342, 230] width 685 height 460
click at [17, 357] on div at bounding box center [342, 230] width 685 height 460
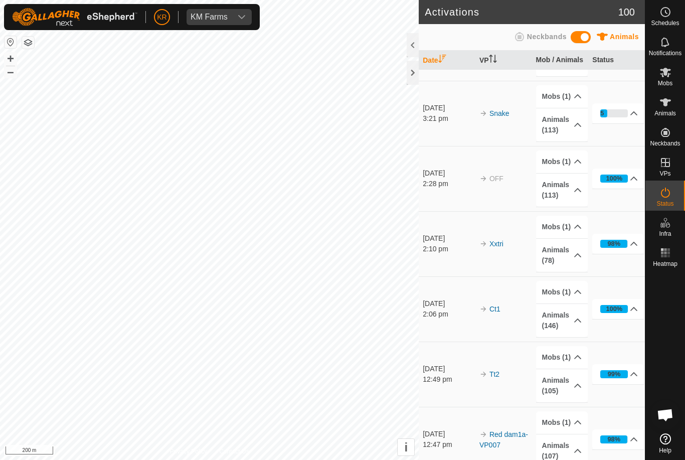
scroll to position [65, 0]
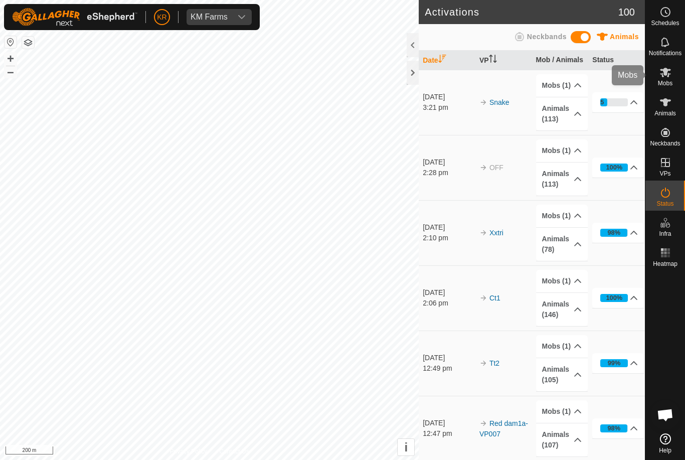
click at [673, 75] on es-mob-svg-icon at bounding box center [666, 72] width 18 height 16
